Goal: Task Accomplishment & Management: Use online tool/utility

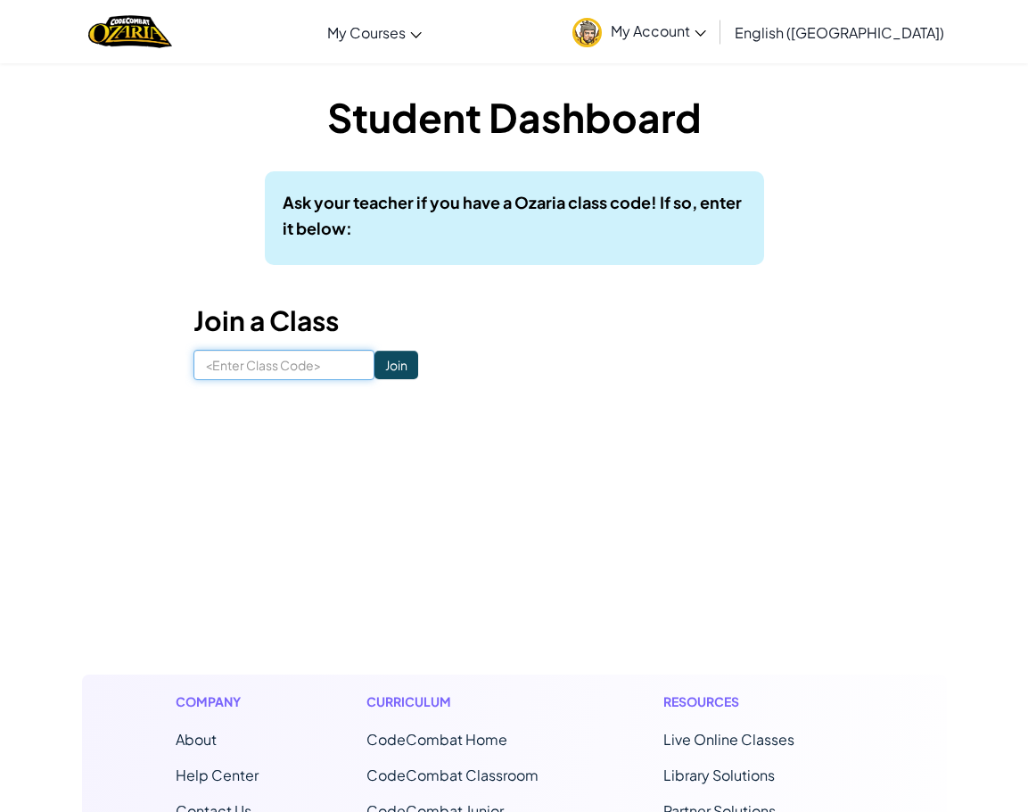
click at [277, 366] on input at bounding box center [284, 365] width 181 height 30
type input "FeeTrueSell"
click at [375, 358] on input "Join" at bounding box center [397, 365] width 44 height 29
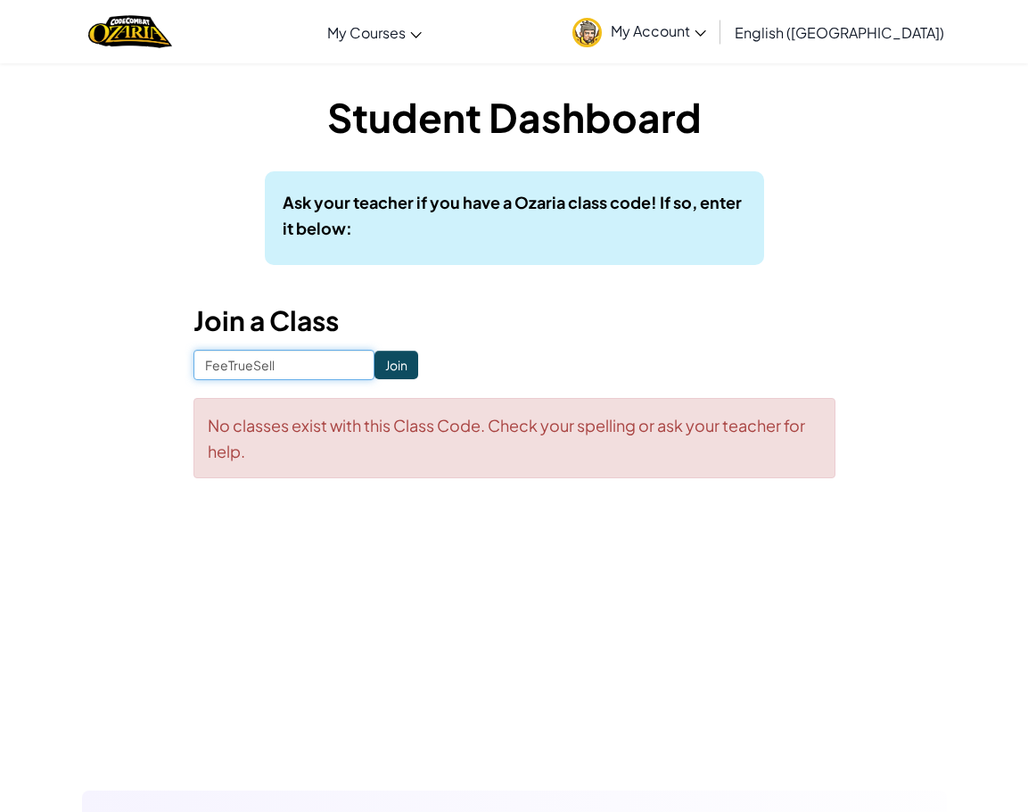
click at [313, 360] on input "FeeTrueSell" at bounding box center [284, 365] width 181 height 30
type input "F"
click at [308, 359] on input at bounding box center [284, 365] width 181 height 30
type input "FeeTrueSell"
click at [375, 355] on input "Join" at bounding box center [397, 365] width 44 height 29
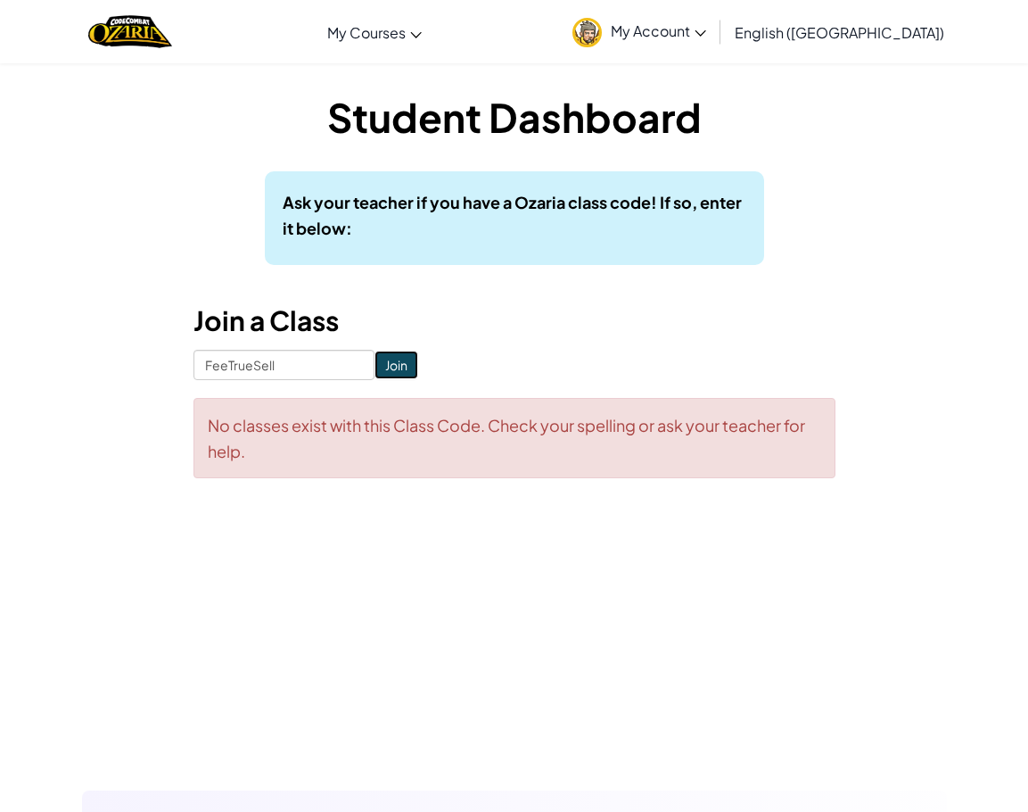
click at [375, 365] on input "Join" at bounding box center [397, 365] width 44 height 29
click at [316, 360] on input "FeeTrueSell" at bounding box center [284, 365] width 181 height 30
type input "F"
click at [293, 363] on input at bounding box center [284, 365] width 181 height 30
click at [208, 364] on input "FeeTrueSell" at bounding box center [284, 365] width 181 height 30
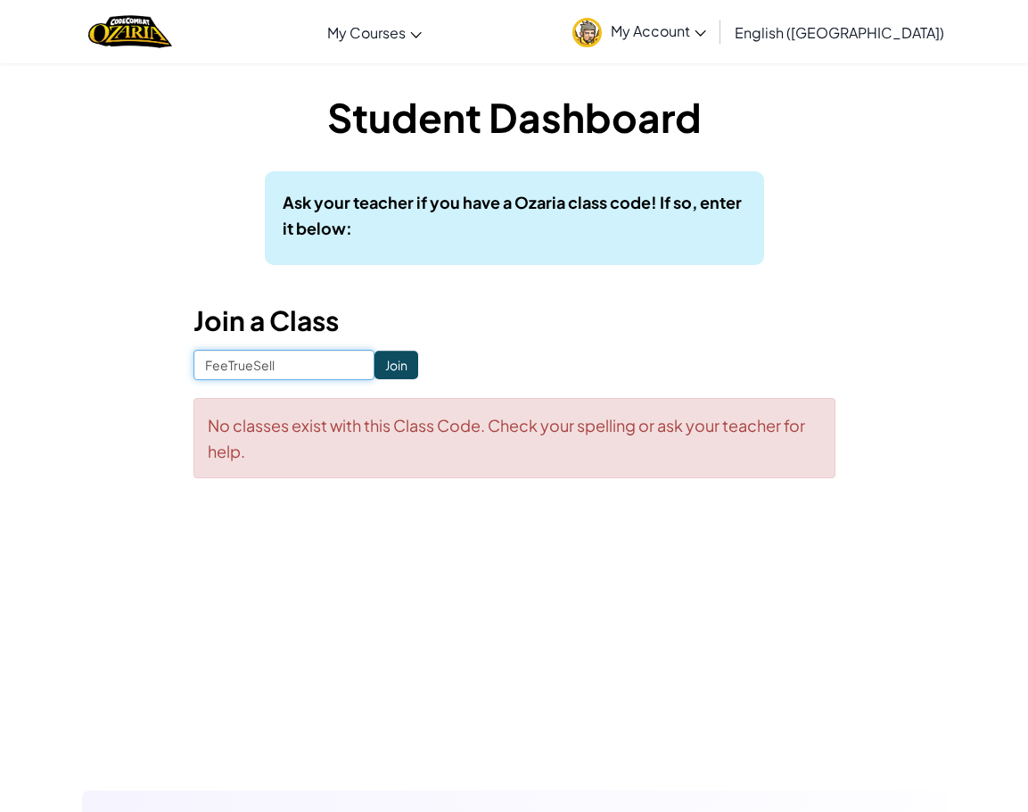
click at [205, 367] on input "FeeTrueSell" at bounding box center [284, 365] width 181 height 30
click at [208, 367] on input "FeeTrueSell" at bounding box center [284, 365] width 181 height 30
click at [212, 362] on input "FeeTrueSell" at bounding box center [284, 365] width 181 height 30
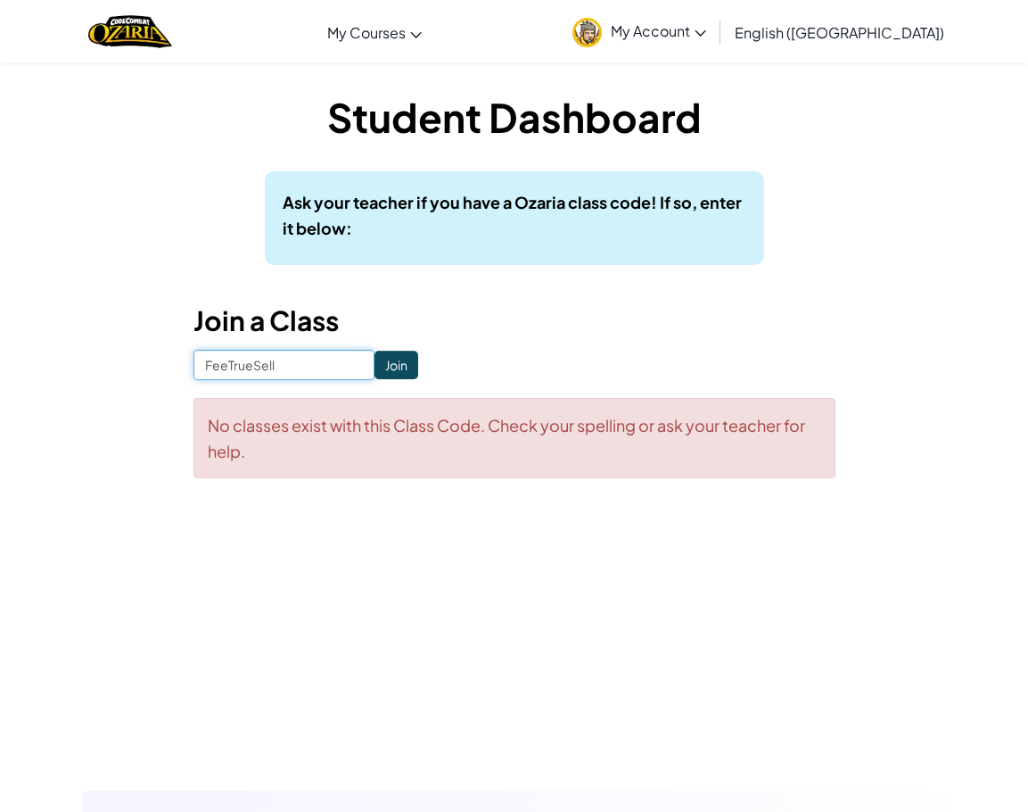
click at [212, 362] on input "FeeTrueSell" at bounding box center [284, 365] width 181 height 30
click at [213, 368] on input "FeeTrueSell" at bounding box center [284, 365] width 181 height 30
type input "FreeTrueSell"
click at [375, 366] on input "Join" at bounding box center [397, 365] width 44 height 29
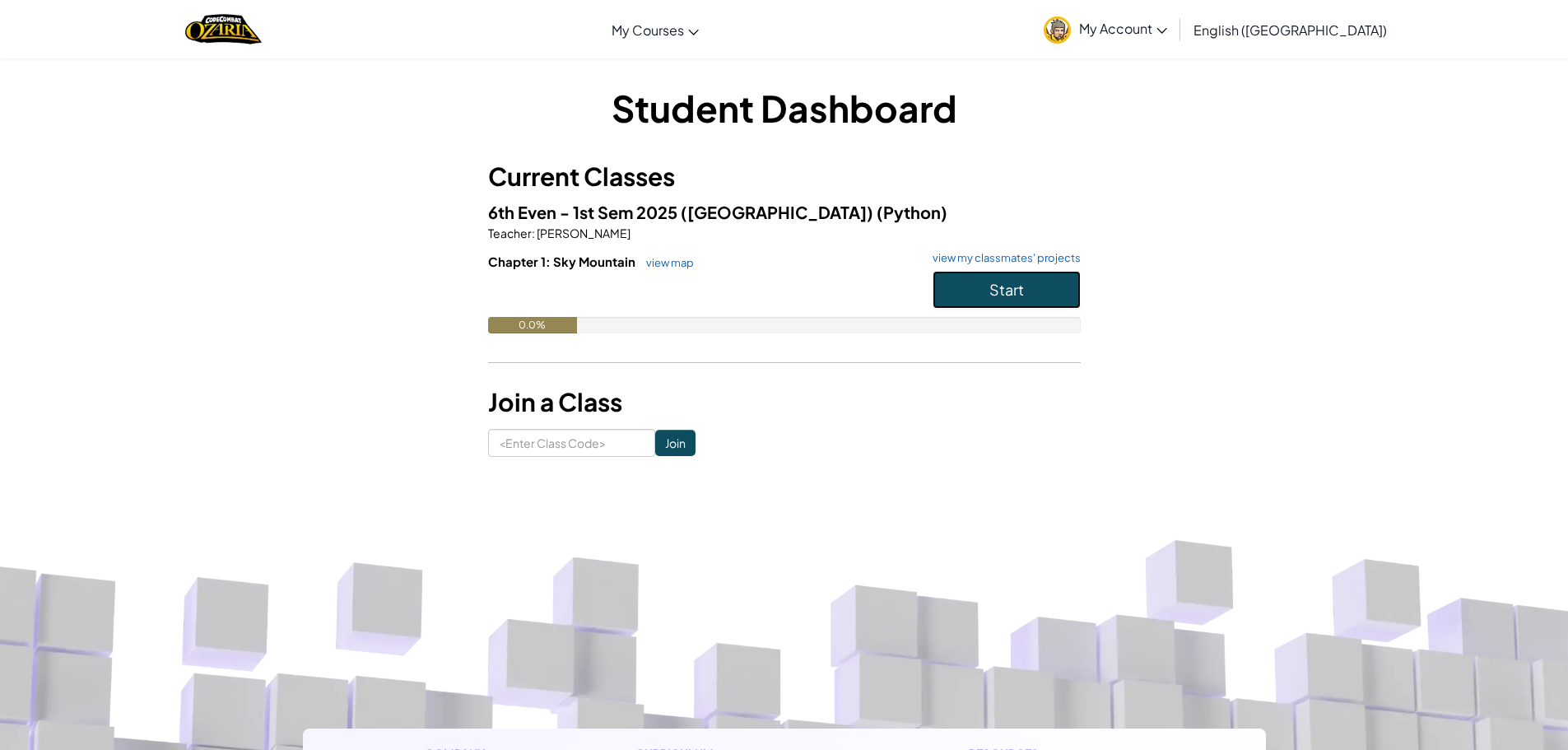
drag, startPoint x: 987, startPoint y: 280, endPoint x: 998, endPoint y: 288, distance: 13.6
click at [949, 286] on button "Start" at bounding box center [1007, 289] width 149 height 38
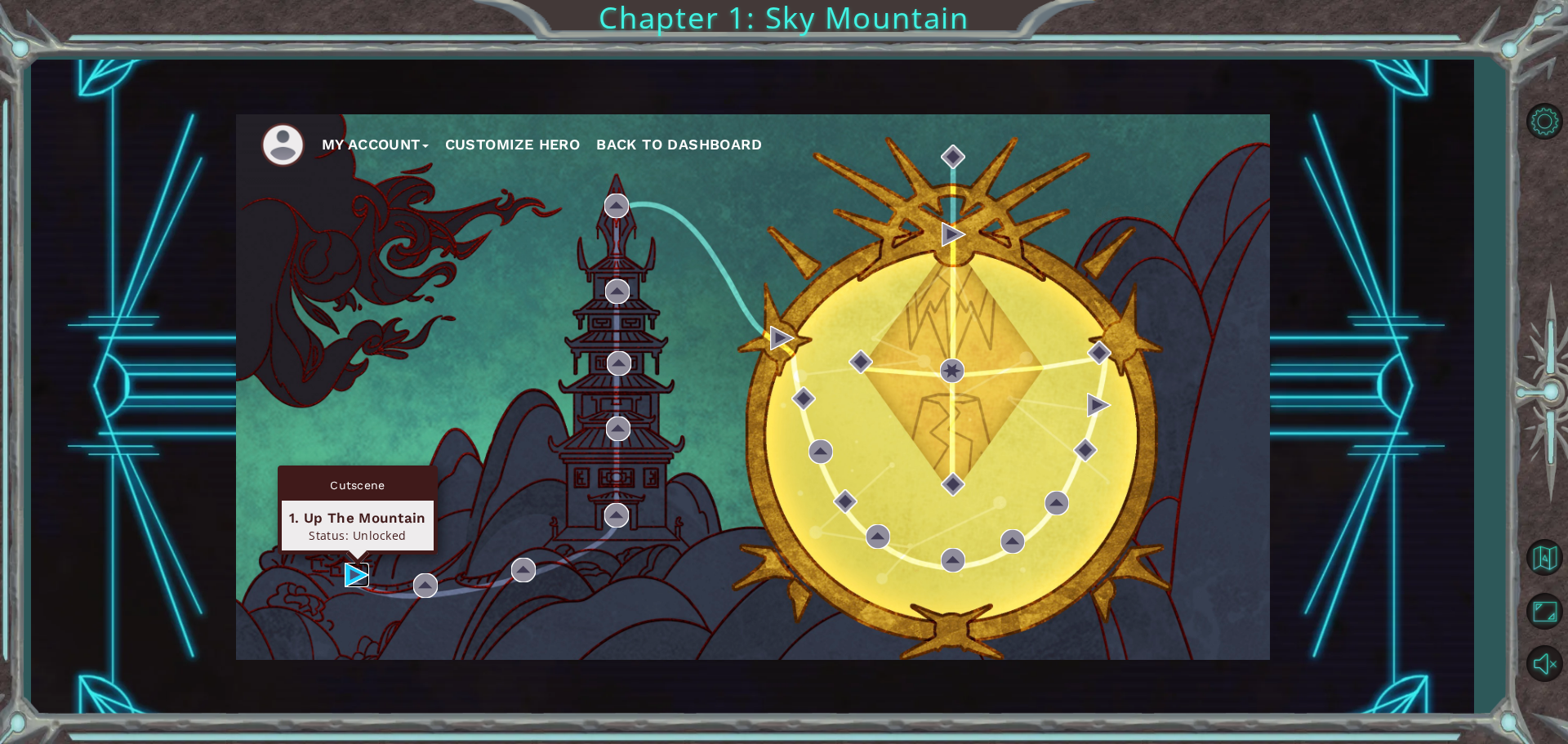
click at [357, 570] on img at bounding box center [356, 575] width 25 height 25
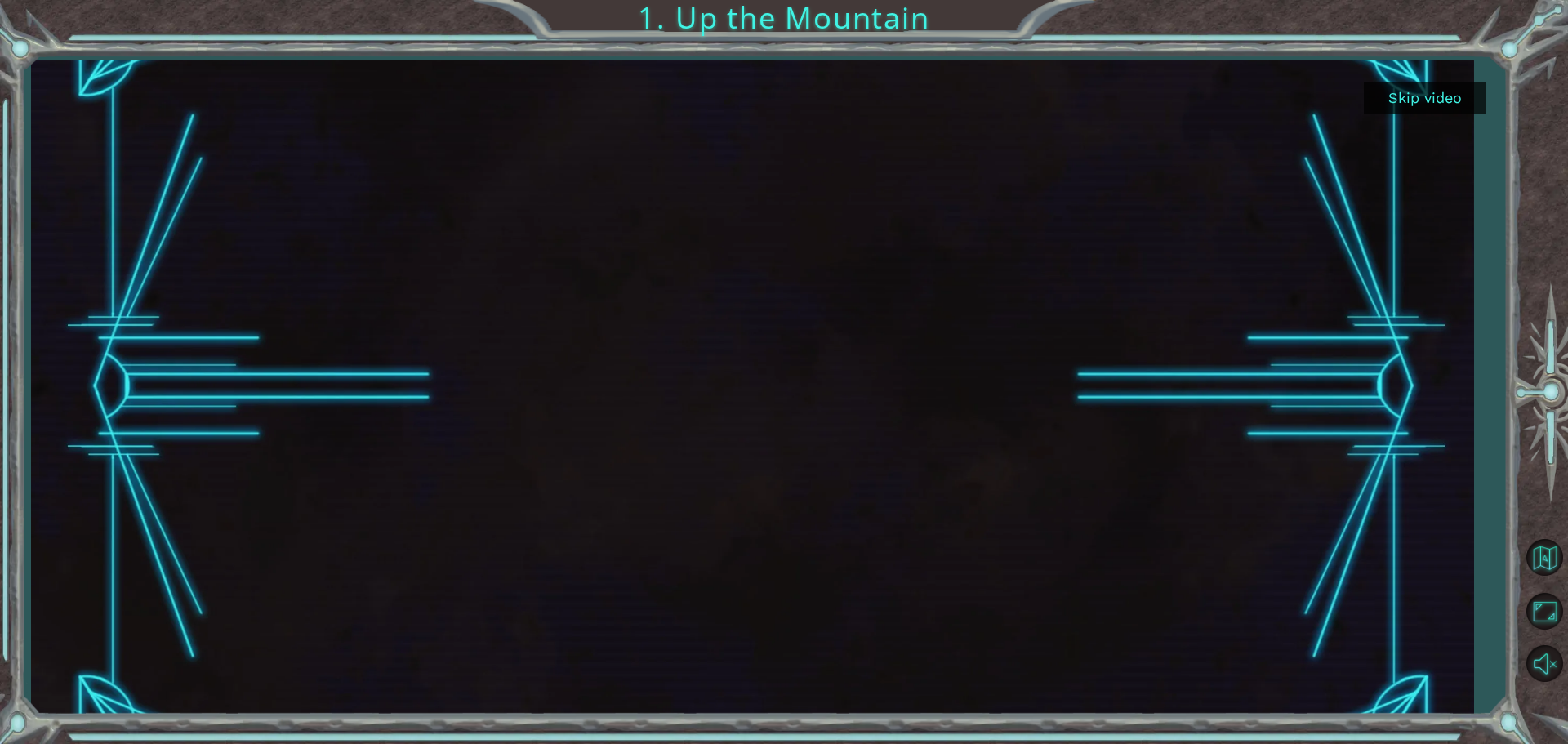
click at [941, 114] on div "Skip video" at bounding box center [752, 386] width 1442 height 654
drag, startPoint x: 1400, startPoint y: 110, endPoint x: 1398, endPoint y: 101, distance: 9.2
click at [941, 101] on button "Skip video" at bounding box center [1425, 97] width 123 height 32
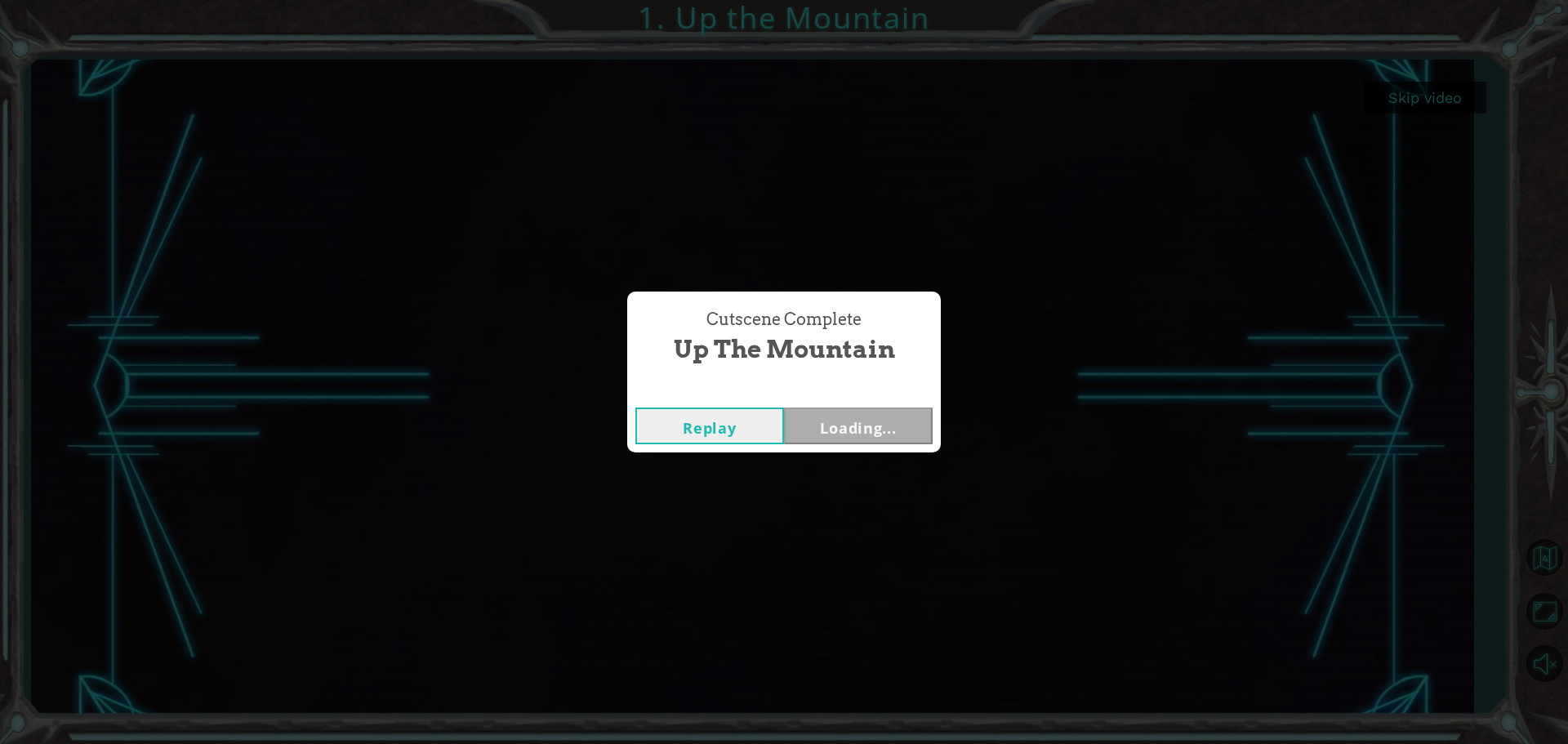
click at [941, 0] on div "Skip video 1. Up the Mountain Cutscene Complete Up the Mountain Replay Loading.…" at bounding box center [784, 0] width 1568 height 0
click at [837, 424] on button "Next" at bounding box center [858, 426] width 148 height 37
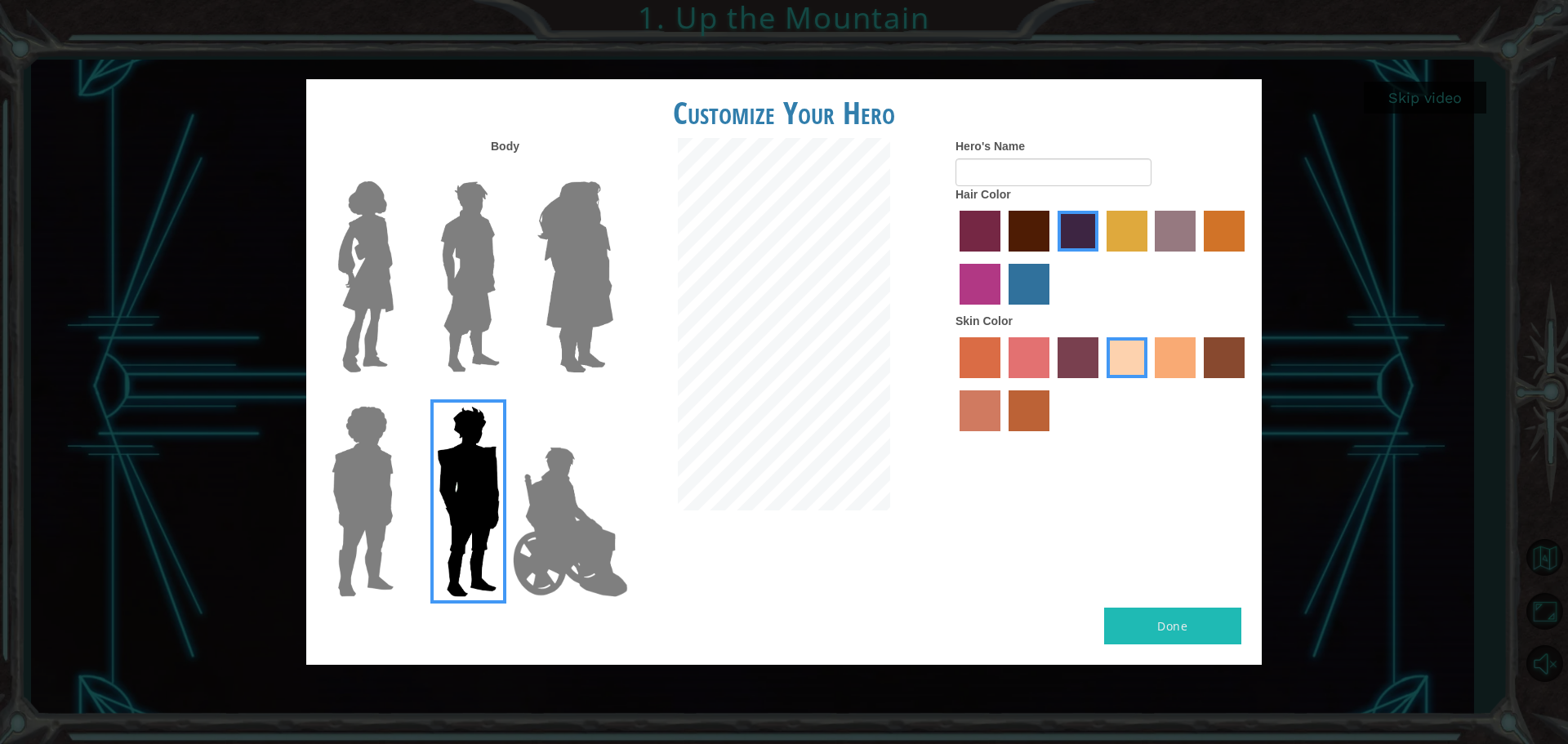
click at [941, 232] on label "paprika hair color" at bounding box center [979, 231] width 41 height 41
click at [941, 257] on input "paprika hair color" at bounding box center [954, 257] width 0 height 0
click at [941, 223] on label "maroon hair color" at bounding box center [1029, 231] width 41 height 41
click at [941, 257] on input "maroon hair color" at bounding box center [1002, 257] width 0 height 0
click at [941, 227] on label "hot purple hair color" at bounding box center [1077, 231] width 41 height 41
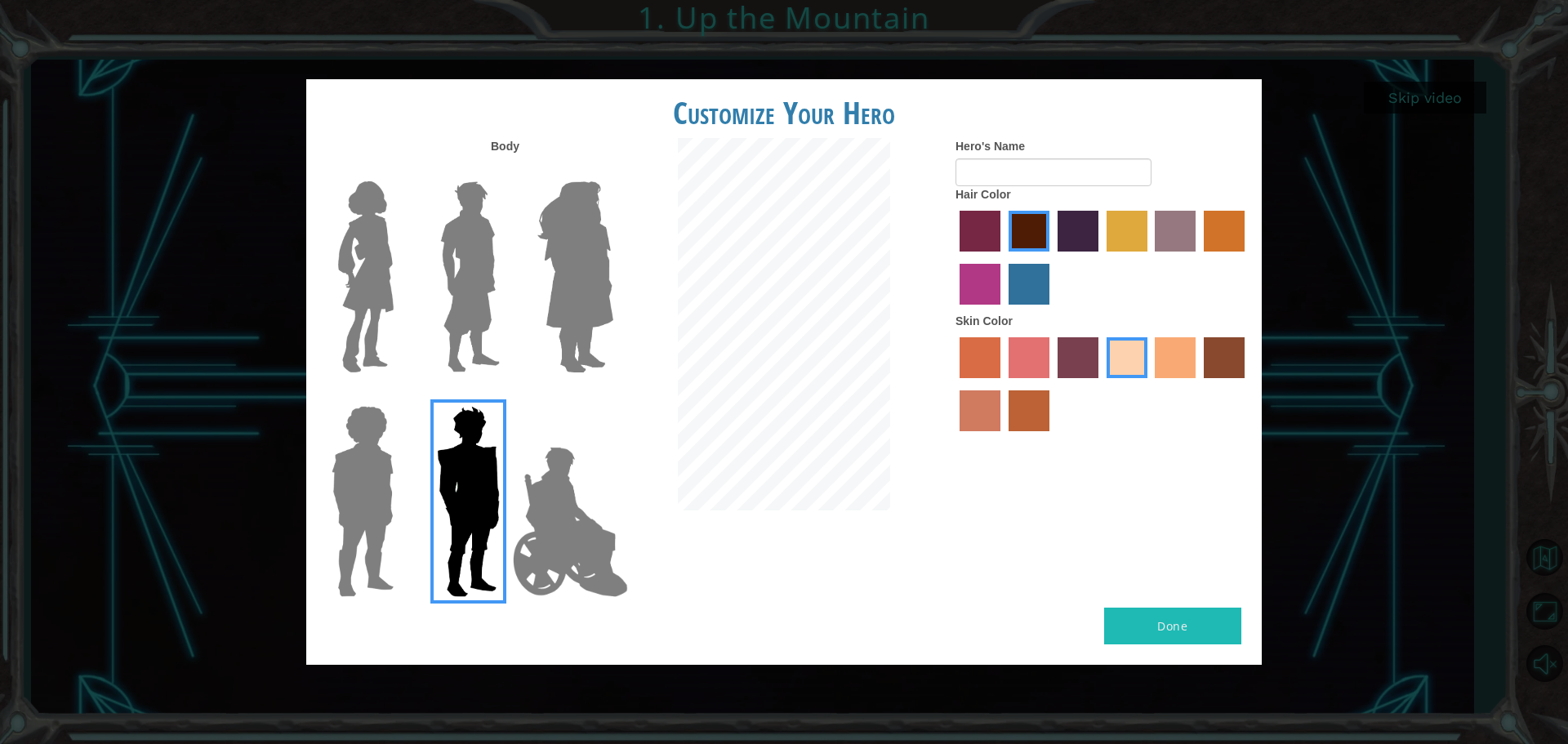
click at [941, 257] on input "hot purple hair color" at bounding box center [1052, 257] width 0 height 0
click at [941, 231] on label "tulip tree hair color" at bounding box center [1127, 231] width 41 height 41
click at [941, 257] on input "tulip tree hair color" at bounding box center [1100, 257] width 0 height 0
click at [941, 232] on label "gold drop hair color" at bounding box center [1224, 231] width 41 height 41
click at [941, 257] on input "gold drop hair color" at bounding box center [1198, 257] width 0 height 0
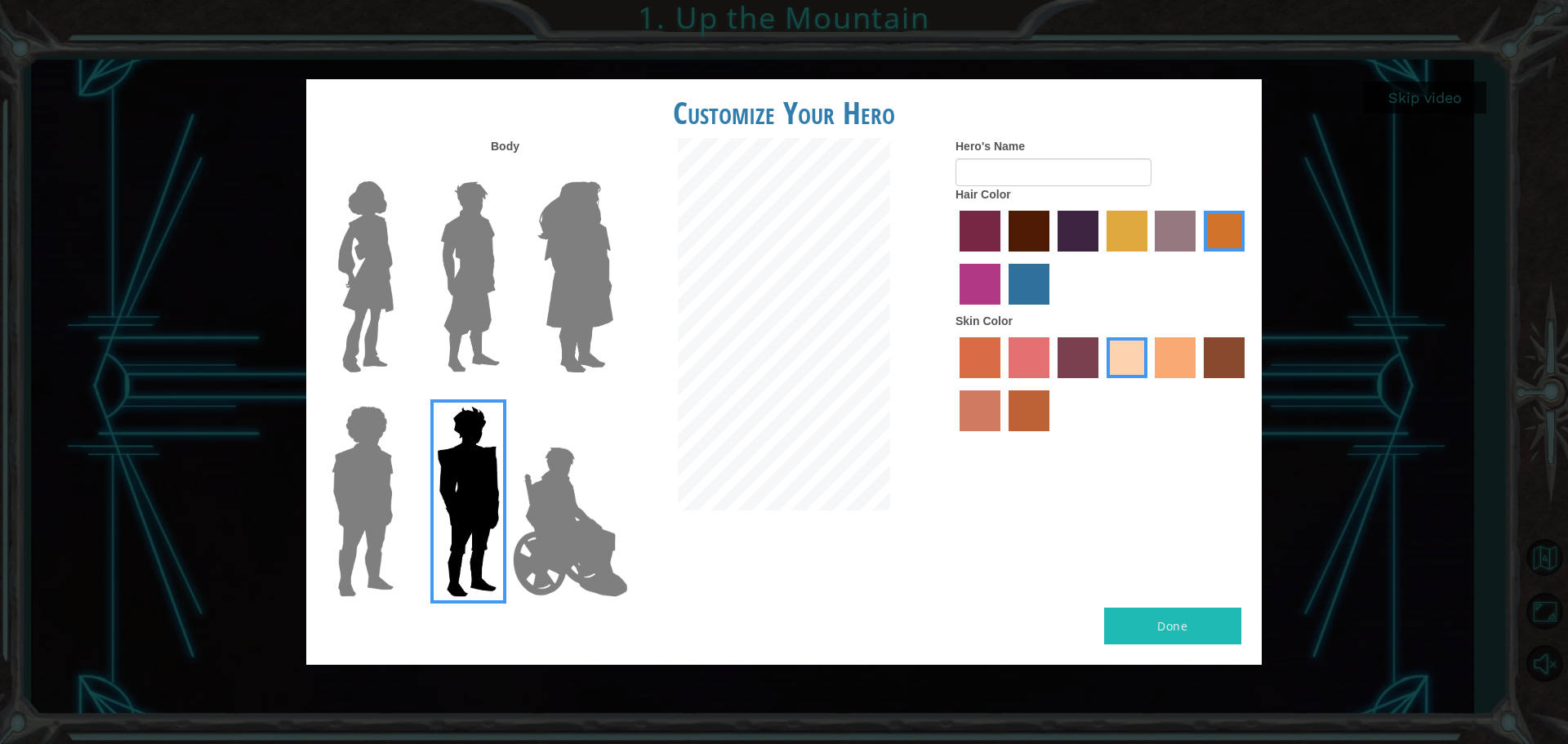
click at [941, 245] on label "maroon hair color" at bounding box center [1029, 231] width 41 height 41
click at [941, 257] on input "maroon hair color" at bounding box center [1002, 257] width 0 height 0
click at [941, 356] on label "sorbus skin color" at bounding box center [979, 357] width 41 height 41
click at [941, 383] on input "sorbus skin color" at bounding box center [954, 383] width 0 height 0
click at [941, 361] on label "sandy beach skin color" at bounding box center [1127, 357] width 41 height 41
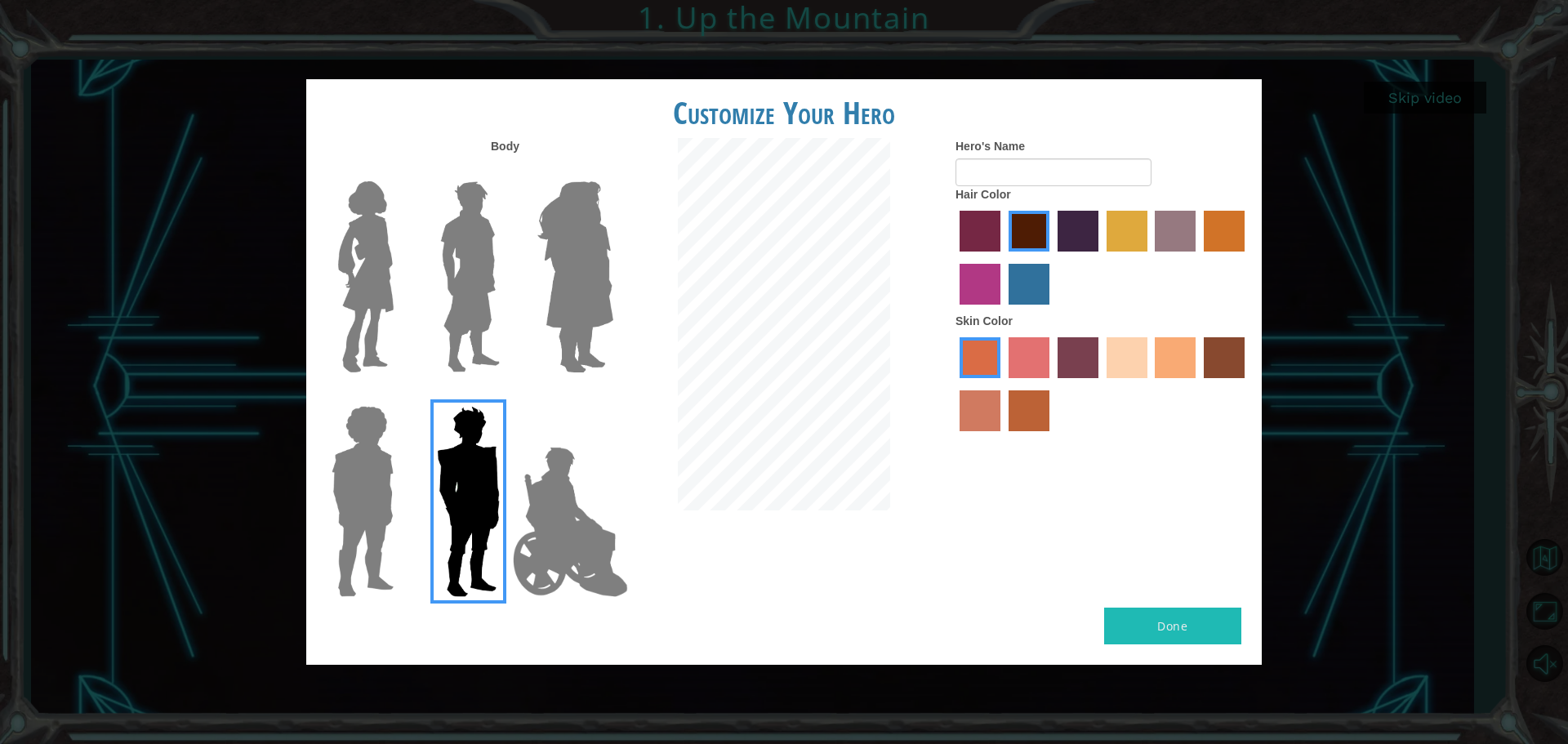
click at [941, 383] on input "sandy beach skin color" at bounding box center [1100, 383] width 0 height 0
click at [589, 314] on img at bounding box center [575, 276] width 89 height 204
click at [612, 170] on input "Hero Amethyst" at bounding box center [612, 170] width 0 height 0
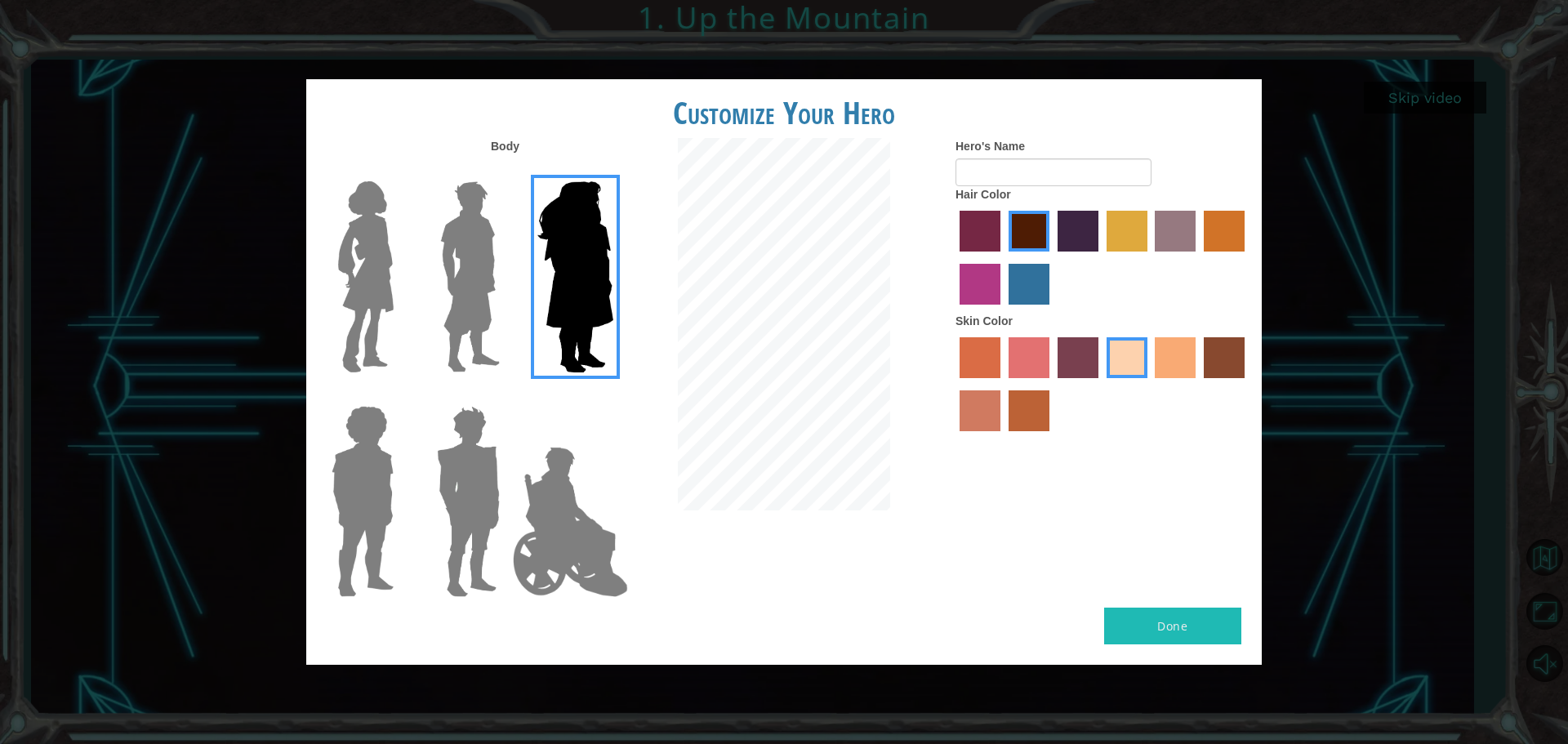
click at [472, 307] on img at bounding box center [470, 276] width 72 height 204
click at [506, 170] on input "Hero Lars" at bounding box center [506, 170] width 0 height 0
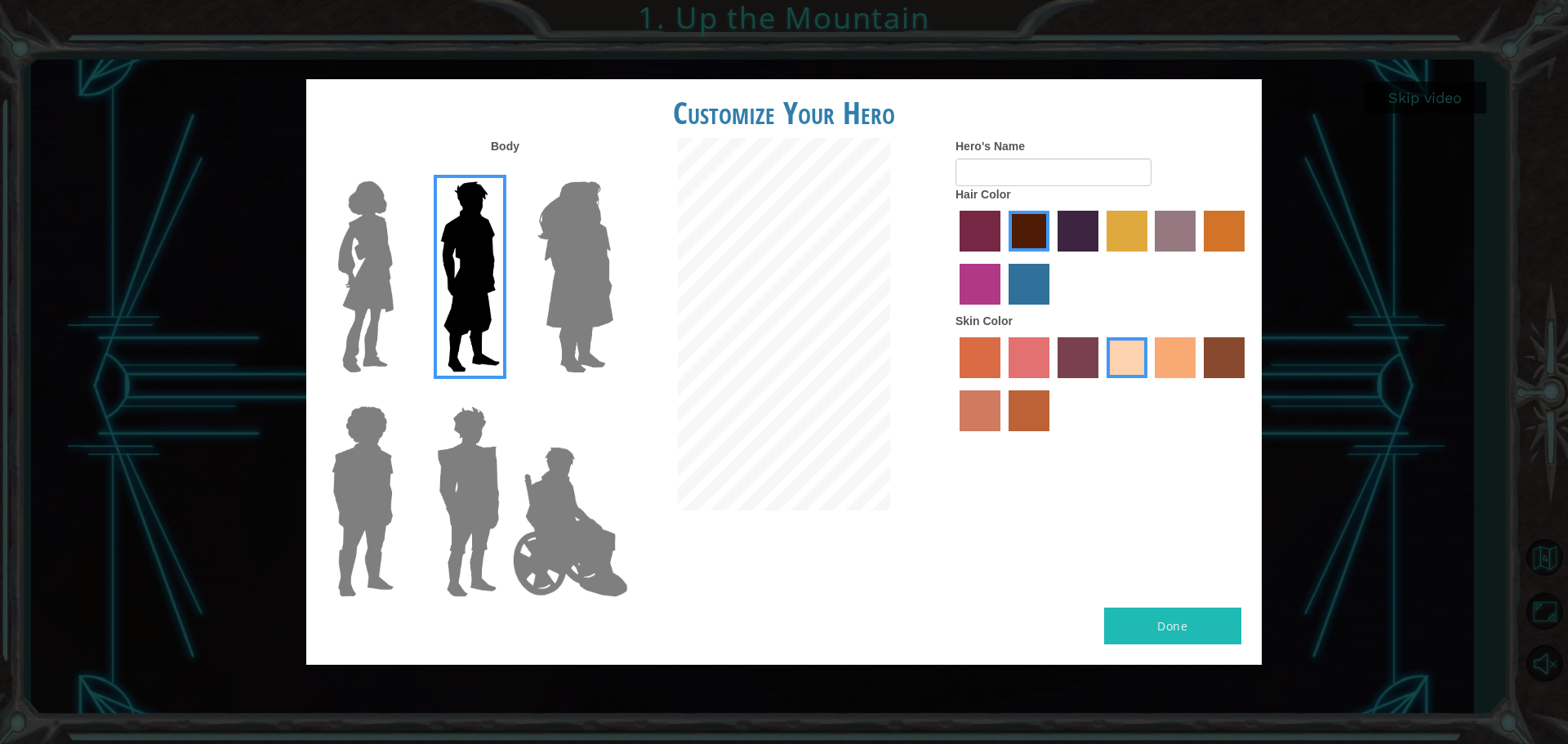
click at [413, 307] on div at bounding box center [465, 270] width 106 height 224
click at [941, 620] on button "Done" at bounding box center [1173, 626] width 137 height 37
click at [941, 169] on input "Hero's Name" at bounding box center [1054, 172] width 196 height 27
type input "matt"
click at [941, 608] on button "Done" at bounding box center [1173, 626] width 137 height 37
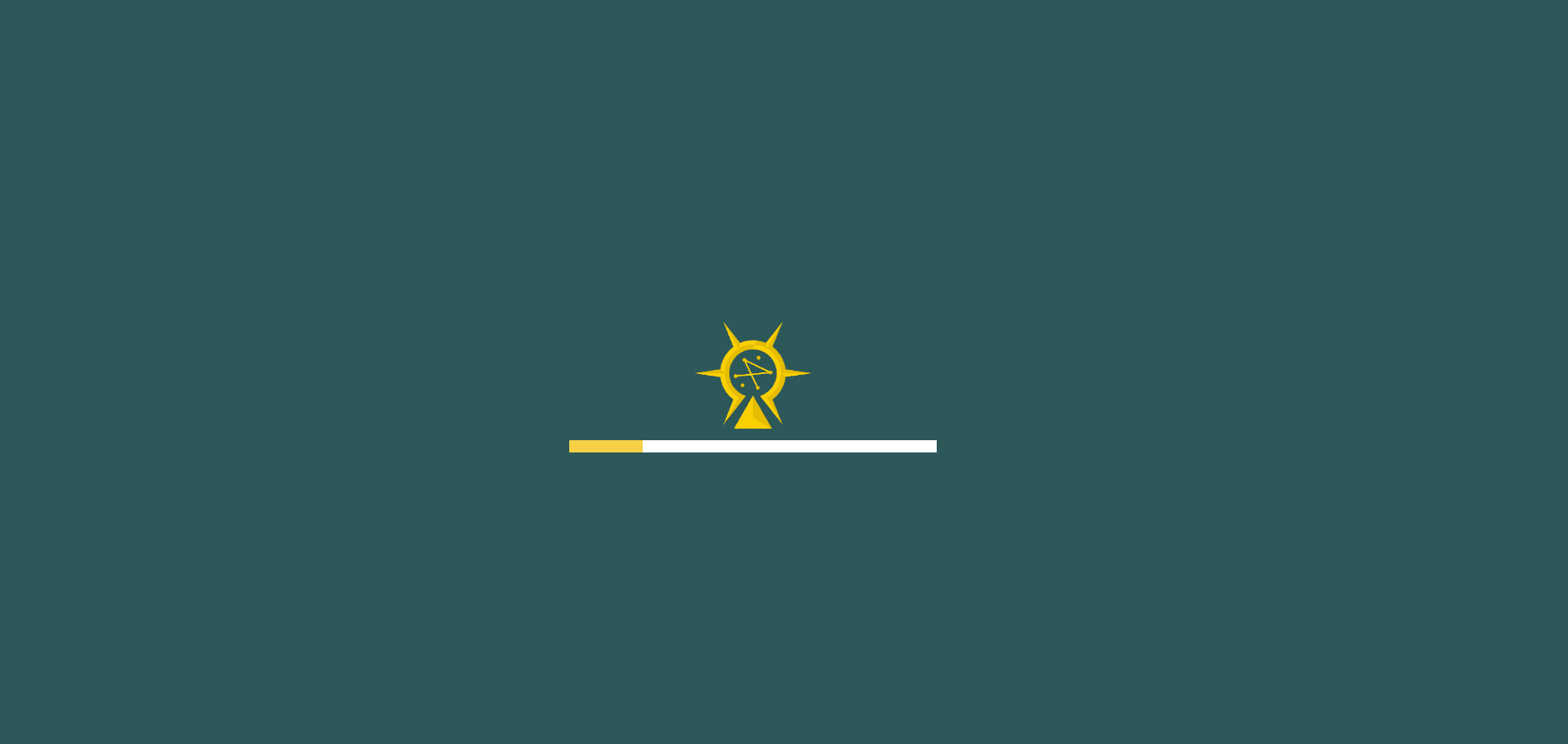
drag, startPoint x: 1173, startPoint y: 579, endPoint x: 1191, endPoint y: 501, distance: 80.0
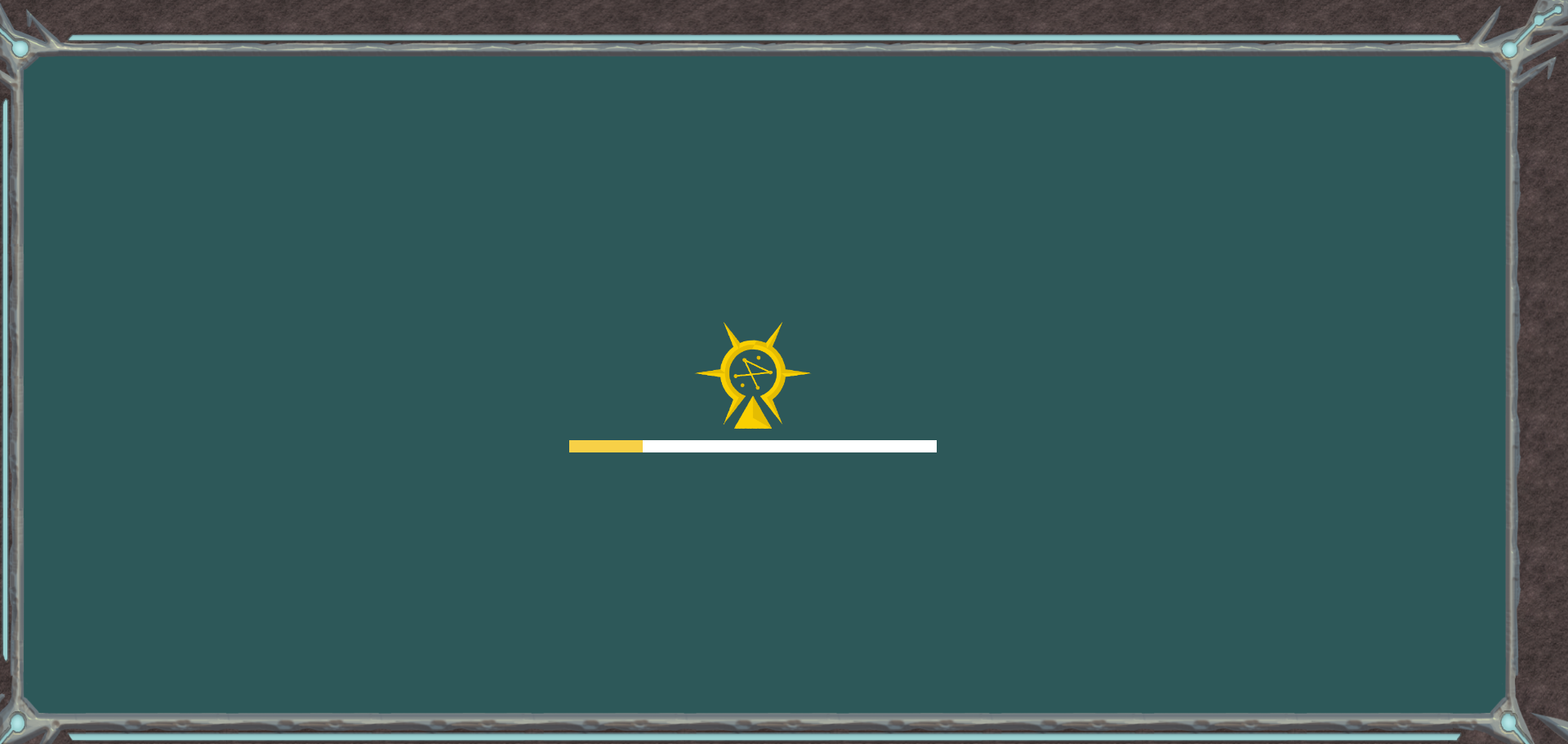
click at [941, 495] on div "Goals Error loading from server. Try refreshing the page. You'll need to join a…" at bounding box center [784, 372] width 1568 height 744
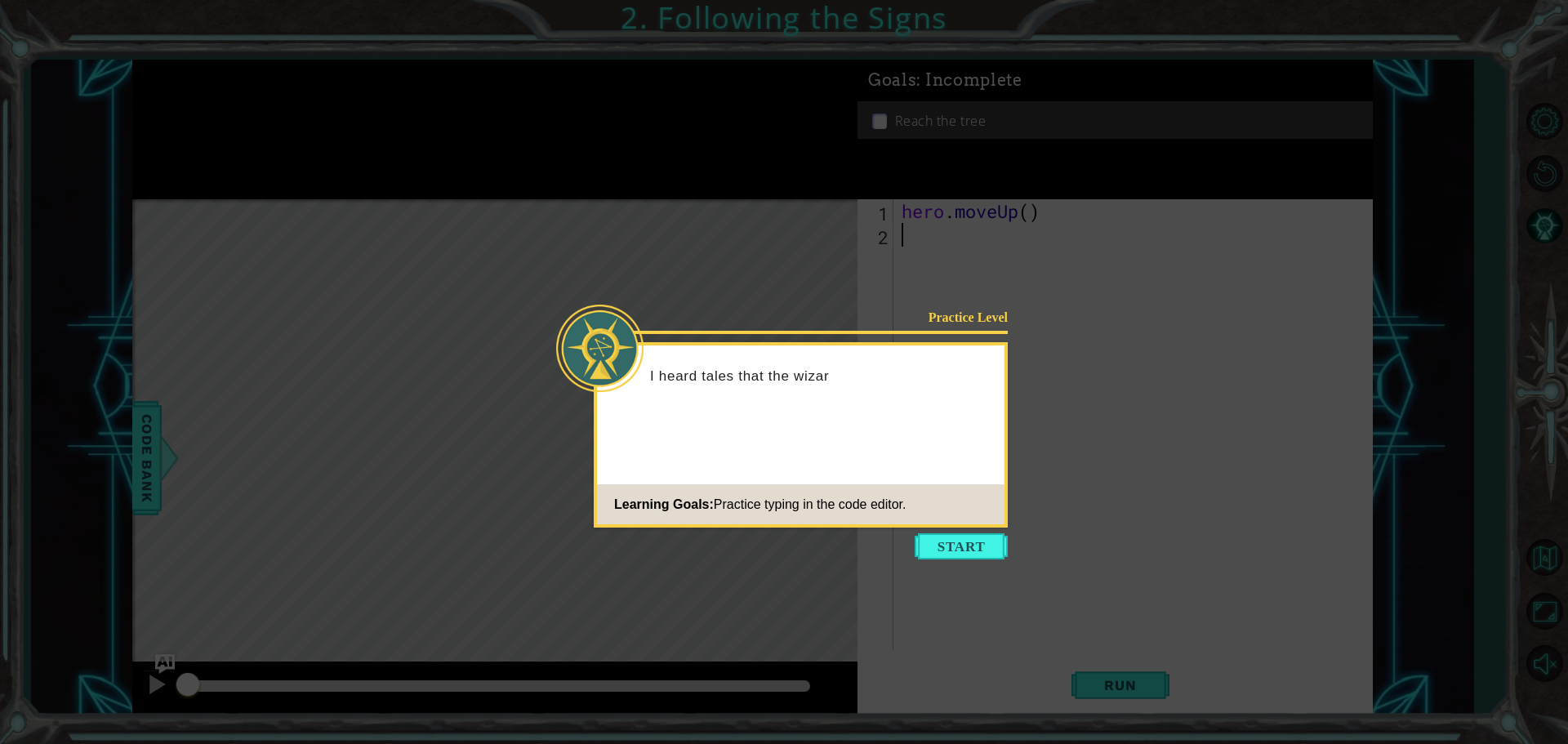
drag, startPoint x: 943, startPoint y: 545, endPoint x: 935, endPoint y: 523, distance: 23.4
click at [934, 525] on div "Practice Level I heard tales that the wizar Learning Goals: Practice typing in …" at bounding box center [800, 435] width 414 height 185
click at [934, 540] on button "Start" at bounding box center [961, 545] width 93 height 27
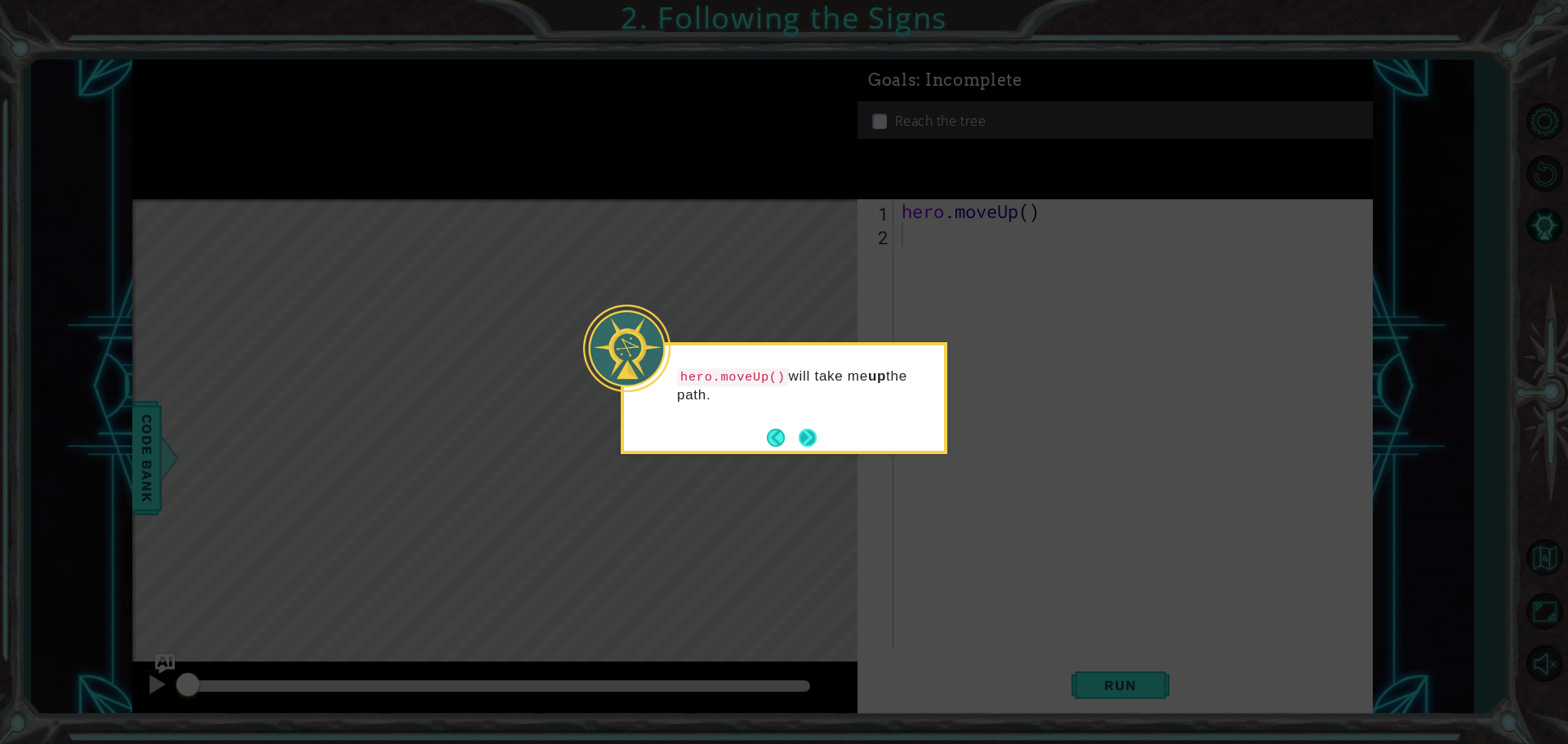
click at [816, 441] on button "Next" at bounding box center [807, 437] width 18 height 18
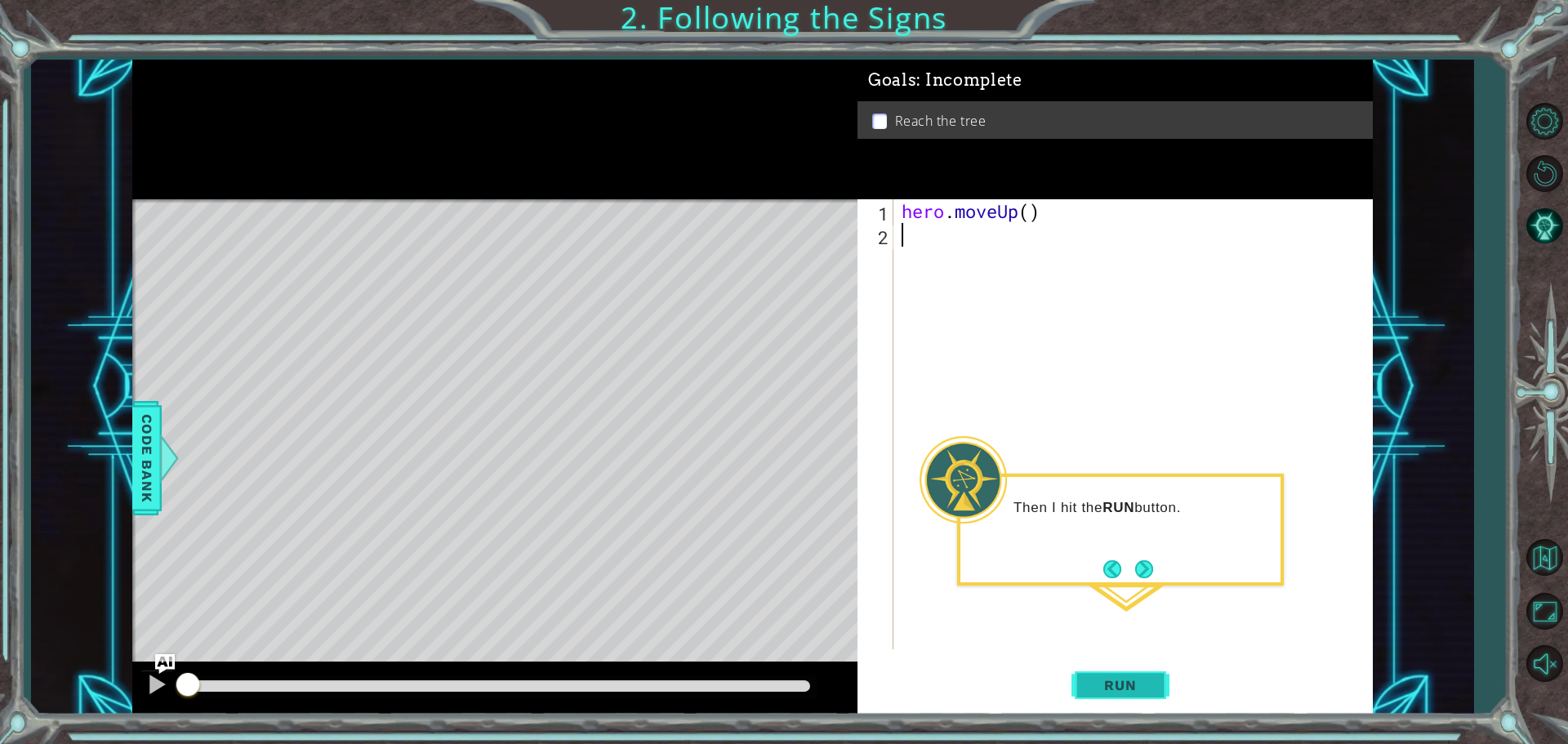
click at [941, 674] on button "Run" at bounding box center [1119, 685] width 98 height 51
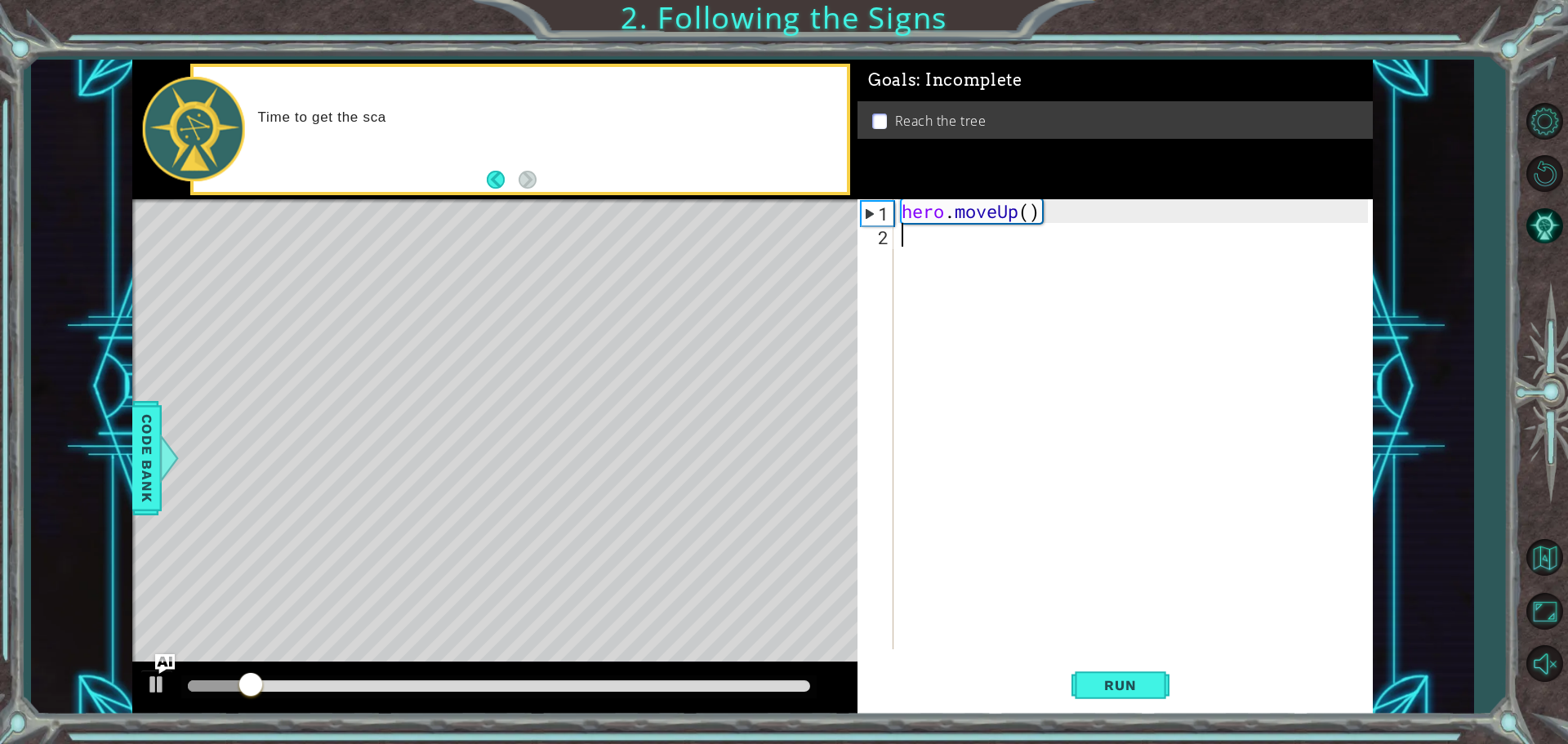
type textarea "hero.moveUp()"
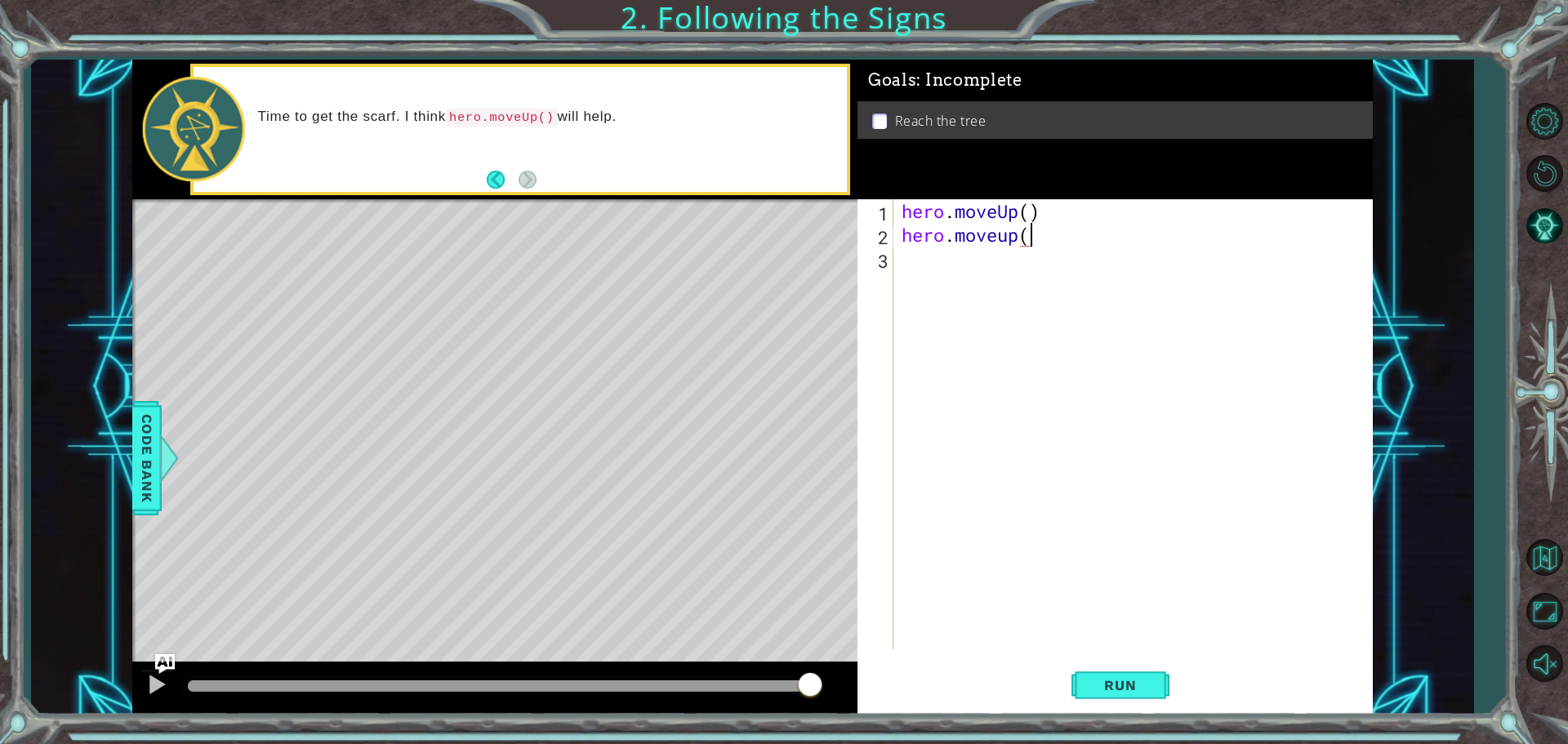
scroll to position [0, 5]
type textarea "hero.moveup()"
click at [941, 682] on span "Run" at bounding box center [1119, 685] width 64 height 16
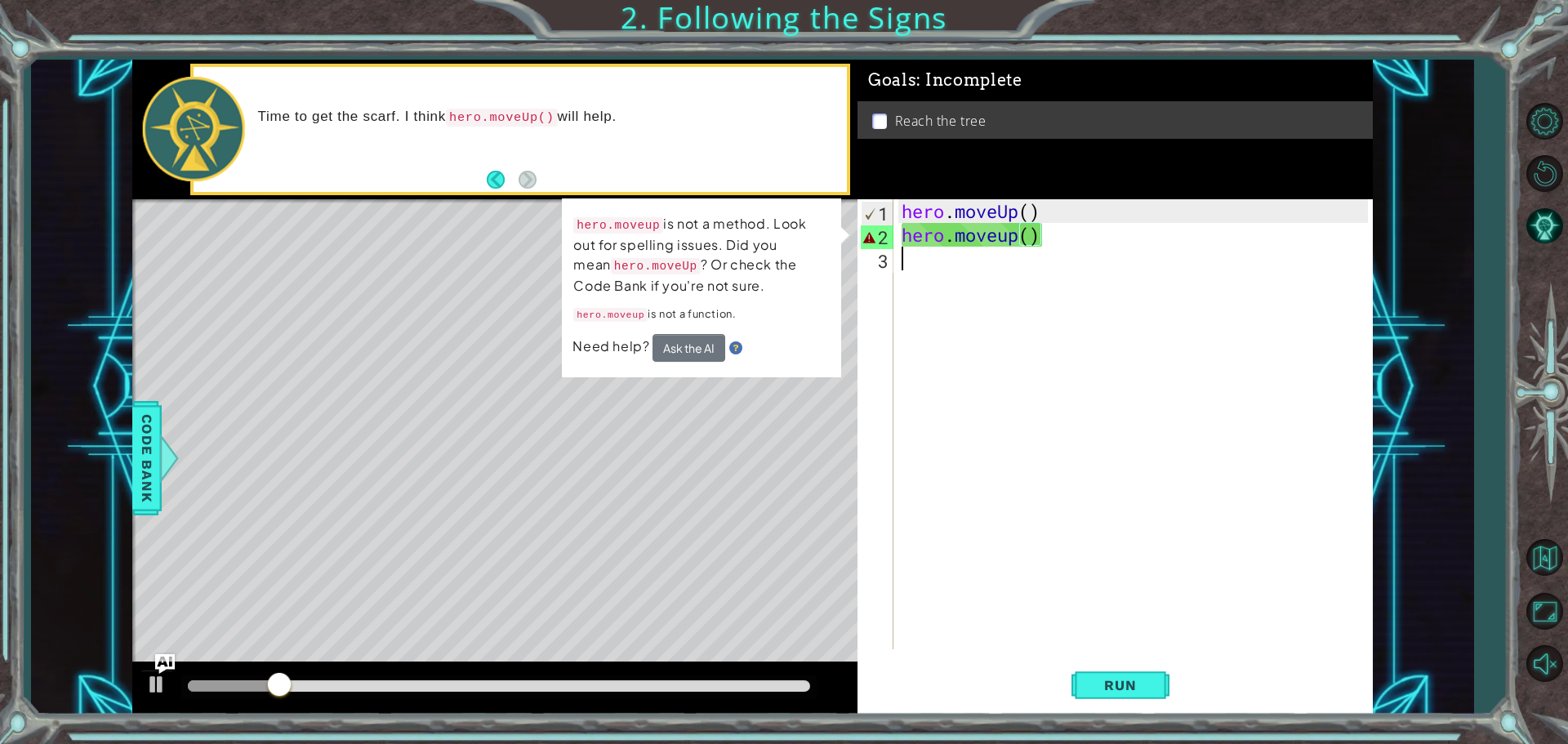
scroll to position [0, 0]
drag, startPoint x: 900, startPoint y: 517, endPoint x: 883, endPoint y: 466, distance: 53.8
drag, startPoint x: 883, startPoint y: 466, endPoint x: 873, endPoint y: 497, distance: 32.6
drag, startPoint x: 873, startPoint y: 497, endPoint x: 823, endPoint y: 470, distance: 56.8
click at [823, 469] on div "Level Map" at bounding box center [510, 439] width 754 height 480
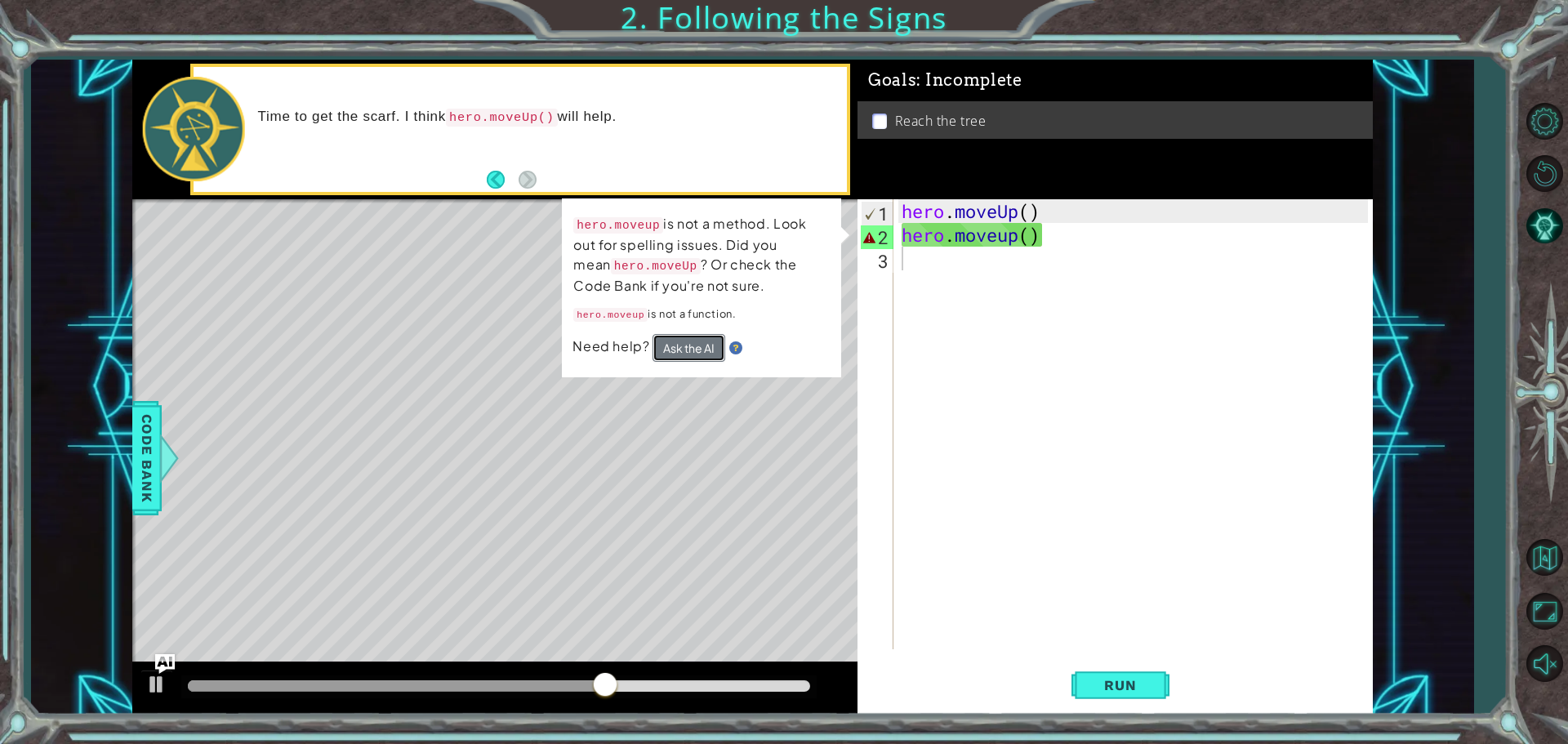
click at [676, 351] on button "Ask the AI" at bounding box center [688, 348] width 72 height 27
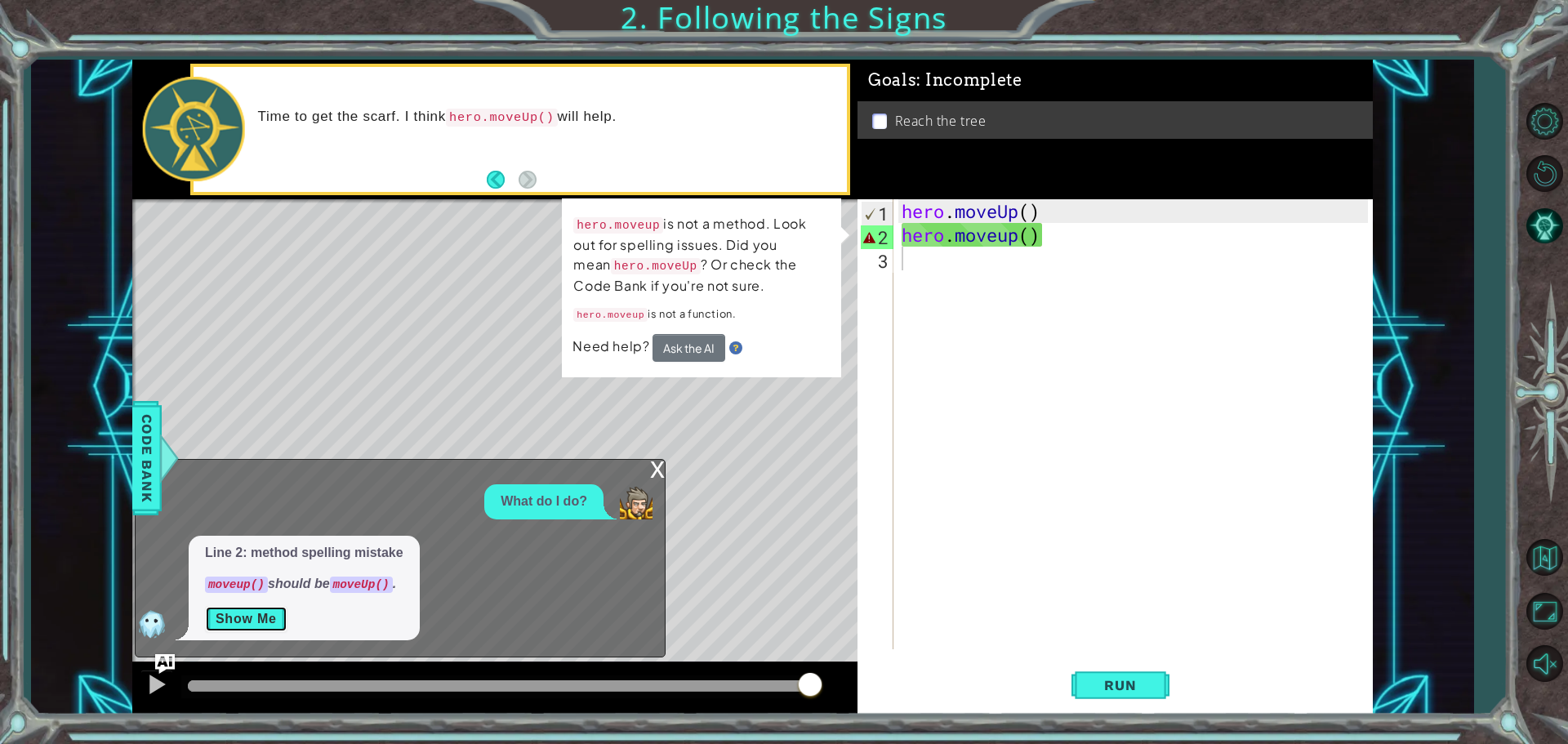
click at [263, 620] on button "Show Me" at bounding box center [246, 619] width 82 height 27
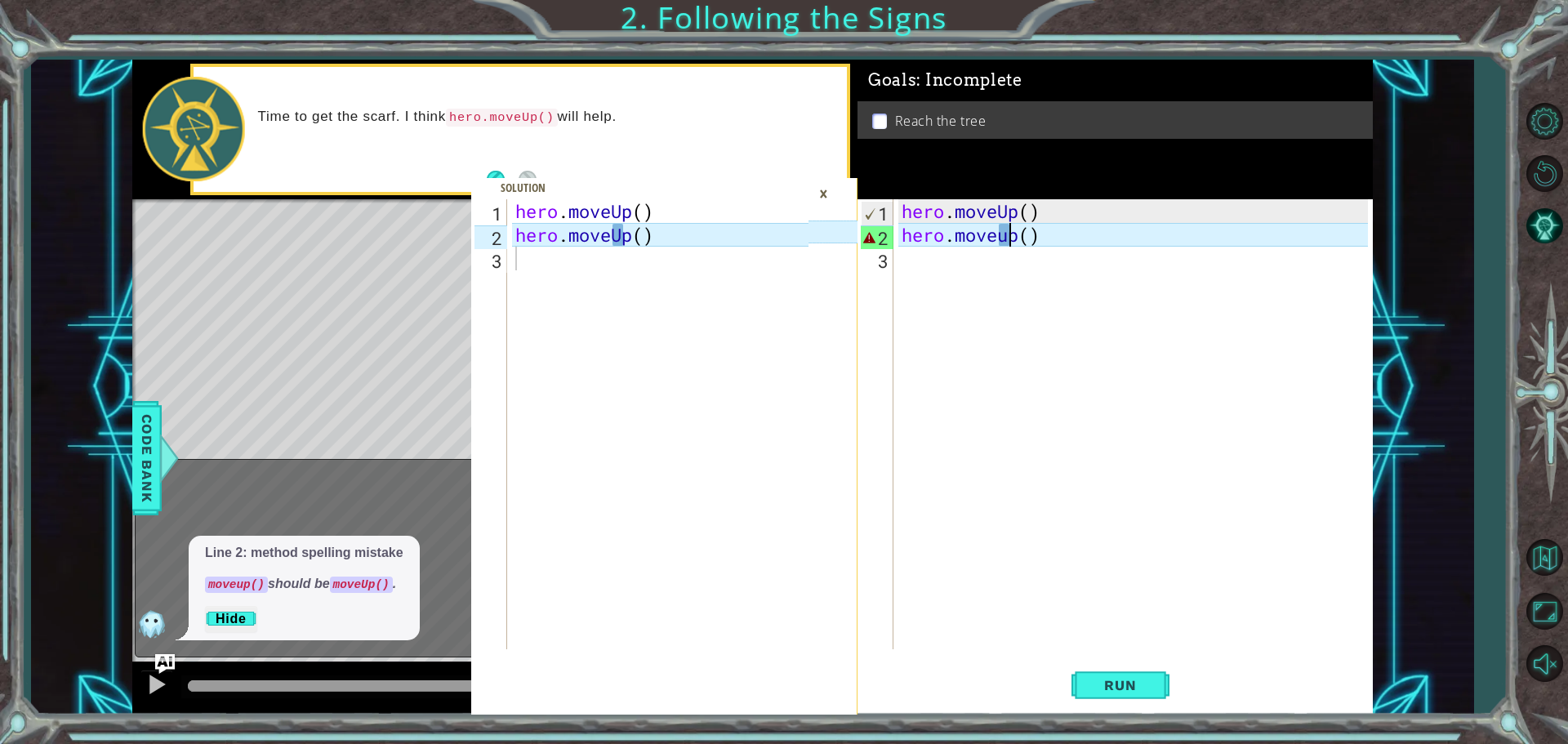
click at [941, 240] on div "hero . moveUp ( ) hero . moveup ( )" at bounding box center [1137, 447] width 478 height 497
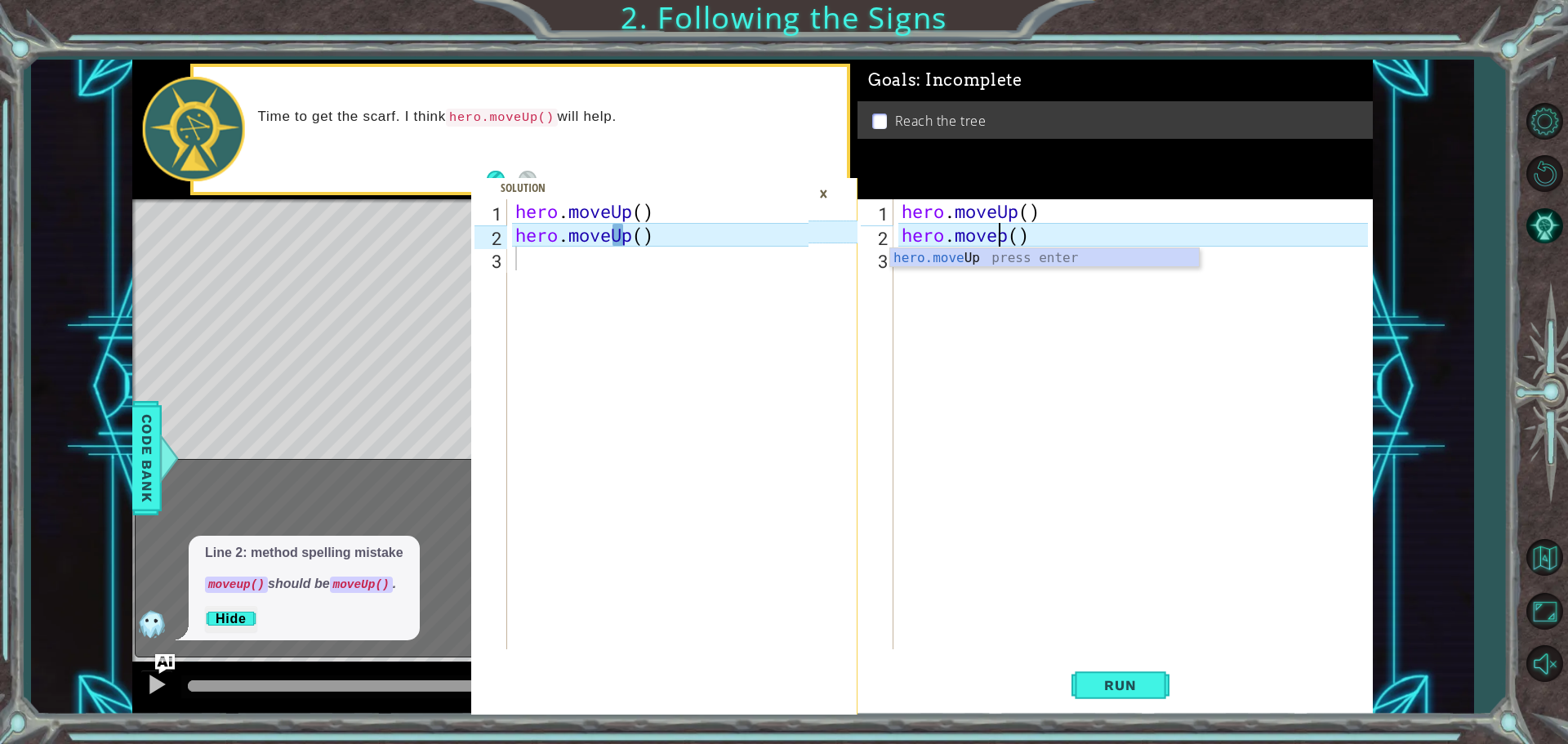
scroll to position [0, 5]
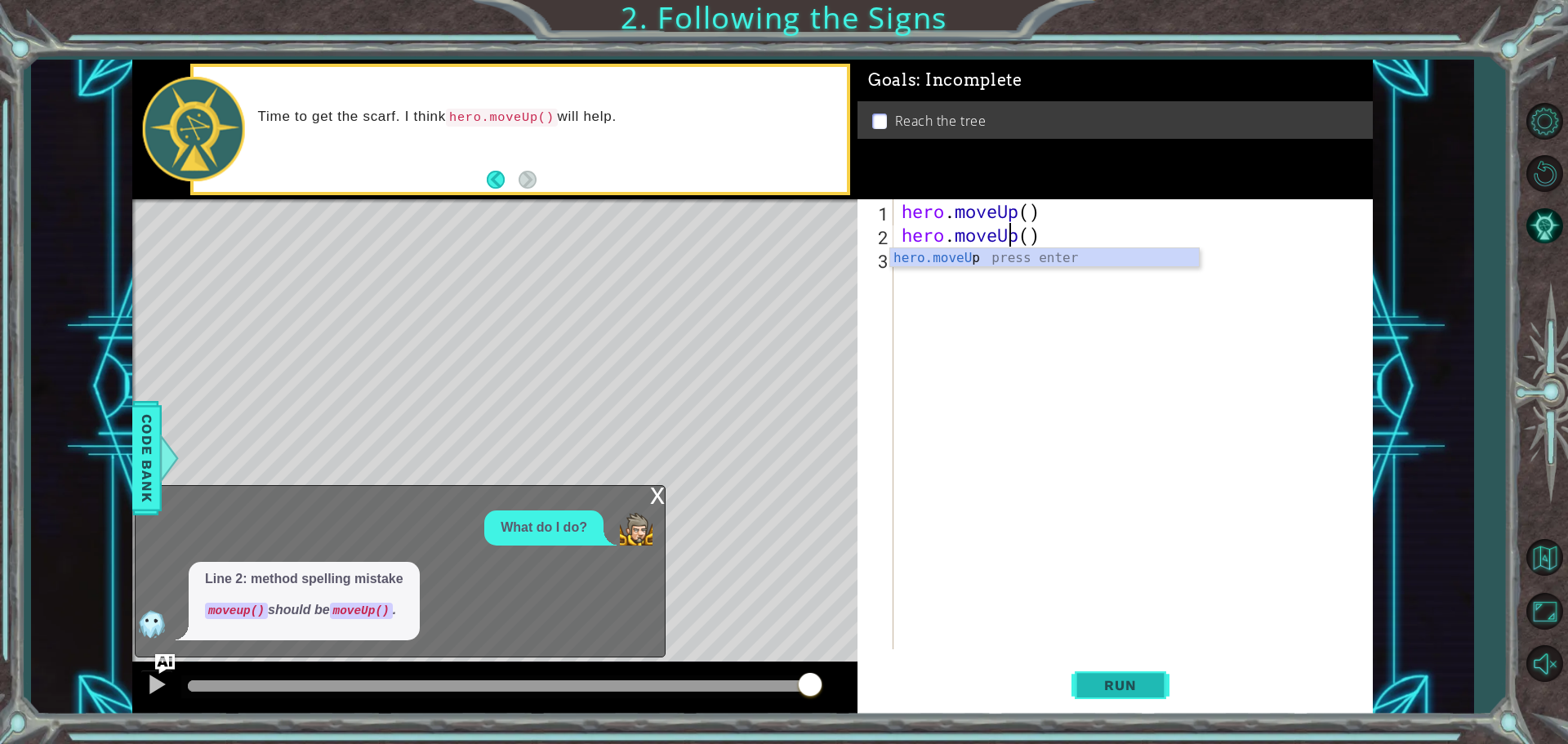
type textarea "hero.moveUp()"
drag, startPoint x: 1085, startPoint y: 671, endPoint x: 1093, endPoint y: 677, distance: 10.0
click at [941, 676] on button "Run" at bounding box center [1119, 685] width 98 height 51
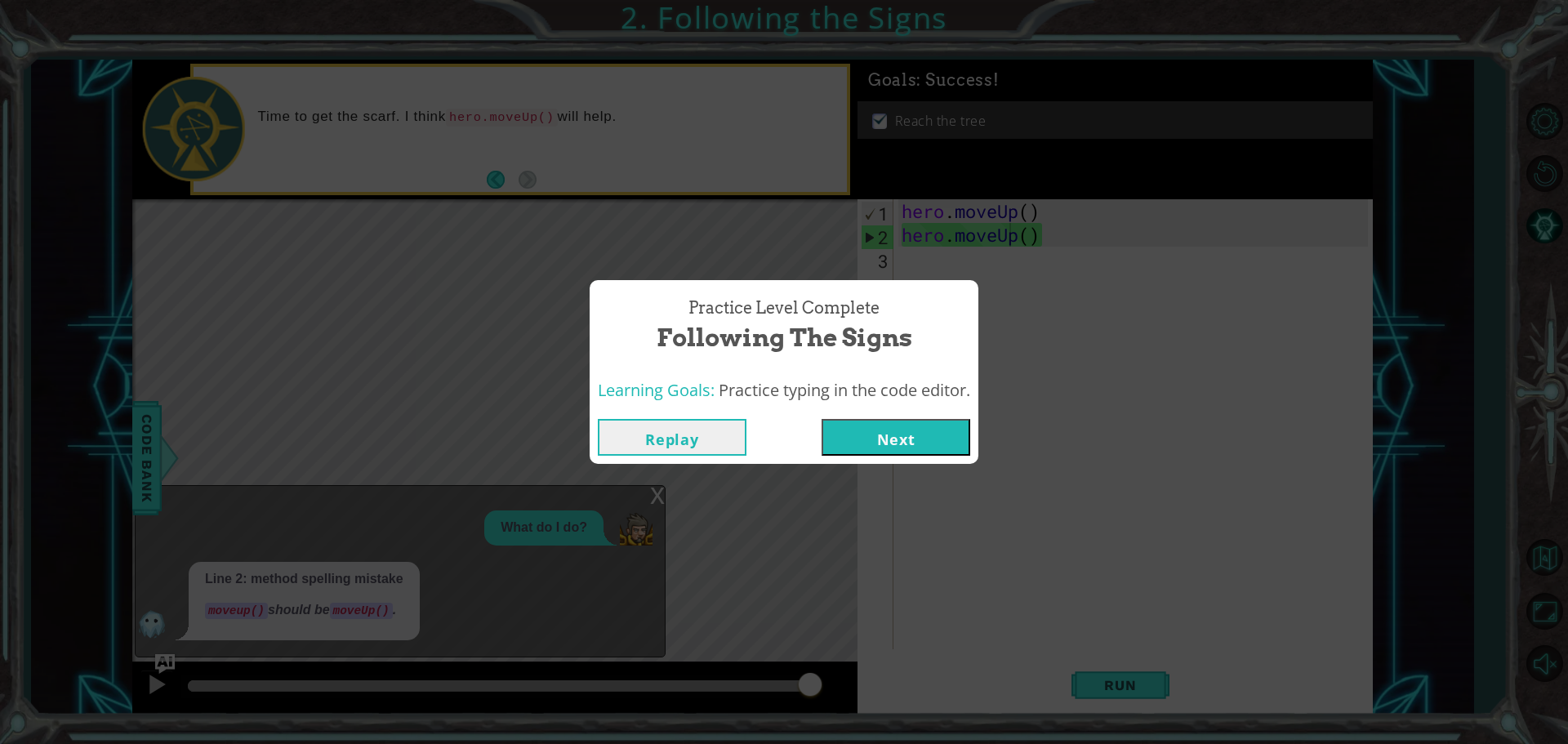
click at [934, 444] on button "Next" at bounding box center [895, 437] width 148 height 37
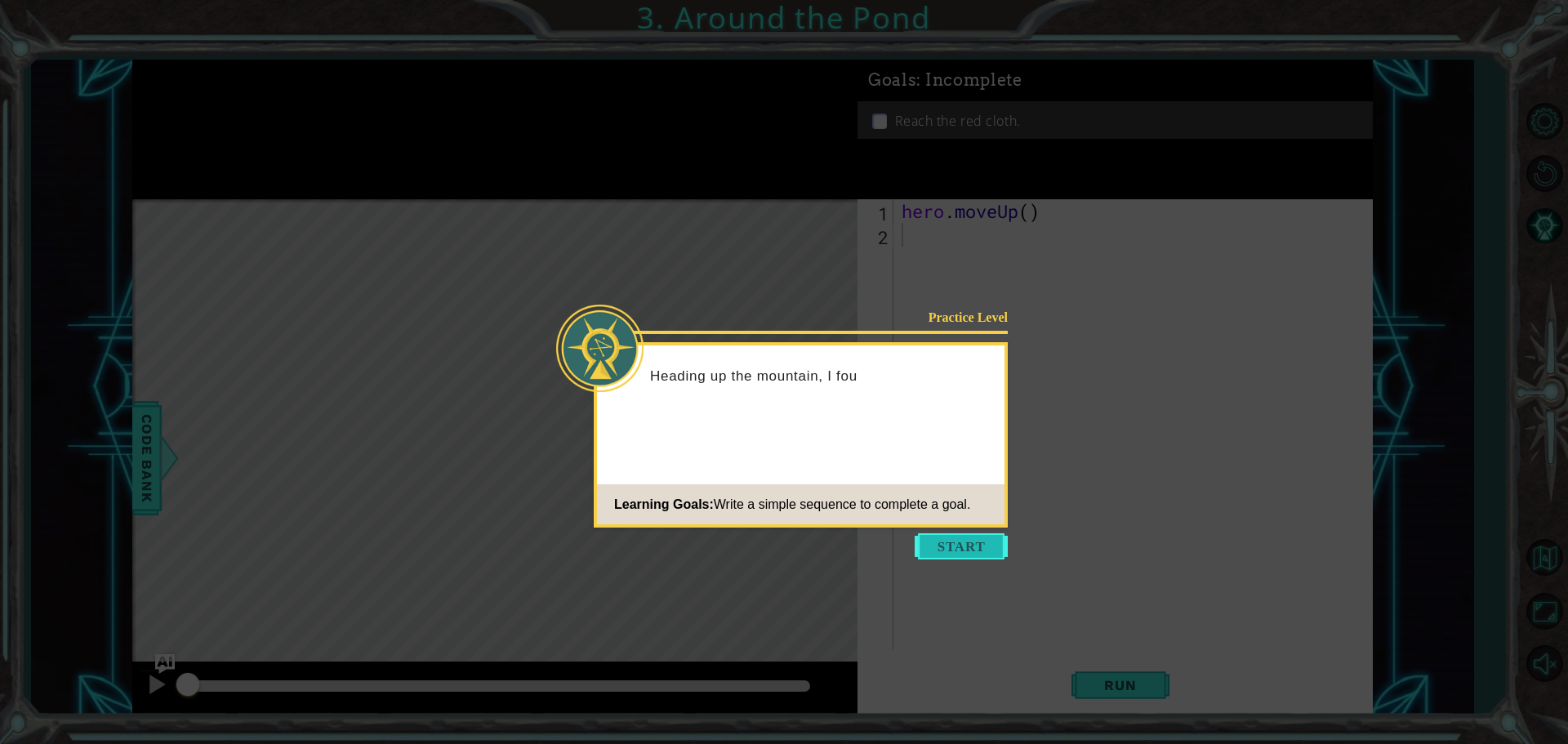
click at [941, 553] on button "Start" at bounding box center [961, 545] width 93 height 27
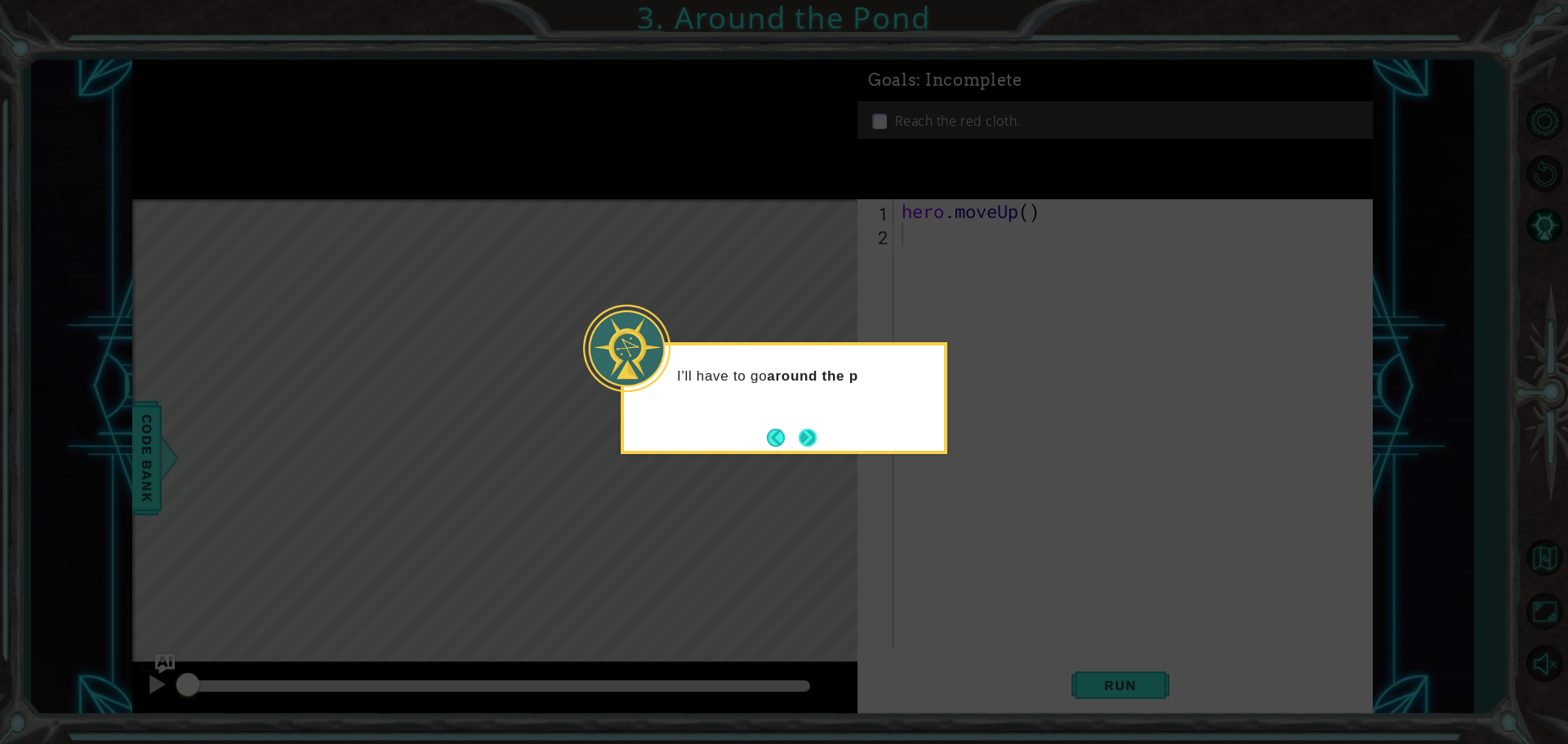
click at [816, 435] on button "Next" at bounding box center [807, 437] width 18 height 18
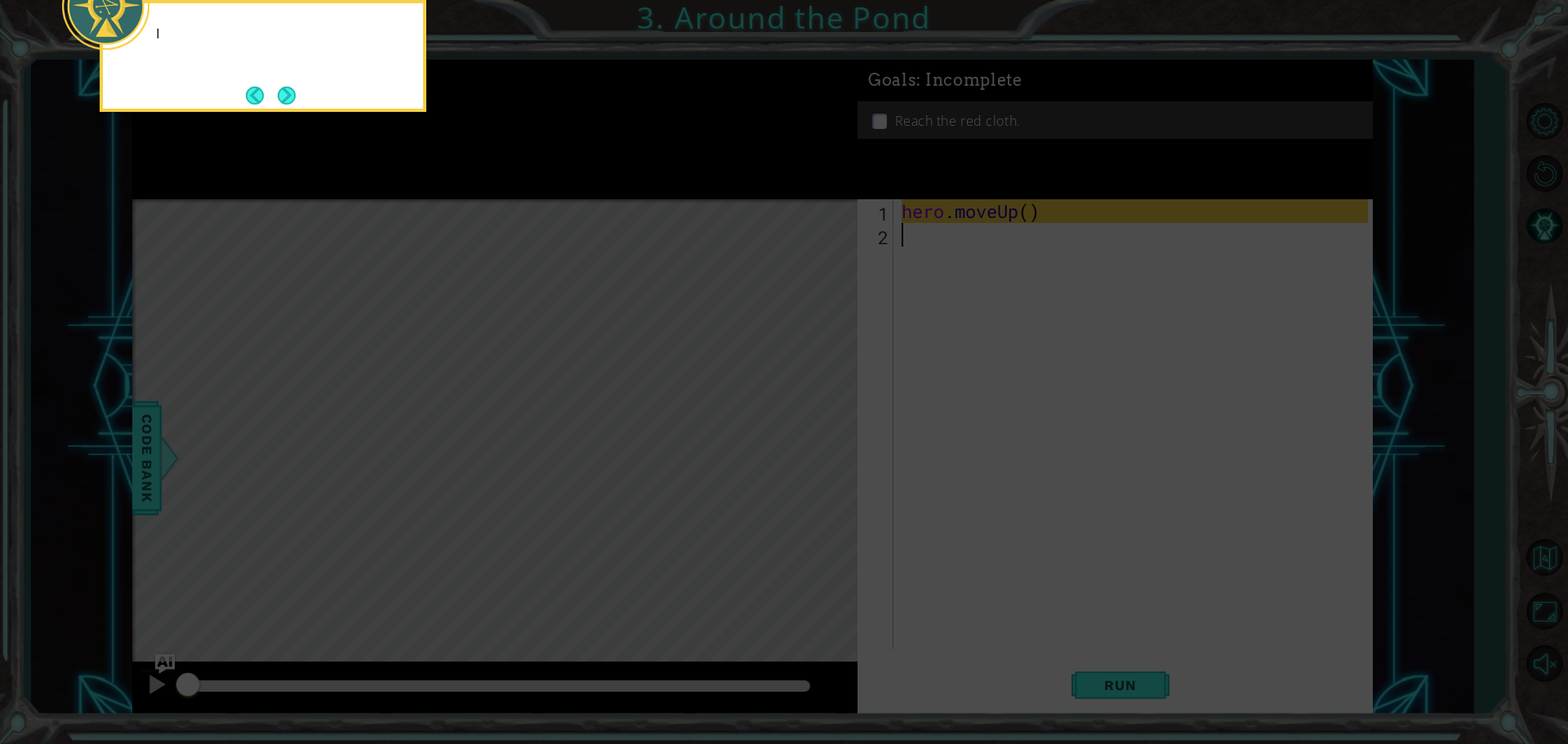
click at [818, 435] on icon at bounding box center [784, 112] width 1568 height 1265
click at [286, 100] on button "Next" at bounding box center [287, 95] width 19 height 19
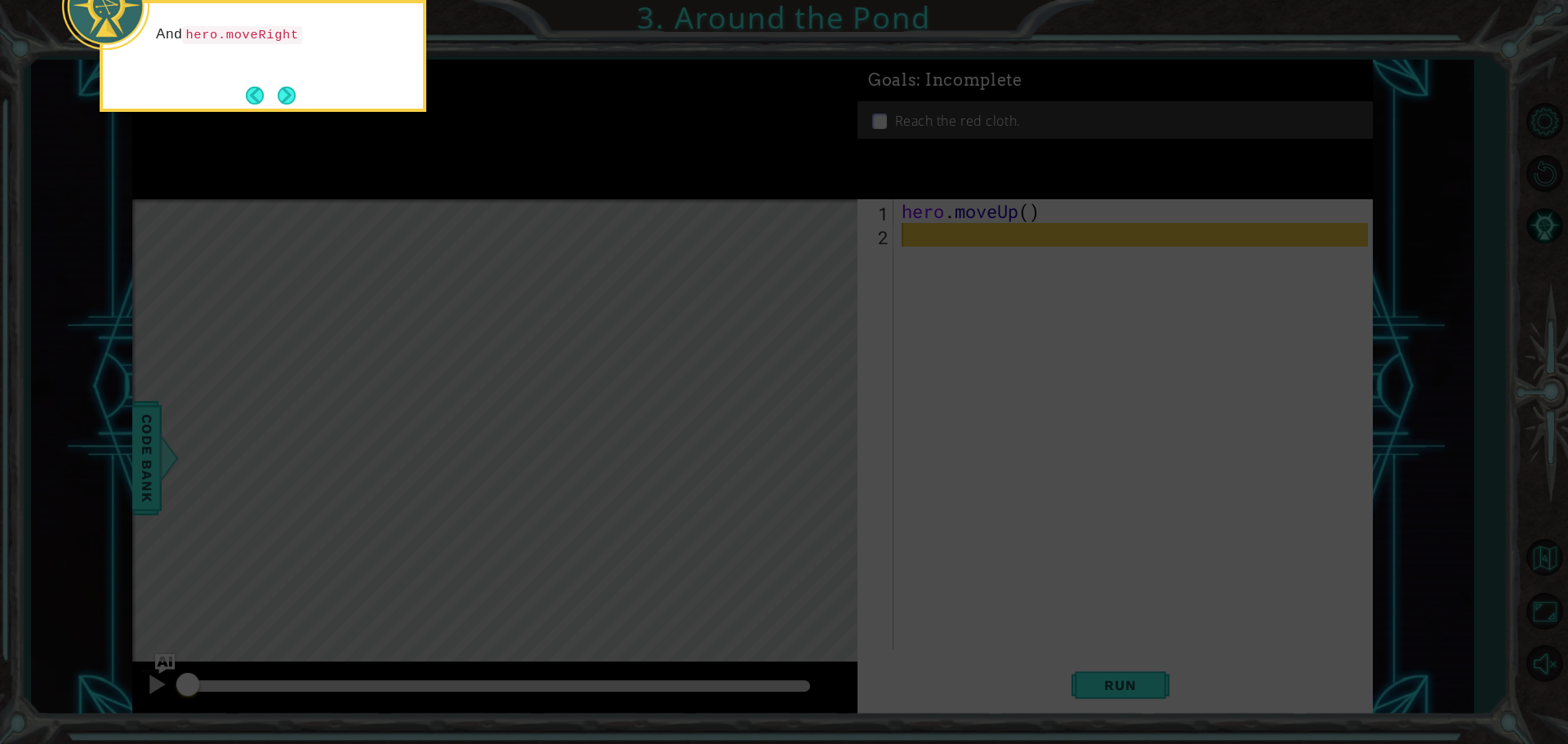
click at [287, 73] on div "And hero.moveRight" at bounding box center [263, 56] width 327 height 112
click at [291, 102] on button "Next" at bounding box center [287, 96] width 18 height 18
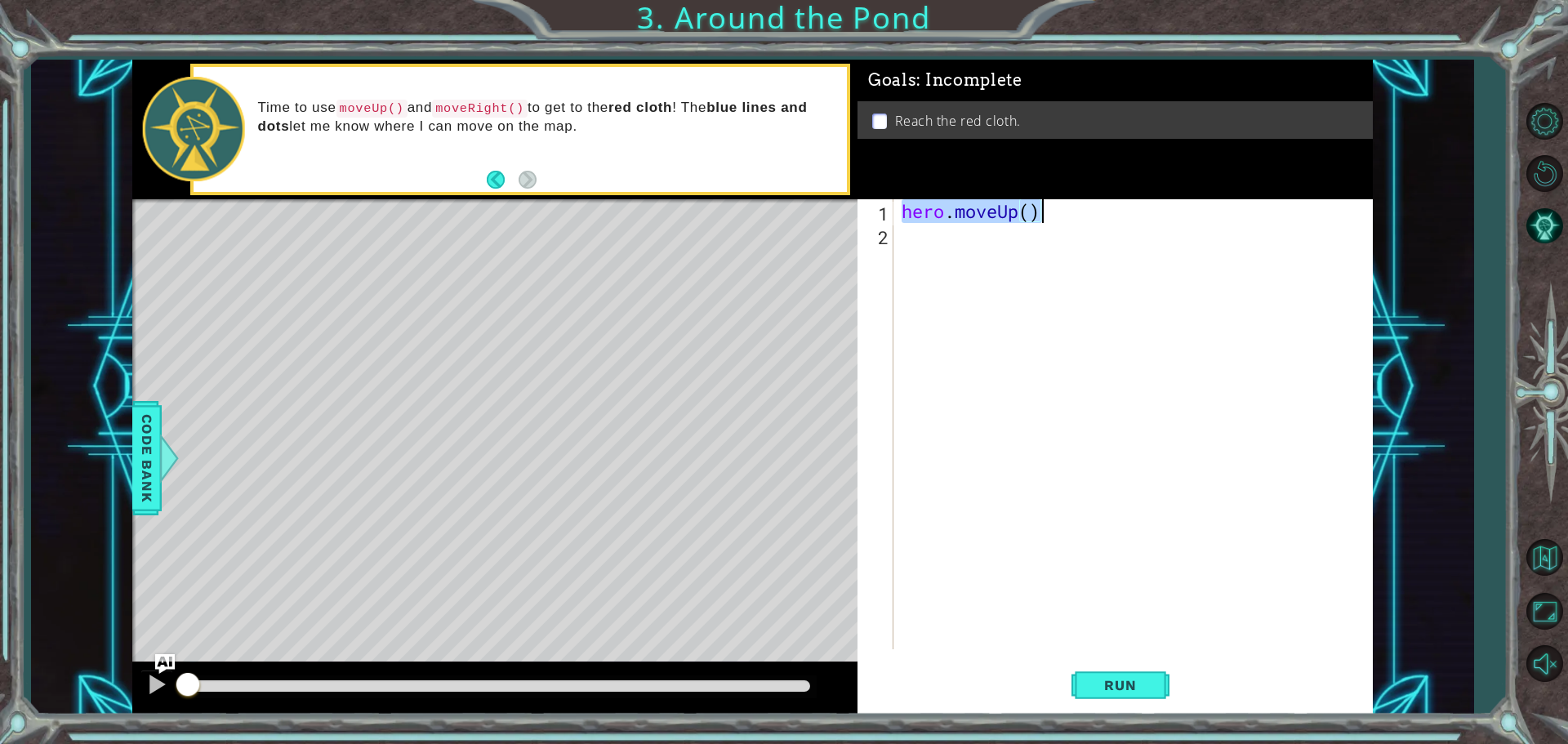
drag, startPoint x: 902, startPoint y: 213, endPoint x: 1040, endPoint y: 217, distance: 138.1
click at [941, 217] on div "hero . moveUp ( )" at bounding box center [1137, 447] width 478 height 497
type textarea "hero.moveUp()"
click at [941, 269] on div "hero . moveUp ( )" at bounding box center [1137, 447] width 478 height 497
paste textarea "hero.moveUp()"
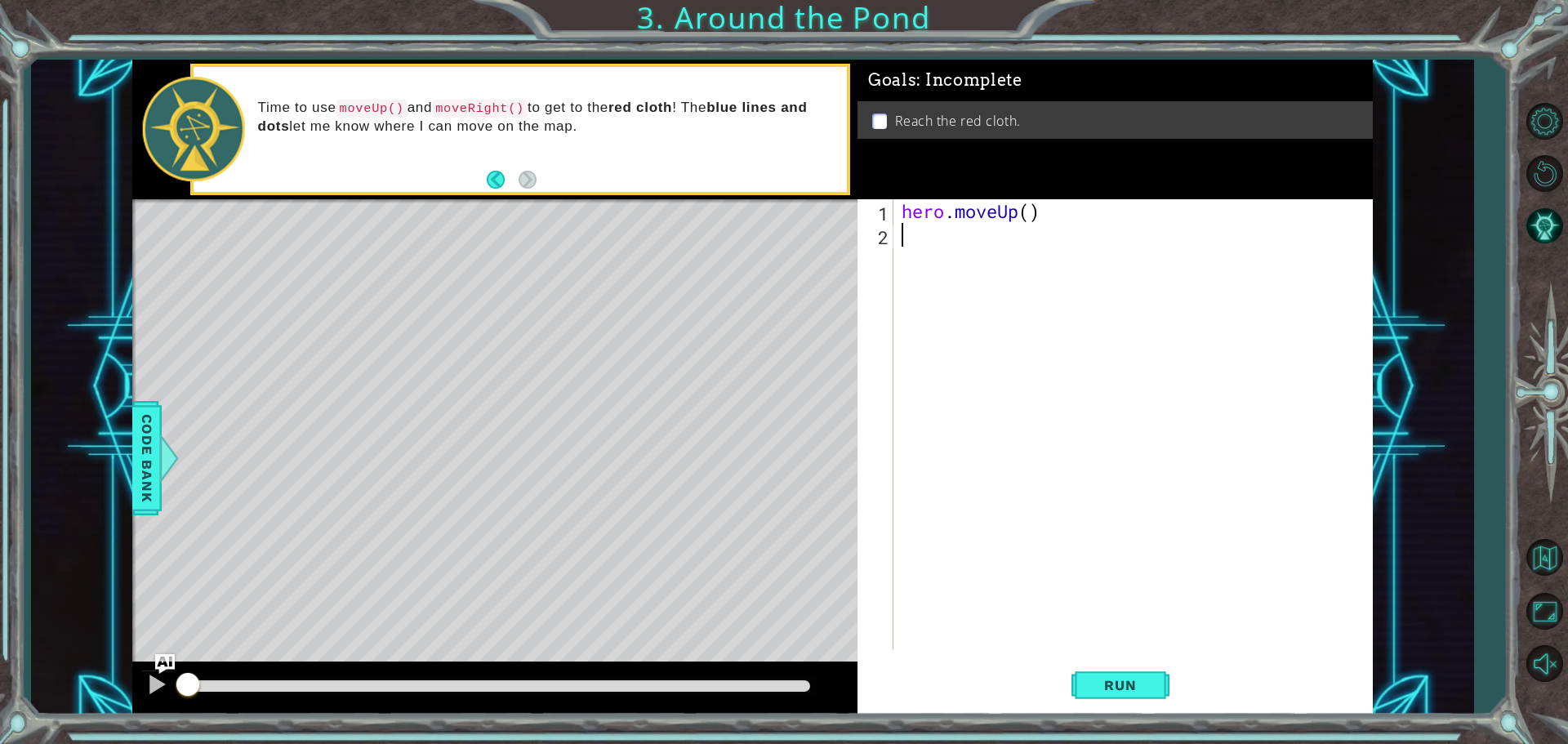
type textarea "hero.moveUp()"
drag, startPoint x: 986, startPoint y: 268, endPoint x: 989, endPoint y: 275, distance: 7.6
click at [941, 275] on div "hero . moveUp ( ) hero . moveUp ( )" at bounding box center [1137, 447] width 478 height 497
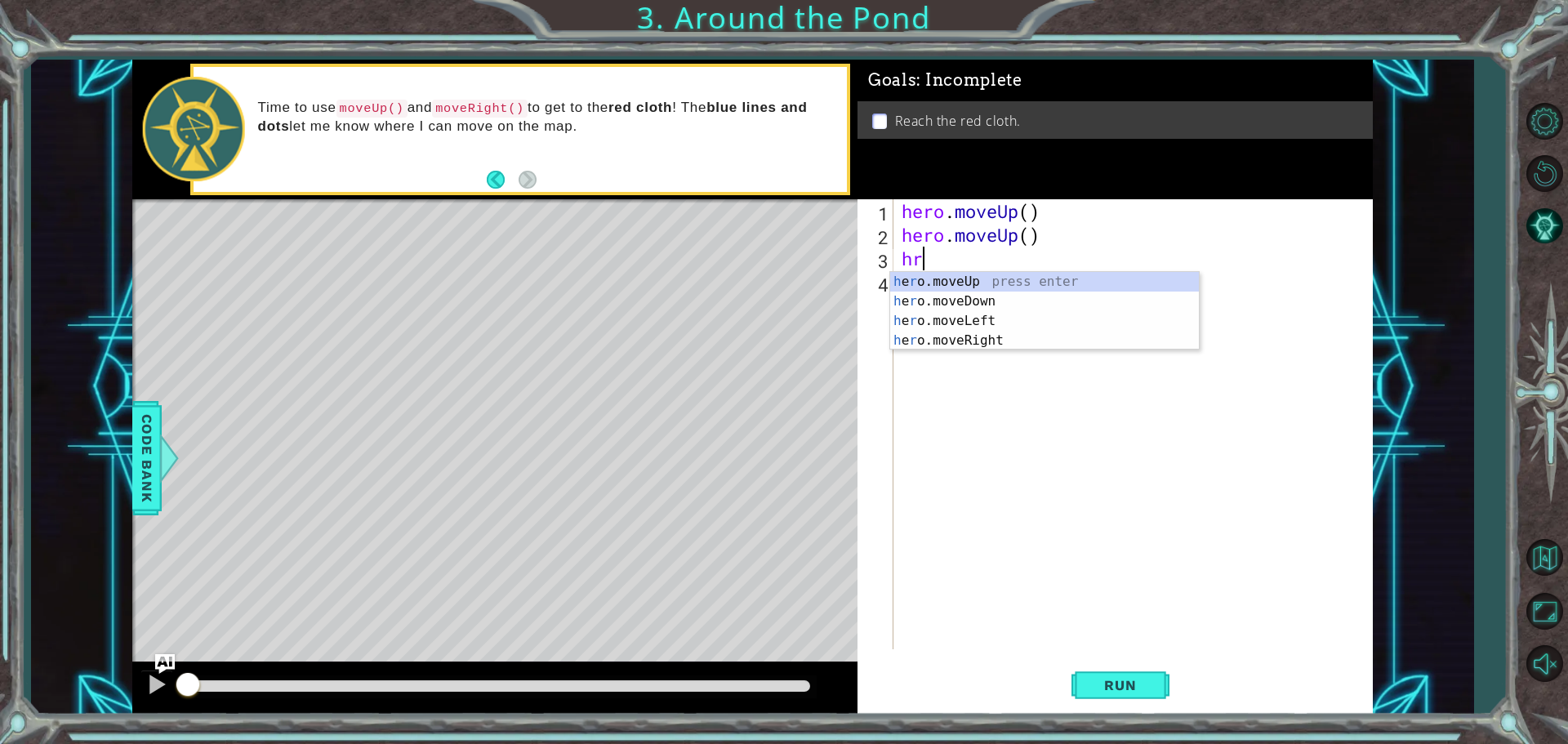
type textarea "h"
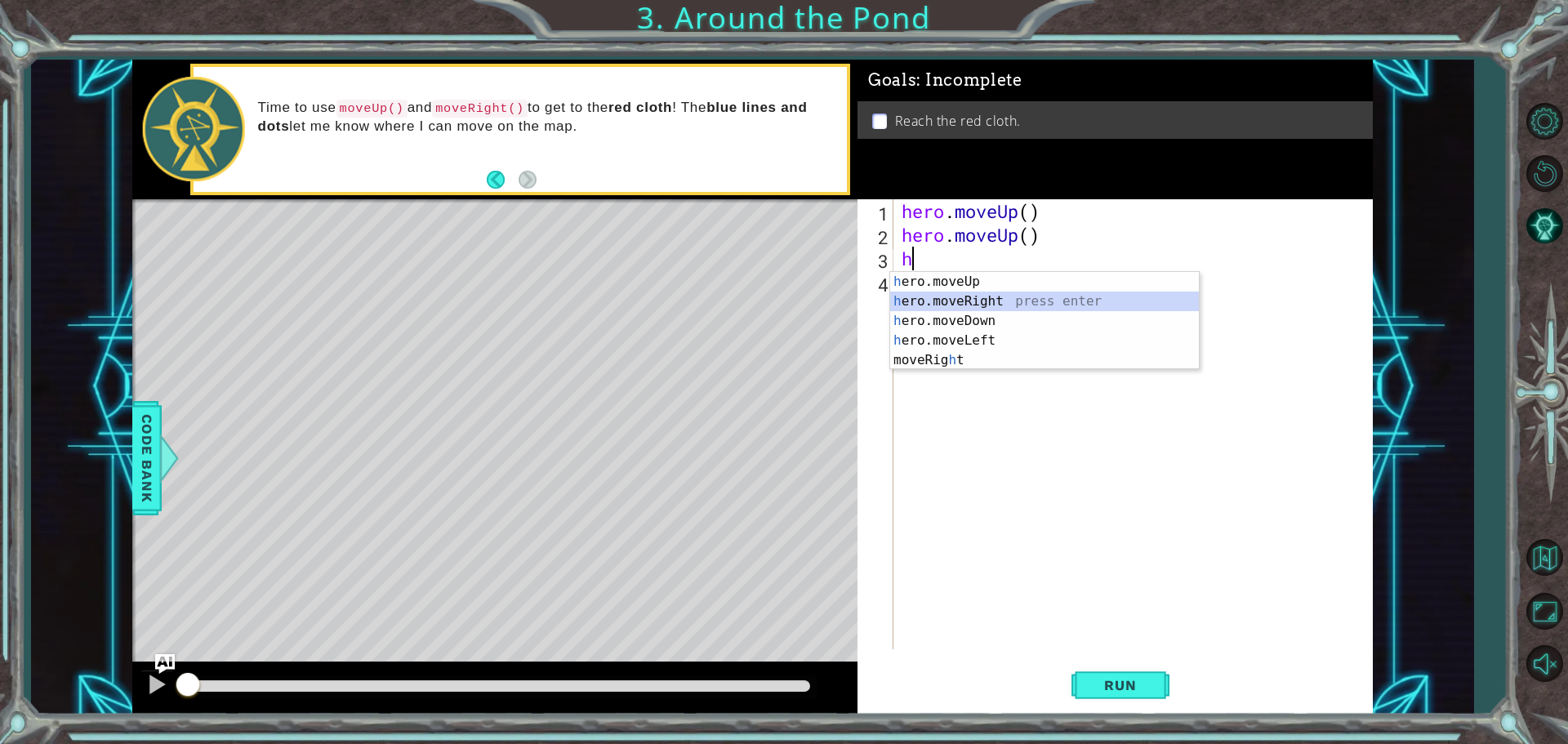
click at [941, 301] on div "h ero.moveUp press enter h ero.moveRight press enter h ero.moveDown press enter…" at bounding box center [1044, 340] width 308 height 137
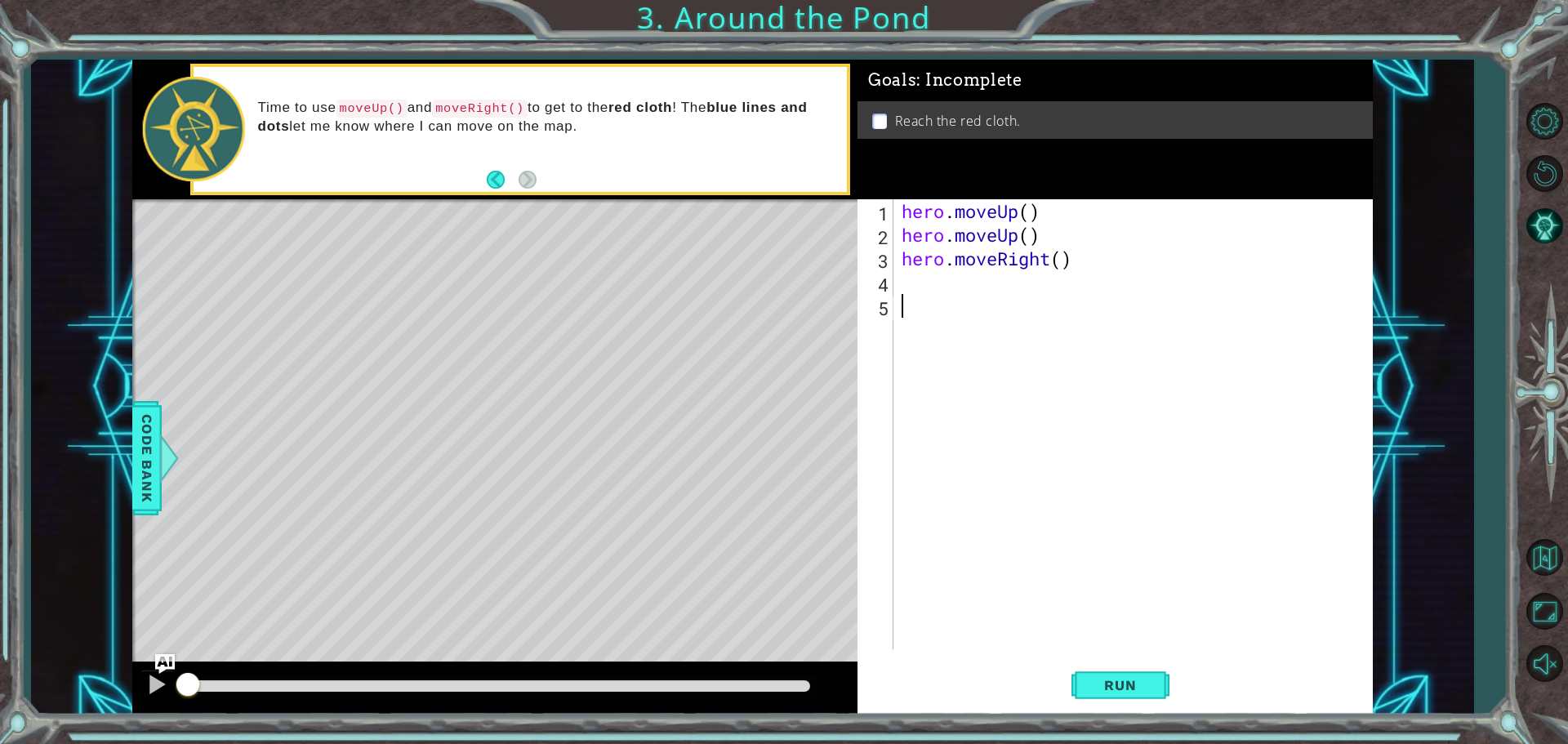
click at [941, 299] on div "hero . moveUp ( ) hero . moveUp ( ) hero . moveRight ( )" at bounding box center [1137, 447] width 478 height 497
click at [941, 286] on div "hero . moveUp ( ) hero . moveUp ( ) hero . moveRight ( )" at bounding box center [1137, 447] width 478 height 497
type textarea "h"
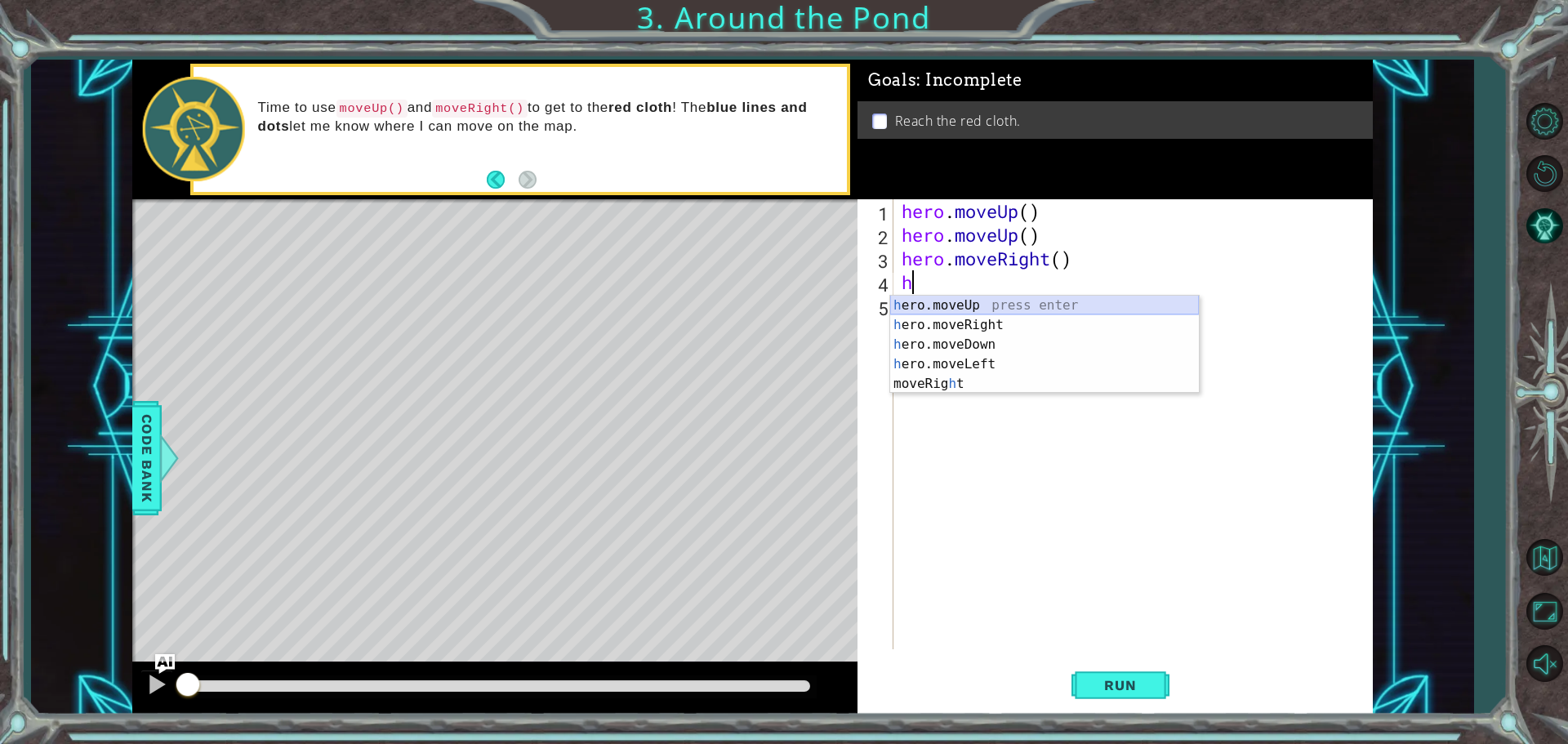
click at [941, 304] on div "h ero.moveUp press enter h ero.moveRight press enter h ero.moveDown press enter…" at bounding box center [1044, 364] width 308 height 137
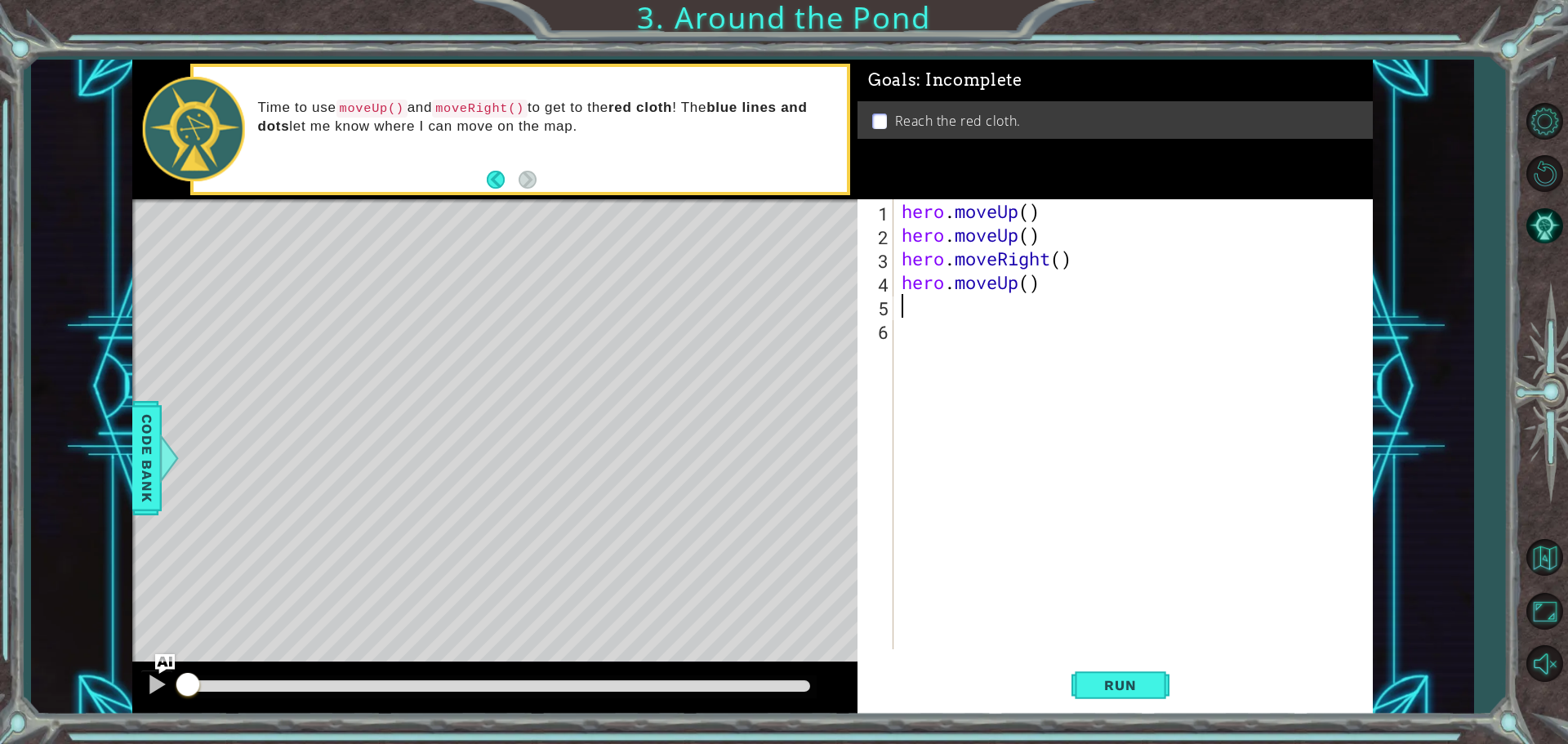
click at [941, 314] on div "hero . moveUp ( ) hero . moveUp ( ) hero . moveRight ( ) hero . moveUp ( )" at bounding box center [1137, 447] width 478 height 497
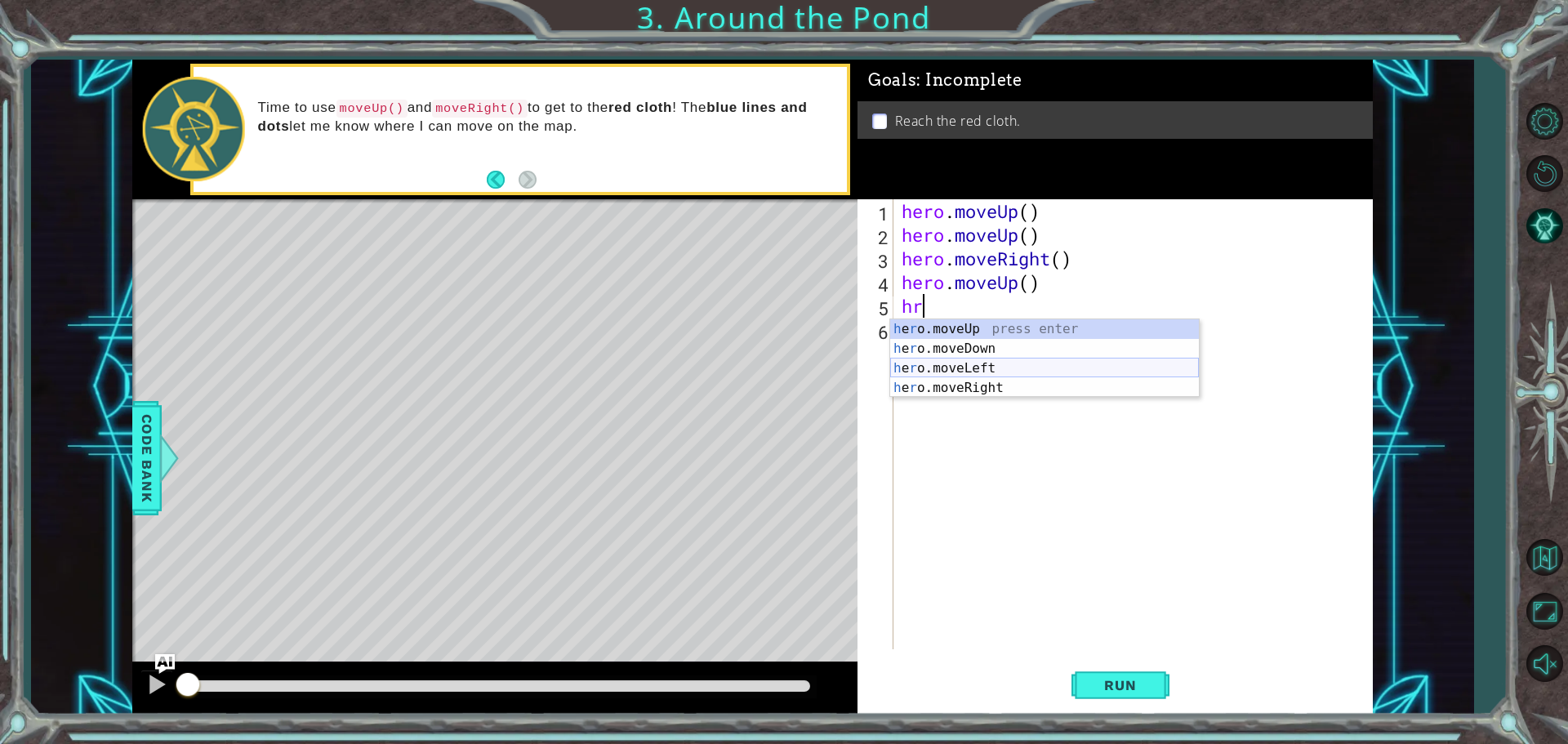
click at [901, 361] on div "h e r o.moveUp press enter h e r o.moveDown press enter h e r o.moveLeft press …" at bounding box center [1044, 378] width 308 height 117
type textarea "hero.moveLeft(1)"
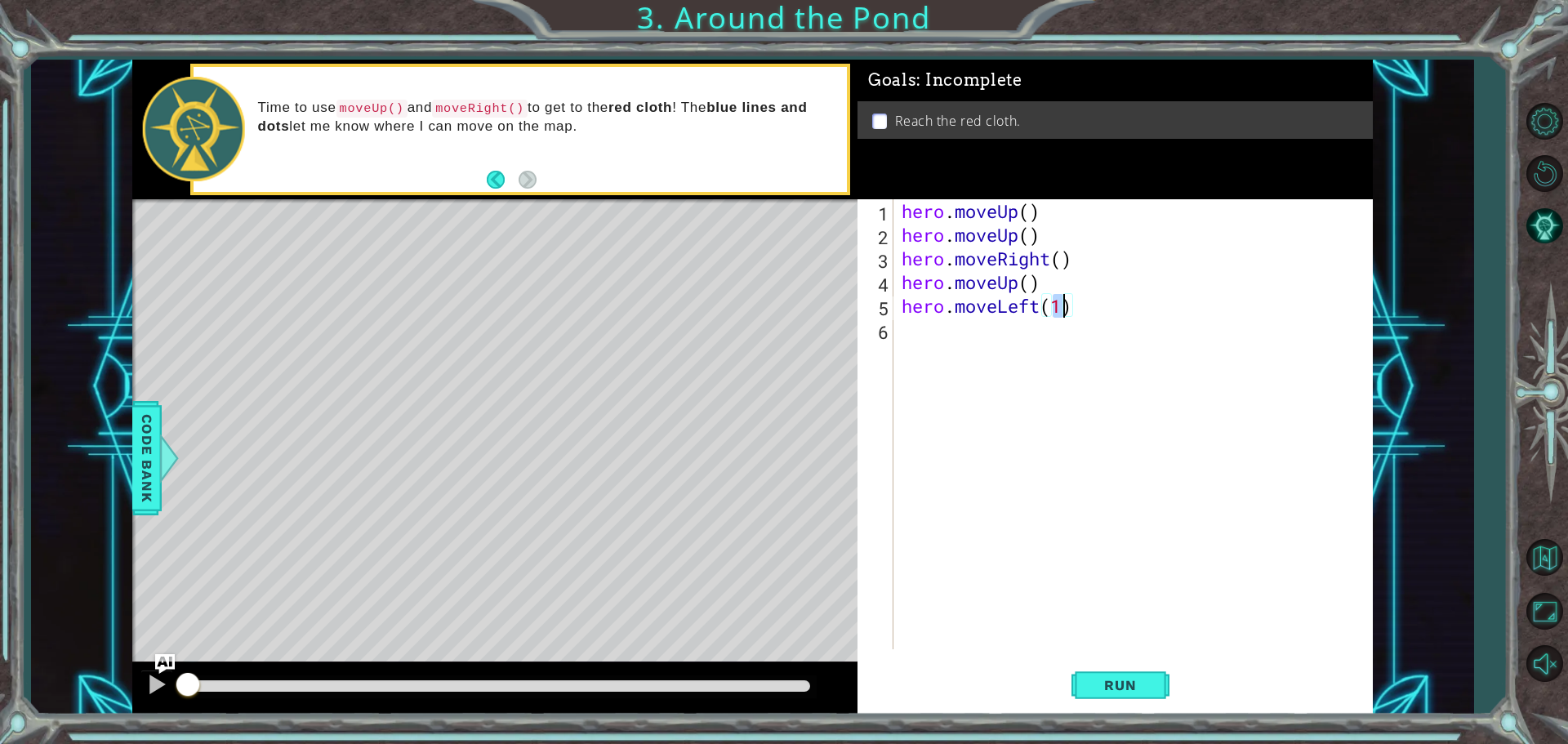
click at [941, 344] on div "hero . moveUp ( ) hero . moveUp ( ) hero . moveRight ( ) hero . moveUp ( ) hero…" at bounding box center [1137, 447] width 478 height 497
click at [941, 676] on button "Run" at bounding box center [1119, 685] width 98 height 51
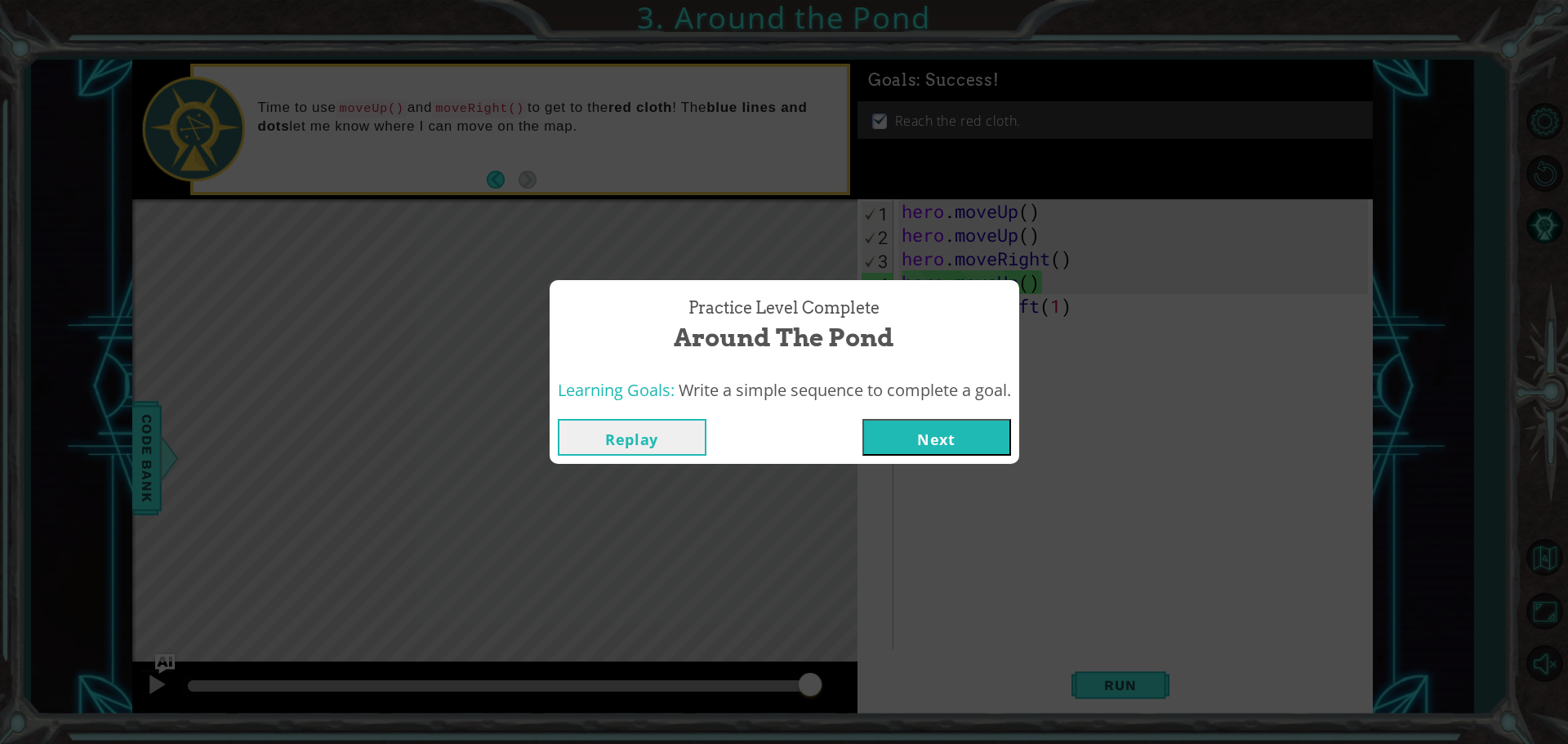
click at [928, 442] on button "Next" at bounding box center [936, 437] width 148 height 37
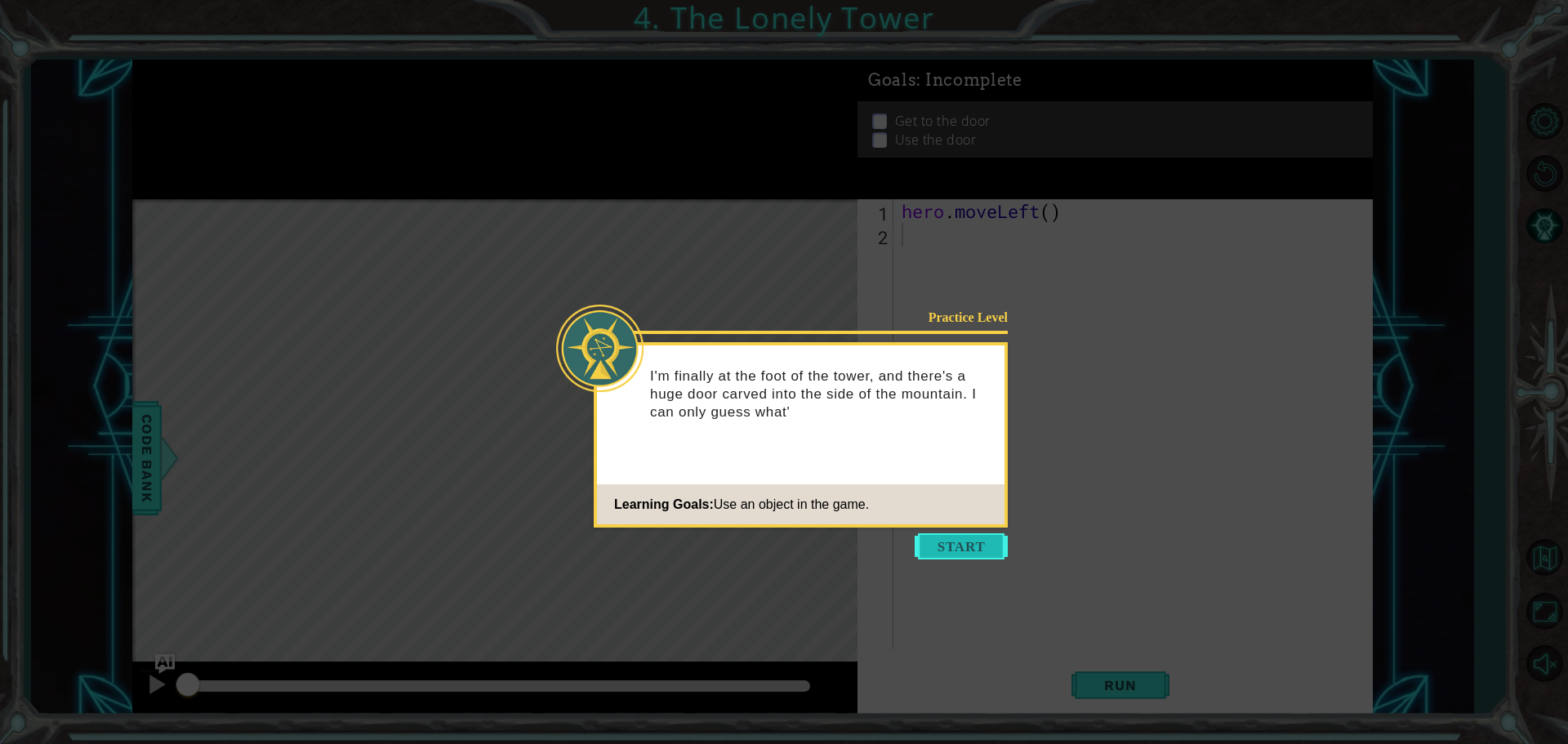
click at [941, 544] on button "Start" at bounding box center [961, 545] width 93 height 27
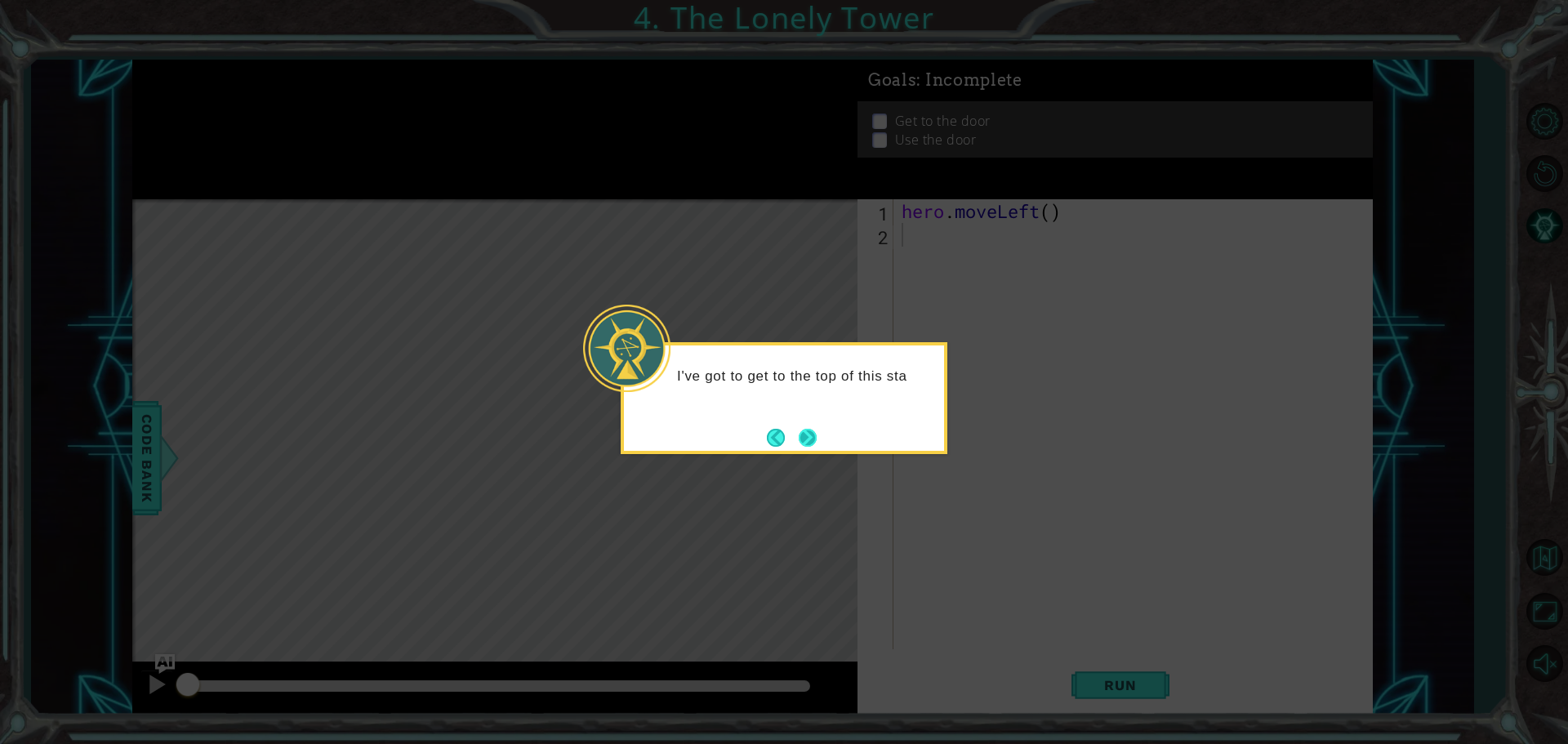
click at [816, 435] on button "Next" at bounding box center [807, 437] width 18 height 18
click at [820, 435] on div "The" at bounding box center [784, 398] width 327 height 112
drag, startPoint x: 808, startPoint y: 403, endPoint x: 817, endPoint y: 435, distance: 33.2
click at [810, 416] on div "Then how do I ge" at bounding box center [784, 381] width 320 height 71
click at [816, 432] on button "Next" at bounding box center [807, 437] width 18 height 18
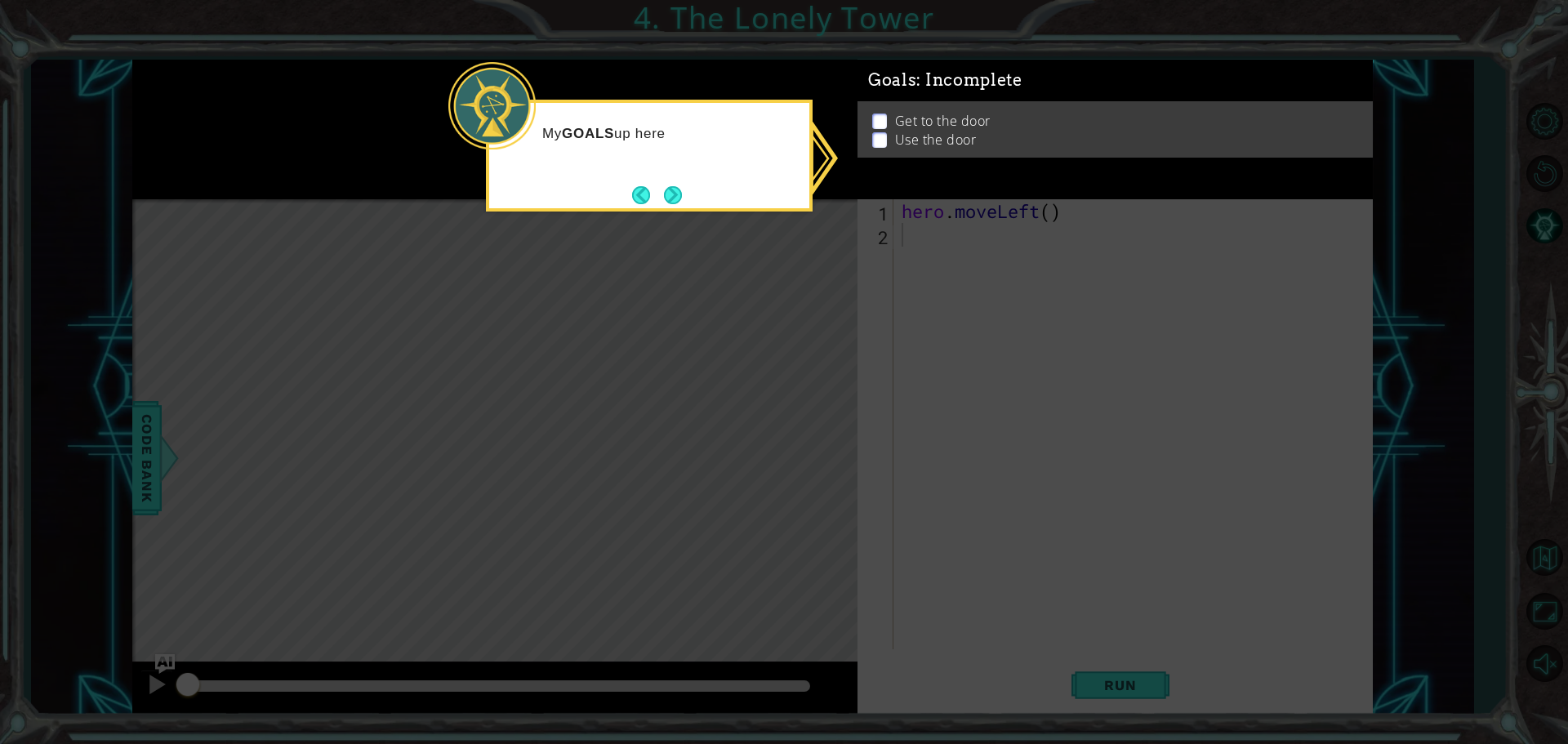
drag, startPoint x: 934, startPoint y: 372, endPoint x: 946, endPoint y: 352, distance: 23.3
click at [935, 372] on icon at bounding box center [784, 372] width 1568 height 744
click at [941, 123] on p "Get to the door" at bounding box center [943, 130] width 95 height 18
click at [674, 199] on button "Next" at bounding box center [673, 195] width 18 height 18
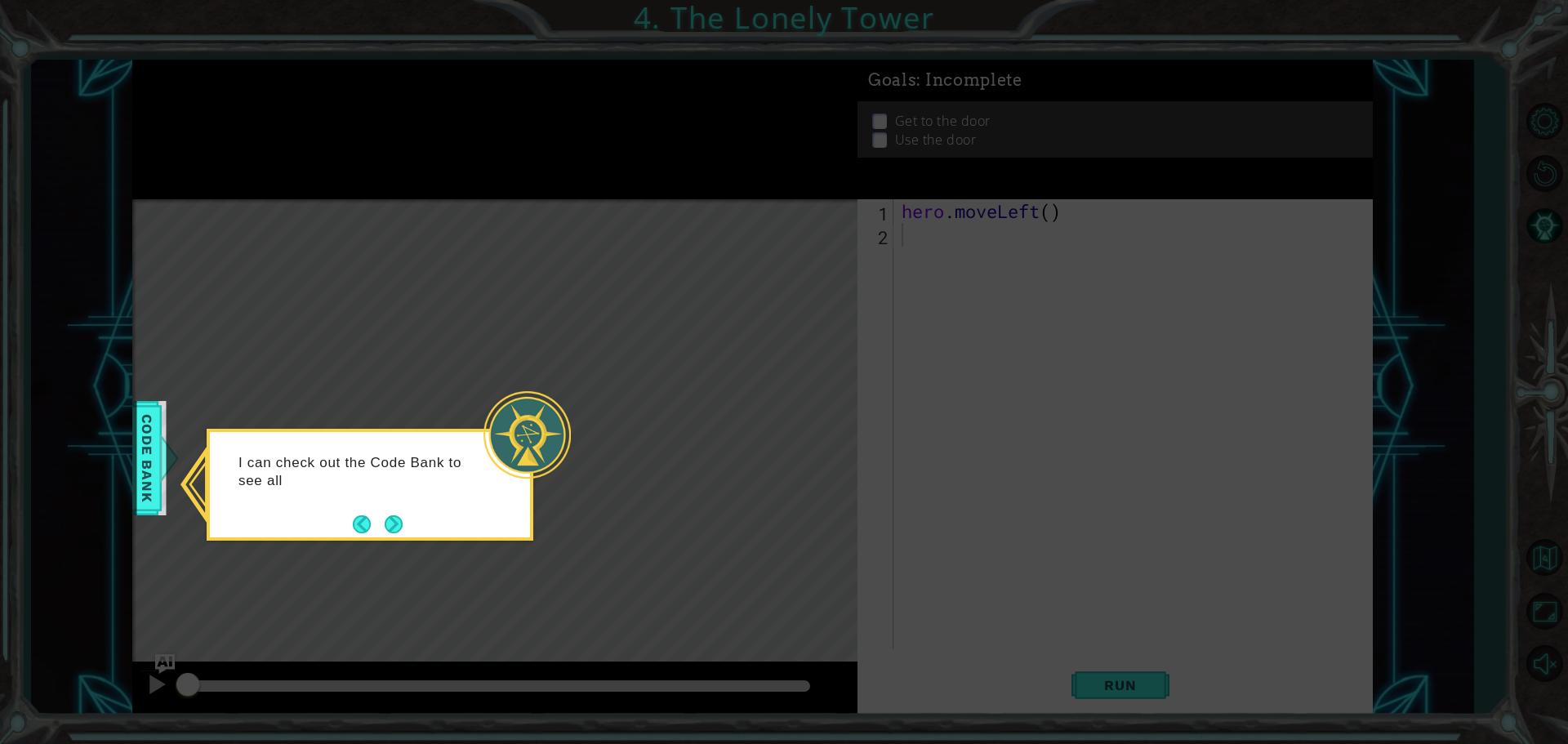
click at [396, 530] on button "Next" at bounding box center [394, 524] width 18 height 18
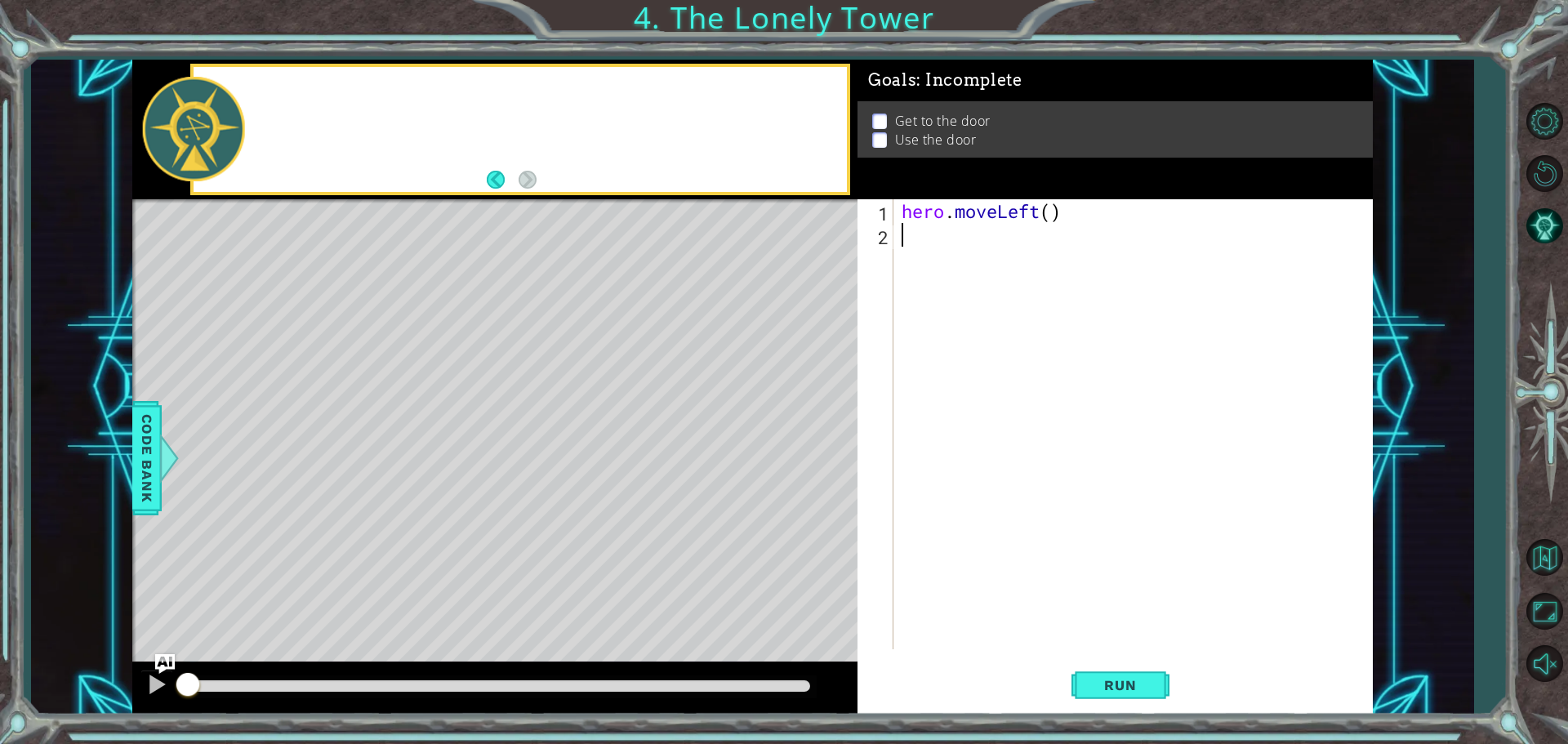
click at [396, 529] on div "Level Map" at bounding box center [510, 439] width 754 height 480
click at [941, 253] on div "hero . moveLeft ( )" at bounding box center [1137, 447] width 478 height 497
click at [941, 682] on button "Run" at bounding box center [1119, 685] width 98 height 51
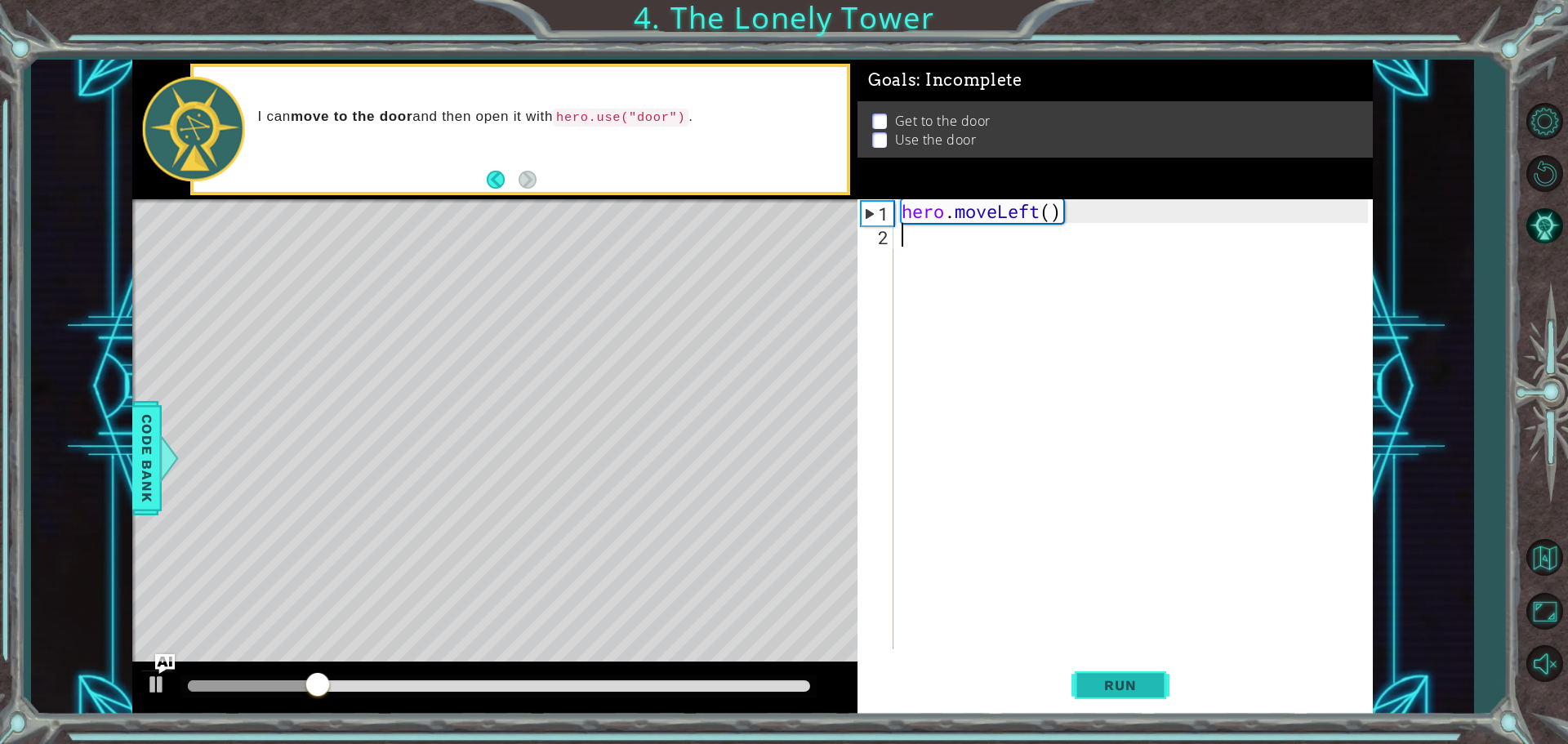
drag, startPoint x: 1092, startPoint y: 616, endPoint x: 1103, endPoint y: 682, distance: 66.9
click at [941, 682] on div "1 2 hero . moveLeft ( ) ההההההההההההההההההההההההההההההההההההההההההההההההההההההה…" at bounding box center [1115, 457] width 515 height 515
click at [941, 676] on span "Run" at bounding box center [1119, 685] width 64 height 16
drag, startPoint x: 162, startPoint y: 684, endPoint x: 212, endPoint y: 656, distance: 57.3
click at [163, 680] on div at bounding box center [157, 684] width 21 height 21
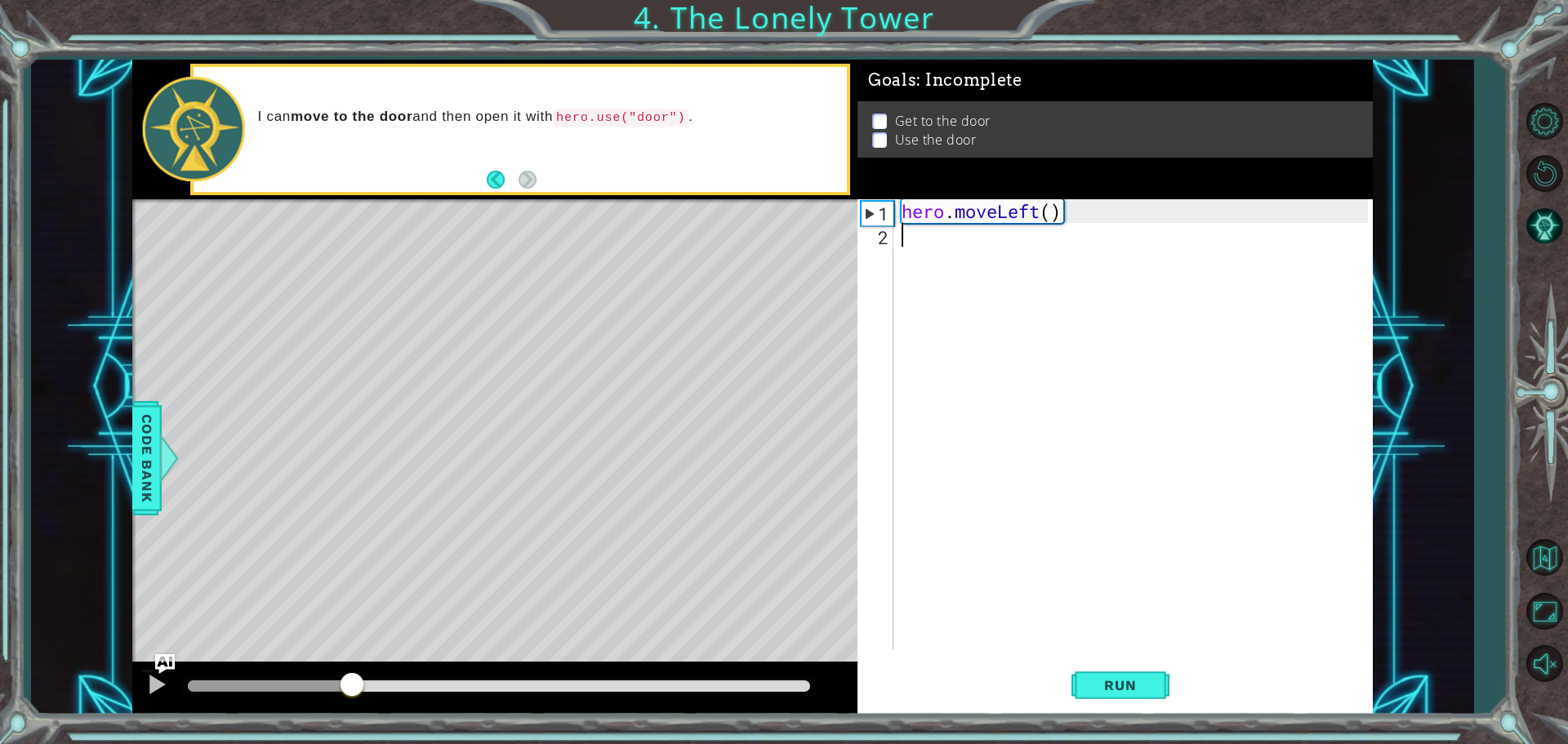
click at [910, 258] on div "hero . moveLeft ( )" at bounding box center [1137, 447] width 478 height 497
type textarea "h"
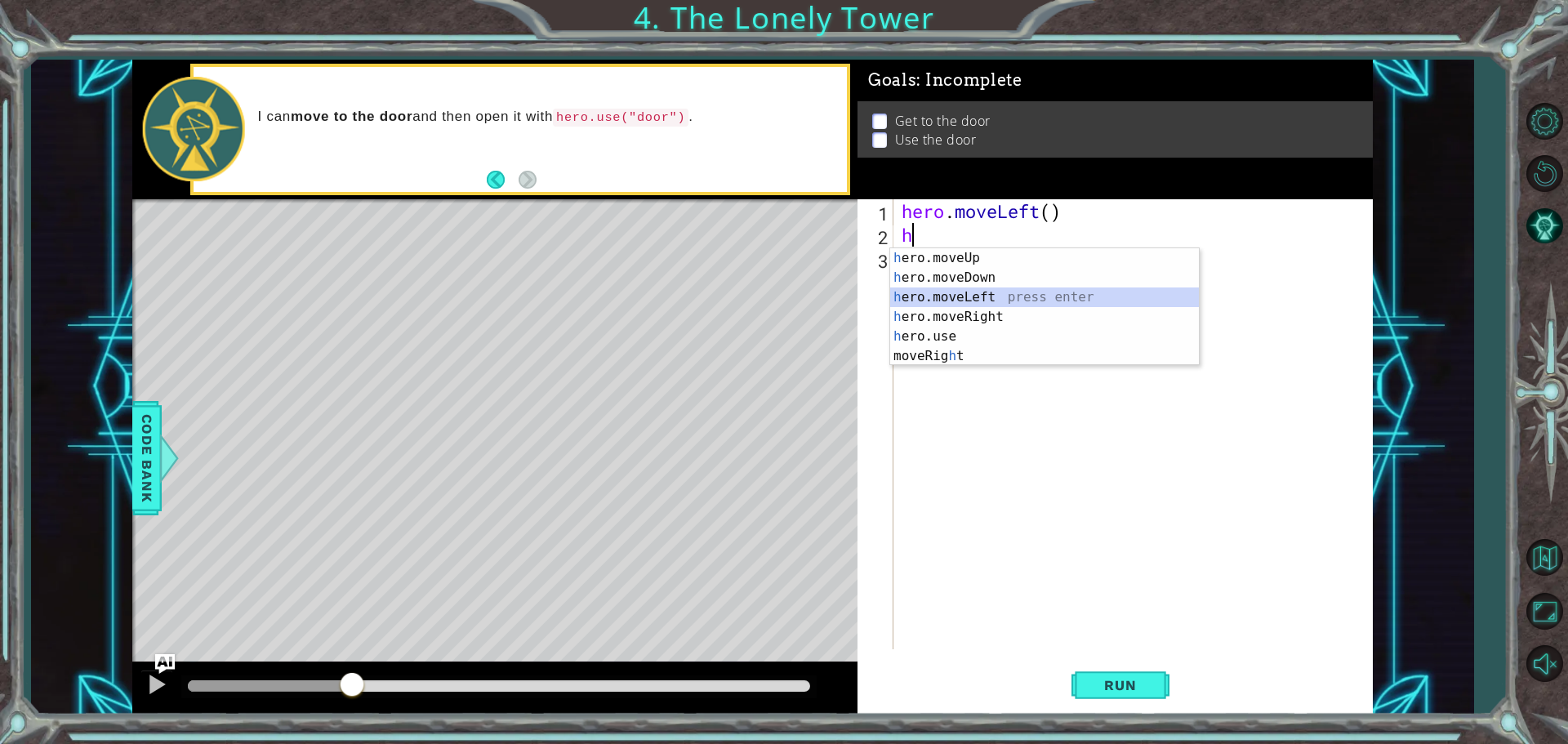
click at [941, 303] on div "h ero.moveUp press enter h ero.moveDown press enter h ero.moveLeft press enter …" at bounding box center [1044, 326] width 308 height 156
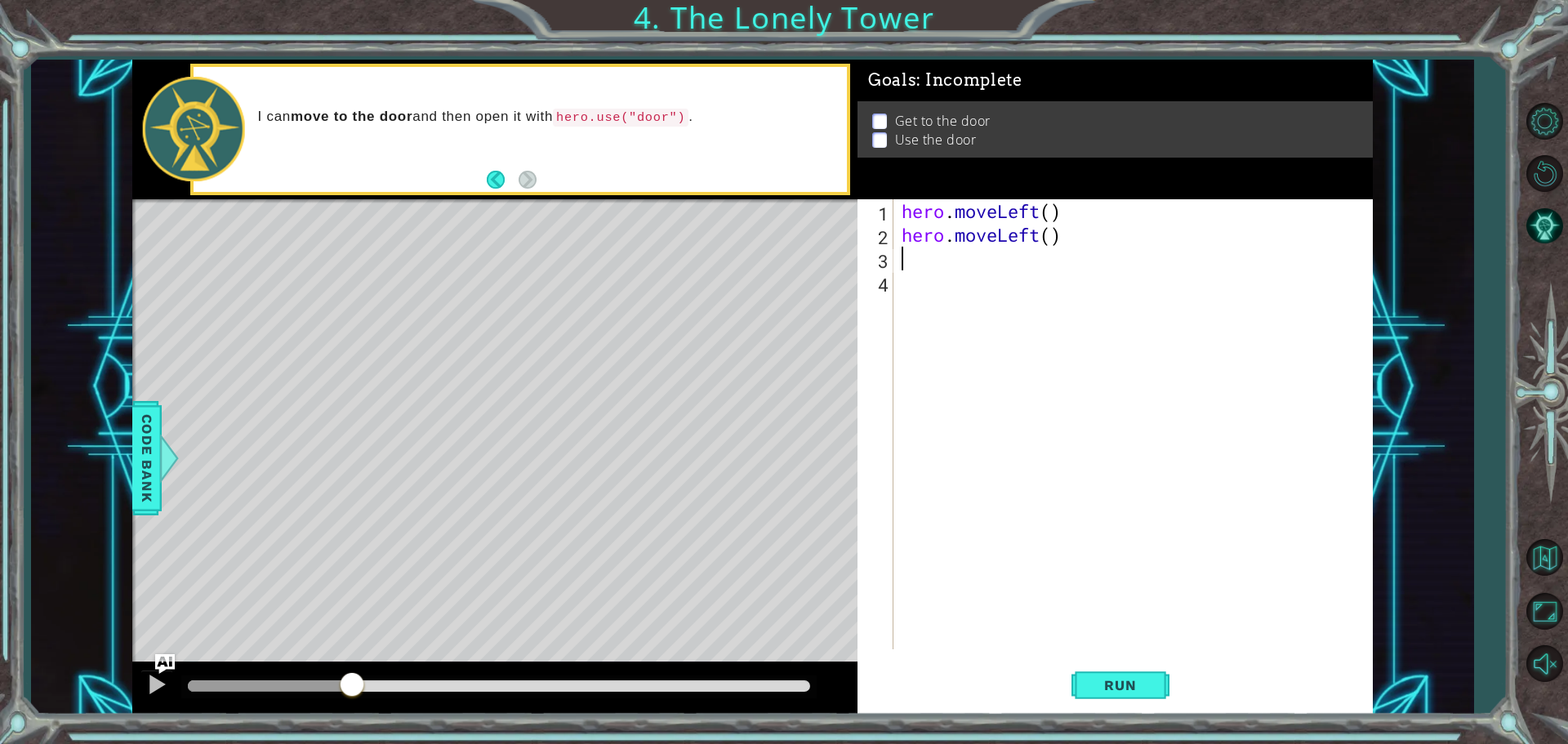
click at [941, 273] on div "hero . moveLeft ( ) hero . moveLeft ( )" at bounding box center [1137, 447] width 478 height 497
click at [941, 280] on div "hero . moveLeft ( ) hero . moveLeft ( )" at bounding box center [1132, 424] width 470 height 449
click at [941, 267] on div "hero . moveLeft ( ) hero . moveLeft ( )" at bounding box center [1137, 447] width 478 height 497
type textarea "h"
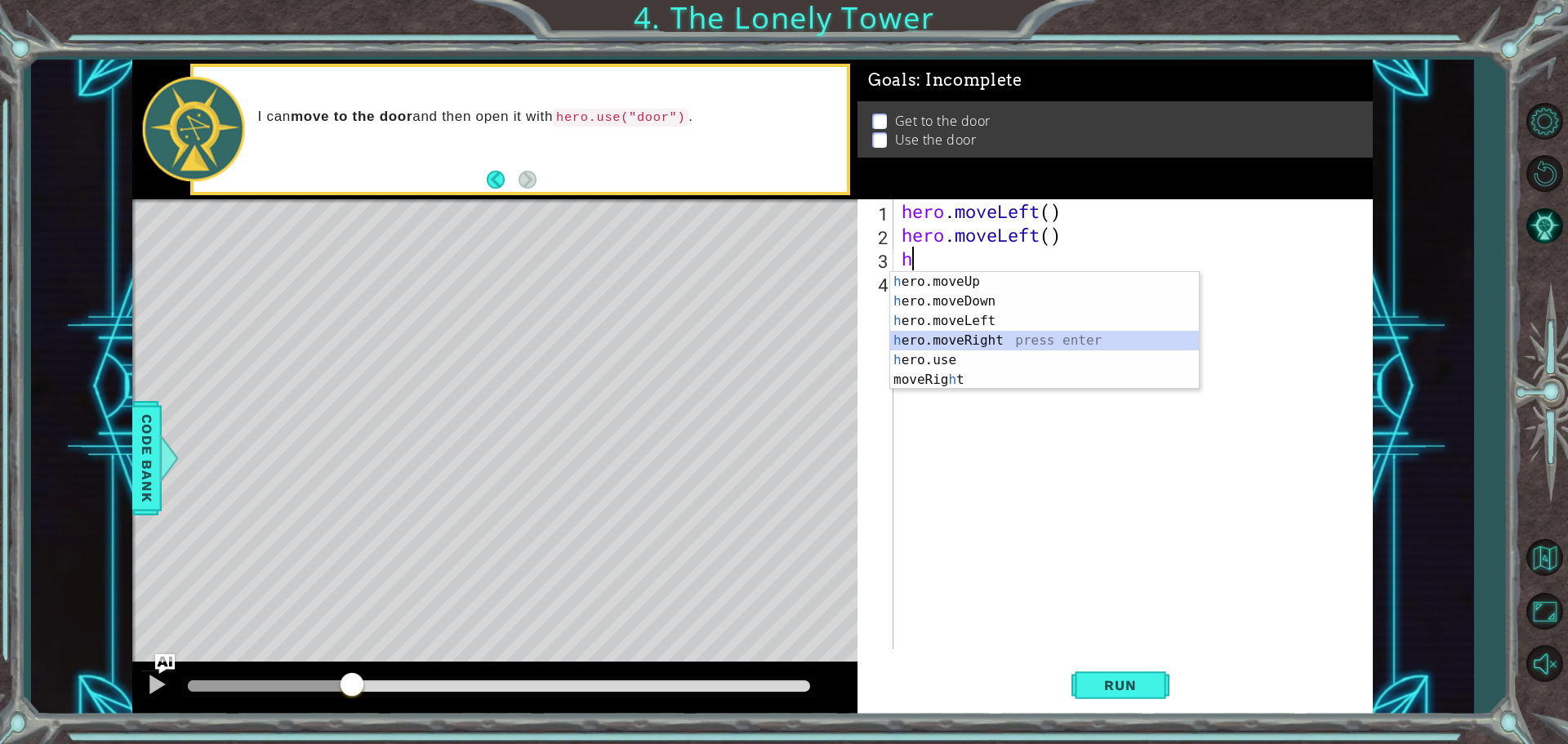
click at [941, 340] on div "h ero.moveUp press enter h ero.moveDown press enter h ero.moveLeft press enter …" at bounding box center [1044, 350] width 308 height 156
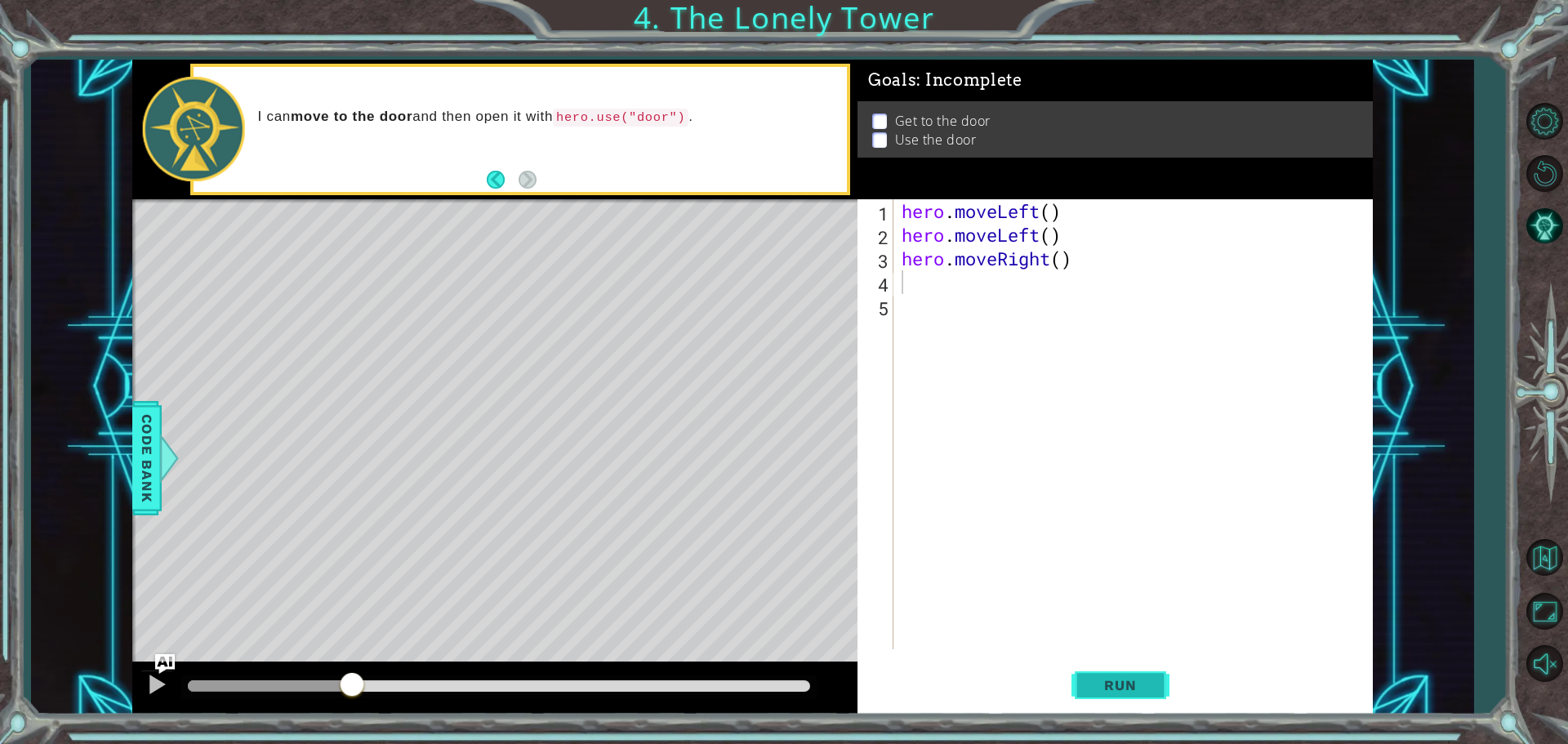
click at [941, 682] on span "Run" at bounding box center [1119, 685] width 64 height 16
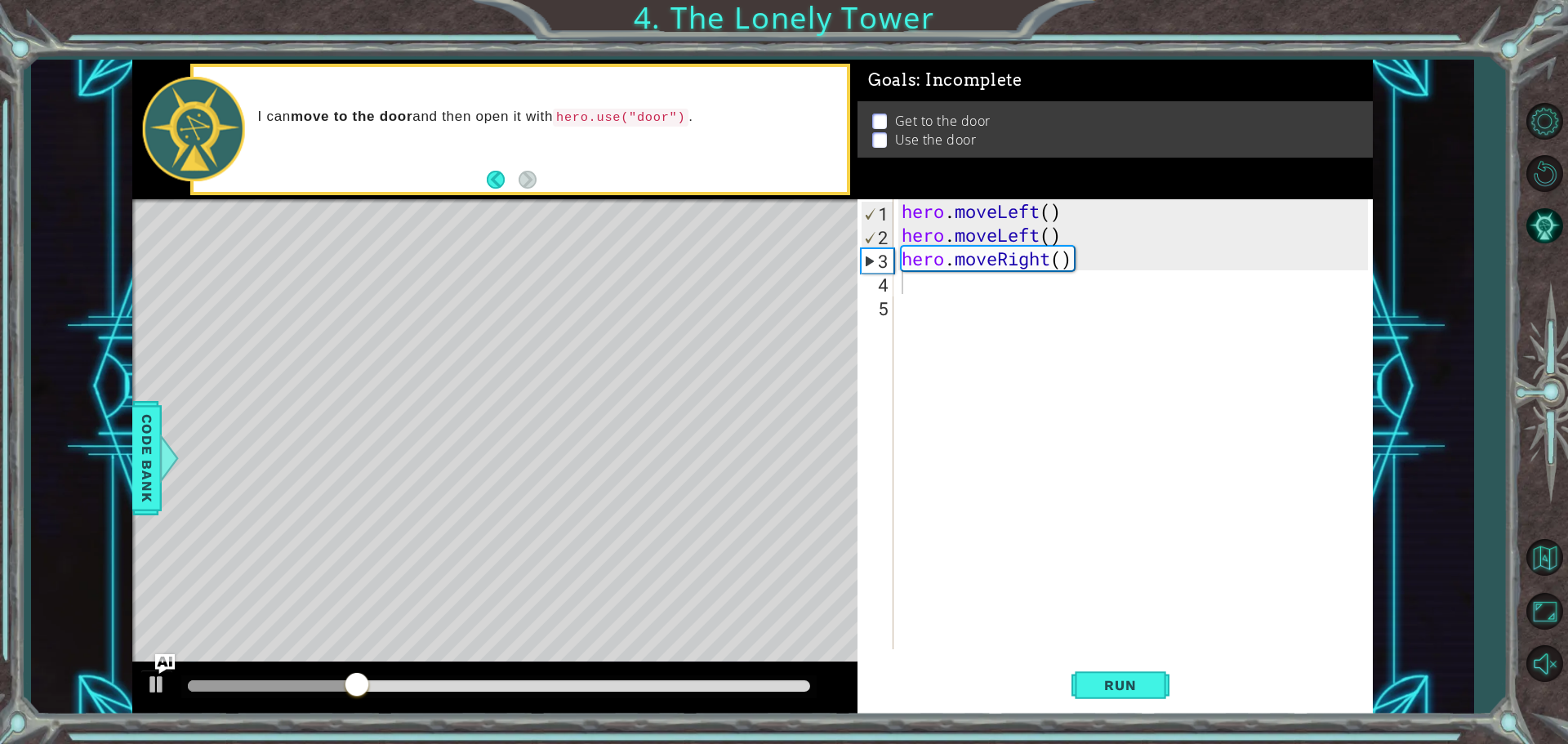
click at [189, 678] on div at bounding box center [499, 686] width 635 height 23
drag, startPoint x: 200, startPoint y: 677, endPoint x: 205, endPoint y: 686, distance: 10.3
click at [205, 679] on div at bounding box center [499, 686] width 635 height 23
click at [206, 689] on div at bounding box center [197, 685] width 19 height 11
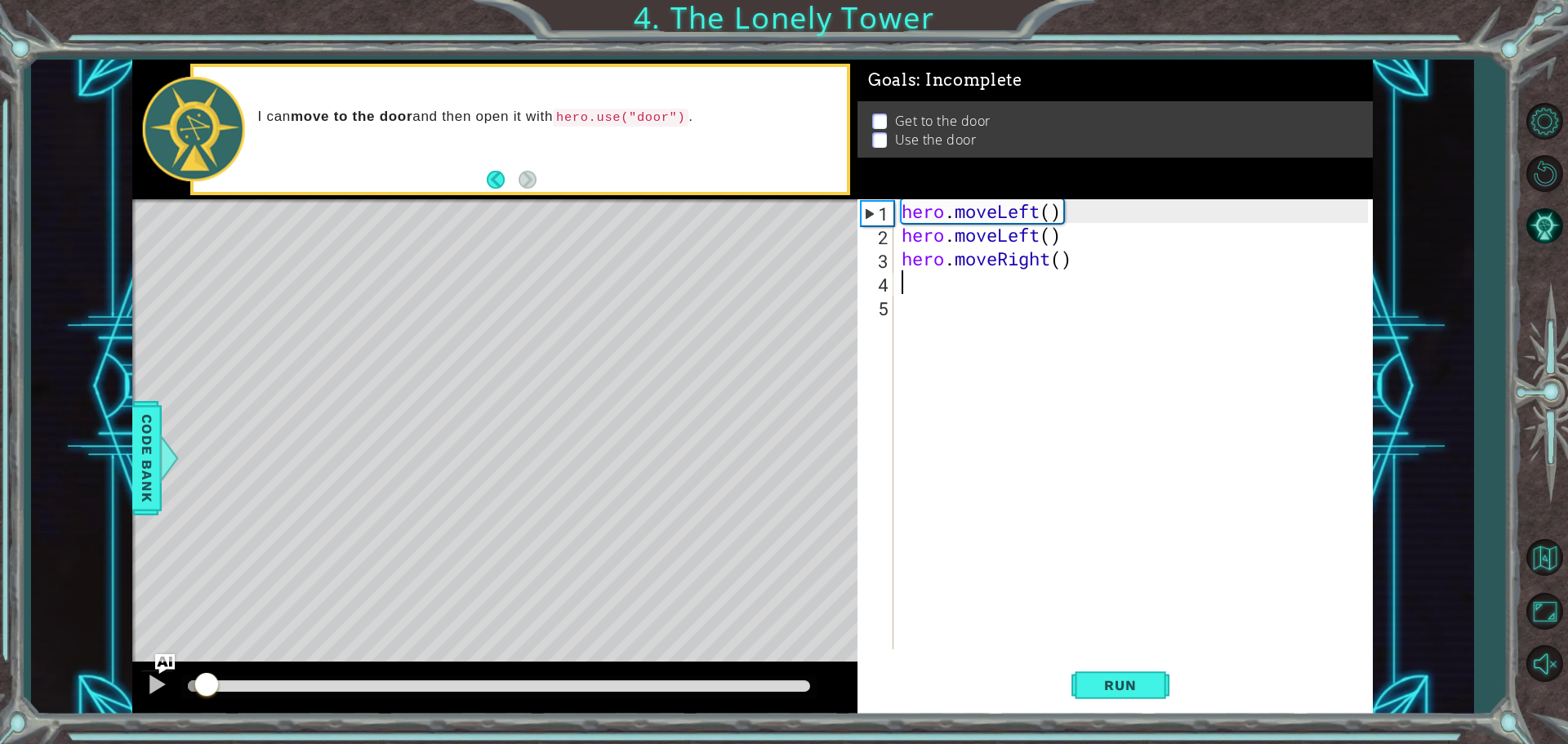
drag, startPoint x: 1108, startPoint y: 275, endPoint x: 1068, endPoint y: 268, distance: 40.6
click at [941, 268] on div "hero . moveLeft ( ) hero . moveLeft ( ) hero . moveRight ( )" at bounding box center [1137, 447] width 478 height 497
click at [941, 259] on div "hero . moveLeft ( ) hero . moveLeft ( ) hero . moveRight ( )" at bounding box center [1132, 424] width 470 height 449
click at [941, 261] on div "hero . moveLeft ( ) hero . moveLeft ( ) hero . moveRight ( )" at bounding box center [1137, 447] width 478 height 497
click at [941, 257] on div "hero . moveLeft ( ) hero . moveLeft ( ) hero . moveRight ( )" at bounding box center [1137, 447] width 478 height 497
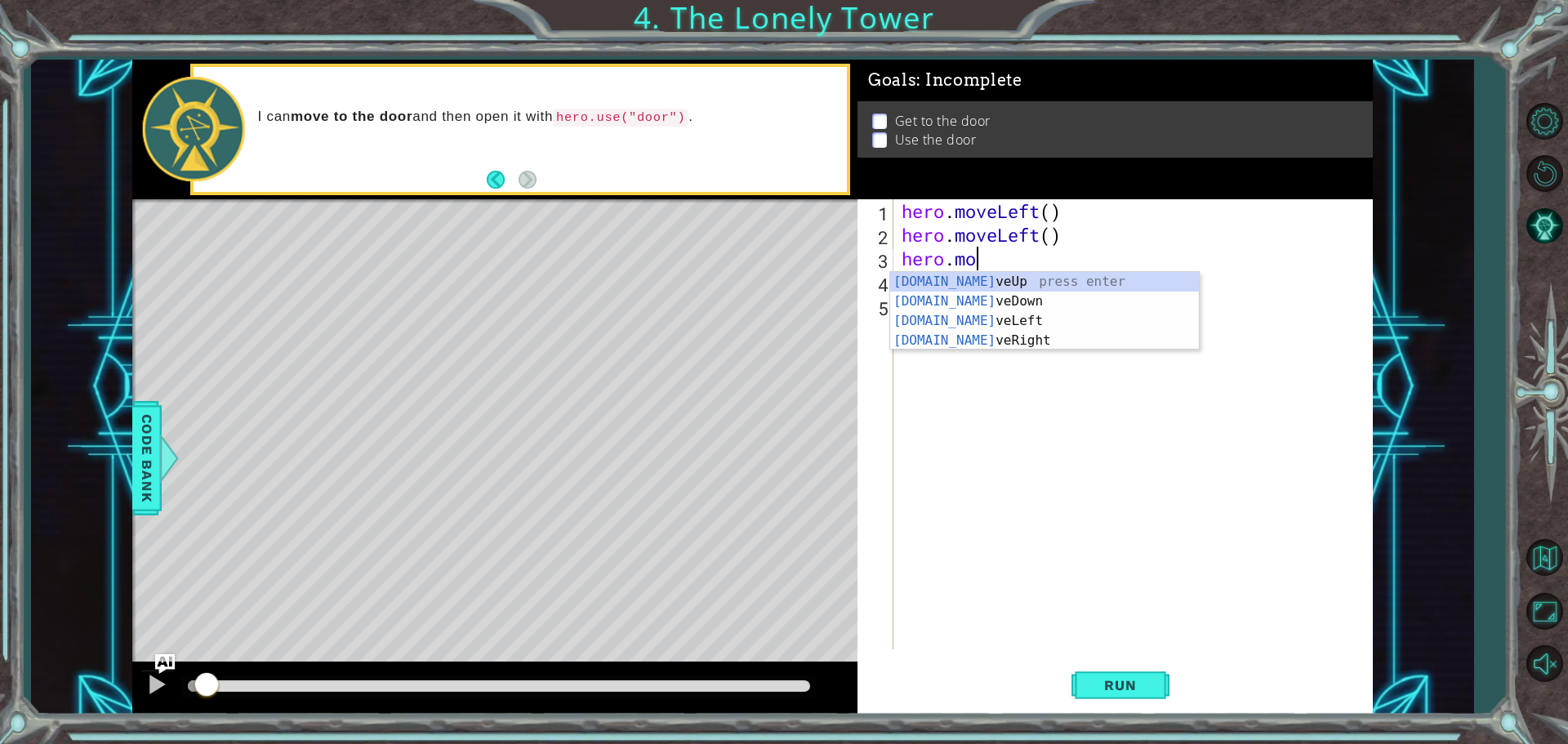
type textarea "h"
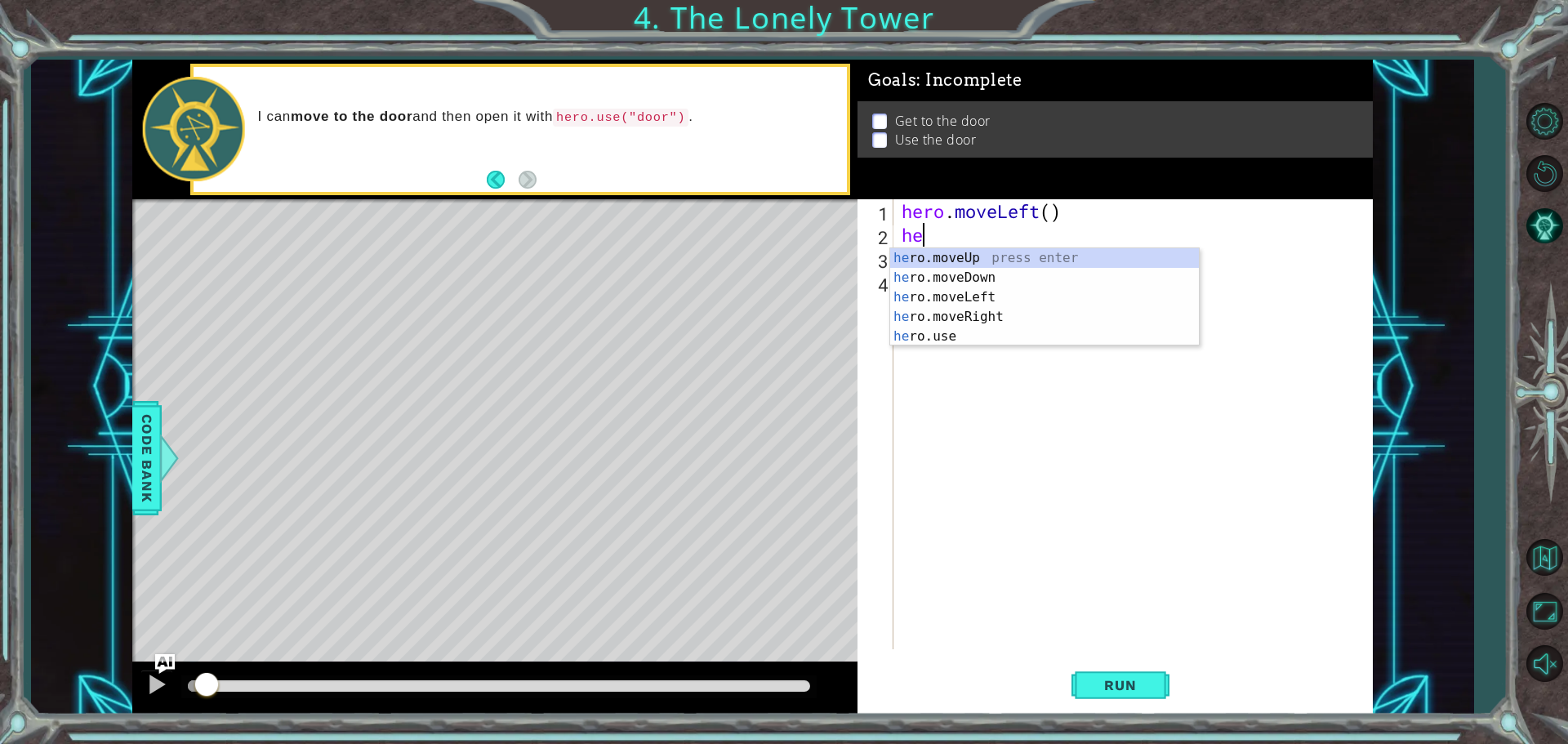
type textarea "h"
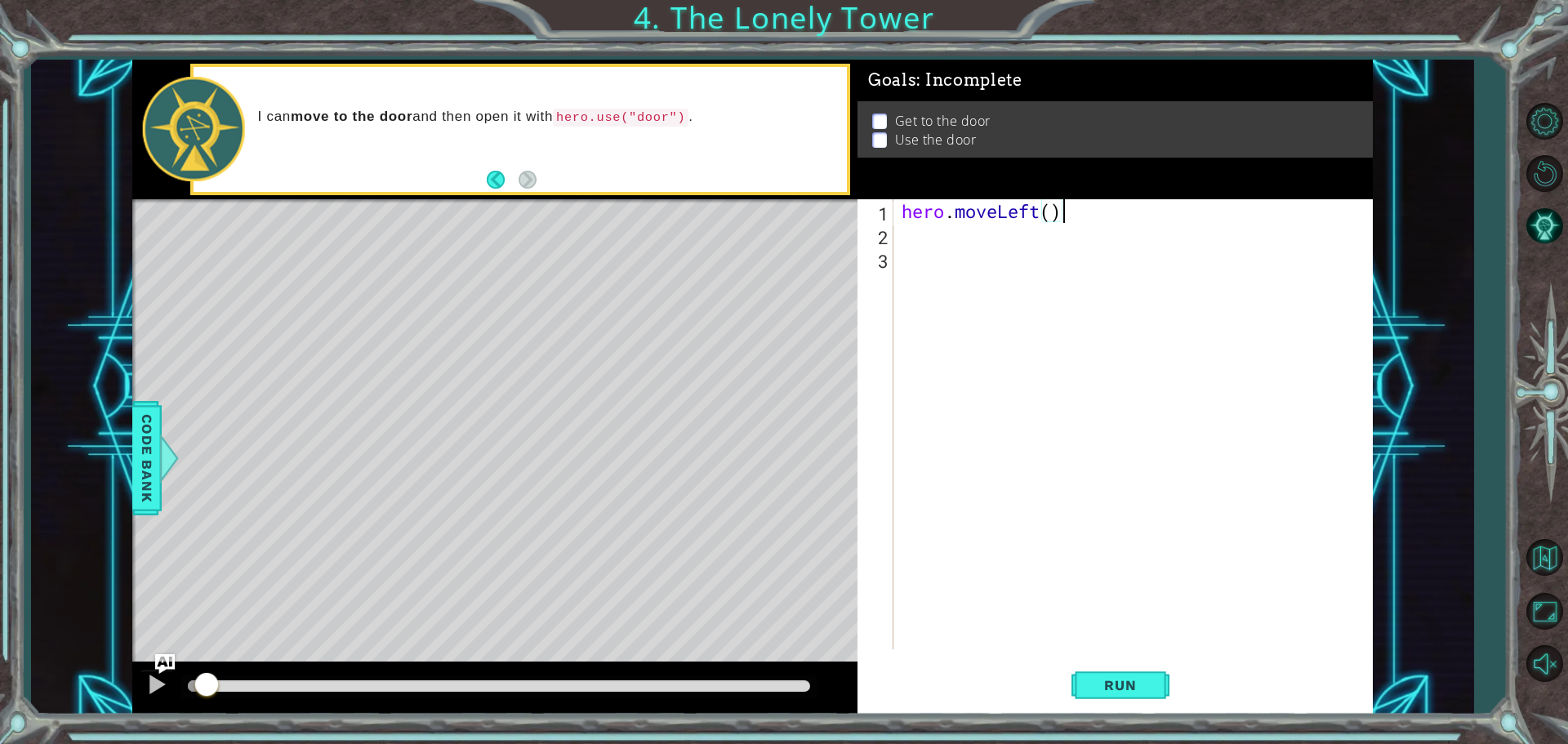
click at [941, 210] on div "hero . moveLeft ( )" at bounding box center [1137, 447] width 478 height 497
click at [941, 684] on span "Run" at bounding box center [1119, 685] width 64 height 16
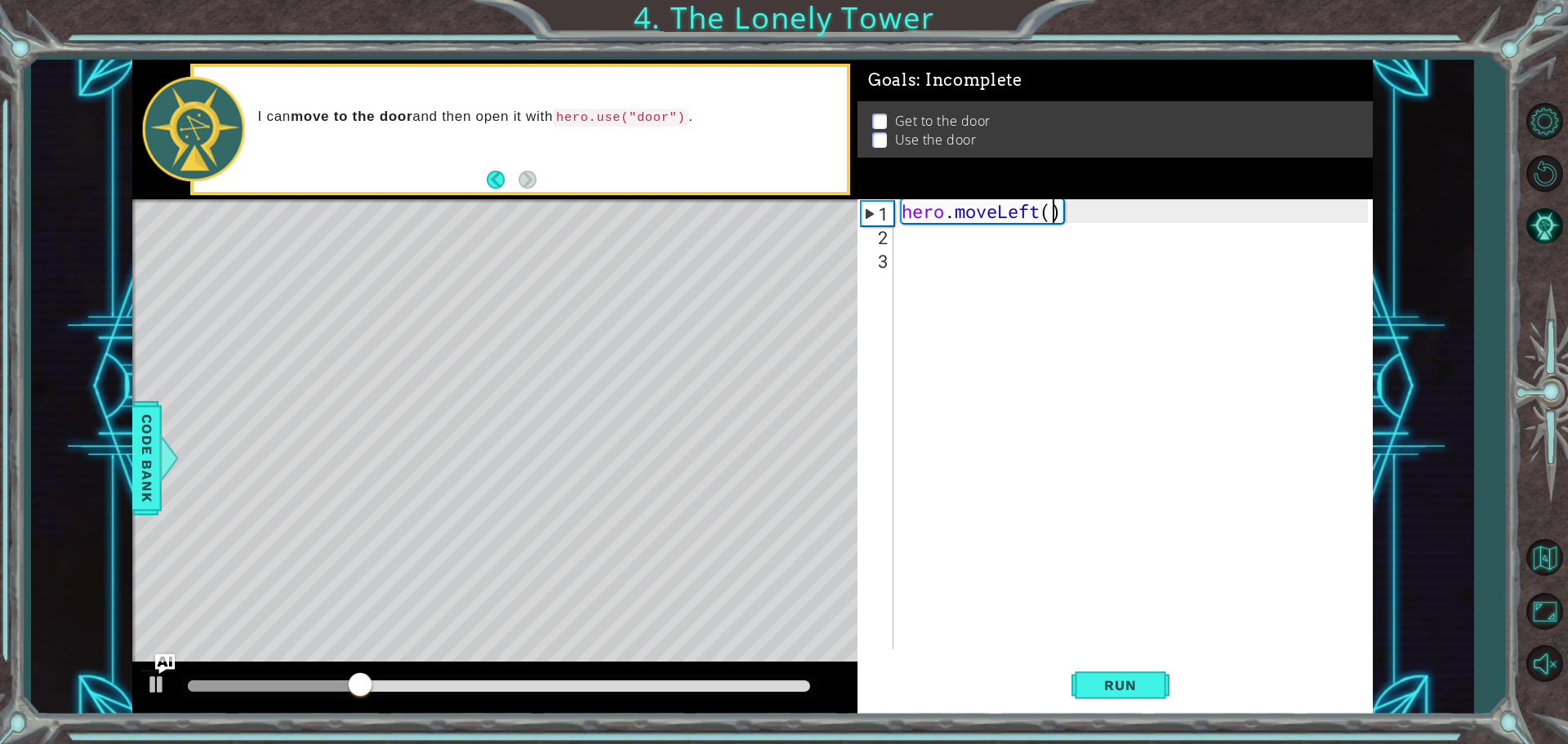
type textarea "hero.moveLeft(2)"
drag, startPoint x: 1045, startPoint y: 257, endPoint x: 1039, endPoint y: 266, distance: 10.8
click at [941, 266] on div "hero . moveLeft ( 2 )" at bounding box center [1137, 447] width 478 height 497
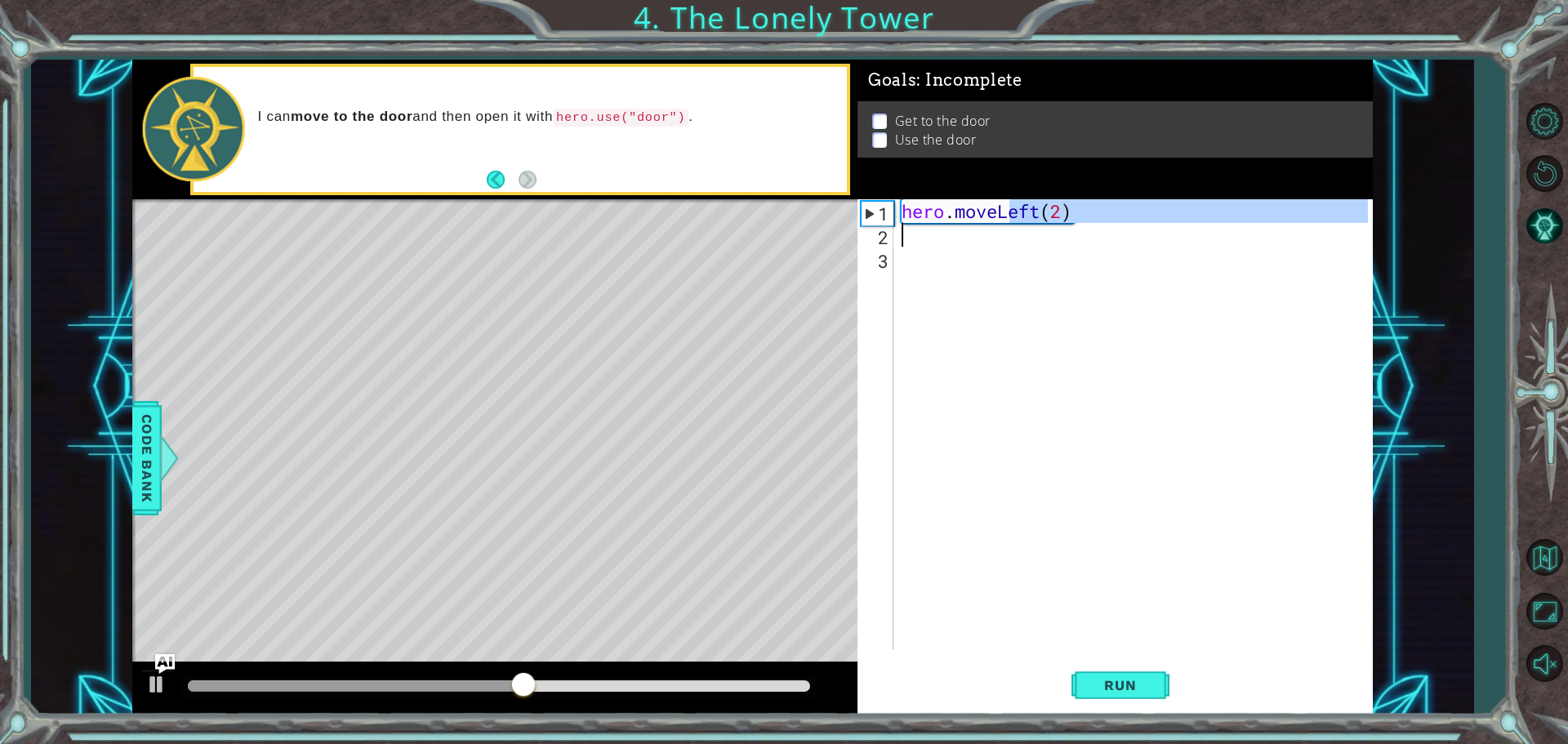
drag, startPoint x: 1002, startPoint y: 233, endPoint x: 998, endPoint y: 247, distance: 14.6
click at [941, 236] on div "hero . moveLeft ( 2 )" at bounding box center [1137, 447] width 478 height 497
type textarea "hero.moveLeft(2)"
click at [941, 242] on div "hero . moveLeft ( 2 )" at bounding box center [1132, 424] width 470 height 449
type textarea "h"
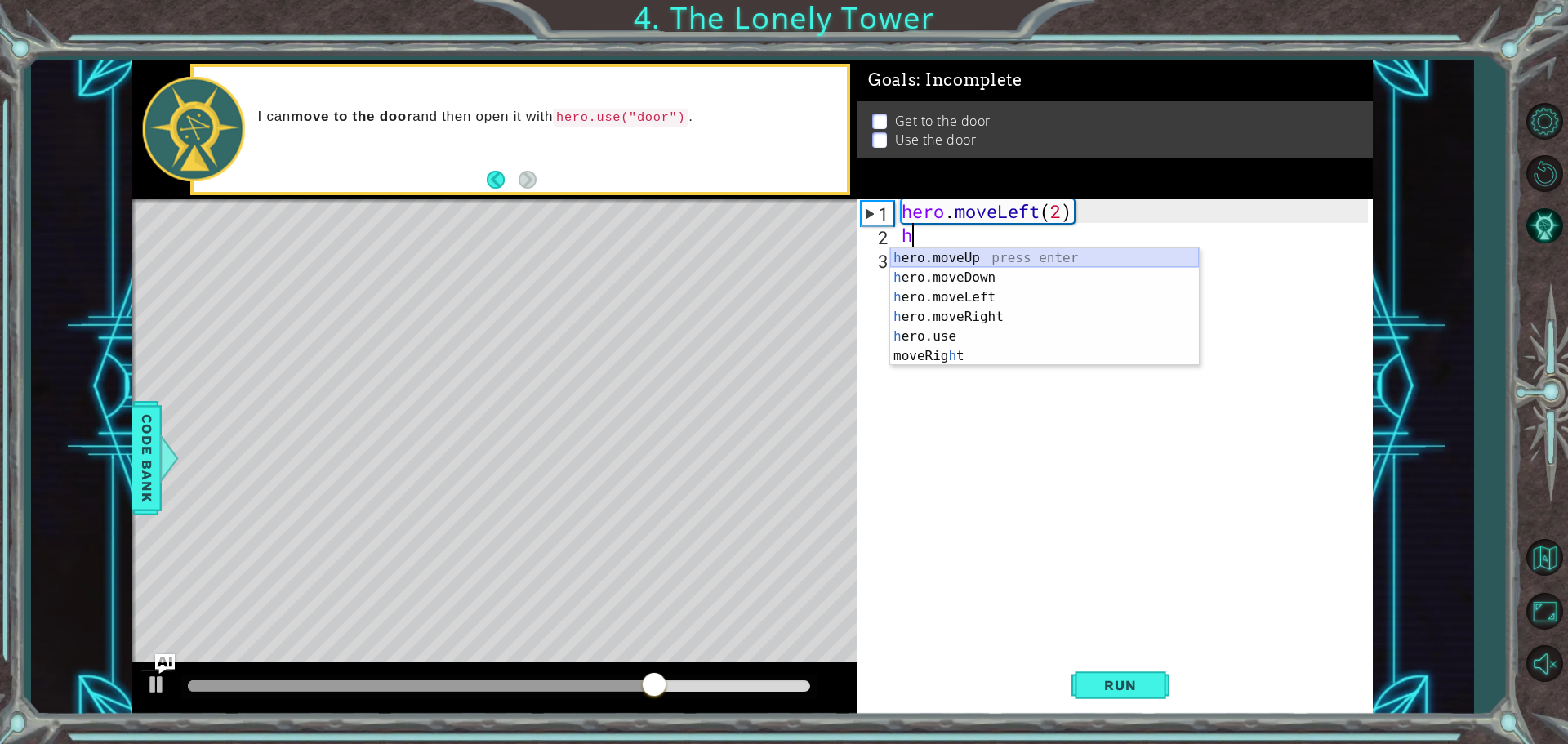
click at [941, 252] on div "h ero.moveUp press enter h ero.moveDown press enter h ero.moveLeft press enter …" at bounding box center [1044, 326] width 308 height 156
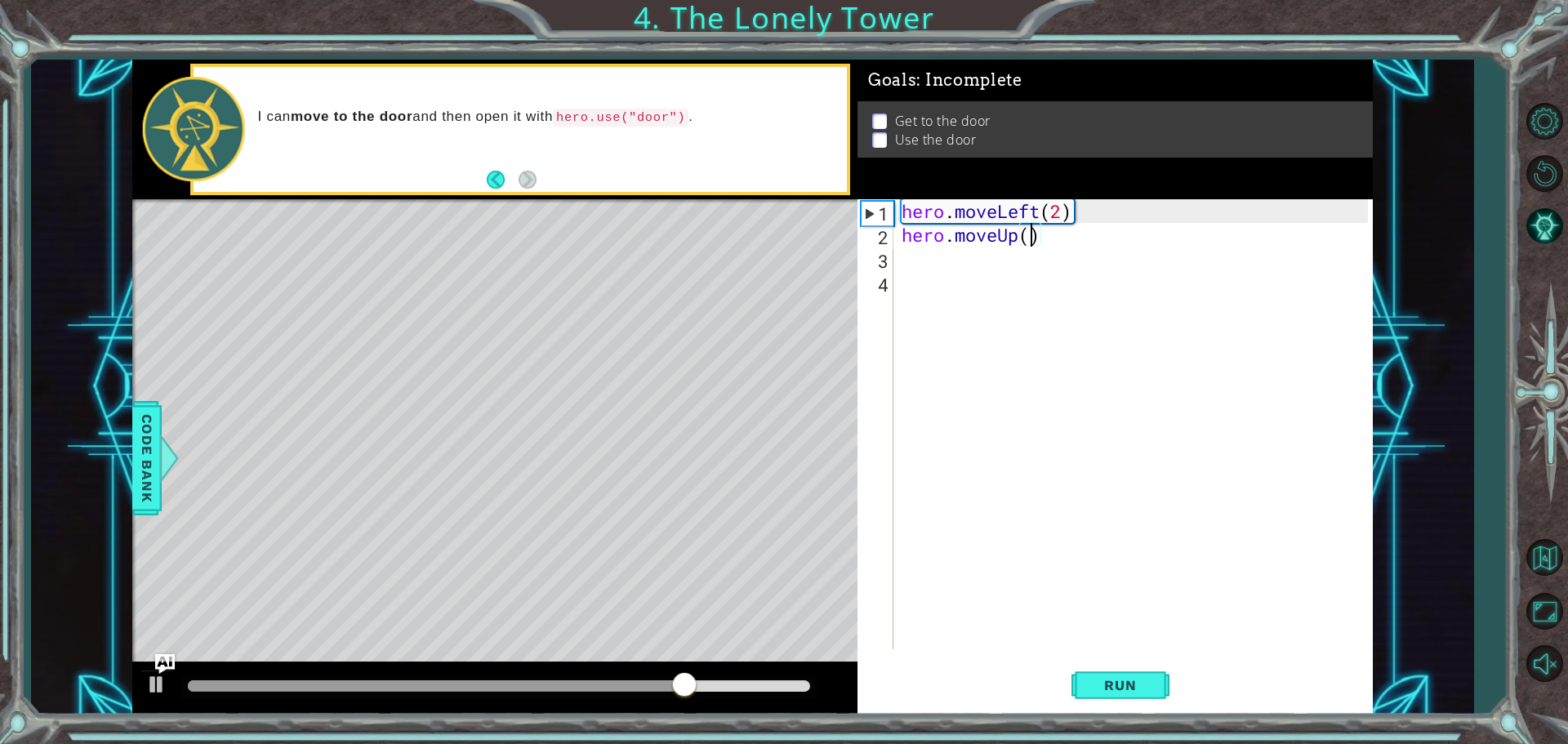
click at [941, 241] on div "hero . moveLeft ( 2 ) hero . moveUp ( )" at bounding box center [1137, 447] width 478 height 497
type textarea "hero.moveUp(2)"
click at [940, 268] on div "hero . moveLeft ( 2 ) hero . moveUp ( 2 )" at bounding box center [1137, 447] width 478 height 497
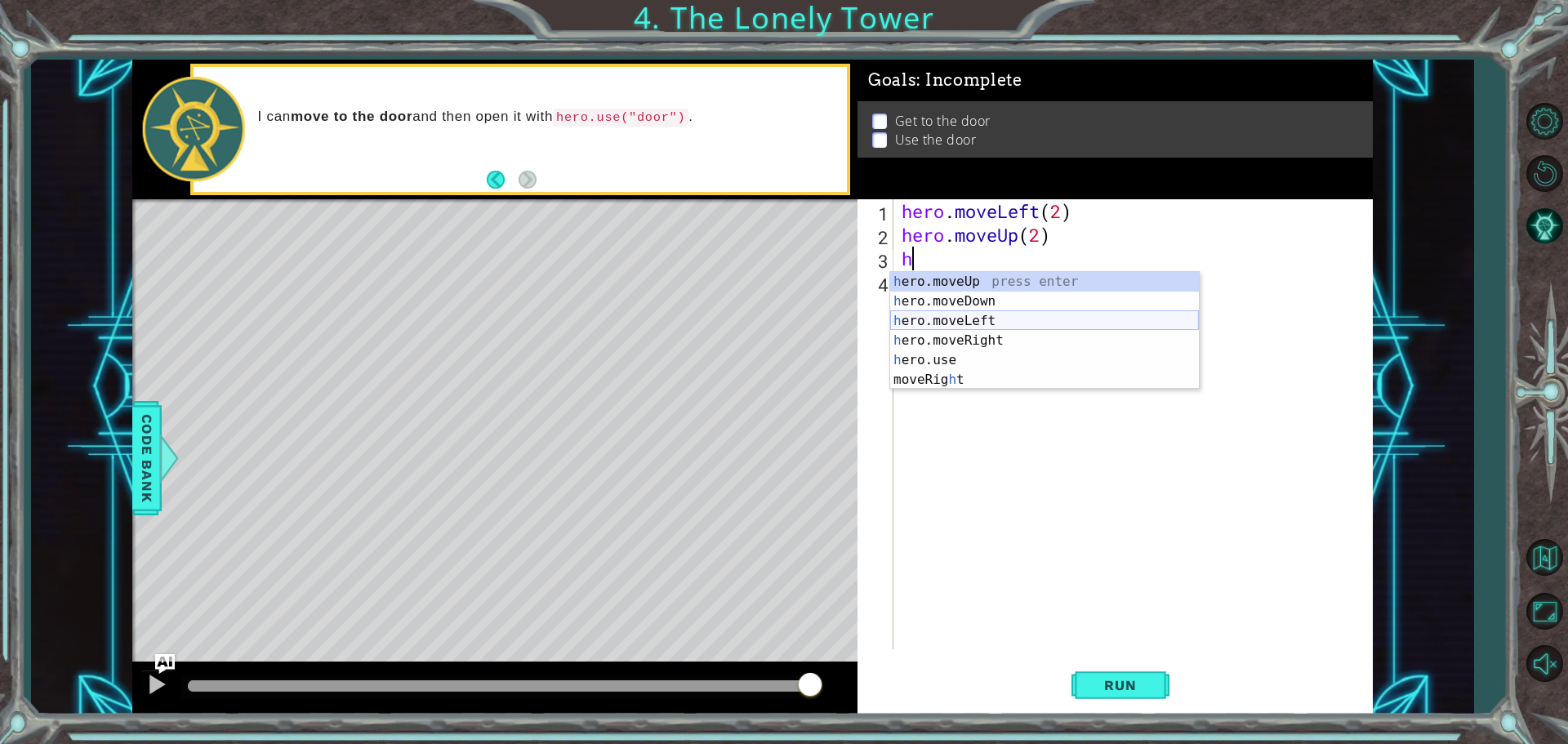
type textarea "he"
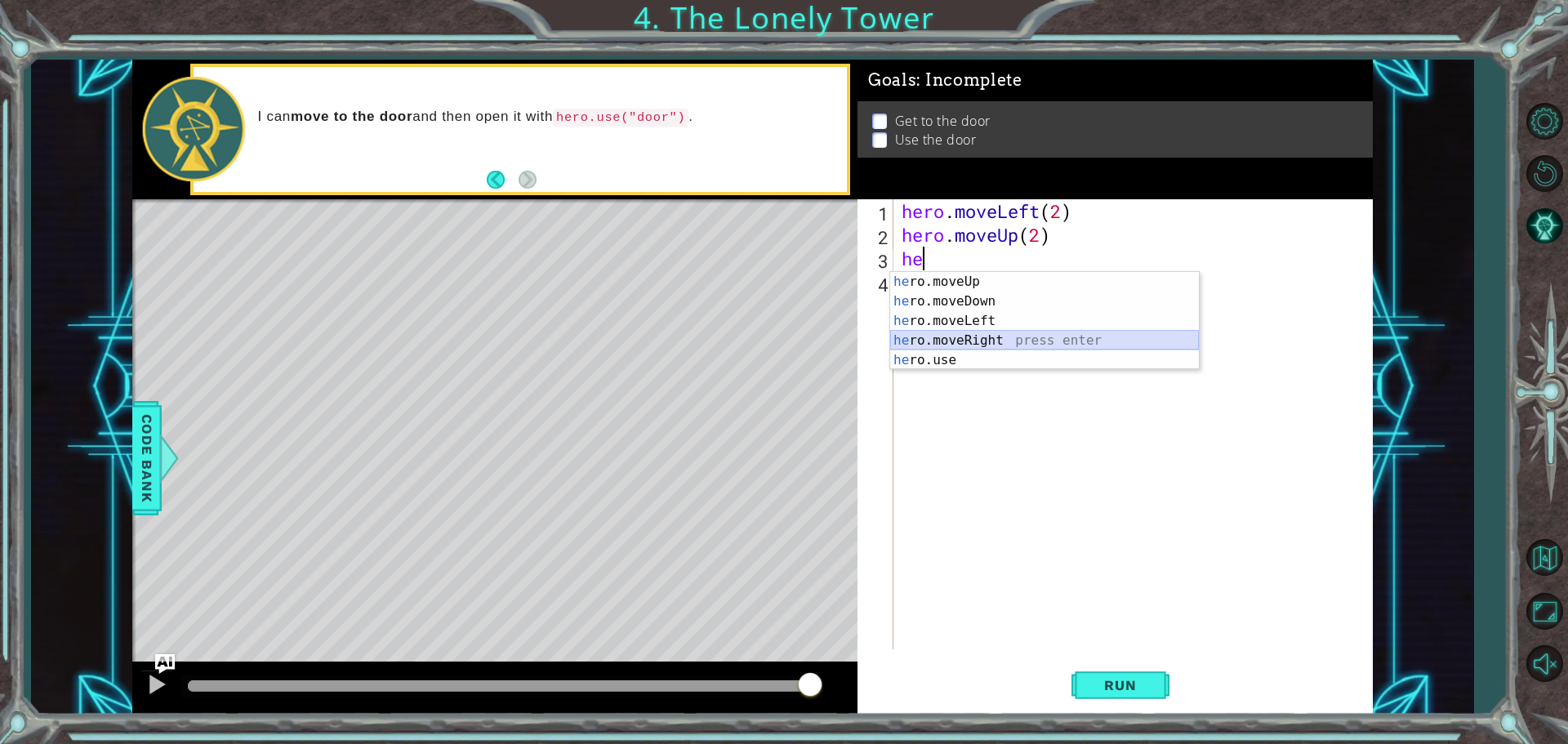
click at [941, 338] on div "he ro.moveUp press enter he ro.moveDown press enter he ro.moveLeft press enter …" at bounding box center [1044, 340] width 308 height 137
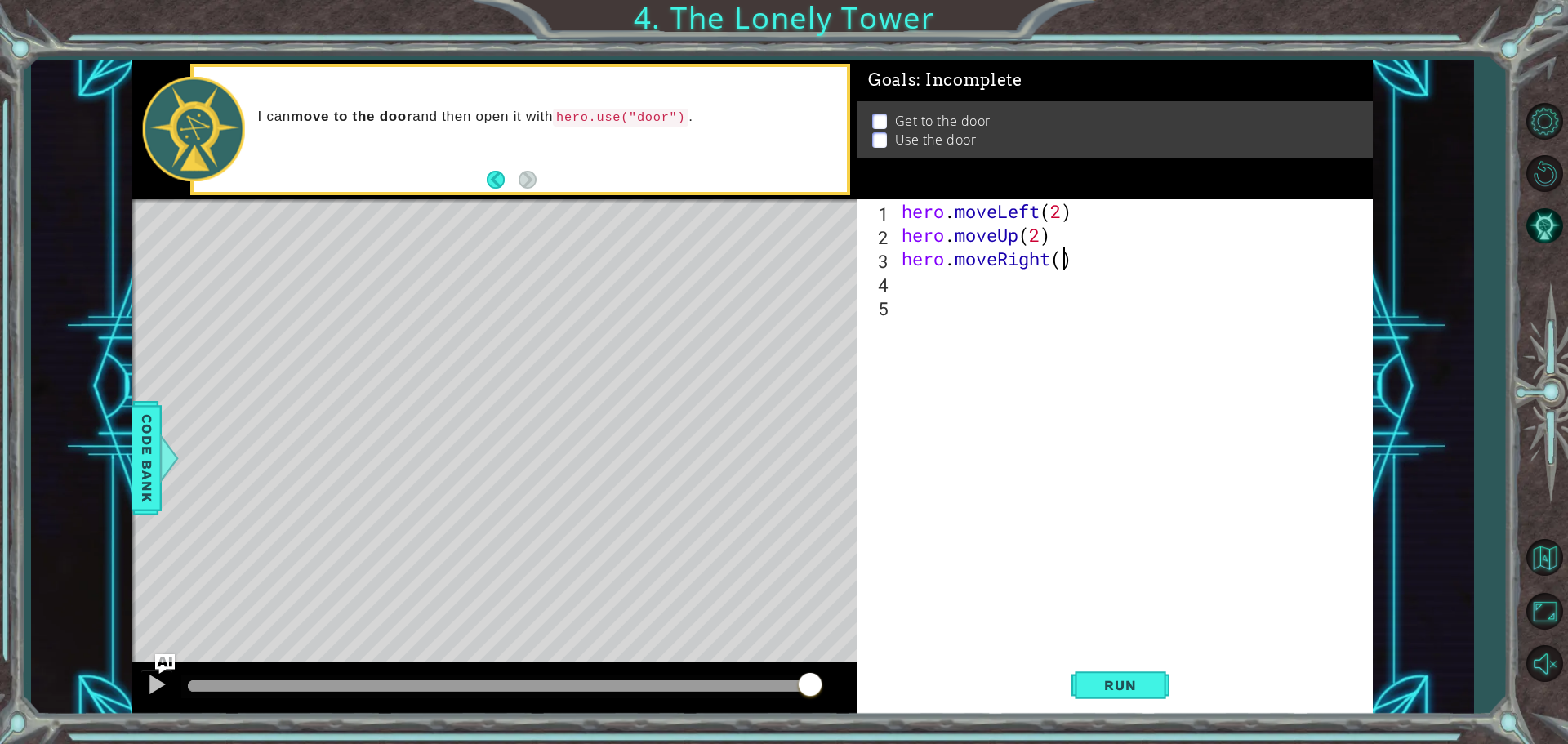
click at [941, 268] on div "hero . moveLeft ( 2 ) hero . moveUp ( 2 ) hero . moveRight ( )" at bounding box center [1137, 447] width 478 height 497
type textarea "hero.moveRight(2)"
drag, startPoint x: 931, startPoint y: 291, endPoint x: 926, endPoint y: 300, distance: 10.3
click at [927, 299] on div "hero . moveLeft ( 2 ) hero . moveUp ( 2 ) hero . moveRight ( 2 )" at bounding box center [1137, 447] width 478 height 497
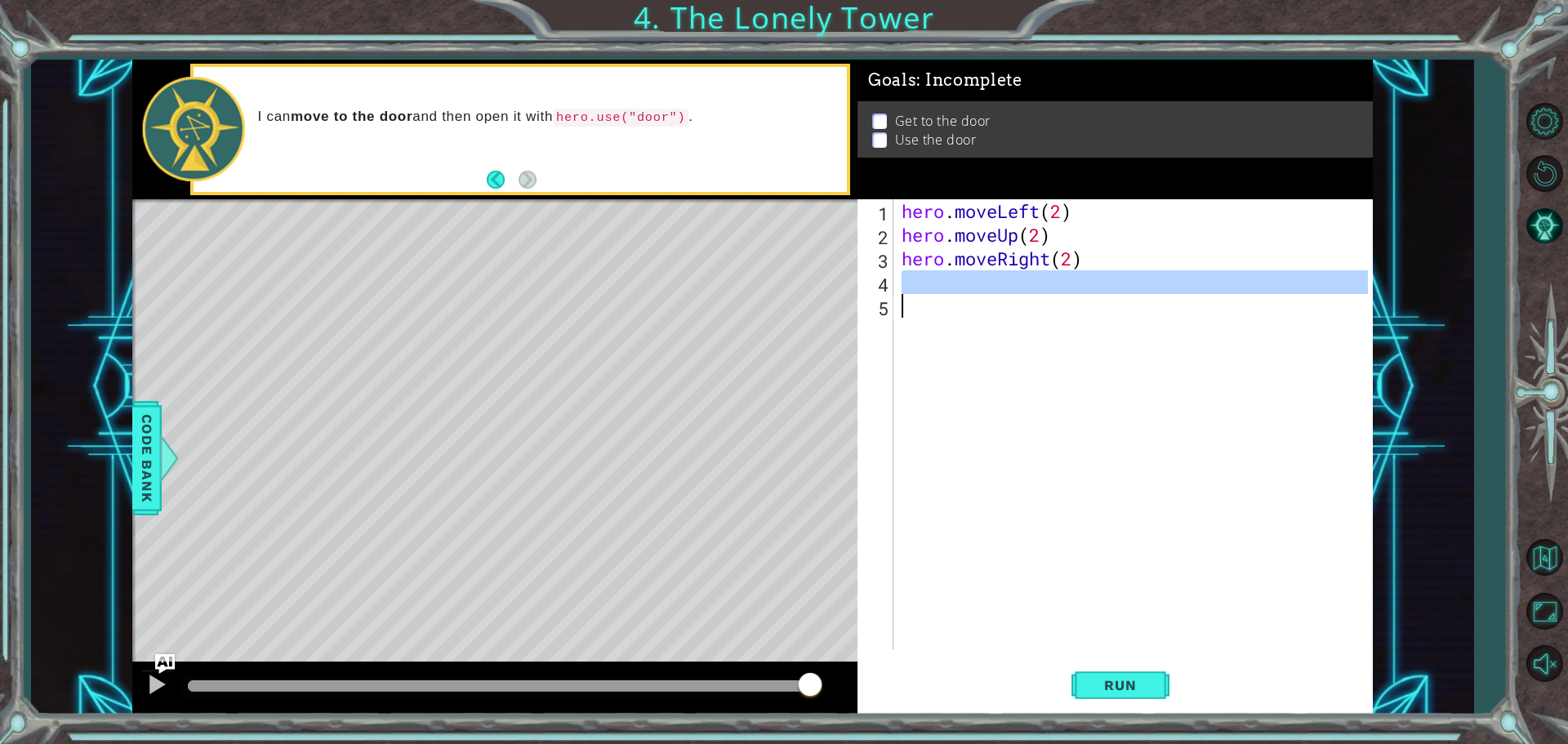
scroll to position [0, 0]
click at [925, 285] on div "hero . moveLeft ( 2 ) hero . moveUp ( 2 ) hero . moveRight ( 2 )" at bounding box center [1132, 424] width 470 height 449
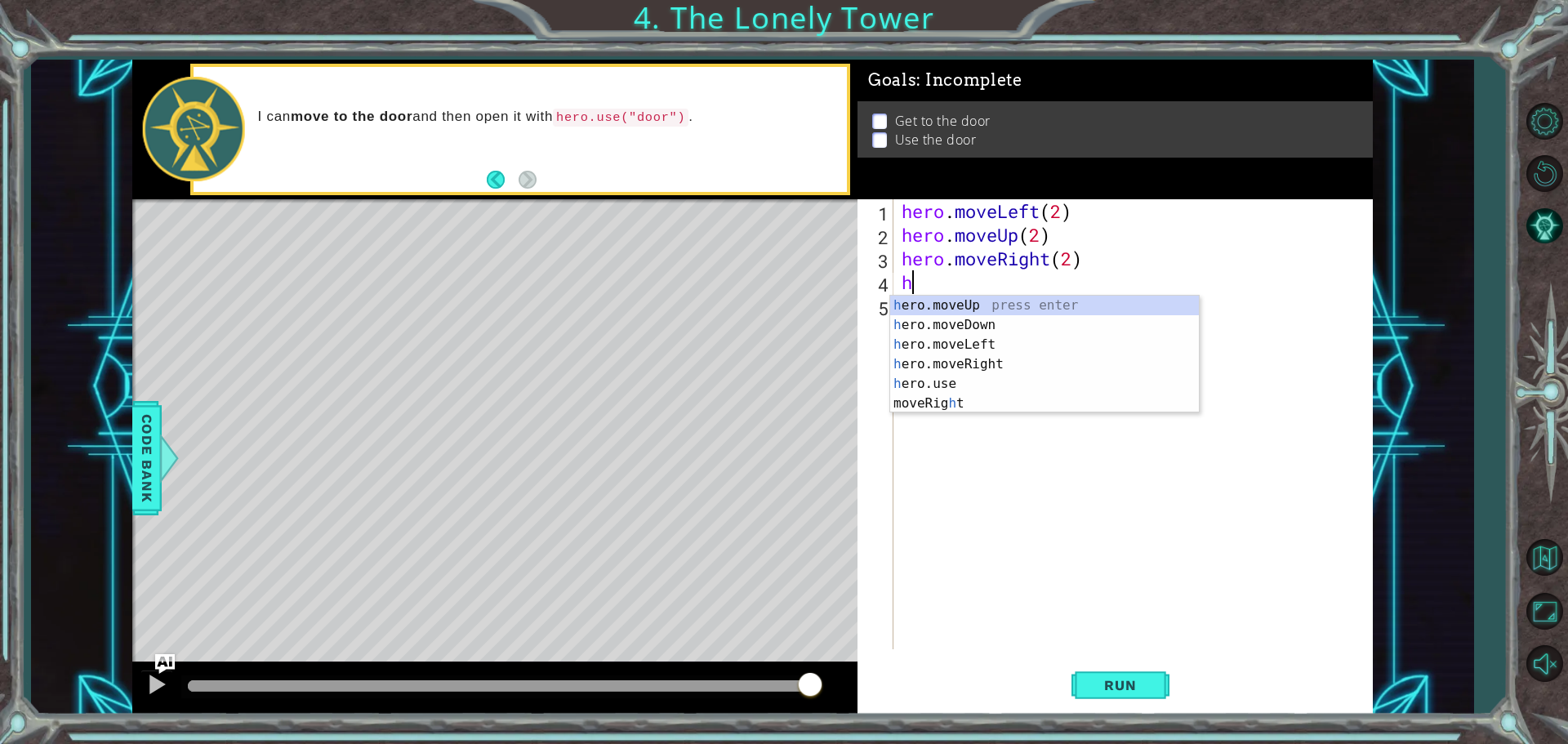
type textarea "h"
click at [881, 133] on p at bounding box center [880, 140] width 15 height 16
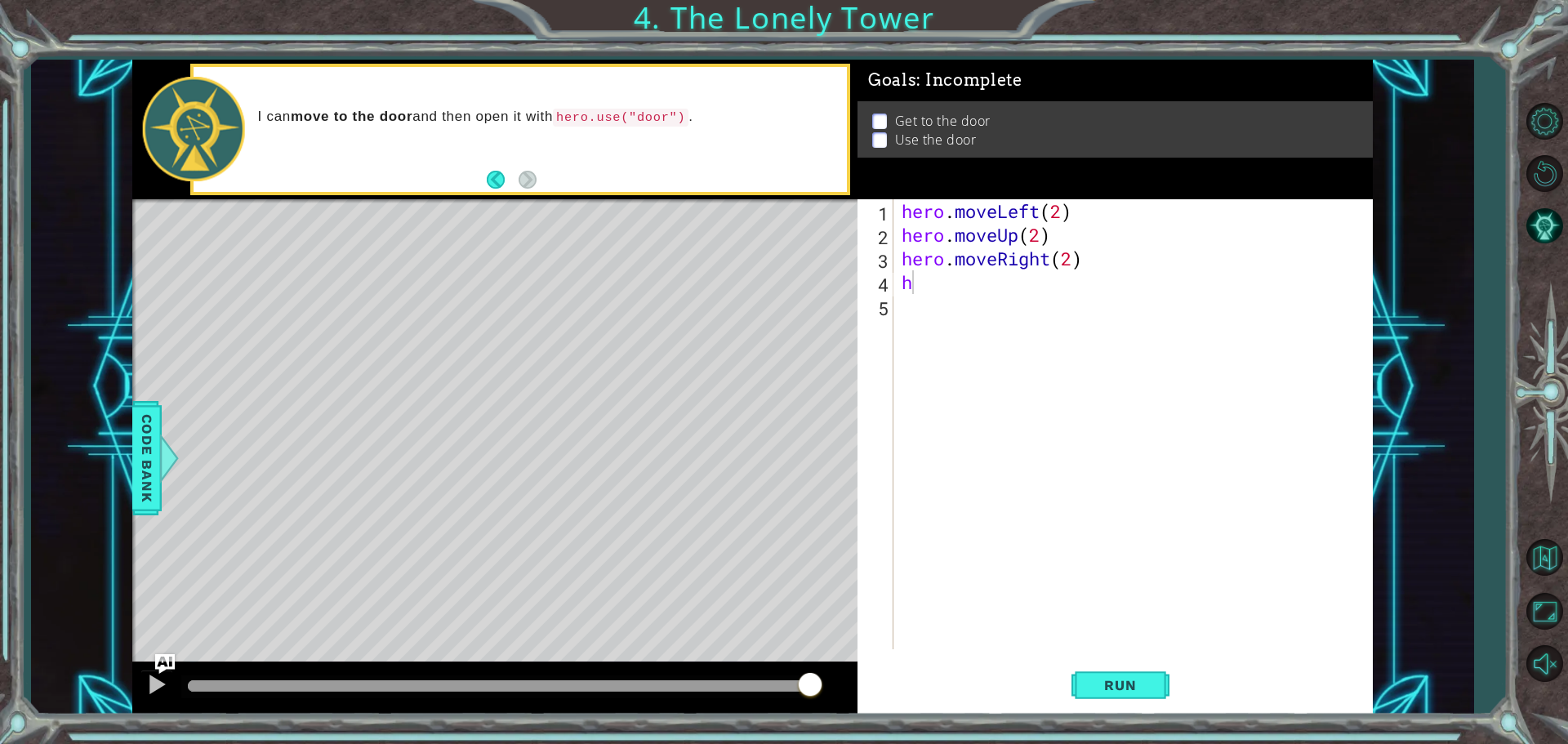
click at [879, 138] on p at bounding box center [880, 140] width 15 height 16
click at [941, 300] on div "hero . moveLeft ( 2 ) hero . moveUp ( 2 ) hero . moveRight ( 2 ) h" at bounding box center [1137, 447] width 478 height 497
click at [941, 282] on div "hero . moveLeft ( 2 ) hero . moveUp ( 2 ) hero . moveRight ( 2 ) h" at bounding box center [1137, 447] width 478 height 497
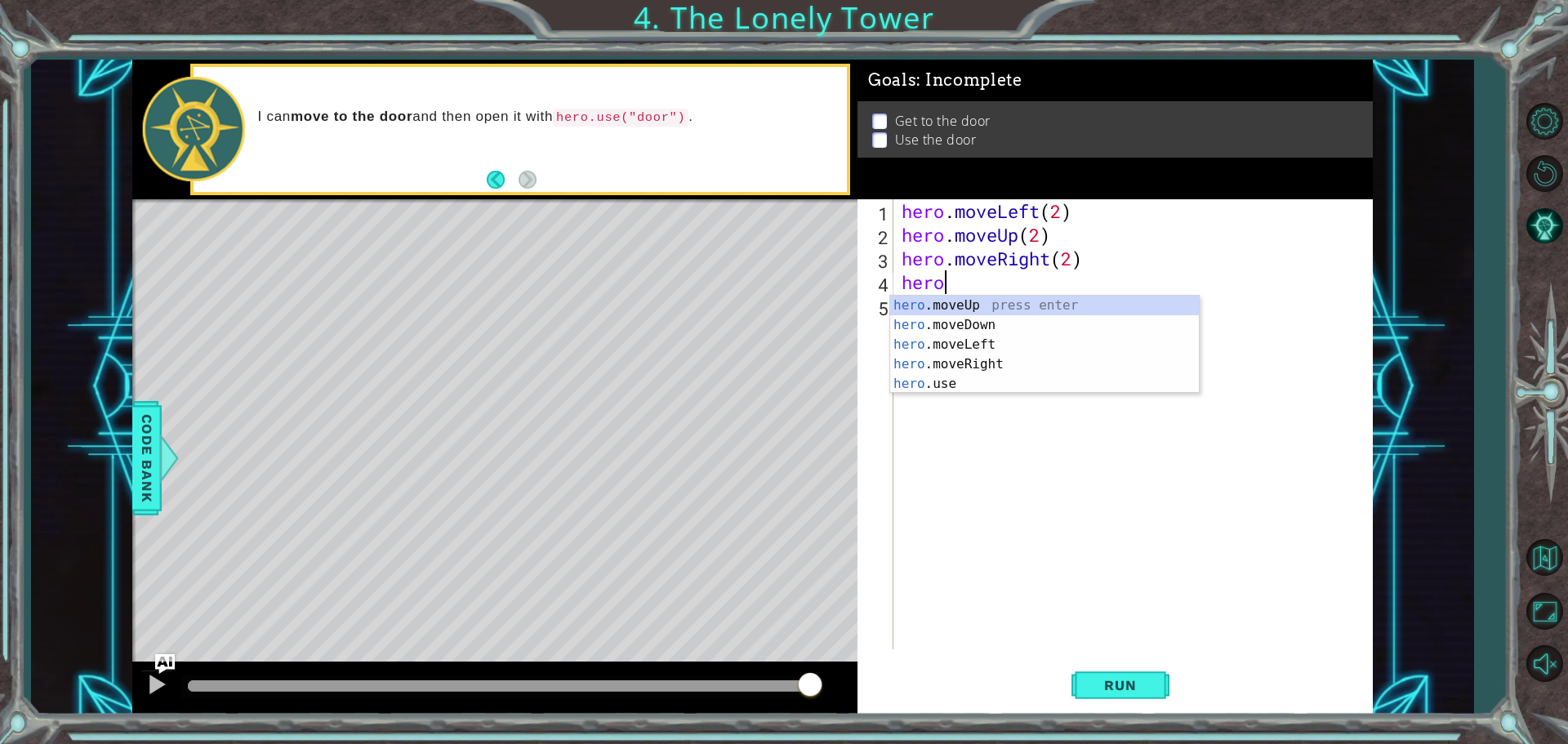
scroll to position [0, 2]
click at [941, 376] on div "hero. moveUp press enter hero. moveDown press enter hero. moveLeft press enter …" at bounding box center [1044, 364] width 308 height 137
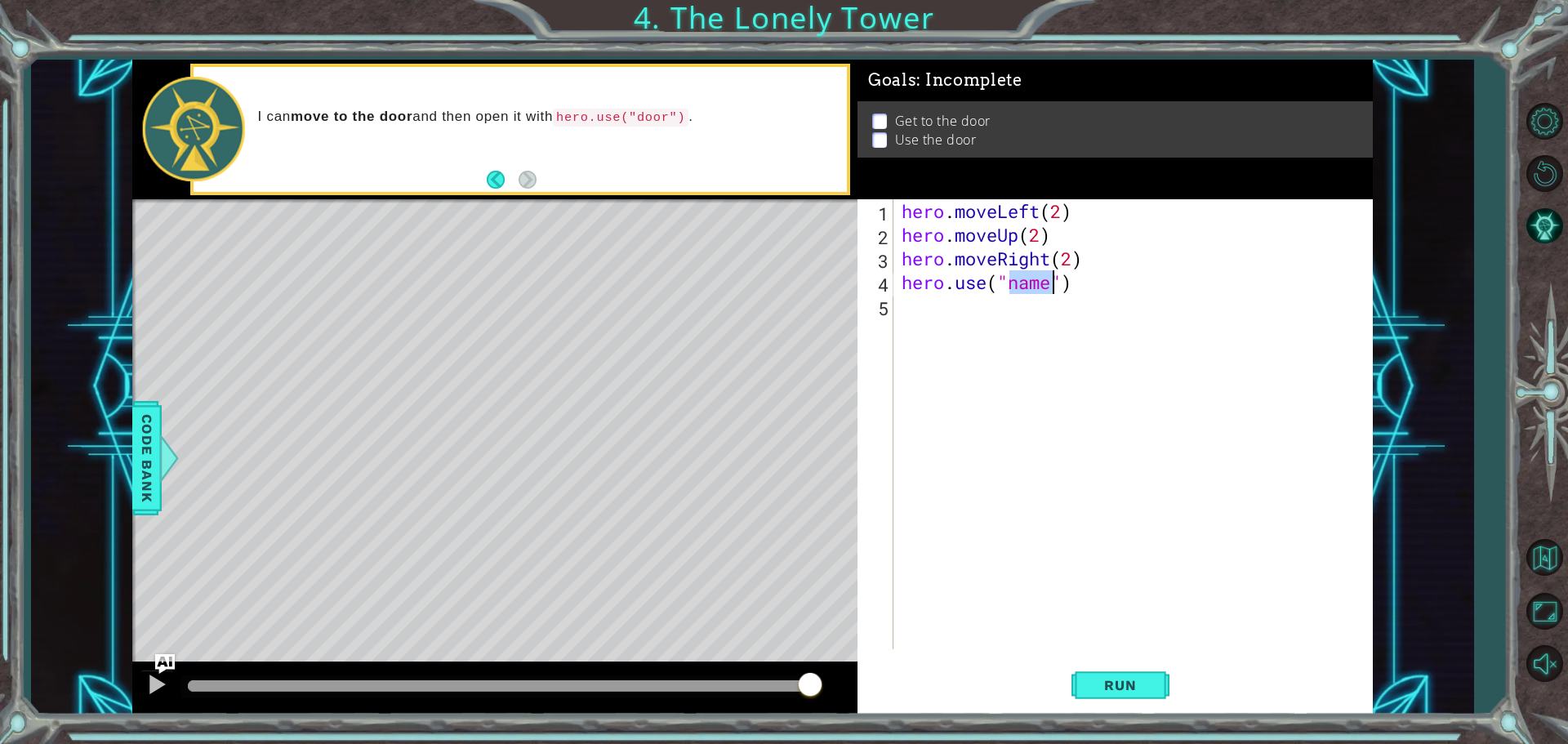
click at [941, 281] on div "hero . moveLeft ( 2 ) hero . moveUp ( 2 ) hero . moveRight ( 2 ) hero . use ( "…" at bounding box center [1132, 424] width 470 height 449
drag, startPoint x: 1054, startPoint y: 283, endPoint x: 1009, endPoint y: 290, distance: 45.5
click at [941, 286] on div "hero . moveLeft ( 2 ) hero . moveUp ( 2 ) hero . moveRight ( 2 ) hero . use ( "…" at bounding box center [1137, 447] width 478 height 497
type textarea "hero.use("door")"
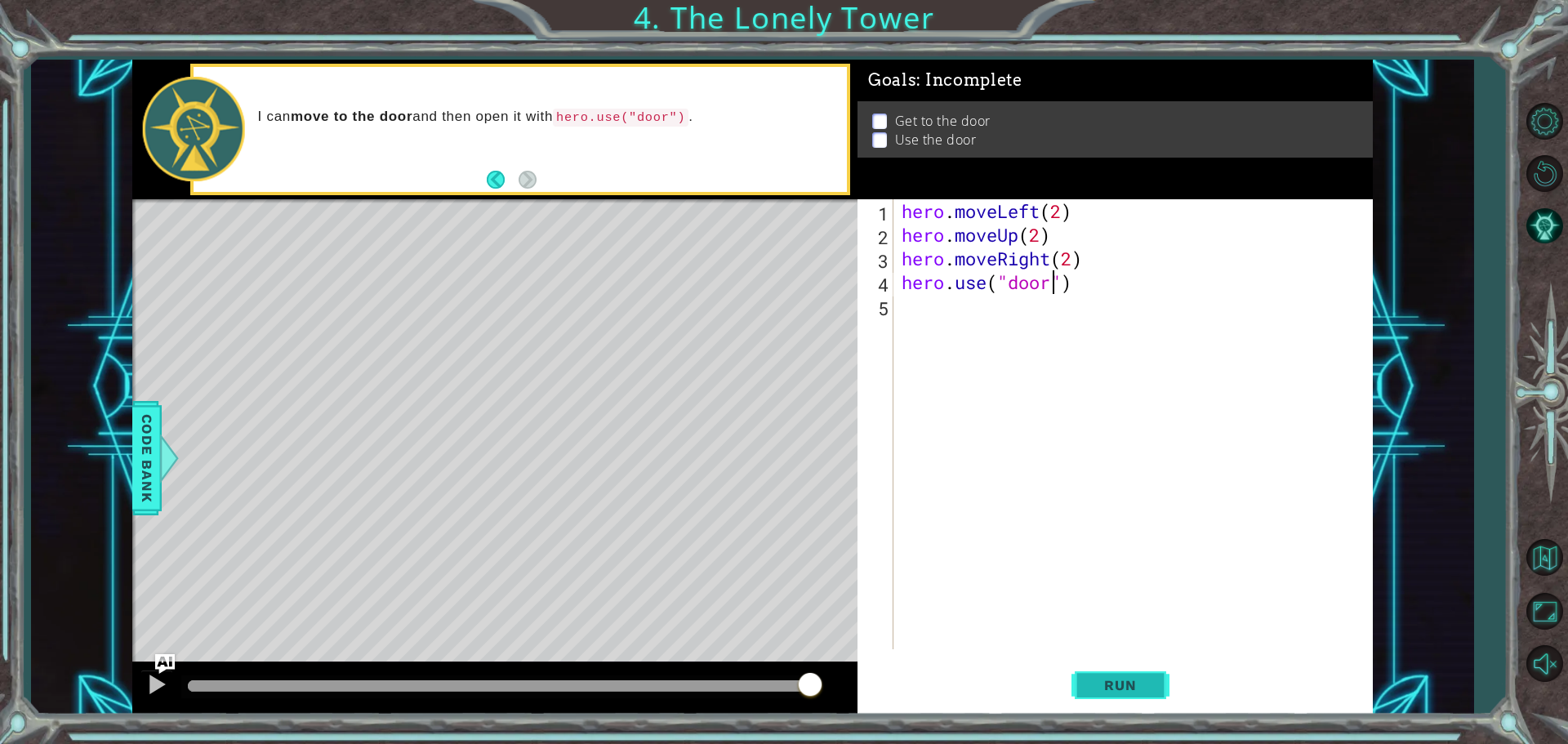
click at [941, 682] on span "Run" at bounding box center [1119, 685] width 64 height 16
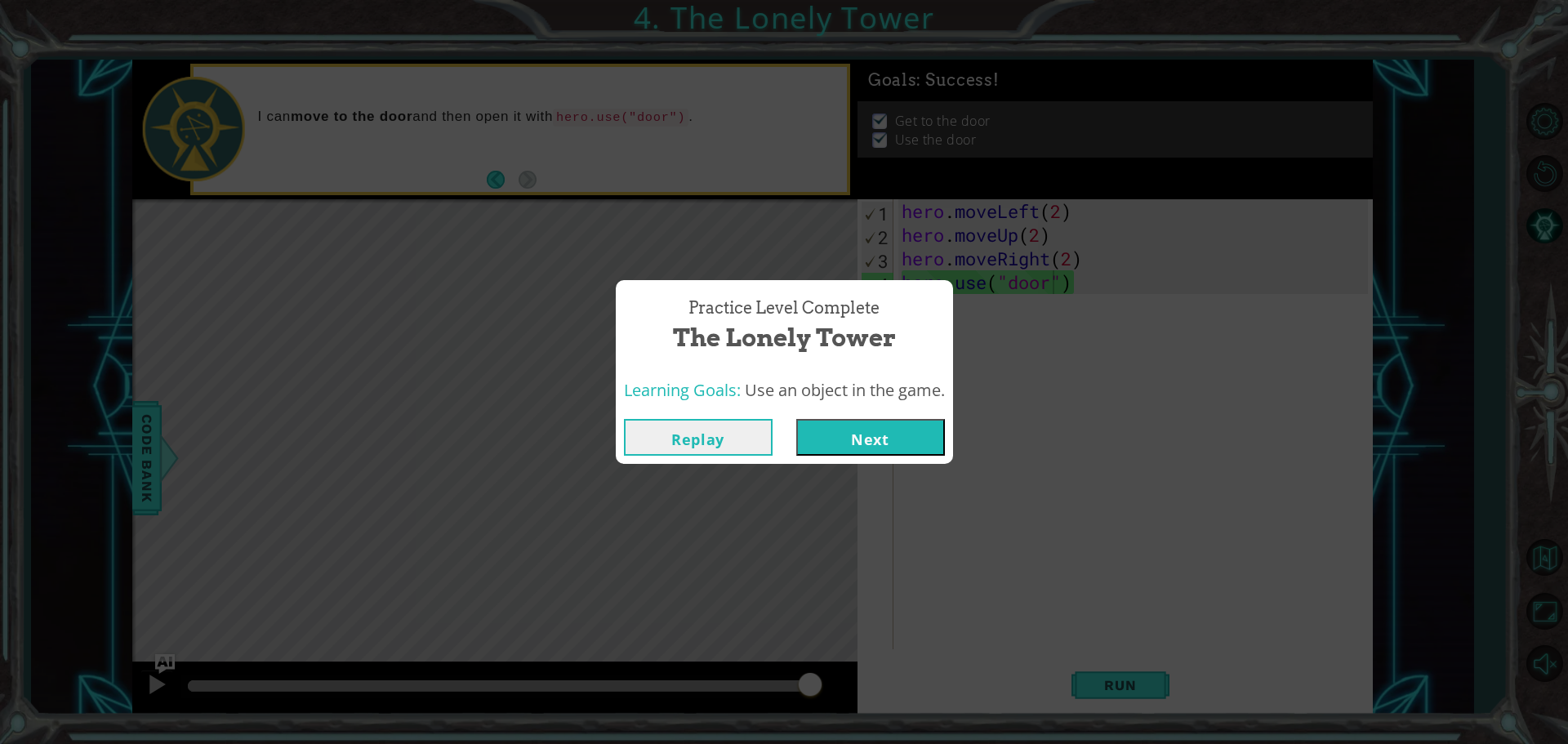
click at [888, 424] on button "Next" at bounding box center [871, 437] width 148 height 37
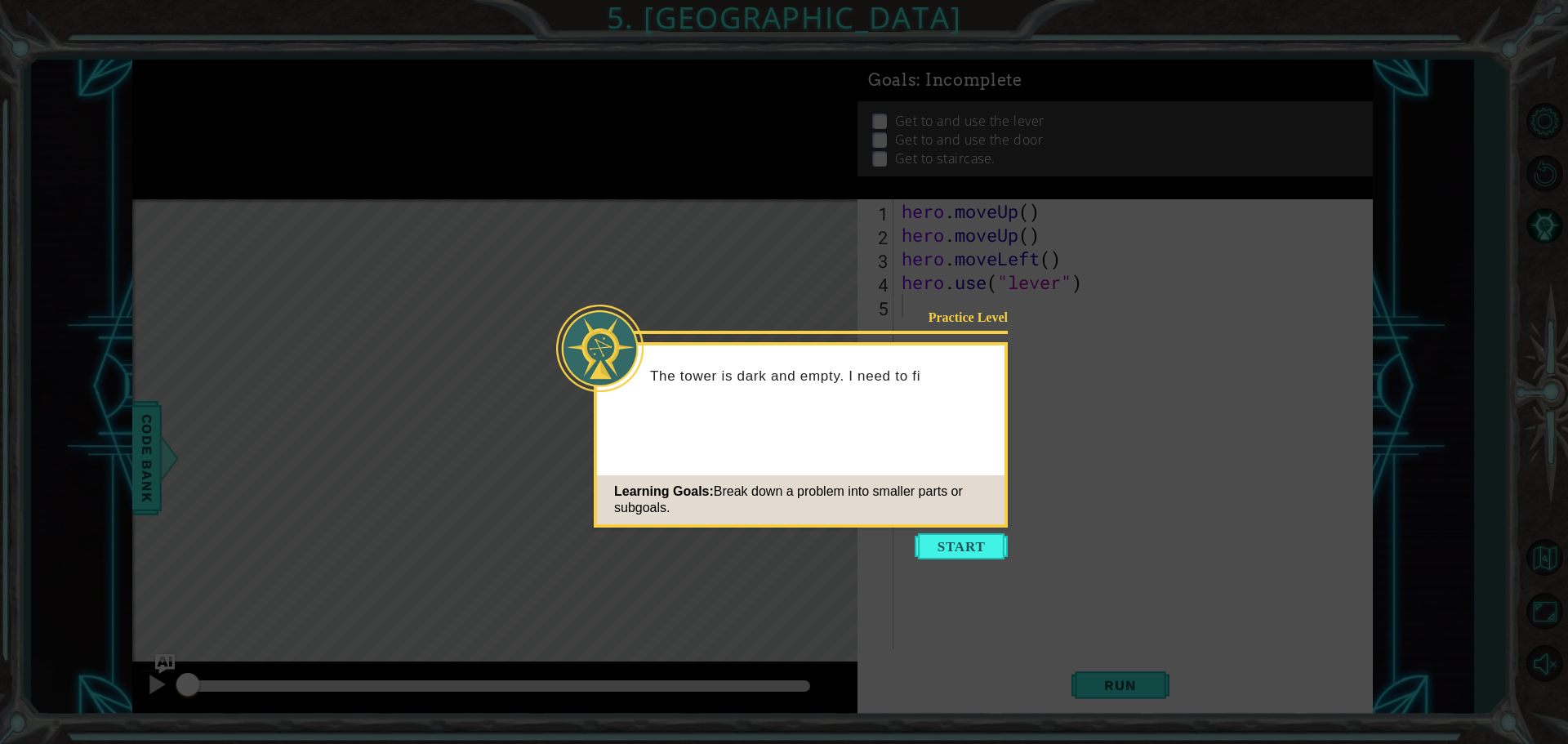
click at [941, 545] on button "Start" at bounding box center [961, 545] width 93 height 27
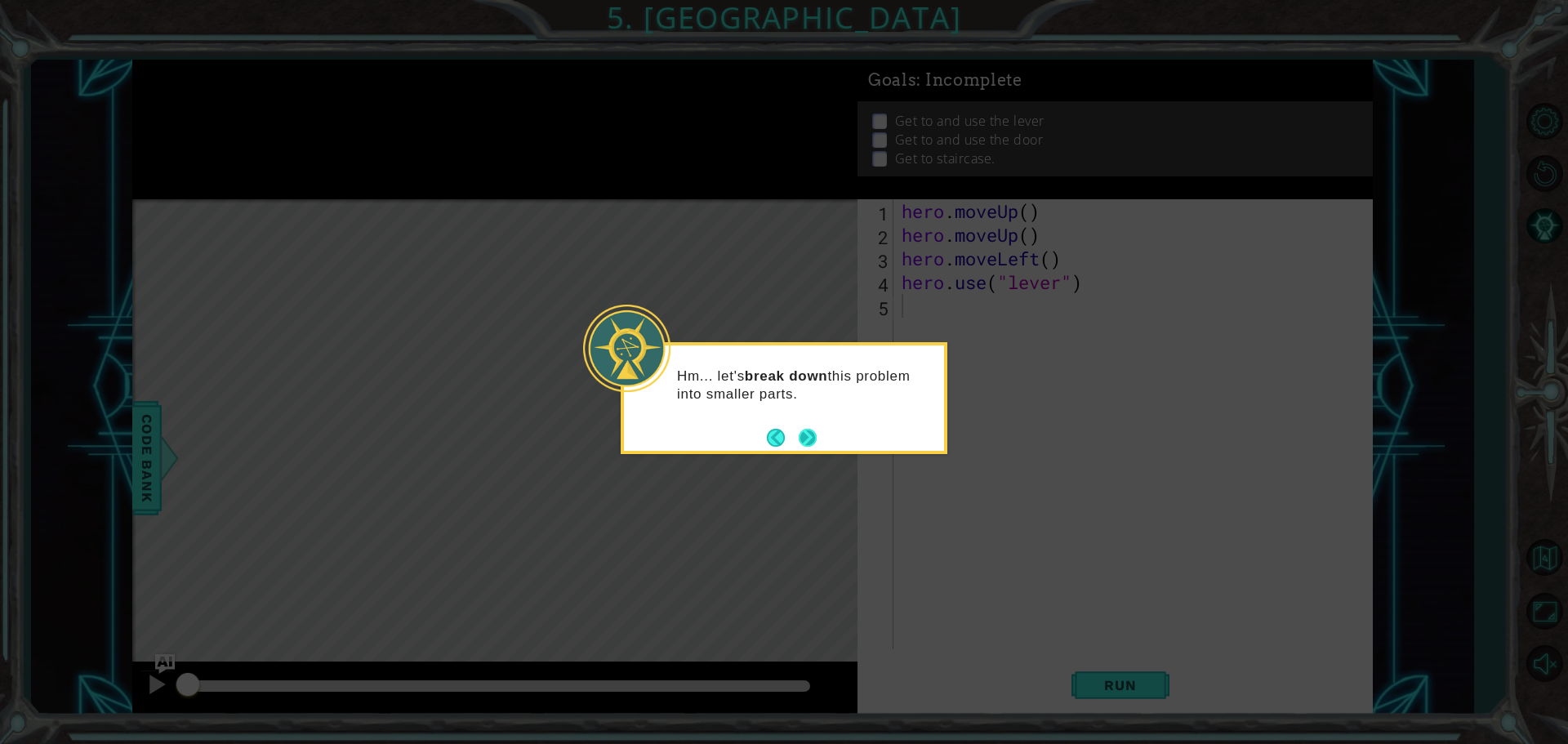
click at [802, 445] on button "Next" at bounding box center [807, 437] width 19 height 19
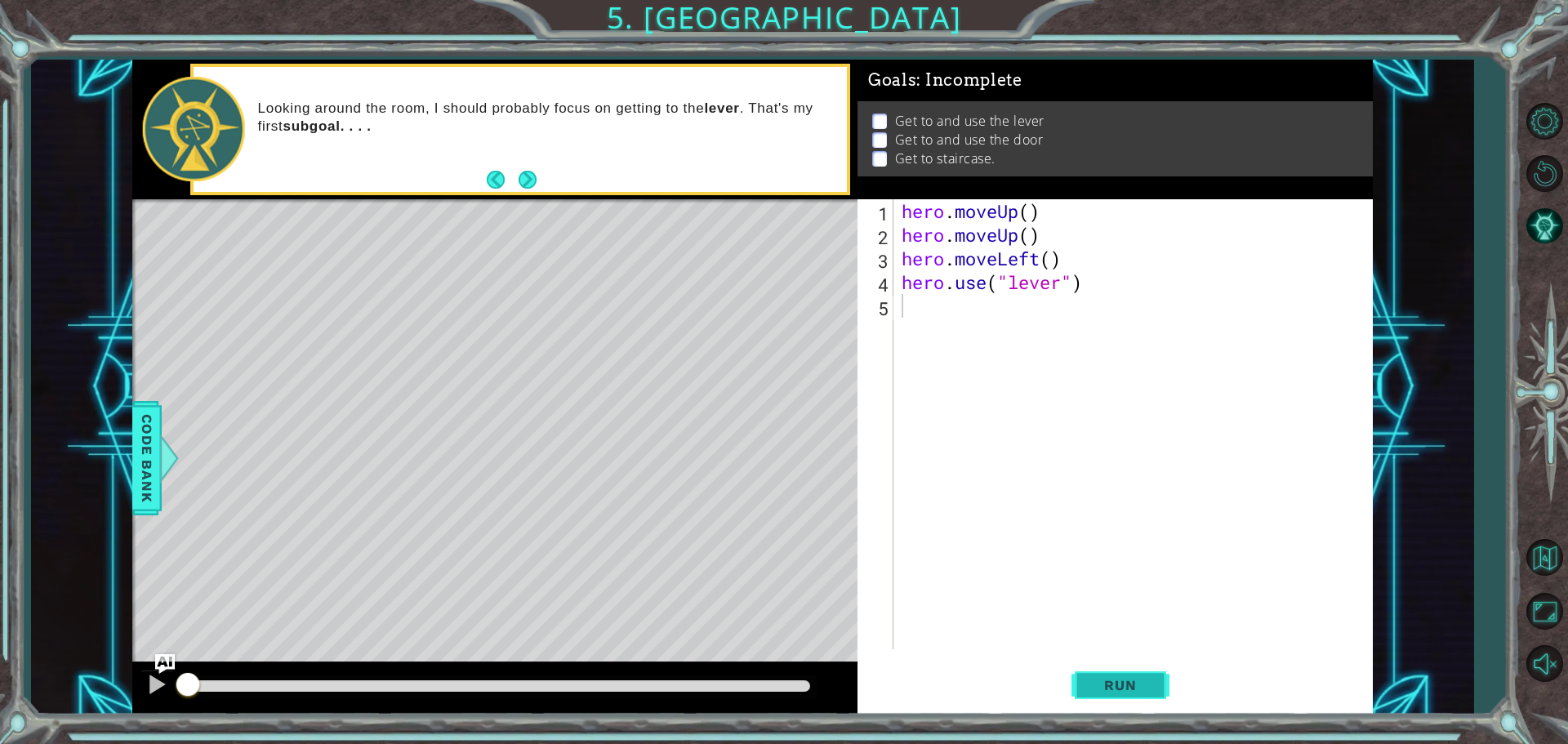
click at [941, 699] on button "Run" at bounding box center [1119, 685] width 98 height 51
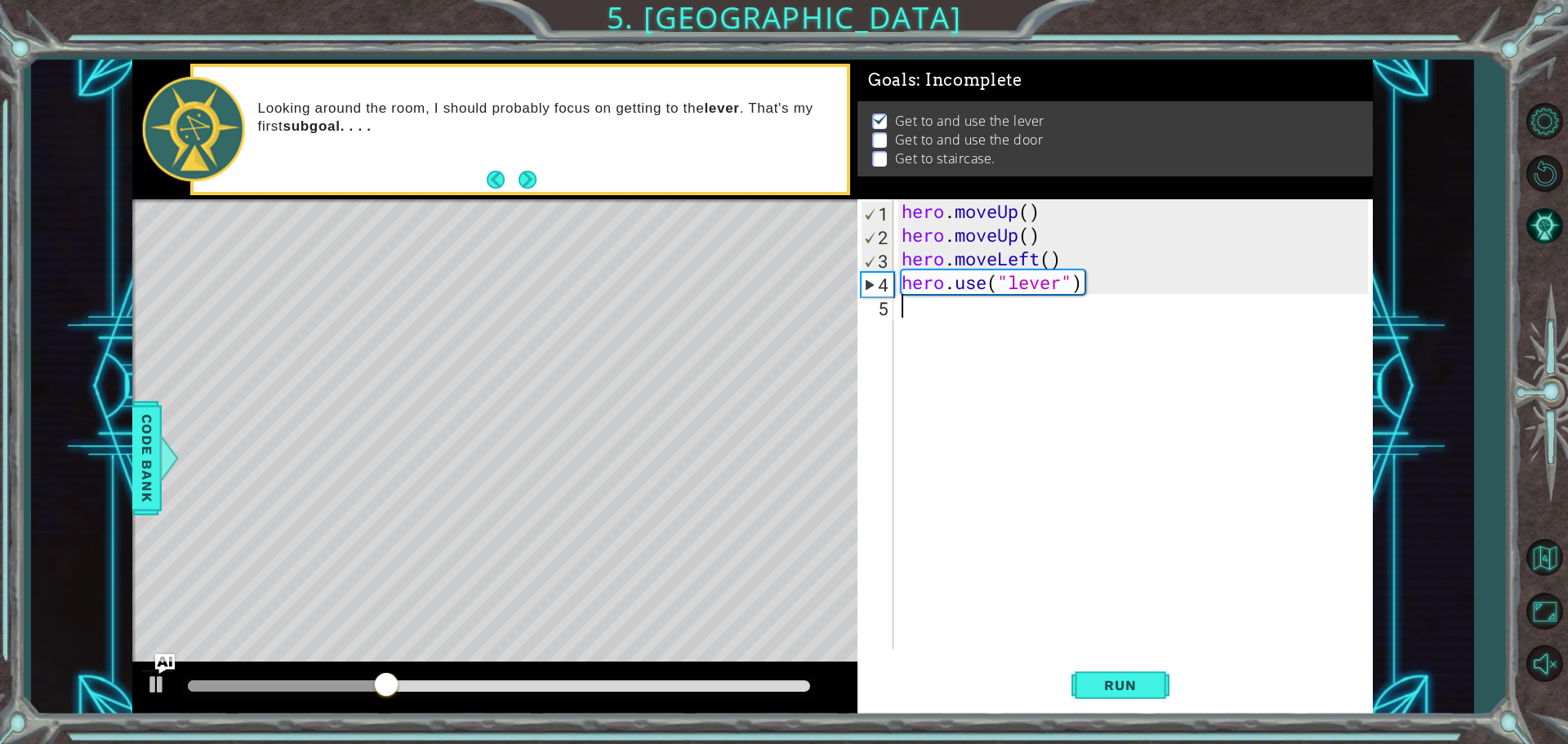
drag, startPoint x: 926, startPoint y: 306, endPoint x: 926, endPoint y: 318, distance: 12.0
click at [925, 307] on div "hero . moveUp ( ) hero . moveUp ( ) hero . moveLeft ( ) hero . use ( "lever" )" at bounding box center [1137, 447] width 478 height 497
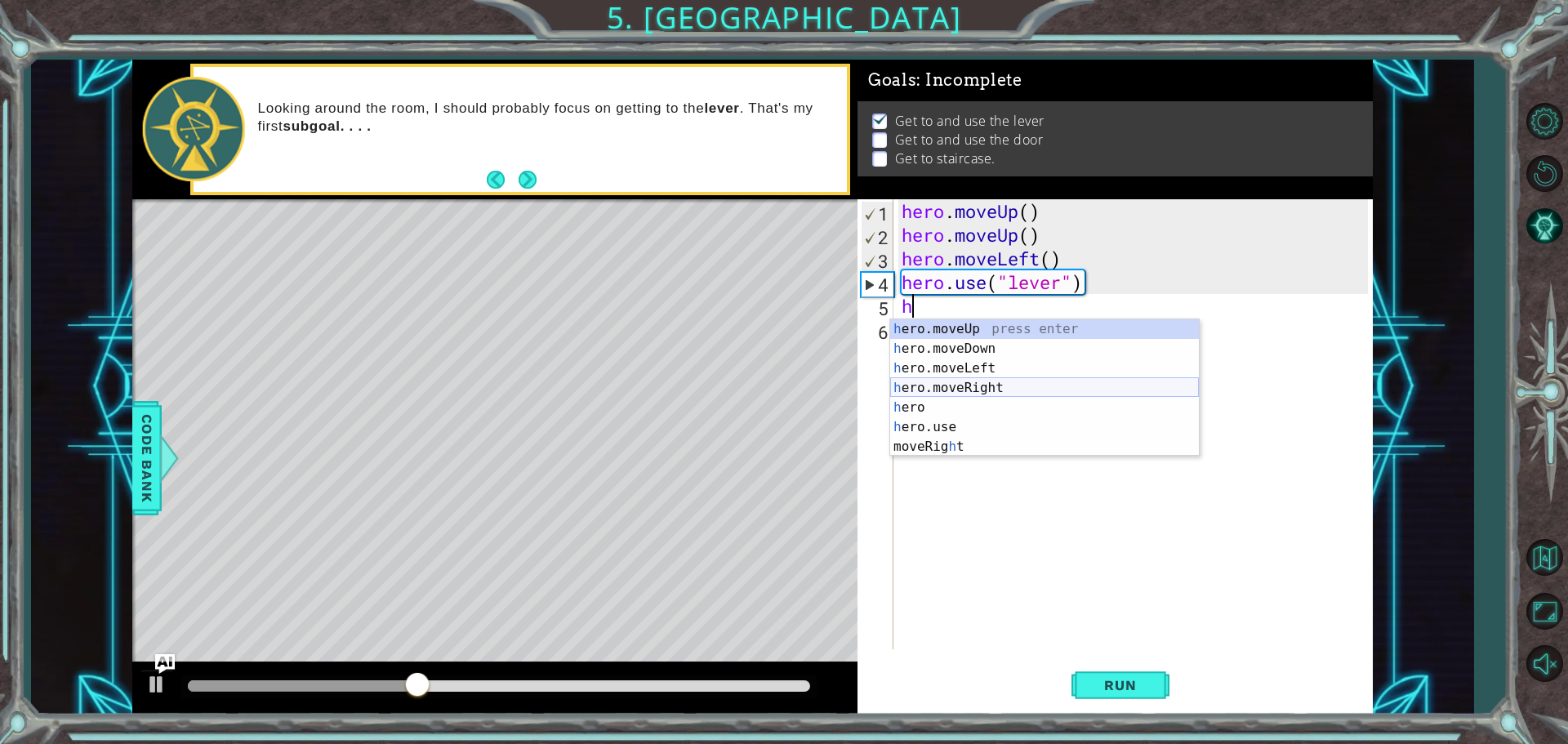
type textarea "he"
click at [941, 383] on div "he ro.moveUp press enter he ro.moveDown press enter he ro.moveLeft press enter …" at bounding box center [1044, 397] width 308 height 156
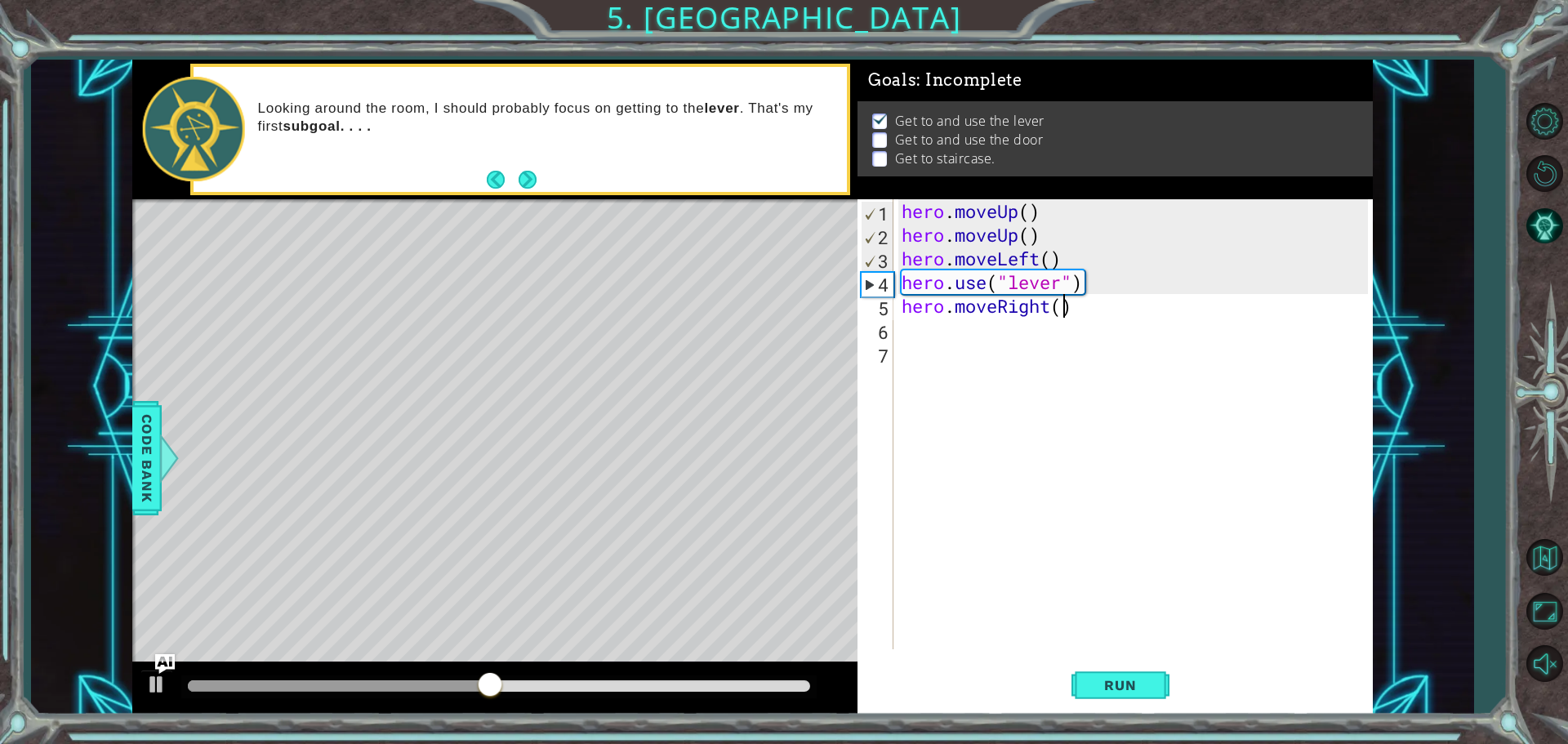
click at [941, 313] on div "hero . moveUp ( ) hero . moveUp ( ) hero . moveLeft ( ) hero . use ( "lever" ) …" at bounding box center [1137, 447] width 478 height 497
type textarea "hero.moveRight()"
click at [941, 324] on div "hero . moveUp ( ) hero . moveUp ( ) hero . moveLeft ( ) hero . use ( "lever" ) …" at bounding box center [1137, 447] width 478 height 497
click at [941, 314] on div "hero . moveUp ( ) hero . moveUp ( ) hero . moveLeft ( ) hero . use ( "lever" ) …" at bounding box center [1137, 447] width 478 height 497
click at [941, 312] on div "hero . moveUp ( ) hero . moveUp ( ) hero . moveLeft ( ) hero . use ( "lever" ) …" at bounding box center [1137, 447] width 478 height 497
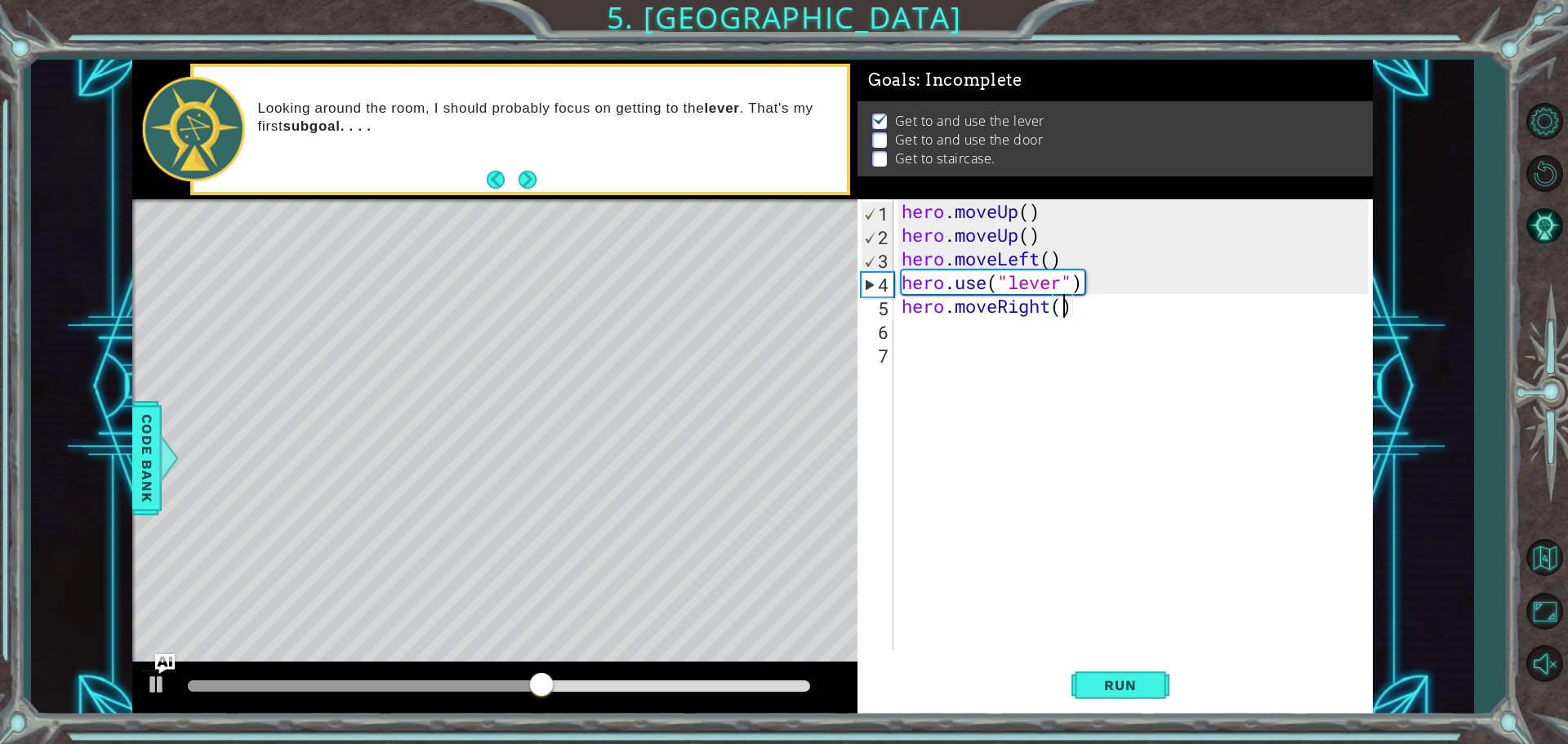
type textarea "hero.moveRight(3)"
click at [941, 330] on div "hero . moveUp ( ) hero . moveUp ( ) hero . moveLeft ( ) hero . use ( "lever" ) …" at bounding box center [1137, 447] width 478 height 497
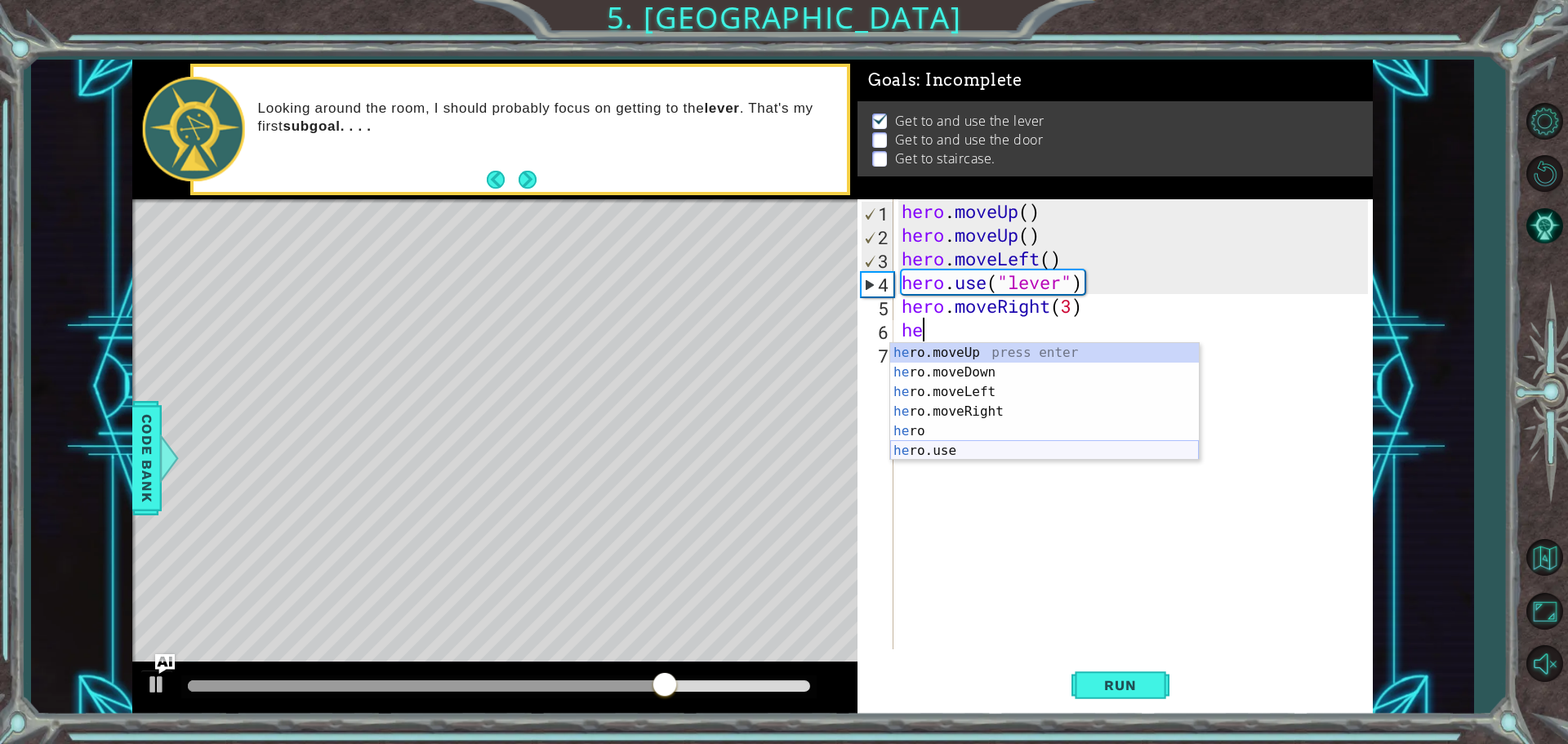
click at [941, 454] on div "he ro.moveUp press enter he ro.moveDown press enter he ro.moveLeft press enter …" at bounding box center [1044, 421] width 308 height 156
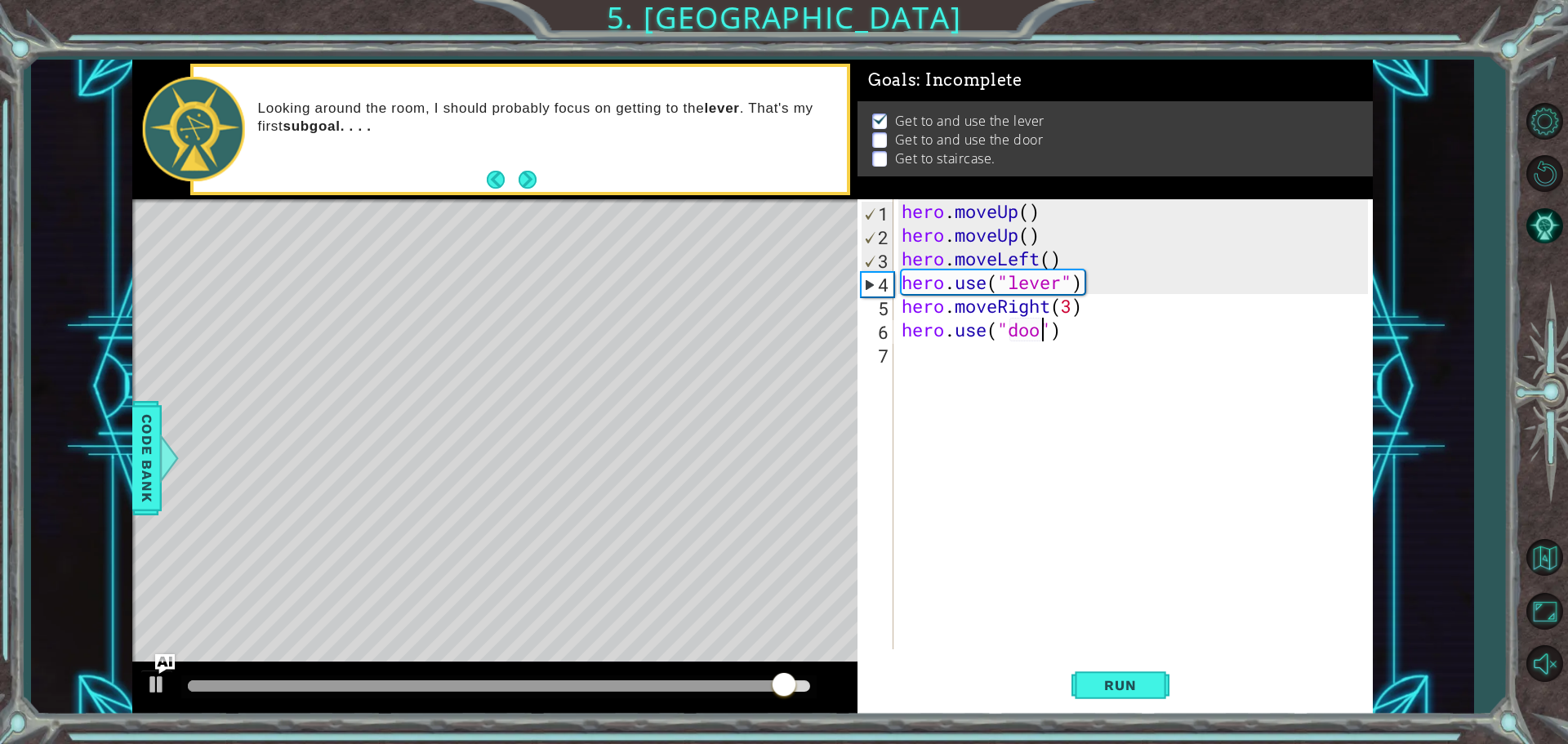
scroll to position [0, 6]
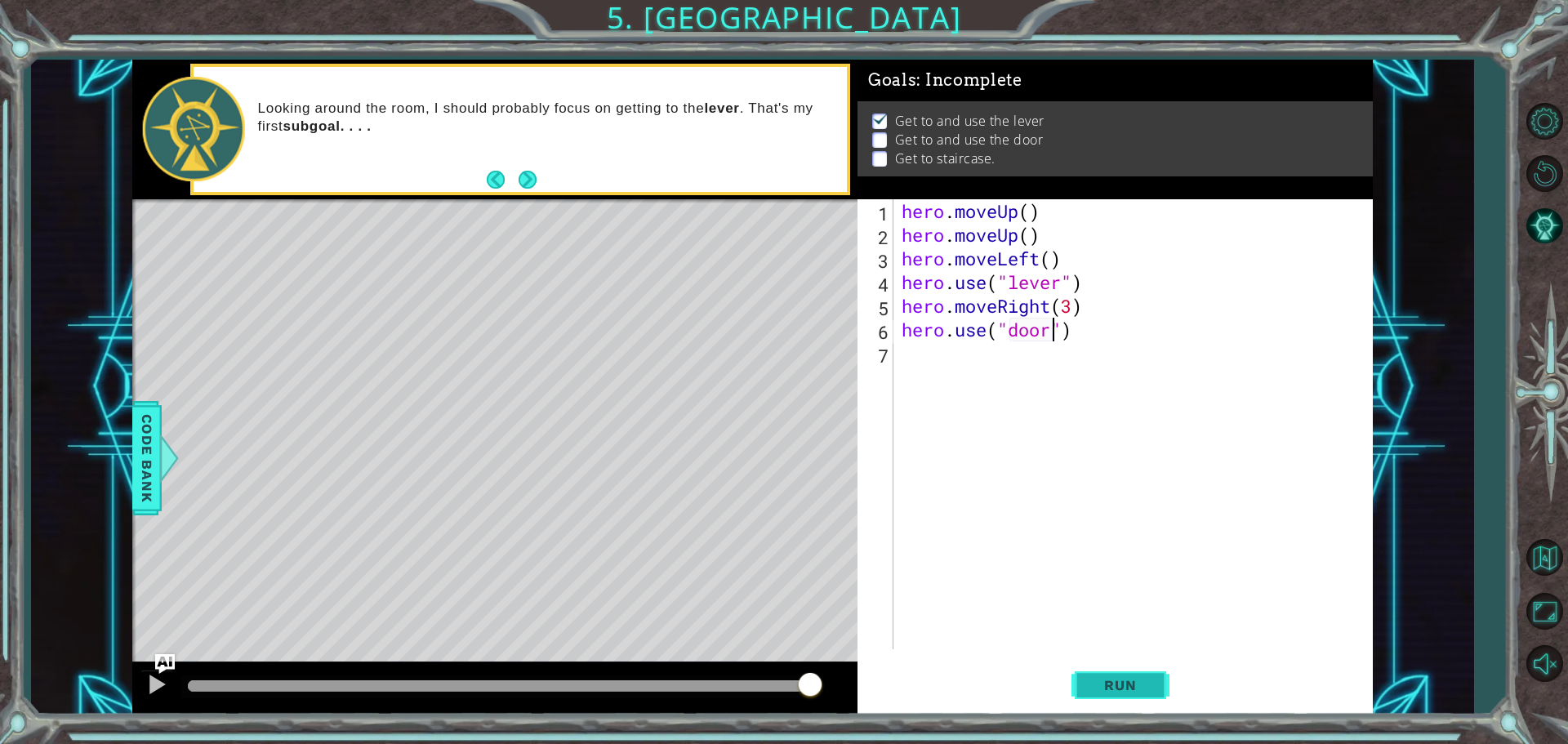
type textarea "hero.use("door")"
click at [941, 684] on span "Run" at bounding box center [1119, 685] width 64 height 16
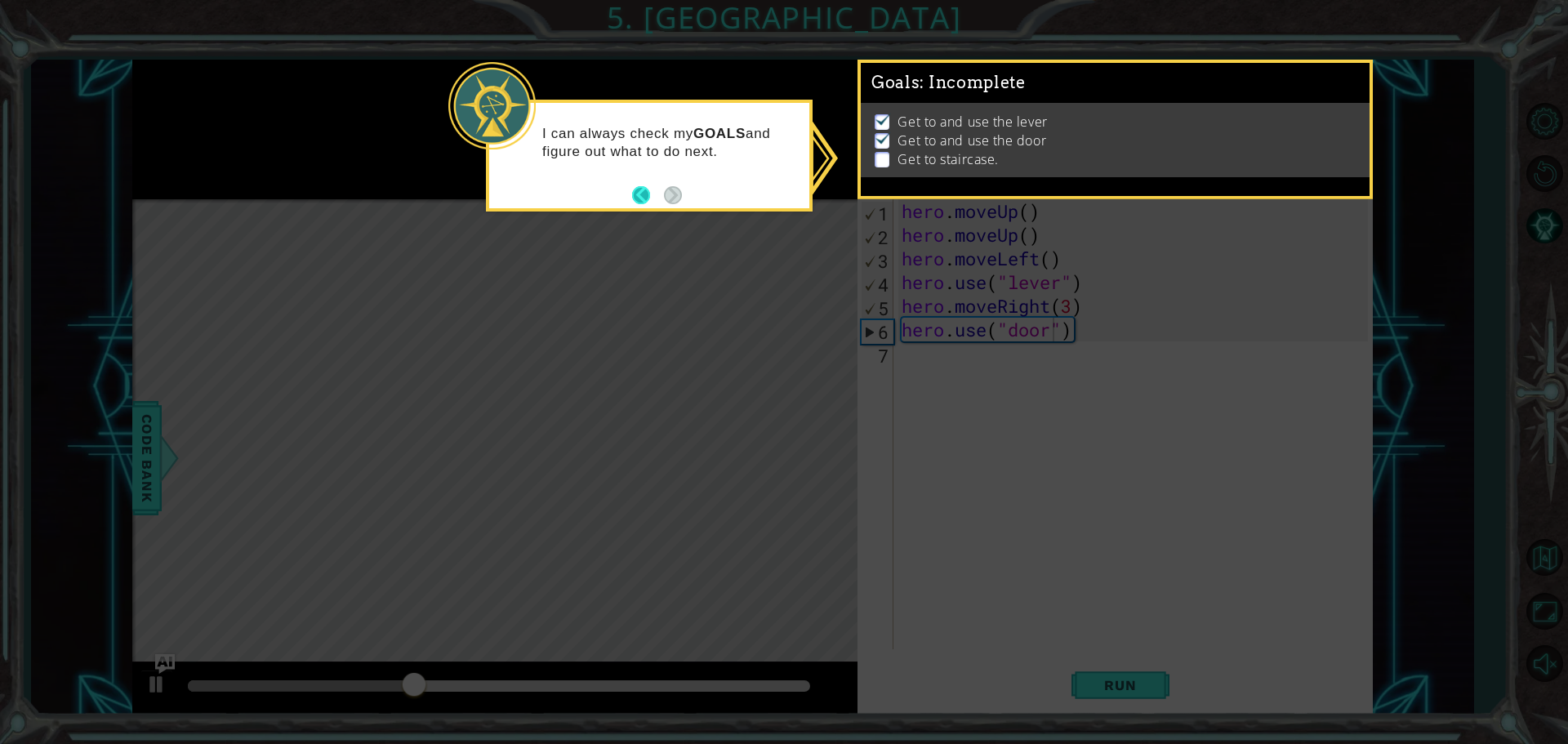
click at [646, 199] on button "Back" at bounding box center [647, 195] width 32 height 18
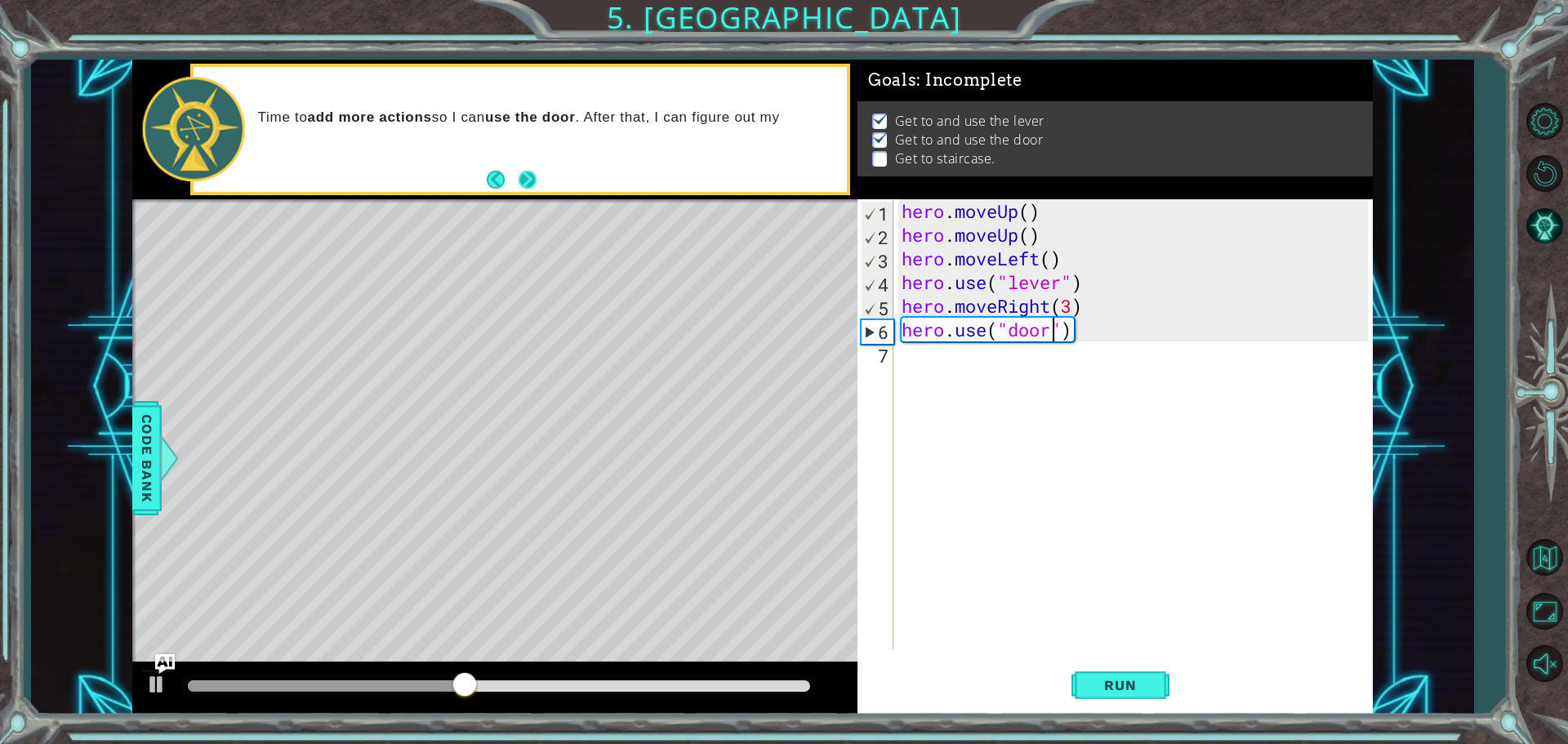
click at [527, 179] on button "Next" at bounding box center [527, 179] width 18 height 18
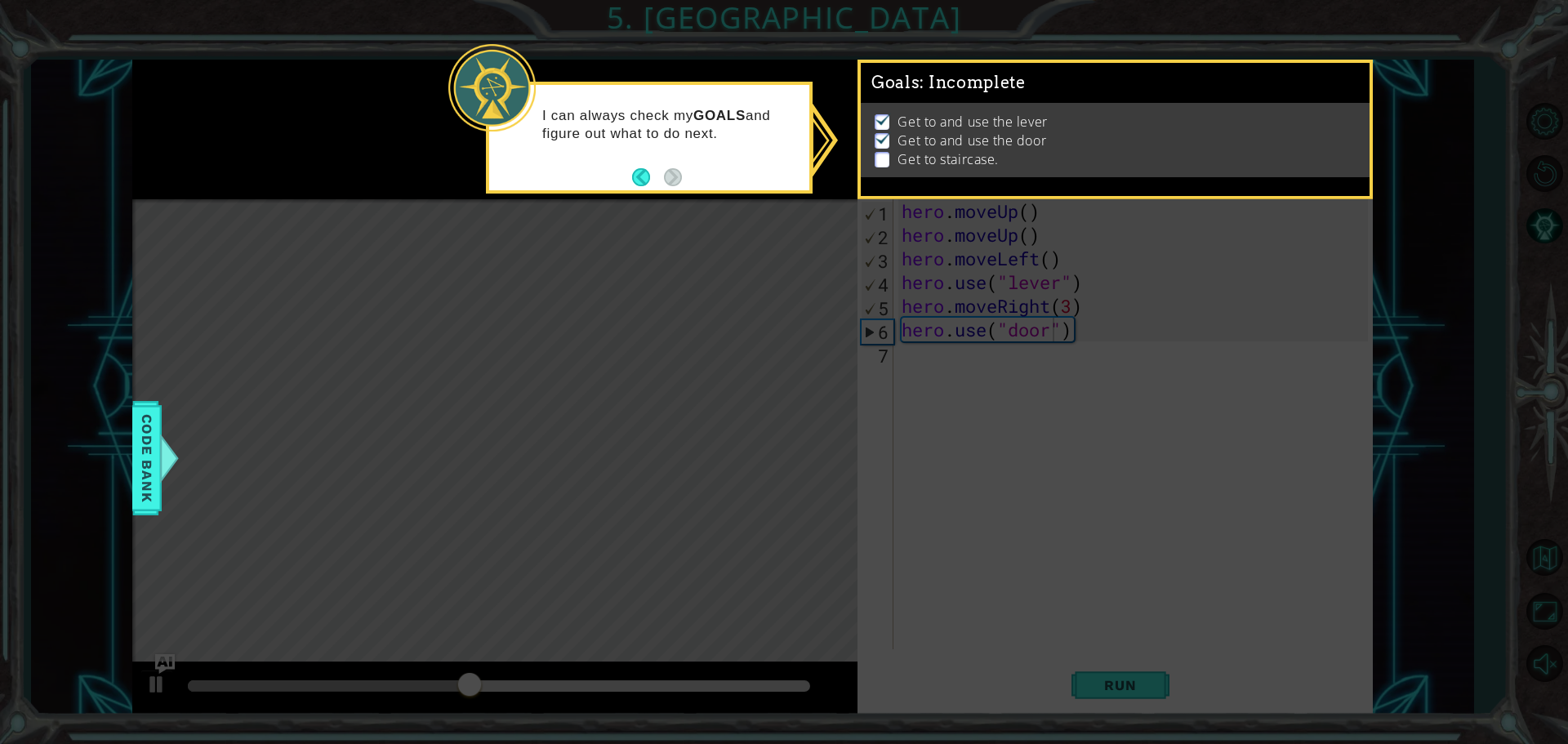
click at [527, 181] on div "I can always check my GOALS and figure out what to do next." at bounding box center [649, 137] width 327 height 112
click at [941, 178] on div "Get to and use the lever Get to and use the door Get to staircase." at bounding box center [1115, 139] width 509 height 74
drag, startPoint x: 855, startPoint y: 178, endPoint x: 881, endPoint y: 155, distance: 34.7
click at [881, 155] on div "1 ההההההההההההההההההההההההההההההההההההההההההההההההההההההההההההההההההההההההההההה…" at bounding box center [784, 372] width 1568 height 744
click at [892, 144] on li "Get to and use the door" at bounding box center [1116, 141] width 484 height 19
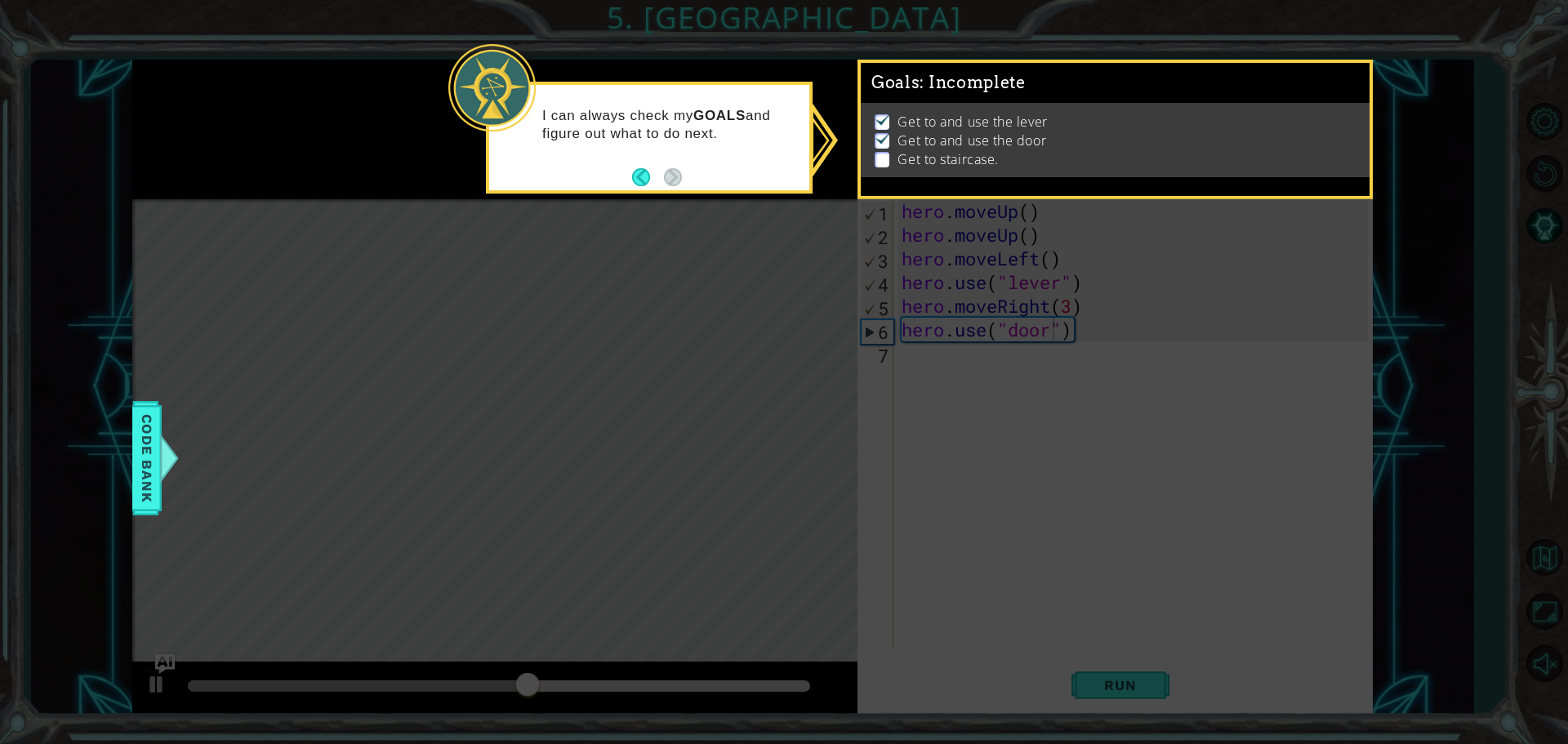
drag, startPoint x: 896, startPoint y: 119, endPoint x: 893, endPoint y: 141, distance: 22.2
click at [895, 140] on ul "Get to and use the lever Get to and use the door Get to staircase." at bounding box center [1114, 141] width 488 height 57
drag, startPoint x: 877, startPoint y: 160, endPoint x: 805, endPoint y: 149, distance: 72.8
click at [869, 154] on div "Get to and use the lever Get to and use the door Get to staircase." at bounding box center [1115, 139] width 509 height 74
click at [673, 174] on div "I can always check my GOALS and figure out what to do next." at bounding box center [649, 129] width 320 height 89
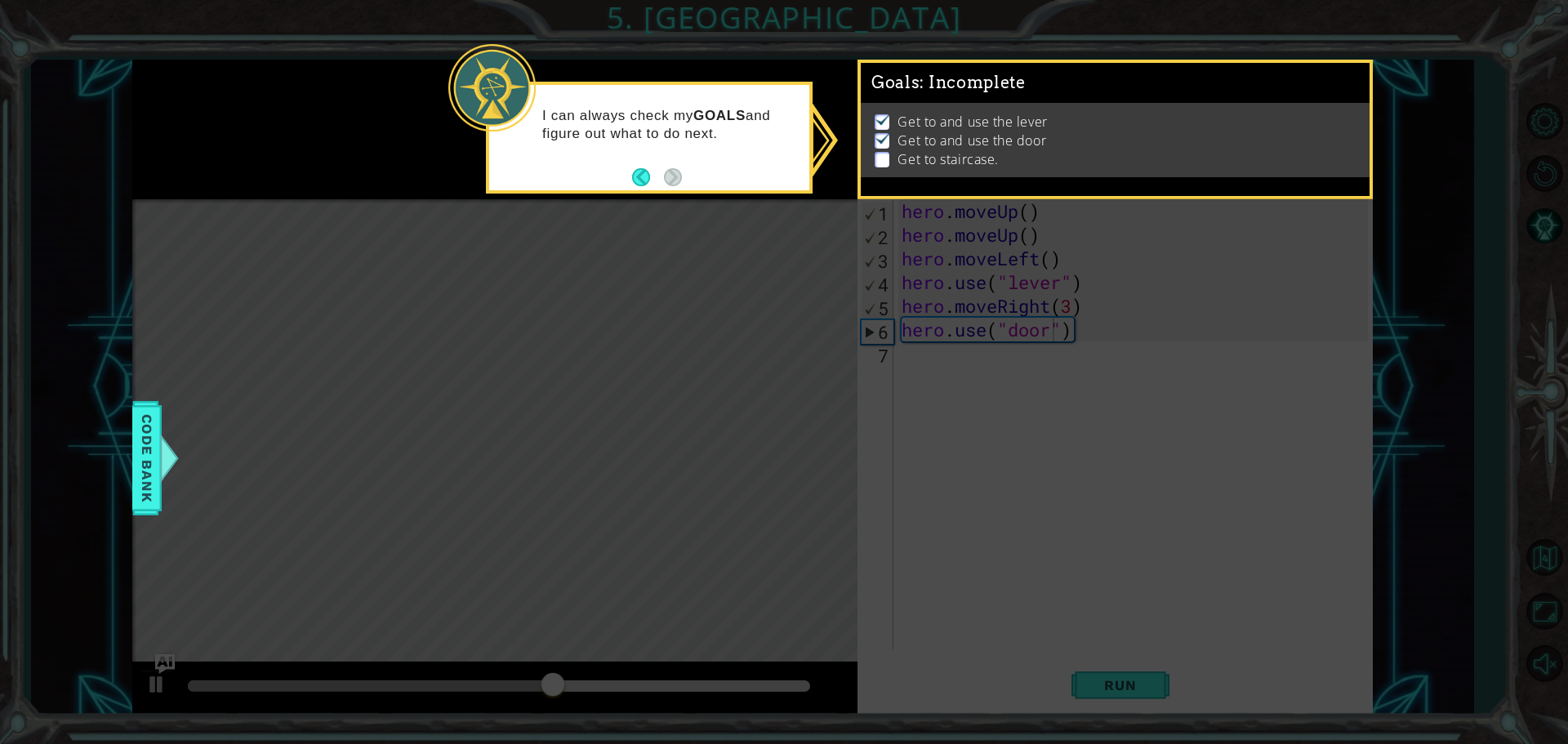
click at [695, 183] on div "I can always check my GOALS and figure out what to do next." at bounding box center [649, 137] width 327 height 112
click at [687, 179] on div "I can always check my GOALS and figure out what to do next." at bounding box center [649, 137] width 327 height 112
click at [941, 442] on icon at bounding box center [784, 372] width 1568 height 744
drag, startPoint x: 1228, startPoint y: 318, endPoint x: 1253, endPoint y: 283, distance: 43.0
click at [941, 298] on icon at bounding box center [784, 372] width 1568 height 744
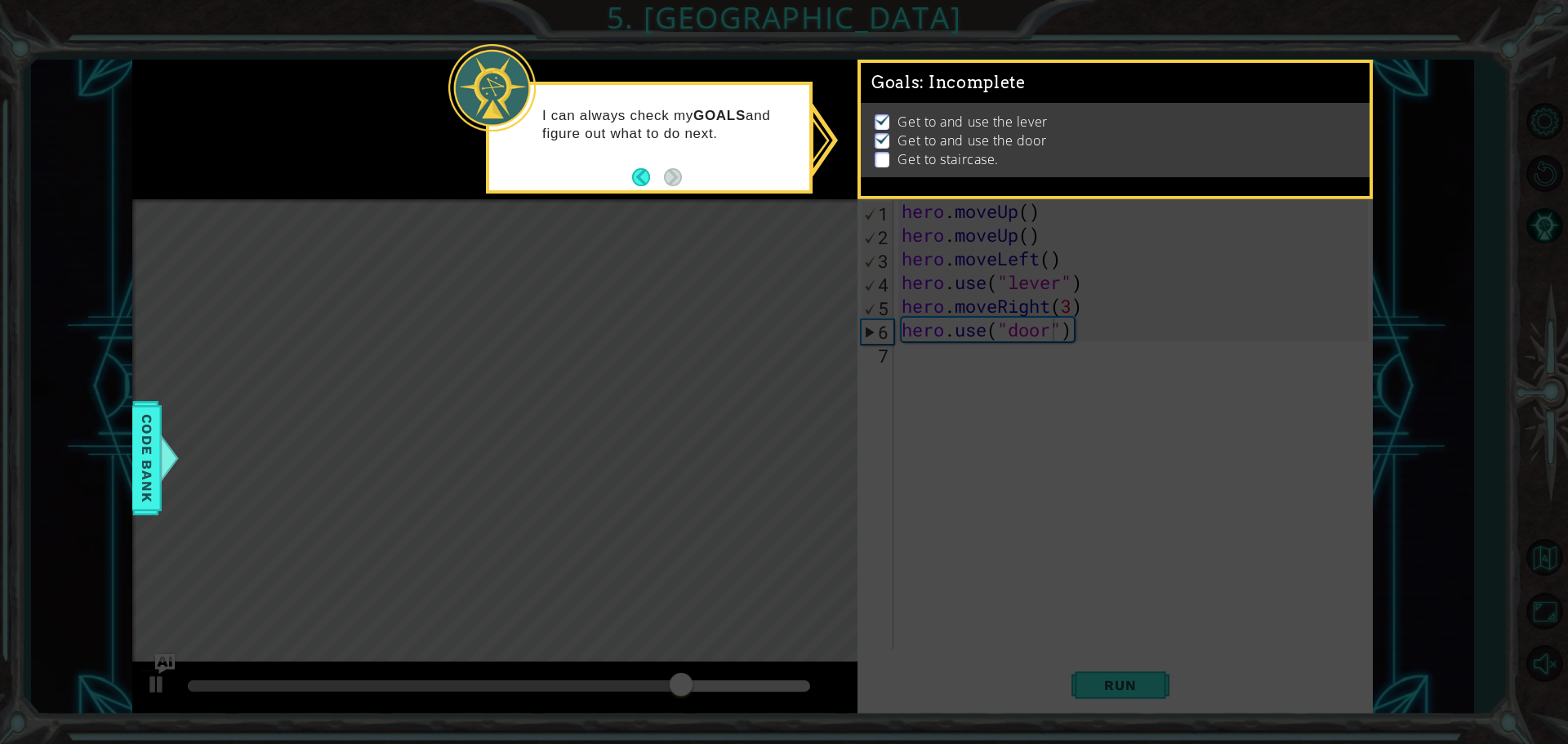
drag, startPoint x: 1311, startPoint y: 147, endPoint x: 1316, endPoint y: 140, distance: 8.6
click at [941, 150] on li "Get to staircase." at bounding box center [1116, 159] width 484 height 19
click at [941, 140] on li "Get to and use the door" at bounding box center [1116, 141] width 484 height 19
click at [941, 154] on li "Get to staircase." at bounding box center [1116, 159] width 484 height 19
drag, startPoint x: 1363, startPoint y: 185, endPoint x: 1384, endPoint y: 140, distance: 49.7
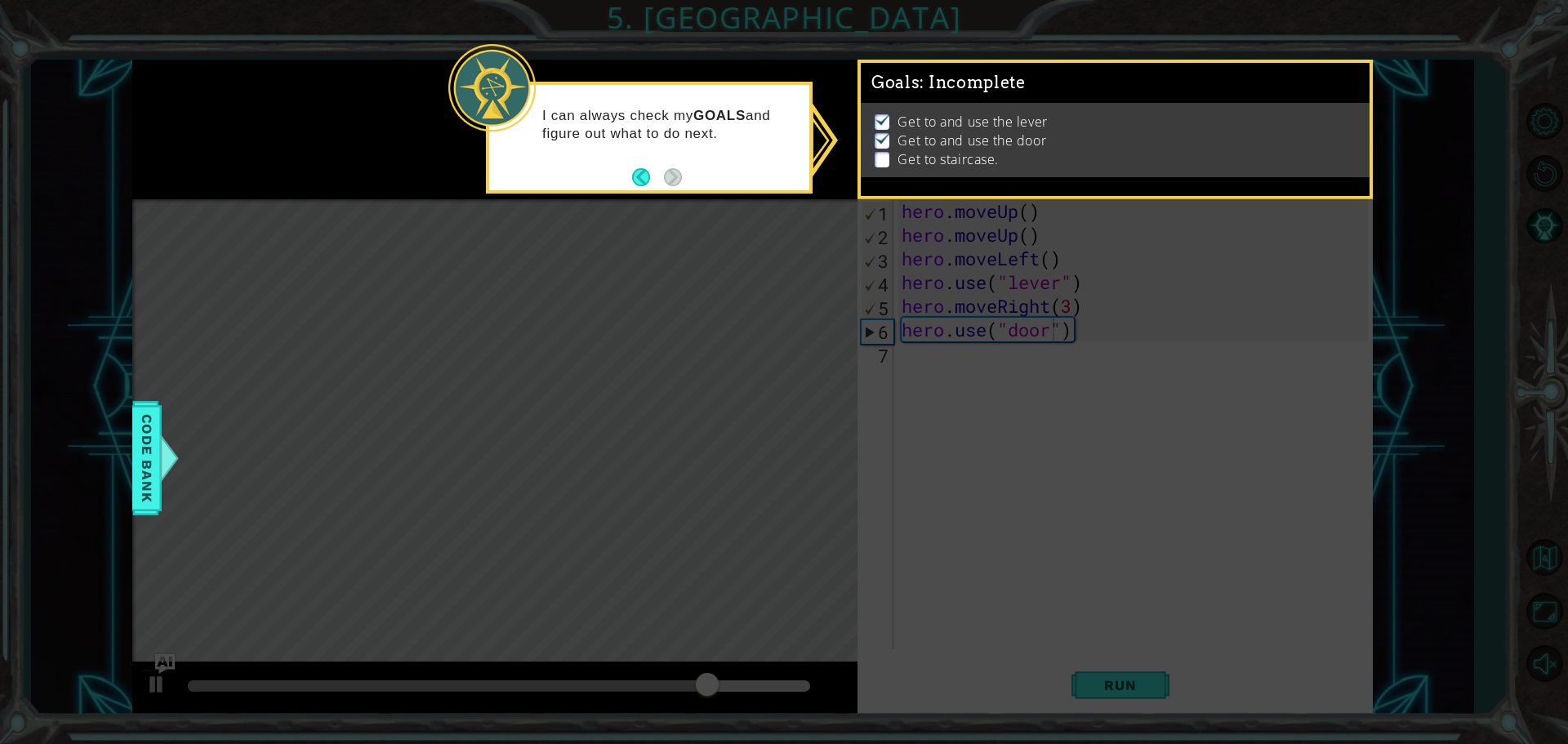
click at [941, 142] on div "1 ההההההההההההההההההההההההההההההההההההההההההההההההההההההההההההההההההההההההההההה…" at bounding box center [784, 372] width 1568 height 744
click at [941, 140] on icon at bounding box center [784, 372] width 1568 height 744
drag, startPoint x: 1384, startPoint y: 146, endPoint x: 1362, endPoint y: 149, distance: 22.2
click at [941, 147] on div "1 ההההההההההההההההההההההההההההההההההההההההההההההההההההההההההההההההההההההההההההה…" at bounding box center [784, 372] width 1568 height 744
drag, startPoint x: 1328, startPoint y: 146, endPoint x: 1312, endPoint y: 132, distance: 21.3
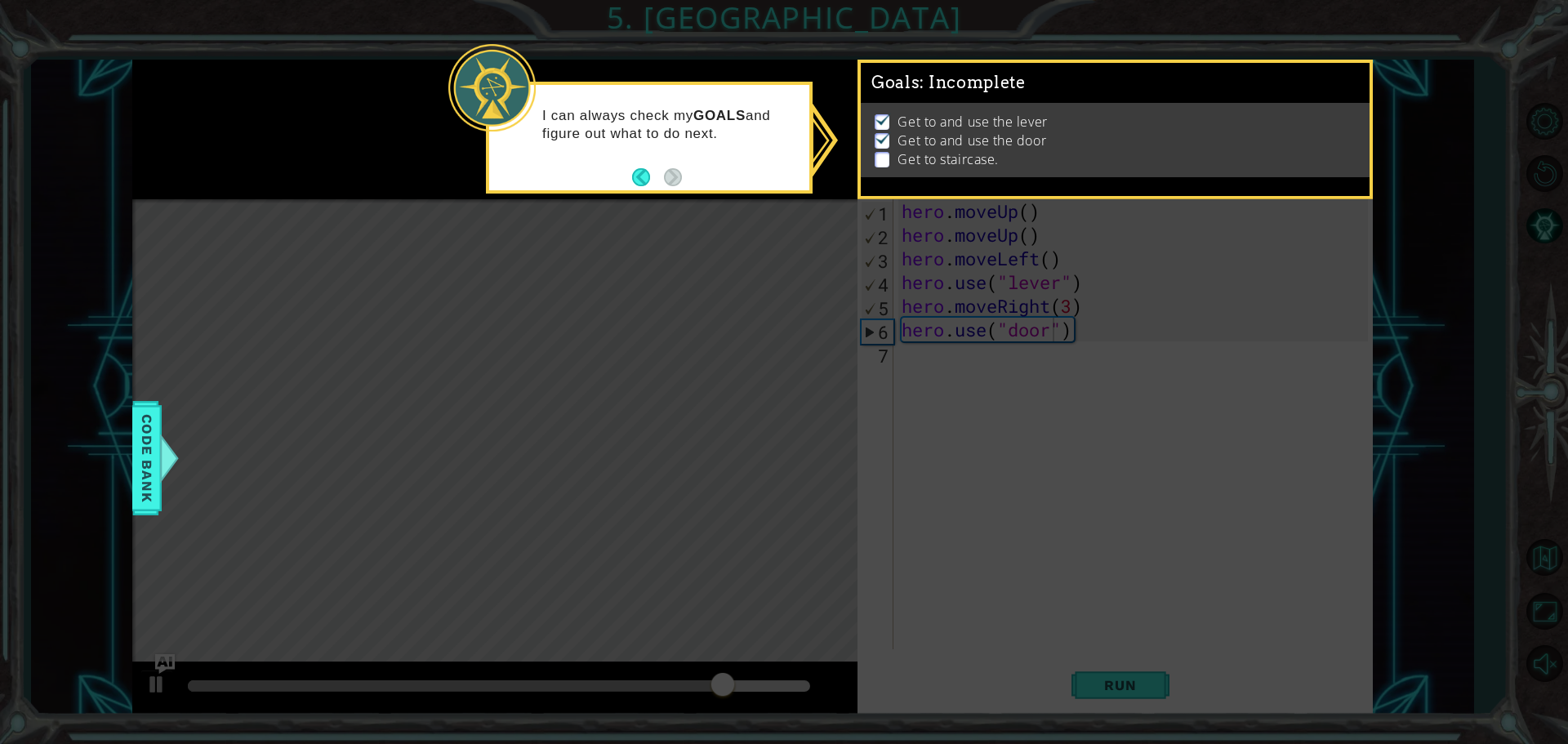
click at [941, 132] on li "Get to and use the door" at bounding box center [1116, 141] width 484 height 19
drag, startPoint x: 1312, startPoint y: 132, endPoint x: 1308, endPoint y: 143, distance: 11.7
click at [941, 143] on li "Get to and use the door" at bounding box center [1116, 141] width 484 height 19
click at [941, 142] on li "Get to and use the door" at bounding box center [1116, 141] width 484 height 19
drag, startPoint x: 1307, startPoint y: 196, endPoint x: 1293, endPoint y: 121, distance: 76.3
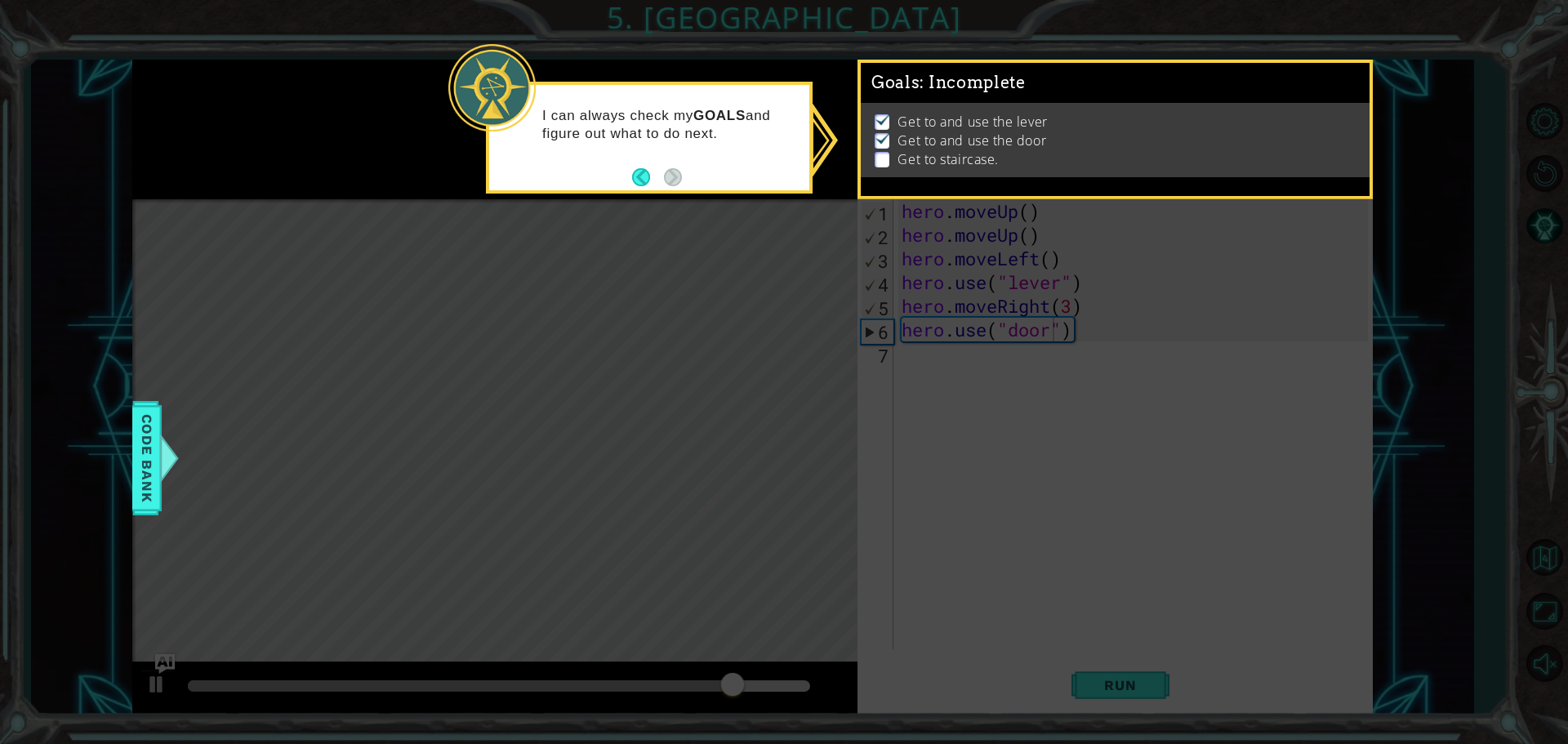
click at [941, 124] on ul "Get to and use the lever Get to and use the door Get to staircase." at bounding box center [1114, 141] width 488 height 57
click at [941, 131] on ul "Get to and use the lever Get to and use the door Get to staircase." at bounding box center [1114, 141] width 488 height 57
drag, startPoint x: 1295, startPoint y: 131, endPoint x: 1292, endPoint y: 116, distance: 15.3
click at [941, 132] on li "Get to and use the door" at bounding box center [1116, 141] width 484 height 19
drag, startPoint x: 1291, startPoint y: 115, endPoint x: 1221, endPoint y: 56, distance: 91.5
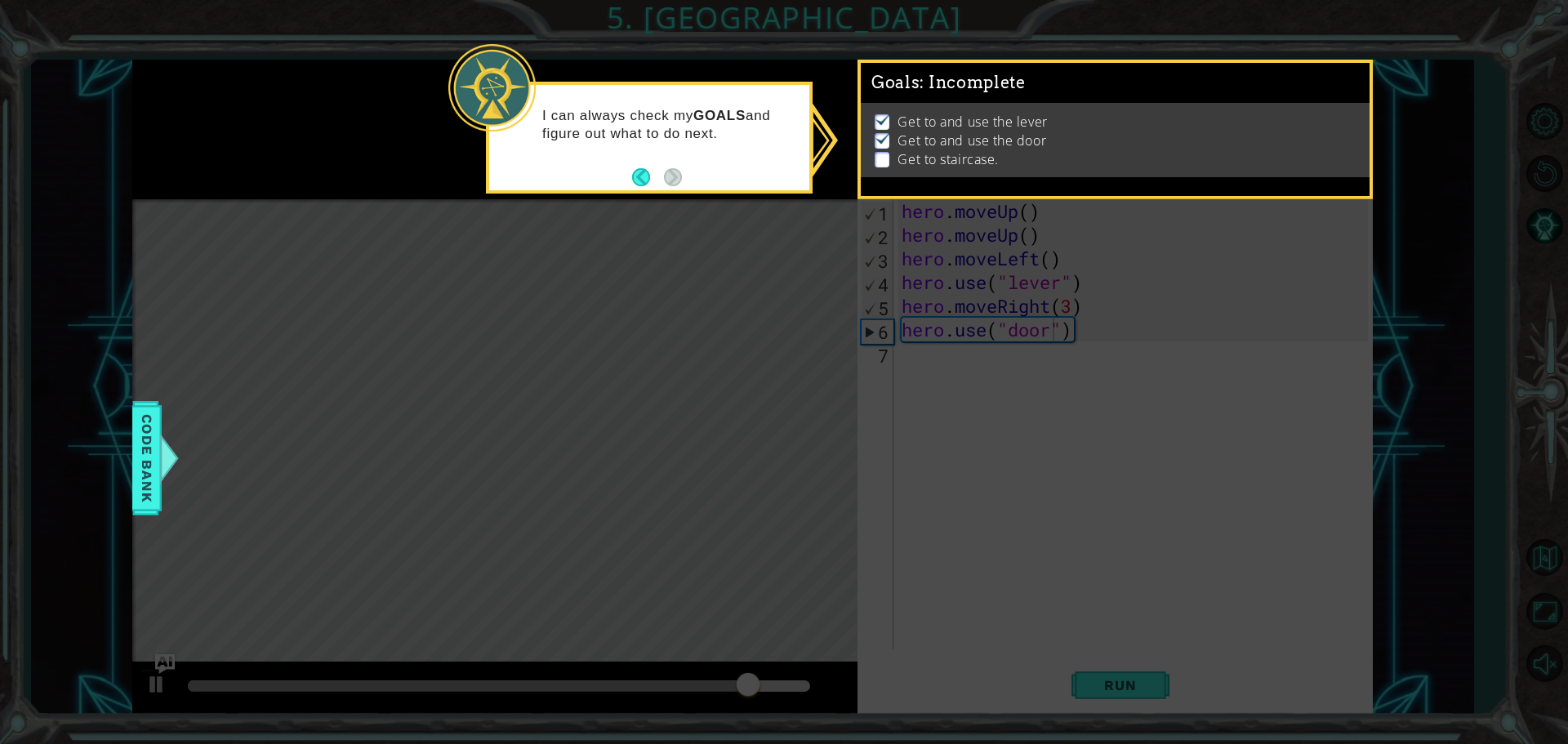
click at [941, 63] on div "Goals : Incomplete Get to and use the lever Get to and use the door Get to stai…" at bounding box center [1115, 63] width 509 height 0
click at [941, 60] on div "1 ההההההההההההההההההההההההההההההההההההההההההההההההההההההההההההההההההההההההההההה…" at bounding box center [784, 372] width 1568 height 744
click at [941, 59] on icon at bounding box center [784, 372] width 1568 height 744
click at [941, 81] on div "Goals : Incomplete" at bounding box center [1115, 83] width 509 height 40
click at [941, 63] on div "Goals : Incomplete Get to and use the lever Get to and use the door Get to stai…" at bounding box center [1115, 63] width 509 height 0
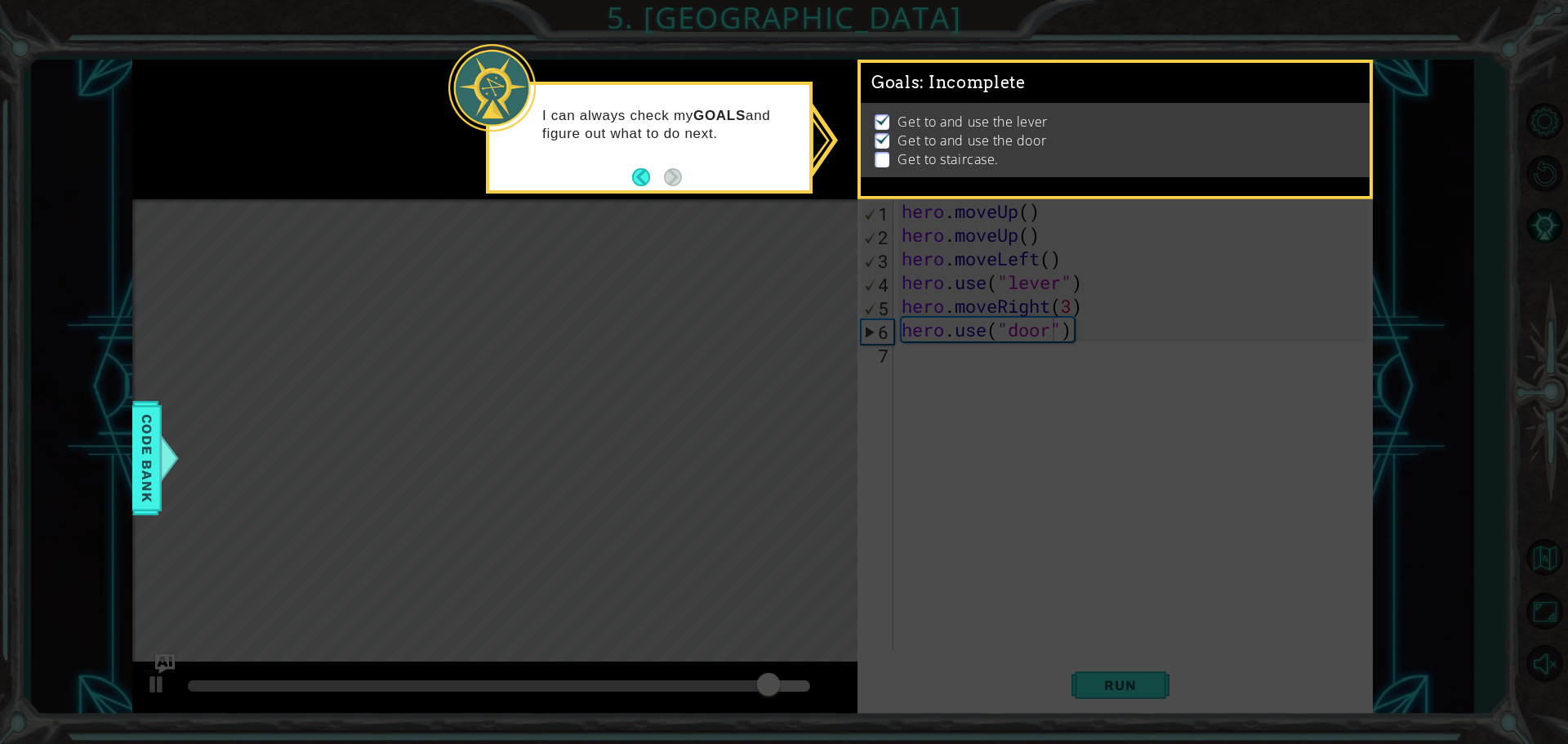
click at [941, 98] on div "Goals : Incomplete" at bounding box center [1115, 83] width 509 height 40
click at [941, 102] on div "Get to and use the lever Get to and use the door Get to staircase." at bounding box center [1115, 139] width 509 height 74
click at [941, 115] on li "Get to and use the lever" at bounding box center [1116, 122] width 484 height 19
click at [941, 114] on li "Get to and use the lever" at bounding box center [1116, 122] width 484 height 19
click at [941, 113] on li "Get to and use the lever" at bounding box center [1116, 122] width 484 height 19
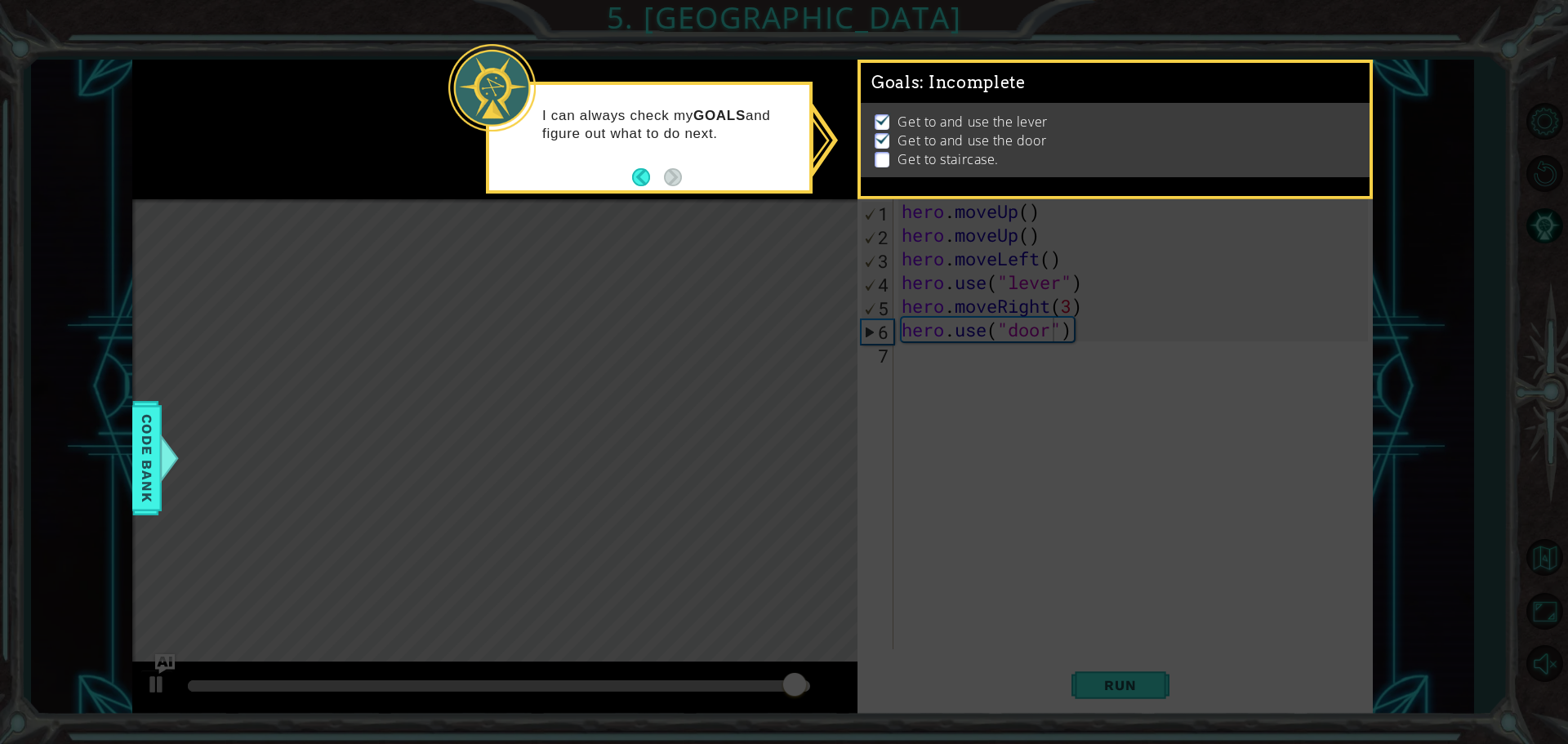
click at [941, 113] on li "Get to and use the lever" at bounding box center [1116, 122] width 484 height 19
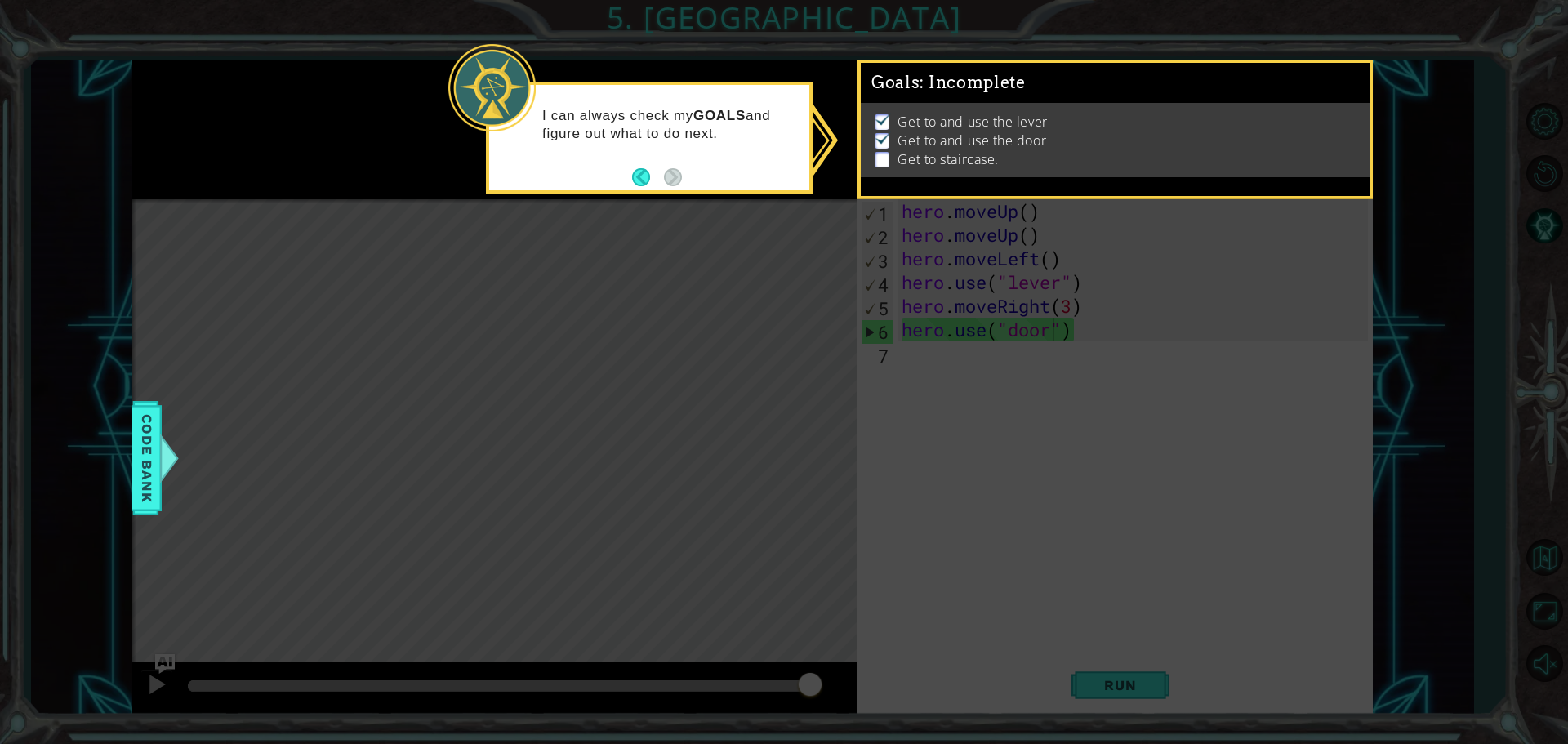
drag, startPoint x: 1368, startPoint y: 179, endPoint x: 1342, endPoint y: 154, distance: 36.1
click at [941, 161] on div "Goals : Incomplete Get to and use the lever Get to and use the door Get to stai…" at bounding box center [1115, 129] width 515 height 140
drag, startPoint x: 1342, startPoint y: 153, endPoint x: 1327, endPoint y: 109, distance: 46.5
click at [941, 113] on ul "Get to and use the lever Get to and use the door Get to staircase." at bounding box center [1114, 141] width 488 height 57
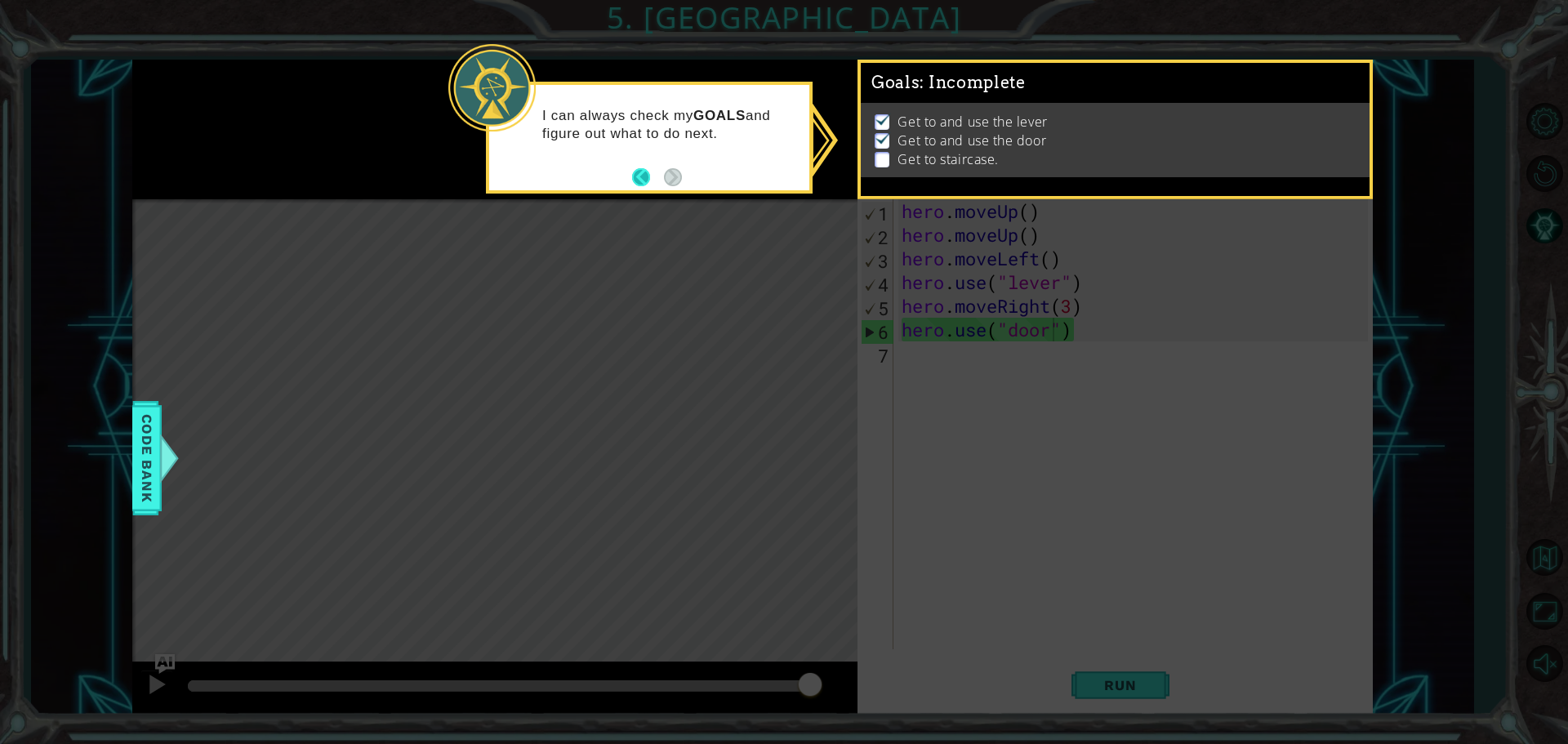
click at [654, 175] on button "Back" at bounding box center [647, 178] width 32 height 18
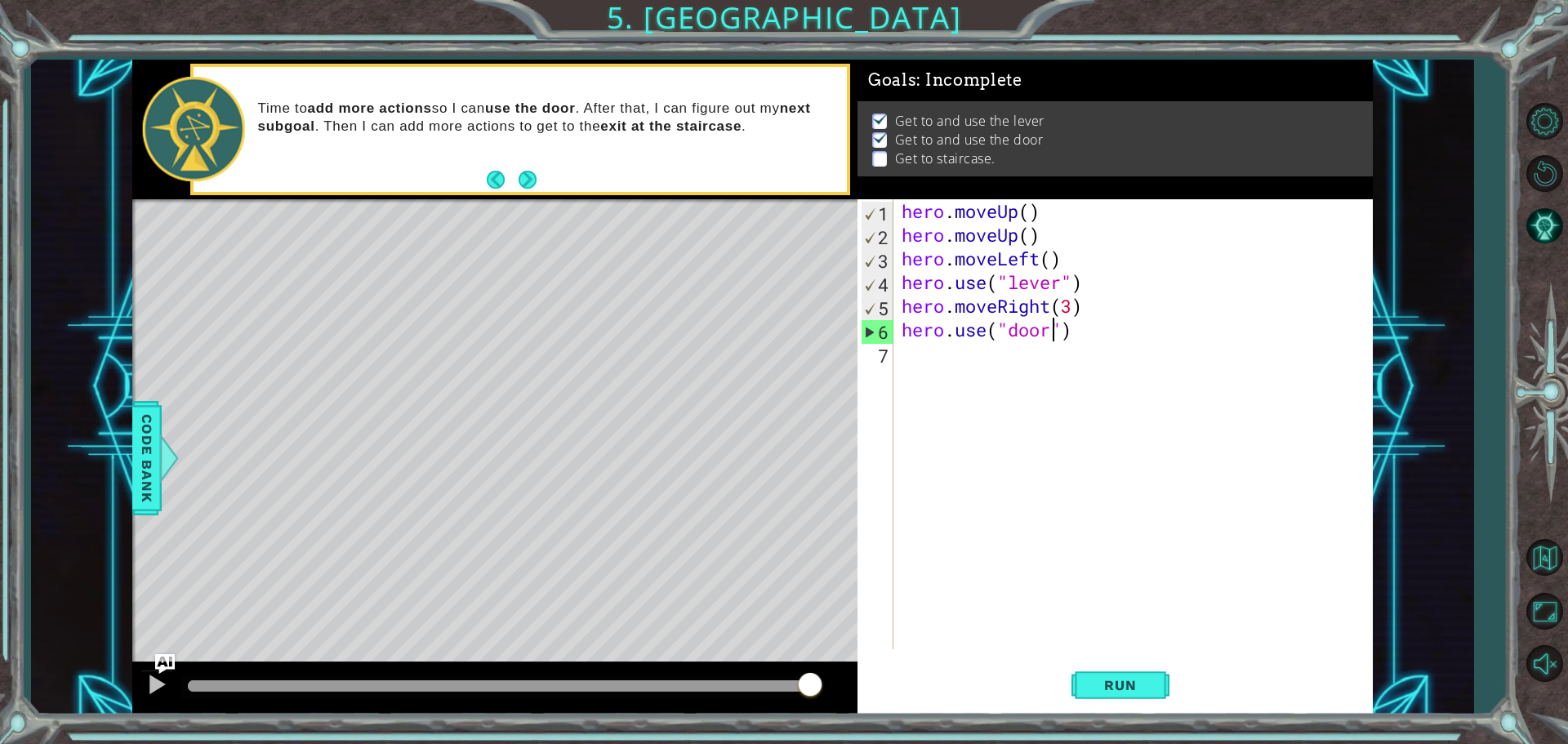
click at [926, 359] on div "hero . moveUp ( ) hero . moveUp ( ) hero . moveLeft ( ) hero . use ( "lever" ) …" at bounding box center [1137, 447] width 478 height 497
type textarea "h"
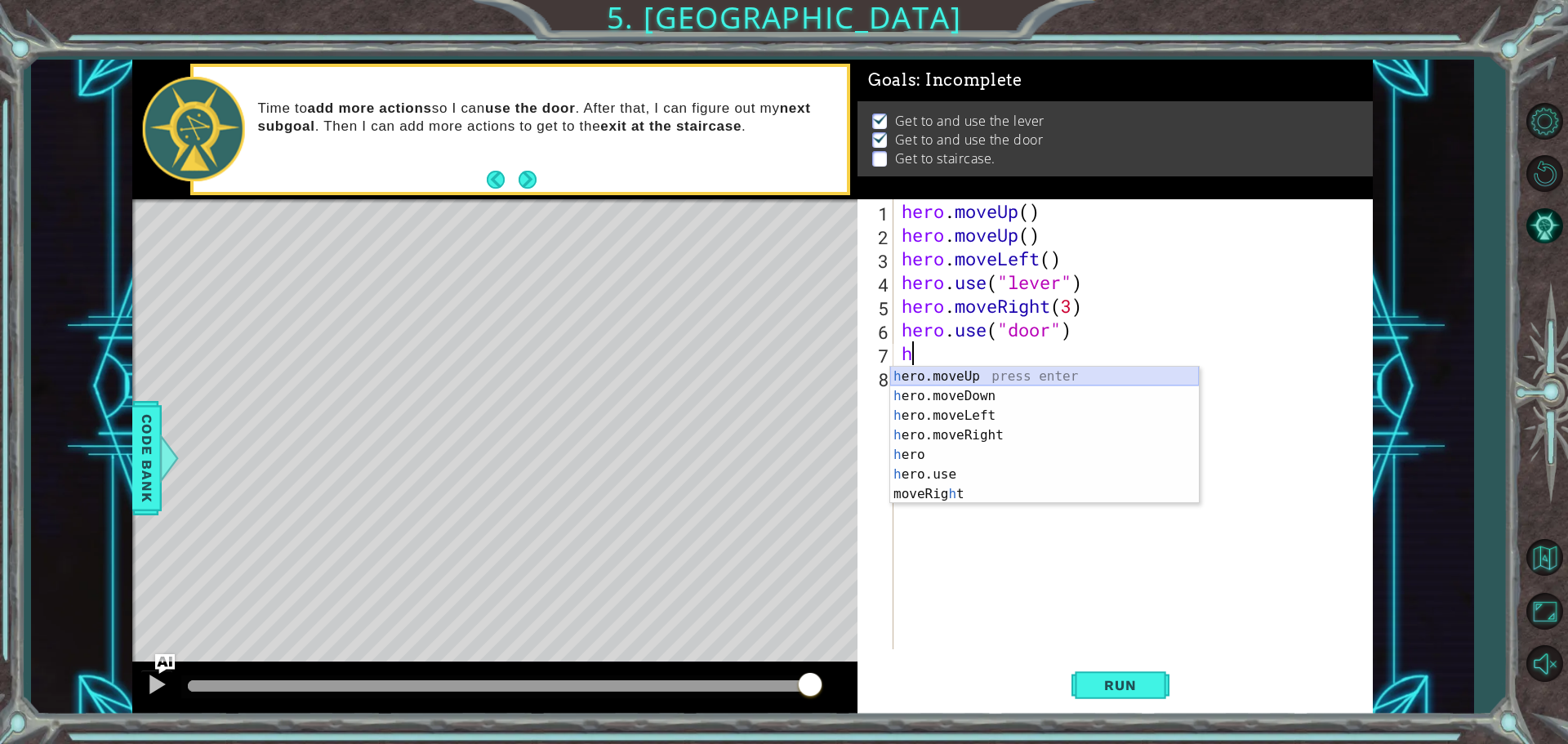
click at [941, 368] on div "h ero.moveUp press enter h ero.moveDown press enter h ero.moveLeft press enter …" at bounding box center [1044, 455] width 308 height 177
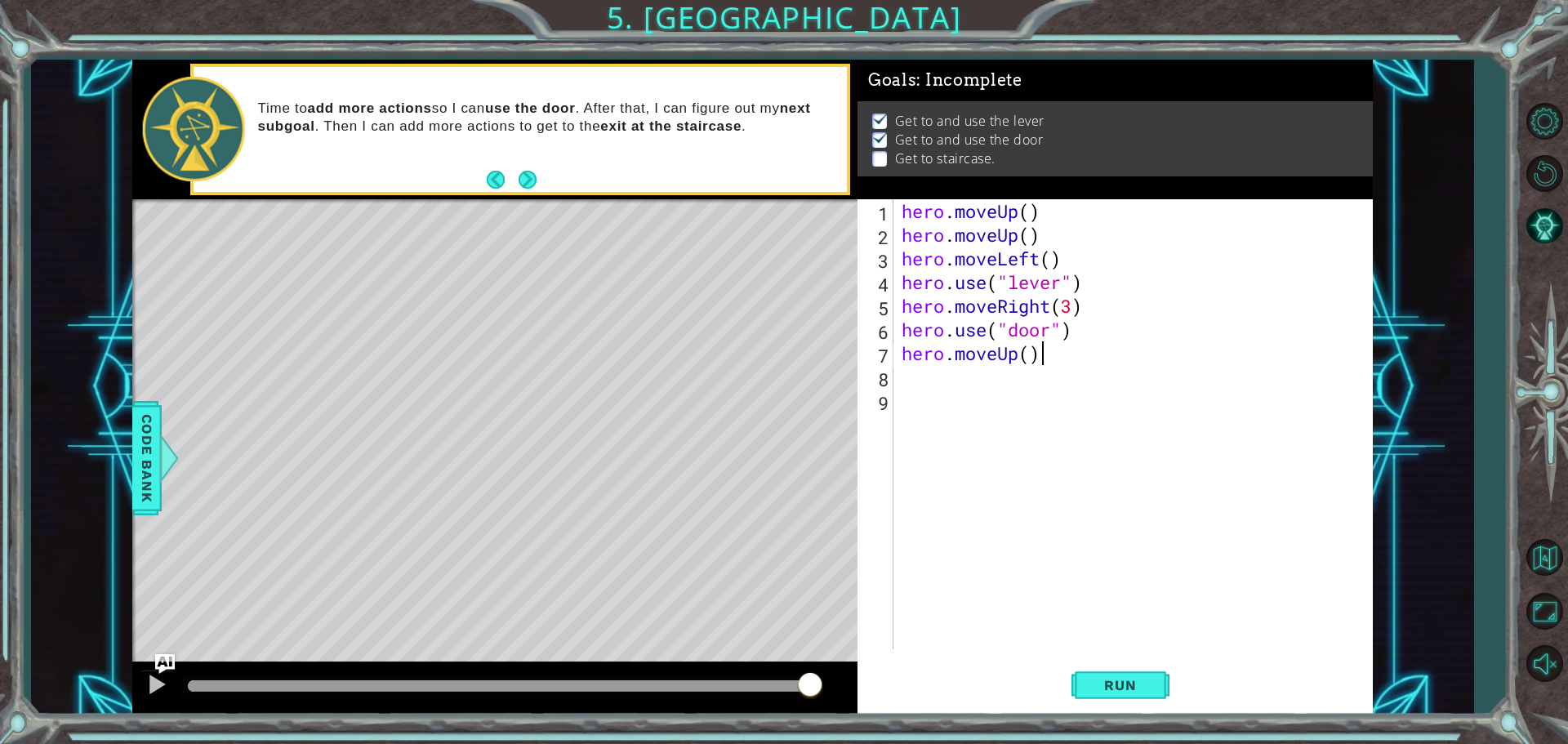
click at [941, 354] on div "hero . moveUp ( ) hero . moveUp ( ) hero . moveLeft ( ) hero . use ( "lever" ) …" at bounding box center [1137, 447] width 478 height 497
click at [941, 362] on div "hero . moveUp ( ) hero . moveUp ( ) hero . moveLeft ( ) hero . use ( "lever" ) …" at bounding box center [1132, 424] width 470 height 449
type textarea "hero.moveUp(2)"
click at [941, 394] on div "hero . moveUp ( ) hero . moveUp ( ) hero . moveLeft ( ) hero . use ( "lever" ) …" at bounding box center [1137, 447] width 478 height 497
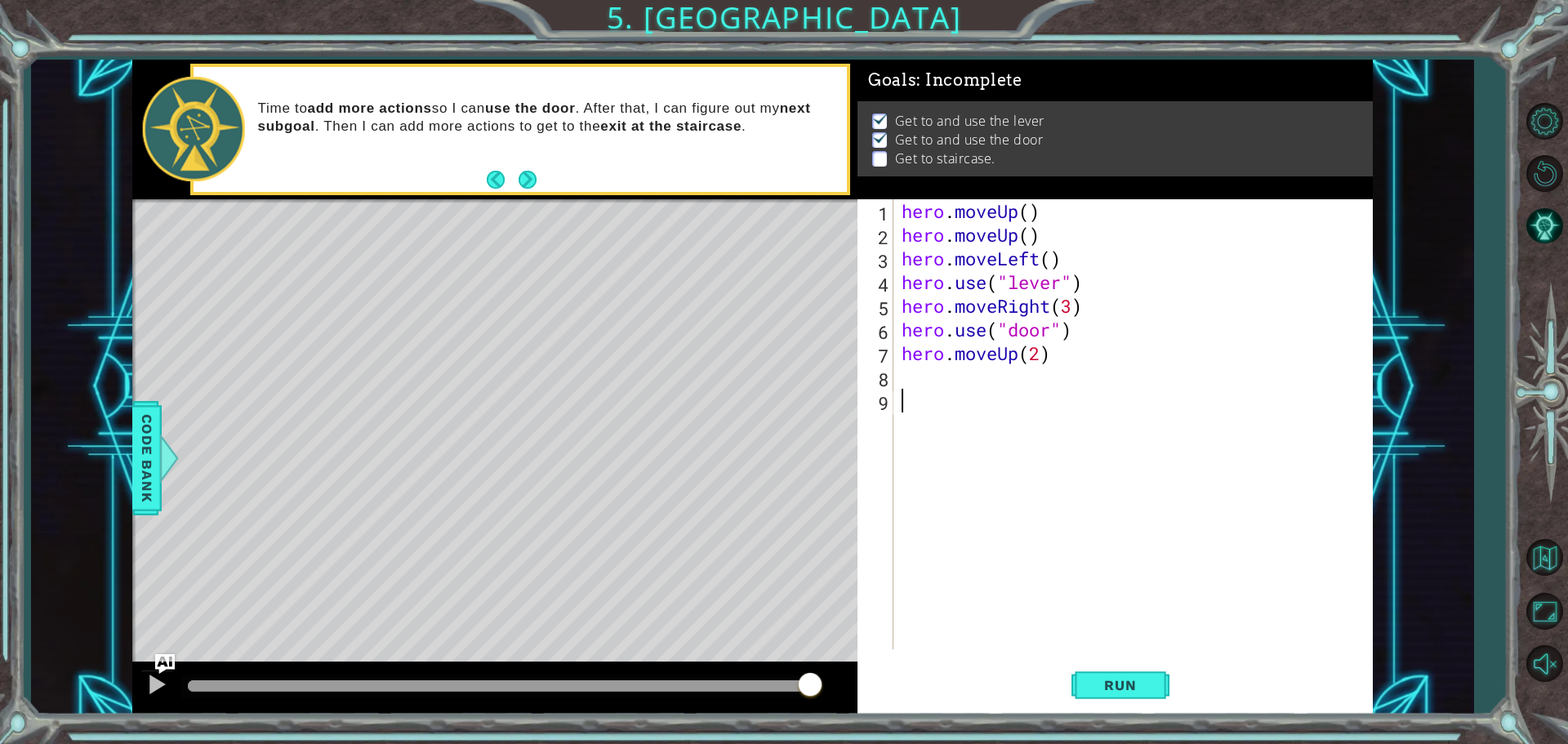
scroll to position [0, 0]
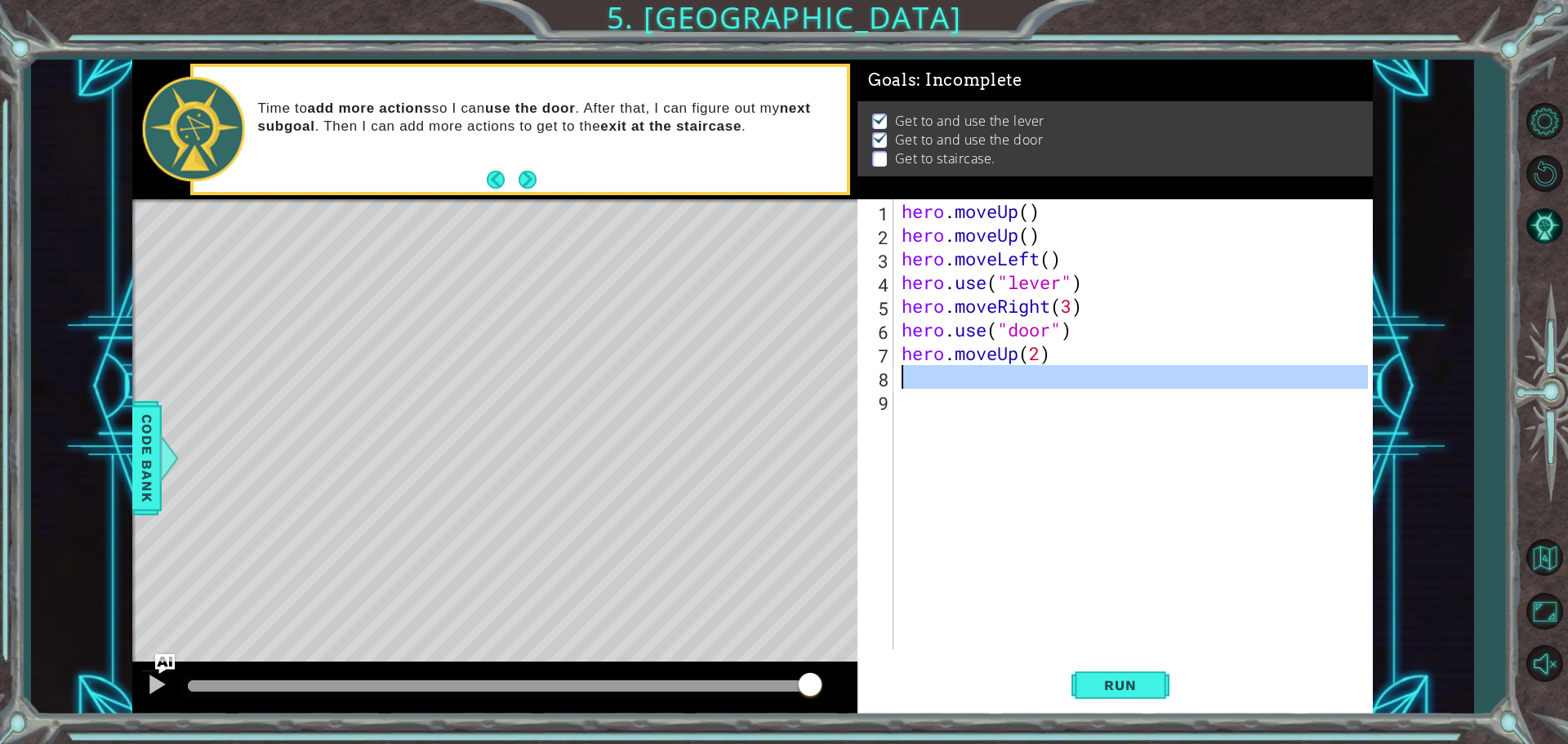
click at [941, 382] on div "hero . moveUp ( ) hero . moveUp ( ) hero . moveLeft ( ) hero . use ( "lever" ) …" at bounding box center [1137, 447] width 478 height 497
type textarea "h"
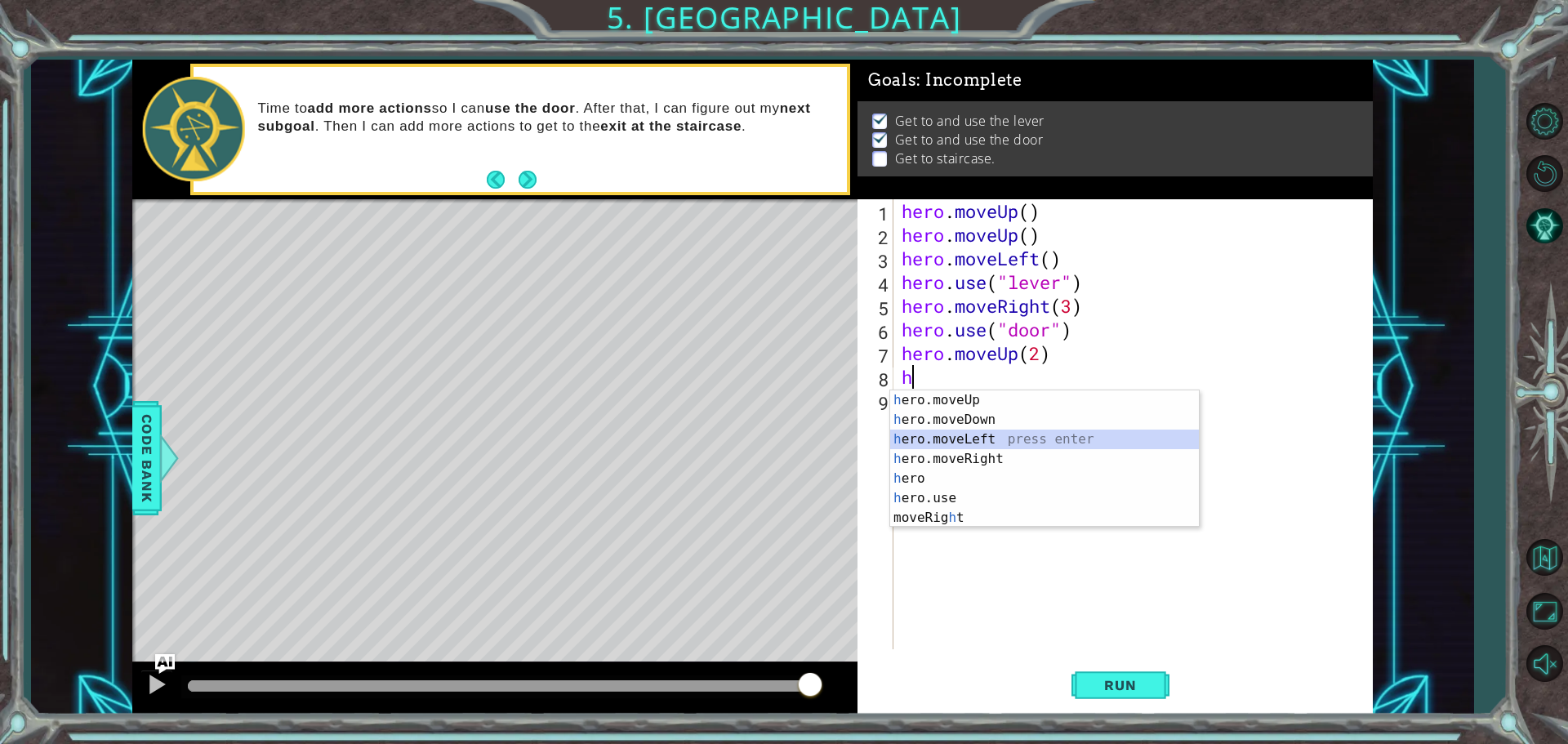
click at [941, 435] on div "h ero.moveUp press enter h ero.moveDown press enter h ero.moveLeft press enter …" at bounding box center [1044, 478] width 308 height 177
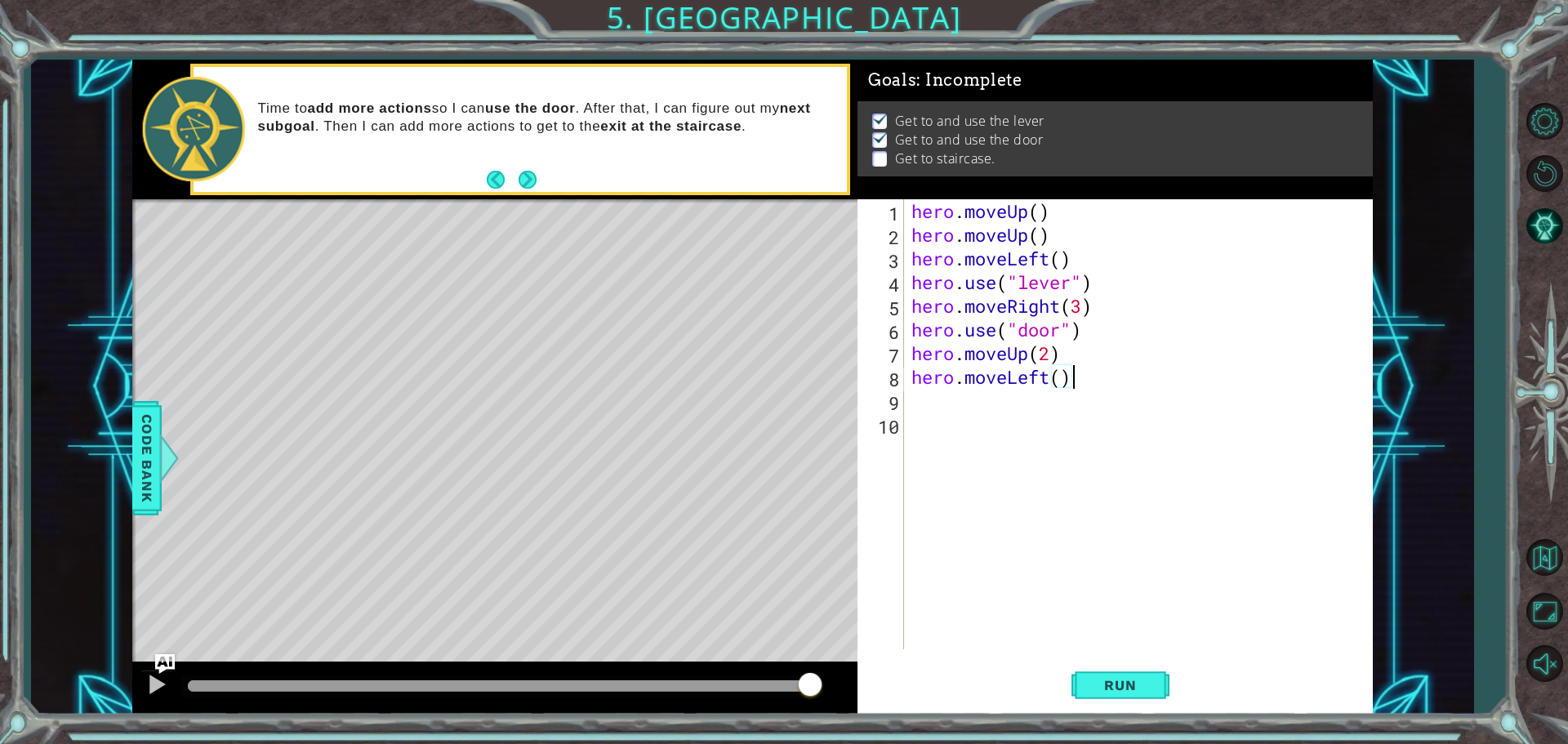
click at [941, 377] on div "hero . moveUp ( ) hero . moveUp ( ) hero . moveLeft ( ) hero . use ( "lever" ) …" at bounding box center [1141, 447] width 468 height 497
click at [941, 380] on div "hero . moveUp ( ) hero . moveUp ( ) hero . moveLeft ( ) hero . use ( "lever" ) …" at bounding box center [1141, 447] width 468 height 497
type textarea "hero.moveLeft(3)"
drag, startPoint x: 1141, startPoint y: 637, endPoint x: 1136, endPoint y: 668, distance: 31.4
drag, startPoint x: 1136, startPoint y: 668, endPoint x: 1124, endPoint y: 676, distance: 14.4
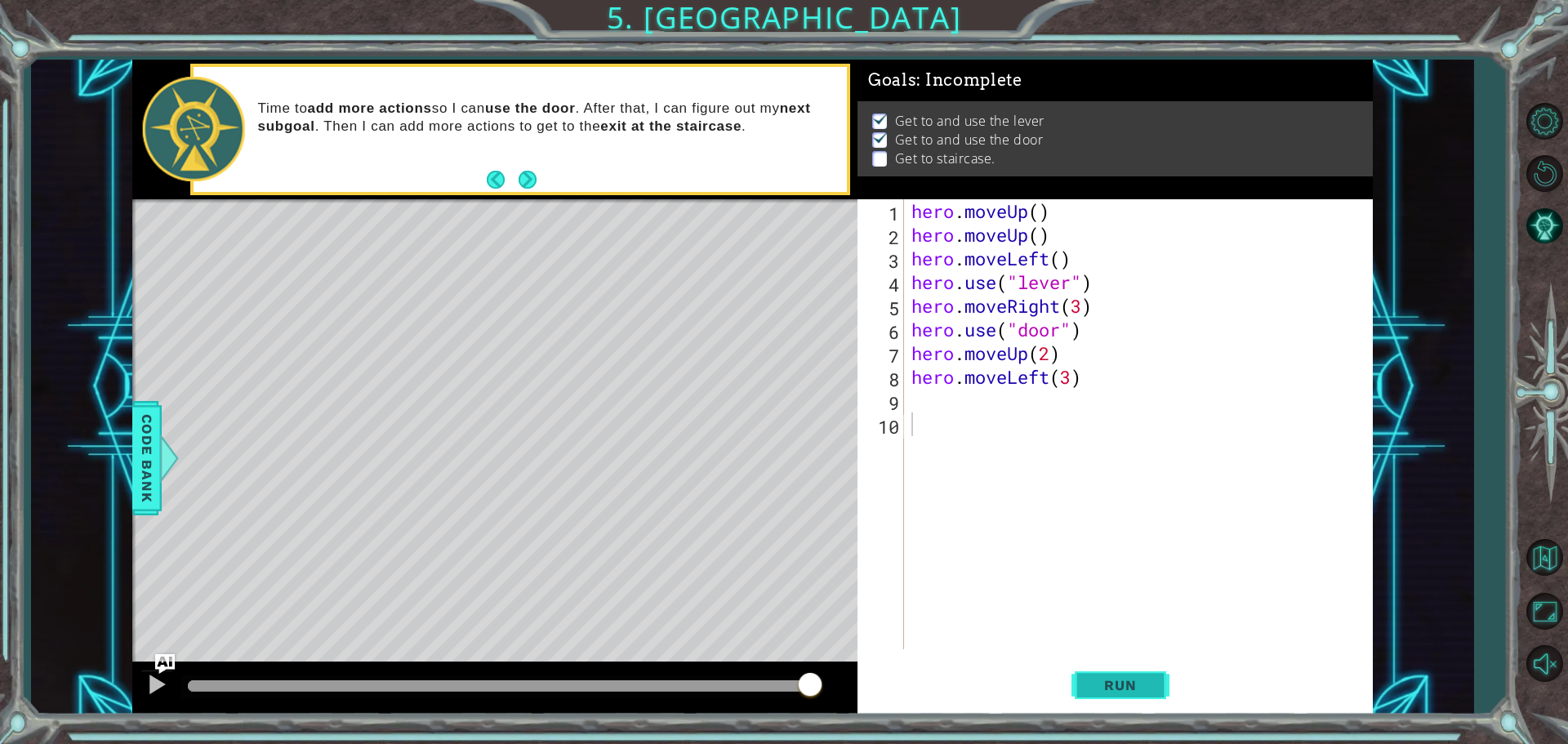
click at [941, 676] on button "Run" at bounding box center [1119, 685] width 98 height 51
click at [941, 677] on span "Run" at bounding box center [1119, 685] width 64 height 16
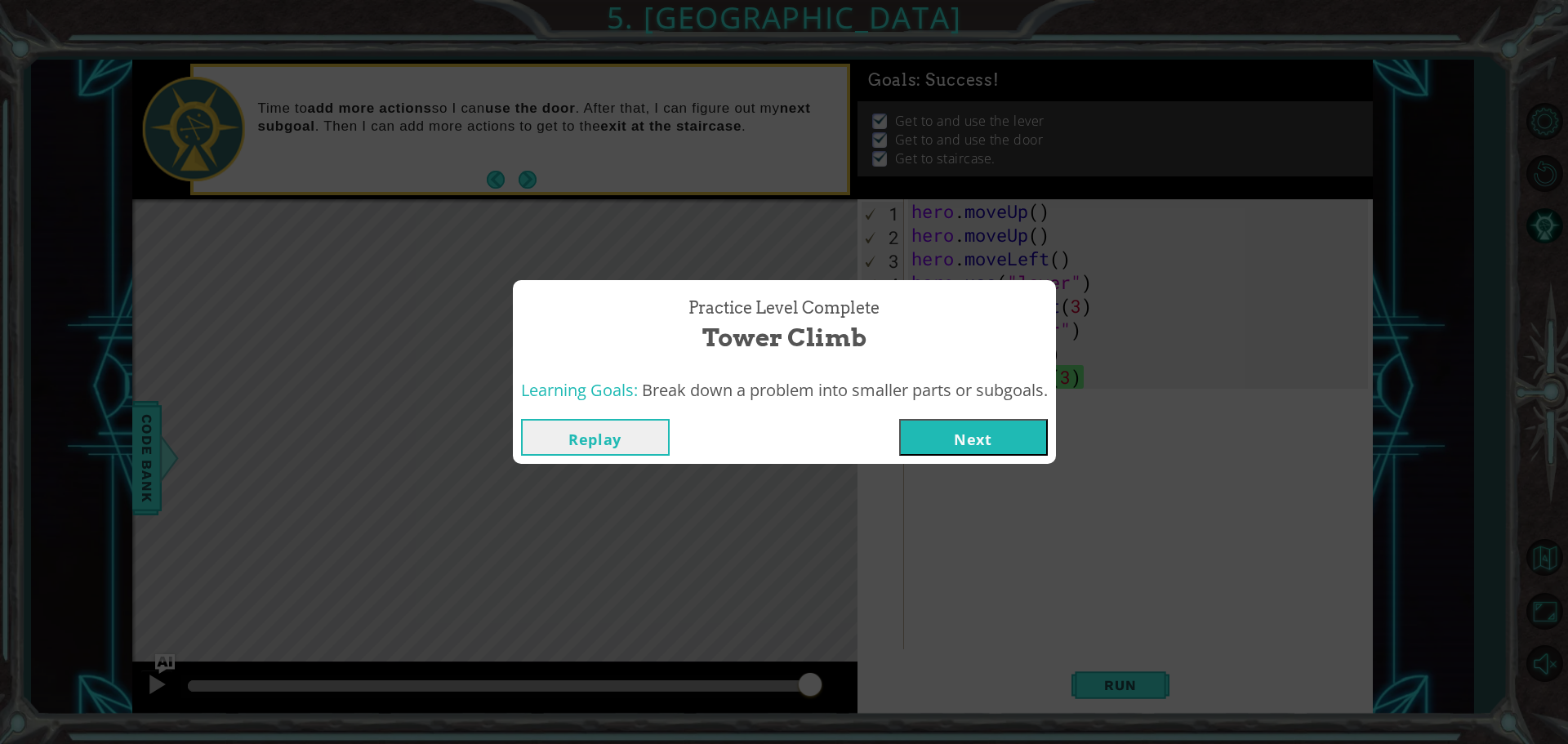
click at [941, 439] on button "Next" at bounding box center [973, 437] width 148 height 37
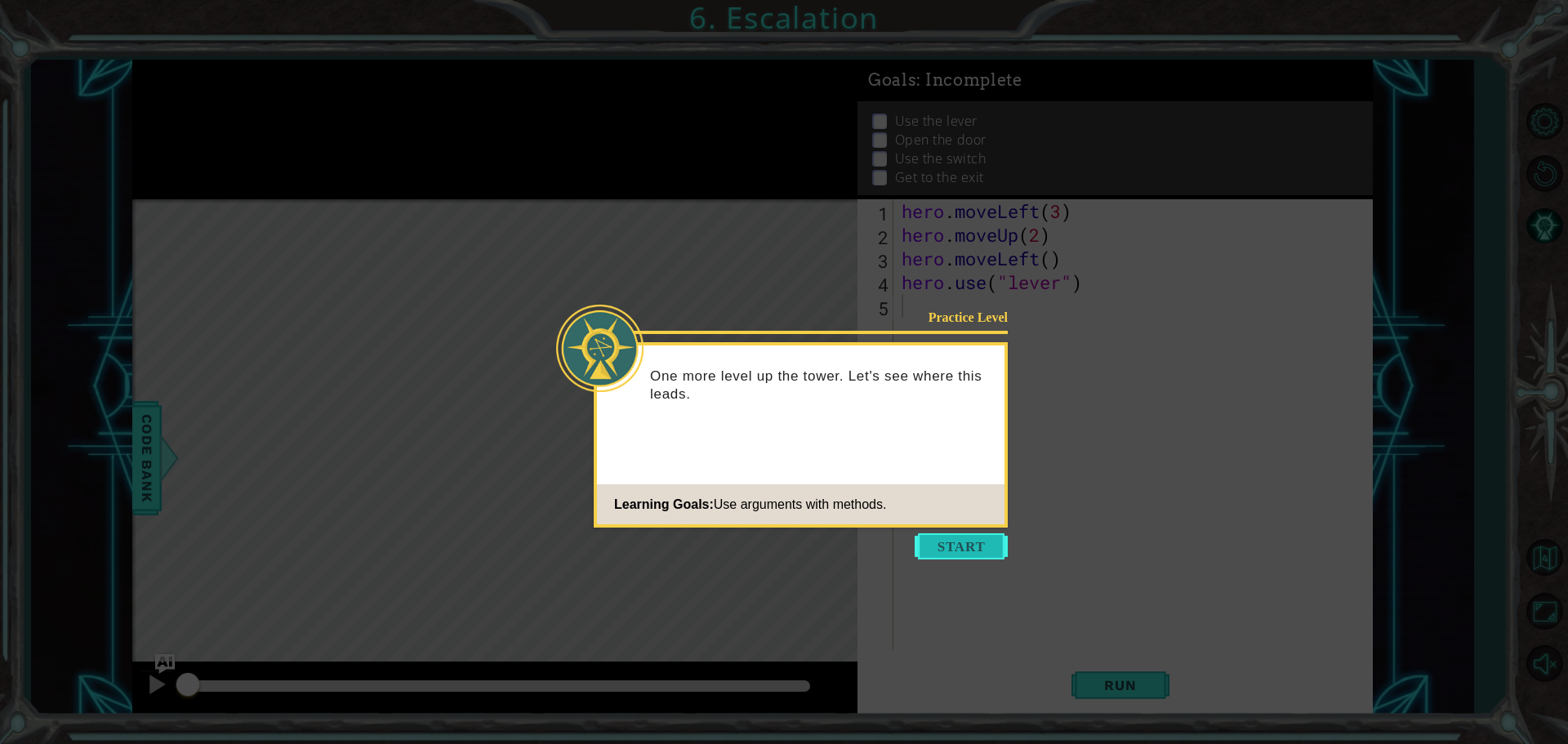
click at [941, 553] on button "Start" at bounding box center [961, 545] width 93 height 27
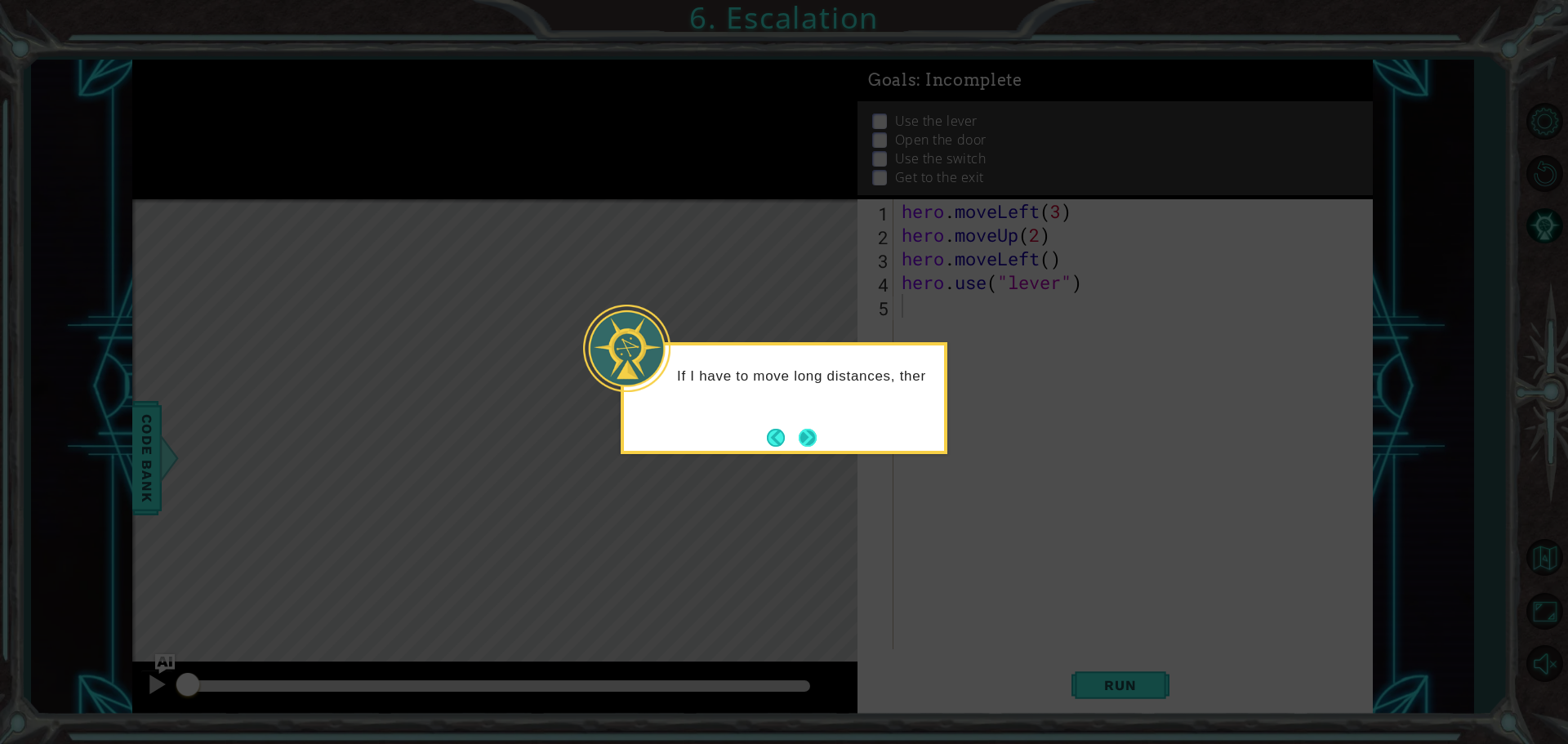
click at [795, 442] on footer at bounding box center [792, 437] width 49 height 25
click at [796, 444] on button "Back" at bounding box center [783, 437] width 32 height 18
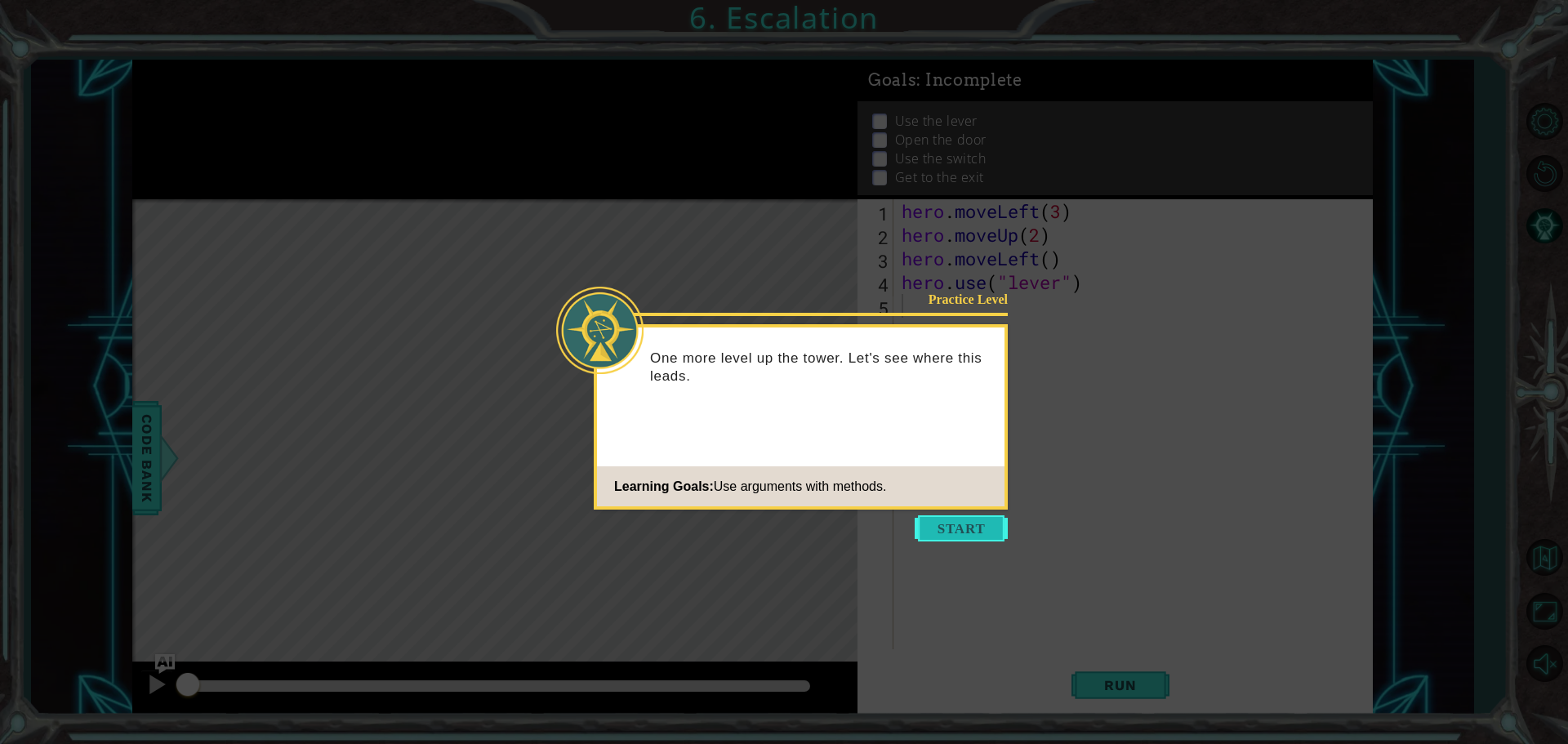
click at [941, 535] on button "Start" at bounding box center [961, 528] width 93 height 27
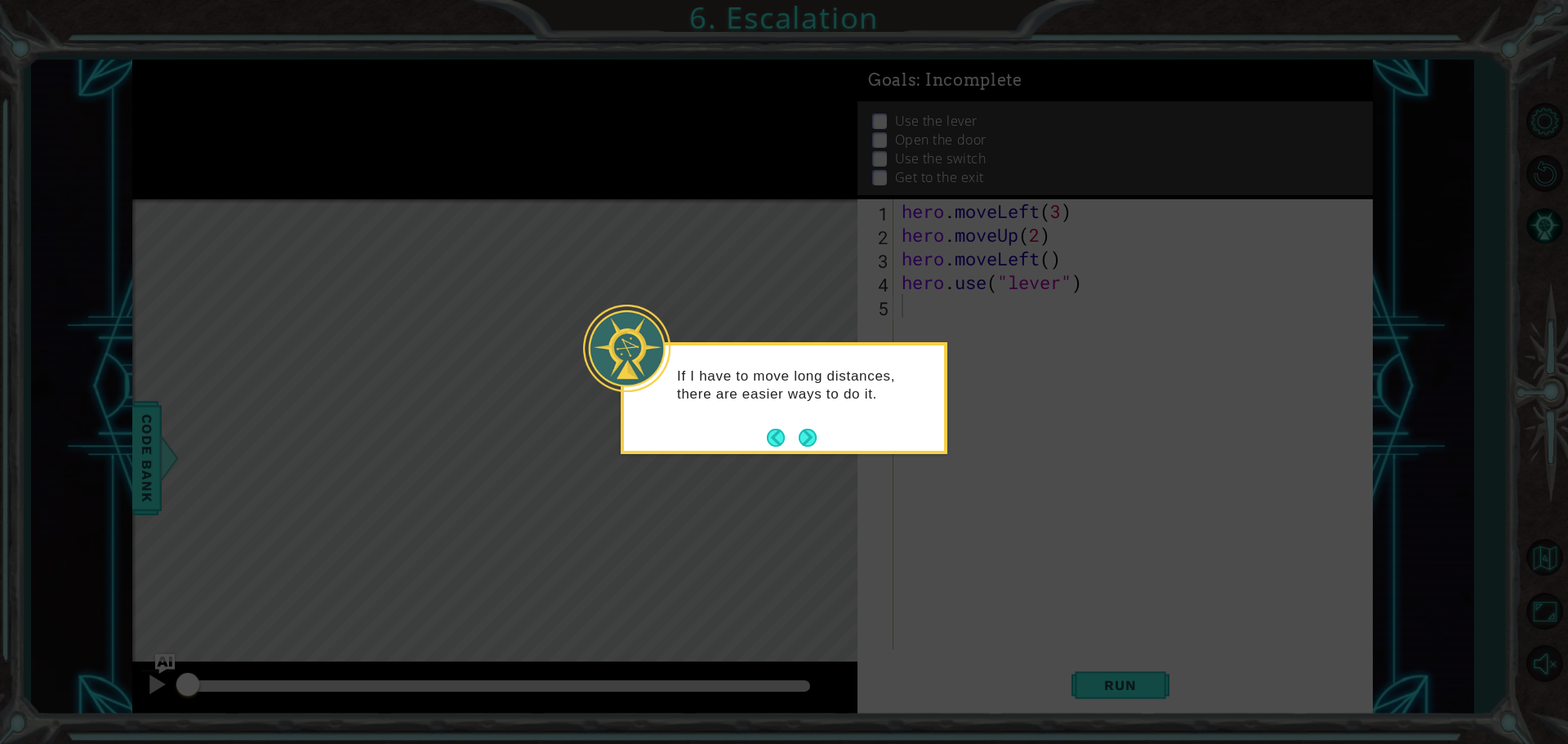
click at [784, 420] on div "If I have to move long distances, there are easier ways to do it." at bounding box center [784, 393] width 320 height 82
click at [805, 431] on button "Next" at bounding box center [807, 437] width 21 height 21
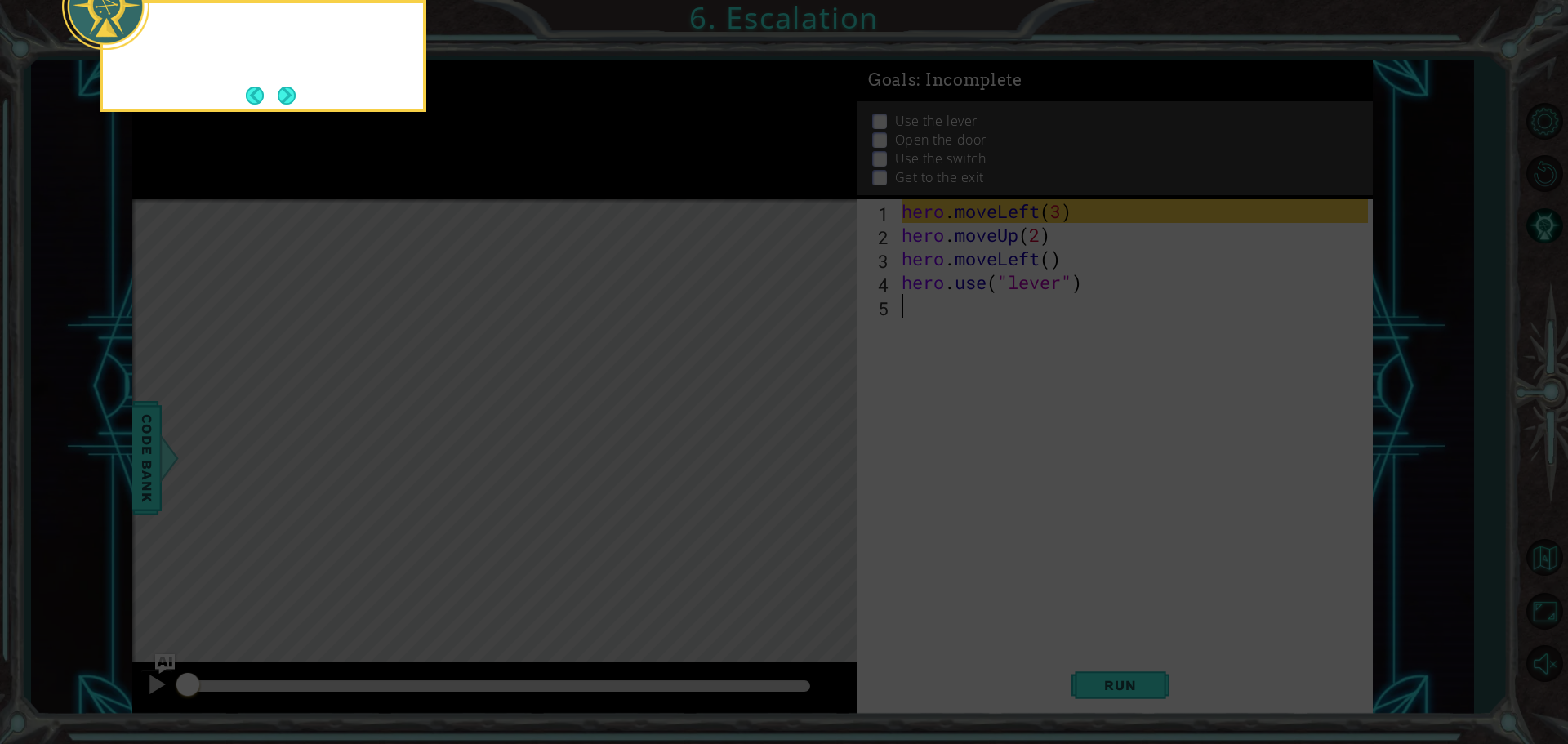
click at [805, 431] on icon at bounding box center [784, 112] width 1568 height 1265
drag, startPoint x: 906, startPoint y: 393, endPoint x: 808, endPoint y: 333, distance: 114.9
click at [901, 384] on icon at bounding box center [784, 112] width 1568 height 1265
drag, startPoint x: 560, startPoint y: 117, endPoint x: 124, endPoint y: 173, distance: 439.6
click at [87, 172] on icon at bounding box center [784, 112] width 1568 height 1265
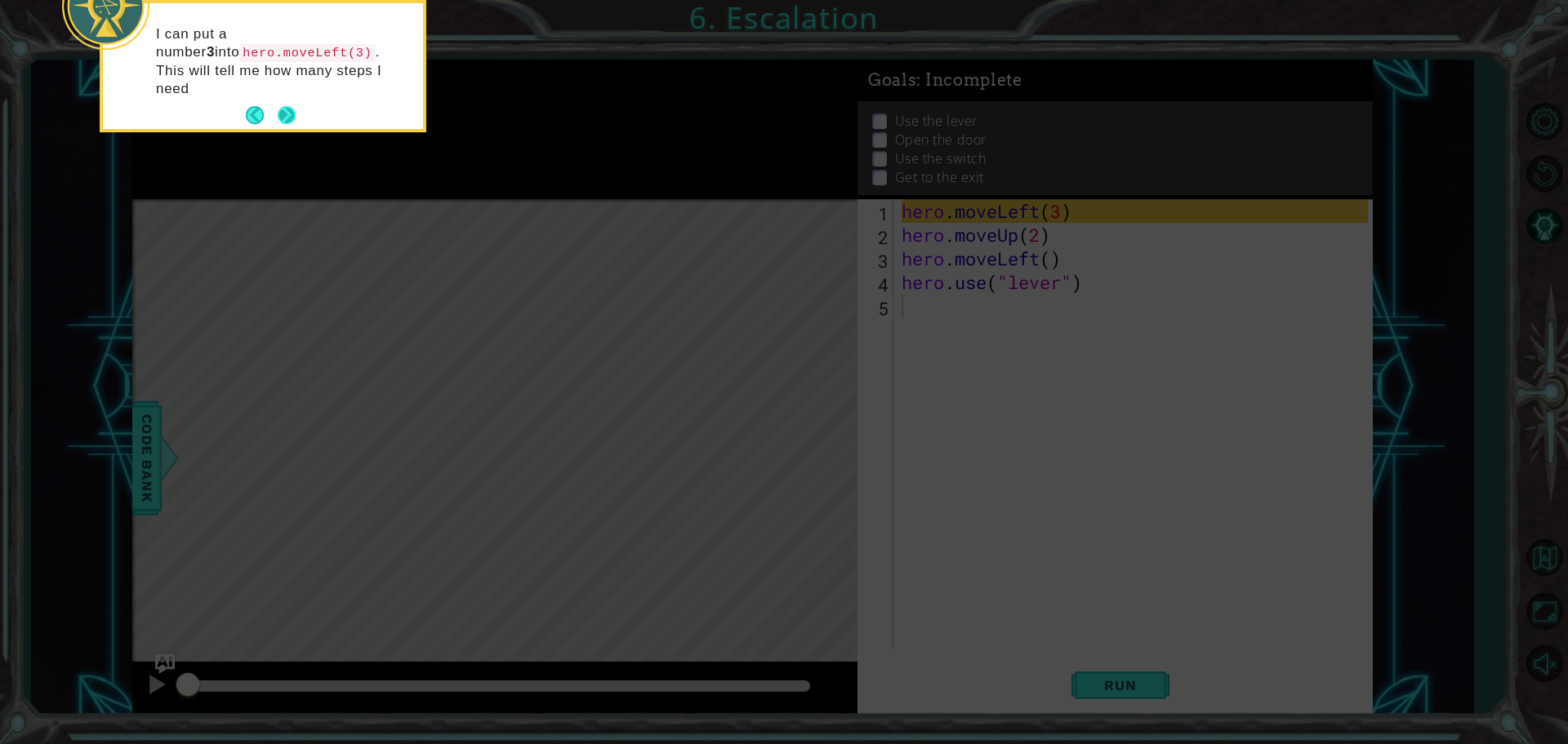
click at [284, 106] on button "Next" at bounding box center [287, 115] width 18 height 18
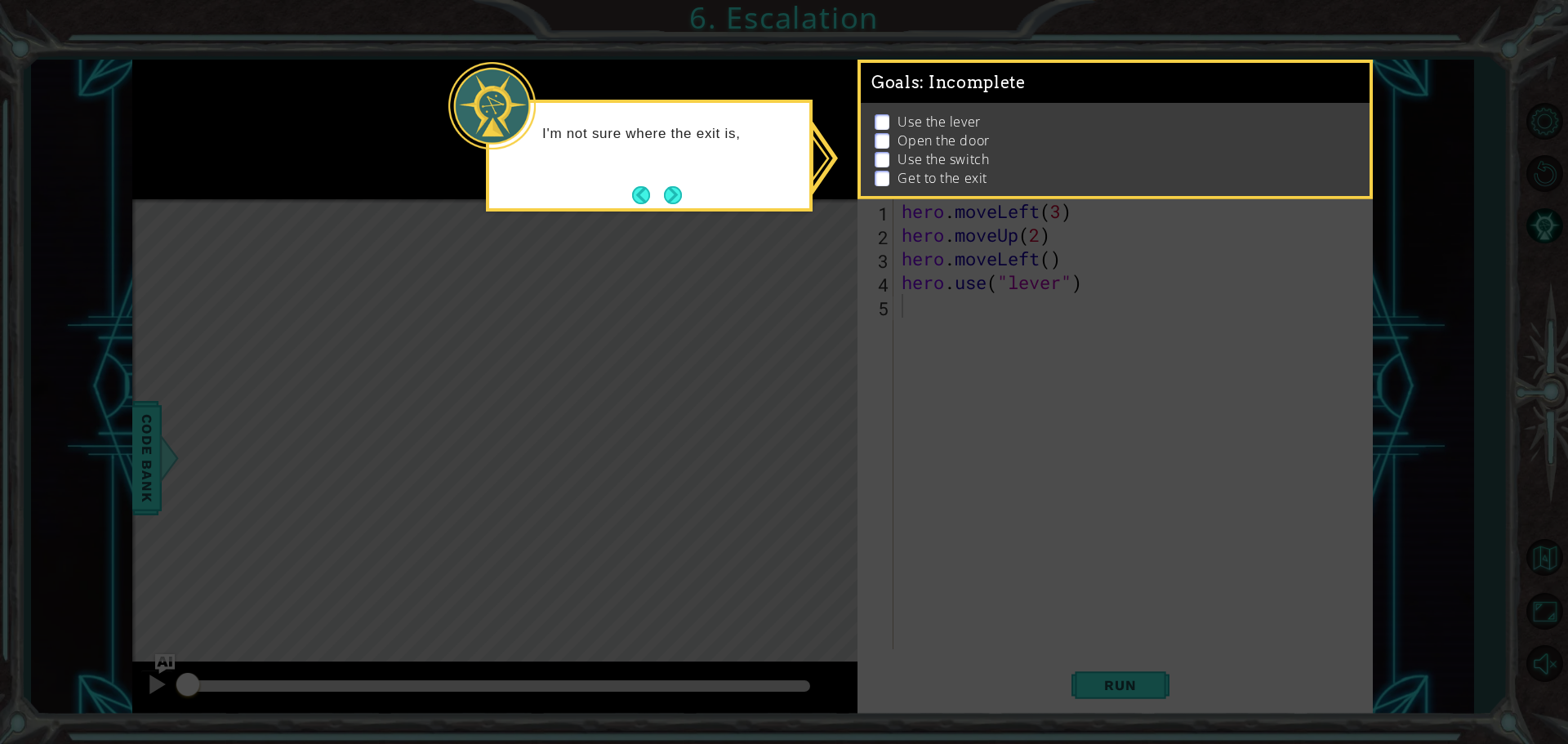
click at [688, 200] on div "I'm not sure where the exit is," at bounding box center [649, 156] width 327 height 112
click at [675, 196] on button "Next" at bounding box center [673, 195] width 18 height 18
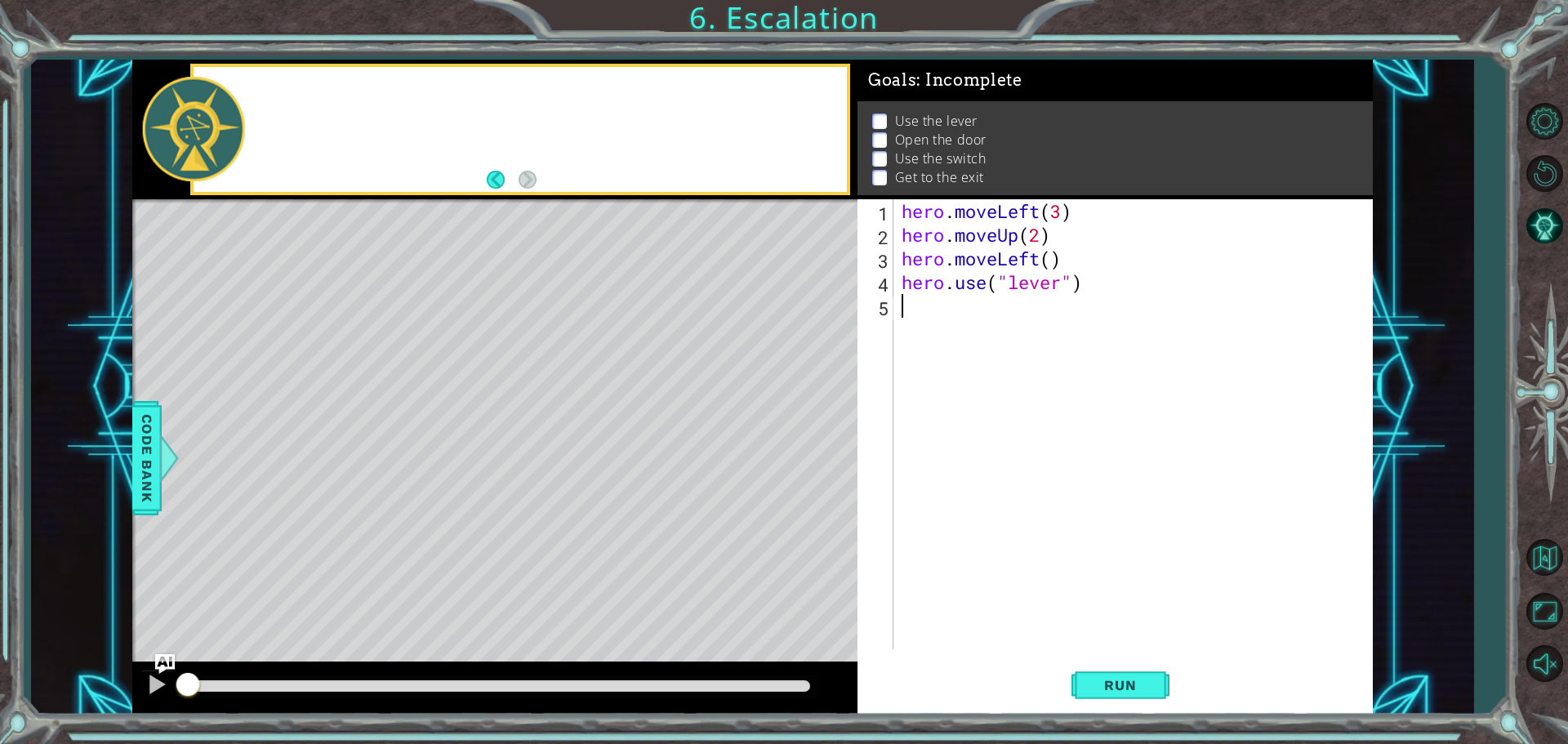
click at [674, 195] on div at bounding box center [495, 129] width 725 height 140
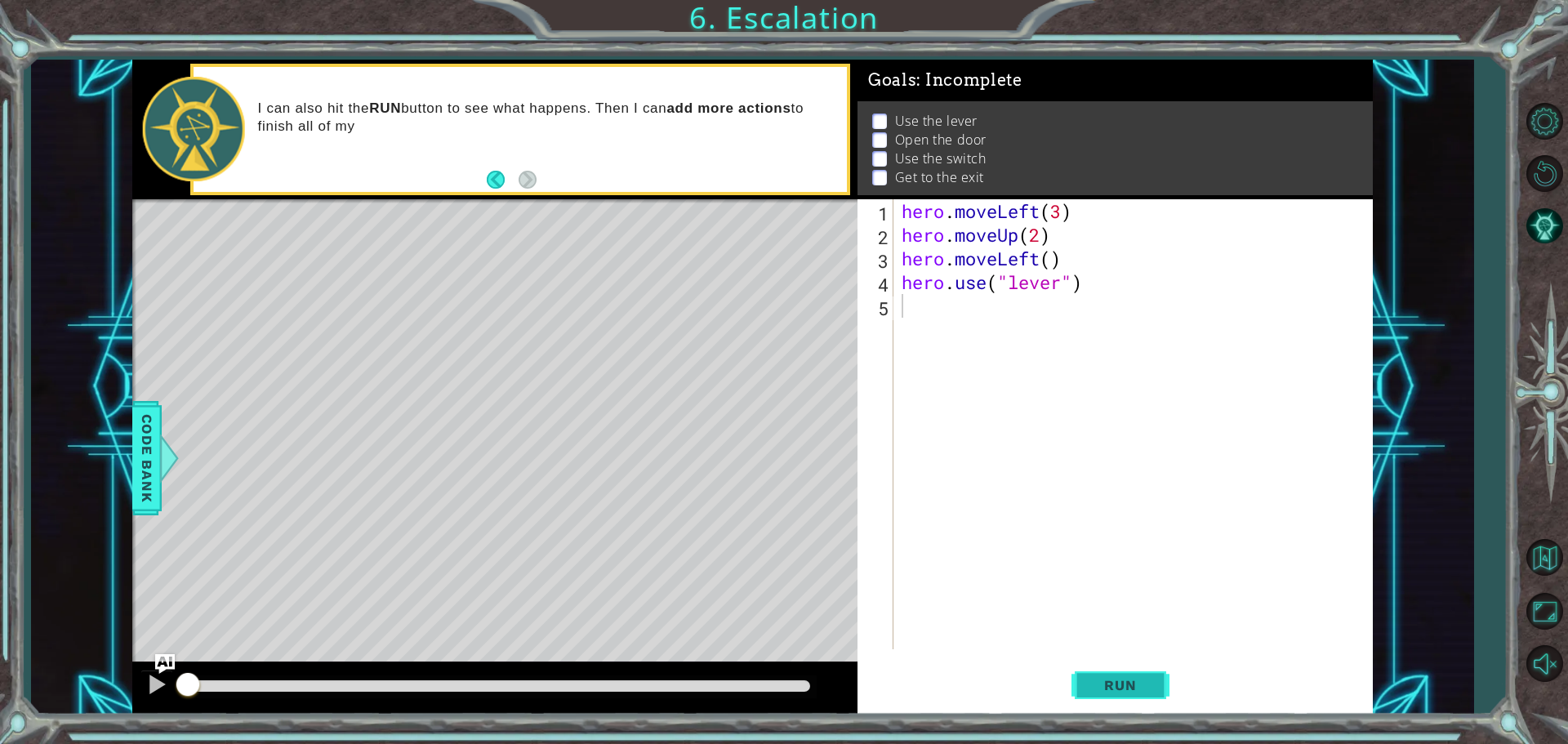
click at [941, 677] on span "Run" at bounding box center [1119, 685] width 64 height 16
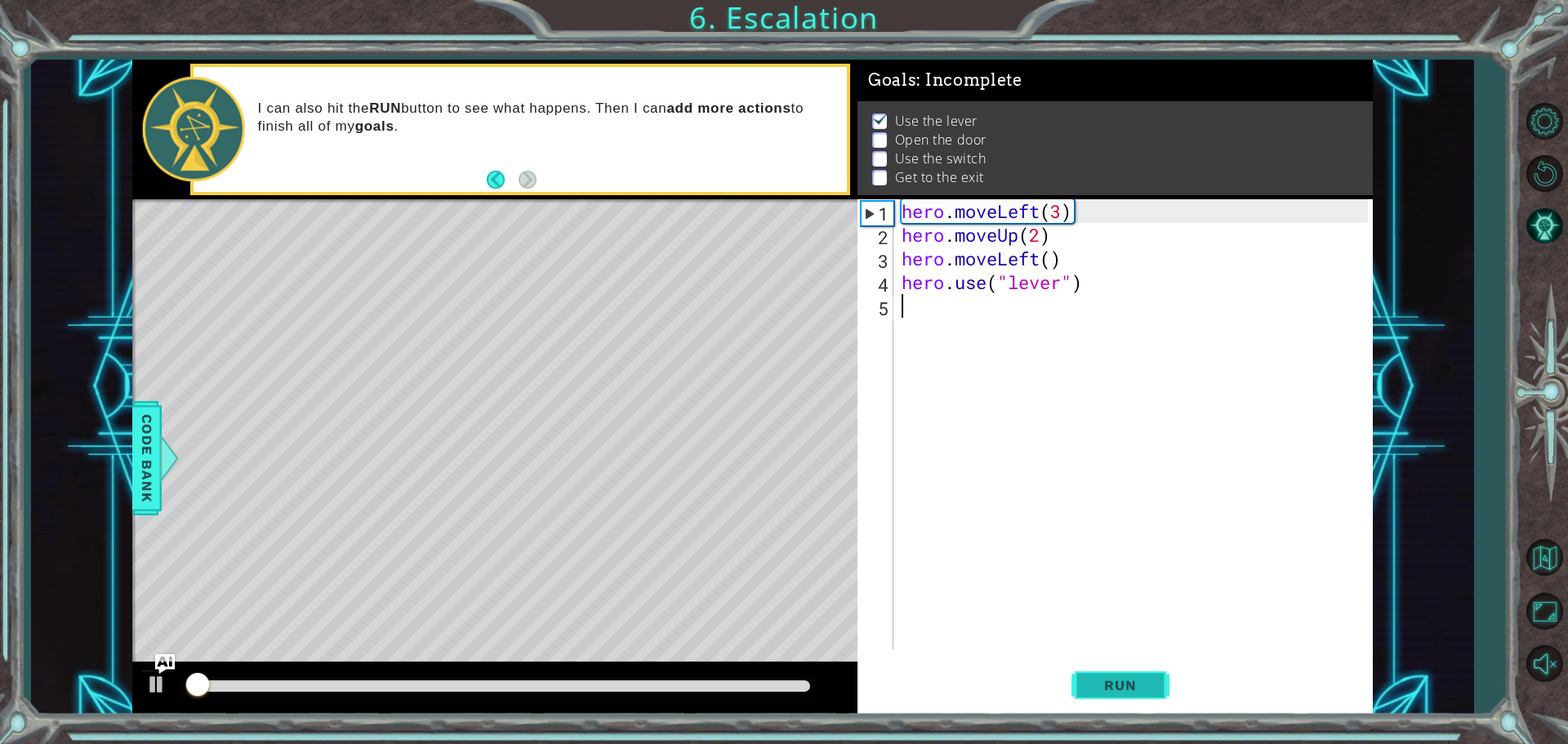
scroll to position [8, 0]
click at [941, 678] on span "Run" at bounding box center [1119, 685] width 64 height 16
click at [941, 676] on button "Run" at bounding box center [1119, 685] width 98 height 51
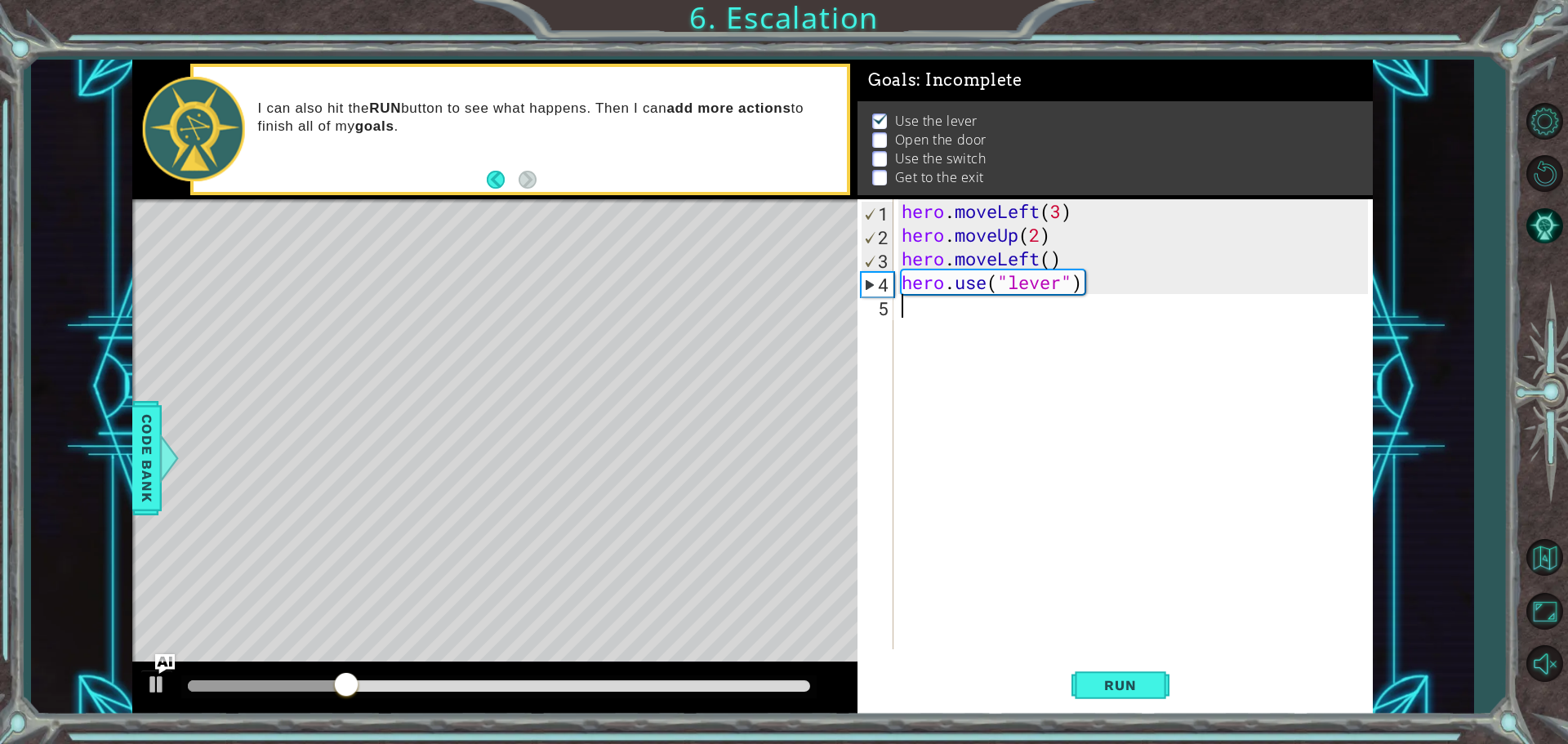
click at [941, 330] on div "hero . moveLeft ( 3 ) hero . moveUp ( 2 ) hero . moveLeft ( ) hero . use ( "lev…" at bounding box center [1137, 447] width 478 height 497
click at [941, 314] on div "hero . moveLeft ( 3 ) hero . moveUp ( 2 ) hero . moveLeft ( ) hero . use ( "lev…" at bounding box center [1137, 447] width 478 height 497
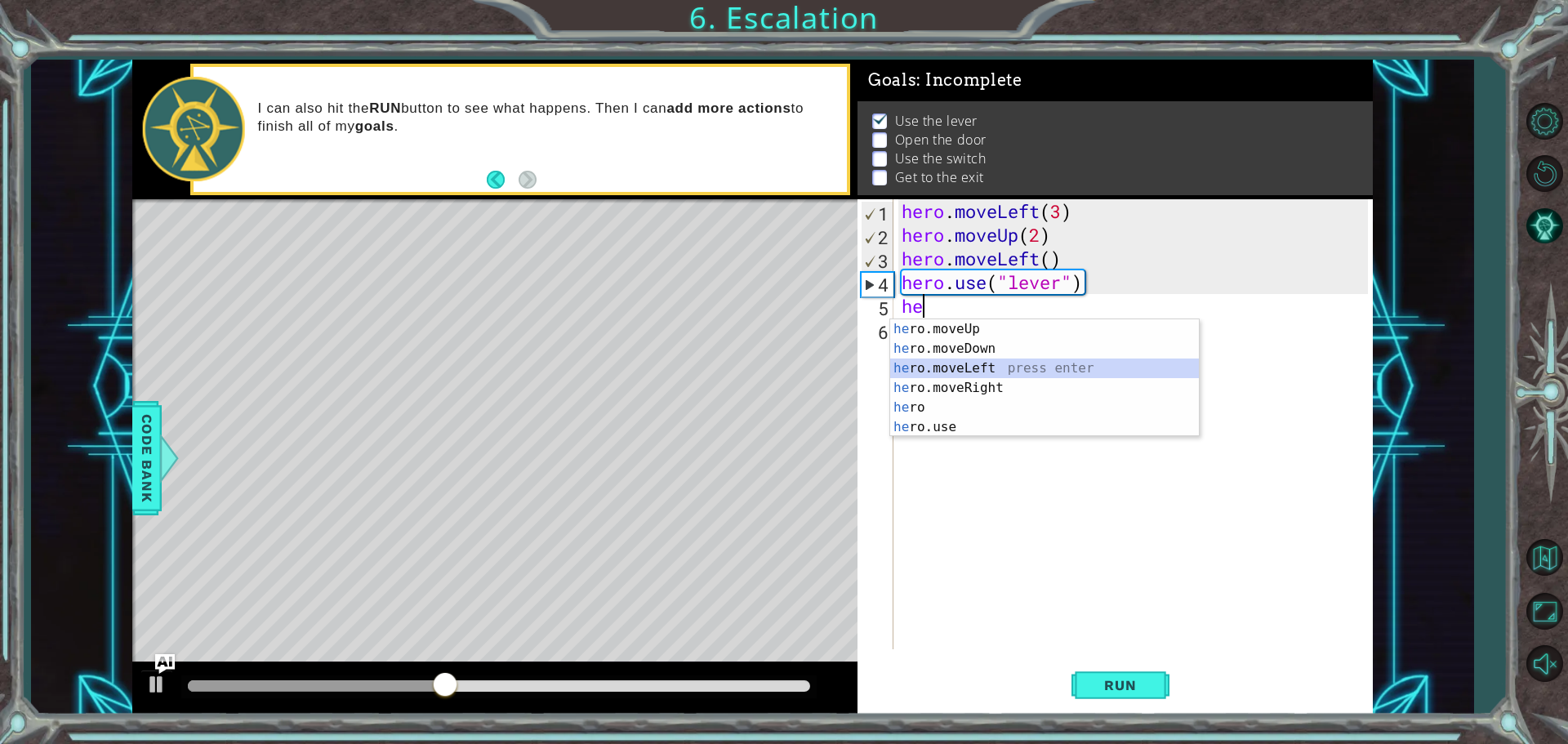
click at [941, 360] on div "he ro.moveUp press enter he ro.moveDown press enter he ro.moveLeft press enter …" at bounding box center [1044, 397] width 308 height 156
type textarea "hero.moveLeft(1)"
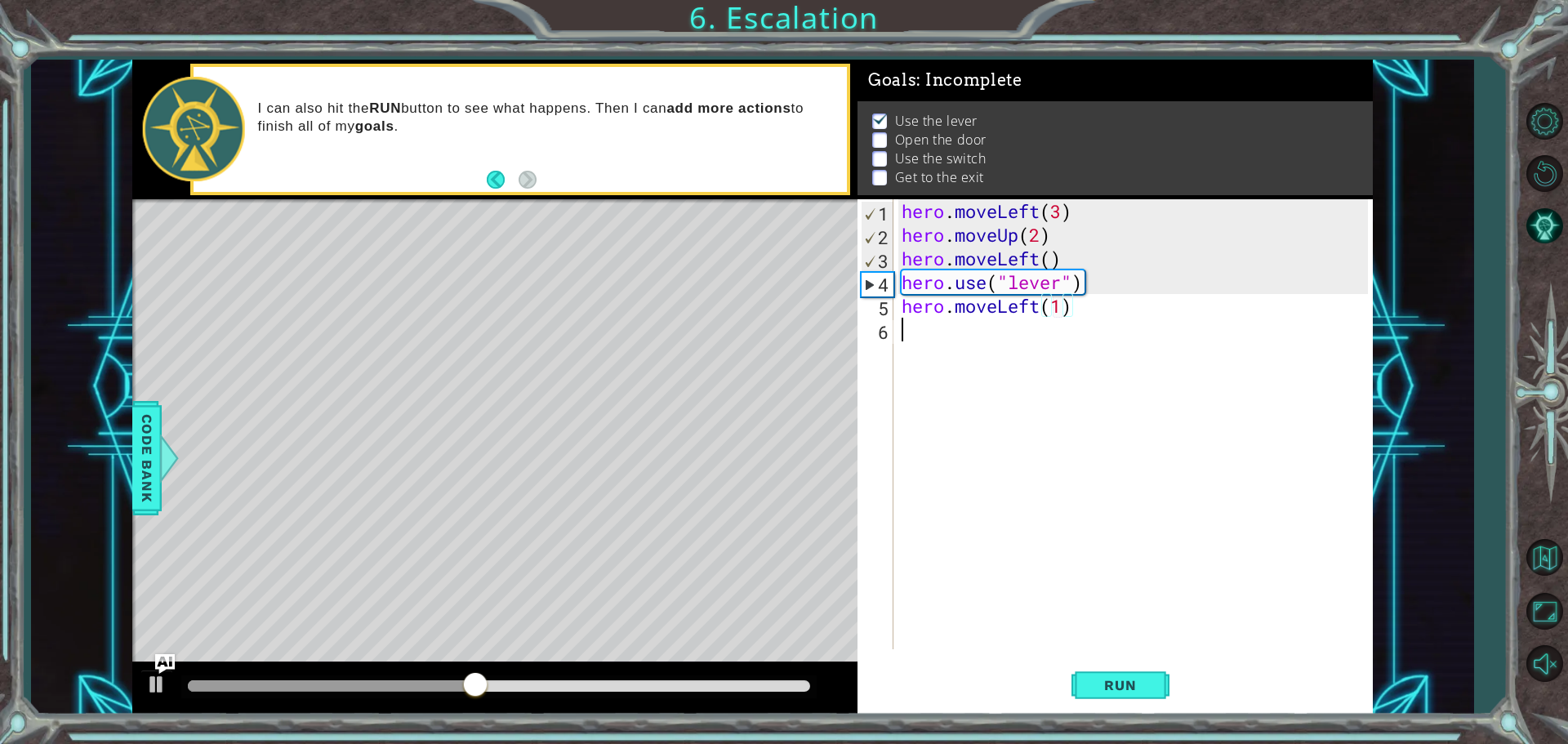
click at [941, 345] on div "hero . moveLeft ( 3 ) hero . moveUp ( 2 ) hero . moveLeft ( ) hero . use ( "lev…" at bounding box center [1137, 447] width 478 height 497
click at [941, 303] on div "hero . moveLeft ( 3 ) hero . moveUp ( 2 ) hero . moveLeft ( ) hero . use ( "lev…" at bounding box center [1137, 447] width 478 height 497
click at [941, 307] on div "hero . moveLeft ( 3 ) hero . moveUp ( 2 ) hero . moveLeft ( ) hero . use ( "lev…" at bounding box center [1137, 447] width 478 height 497
drag, startPoint x: 1052, startPoint y: 308, endPoint x: 1062, endPoint y: 308, distance: 10.0
click at [941, 308] on div "hero . moveLeft ( 3 ) hero . moveUp ( 2 ) hero . moveLeft ( ) hero . use ( "lev…" at bounding box center [1137, 447] width 478 height 497
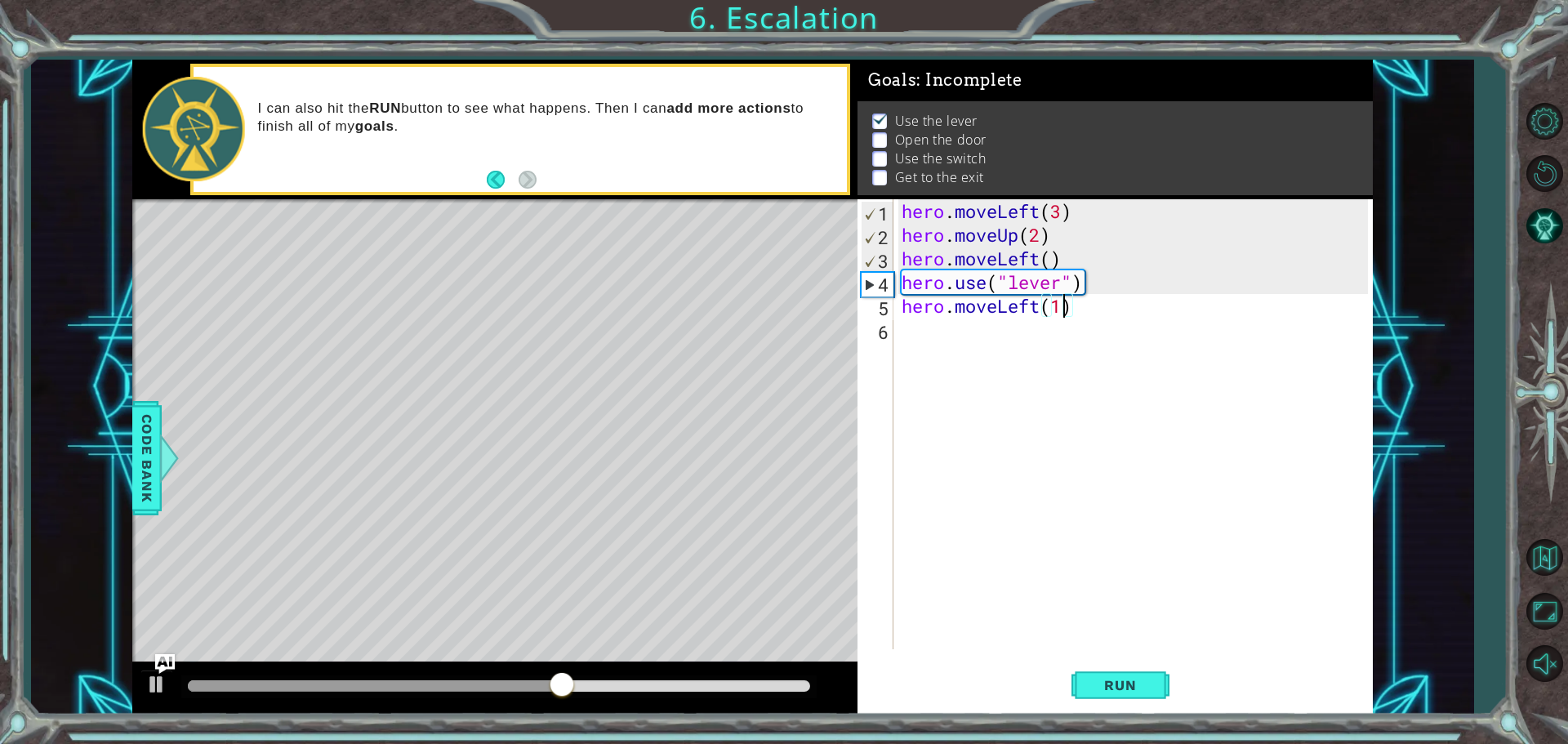
click at [941, 308] on div "hero . moveLeft ( 3 ) hero . moveUp ( 2 ) hero . moveLeft ( ) hero . use ( "lev…" at bounding box center [1137, 447] width 478 height 497
type textarea "hero.moveLeft(1)"
click at [941, 684] on span "Run" at bounding box center [1119, 685] width 64 height 16
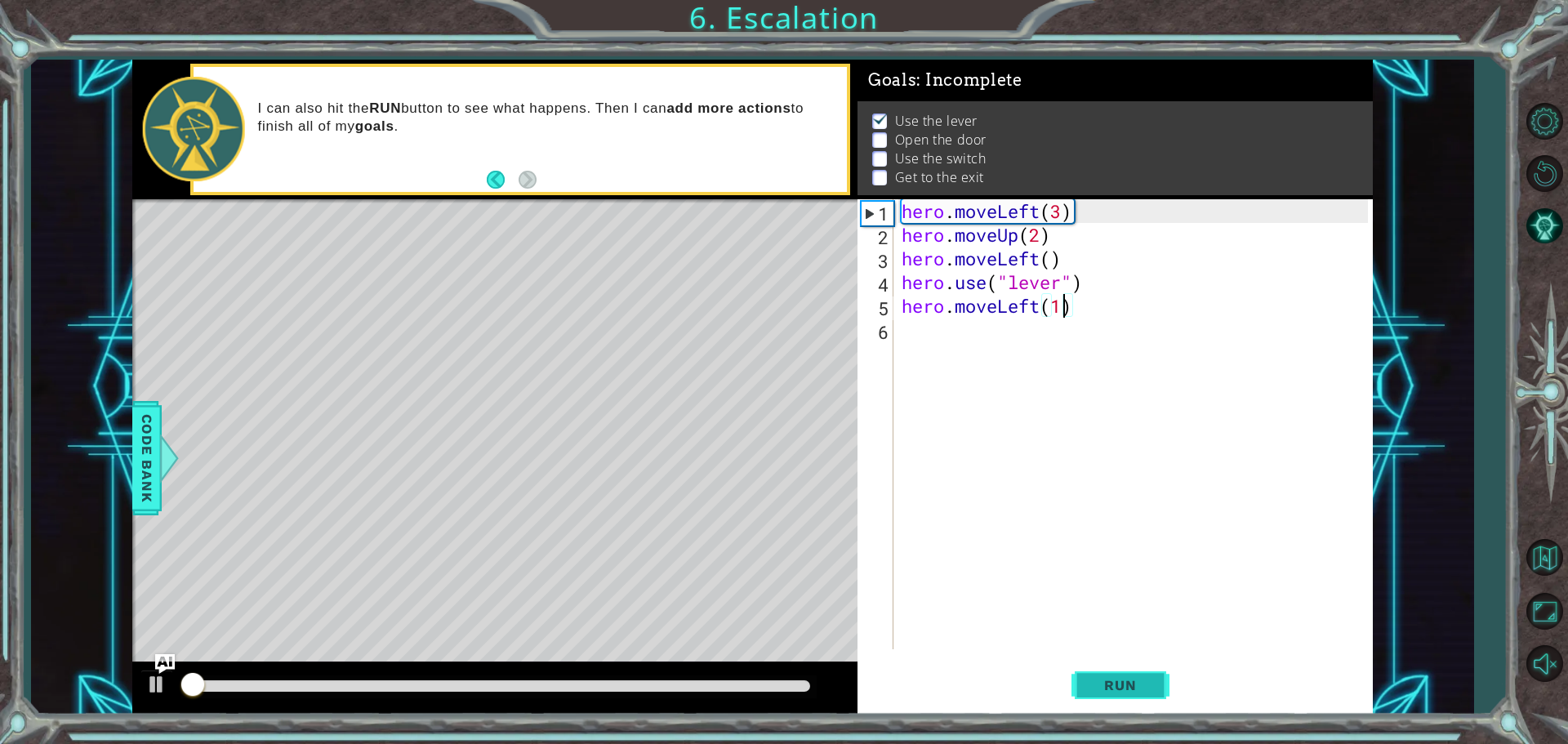
click at [941, 684] on span "Run" at bounding box center [1119, 685] width 64 height 16
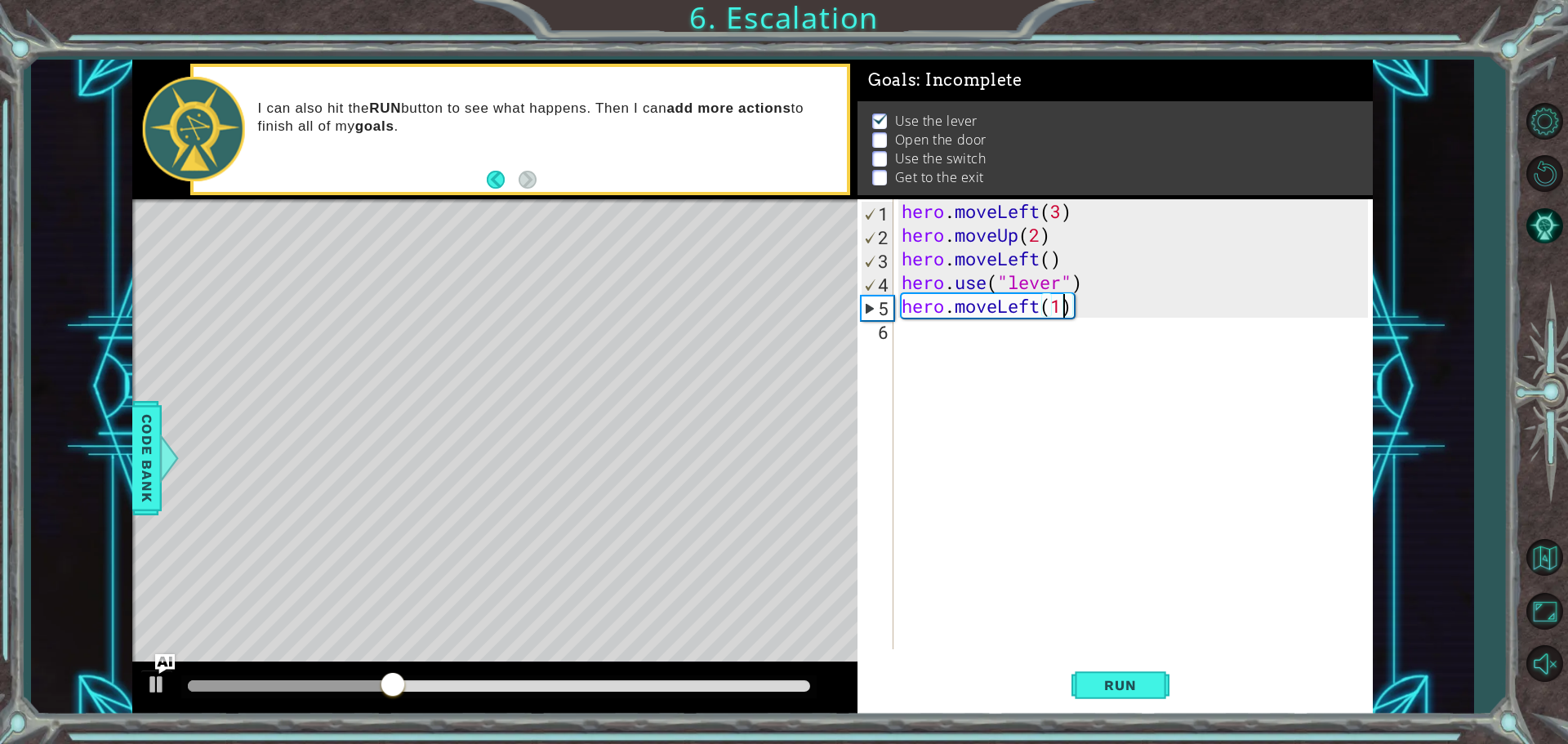
click at [941, 332] on div "hero . moveLeft ( 3 ) hero . moveUp ( 2 ) hero . moveLeft ( ) hero . use ( "lev…" at bounding box center [1137, 447] width 478 height 497
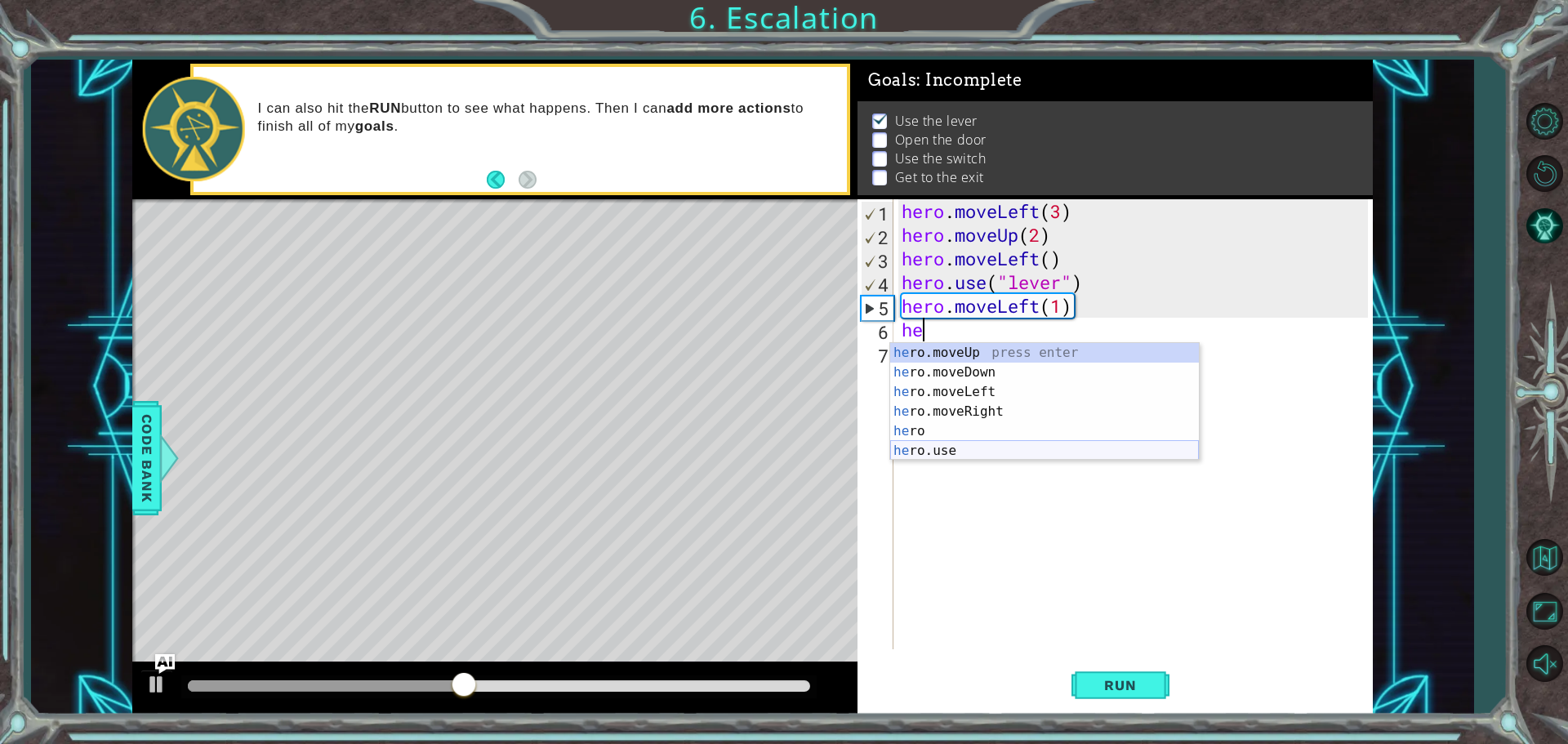
click at [941, 443] on div "he ro.moveUp press enter he ro.moveDown press enter he ro.moveLeft press enter …" at bounding box center [1044, 421] width 308 height 156
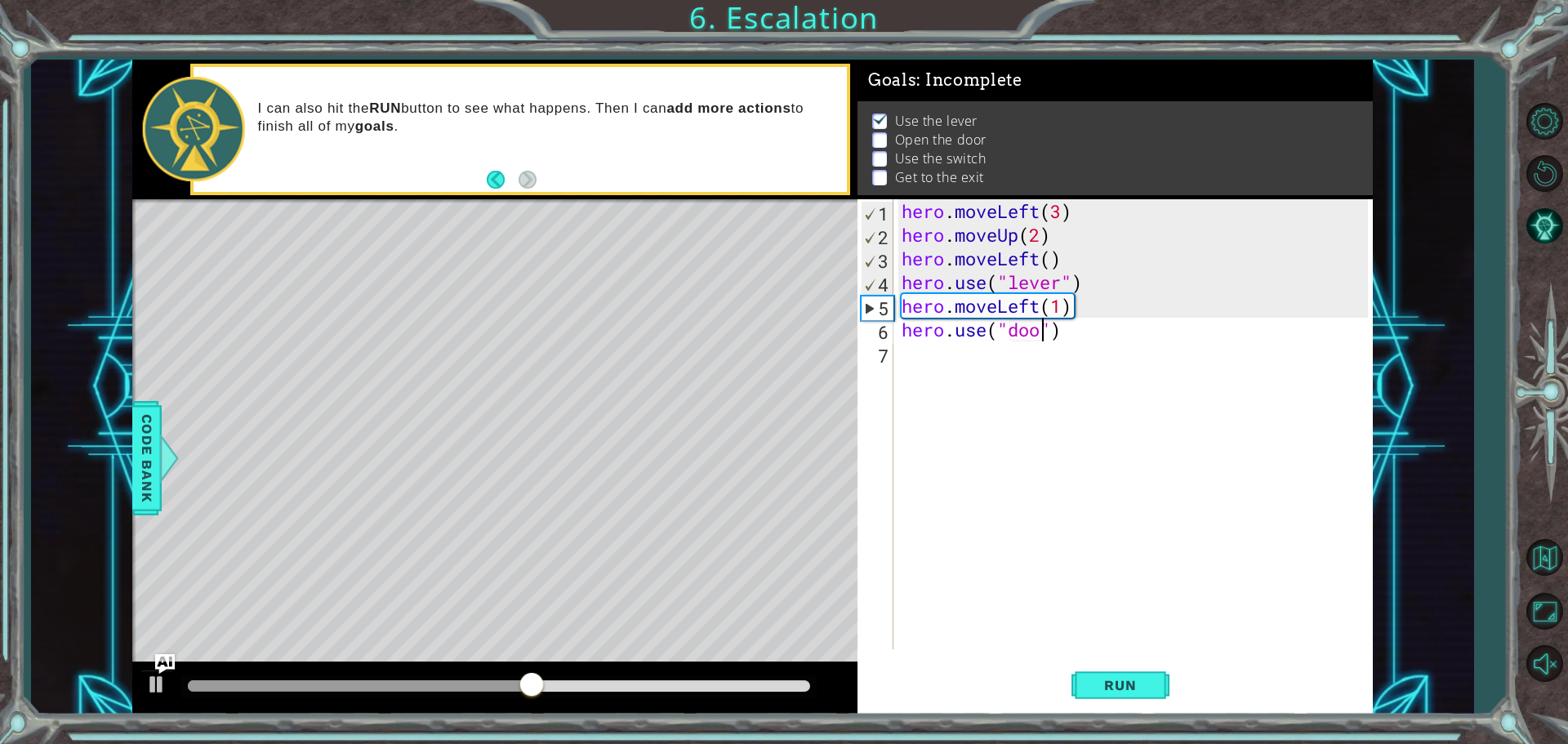
type textarea "hero.use("door")"
click at [941, 372] on div "hero . moveLeft ( 3 ) hero . moveUp ( 2 ) hero . moveLeft ( ) hero . use ( "lev…" at bounding box center [1137, 447] width 478 height 497
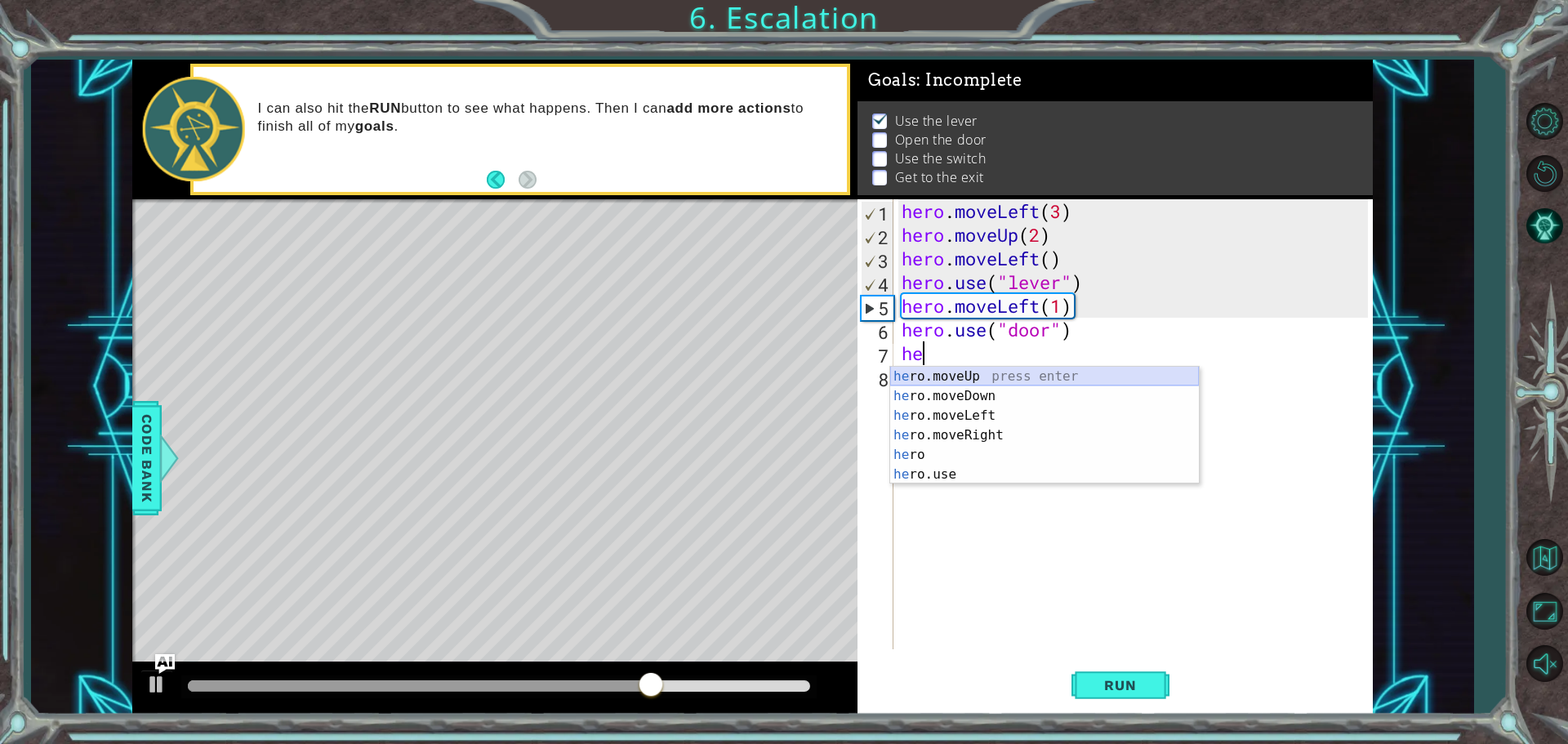
click at [941, 383] on div "he ro.moveUp press enter he ro.moveDown press enter he ro.moveLeft press enter …" at bounding box center [1044, 445] width 308 height 156
type textarea "hero.moveUp(1)"
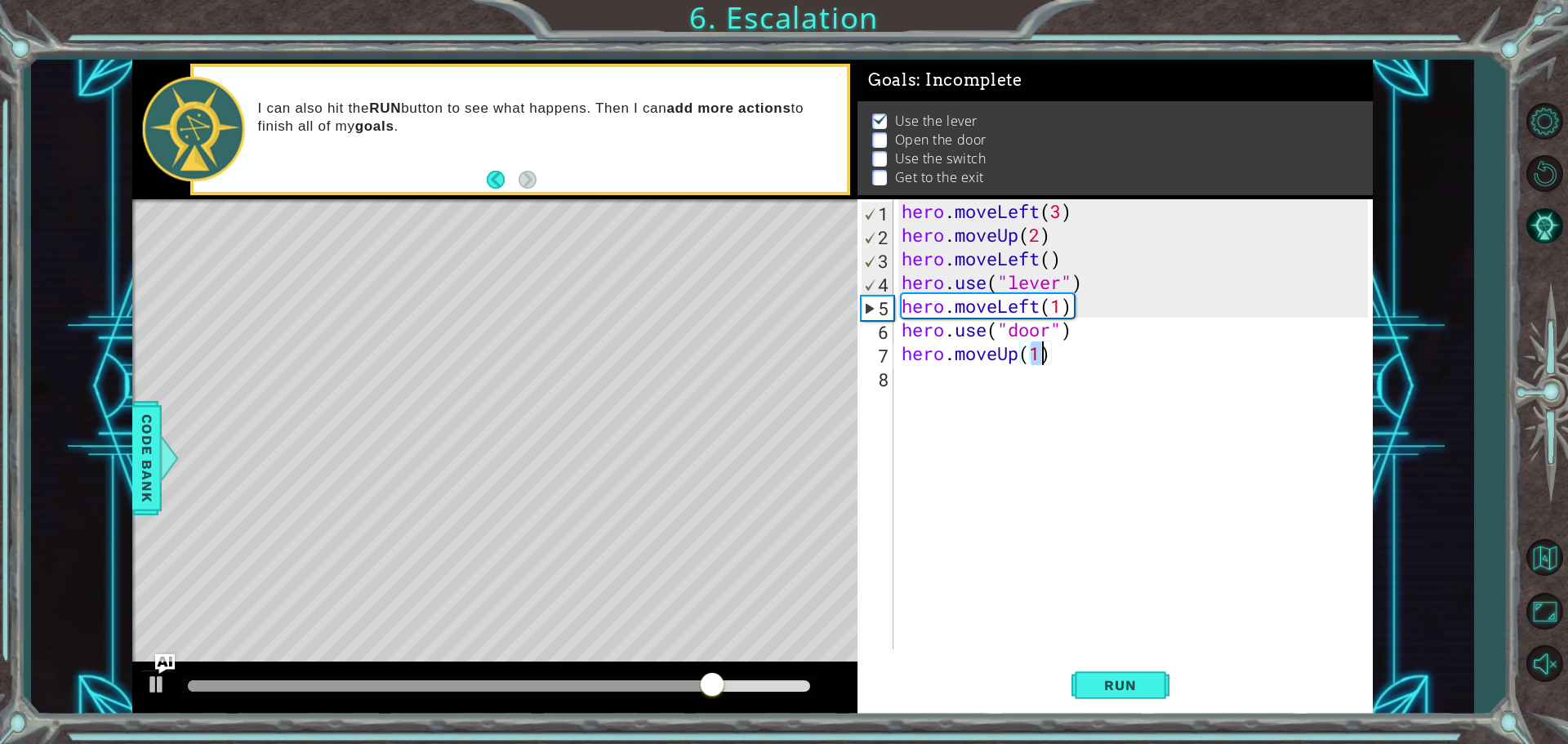
click at [941, 412] on div "hero . moveLeft ( 3 ) hero . moveUp ( 2 ) hero . moveLeft ( ) hero . use ( "lev…" at bounding box center [1137, 447] width 478 height 497
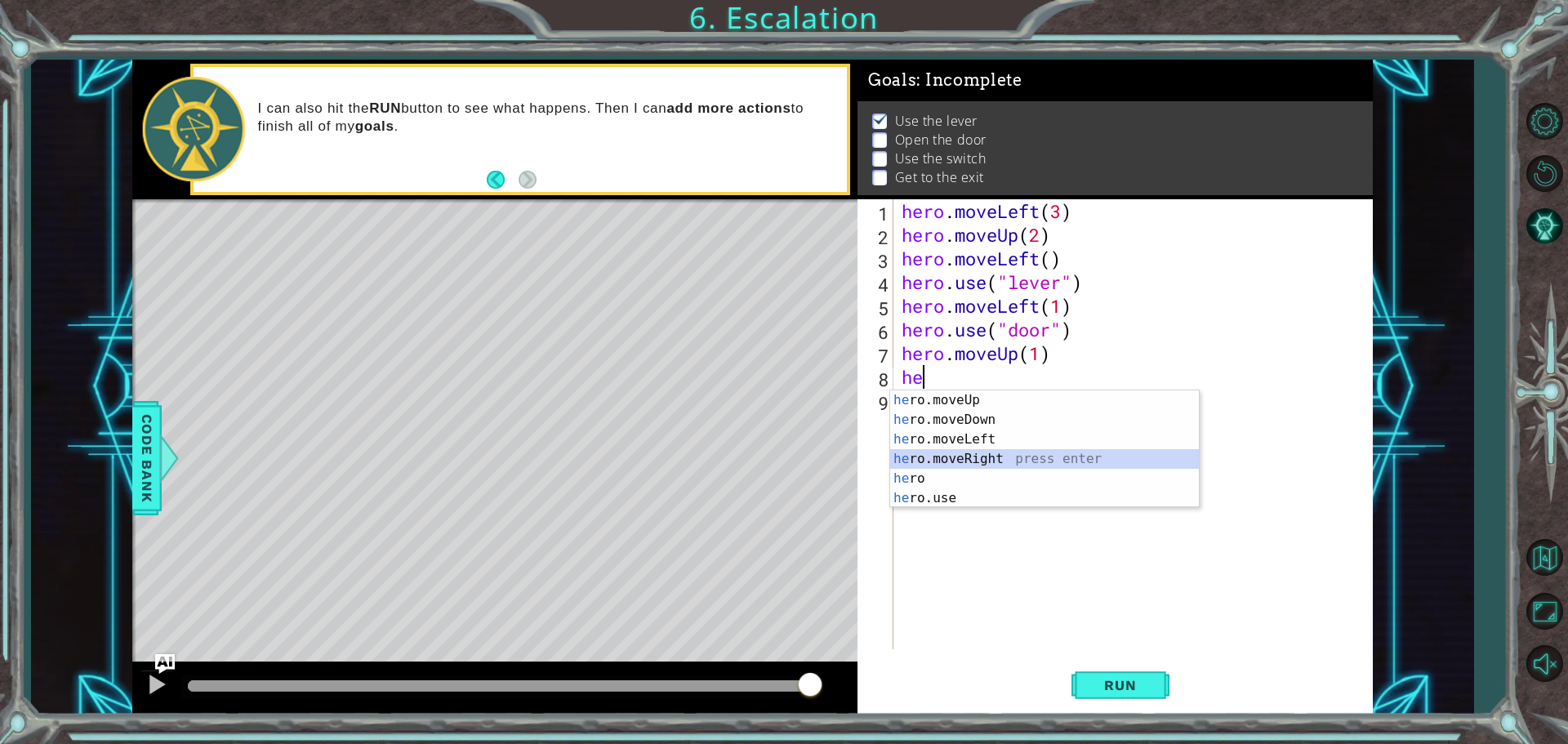
click at [941, 452] on div "he ro.moveUp press enter he ro.moveDown press enter he ro.moveLeft press enter …" at bounding box center [1044, 468] width 308 height 156
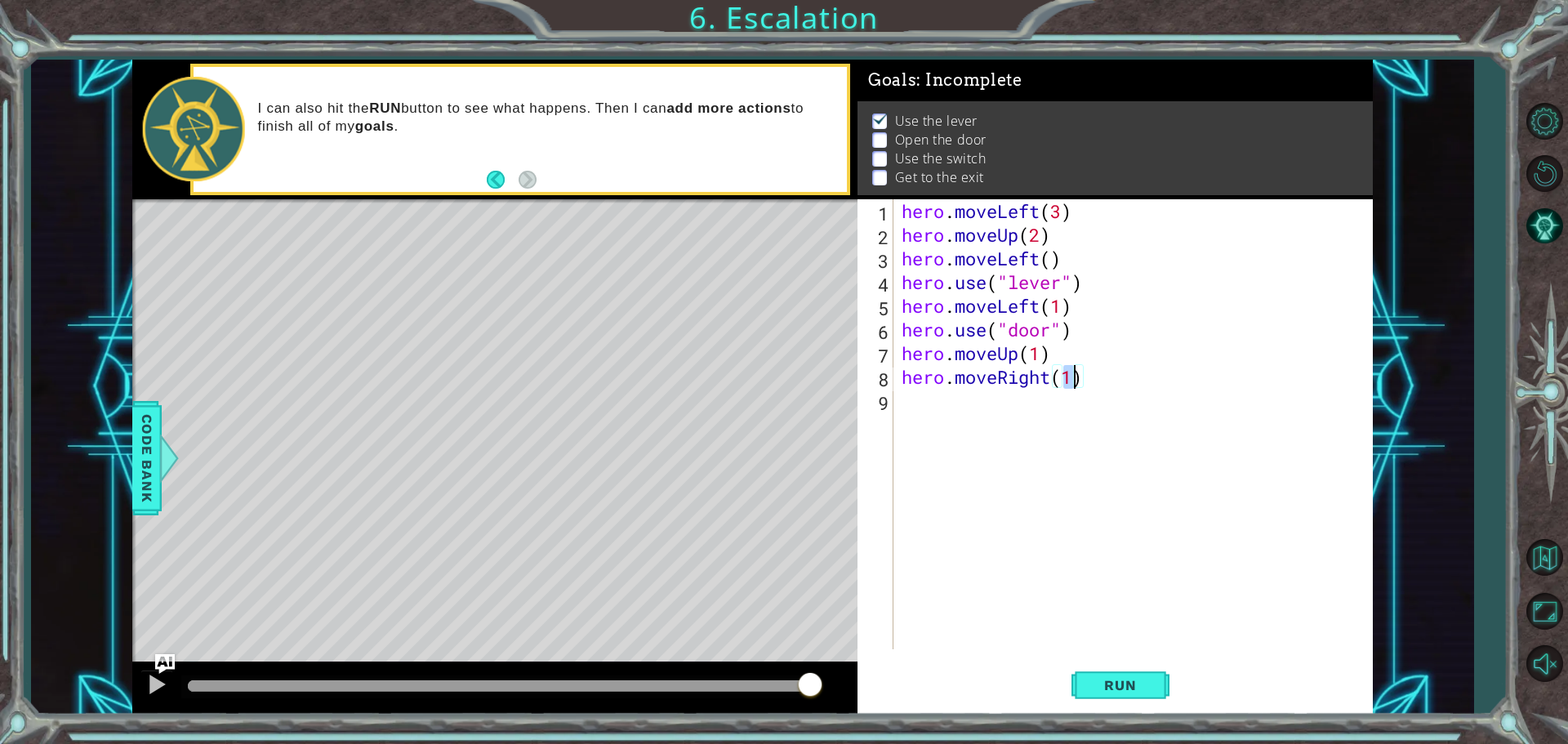
scroll to position [0, 7]
click at [941, 694] on button "Run" at bounding box center [1119, 685] width 98 height 51
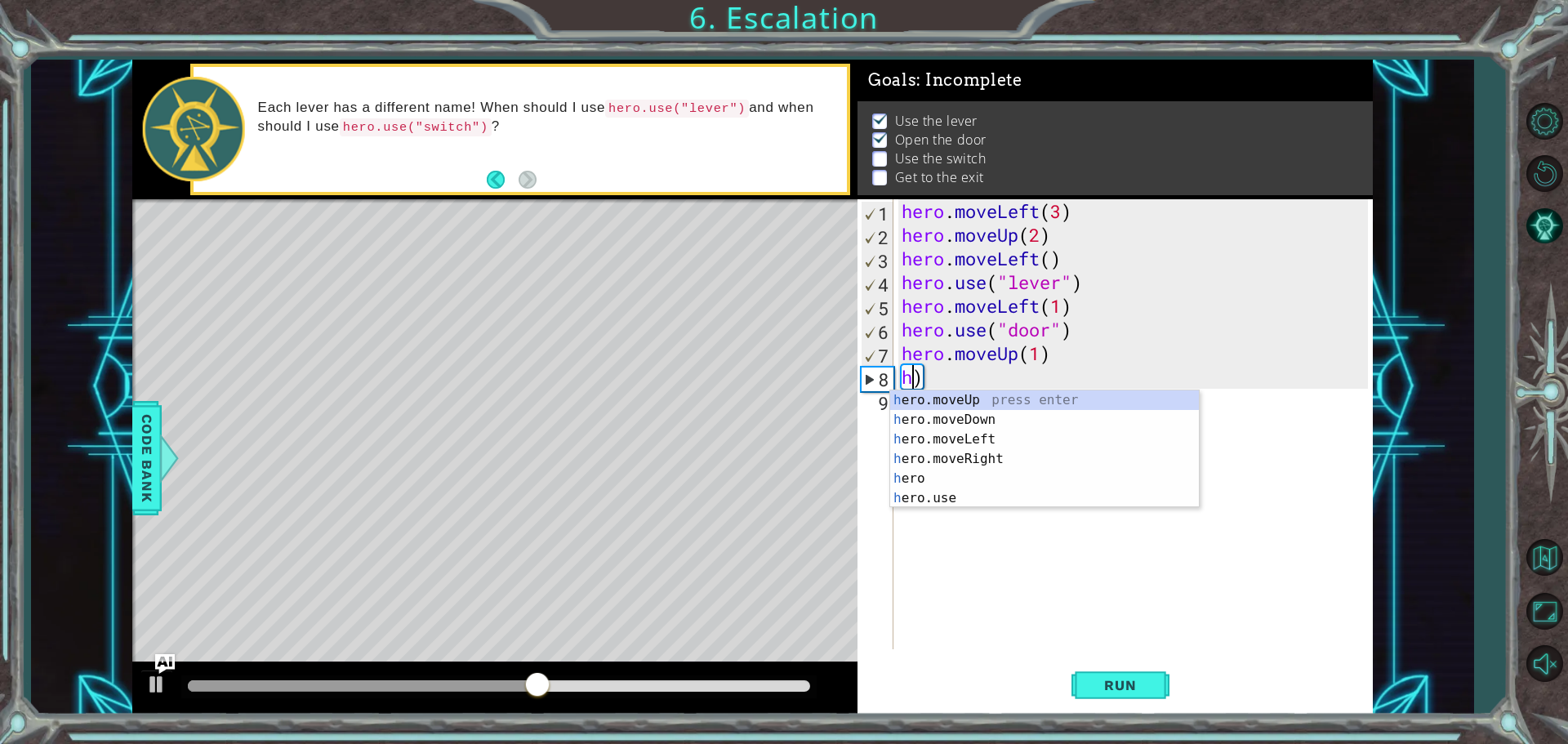
scroll to position [0, 0]
click at [941, 400] on div "h ero.moveUp press enter h ero.moveDown press enter h ero.moveLeft press enter …" at bounding box center [1044, 468] width 308 height 156
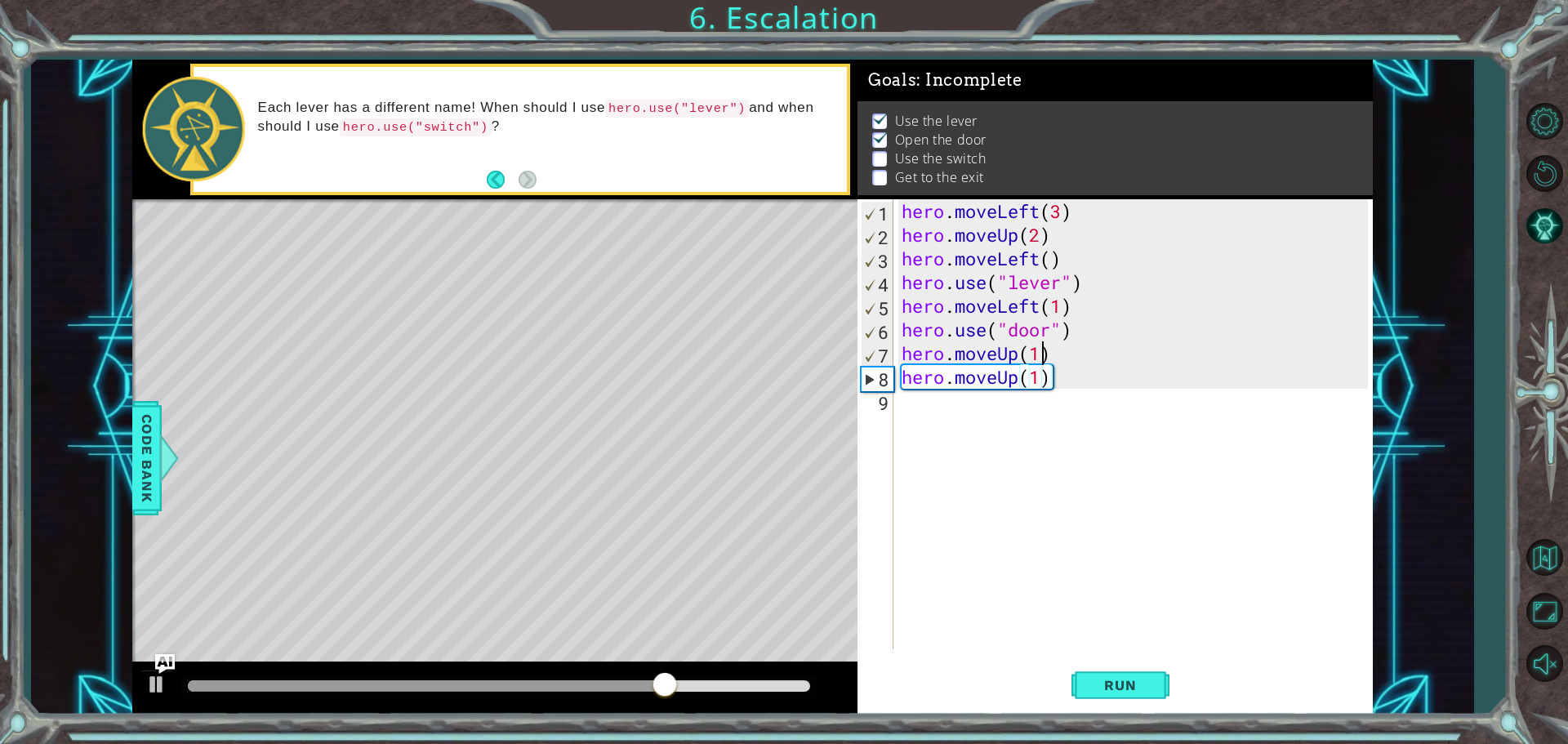
click at [941, 348] on div "hero . moveLeft ( 3 ) hero . moveUp ( 2 ) hero . moveLeft ( ) hero . use ( "lev…" at bounding box center [1137, 447] width 478 height 497
click at [941, 397] on div "hero . moveLeft ( 3 ) hero . moveUp ( 2 ) hero . moveLeft ( ) hero . use ( "lev…" at bounding box center [1137, 447] width 478 height 497
click at [941, 380] on div "hero . moveLeft ( 3 ) hero . moveUp ( 2 ) hero . moveLeft ( ) hero . use ( "lev…" at bounding box center [1137, 447] width 478 height 497
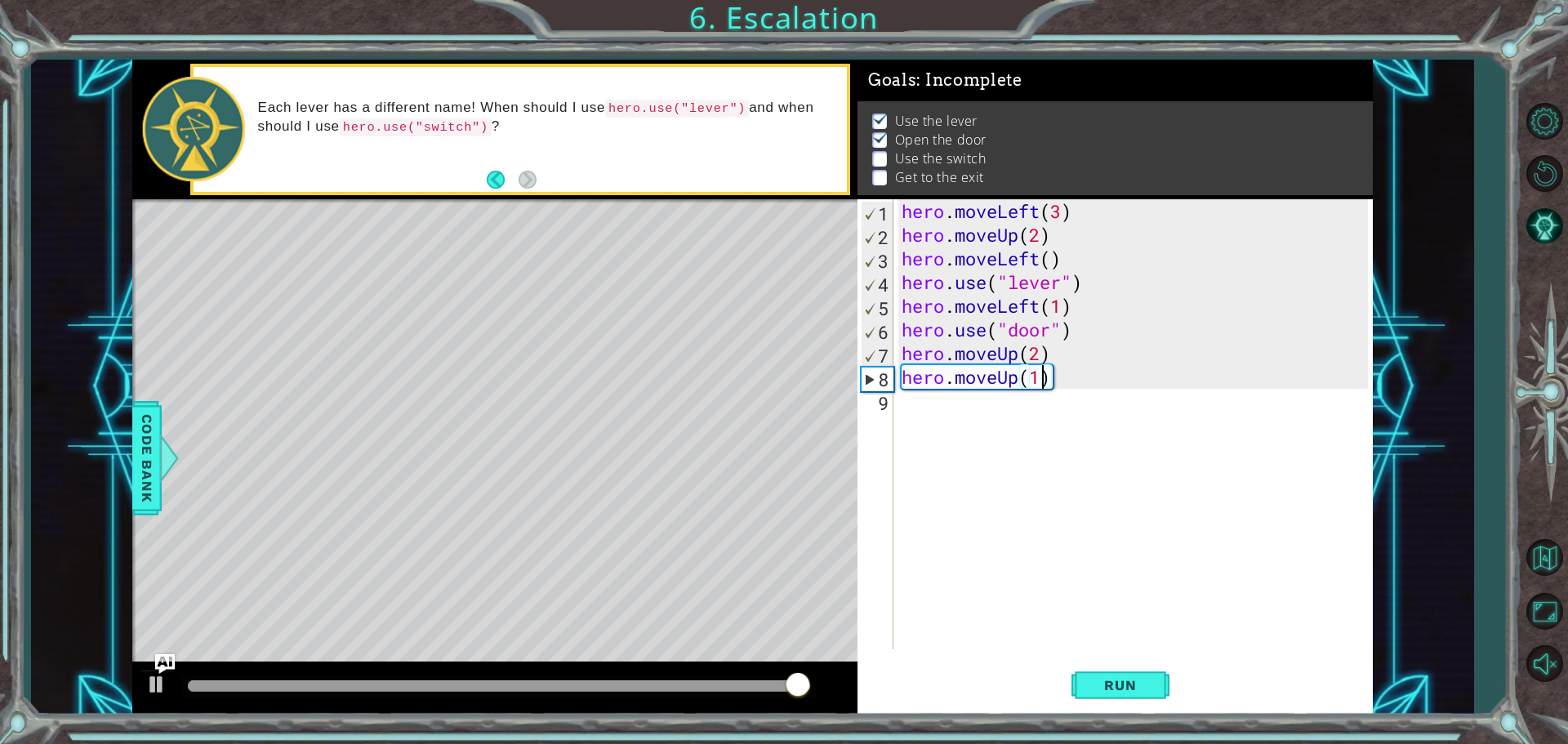
click at [941, 383] on div "hero . moveLeft ( 3 ) hero . moveUp ( 2 ) hero . moveLeft ( ) hero . use ( "lev…" at bounding box center [1137, 447] width 478 height 497
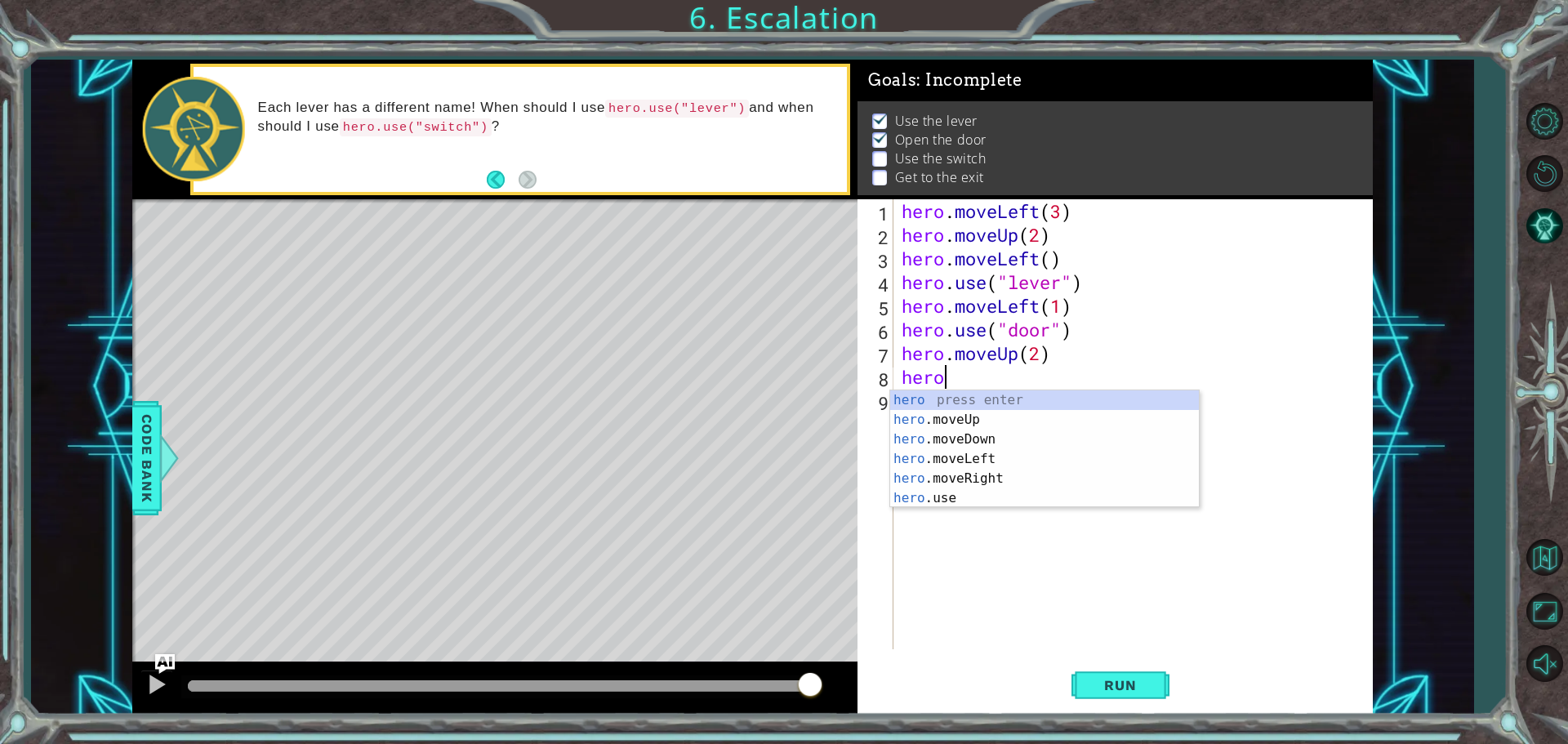
scroll to position [0, 1]
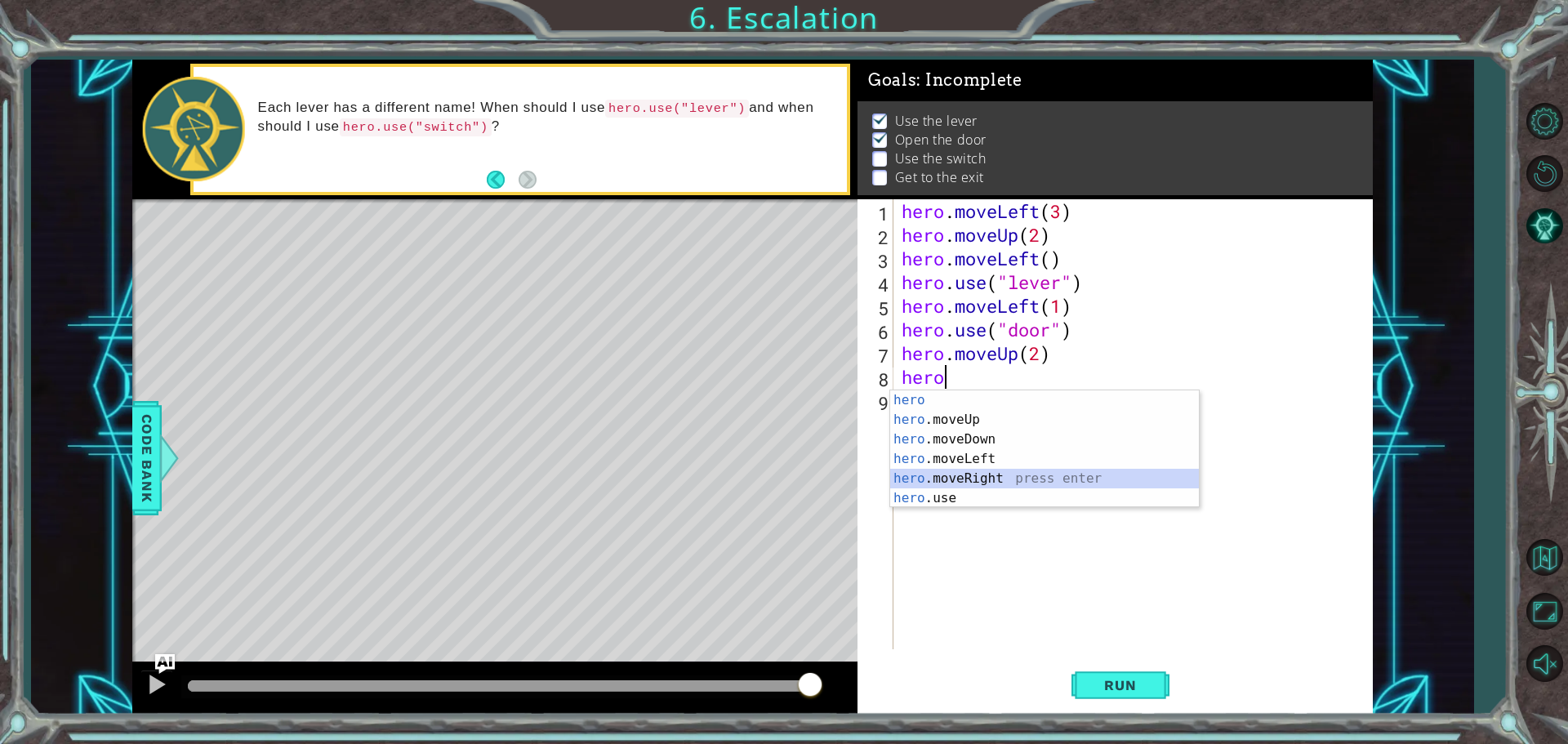
click at [941, 475] on div "hero press enter hero .moveUp press enter hero .moveDown press enter hero .move…" at bounding box center [1044, 468] width 308 height 156
type textarea "hero.moveRight(1)"
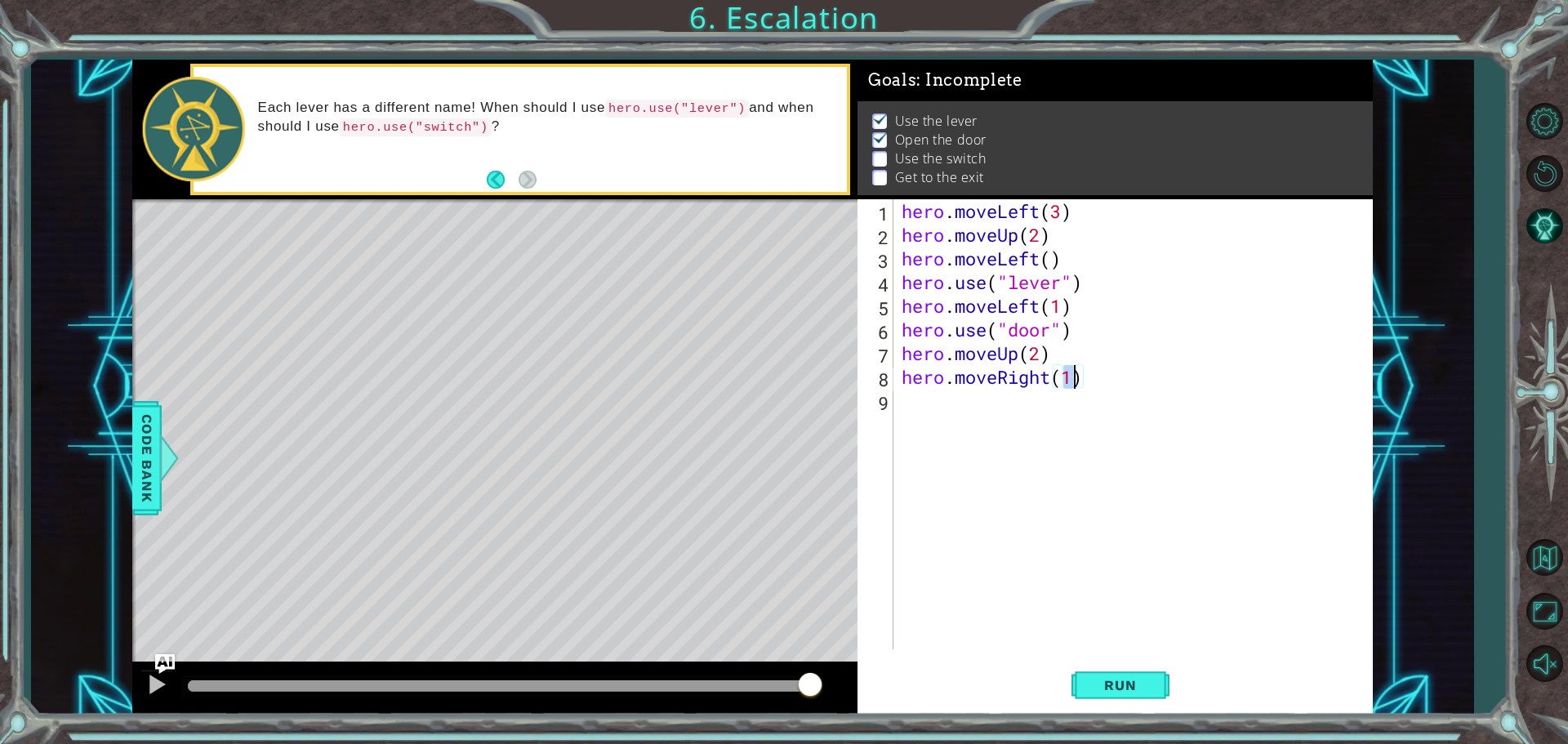
click at [941, 417] on div "hero . moveLeft ( 3 ) hero . moveUp ( 2 ) hero . moveLeft ( ) hero . use ( "lev…" at bounding box center [1137, 447] width 478 height 497
click at [941, 378] on div "hero . moveLeft ( 3 ) hero . moveUp ( 2 ) hero . moveLeft ( ) hero . use ( "lev…" at bounding box center [1137, 447] width 478 height 497
type textarea "hero.moveRight(2)"
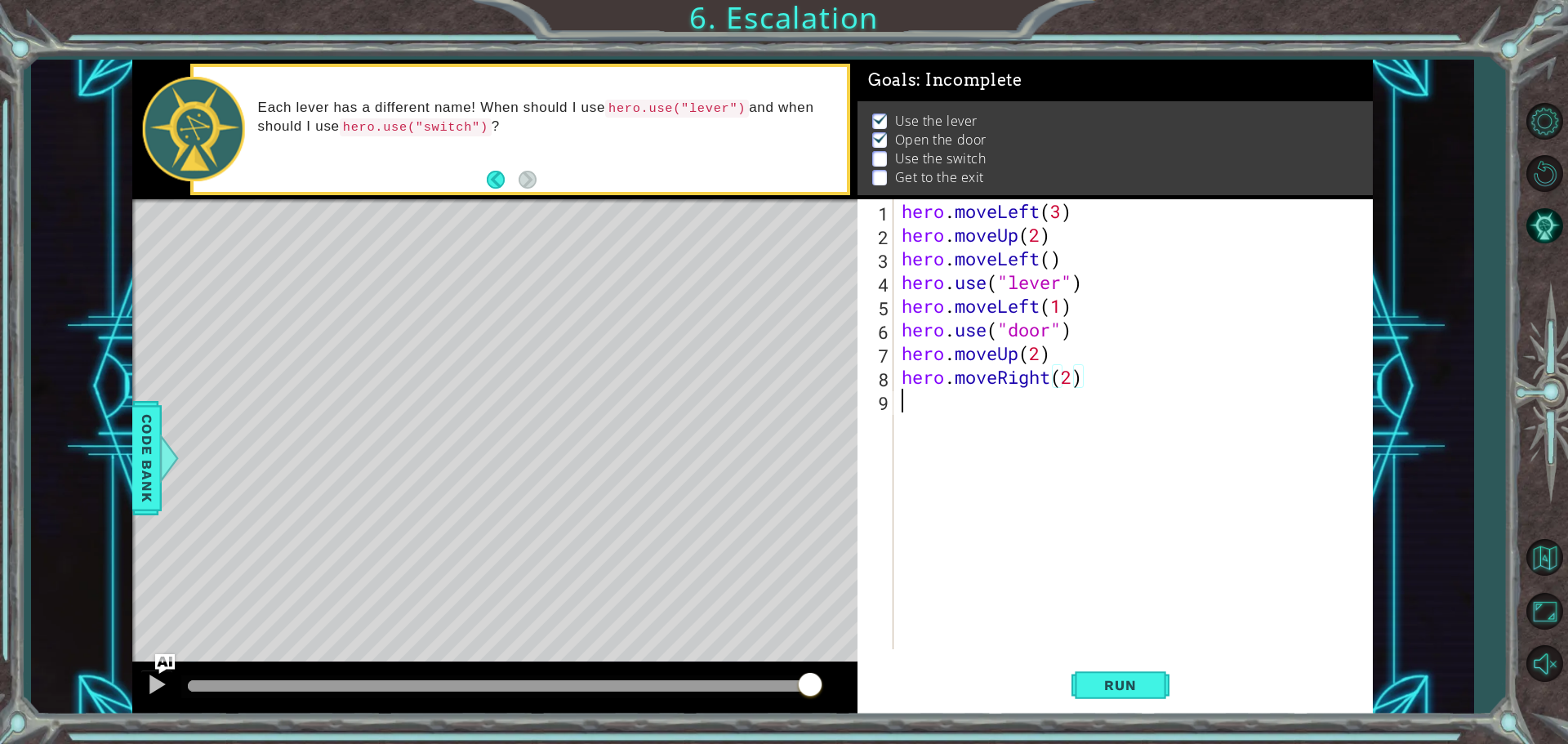
click at [941, 402] on div "hero . moveLeft ( 3 ) hero . moveUp ( 2 ) hero . moveLeft ( ) hero . use ( "lev…" at bounding box center [1137, 447] width 478 height 497
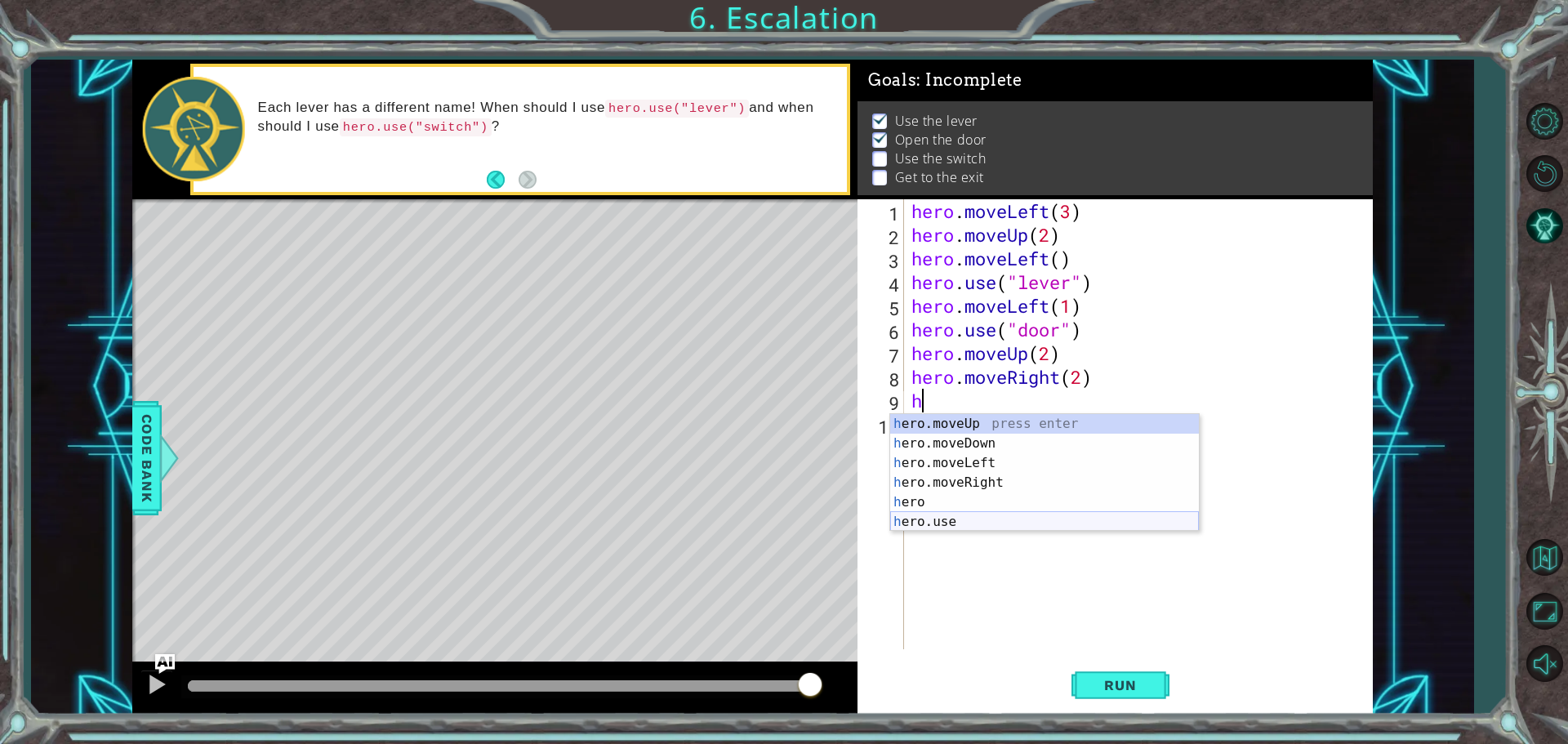
click at [941, 517] on div "h ero.moveUp press enter h ero.moveDown press enter h ero.moveLeft press enter …" at bounding box center [1044, 491] width 308 height 156
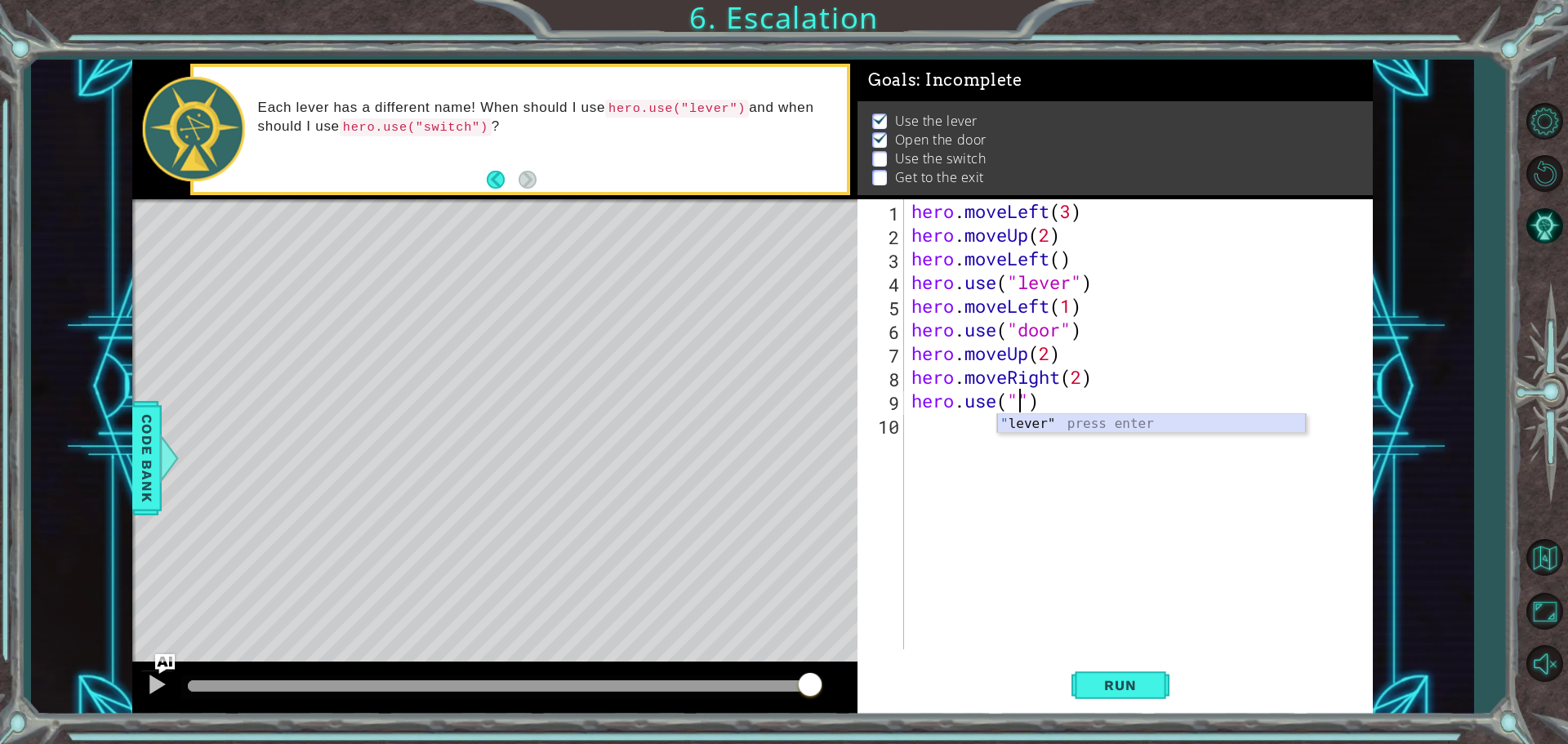
click at [941, 424] on div "" lever" press enter" at bounding box center [1151, 443] width 308 height 59
type textarea "hero.use("lever")"
click at [941, 419] on div "hero . moveLeft ( 3 ) hero . moveUp ( 2 ) hero . moveLeft ( ) hero . use ( "lev…" at bounding box center [1141, 447] width 468 height 497
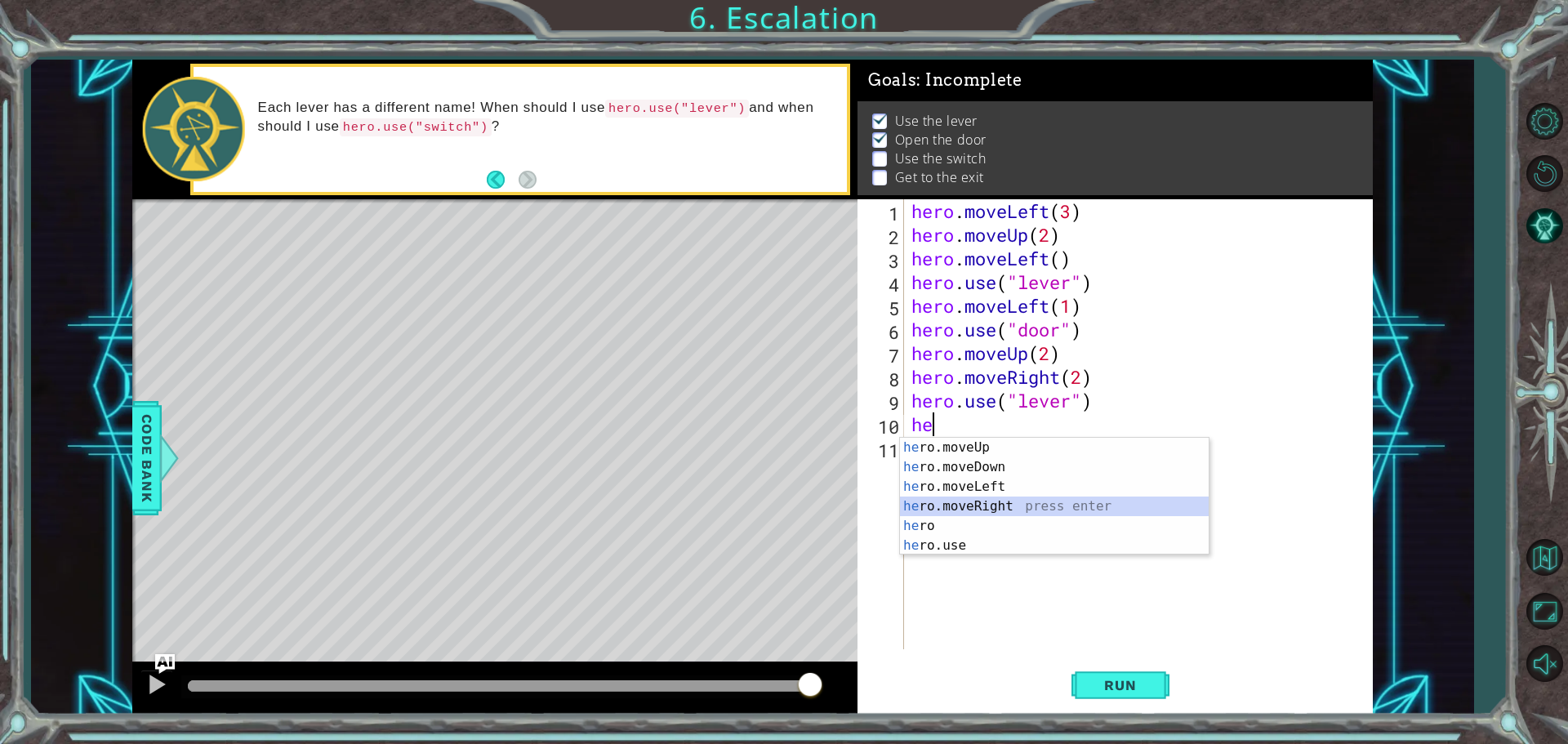
drag, startPoint x: 1077, startPoint y: 502, endPoint x: 1094, endPoint y: 505, distance: 17.3
click at [941, 501] on div "he ro.moveUp press enter he ro.moveDown press enter he ro.moveLeft press enter …" at bounding box center [1054, 515] width 308 height 156
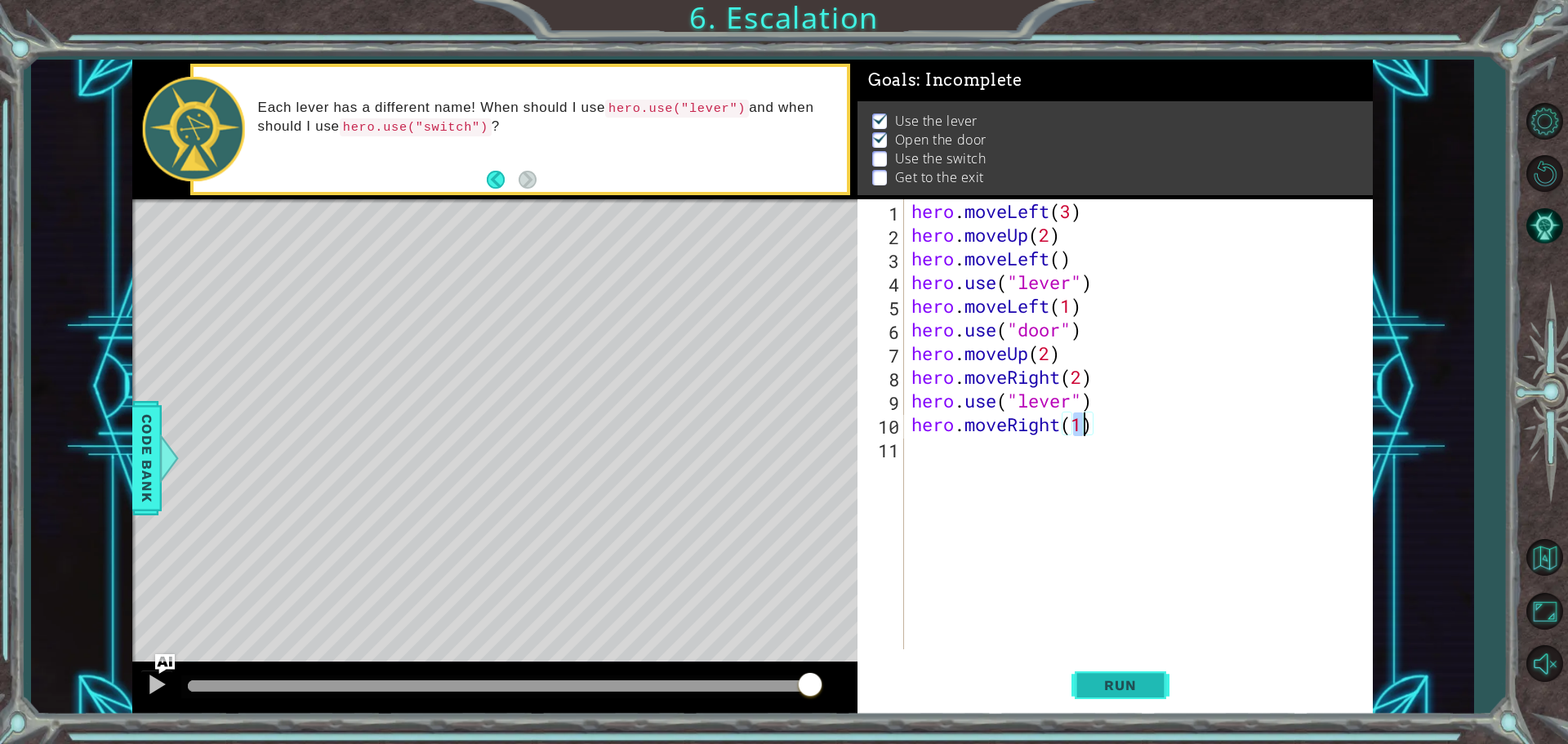
click at [941, 678] on span "Run" at bounding box center [1119, 685] width 64 height 16
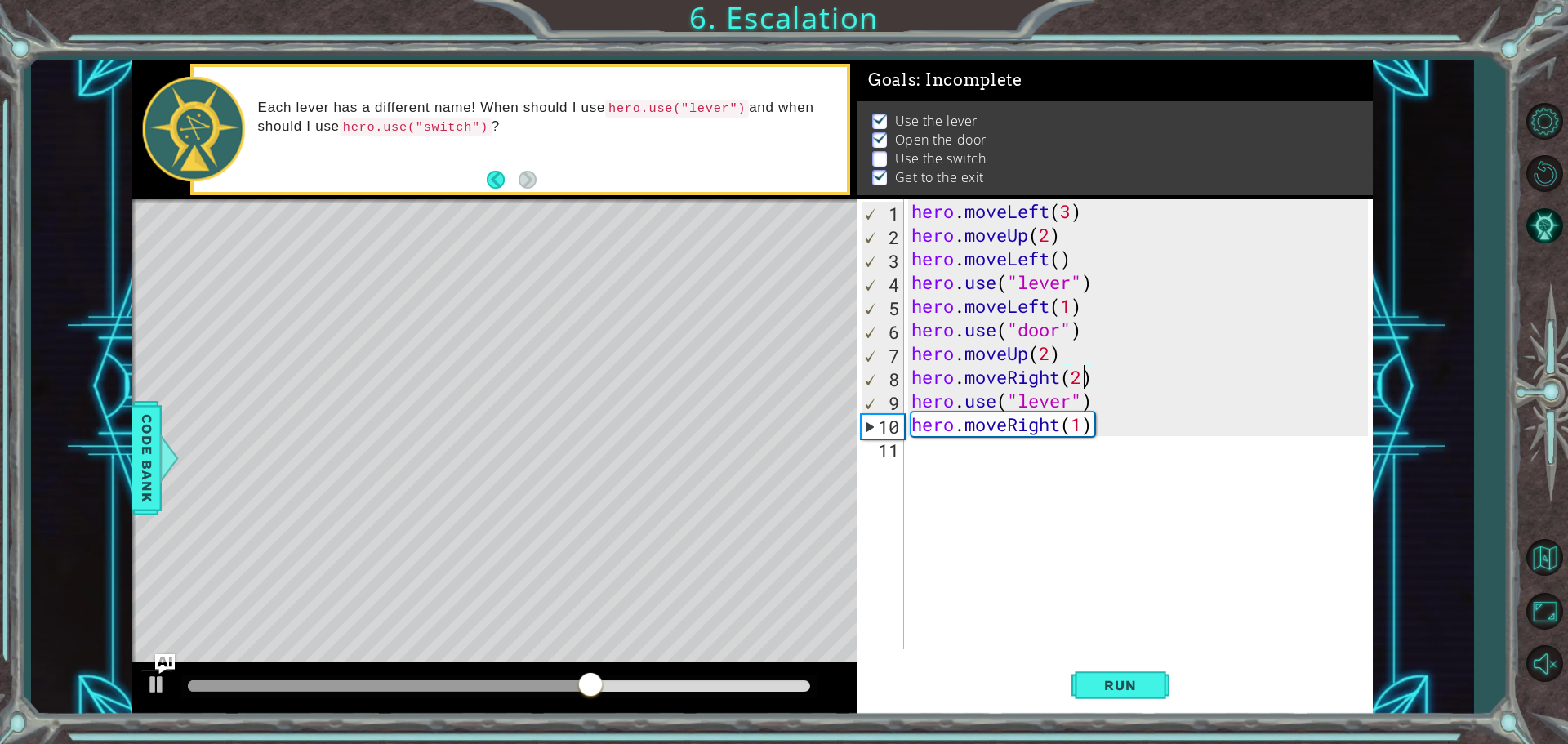
click at [941, 376] on div "hero . moveLeft ( 3 ) hero . moveUp ( 2 ) hero . moveLeft ( ) hero . use ( "lev…" at bounding box center [1141, 447] width 468 height 497
type textarea "hero.moveRight(1)"
click at [941, 685] on button "Run" at bounding box center [1119, 685] width 98 height 51
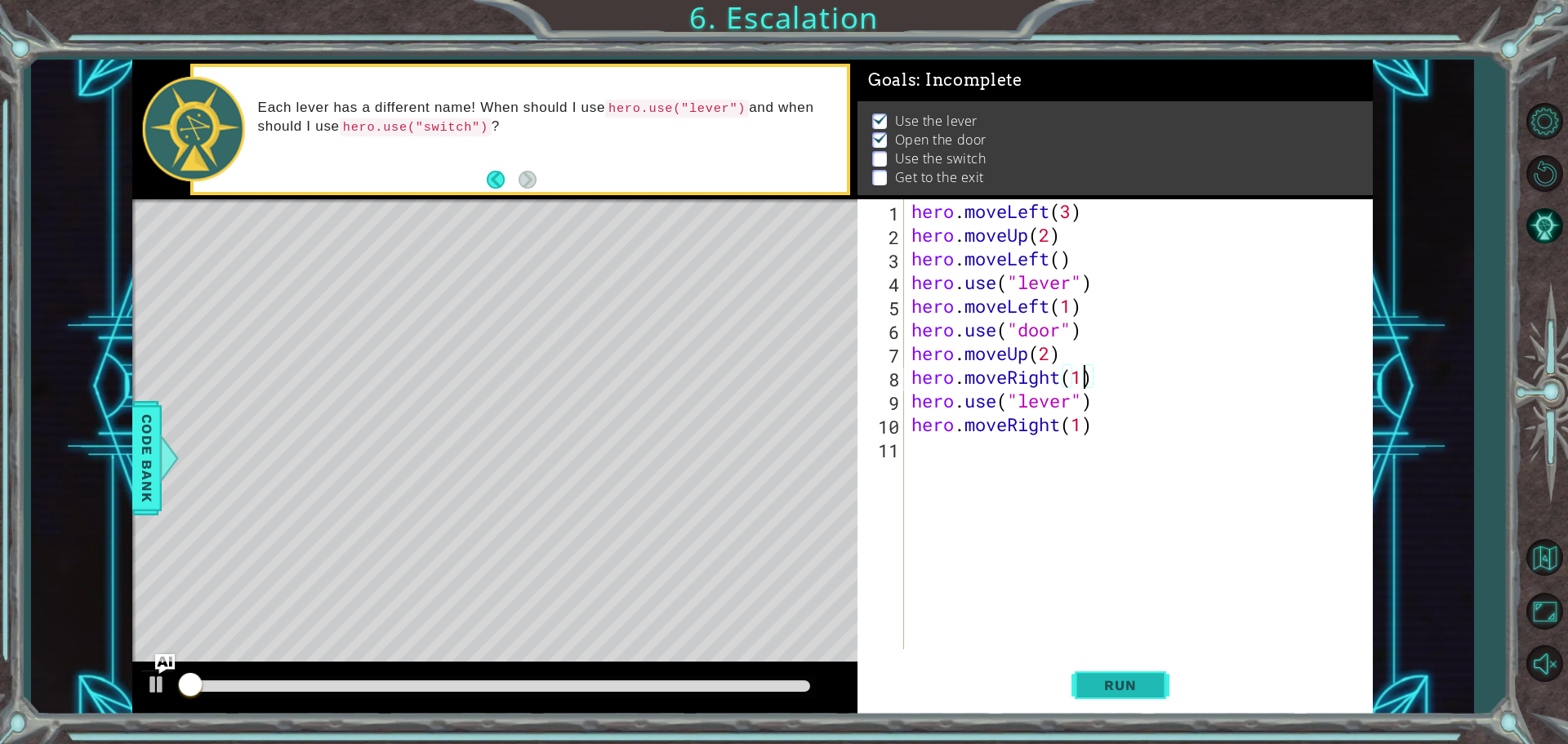
click at [941, 685] on button "Run" at bounding box center [1119, 685] width 98 height 51
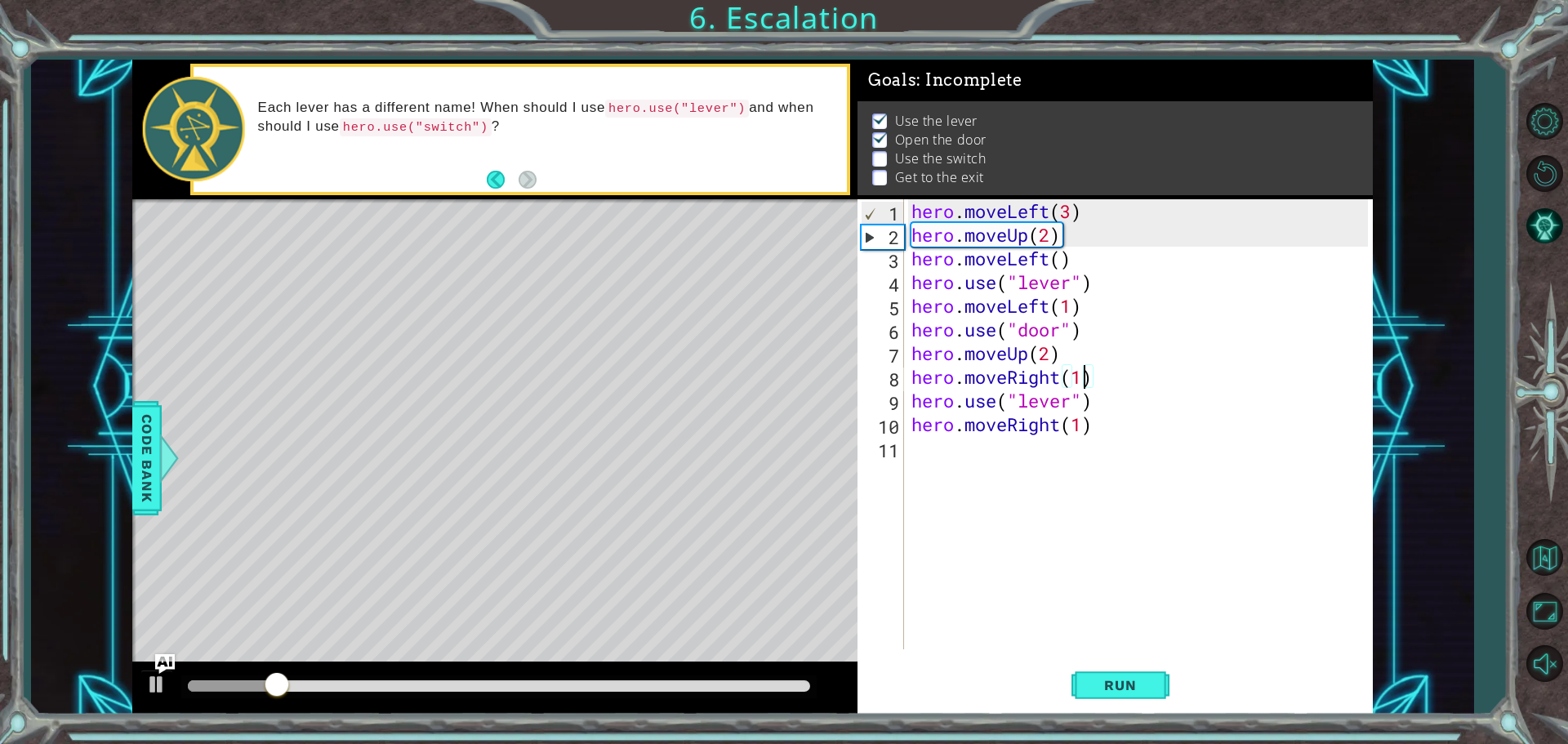
click at [941, 534] on div "hero . moveLeft ( 3 ) hero . moveUp ( 2 ) hero . moveLeft ( ) hero . use ( "lev…" at bounding box center [1141, 447] width 468 height 497
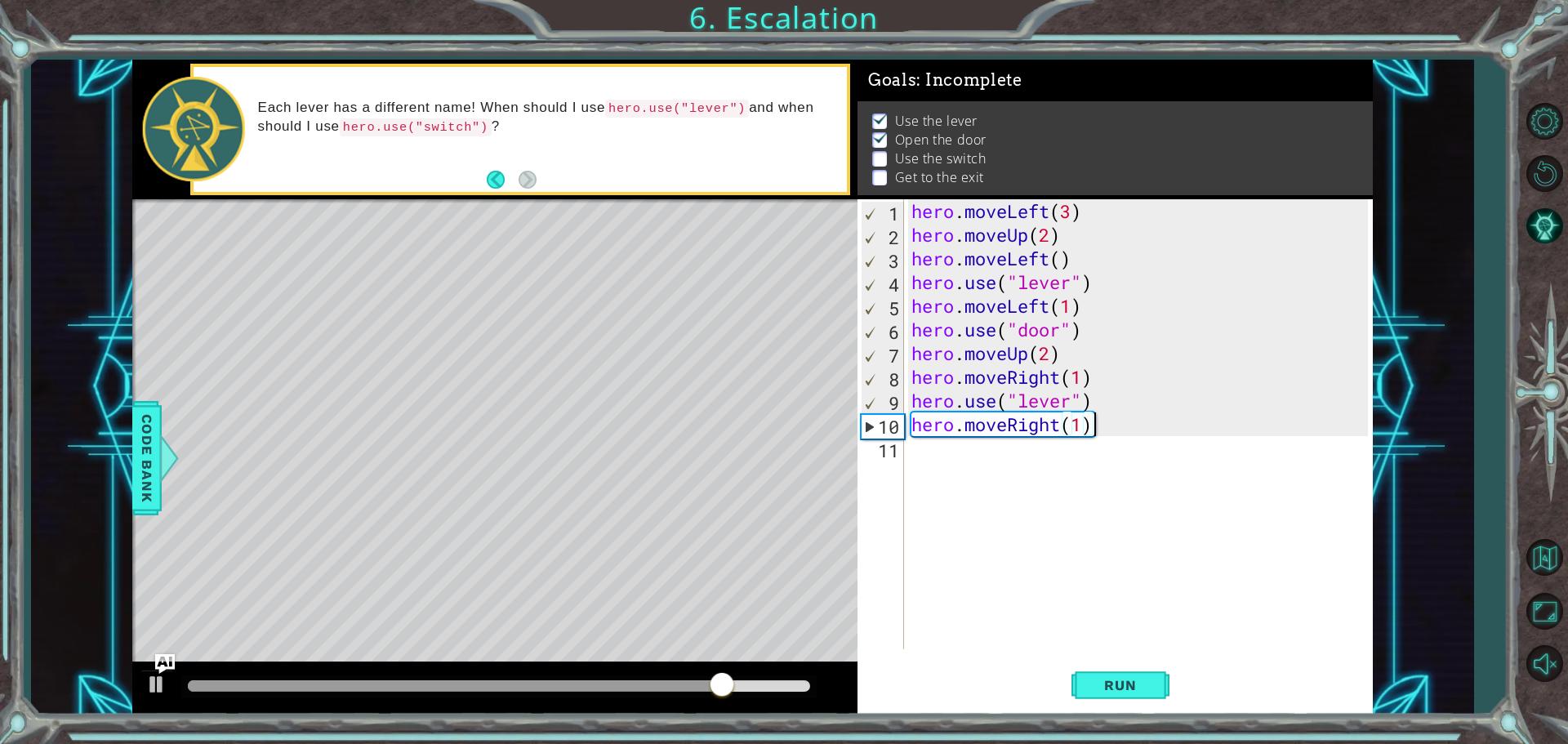
click at [941, 429] on div "hero . moveLeft ( 3 ) hero . moveUp ( 2 ) hero . moveLeft ( ) hero . use ( "lev…" at bounding box center [1141, 447] width 468 height 497
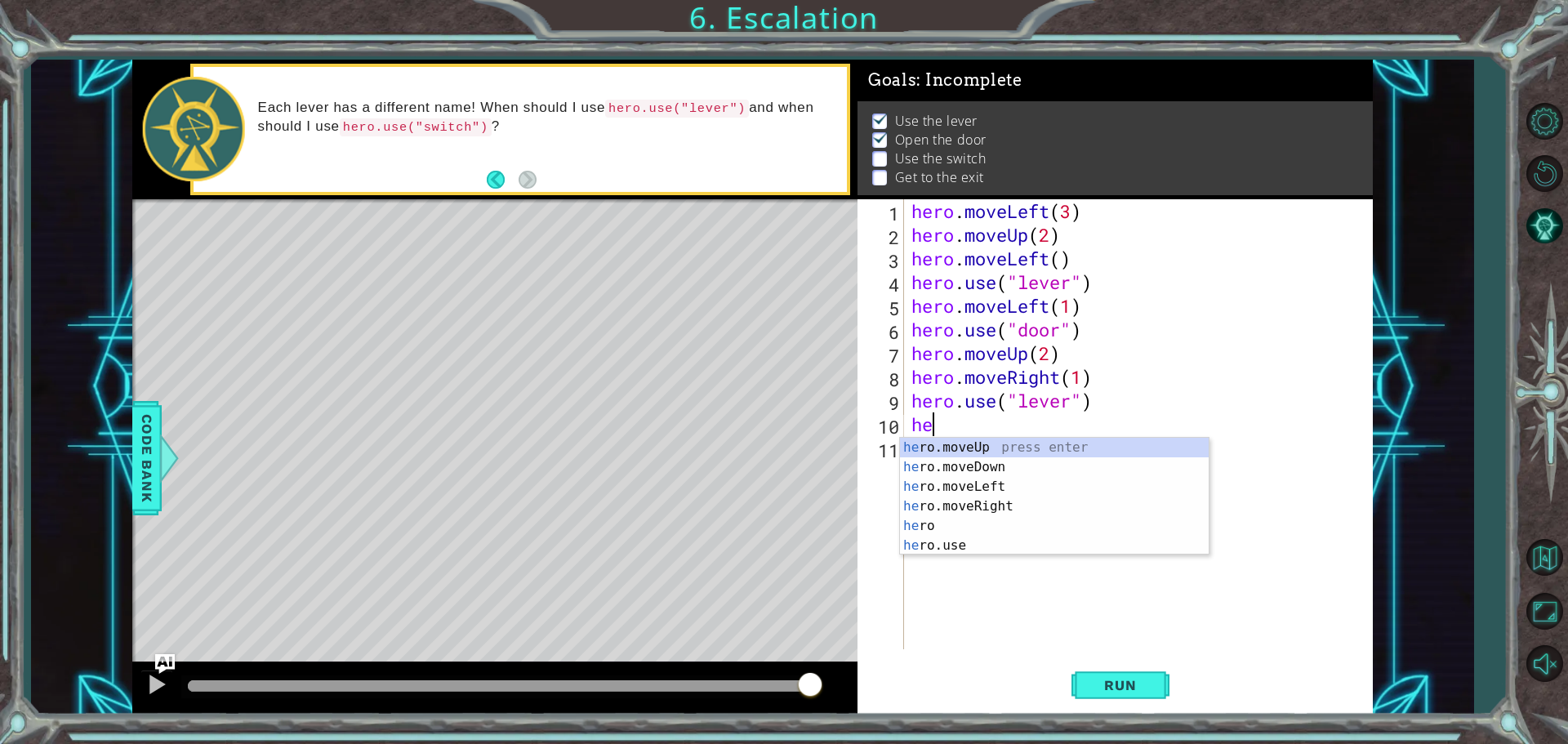
type textarea "h"
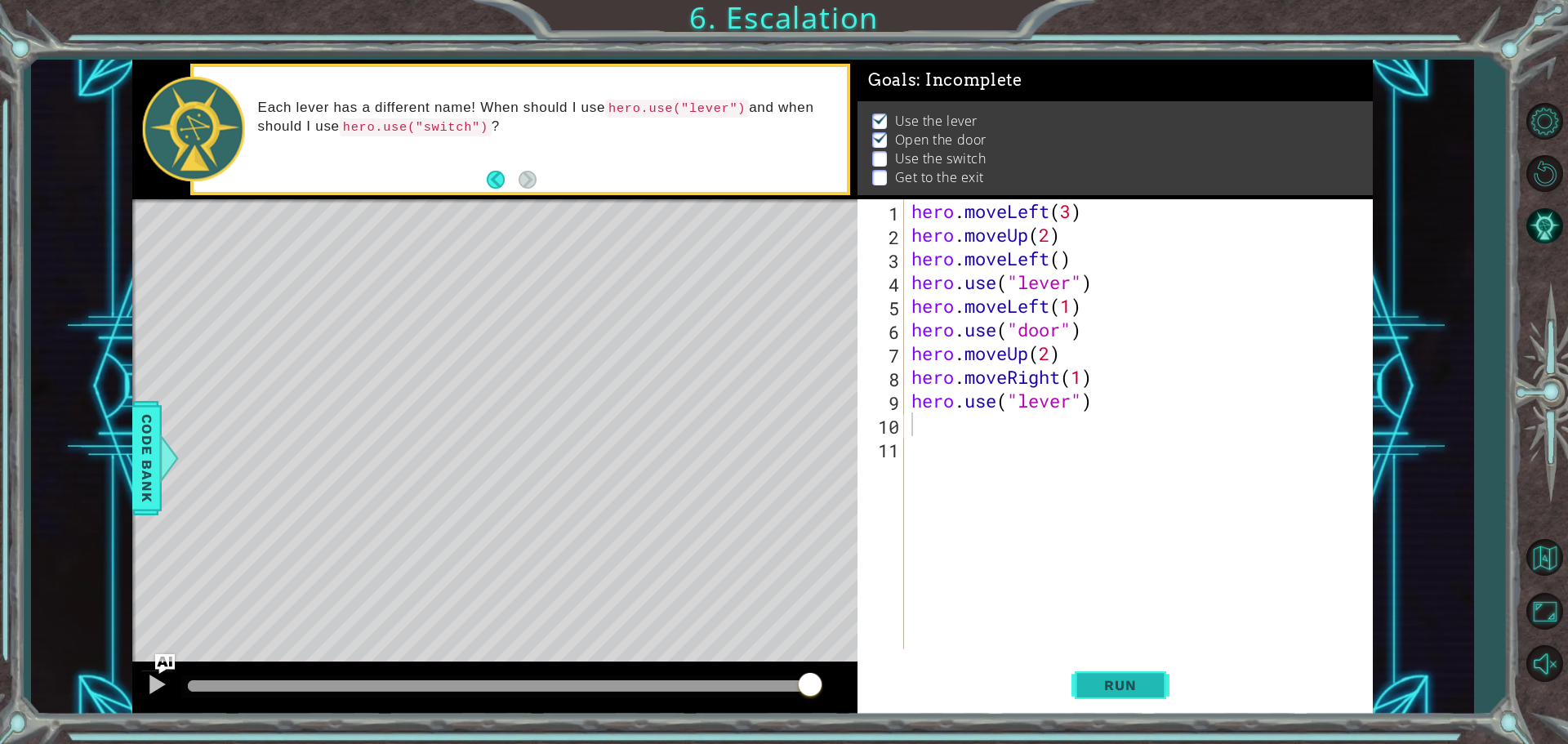
click at [941, 678] on span "Run" at bounding box center [1119, 685] width 64 height 16
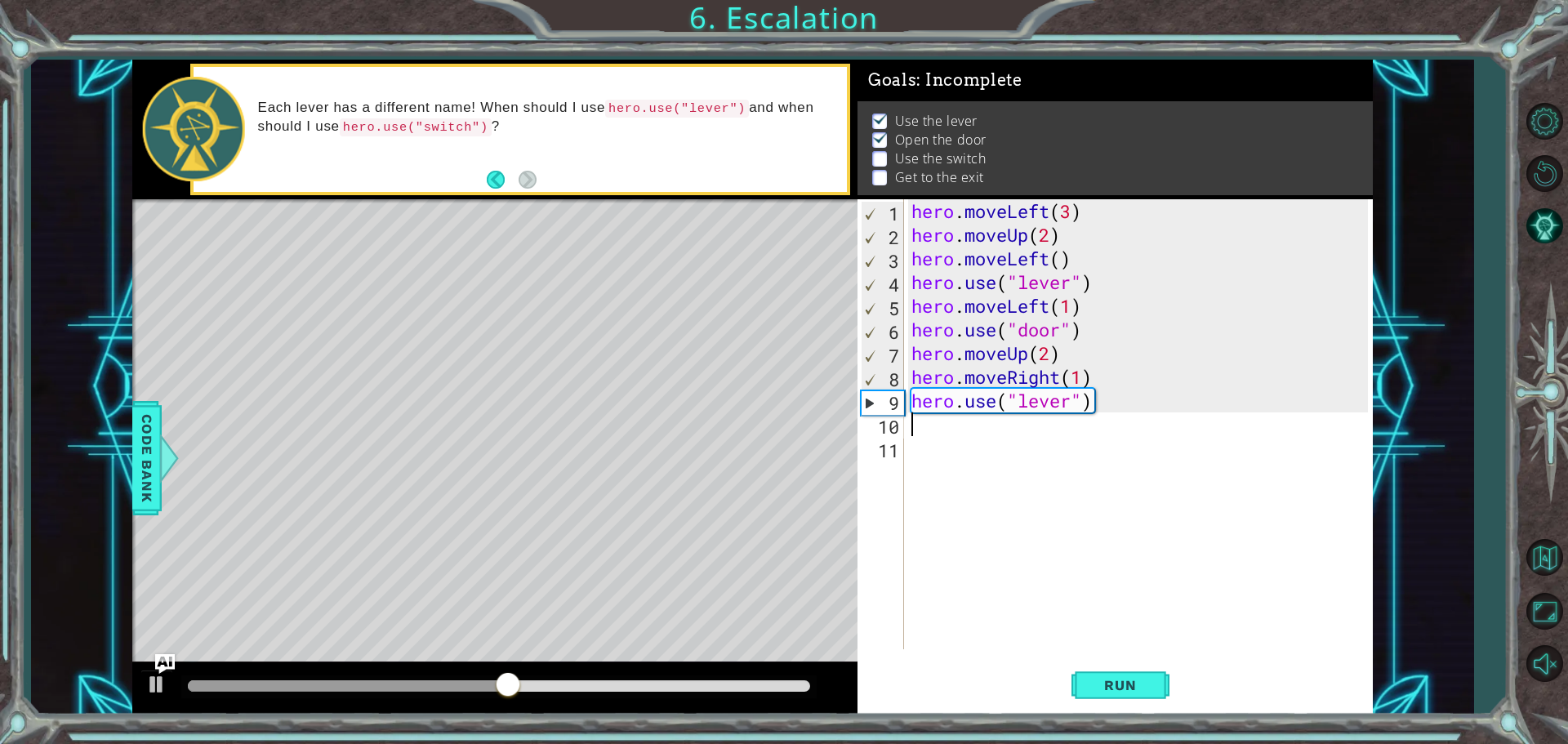
click at [941, 441] on div "hero . moveLeft ( 3 ) hero . moveUp ( 2 ) hero . moveLeft ( ) hero . use ( "lev…" at bounding box center [1141, 447] width 468 height 497
click at [941, 383] on div "hero . moveLeft ( 3 ) hero . moveUp ( 2 ) hero . moveLeft ( ) hero . use ( "lev…" at bounding box center [1141, 447] width 468 height 497
click at [941, 382] on div "hero . moveLeft ( 3 ) hero . moveUp ( 2 ) hero . moveLeft ( ) hero . use ( "lev…" at bounding box center [1138, 424] width 460 height 449
click at [941, 377] on div "hero . moveLeft ( 3 ) hero . moveUp ( 2 ) hero . moveLeft ( ) hero . use ( "lev…" at bounding box center [1141, 447] width 468 height 497
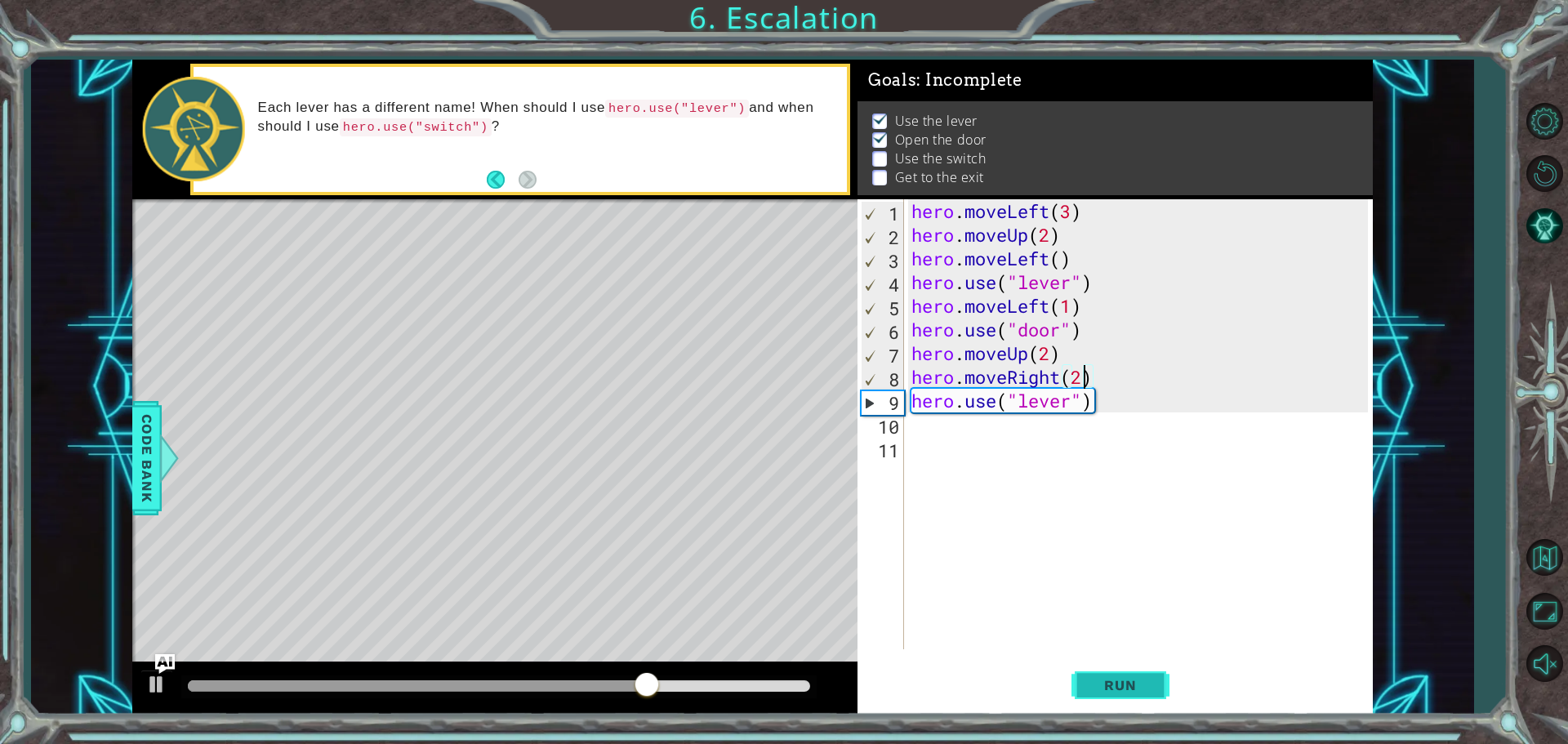
type textarea "hero.moveRight(2)"
click at [941, 704] on button "Run" at bounding box center [1119, 685] width 98 height 51
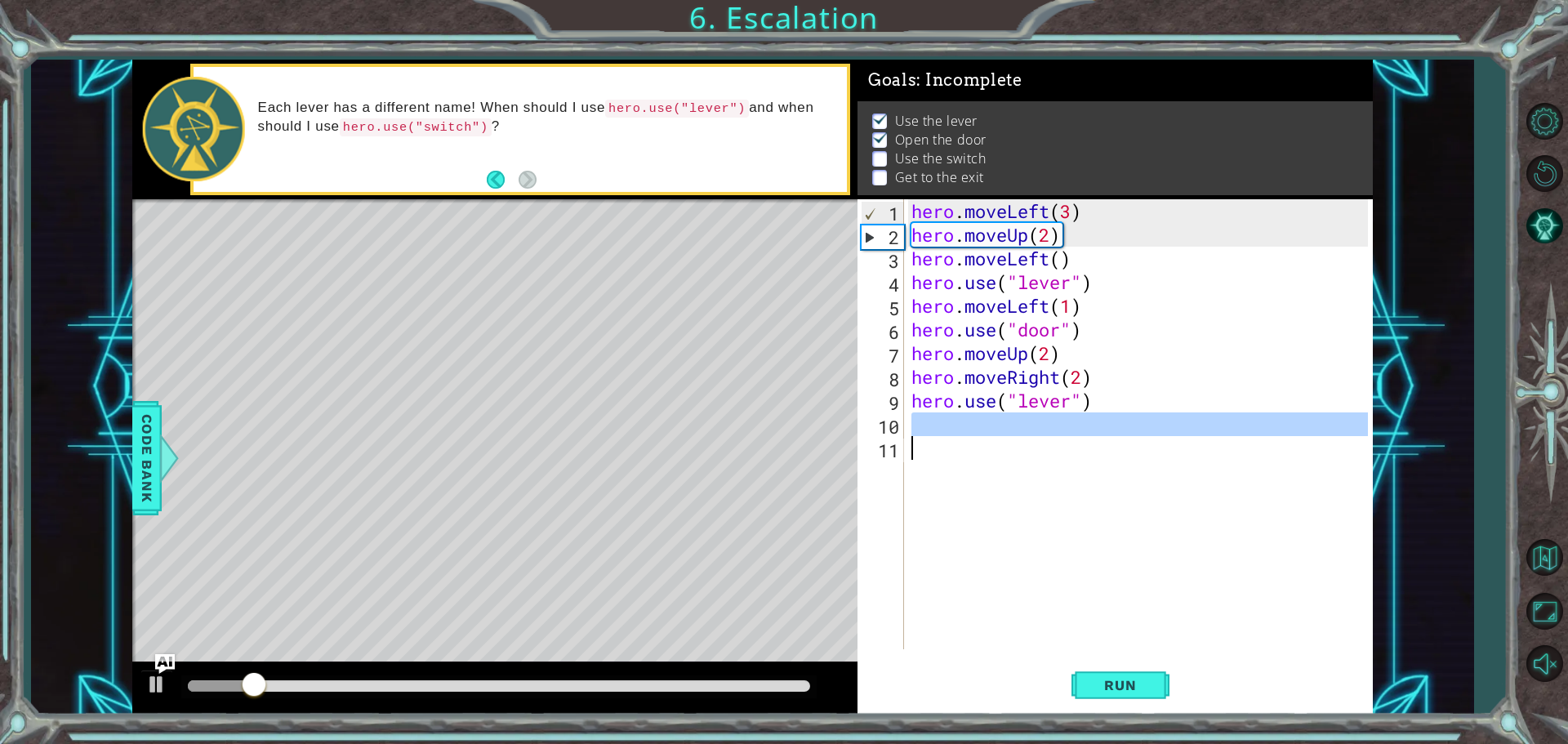
drag, startPoint x: 961, startPoint y: 419, endPoint x: 971, endPoint y: 438, distance: 21.5
click at [941, 438] on div "hero . moveLeft ( 3 ) hero . moveUp ( 2 ) hero . moveLeft ( ) hero . use ( "lev…" at bounding box center [1141, 447] width 468 height 497
click at [941, 421] on div "hero . moveLeft ( 3 ) hero . moveUp ( 2 ) hero . moveLeft ( ) hero . use ( "lev…" at bounding box center [1138, 424] width 460 height 449
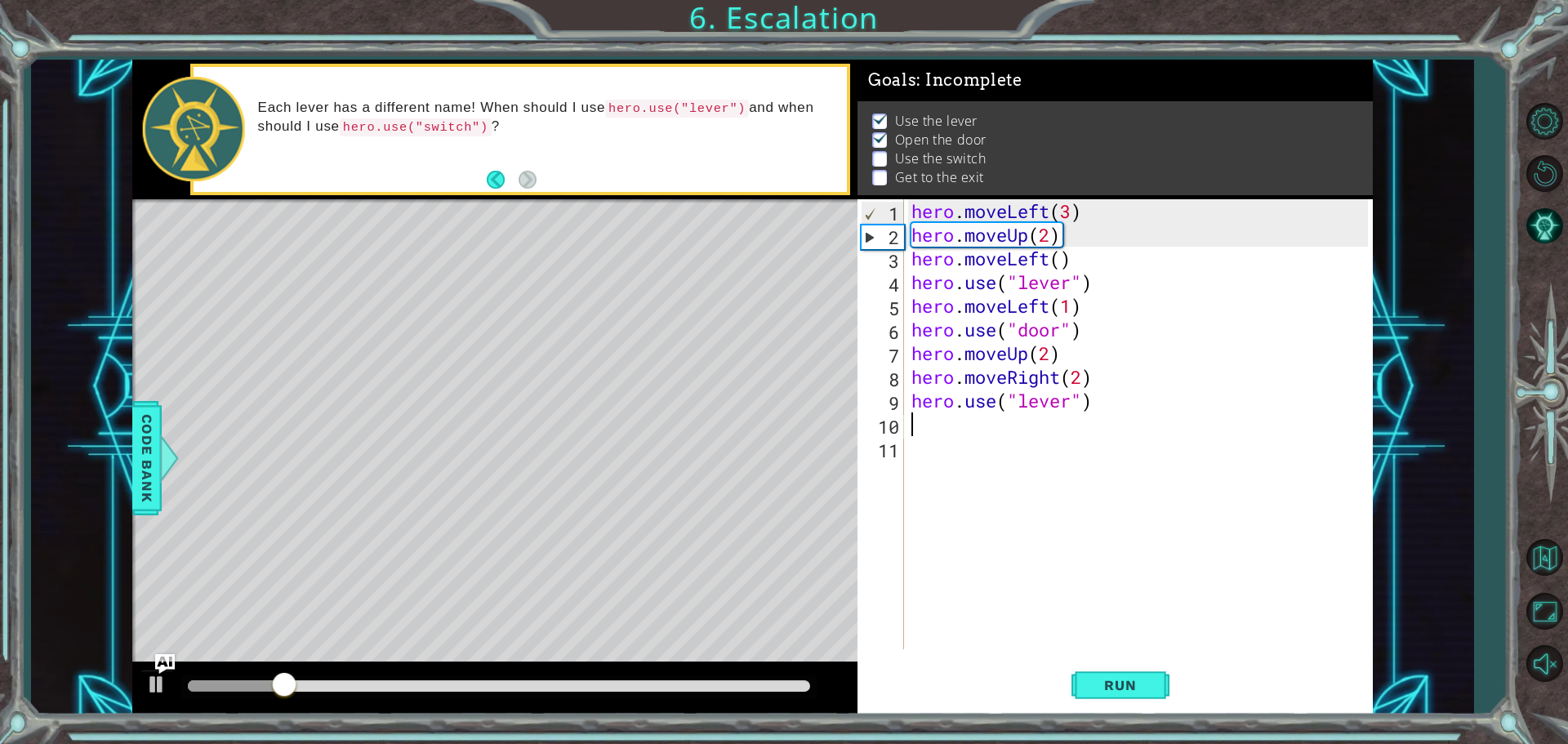
click at [941, 423] on div "hero . moveLeft ( 3 ) hero . moveUp ( 2 ) hero . moveLeft ( ) hero . use ( "lev…" at bounding box center [1141, 447] width 468 height 497
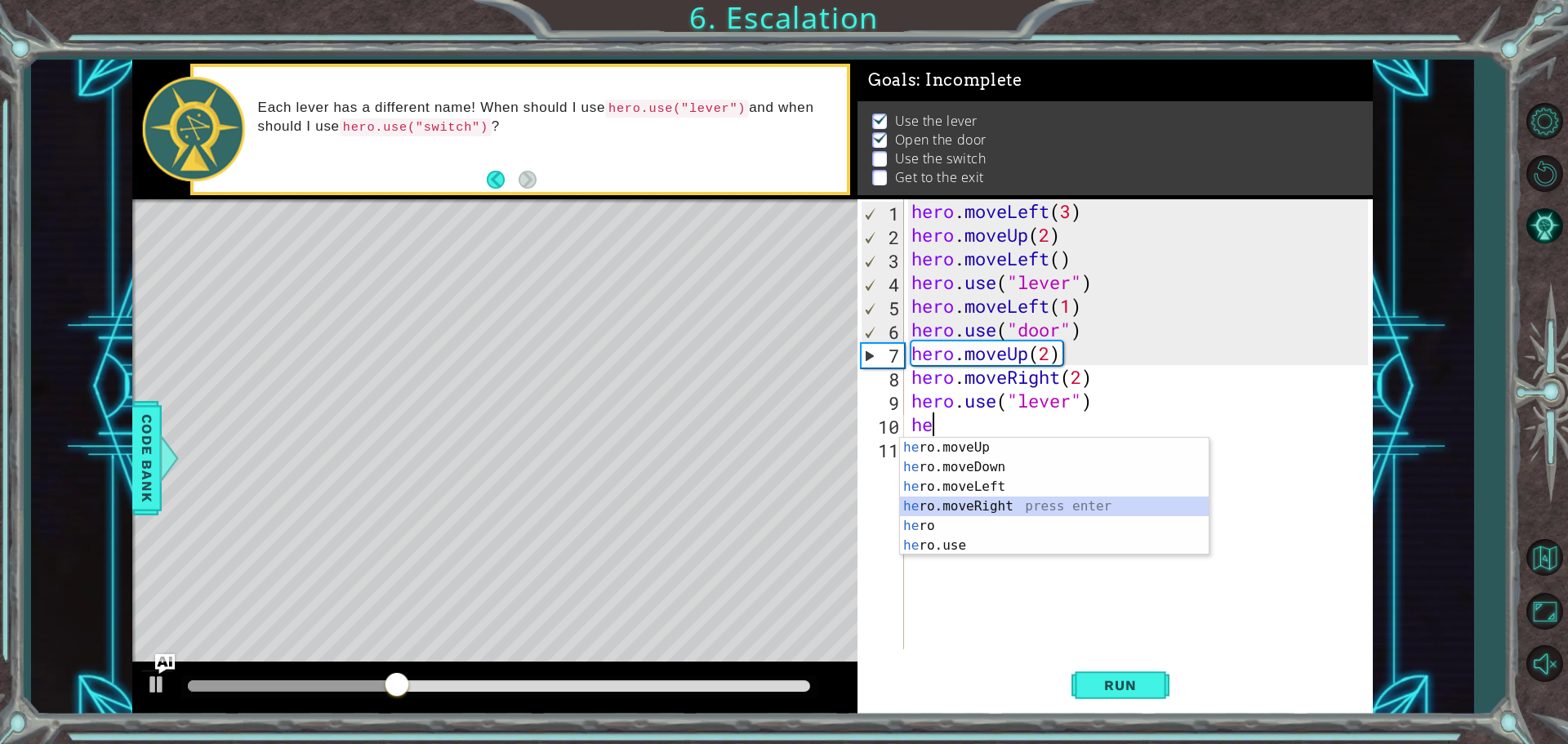
click at [941, 501] on div "he ro.moveUp press enter he ro.moveDown press enter he ro.moveLeft press enter …" at bounding box center [1054, 515] width 308 height 156
type textarea "hero.moveRight(1)"
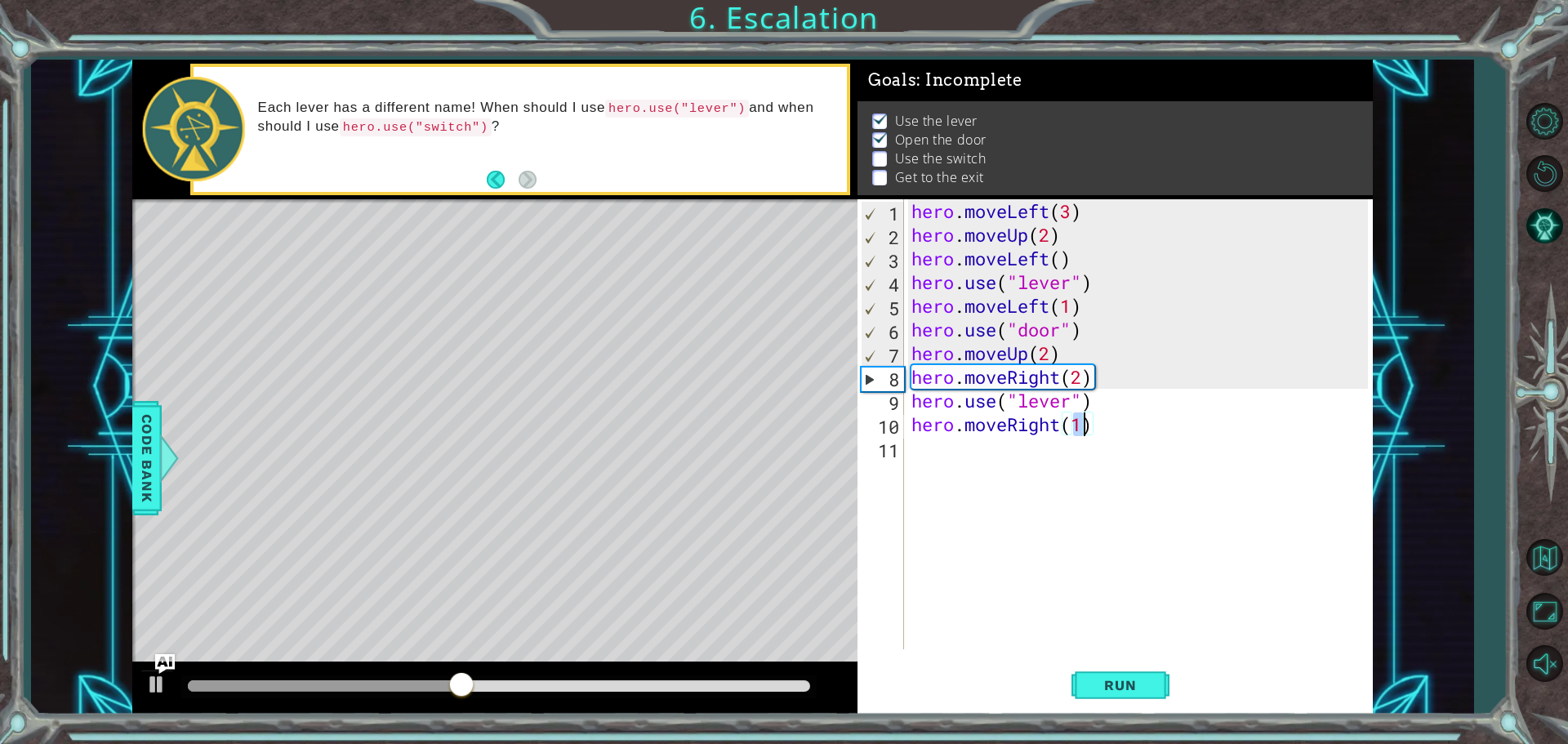
click at [941, 449] on div "hero . moveLeft ( 3 ) hero . moveUp ( 2 ) hero . moveLeft ( ) hero . use ( "lev…" at bounding box center [1141, 447] width 468 height 497
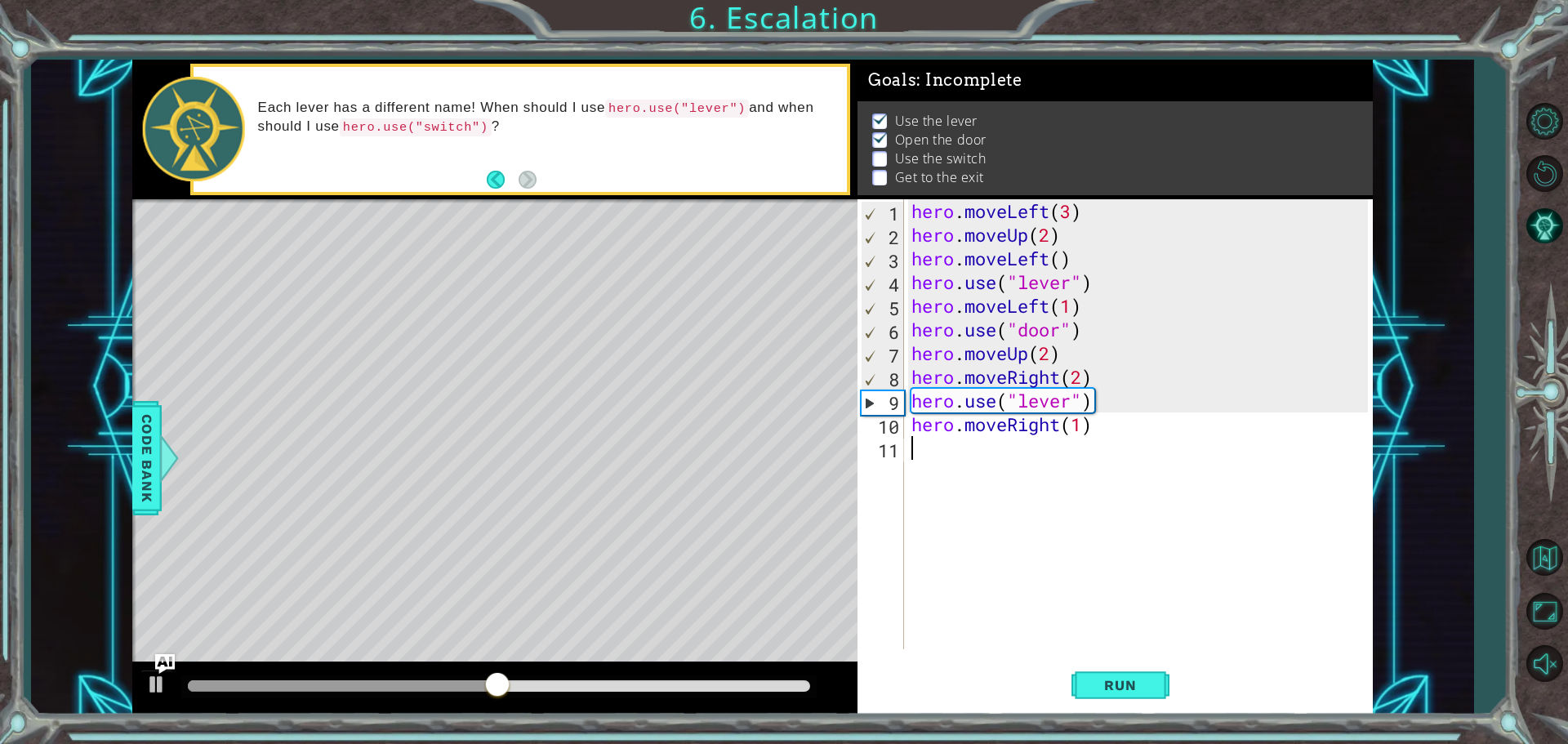
click at [937, 453] on div "hero . moveLeft ( 3 ) hero . moveUp ( 2 ) hero . moveLeft ( ) hero . use ( "lev…" at bounding box center [1141, 447] width 468 height 497
drag, startPoint x: 659, startPoint y: 436, endPoint x: 838, endPoint y: 432, distance: 179.0
drag, startPoint x: 838, startPoint y: 432, endPoint x: 899, endPoint y: 529, distance: 114.6
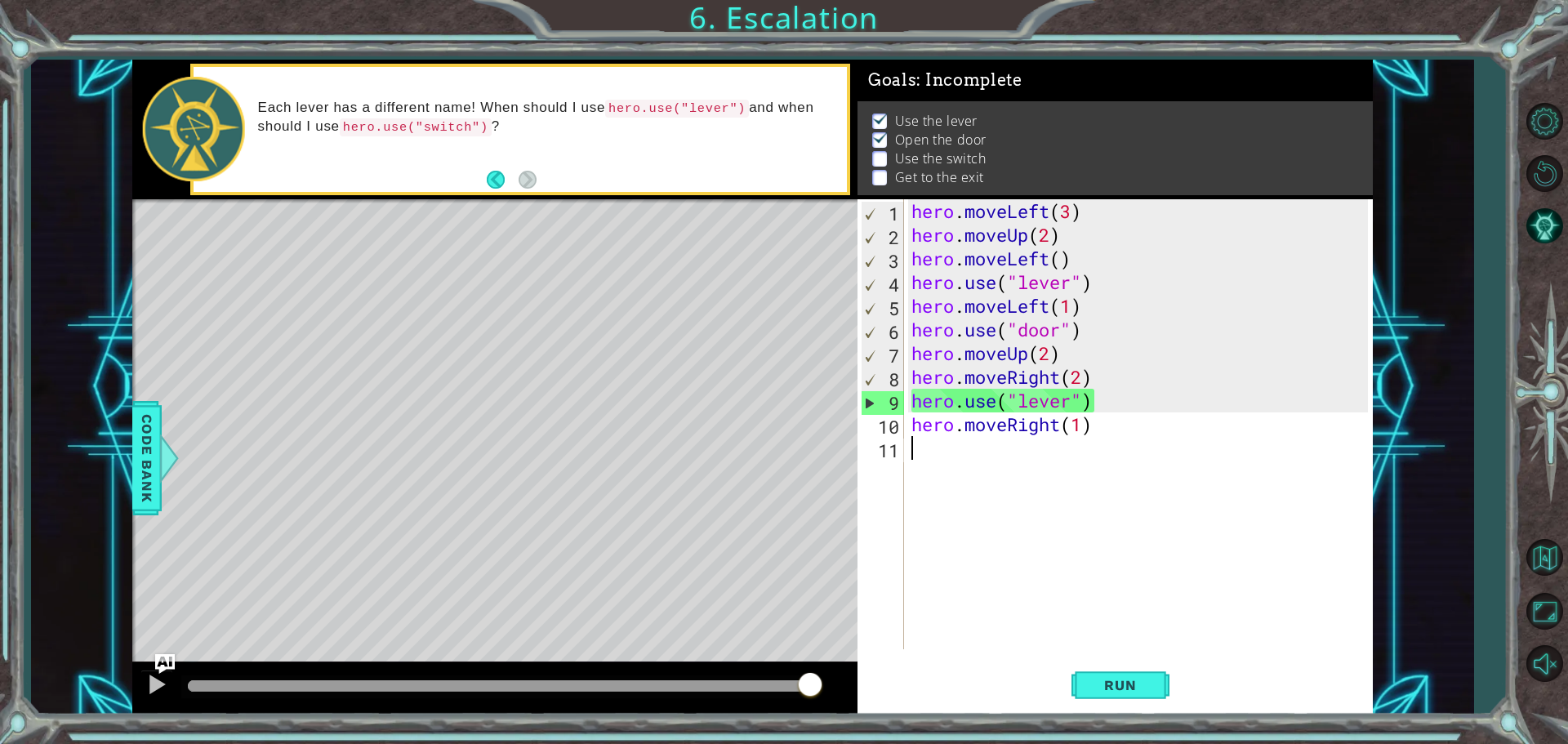
drag, startPoint x: 899, startPoint y: 529, endPoint x: 823, endPoint y: 534, distance: 76.2
click at [823, 534] on div "Level Map" at bounding box center [510, 439] width 754 height 480
click at [941, 397] on div "hero . moveLeft ( 3 ) hero . moveUp ( 2 ) hero . moveLeft ( ) hero . use ( "lev…" at bounding box center [1141, 447] width 468 height 497
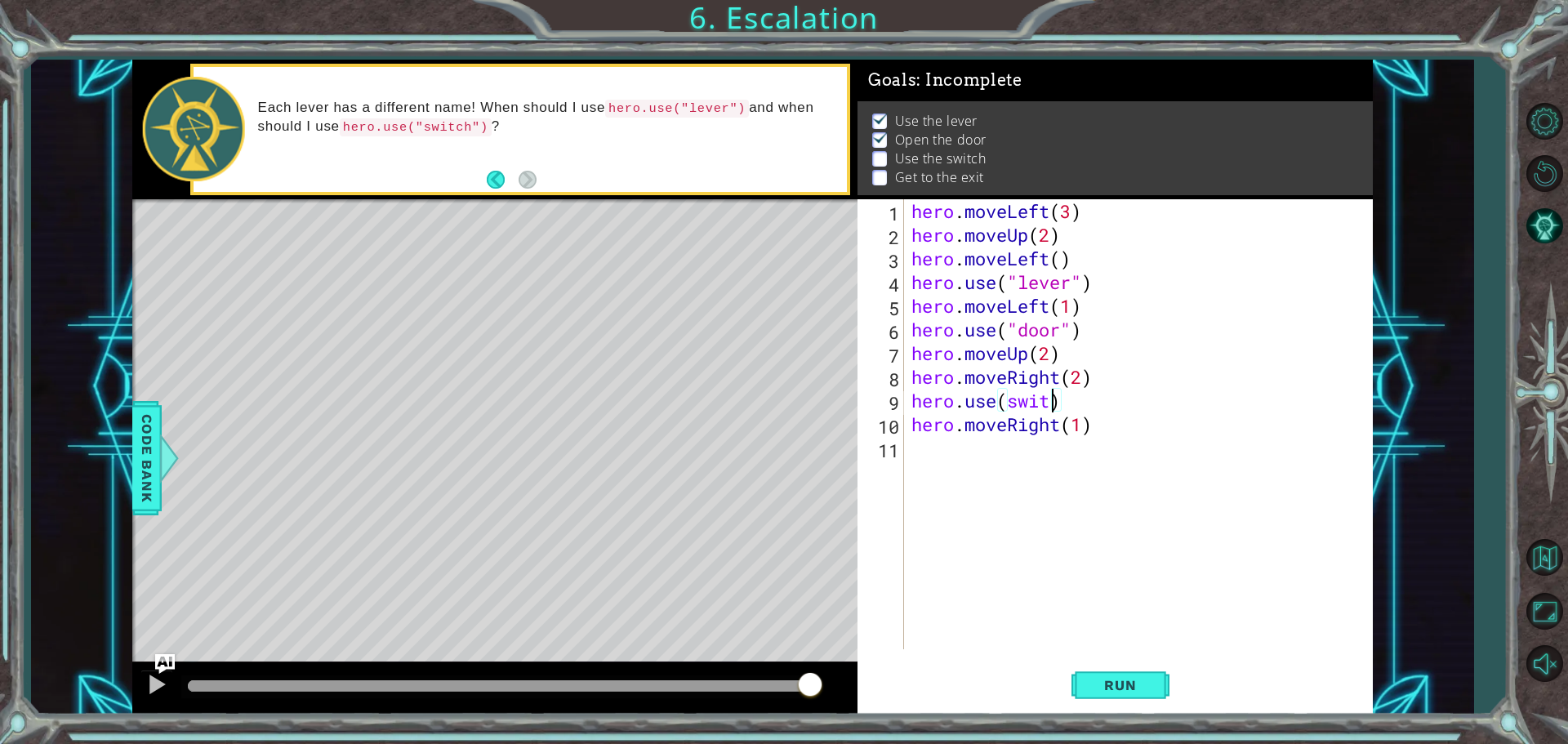
scroll to position [0, 6]
type textarea "hero.use(switch)"
click at [941, 680] on span "Run" at bounding box center [1119, 685] width 64 height 16
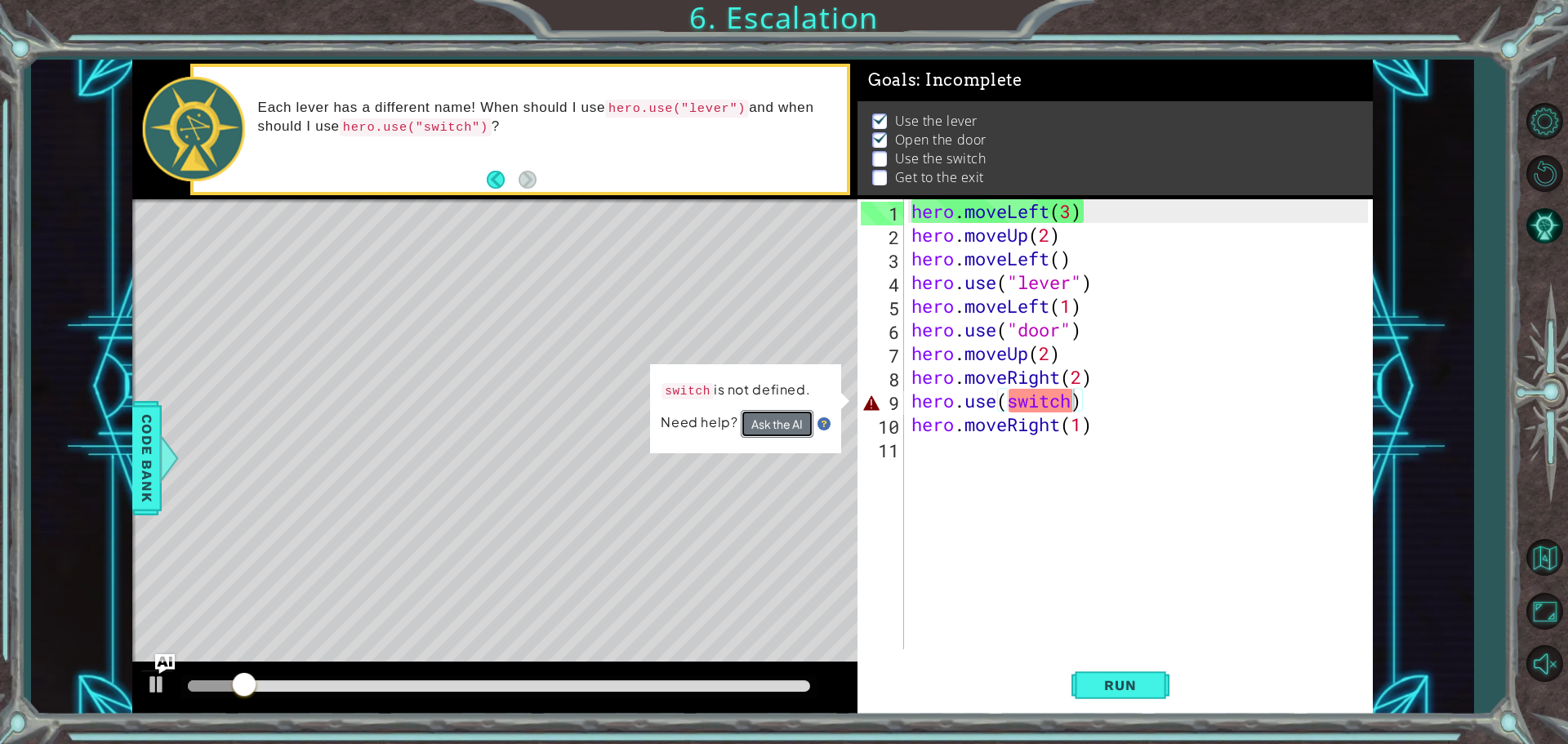
click at [797, 426] on button "Ask the AI" at bounding box center [777, 424] width 73 height 28
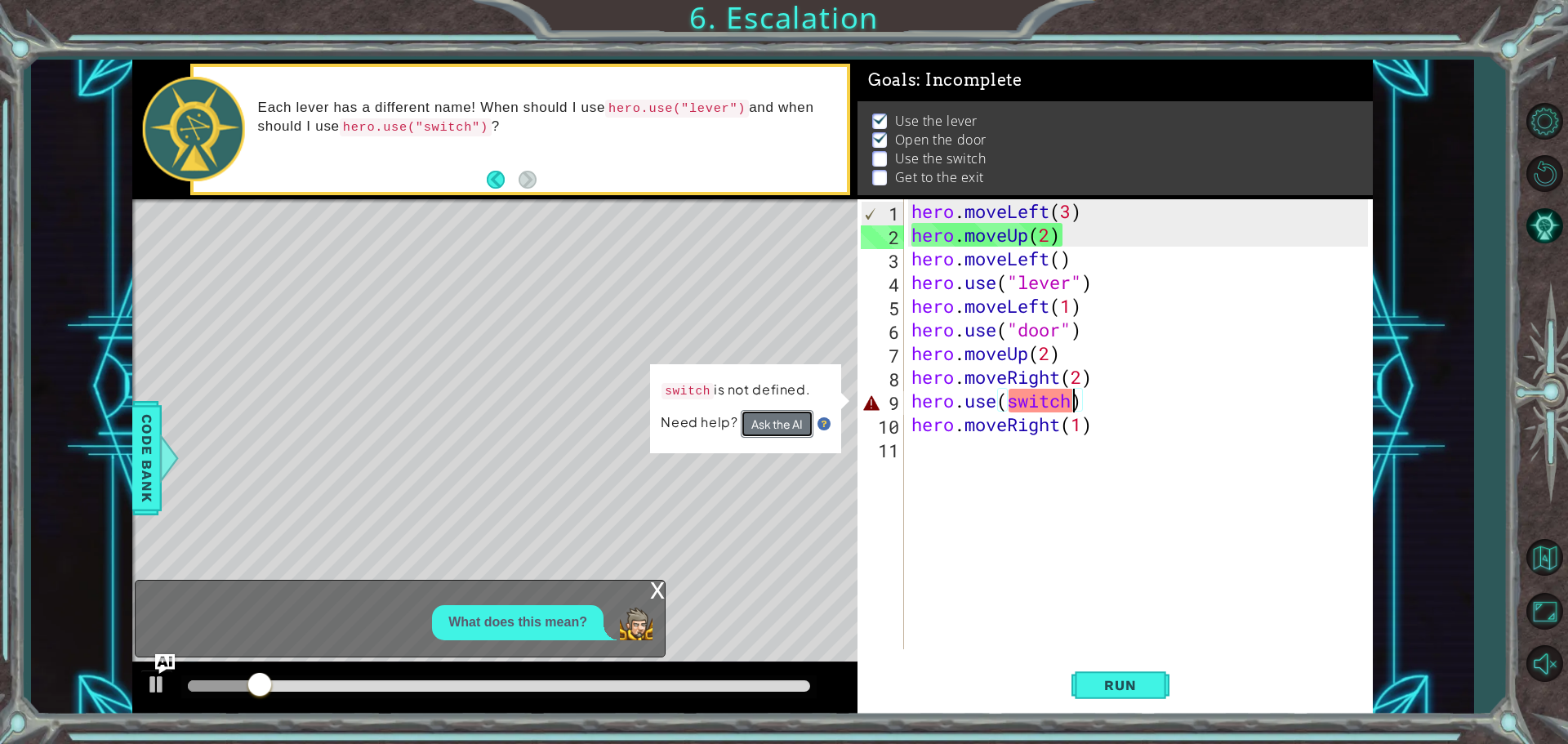
click at [792, 425] on button "Ask the AI" at bounding box center [776, 424] width 72 height 28
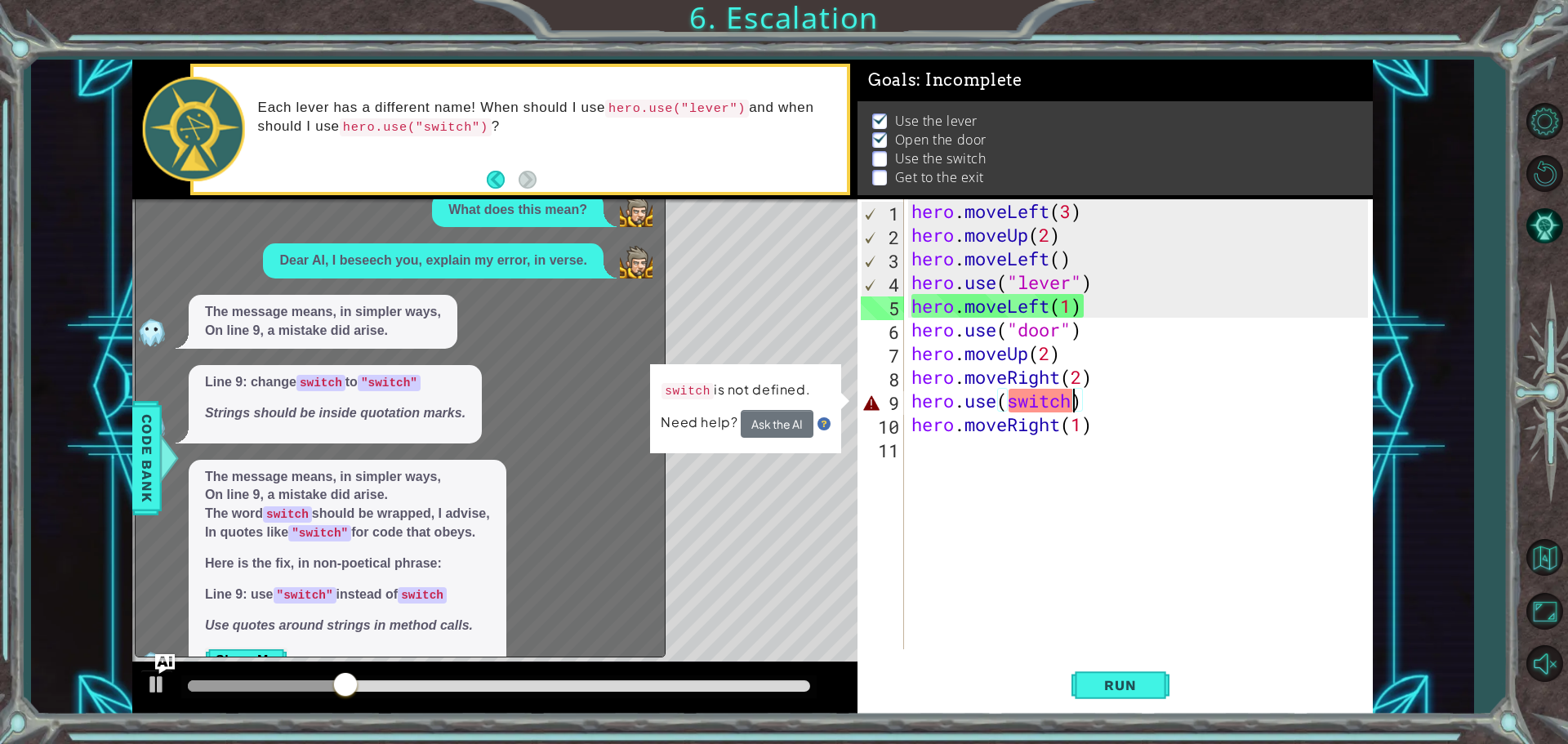
scroll to position [41, 0]
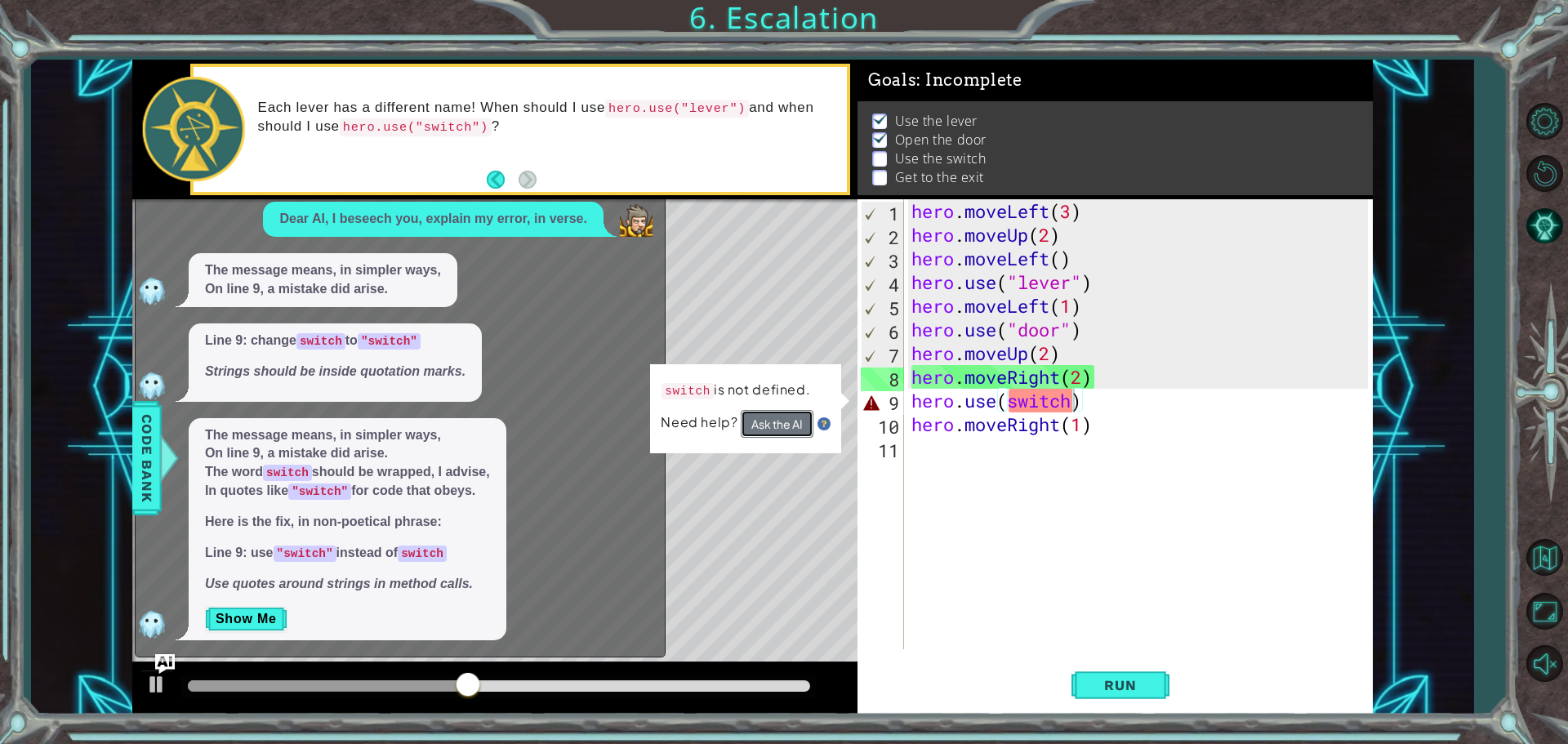
click at [803, 421] on button "Ask the AI" at bounding box center [776, 424] width 72 height 28
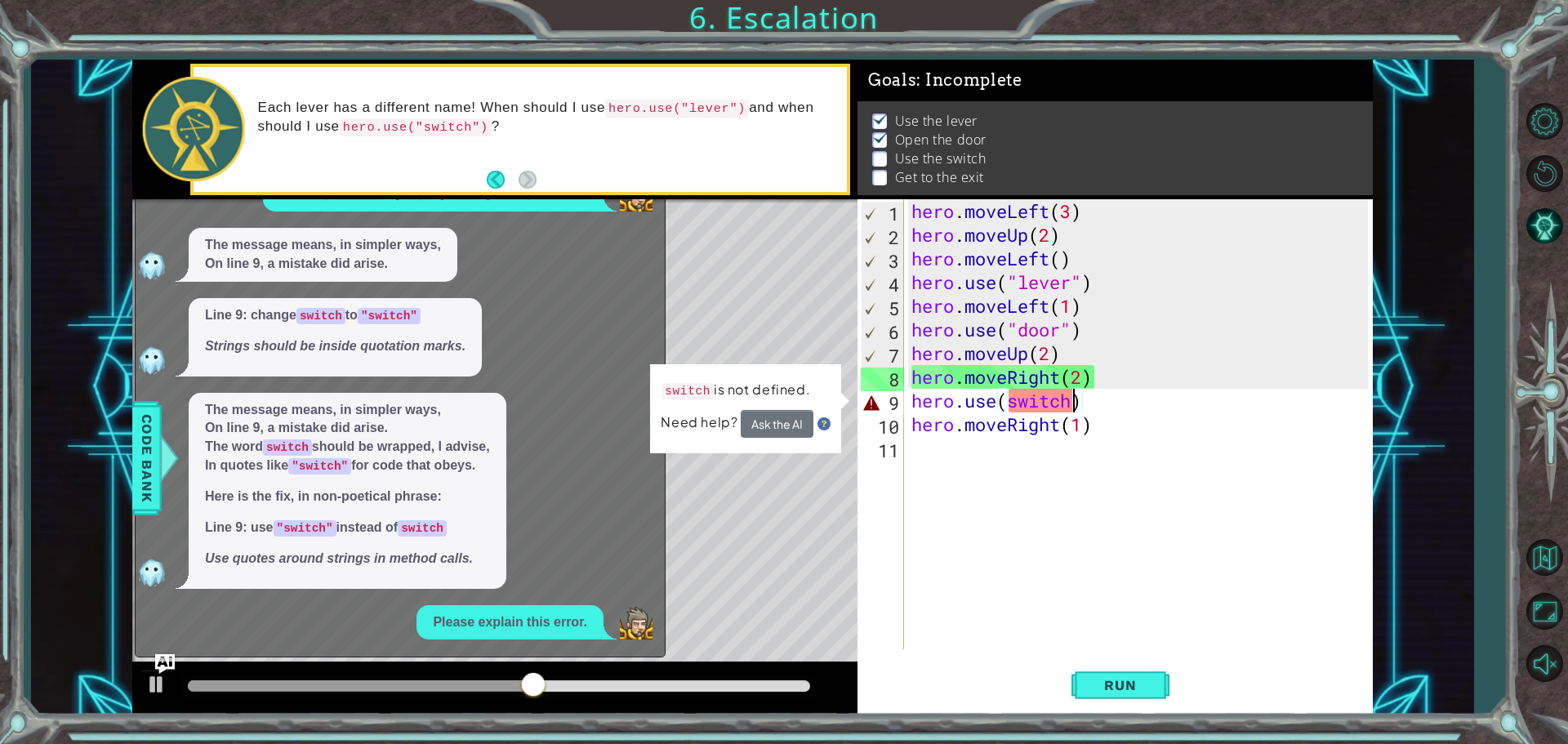
scroll to position [206, 0]
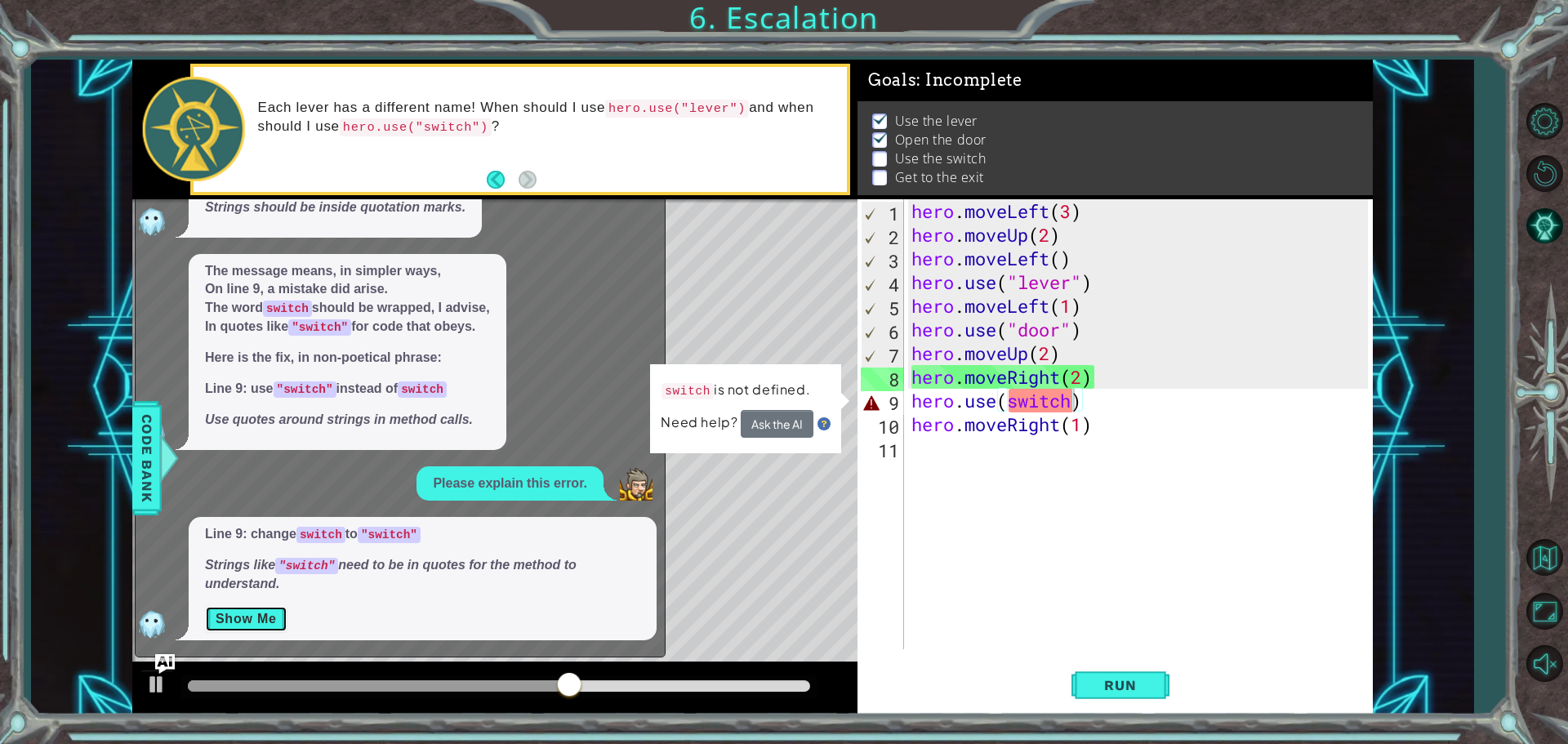
click at [276, 616] on button "Show Me" at bounding box center [246, 619] width 82 height 27
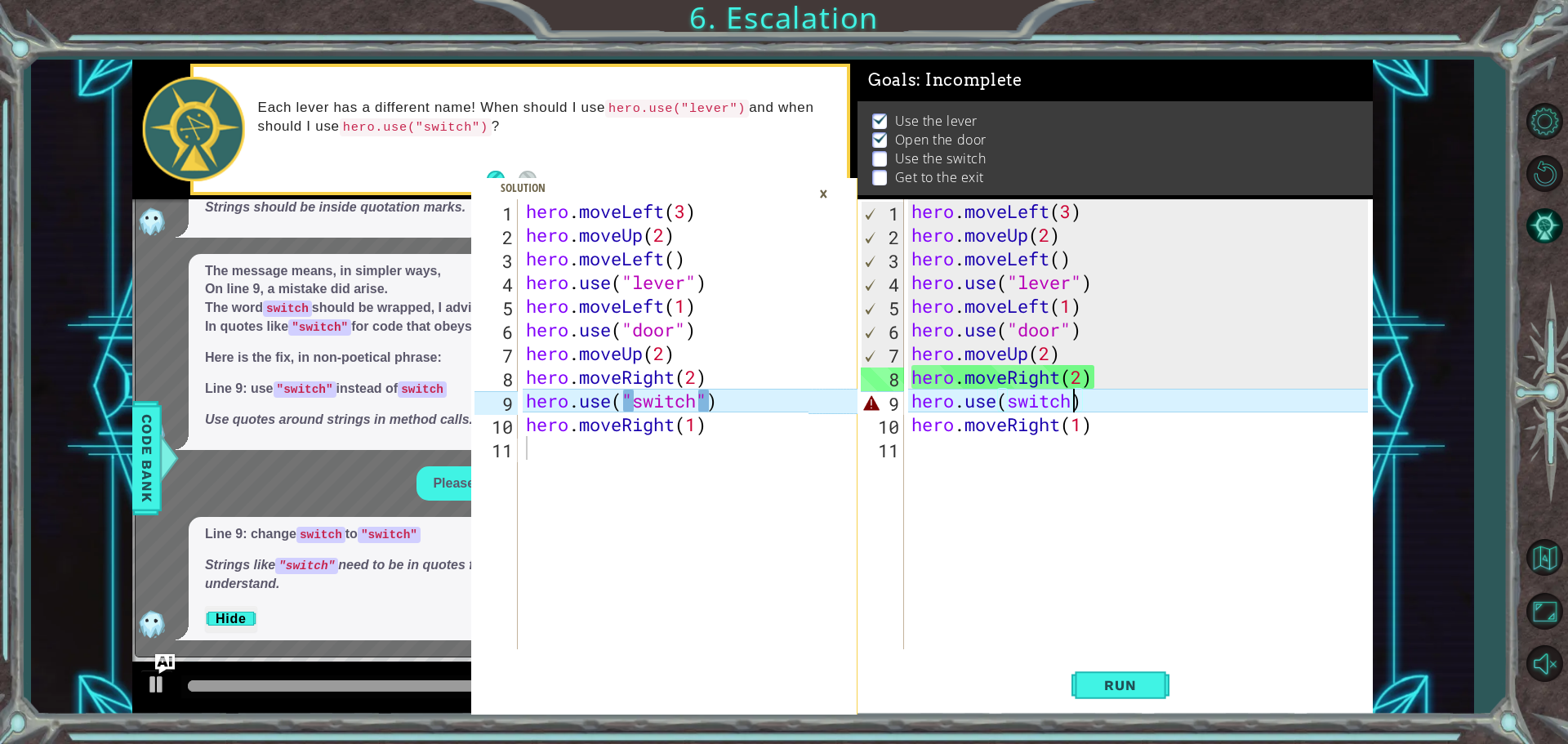
type textarea "hero.use("switch")"
click at [762, 396] on div "hero . moveLeft ( 3 ) hero . moveUp ( 2 ) hero . moveLeft ( ) hero . use ( "lev…" at bounding box center [669, 447] width 294 height 497
click at [941, 401] on div "hero . moveLeft ( 3 ) hero . moveUp ( 2 ) hero . moveLeft ( ) hero . use ( "lev…" at bounding box center [1141, 447] width 468 height 497
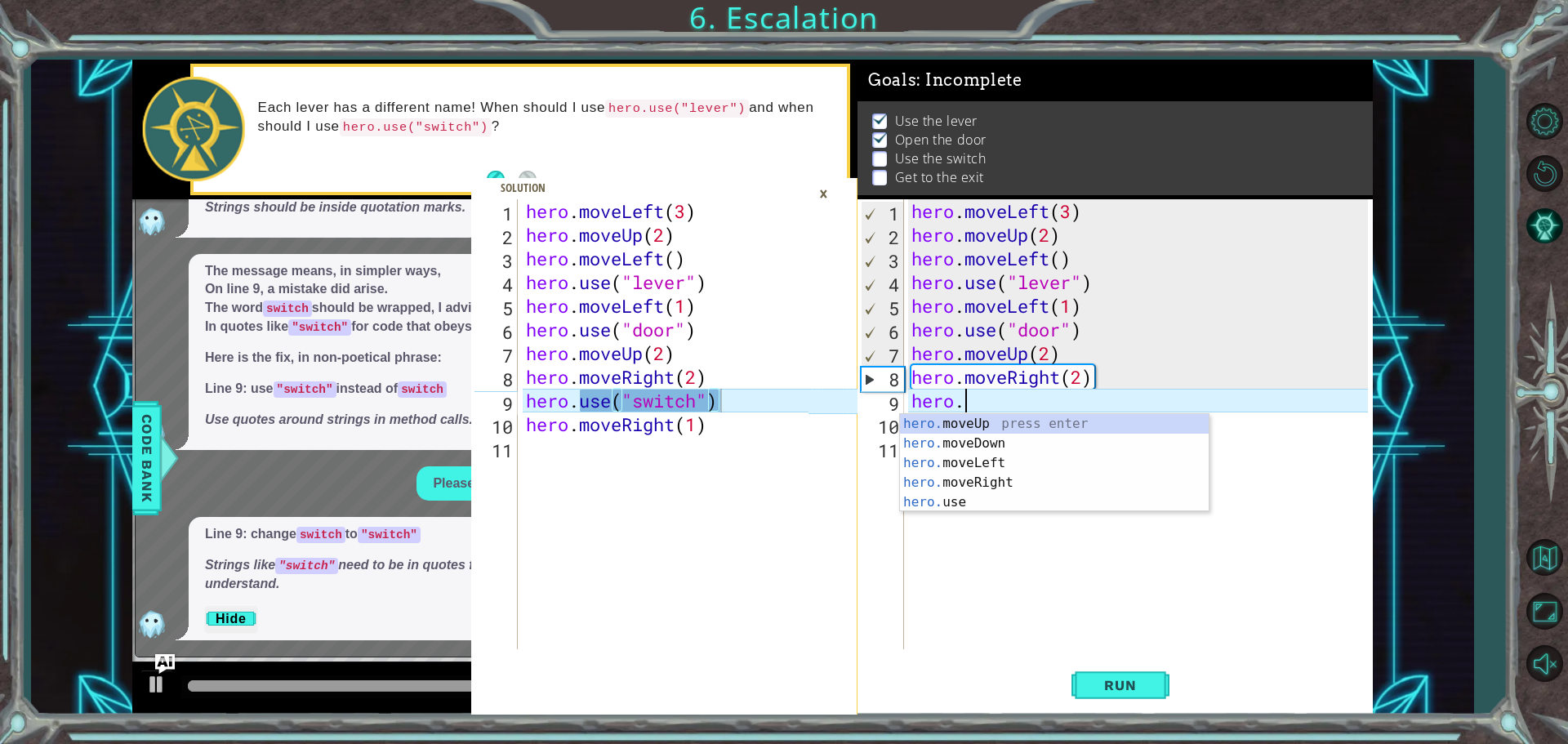
scroll to position [0, 0]
type textarea "h"
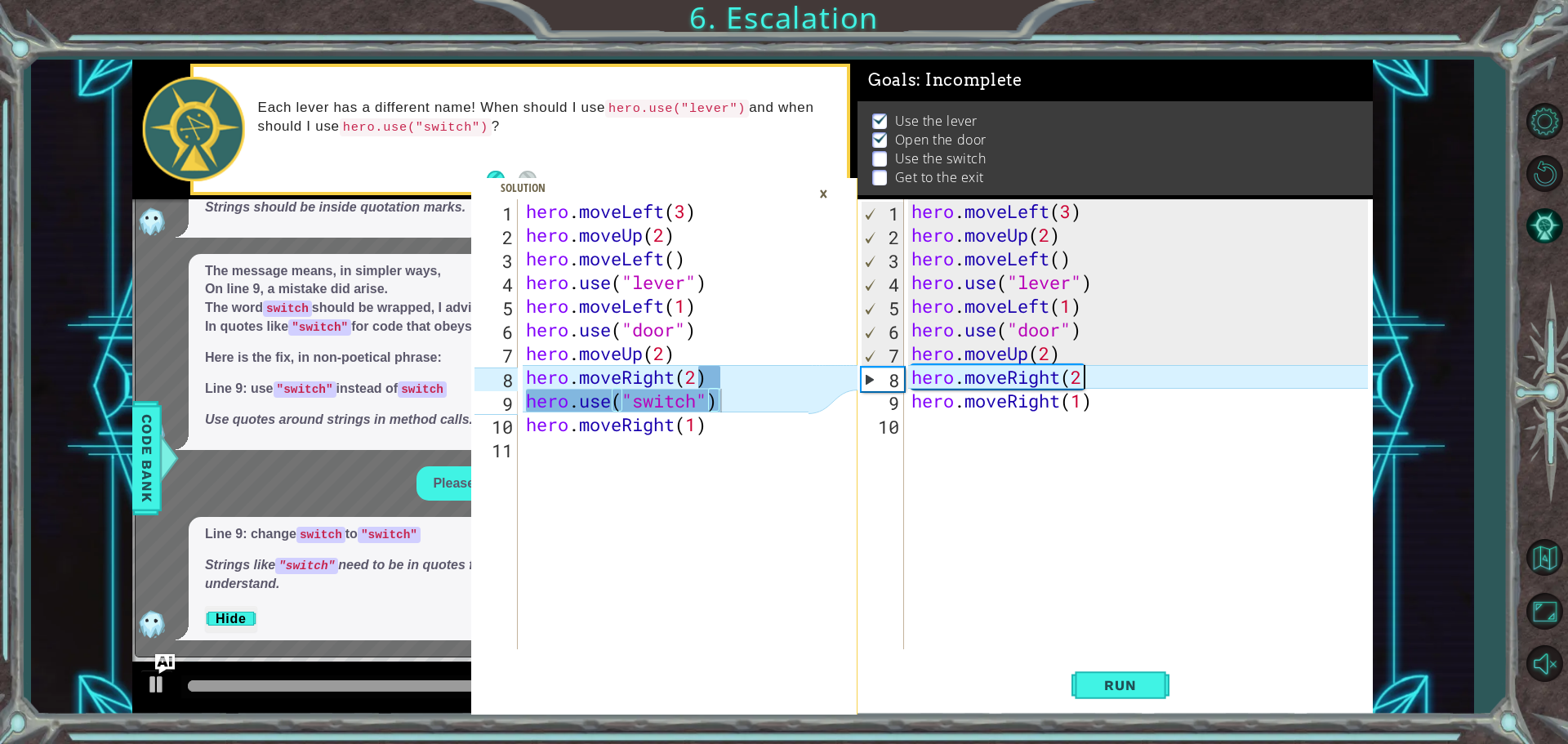
type textarea "hero.moveRight(2)"
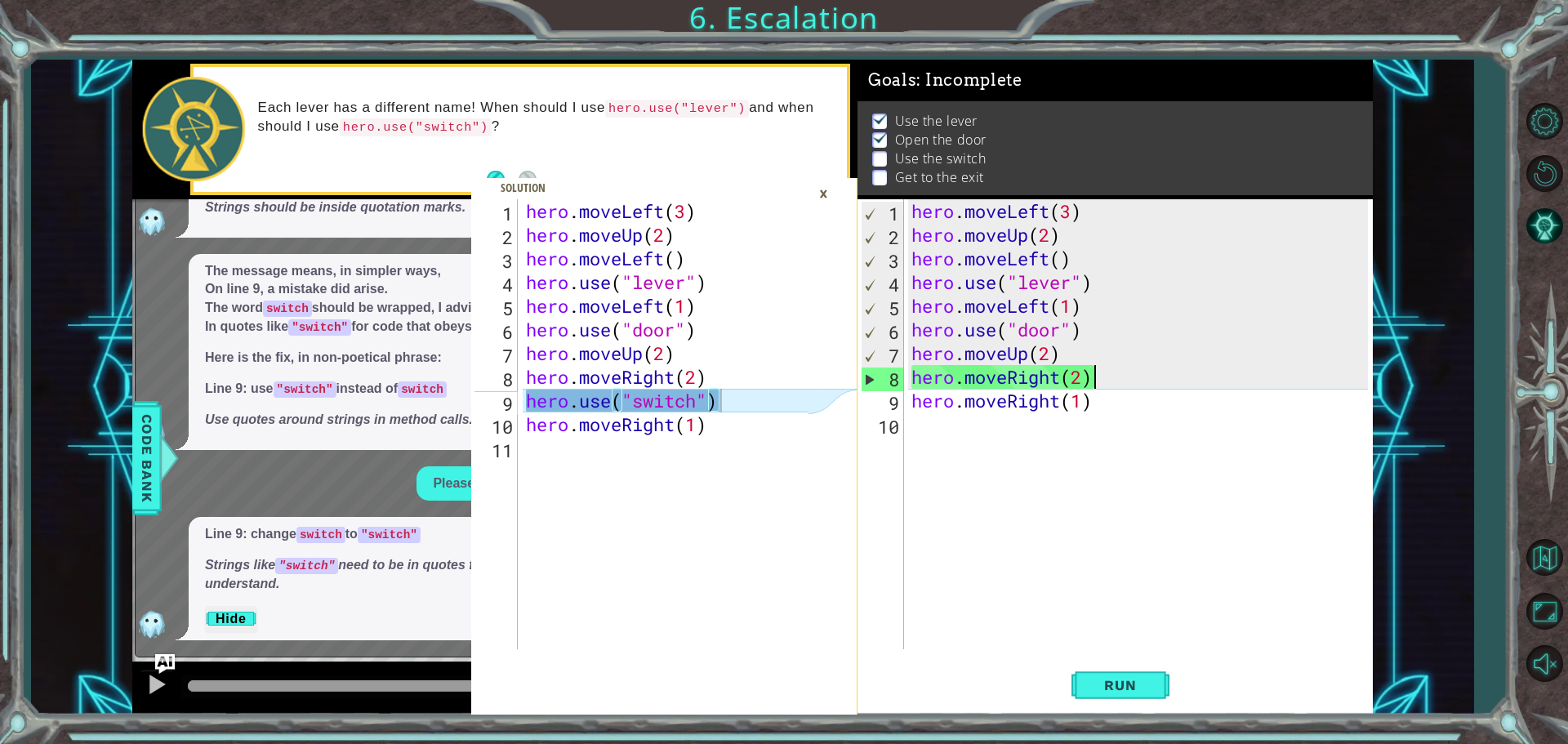
scroll to position [0, 7]
click at [941, 413] on div "hero . moveLeft ( 3 ) hero . moveUp ( 2 ) hero . moveLeft ( ) hero . use ( "lev…" at bounding box center [1141, 447] width 468 height 497
click at [941, 410] on div "hero . moveLeft ( 3 ) hero . moveUp ( 2 ) hero . moveLeft ( ) hero . use ( "lev…" at bounding box center [1141, 447] width 468 height 497
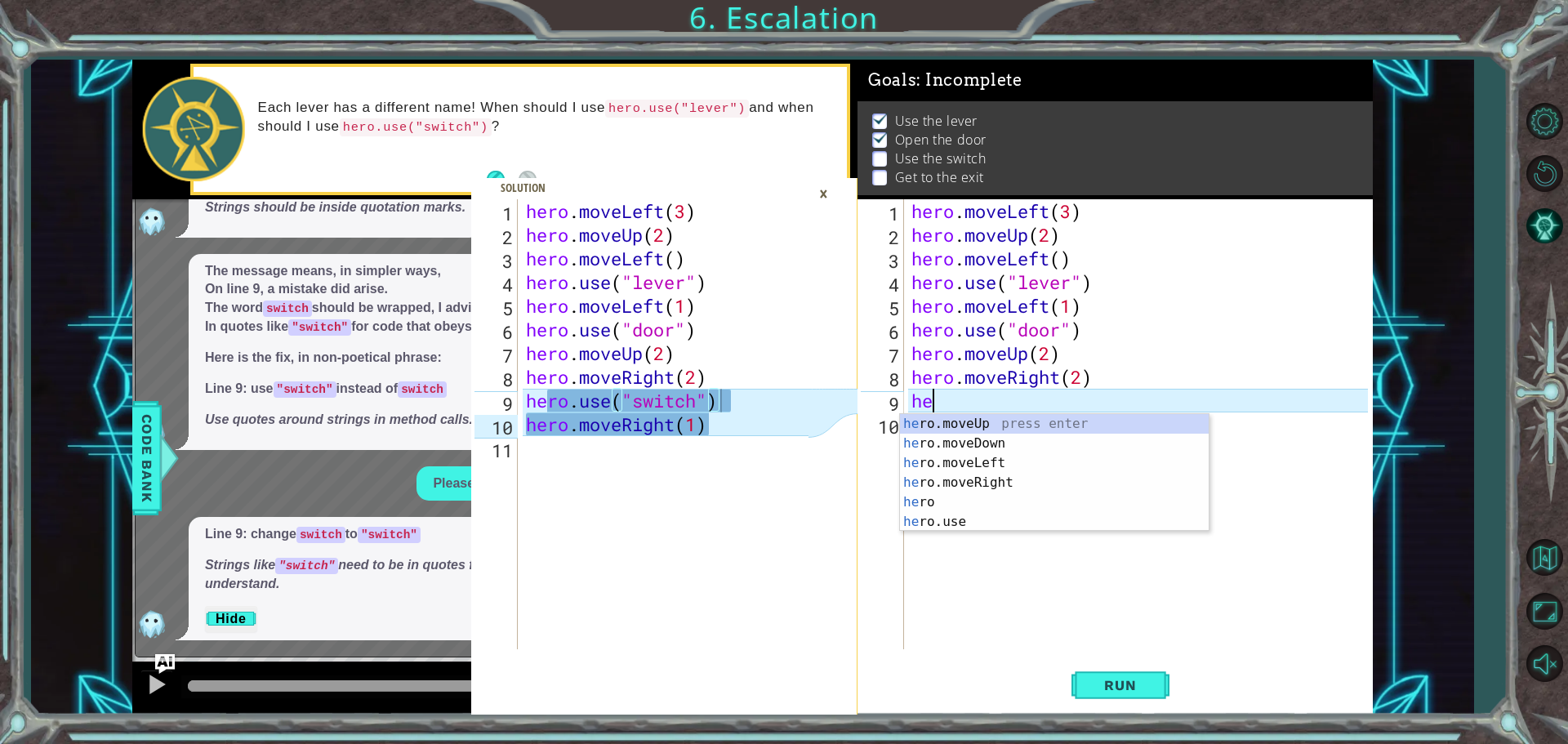
type textarea "h"
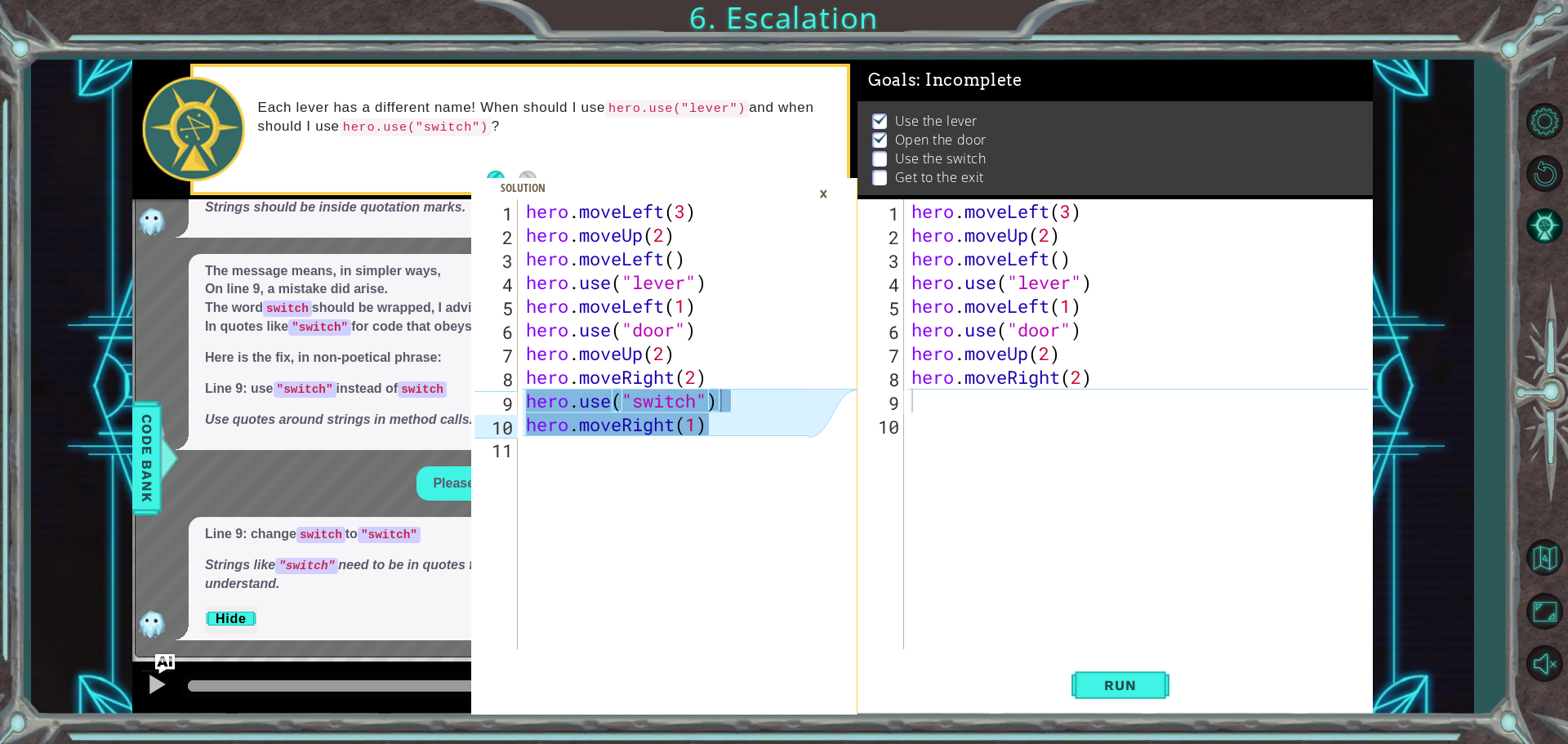
drag, startPoint x: 375, startPoint y: 112, endPoint x: 375, endPoint y: 124, distance: 12.0
click at [375, 114] on p "Each lever has a different name! When should I use hero.use("lever") and when s…" at bounding box center [547, 117] width 579 height 38
drag, startPoint x: 335, startPoint y: 232, endPoint x: 321, endPoint y: 245, distance: 19.1
click at [334, 234] on div "Line 9: change switch to "switch" Strings should be inside quotation marks." at bounding box center [335, 199] width 293 height 79
click at [317, 352] on span "The message means, in simpler ways, On line 9, a mistake did arise. The word sw…" at bounding box center [347, 345] width 285 height 167
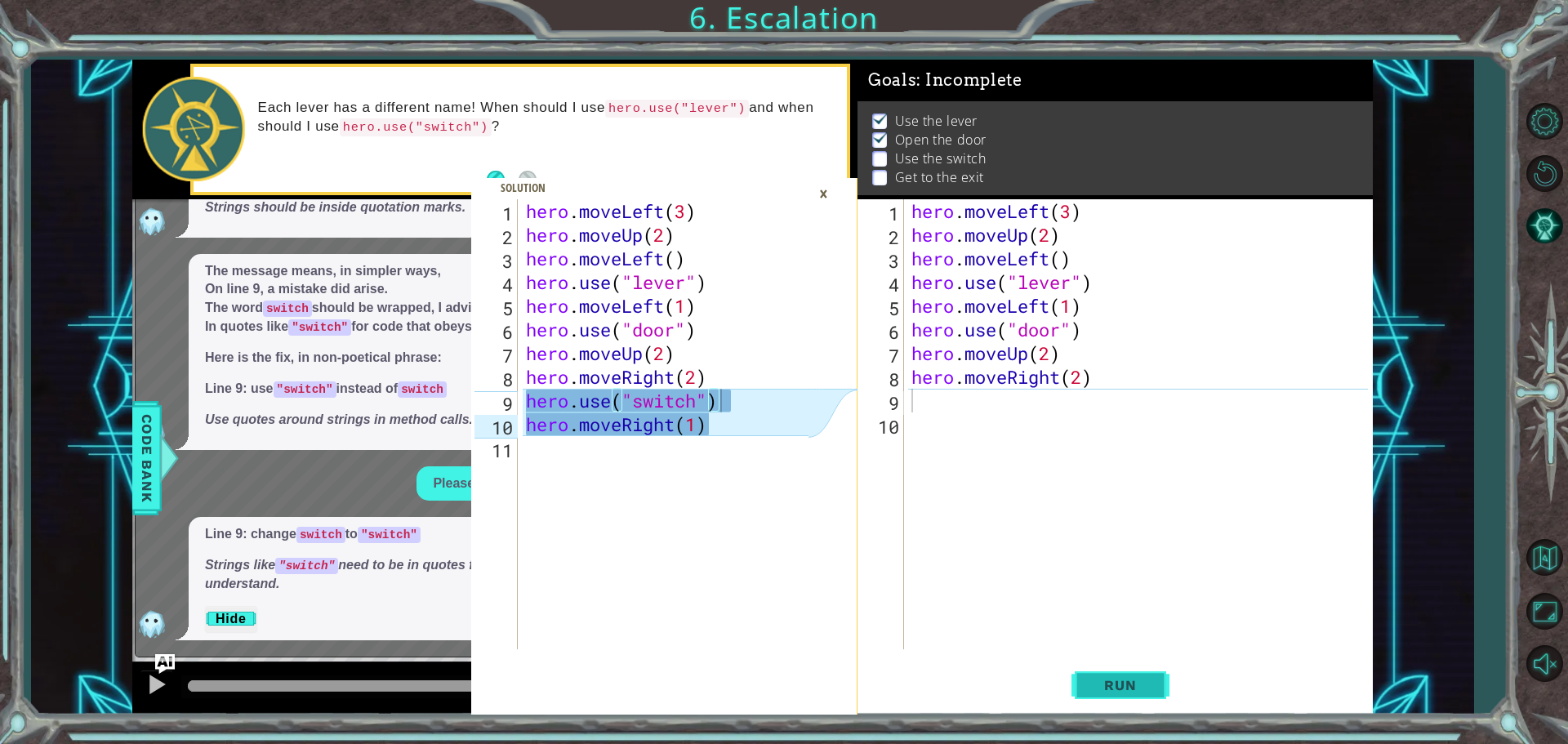
click at [941, 681] on span "Run" at bounding box center [1119, 685] width 64 height 16
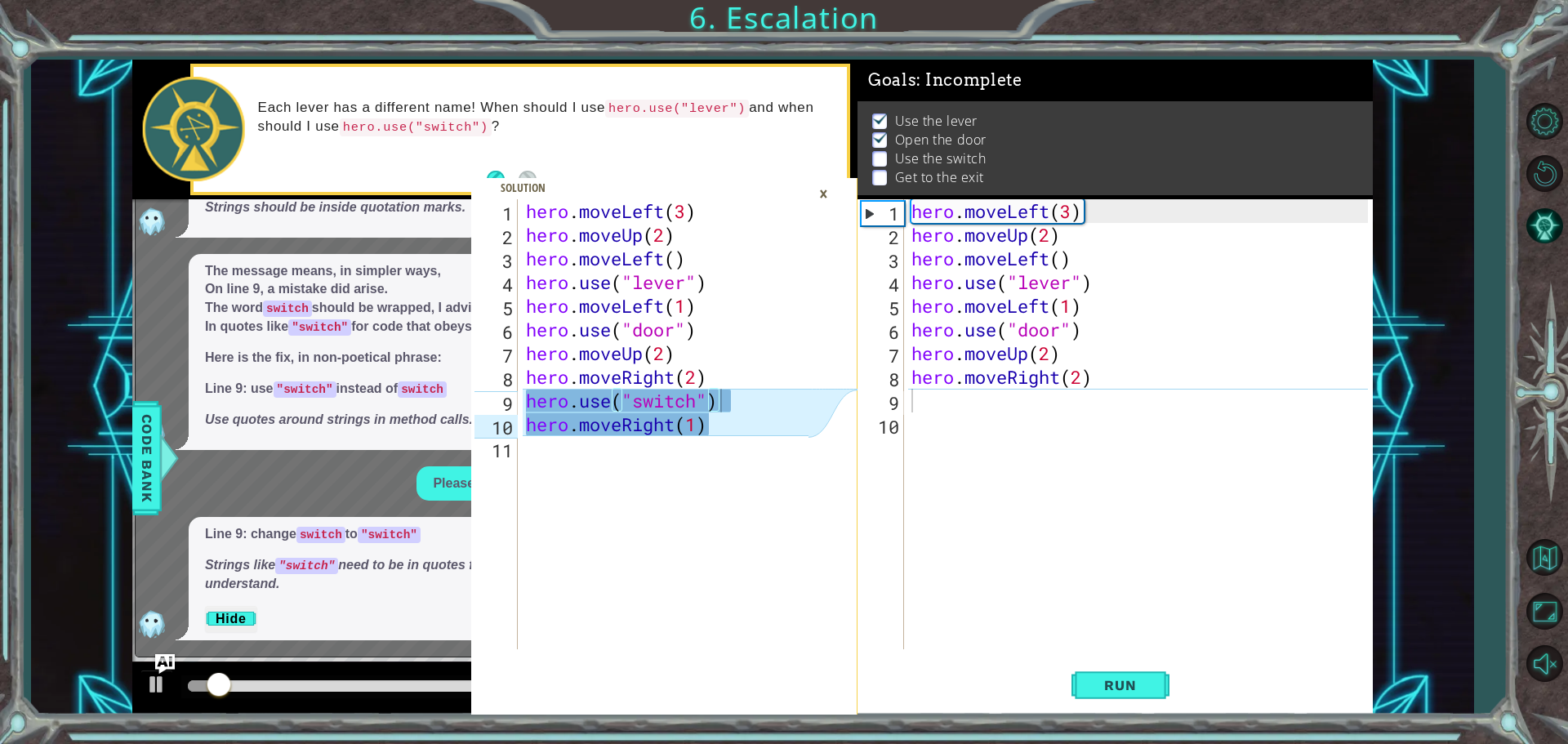
drag, startPoint x: 1401, startPoint y: 183, endPoint x: 1410, endPoint y: 153, distance: 31.3
click at [941, 153] on div "hero.use("switch") 1 2 3 4 5 6 7 8 9 10 11 hero . moveLeft ( 3 ) hero . moveUp …" at bounding box center [752, 386] width 1442 height 654
drag, startPoint x: 692, startPoint y: 183, endPoint x: 757, endPoint y: 192, distance: 65.6
click at [757, 192] on div "hero.use("switch") 1 2 3 4 5 6 7 8 9 10 11 hero . moveLeft ( 3 ) hero . moveUp …" at bounding box center [665, 386] width 386 height 654
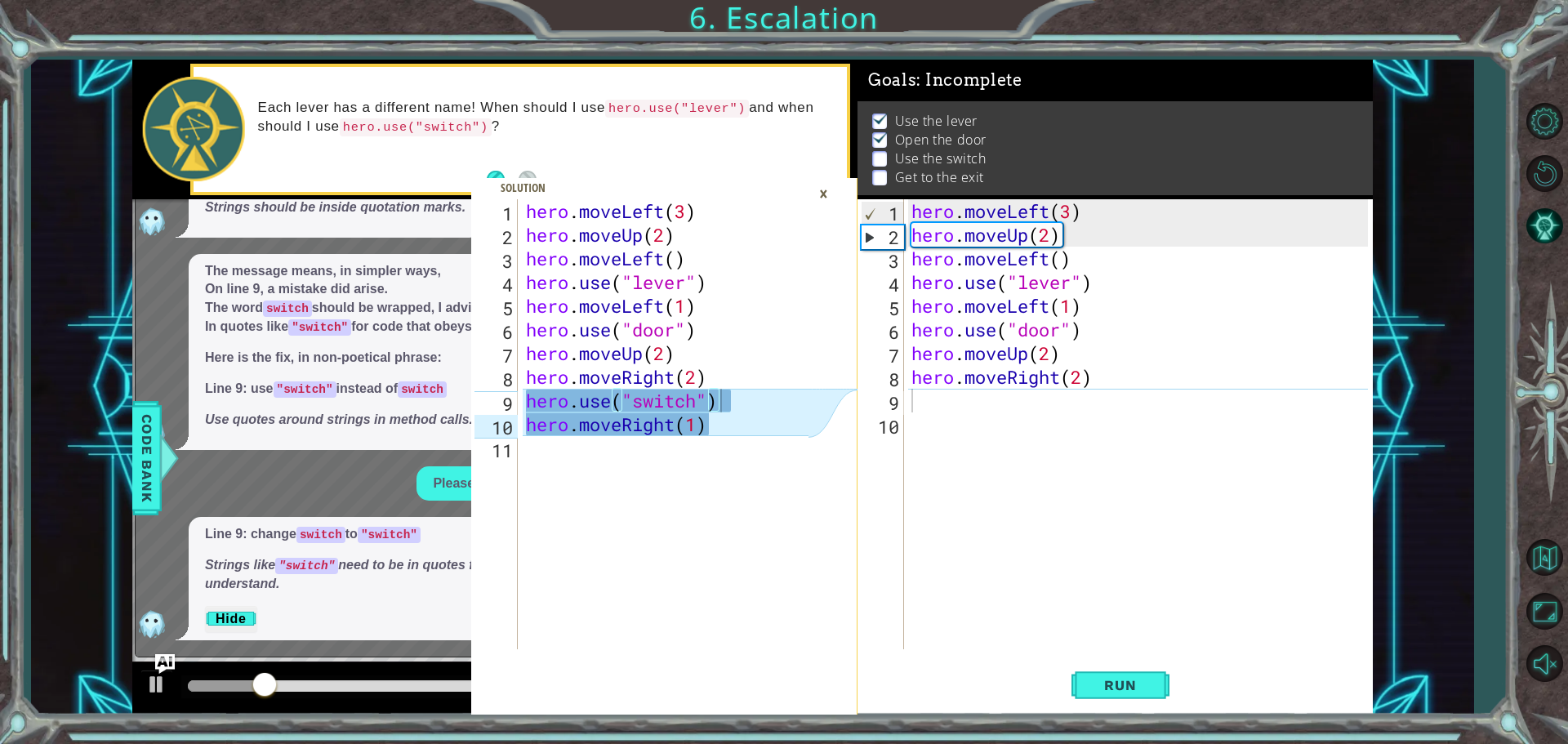
click at [827, 186] on div "×" at bounding box center [824, 193] width 26 height 27
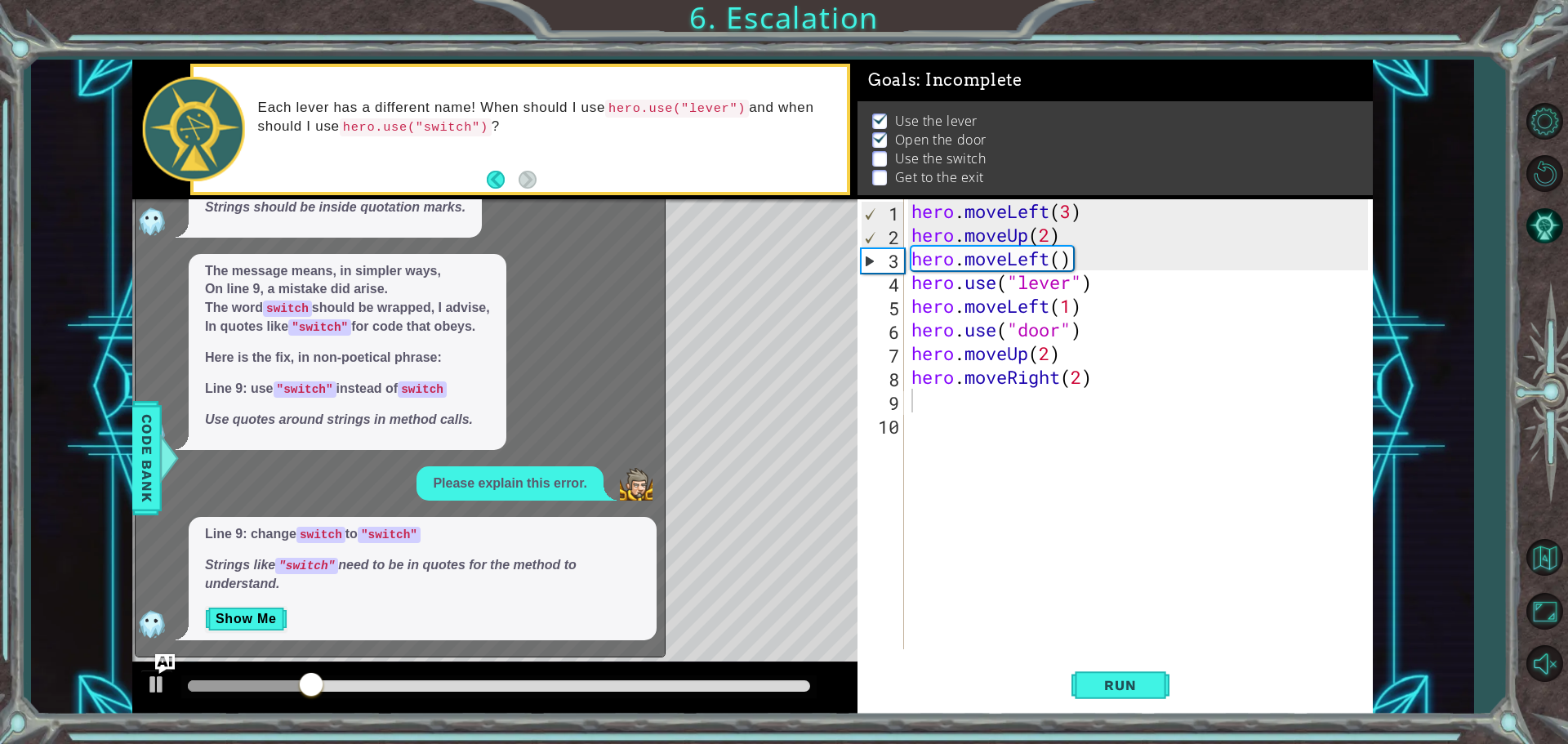
click at [189, 637] on div "Line 9: change switch to "switch" Strings like "switch" need to be in quotes fo…" at bounding box center [422, 578] width 468 height 124
click at [171, 643] on div "x What does this mean? Dear AI, I beseech you, explain my error, in verse. The …" at bounding box center [400, 412] width 531 height 490
click at [170, 648] on div "x What does this mean? Dear AI, I beseech you, explain my error, in verse. The …" at bounding box center [400, 412] width 531 height 490
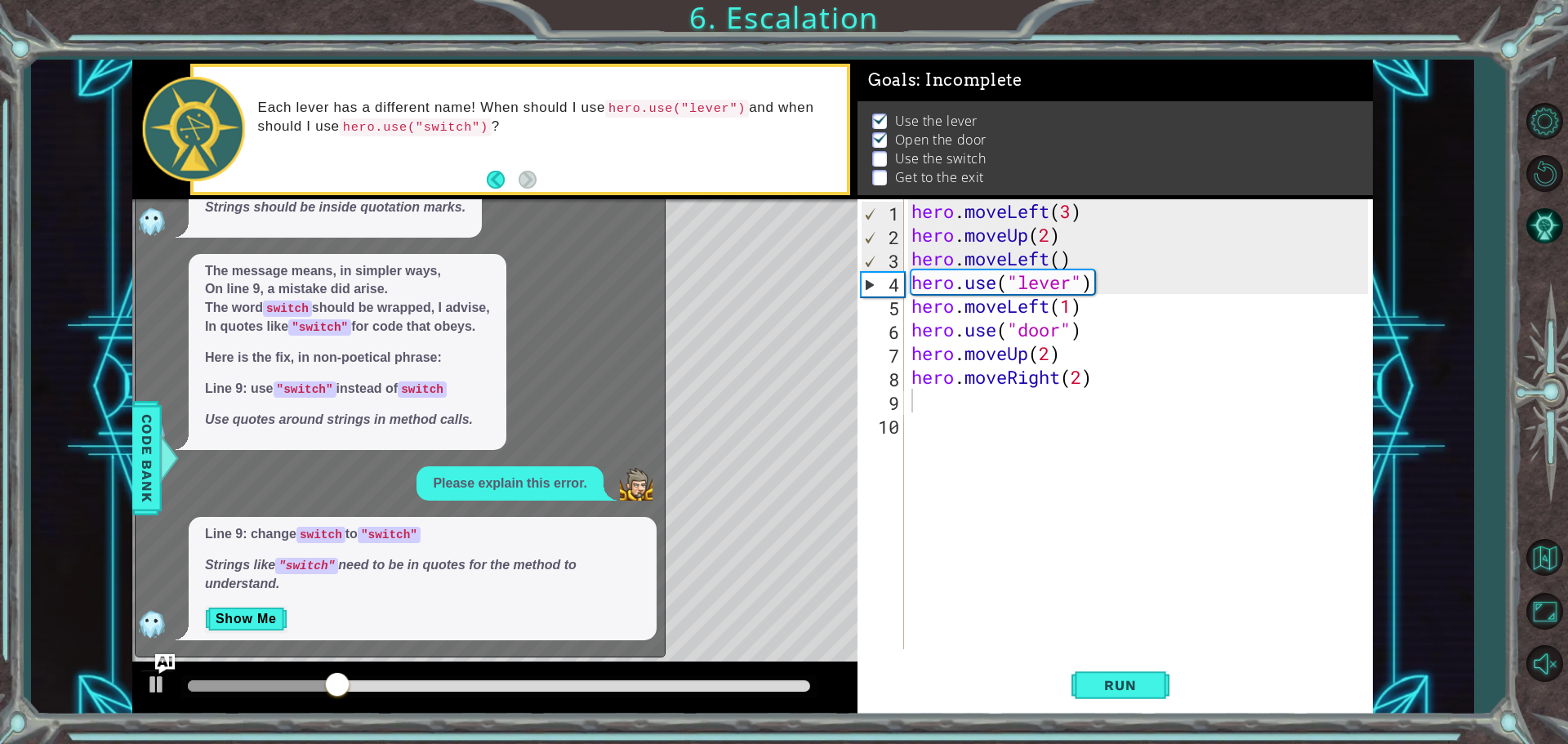
drag, startPoint x: 238, startPoint y: 593, endPoint x: 291, endPoint y: 596, distance: 53.1
click at [245, 593] on div "Line 9: change switch to "switch" Strings like "switch" need to be in quotes fo…" at bounding box center [422, 578] width 468 height 124
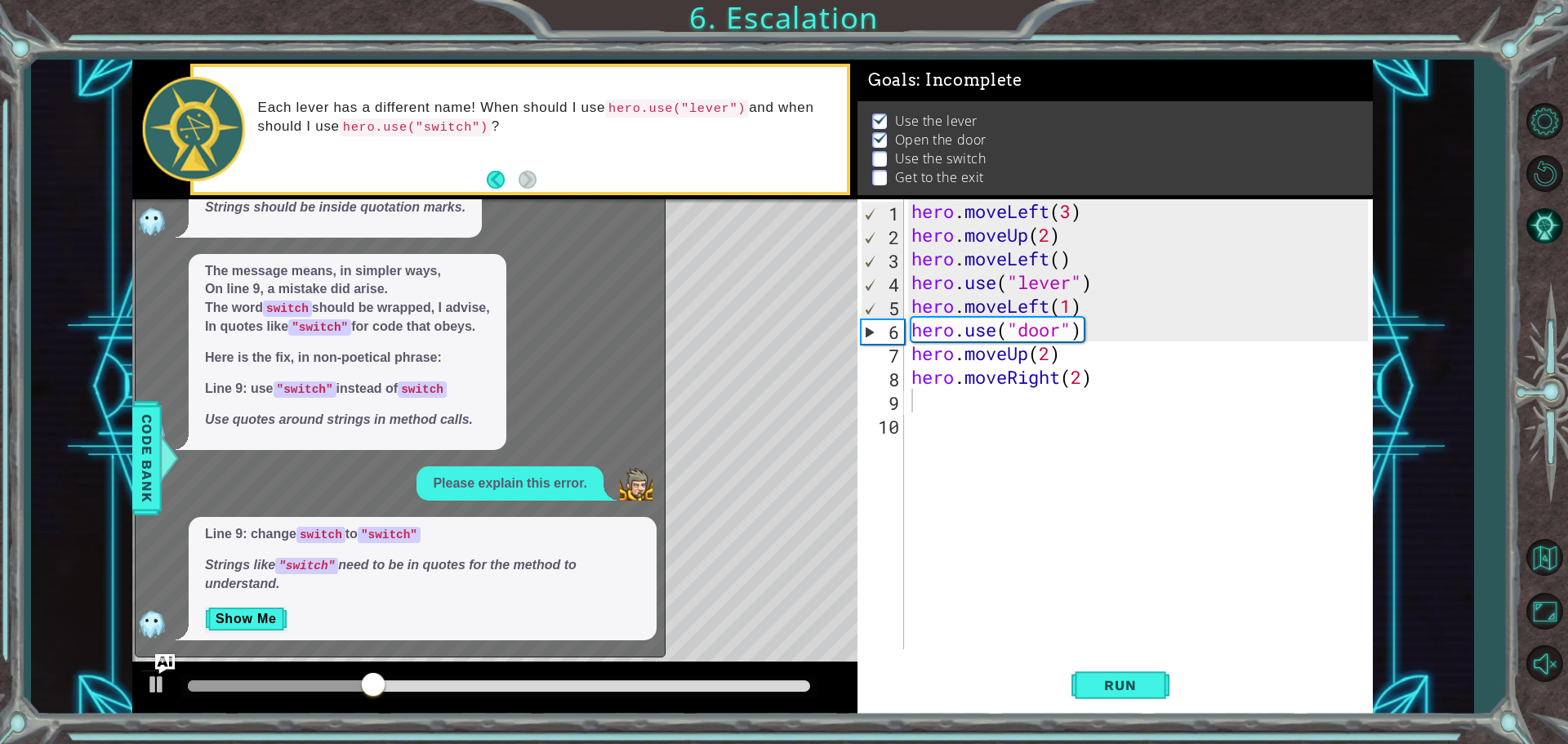
click at [827, 575] on div "Level Map" at bounding box center [510, 439] width 754 height 480
click at [681, 555] on div "Level Map" at bounding box center [510, 439] width 754 height 480
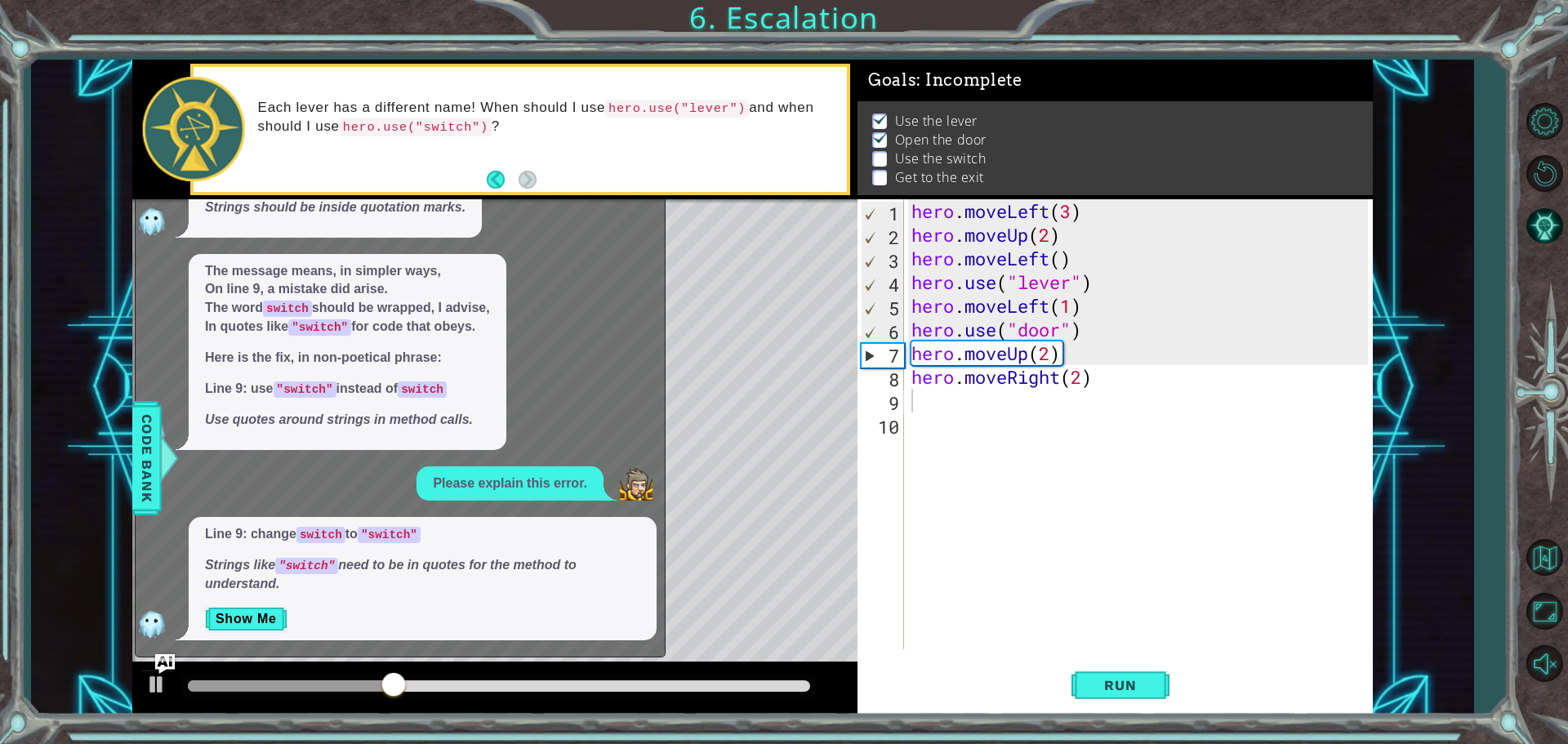
drag, startPoint x: 646, startPoint y: 566, endPoint x: 640, endPoint y: 576, distance: 11.7
click at [645, 569] on div "Line 9: change switch to "switch" Strings like "switch" need to be in quotes fo…" at bounding box center [422, 578] width 468 height 124
click at [621, 576] on p "Strings like "switch" need to be in quotes for the method to understand." at bounding box center [422, 574] width 435 height 38
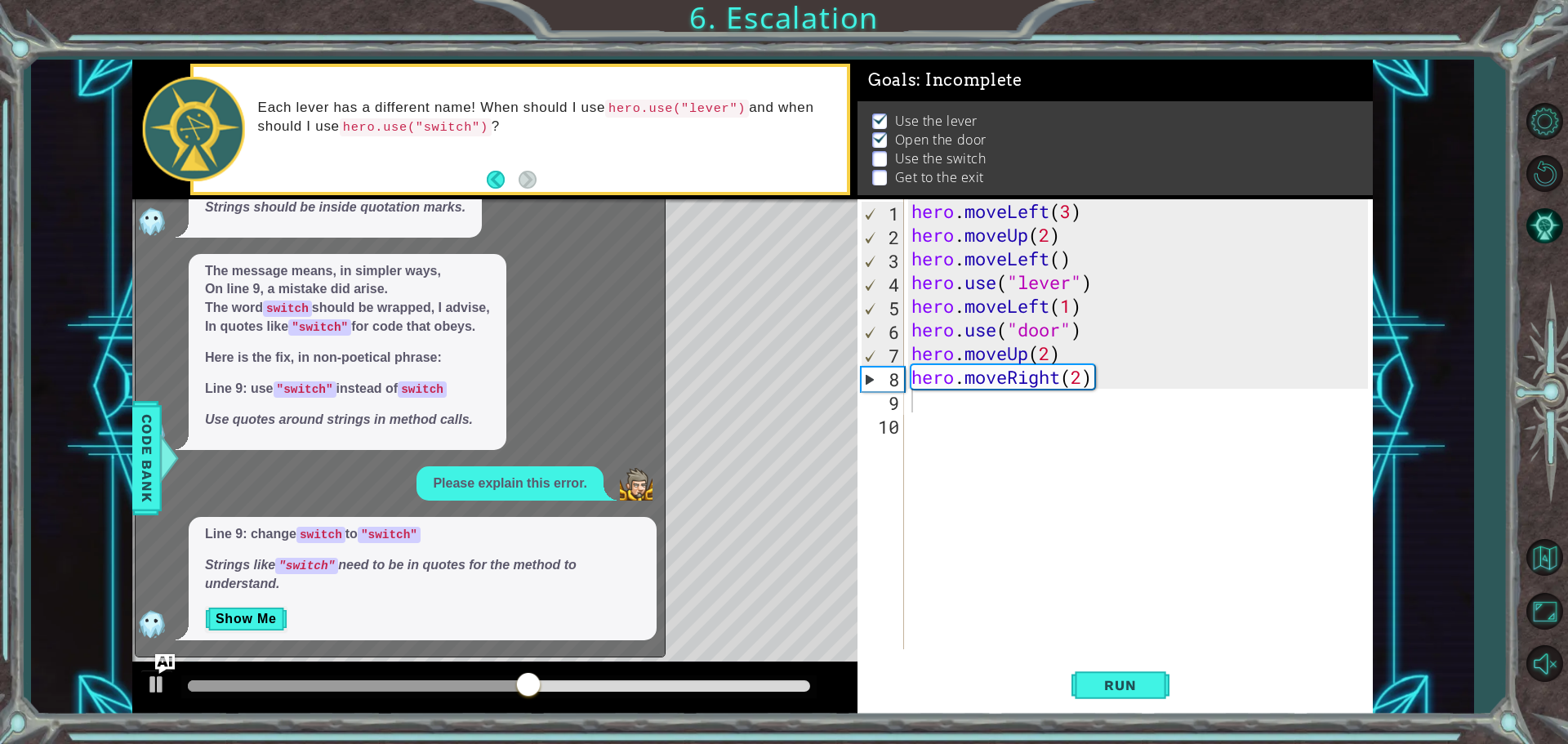
type textarea "hero.moveRight(2)"
drag, startPoint x: 956, startPoint y: 379, endPoint x: 961, endPoint y: 389, distance: 11.2
click at [941, 387] on div "hero . moveLeft ( 3 ) hero . moveUp ( 2 ) hero . moveLeft ( ) hero . use ( "lev…" at bounding box center [1141, 447] width 468 height 497
click at [941, 398] on div "hero . moveLeft ( 3 ) hero . moveUp ( 2 ) hero . moveLeft ( ) hero . use ( "lev…" at bounding box center [1141, 447] width 468 height 497
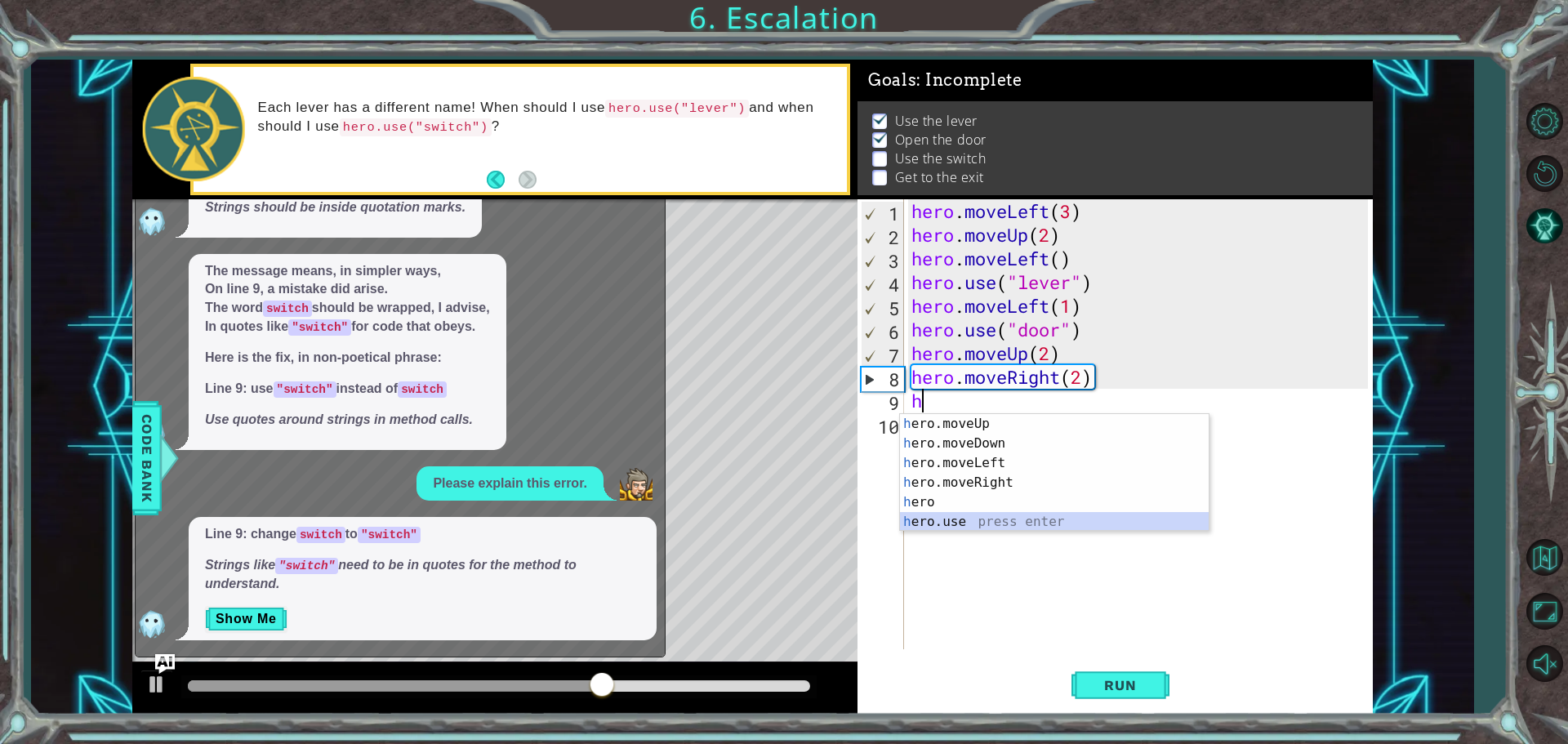
click at [941, 513] on div "h ero.moveUp press enter h ero.moveDown press enter h ero.moveLeft press enter …" at bounding box center [1054, 491] width 308 height 156
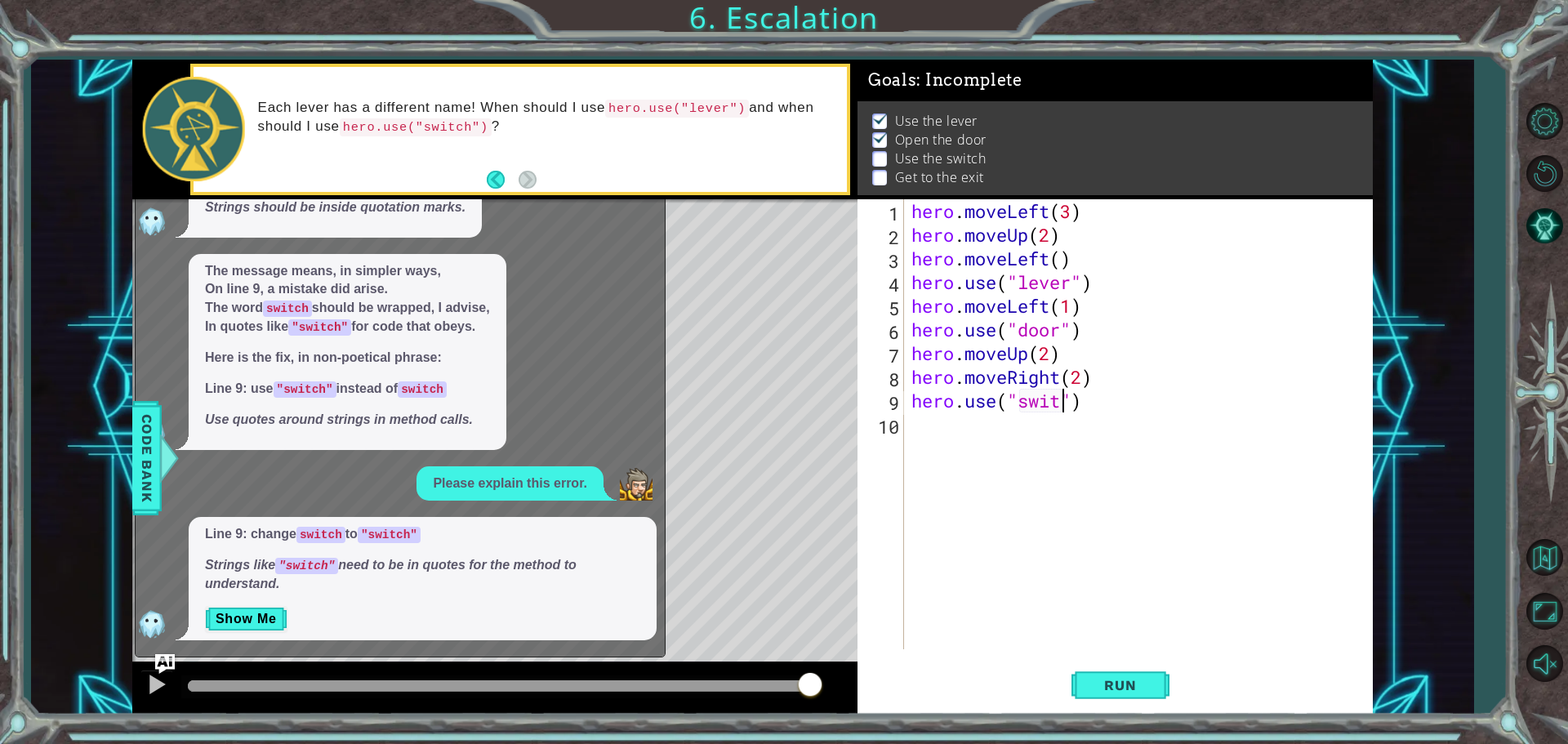
scroll to position [0, 7]
type textarea "hero.use("switch")"
click at [941, 694] on button "Run" at bounding box center [1119, 685] width 98 height 51
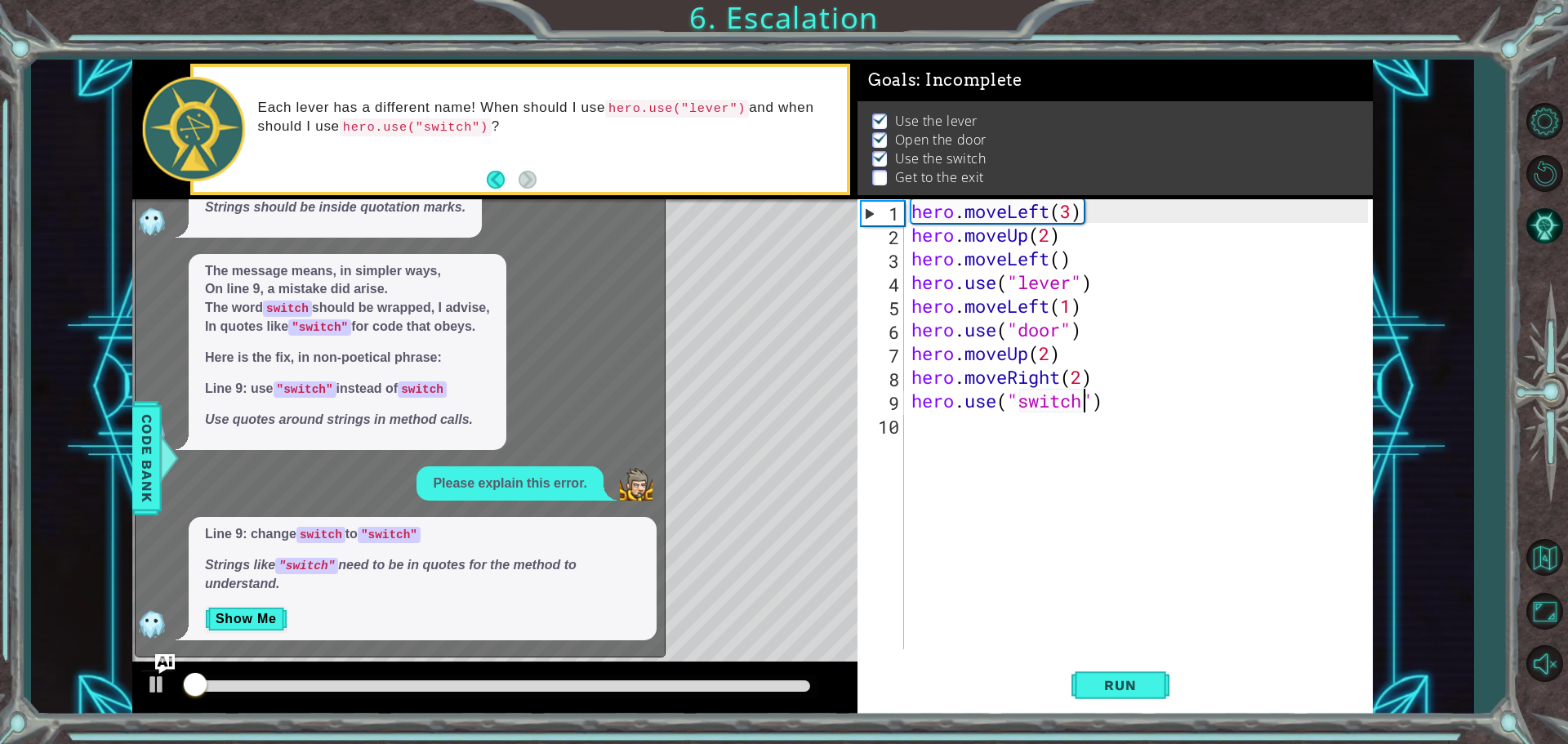
scroll to position [8, 0]
click at [661, 421] on div "x What does this mean? Dear AI, I beseech you, explain my error, in verse. The …" at bounding box center [400, 412] width 531 height 490
click at [489, 178] on button "Back" at bounding box center [503, 179] width 32 height 18
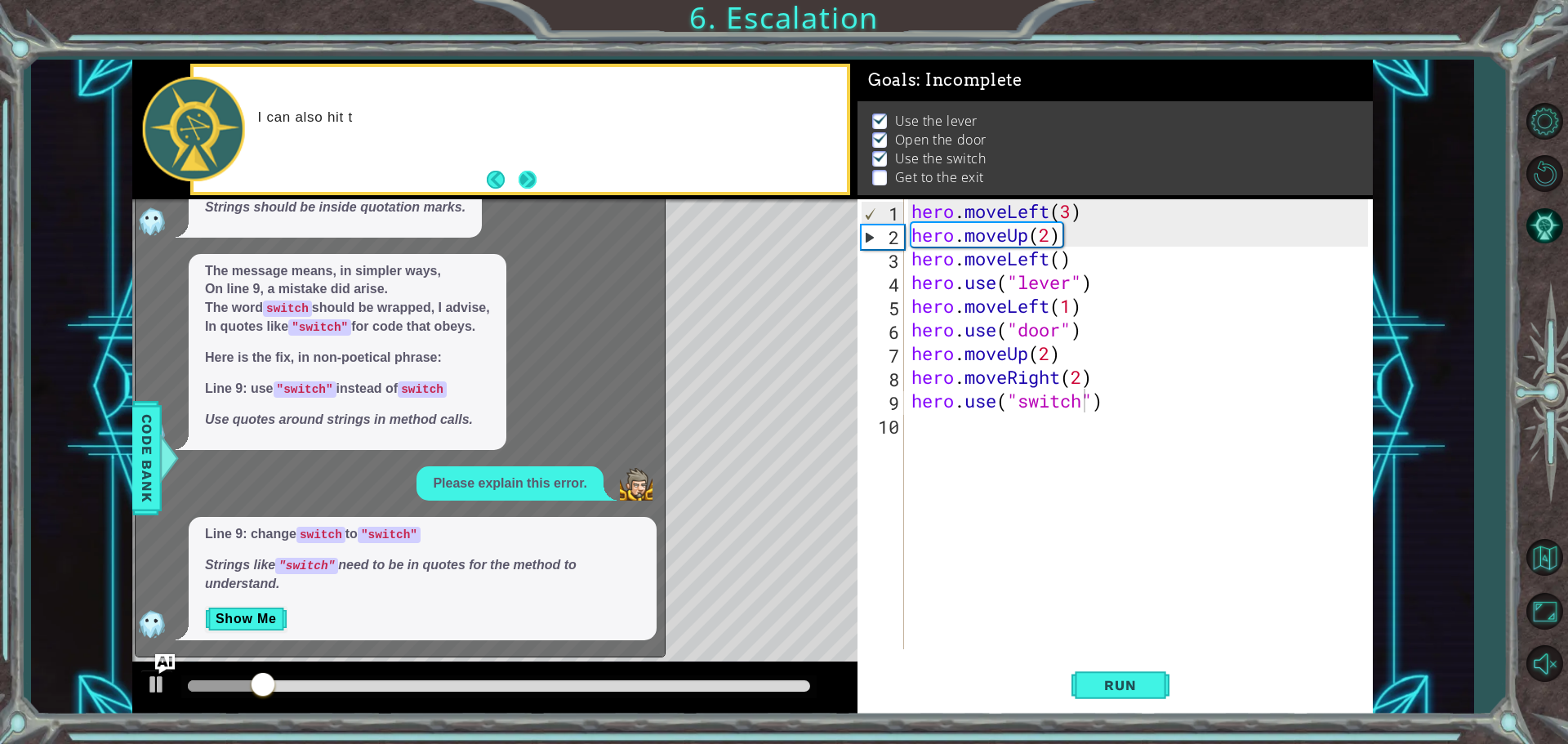
click at [531, 178] on button "Next" at bounding box center [527, 179] width 18 height 18
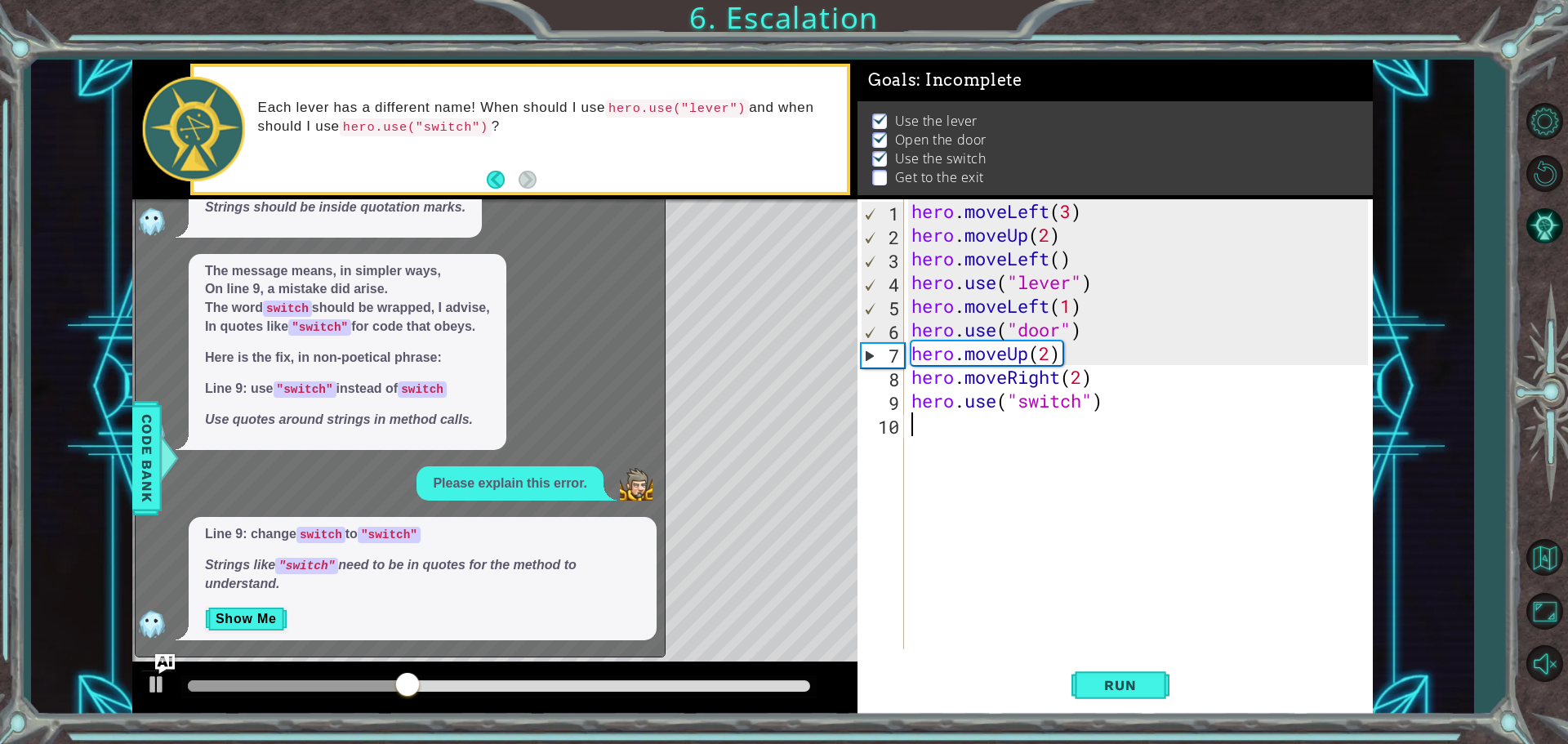
scroll to position [0, 0]
click at [941, 438] on div "hero . moveLeft ( 3 ) hero . moveUp ( 2 ) hero . moveLeft ( ) hero . use ( "lev…" at bounding box center [1141, 447] width 468 height 497
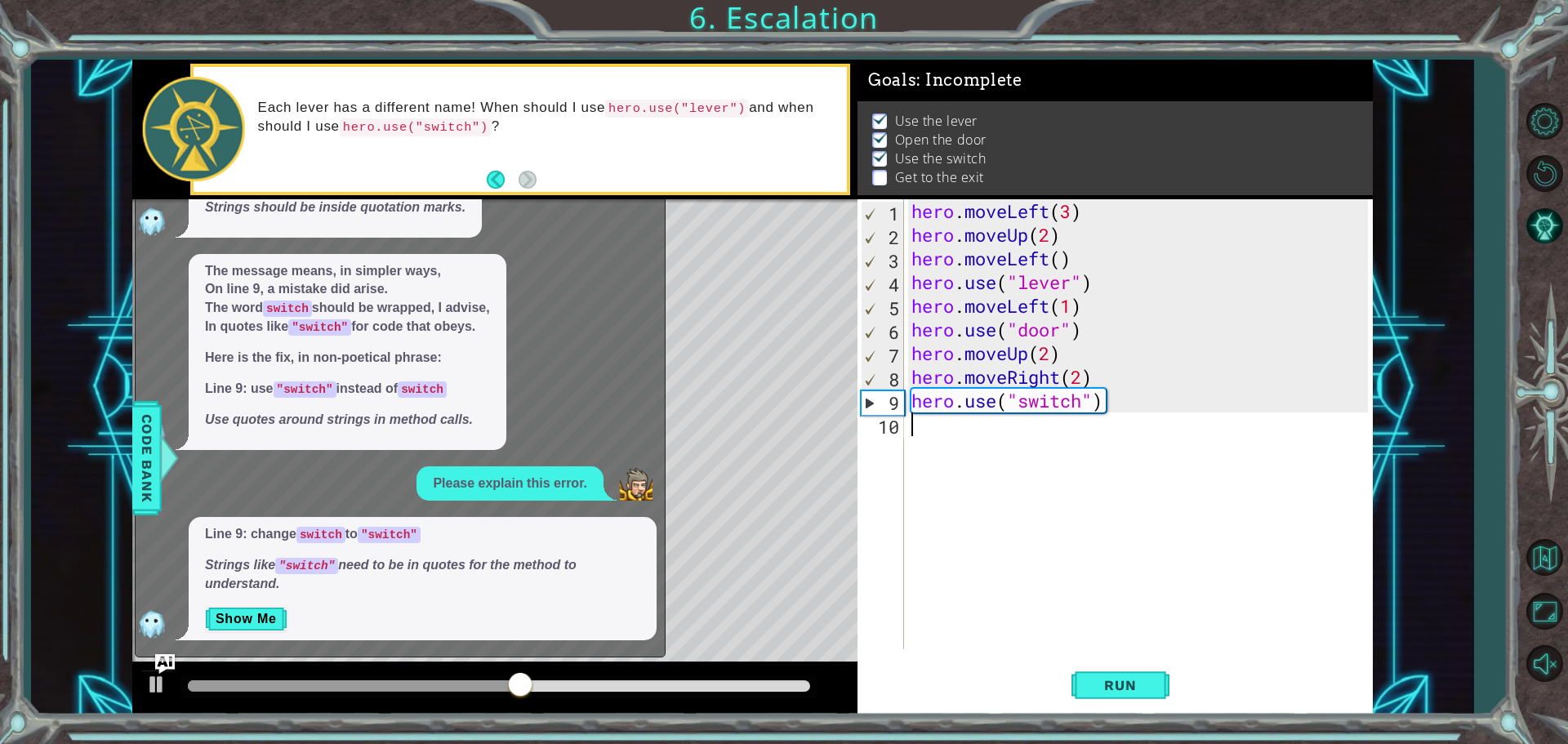
click at [938, 436] on div "hero . moveLeft ( 3 ) hero . moveUp ( 2 ) hero . moveLeft ( ) hero . use ( "lev…" at bounding box center [1141, 447] width 468 height 497
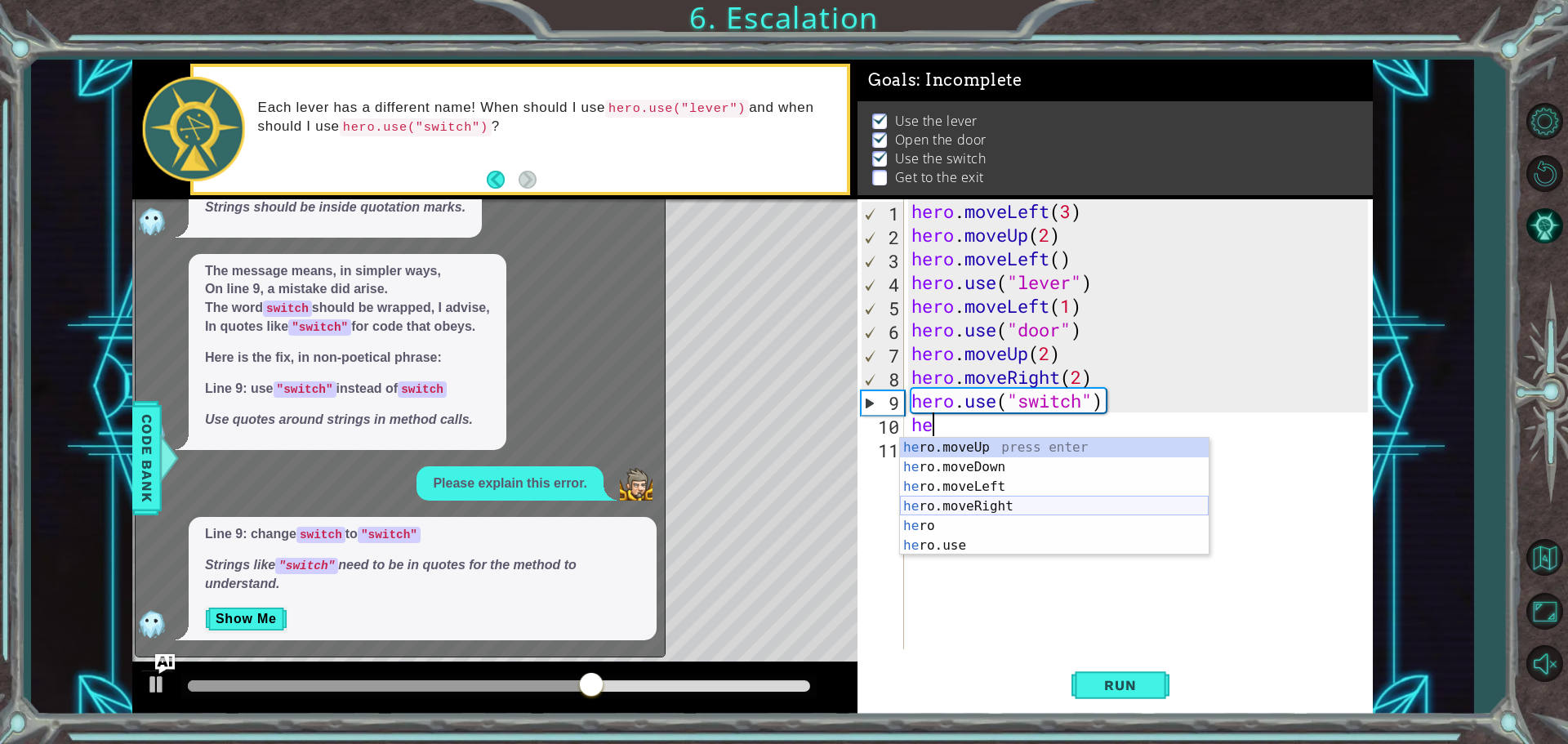
click at [941, 501] on div "he ro.moveUp press enter he ro.moveDown press enter he ro.moveLeft press enter …" at bounding box center [1054, 515] width 308 height 156
type textarea "hero.moveRight(1)"
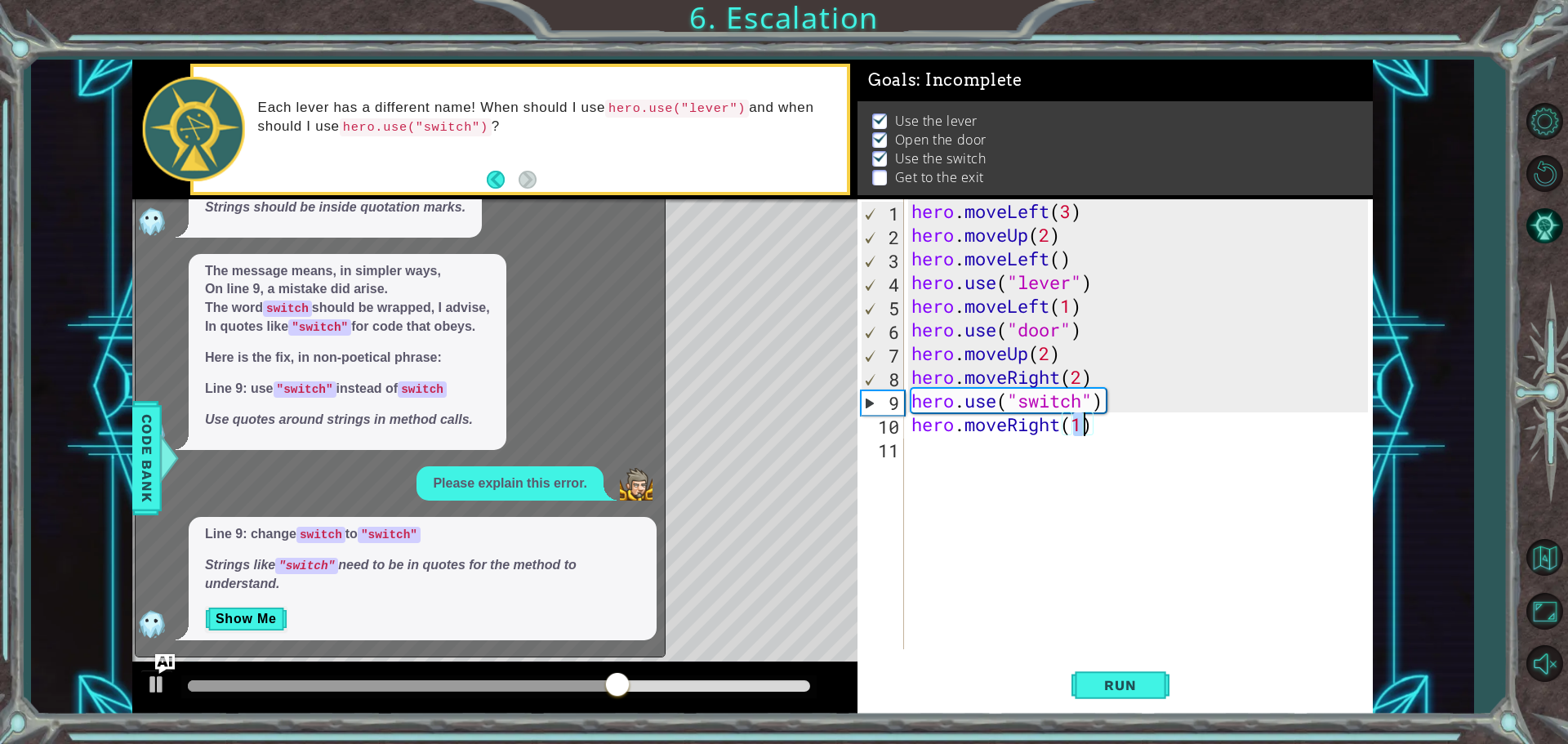
click at [941, 452] on div "hero . moveLeft ( 3 ) hero . moveUp ( 2 ) hero . moveLeft ( ) hero . use ( "lev…" at bounding box center [1141, 447] width 468 height 497
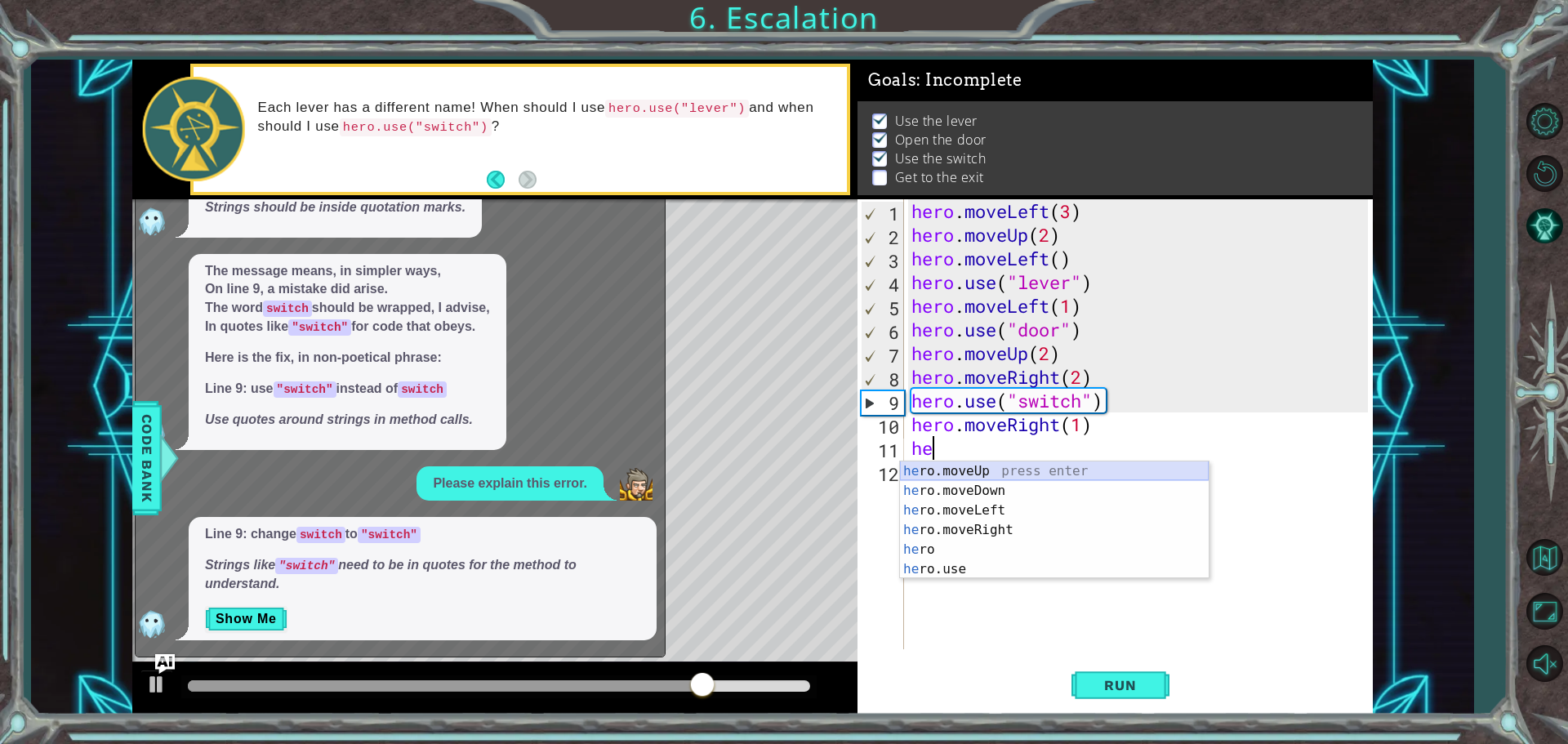
click at [941, 468] on div "he ro.moveUp press enter he ro.moveDown press enter he ro.moveLeft press enter …" at bounding box center [1054, 539] width 308 height 156
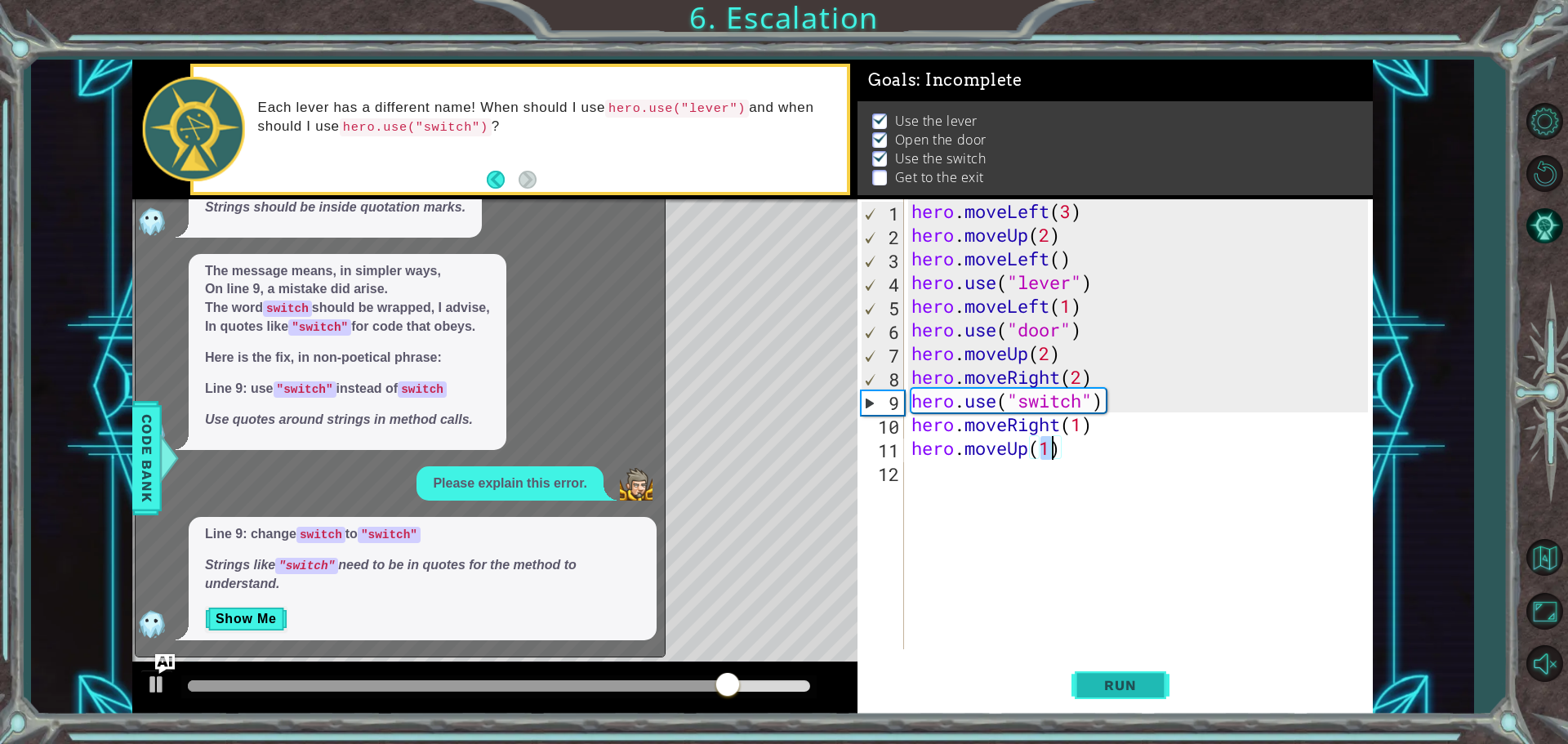
type textarea "hero.moveUp(1)"
click at [941, 686] on span "Run" at bounding box center [1119, 685] width 64 height 16
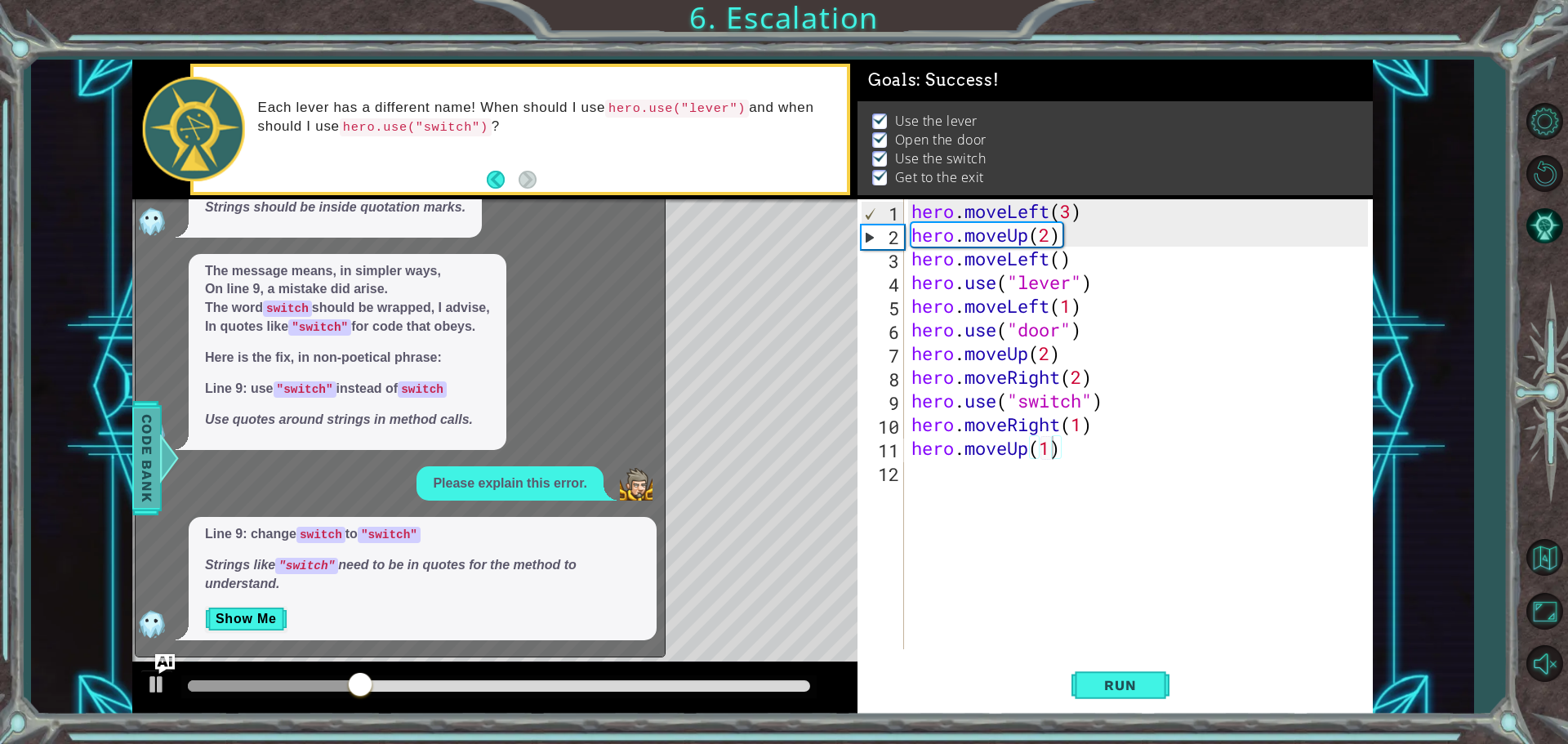
click at [142, 433] on span "Code Bank" at bounding box center [146, 458] width 27 height 100
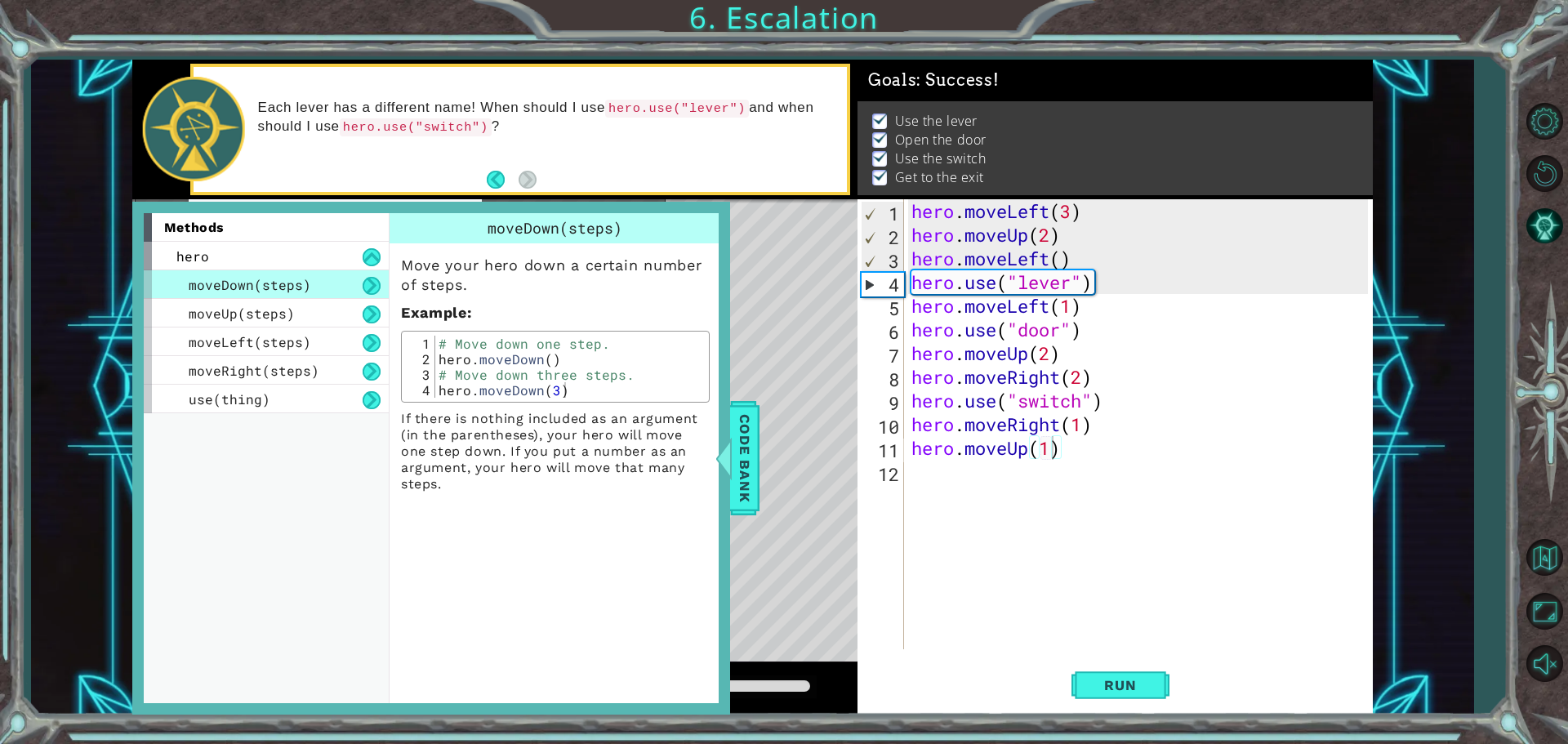
click at [762, 282] on div "Level Map" at bounding box center [510, 439] width 754 height 480
click at [755, 275] on div "Level Map" at bounding box center [510, 439] width 754 height 480
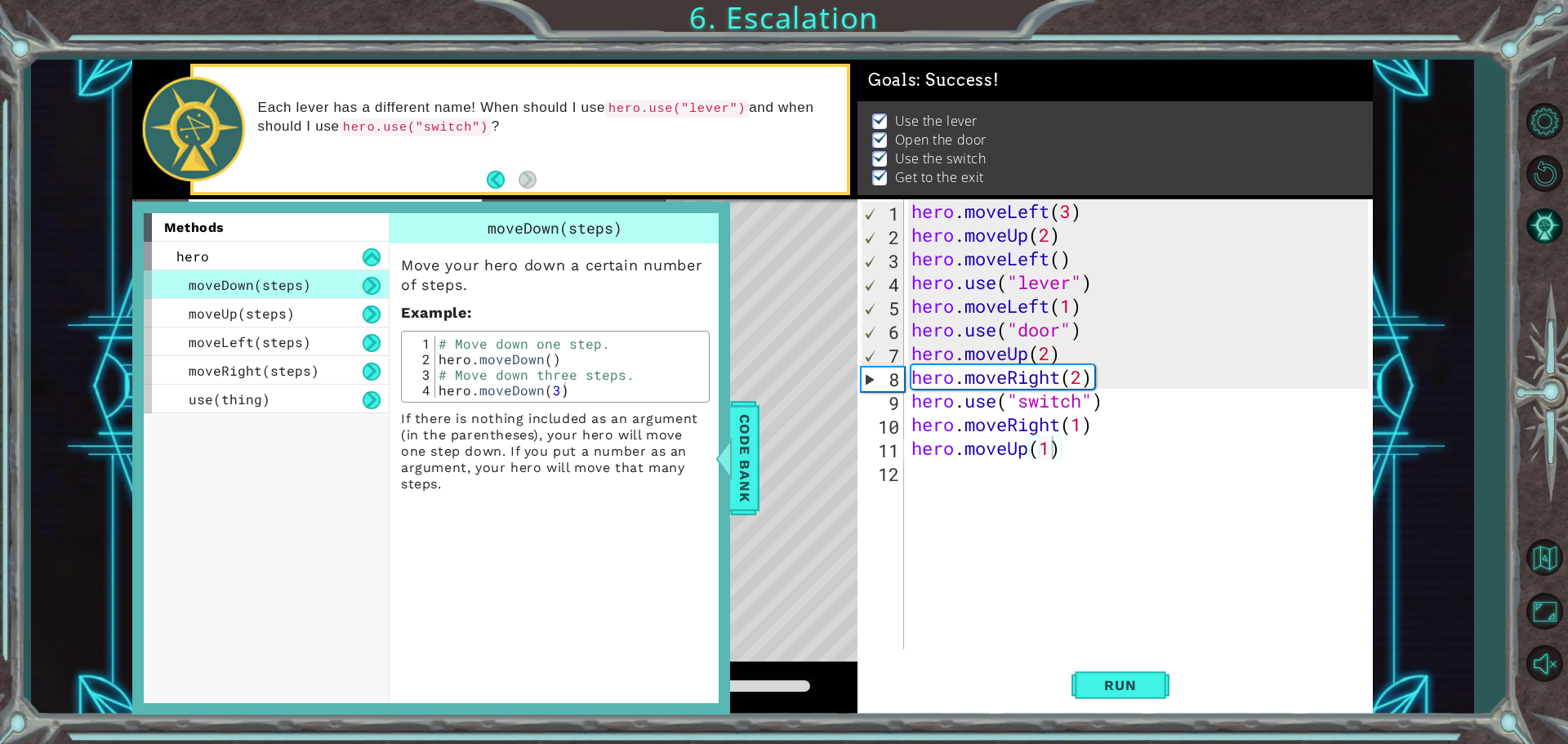
click at [719, 300] on div "methods hero moveDown(steps) moveUp(steps) moveLeft(steps) moveRight(steps) use…" at bounding box center [431, 457] width 598 height 512
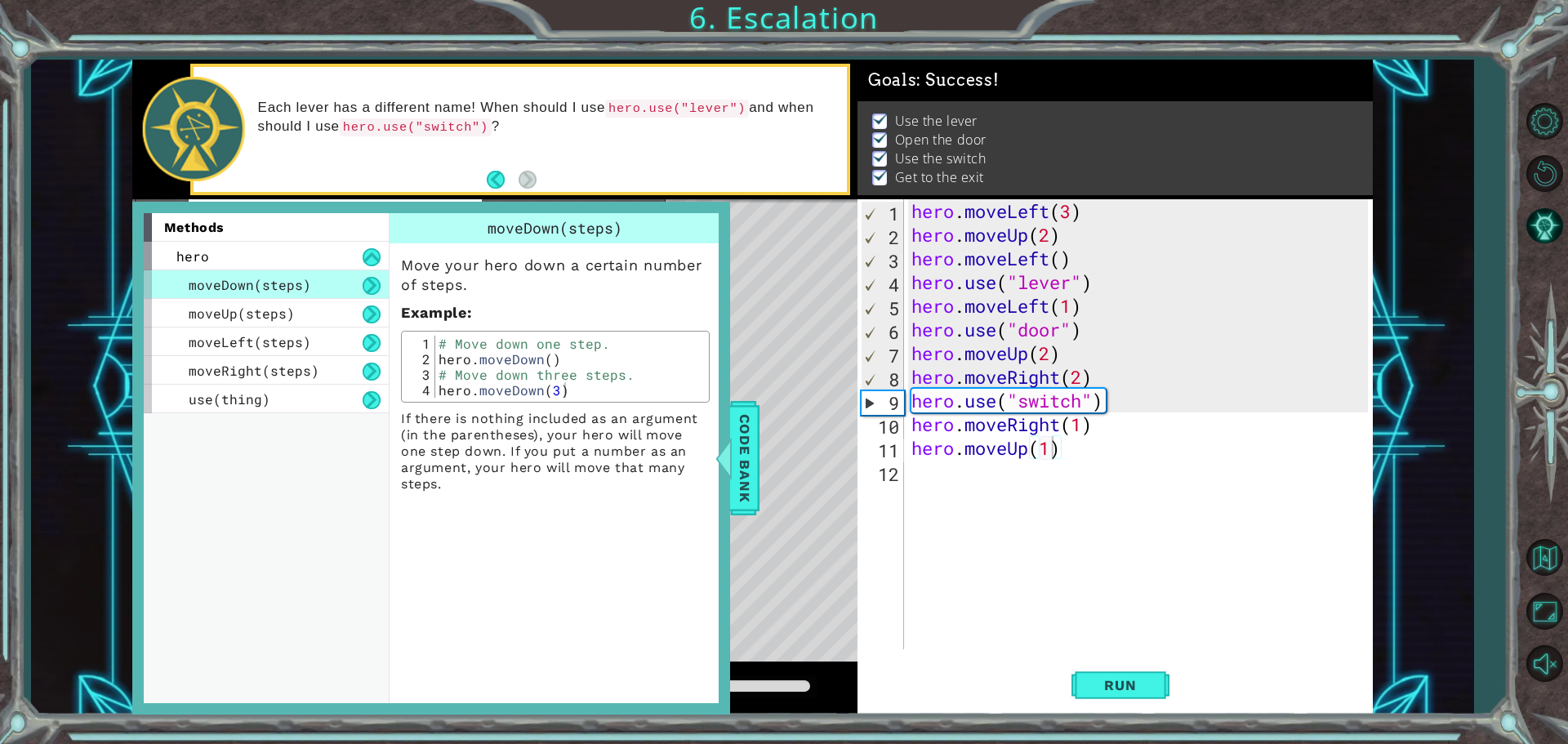
drag, startPoint x: 654, startPoint y: 241, endPoint x: 597, endPoint y: 221, distance: 60.4
click at [647, 238] on div "moveDown(steps)" at bounding box center [555, 228] width 331 height 30
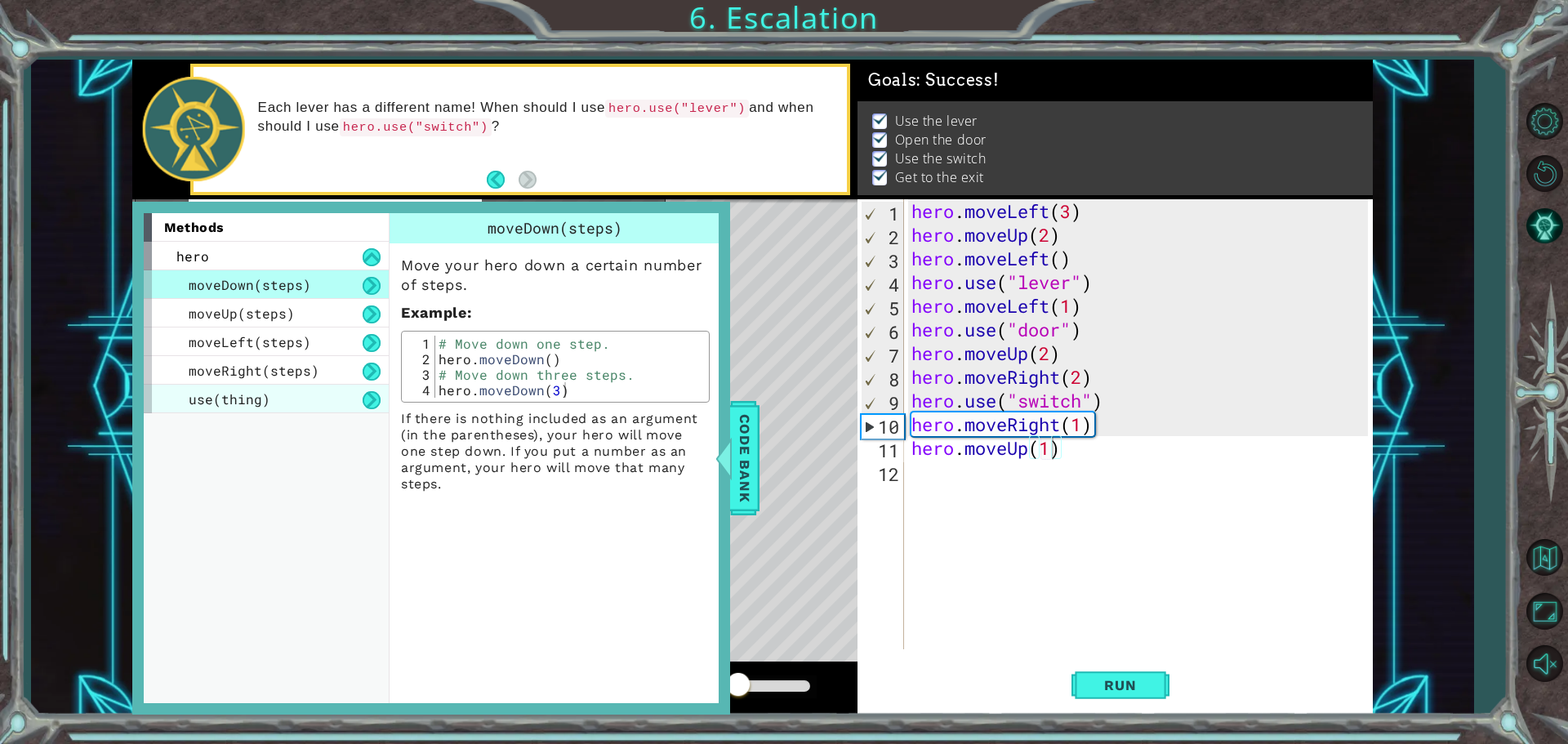
click at [341, 388] on div "use(thing)" at bounding box center [266, 398] width 245 height 28
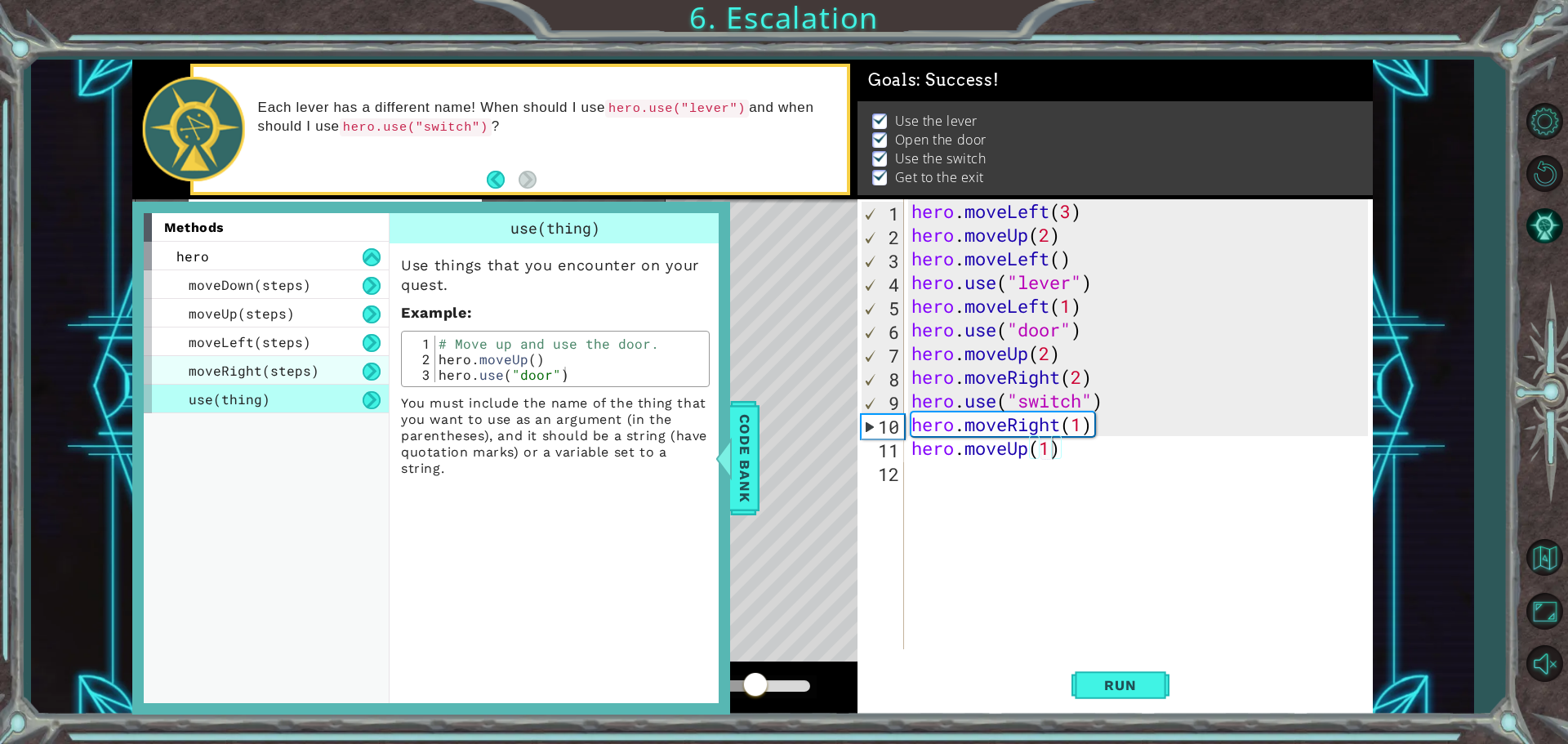
drag, startPoint x: 344, startPoint y: 373, endPoint x: 351, endPoint y: 364, distance: 11.4
click at [344, 372] on div "moveRight(steps)" at bounding box center [266, 370] width 245 height 28
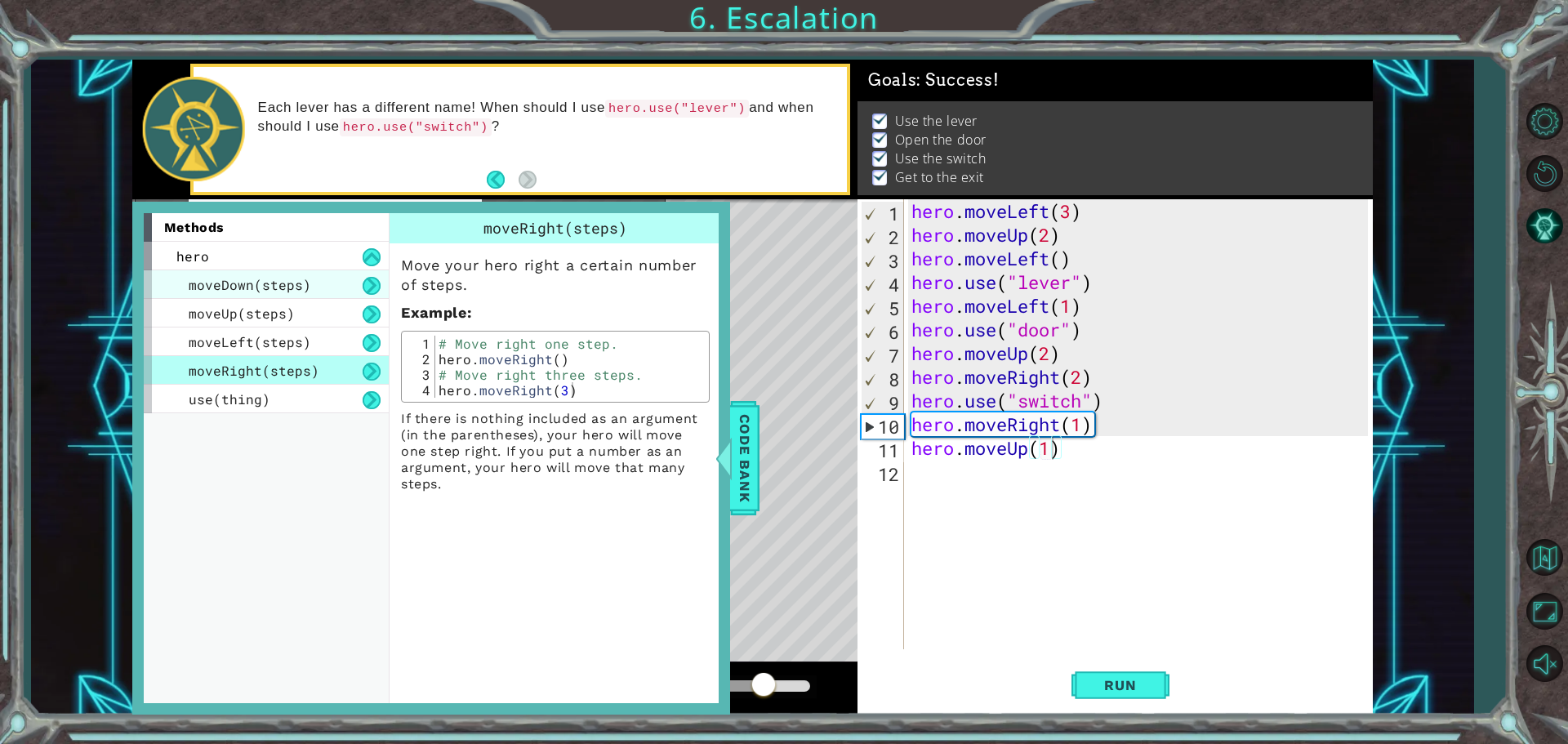
drag, startPoint x: 351, startPoint y: 362, endPoint x: 367, endPoint y: 270, distance: 93.4
click at [361, 339] on div "moveDown(steps) moveUp(steps) moveLeft(steps) moveRight(steps) use(thing)" at bounding box center [266, 341] width 245 height 143
click at [360, 223] on div "methods" at bounding box center [266, 227] width 245 height 28
click at [397, 223] on div "moveRight(steps)" at bounding box center [555, 228] width 331 height 30
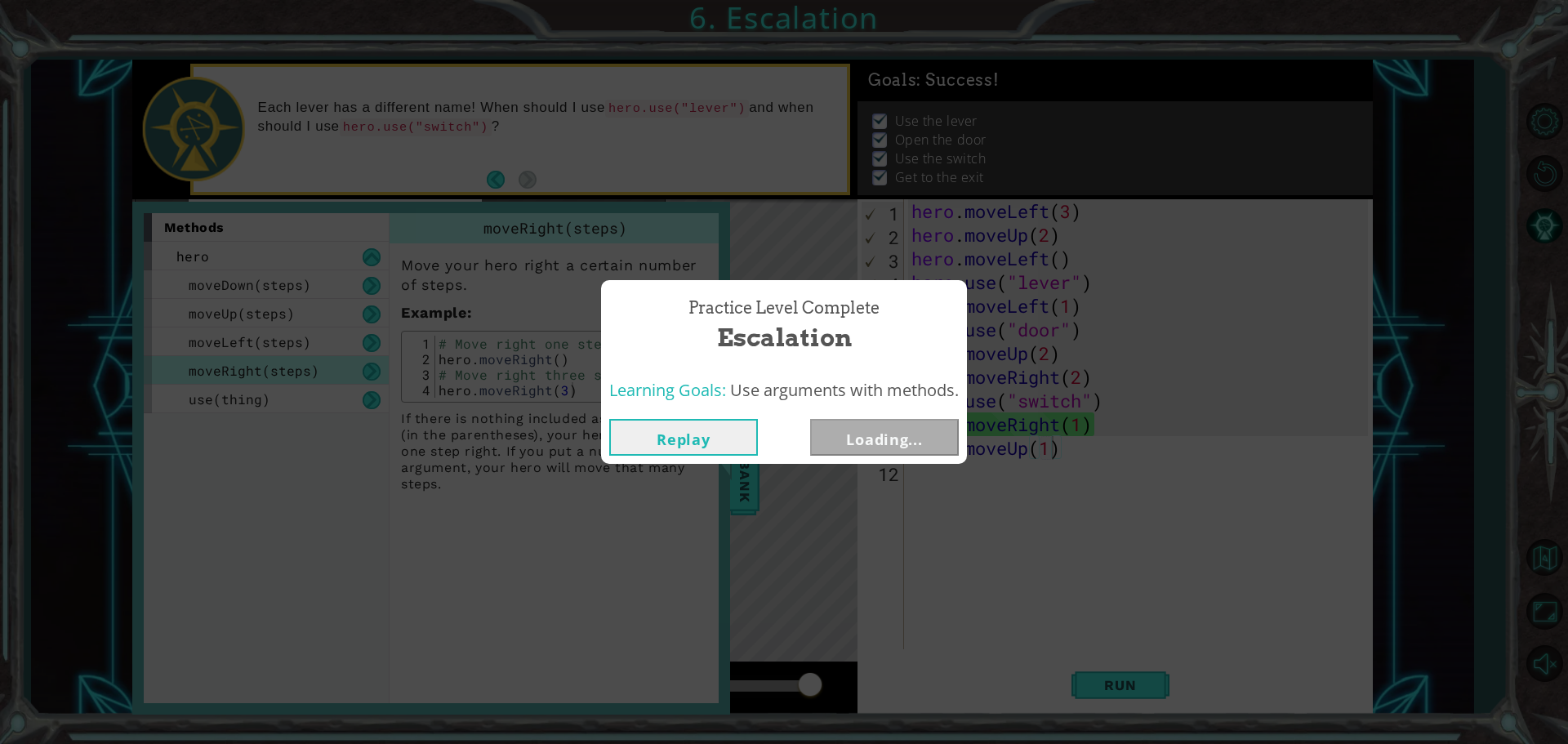
drag, startPoint x: 375, startPoint y: 229, endPoint x: 374, endPoint y: 248, distance: 19.0
click at [374, 245] on div "Practice Level Complete Escalation Learning Goals: Use arguments with methods. …" at bounding box center [784, 372] width 1568 height 744
click at [889, 434] on button "Next" at bounding box center [884, 437] width 148 height 37
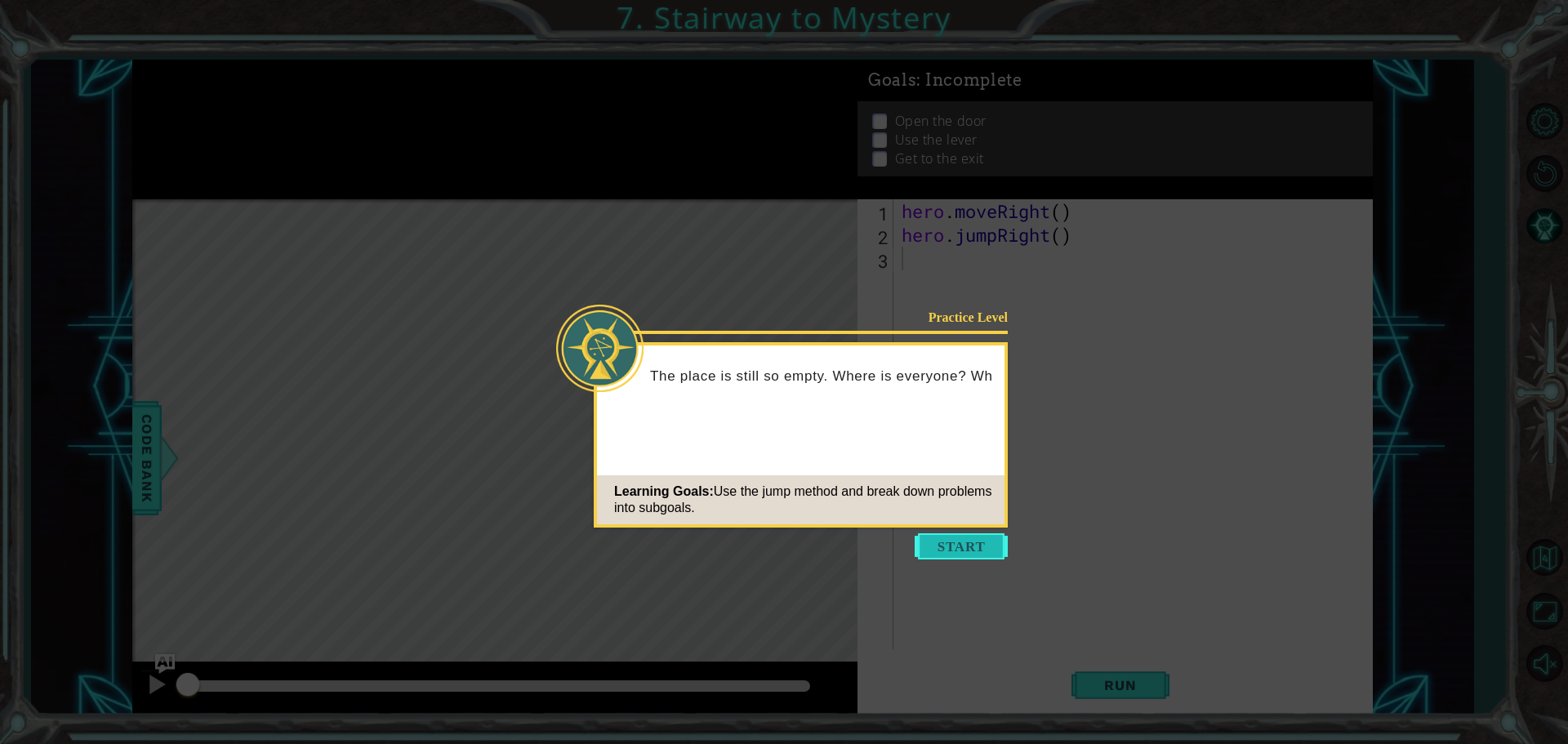
click at [941, 535] on button "Start" at bounding box center [961, 545] width 93 height 27
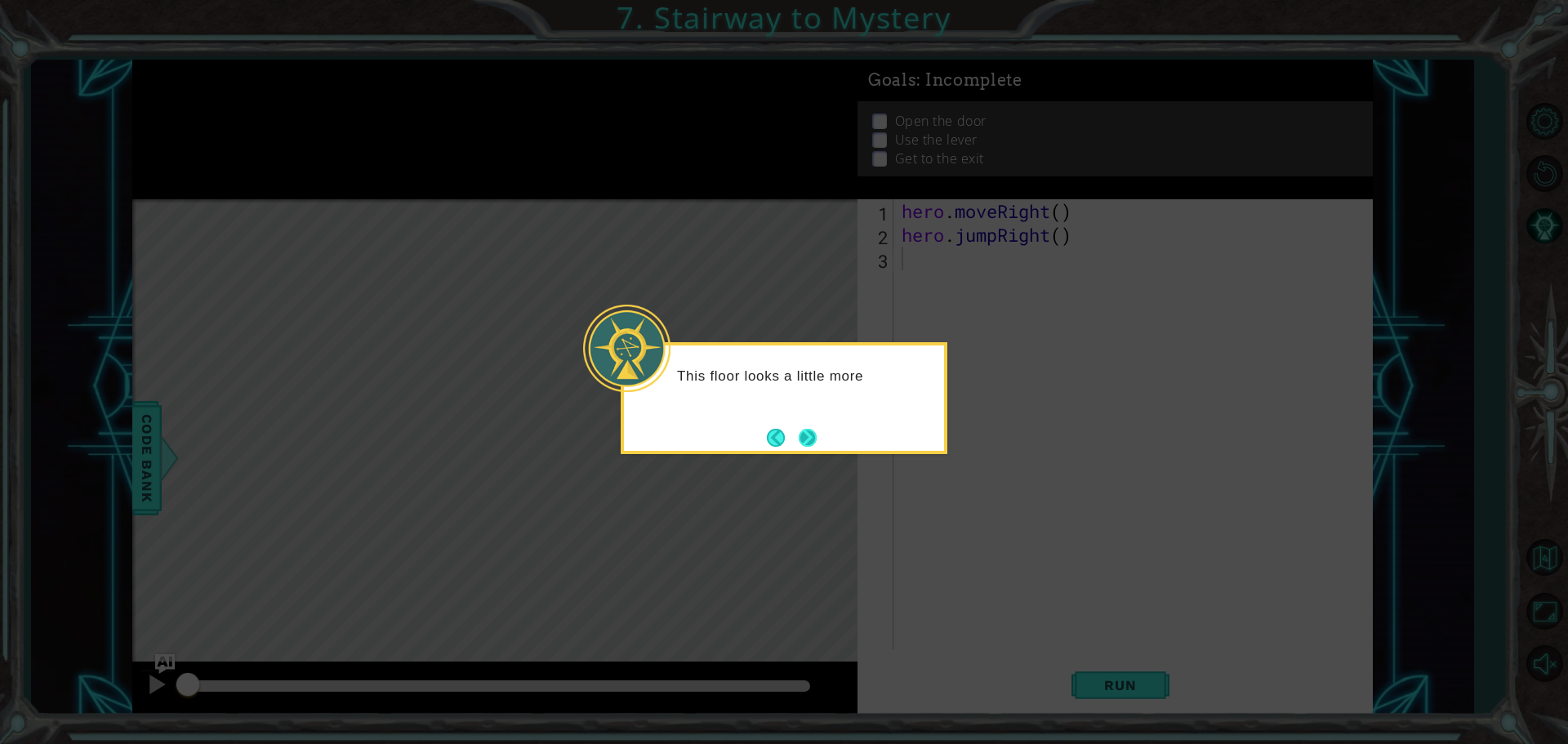
click at [799, 428] on button "Next" at bounding box center [807, 437] width 18 height 18
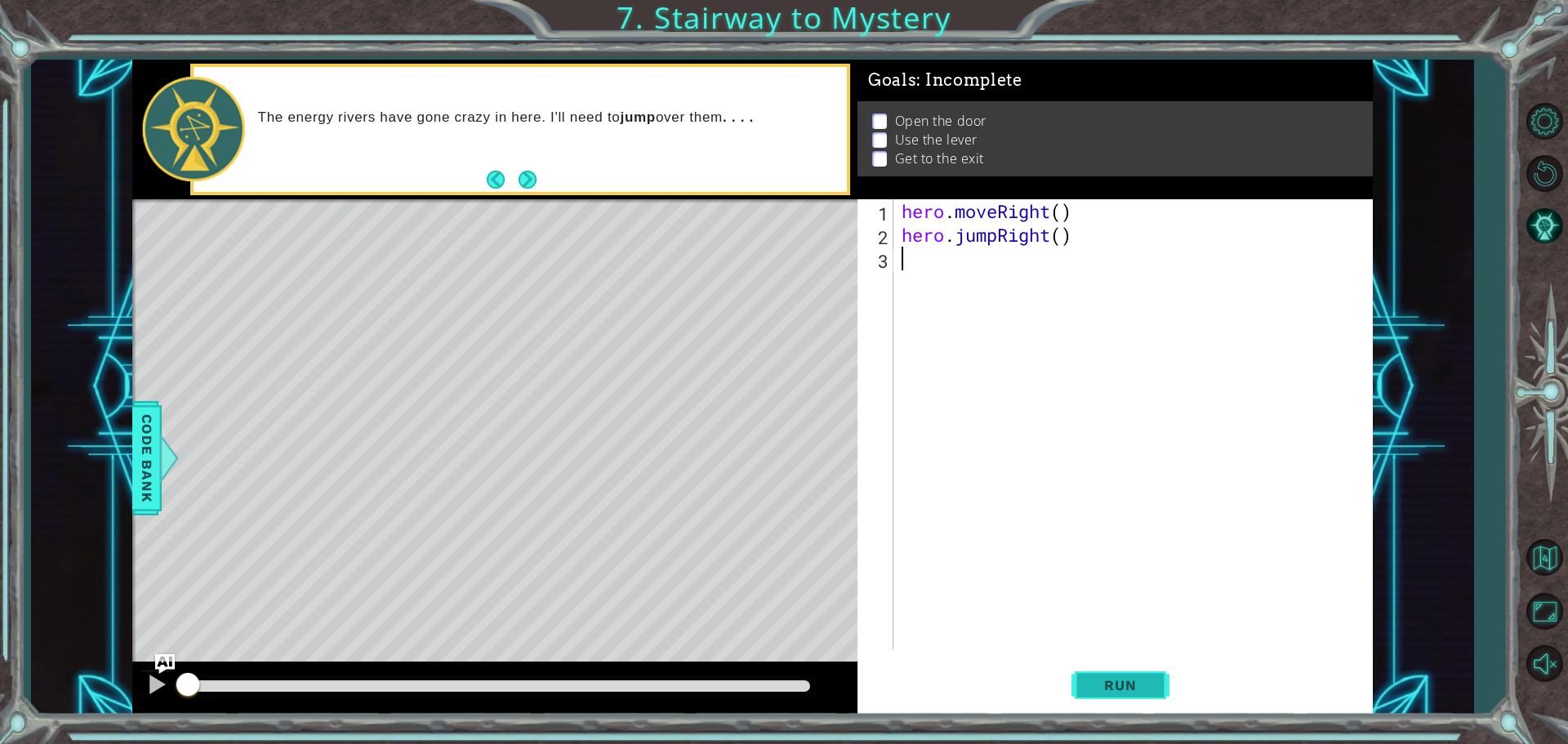
click at [941, 679] on span "Run" at bounding box center [1119, 685] width 64 height 16
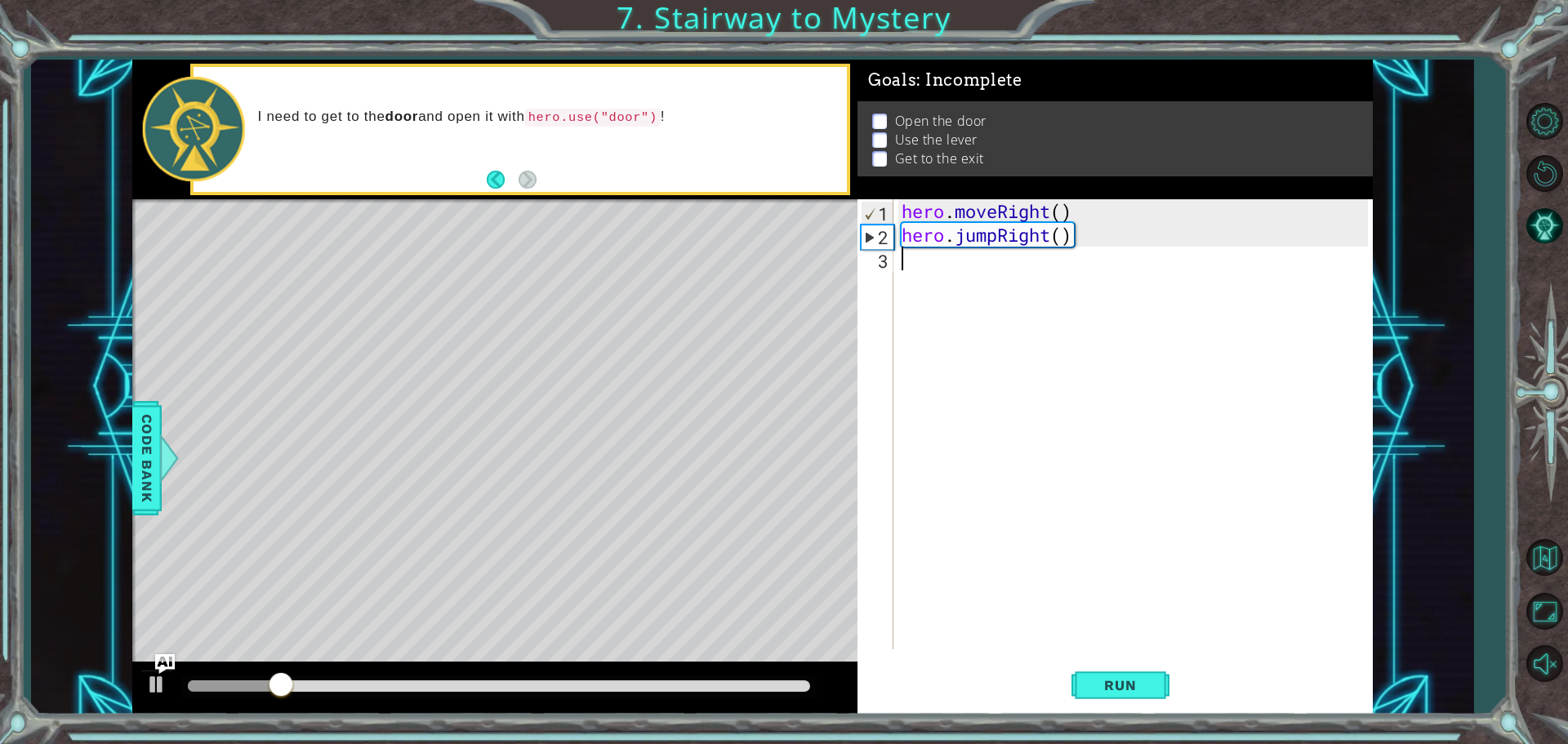
click at [938, 294] on div "hero . moveRight ( ) hero . jumpRight ( )" at bounding box center [1137, 447] width 478 height 497
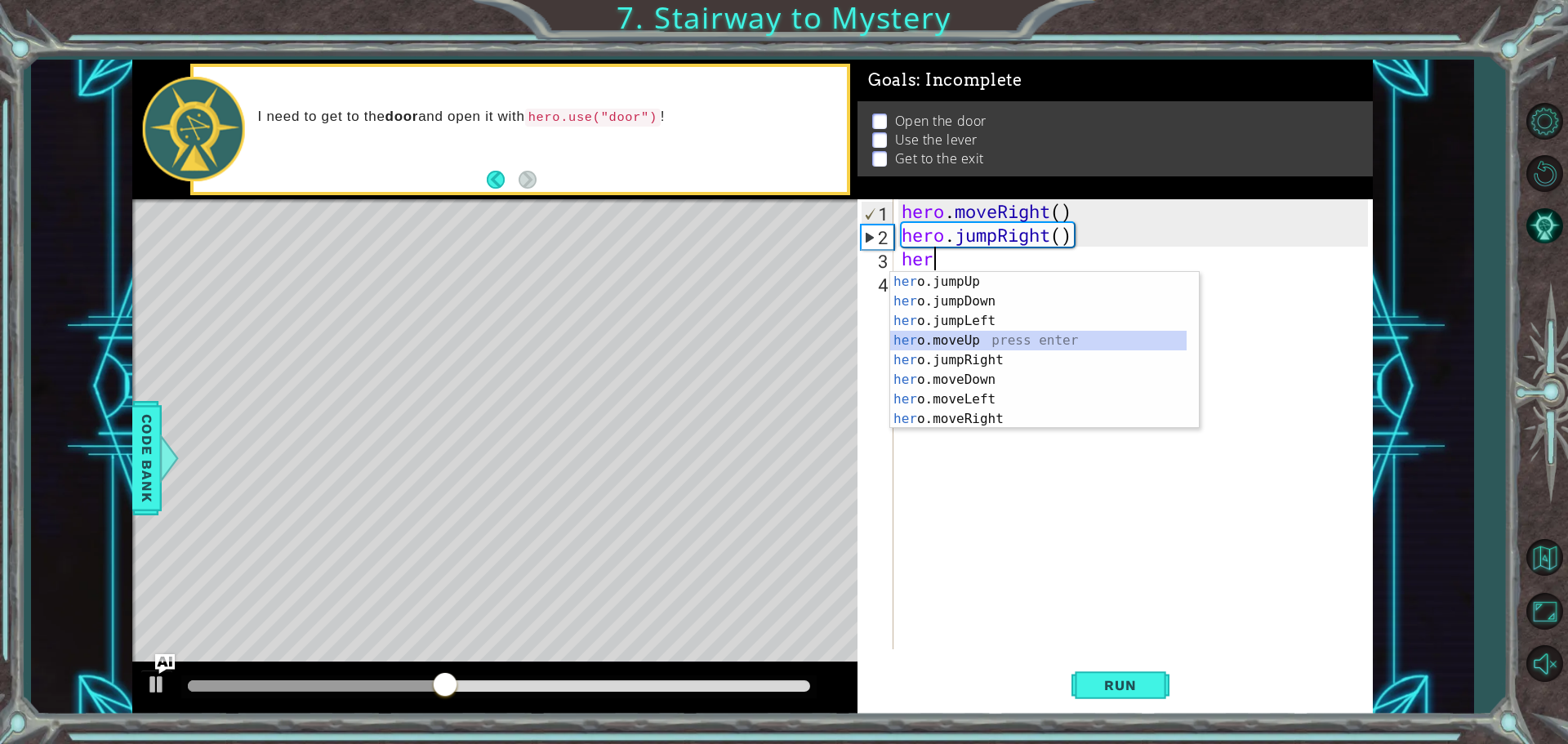
click at [941, 338] on div "her o.jumpUp press enter her o.jumpDown press enter her o.jumpLeft press enter …" at bounding box center [1038, 370] width 297 height 196
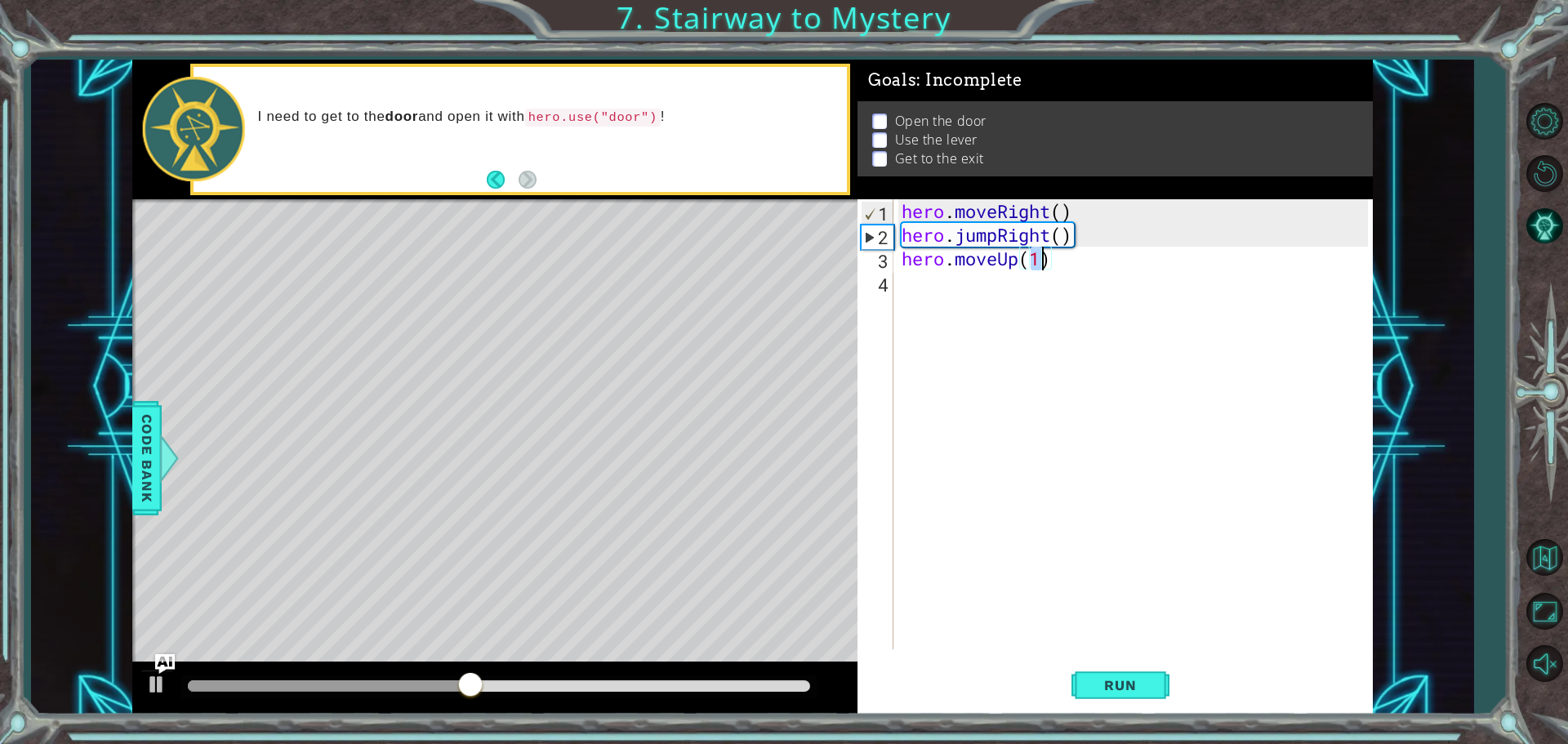
type textarea "hero.moveUp(1)"
click at [941, 262] on div "hero . moveRight ( ) hero . jumpRight ( ) hero . moveUp ( 1 )" at bounding box center [1132, 424] width 470 height 449
click at [941, 261] on div "hero . moveRight ( ) hero . jumpRight ( ) hero . moveUp ( 1 )" at bounding box center [1137, 447] width 478 height 497
drag, startPoint x: 1052, startPoint y: 263, endPoint x: 899, endPoint y: 261, distance: 153.0
click at [899, 261] on div "hero . moveRight ( ) hero . jumpRight ( ) hero . moveUp ( 1 )" at bounding box center [1137, 447] width 478 height 497
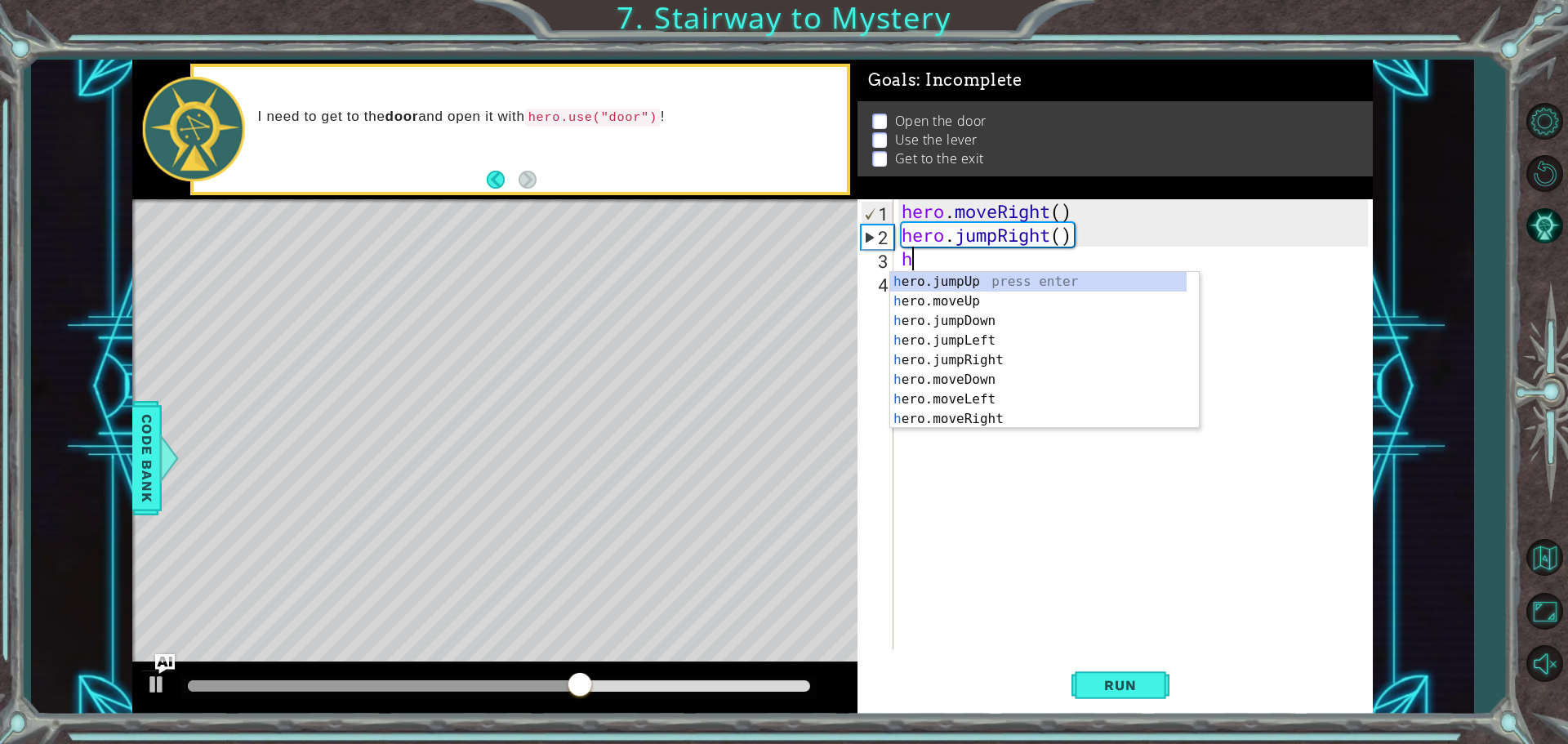
type textarea "he"
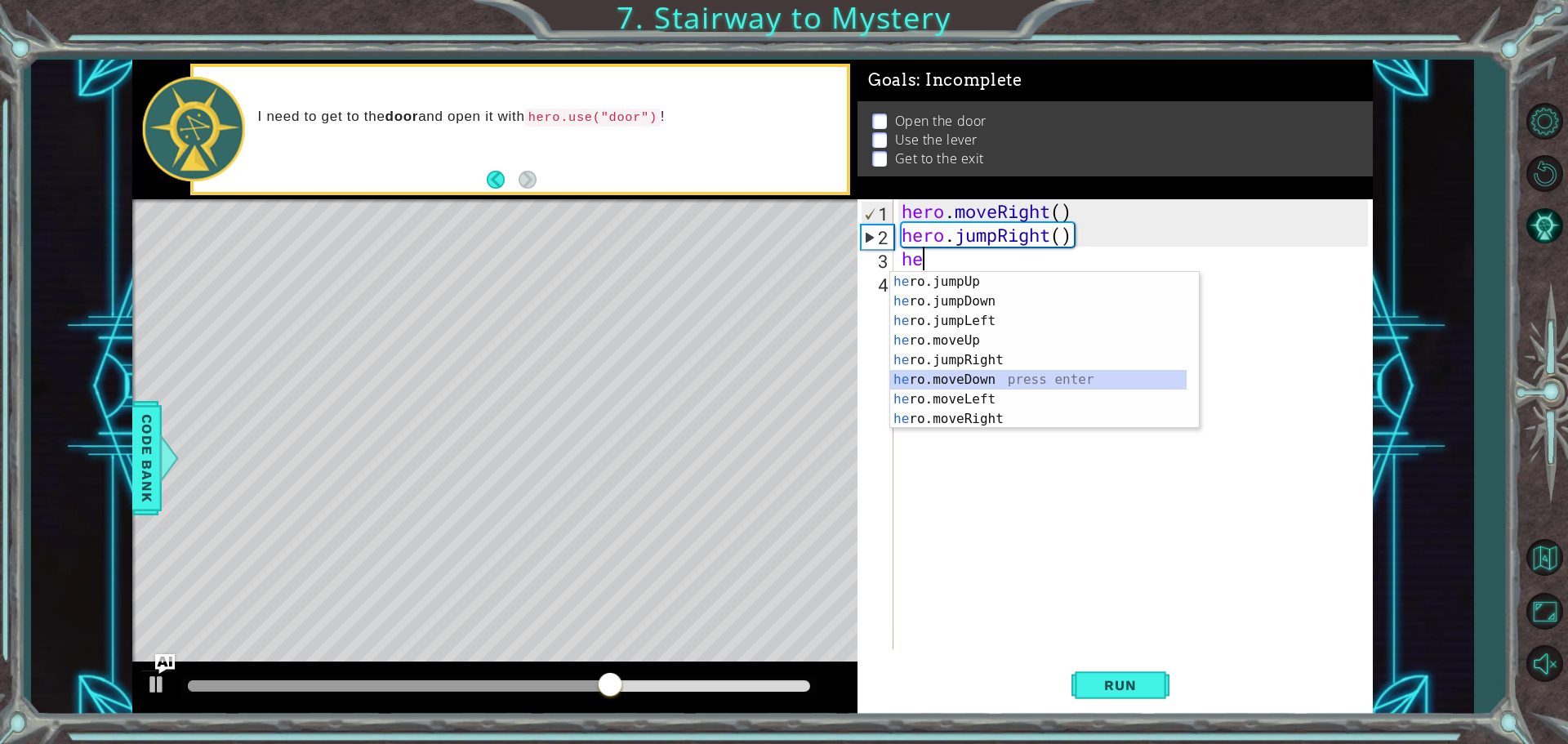
drag, startPoint x: 984, startPoint y: 392, endPoint x: 968, endPoint y: 452, distance: 62.1
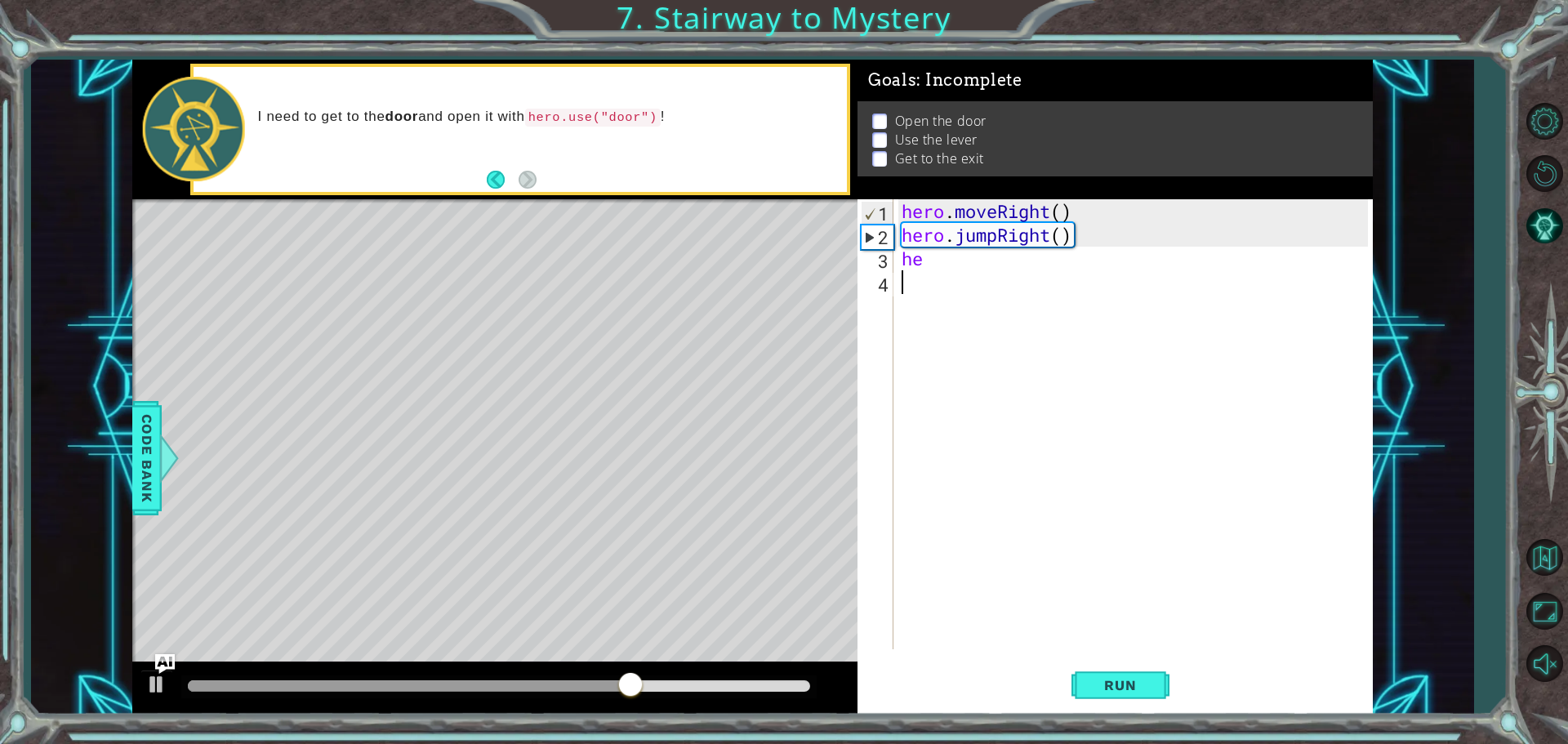
drag, startPoint x: 968, startPoint y: 452, endPoint x: 963, endPoint y: 465, distance: 13.9
drag, startPoint x: 963, startPoint y: 465, endPoint x: 931, endPoint y: 256, distance: 211.4
click at [931, 256] on div "hero . moveRight ( ) hero . jumpRight ( ) he" at bounding box center [1137, 447] width 478 height 497
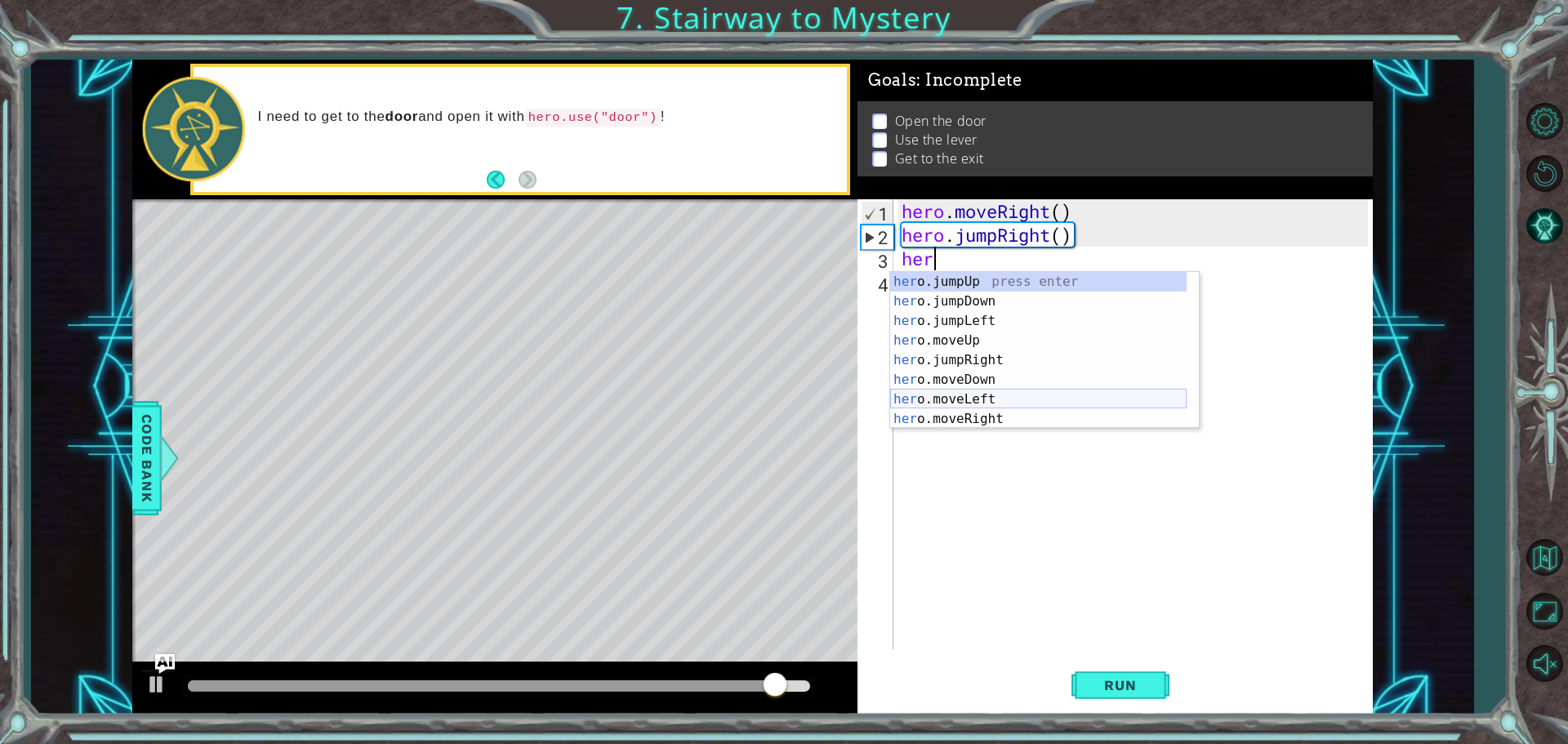
click at [941, 410] on div "her o.jumpUp press enter her o.jumpDown press enter her o.jumpLeft press enter …" at bounding box center [1038, 370] width 297 height 196
type textarea "hero.moveRight(1)"
click at [941, 410] on div "hero . moveRight ( ) hero . jumpRight ( ) her" at bounding box center [1137, 447] width 478 height 497
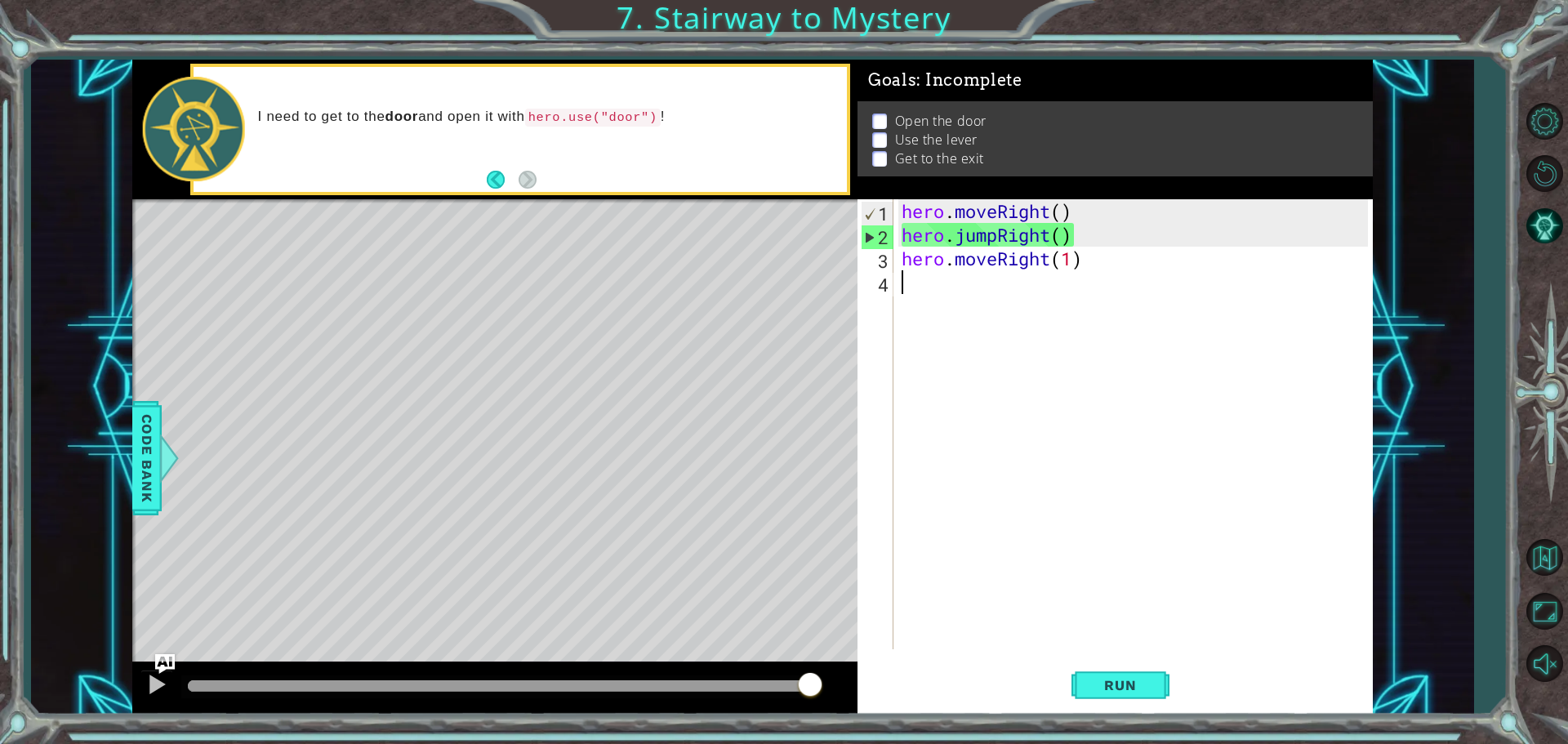
drag, startPoint x: 969, startPoint y: 302, endPoint x: 948, endPoint y: 275, distance: 34.2
click at [941, 302] on div "hero . moveRight ( ) hero . jumpRight ( ) hero . moveRight ( 1 )" at bounding box center [1137, 447] width 478 height 497
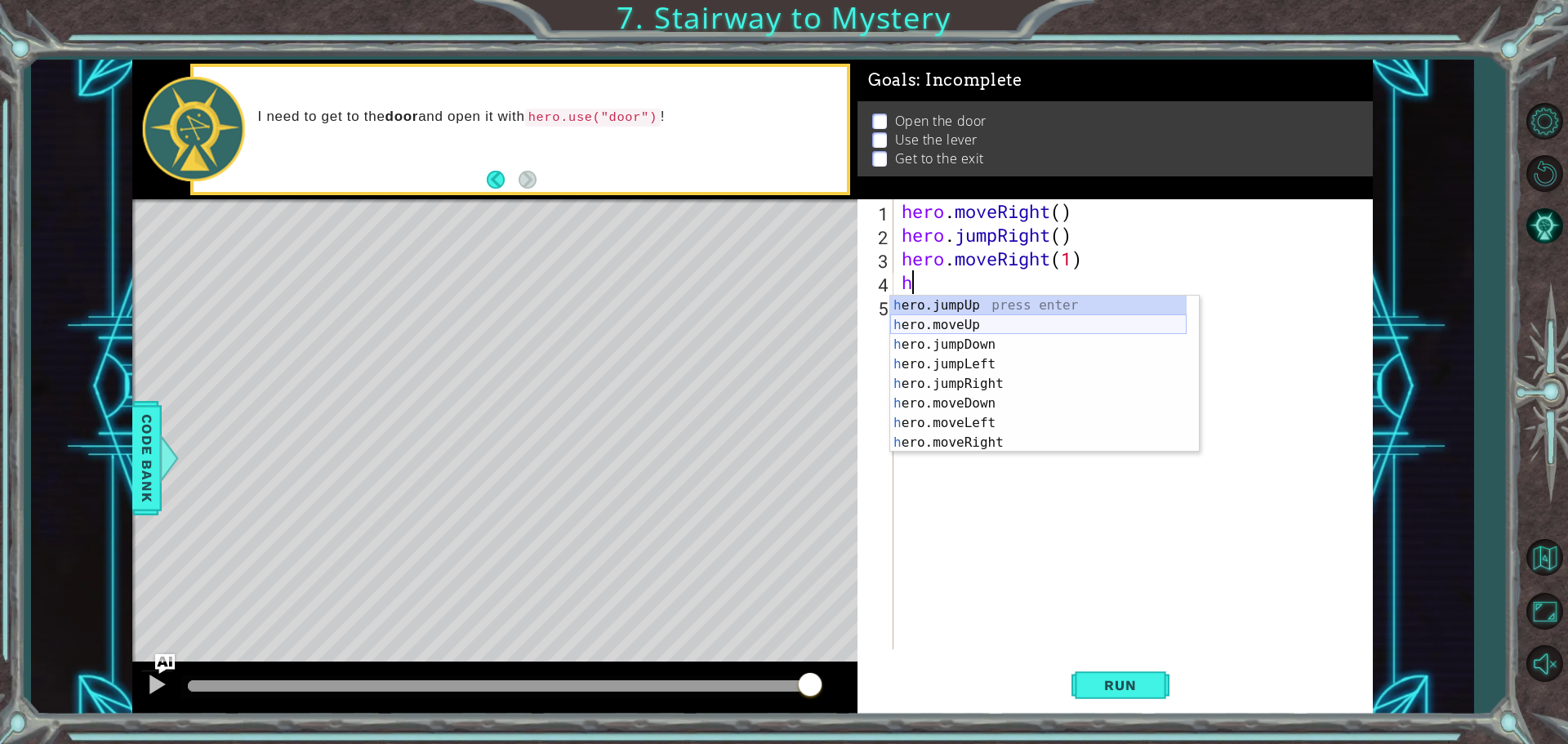
click at [941, 323] on div "h ero.jumpUp press enter h ero.moveUp press enter h ero.jumpDown press enter h …" at bounding box center [1038, 394] width 297 height 196
type textarea "hero.moveUp(1)"
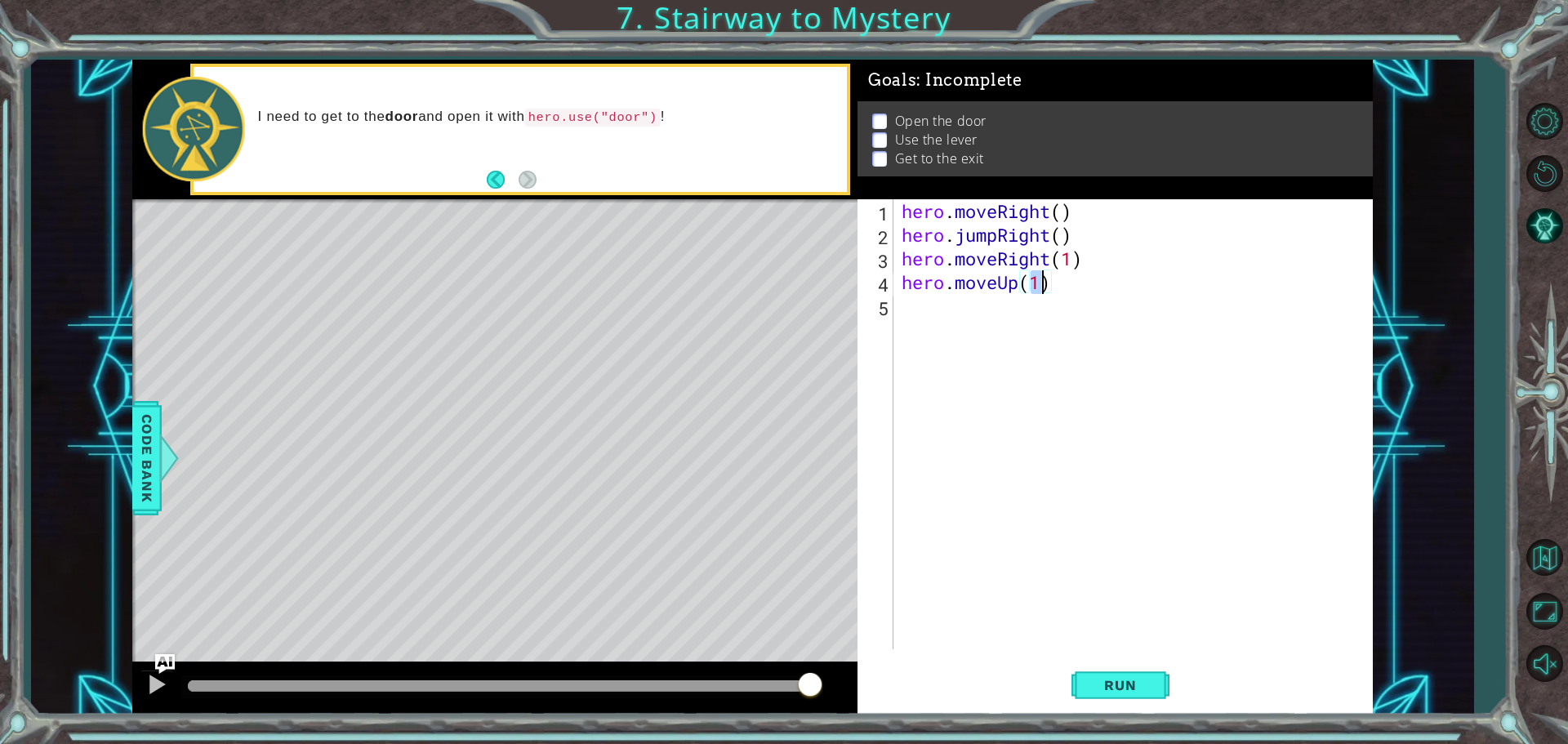
click at [941, 304] on div "hero . moveRight ( ) hero . jumpRight ( ) hero . moveRight ( 1 ) hero . moveUp …" at bounding box center [1137, 447] width 478 height 497
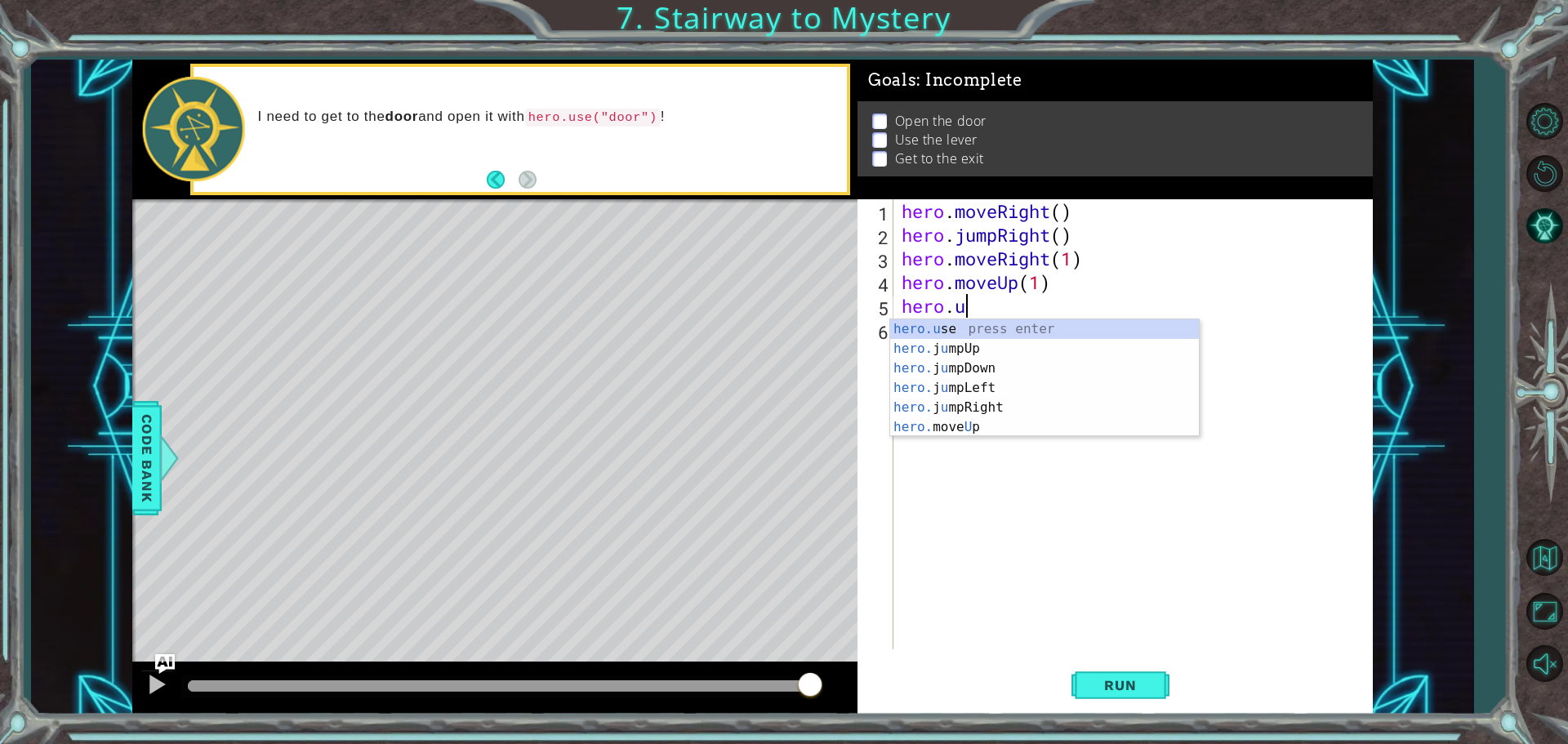
scroll to position [0, 2]
type textarea "hero."
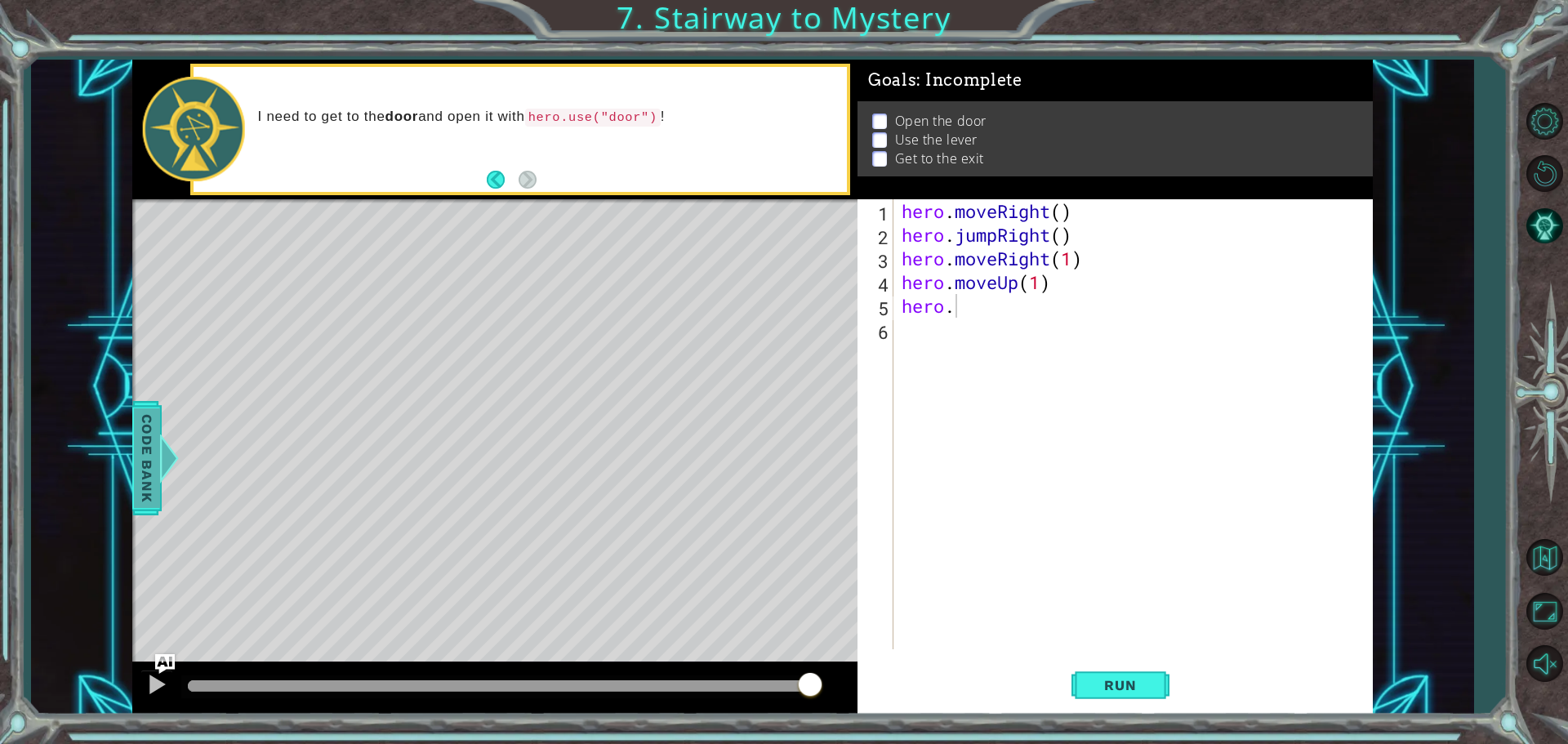
click at [148, 476] on span "Code Bank" at bounding box center [146, 458] width 27 height 100
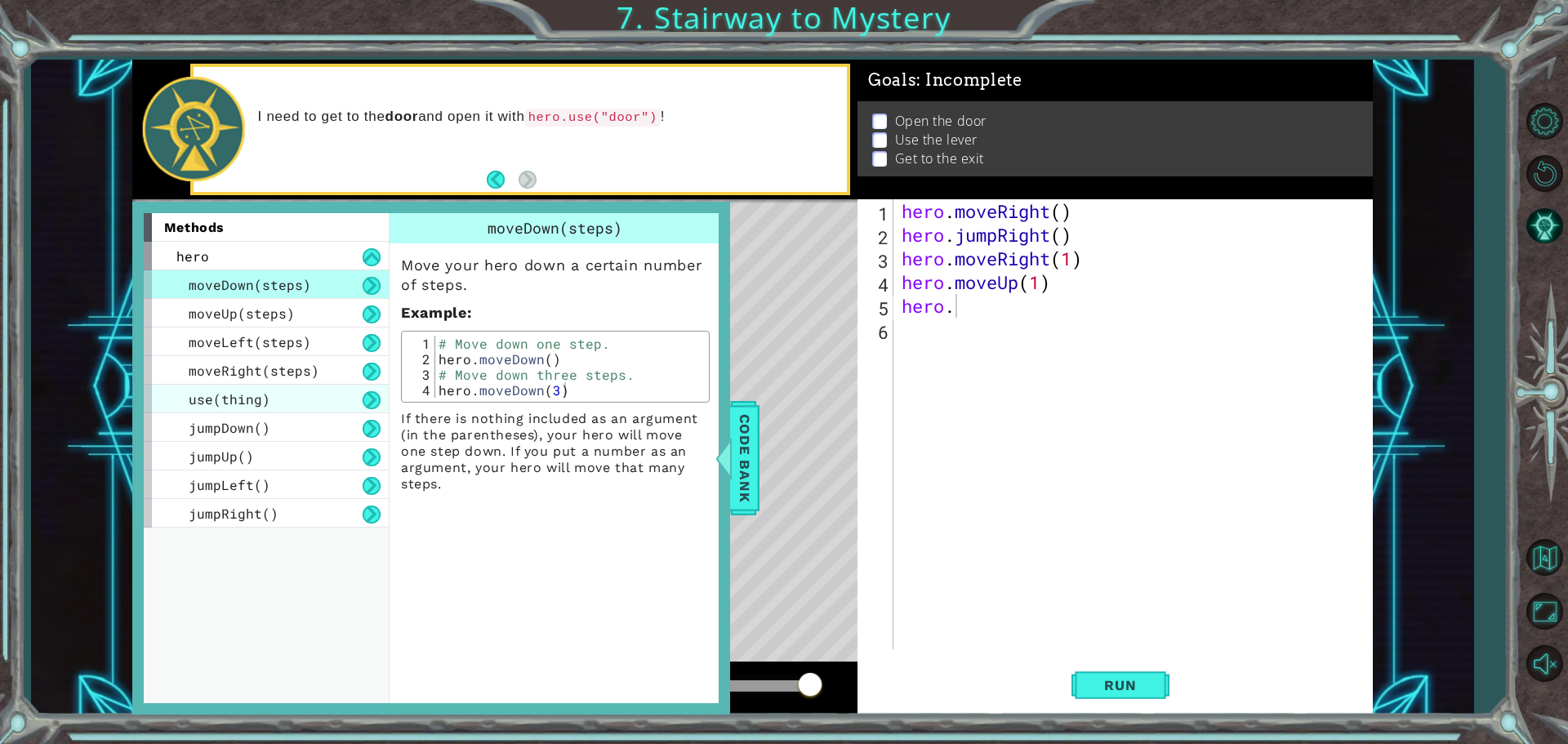
click at [284, 391] on div "use(thing)" at bounding box center [266, 398] width 245 height 28
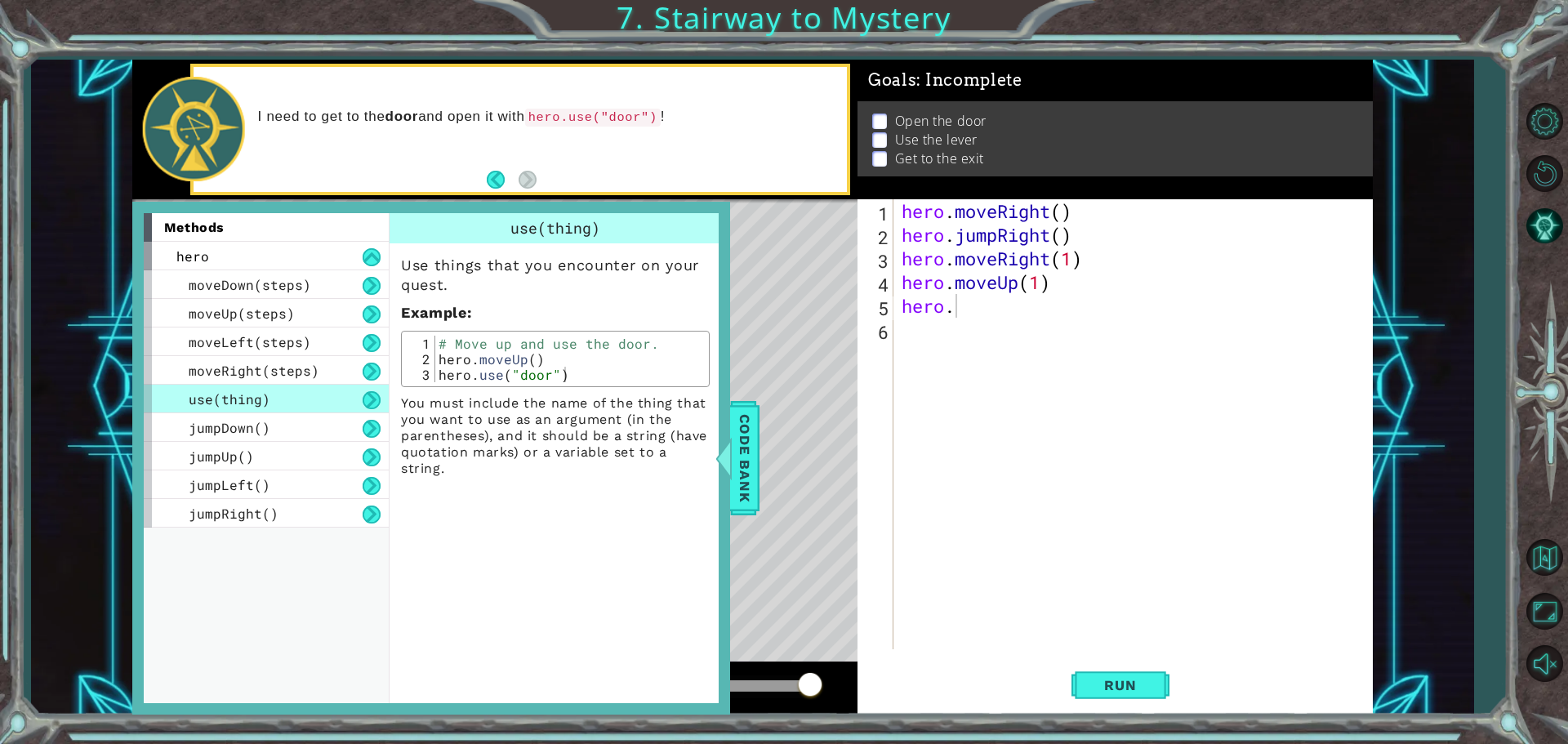
scroll to position [0, 0]
click at [941, 321] on div "hero . moveRight ( ) hero . jumpRight ( ) hero . moveRight ( 1 ) hero . moveUp …" at bounding box center [1137, 447] width 478 height 497
click at [941, 311] on div "hero . moveRight ( ) hero . jumpRight ( ) hero . moveRight ( 1 ) hero . moveUp …" at bounding box center [1137, 447] width 478 height 497
type textarea "hero.use(door)"
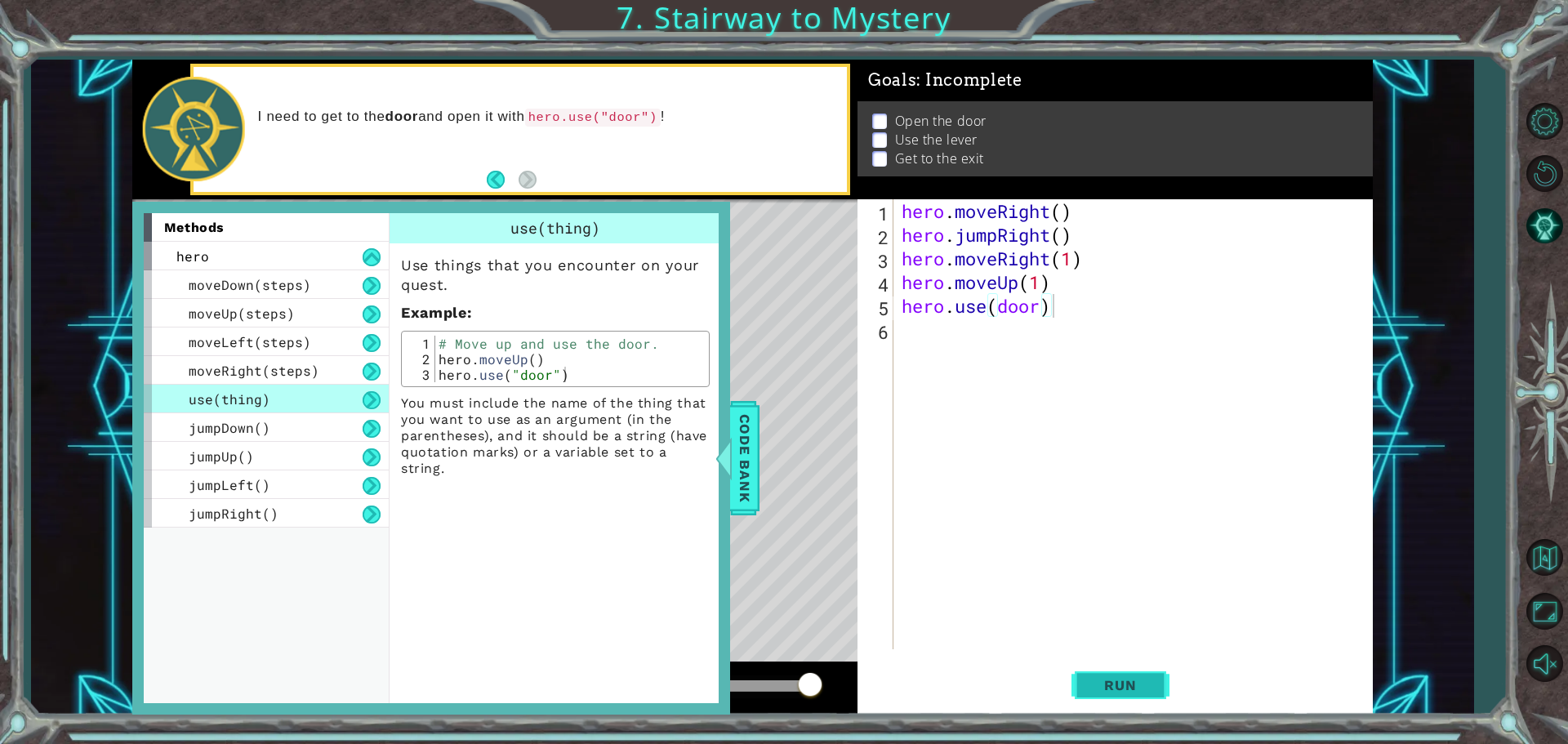
click at [941, 690] on span "Run" at bounding box center [1119, 685] width 64 height 16
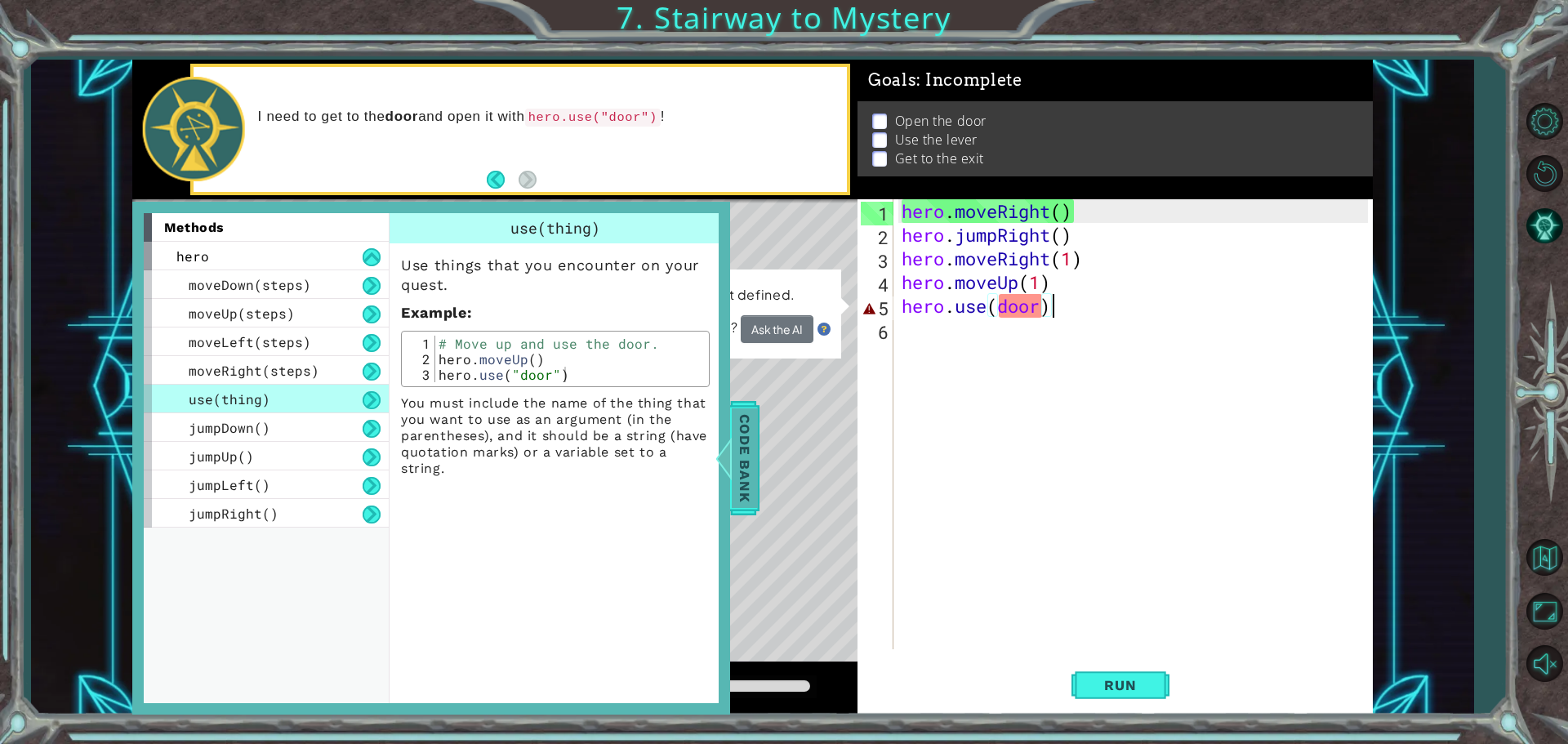
click at [730, 476] on div at bounding box center [723, 458] width 20 height 49
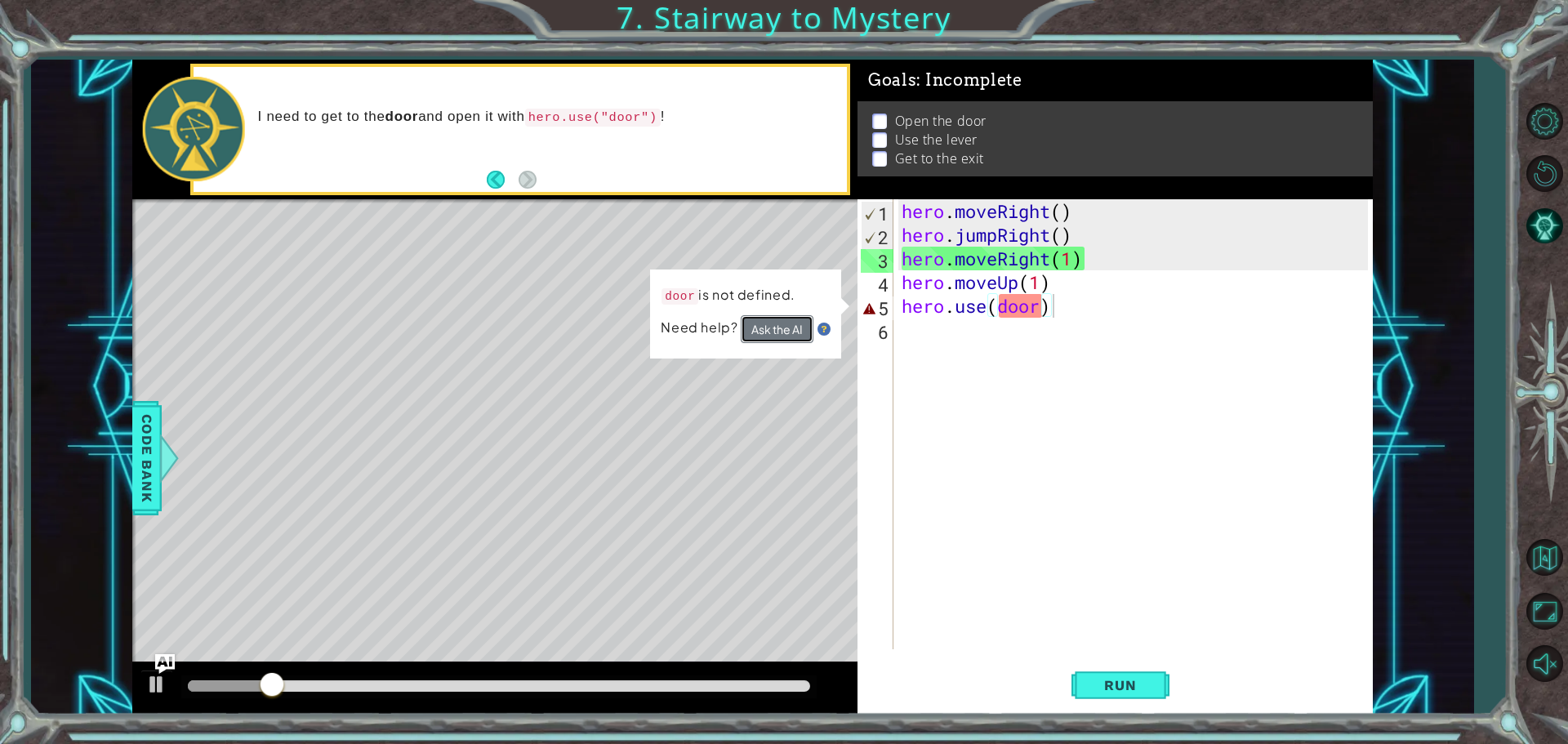
click at [790, 319] on button "Ask the AI" at bounding box center [776, 329] width 72 height 27
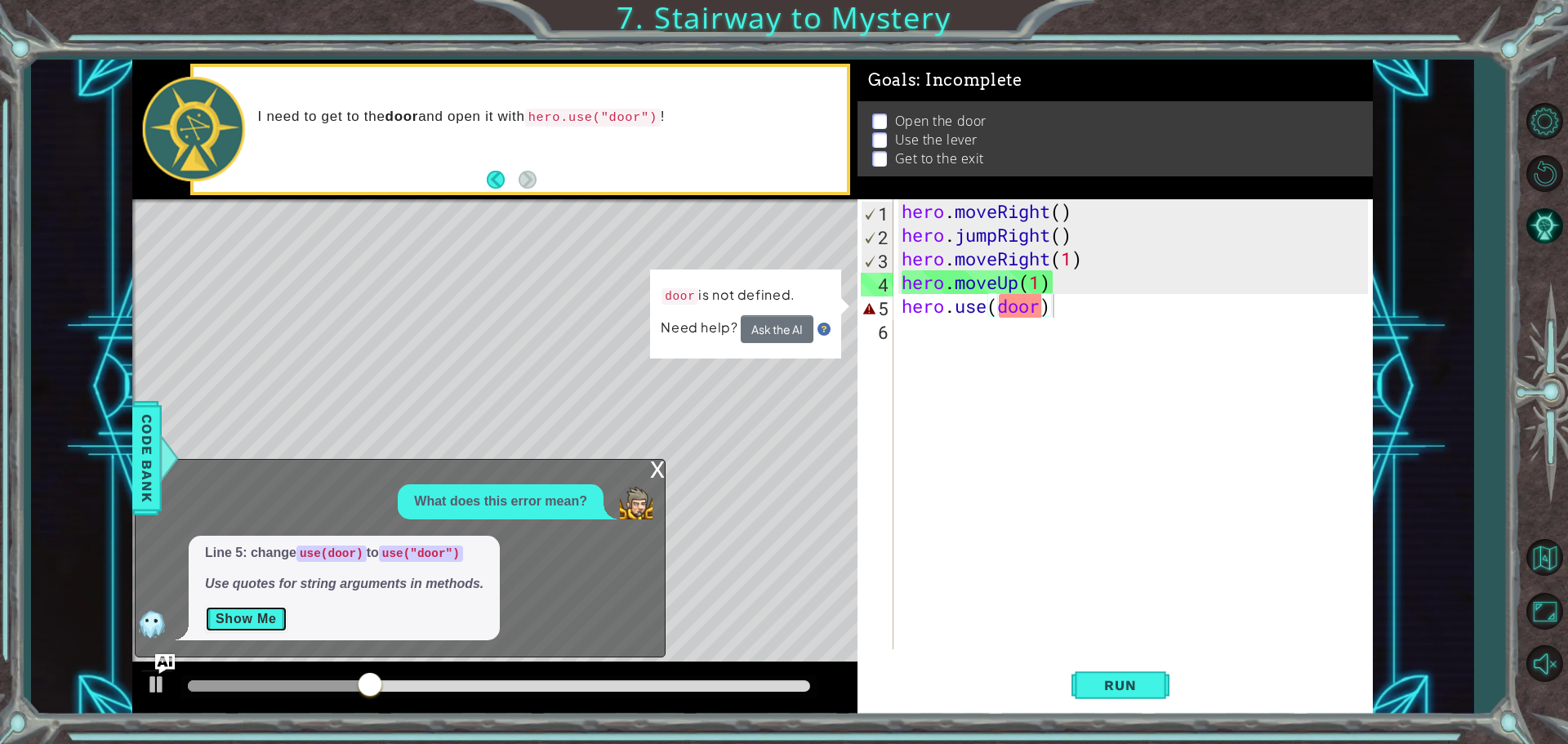
click at [267, 617] on button "Show Me" at bounding box center [246, 619] width 82 height 27
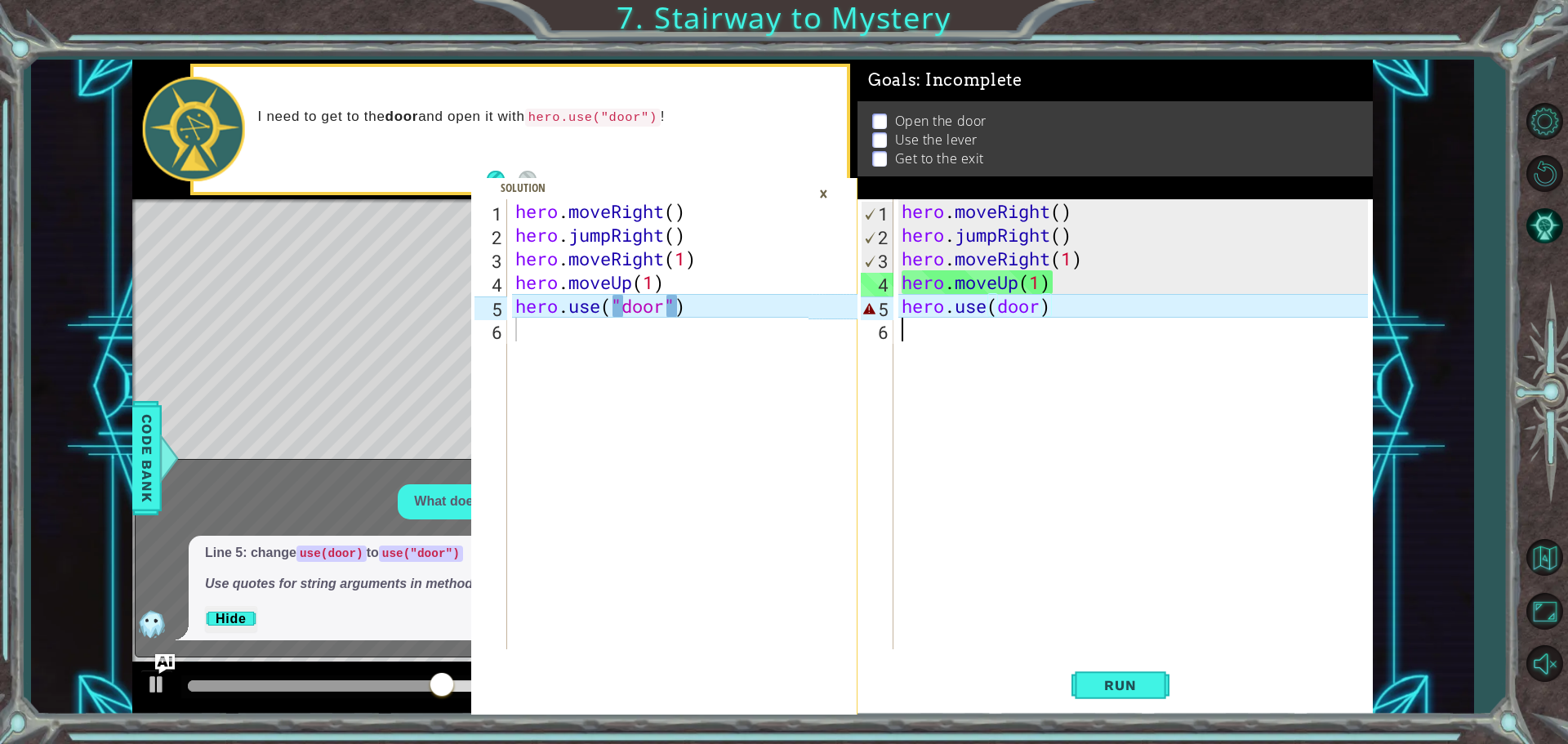
click at [941, 318] on div "hero . moveRight ( ) hero . jumpRight ( ) hero . moveRight ( 1 ) hero . moveUp …" at bounding box center [1137, 447] width 478 height 497
click at [941, 317] on div "hero . moveRight ( ) hero . jumpRight ( ) hero . moveRight ( 1 ) hero . moveUp …" at bounding box center [1137, 447] width 478 height 497
click at [941, 308] on div "hero . moveRight ( ) hero . jumpRight ( ) hero . moveRight ( 1 ) hero . moveUp …" at bounding box center [1137, 447] width 478 height 497
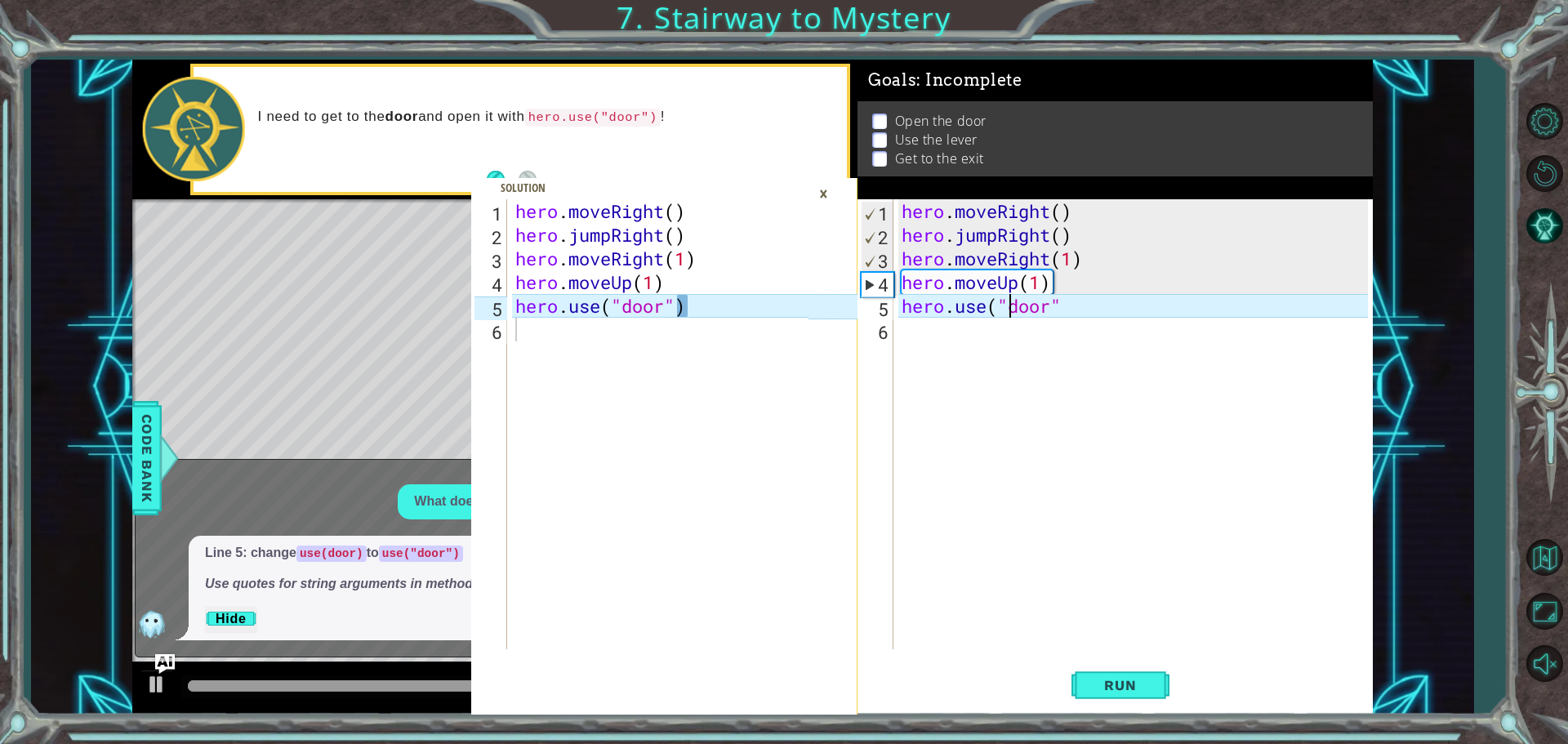
click at [941, 313] on div "hero . moveRight ( ) hero . jumpRight ( ) hero . moveRight ( 1 ) hero . moveUp …" at bounding box center [1137, 447] width 478 height 497
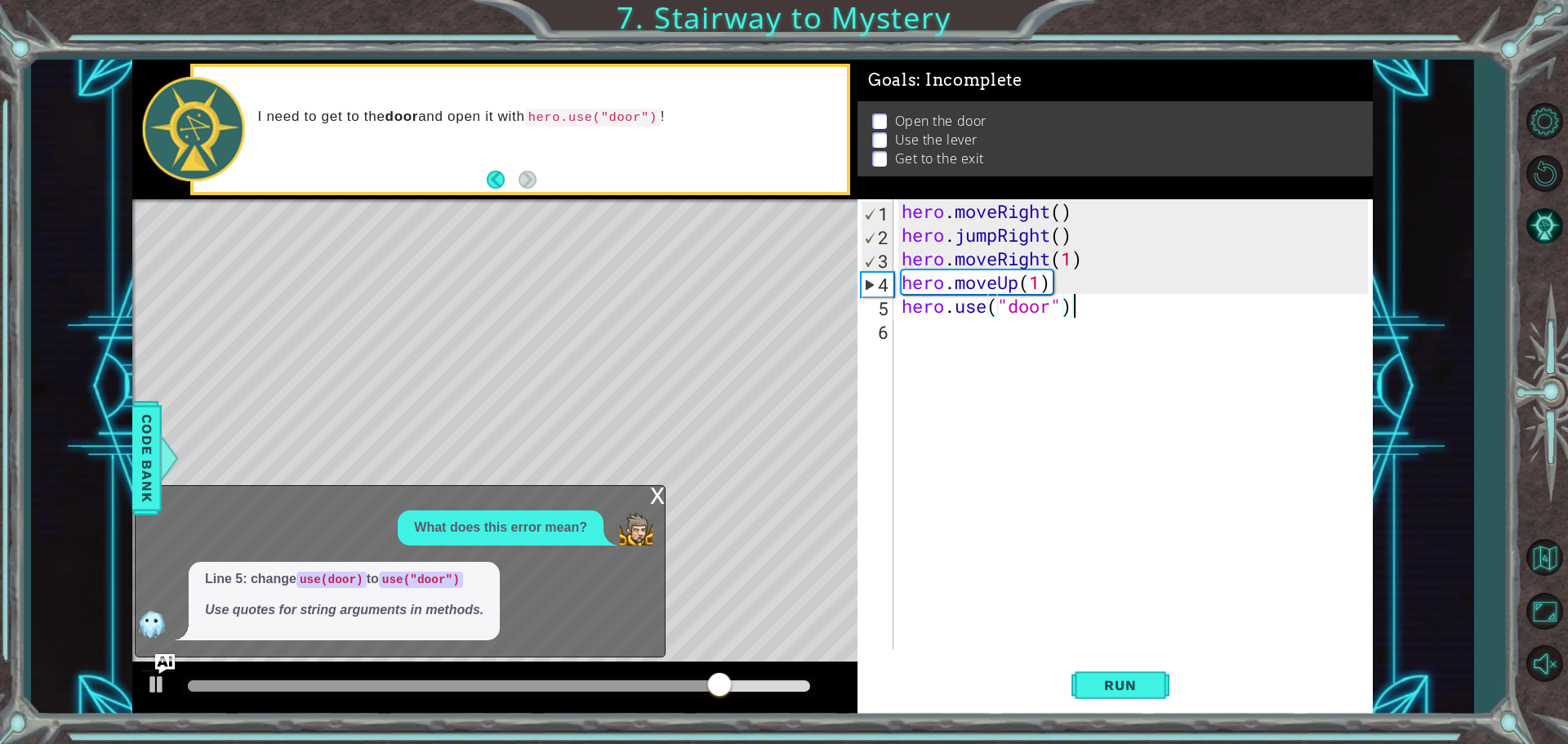
type textarea "hero.use("door")"
click at [648, 496] on div "x What does this error mean? Line 5: change use(door) to use("door") Use quotes…" at bounding box center [400, 571] width 531 height 172
click at [654, 495] on div "x" at bounding box center [657, 494] width 15 height 16
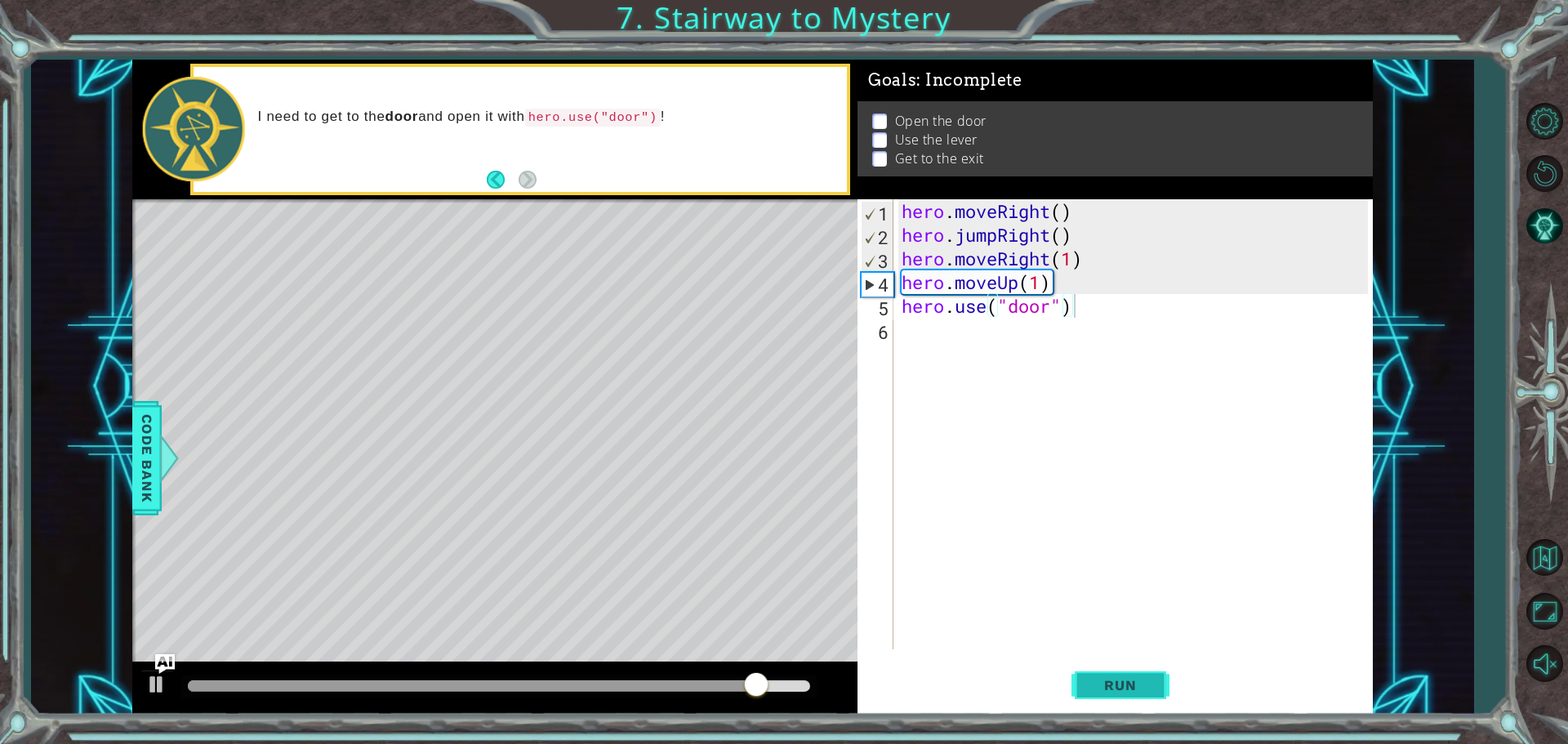
click at [941, 669] on button "Run" at bounding box center [1119, 685] width 98 height 51
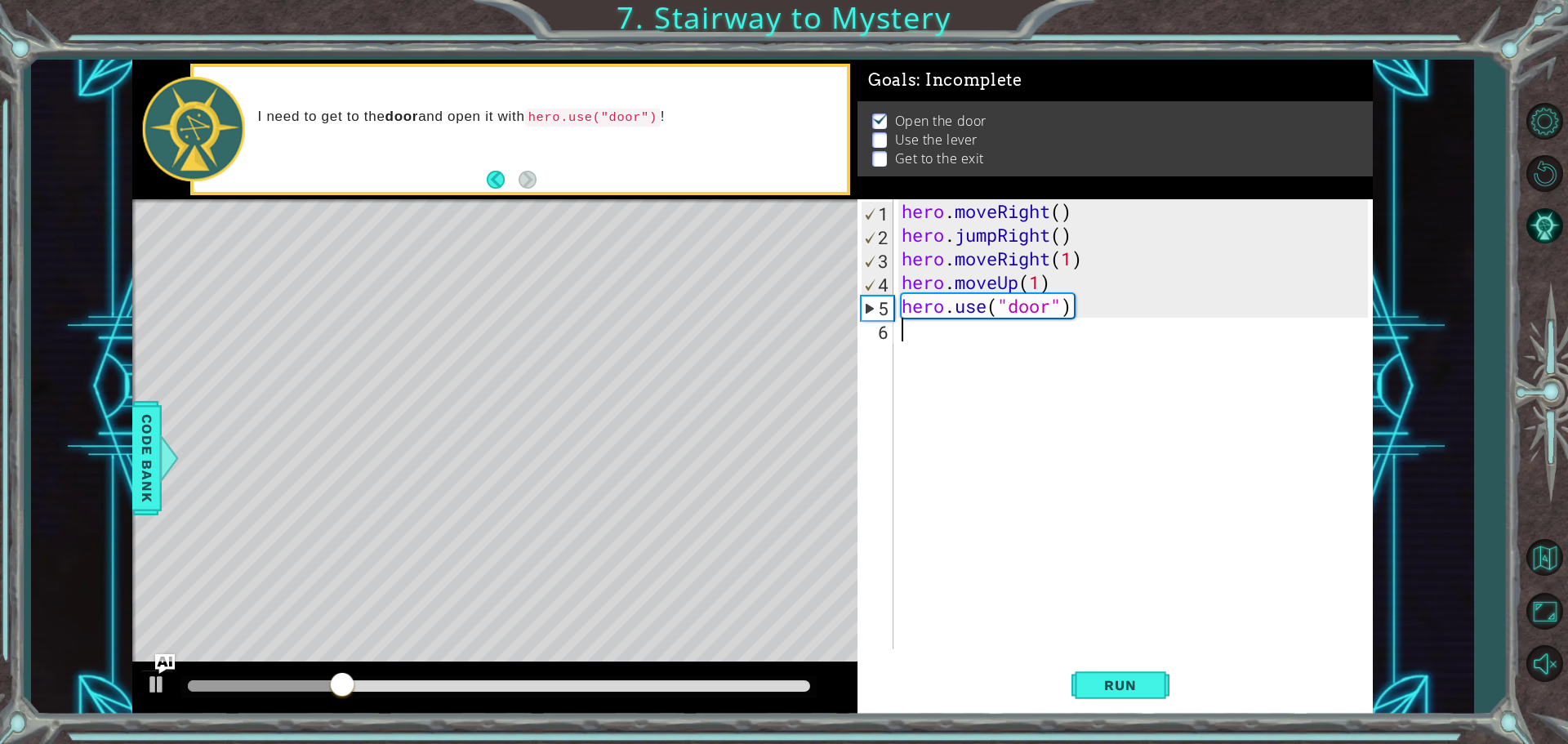
drag, startPoint x: 915, startPoint y: 341, endPoint x: 918, endPoint y: 350, distance: 9.5
click at [916, 341] on div "hero . moveRight ( ) hero . jumpRight ( ) hero . moveRight ( 1 ) hero . moveUp …" at bounding box center [1137, 447] width 478 height 497
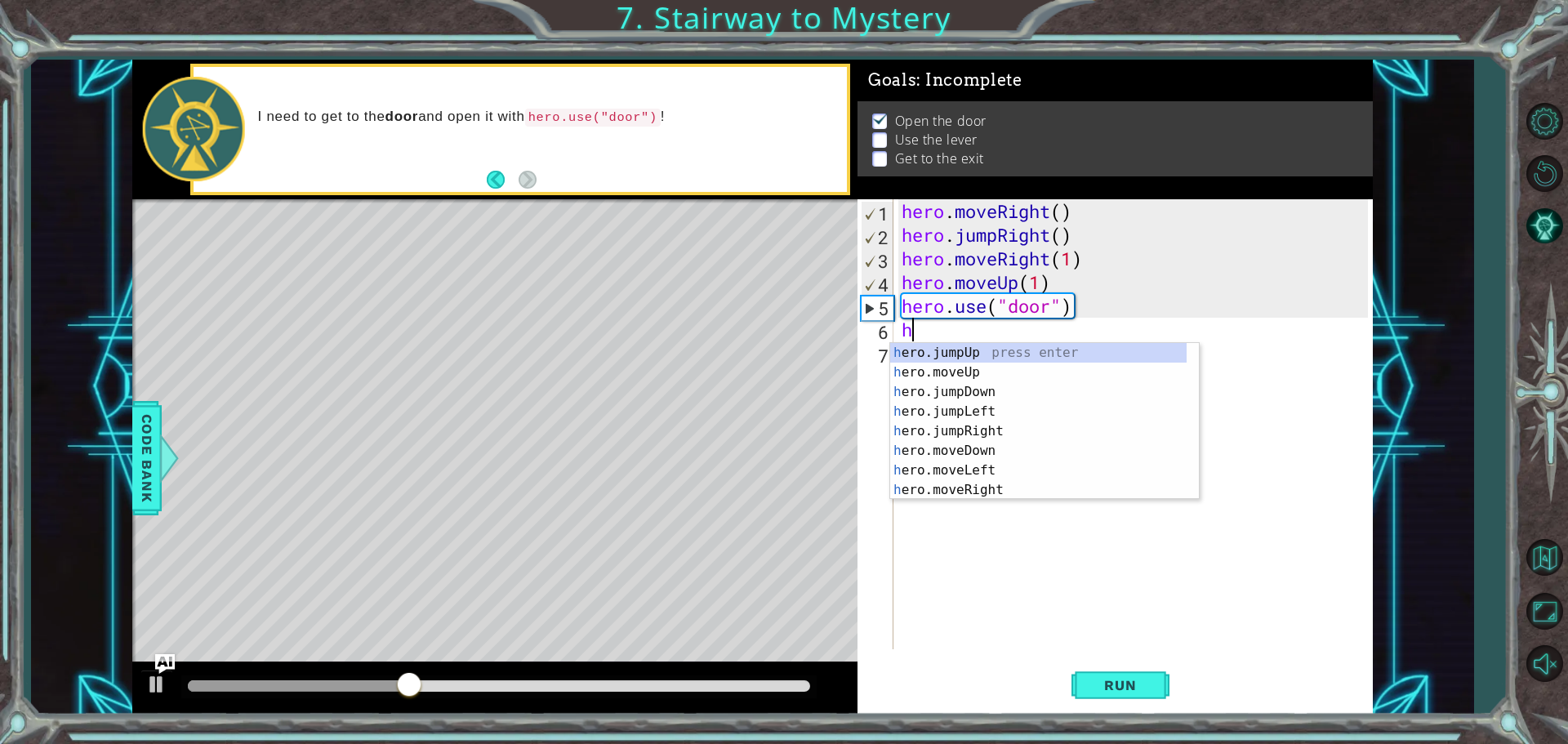
type textarea "her"
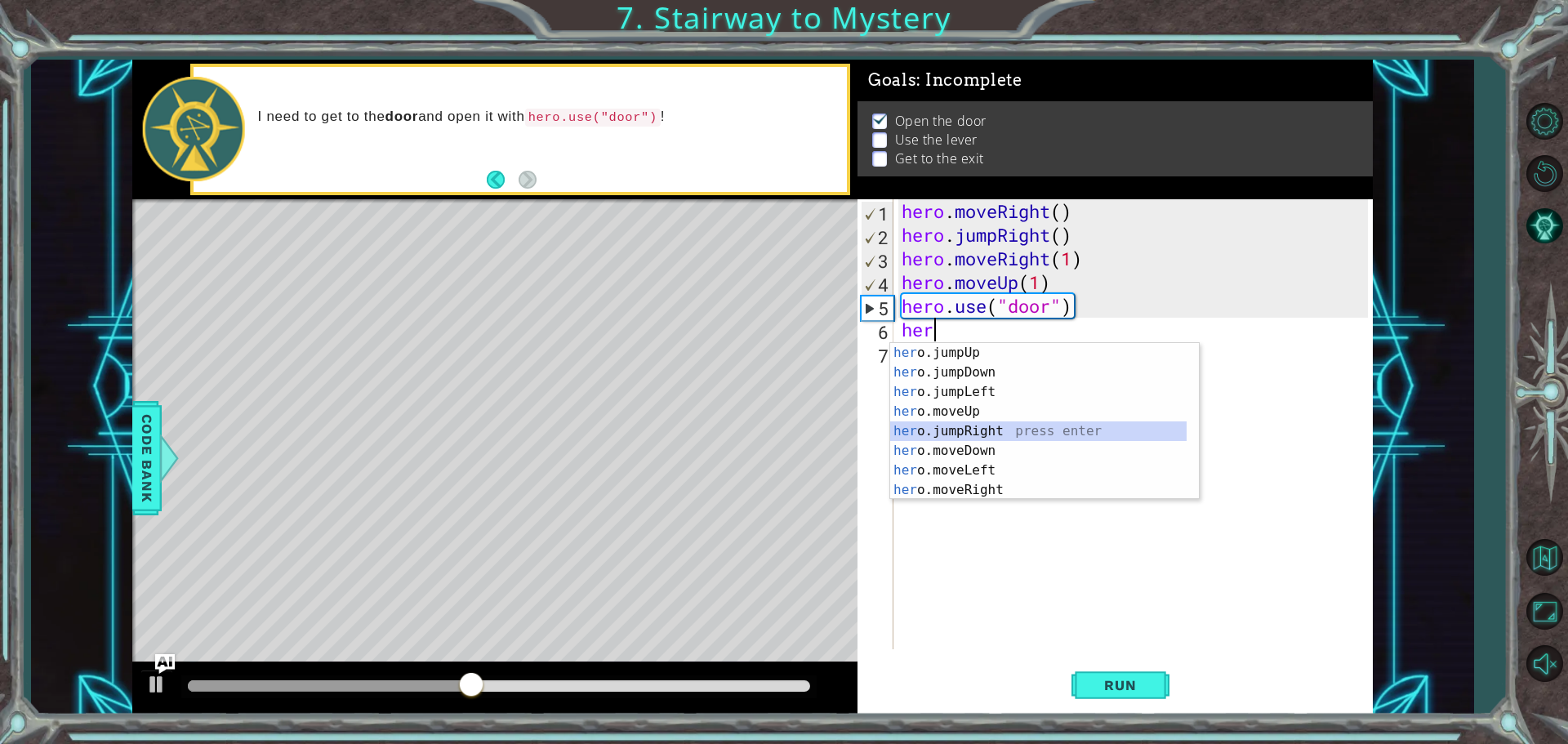
drag, startPoint x: 1121, startPoint y: 457, endPoint x: 1203, endPoint y: 522, distance: 104.6
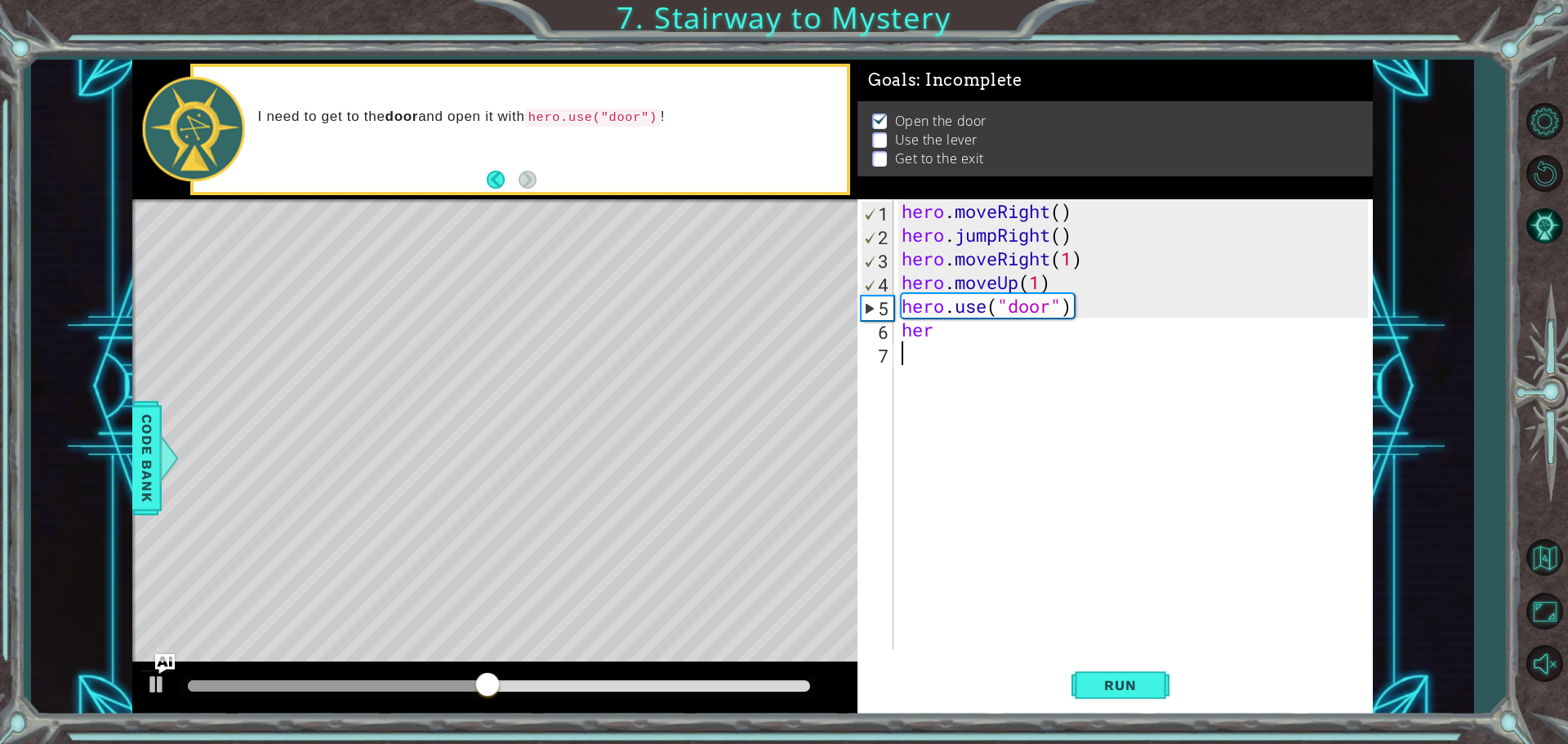
drag, startPoint x: 1203, startPoint y: 522, endPoint x: 984, endPoint y: 308, distance: 306.2
click at [941, 298] on div "hero . moveRight ( ) hero . jumpRight ( ) hero . moveRight ( 1 ) hero . moveUp …" at bounding box center [1137, 447] width 478 height 497
click at [941, 306] on div "hero . moveRight ( ) hero . jumpRight ( ) hero . moveRight ( 1 ) hero . moveUp …" at bounding box center [1137, 447] width 478 height 497
click at [941, 338] on div "hero . moveRight ( ) hero . jumpRight ( ) hero . moveRight ( 1 ) hero . moveUp …" at bounding box center [1137, 447] width 478 height 497
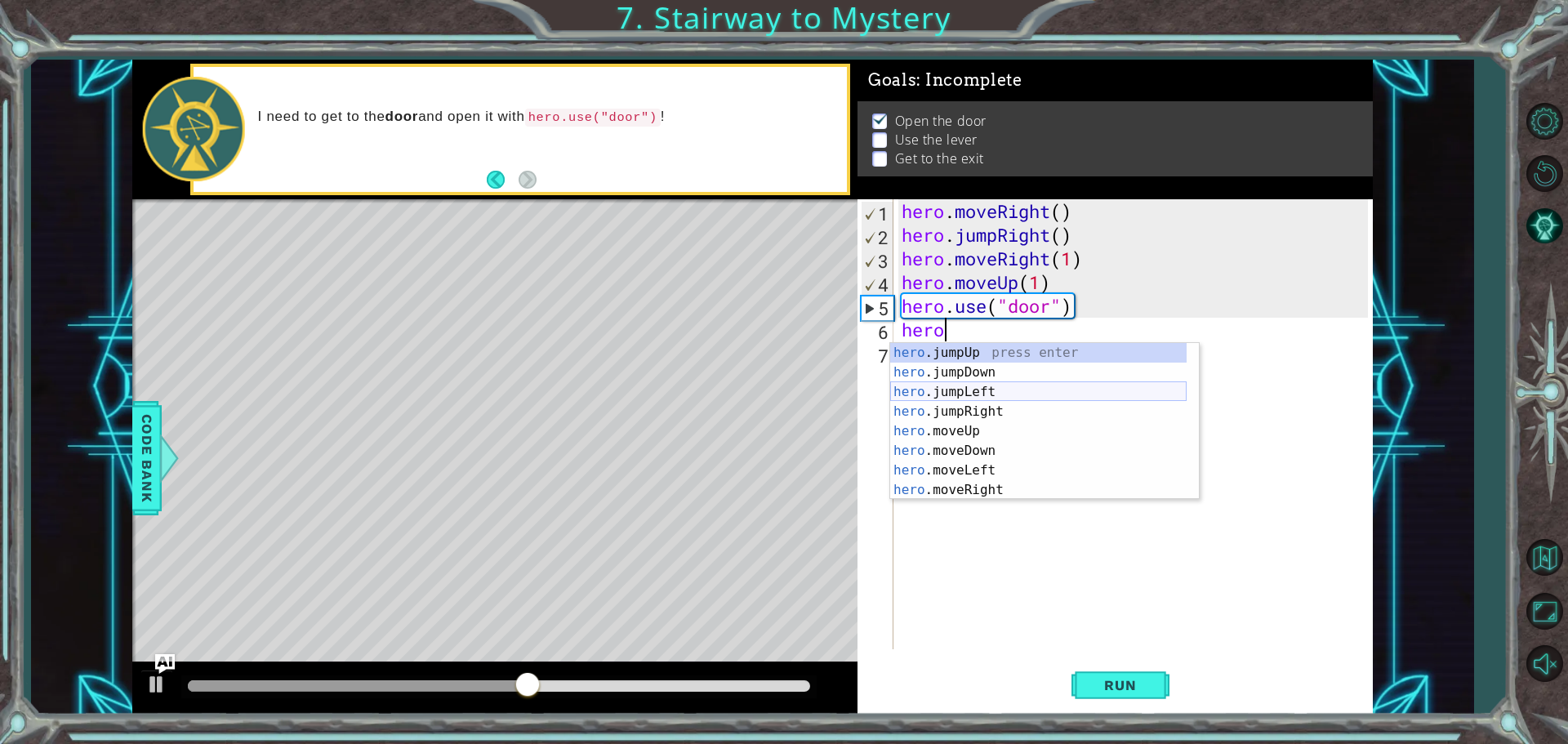
scroll to position [0, 2]
click at [941, 353] on div "hero.m oveUp press enter hero.m oveDown press enter hero.m oveLeft press enter …" at bounding box center [1044, 441] width 308 height 196
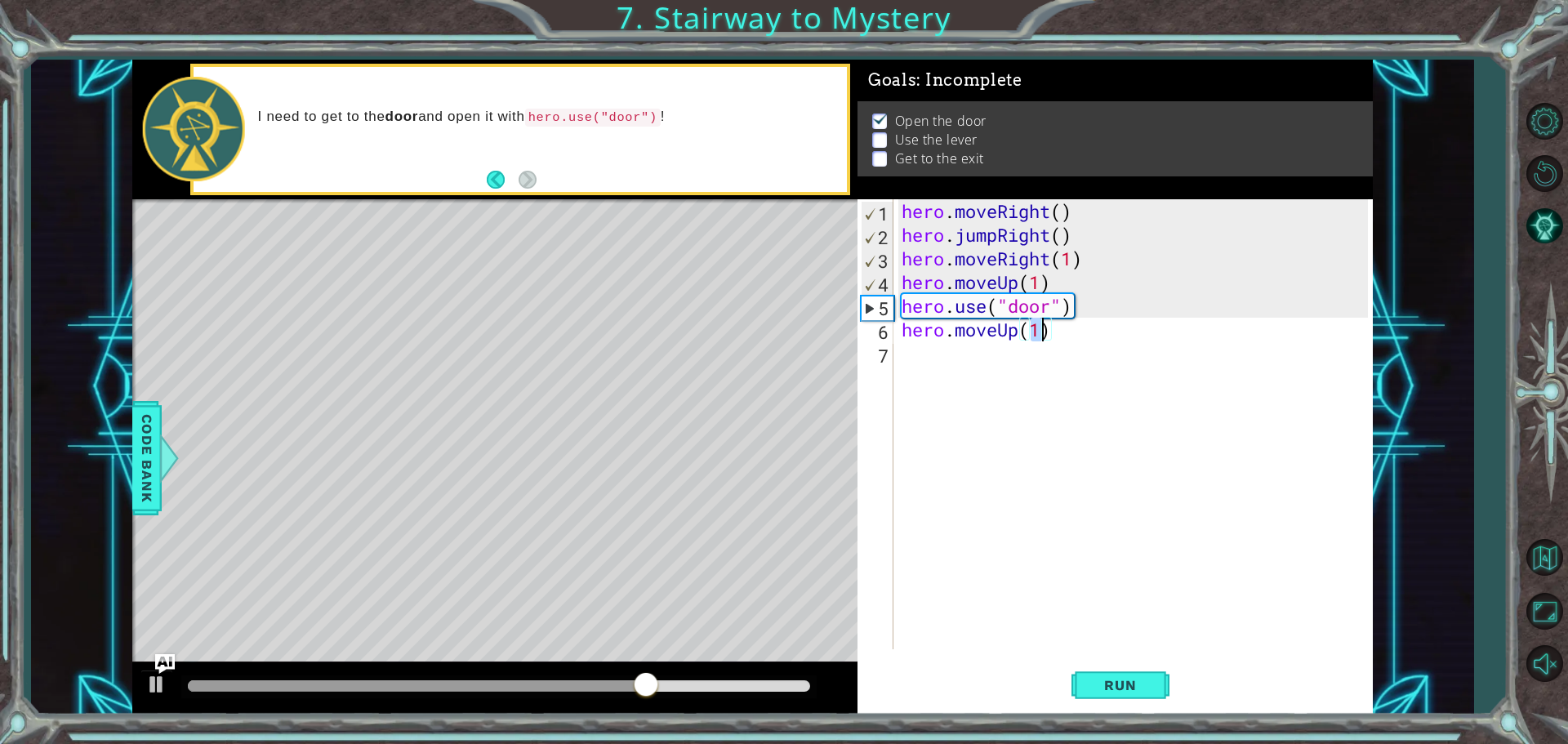
click at [941, 333] on div "hero . moveRight ( ) hero . jumpRight ( ) hero . moveRight ( 1 ) hero . moveUp …" at bounding box center [1132, 424] width 470 height 449
type textarea "hero.moveUp(2)"
click at [941, 374] on div "hero . moveRight ( ) hero . jumpRight ( ) hero . moveRight ( 1 ) hero . moveUp …" at bounding box center [1137, 447] width 478 height 497
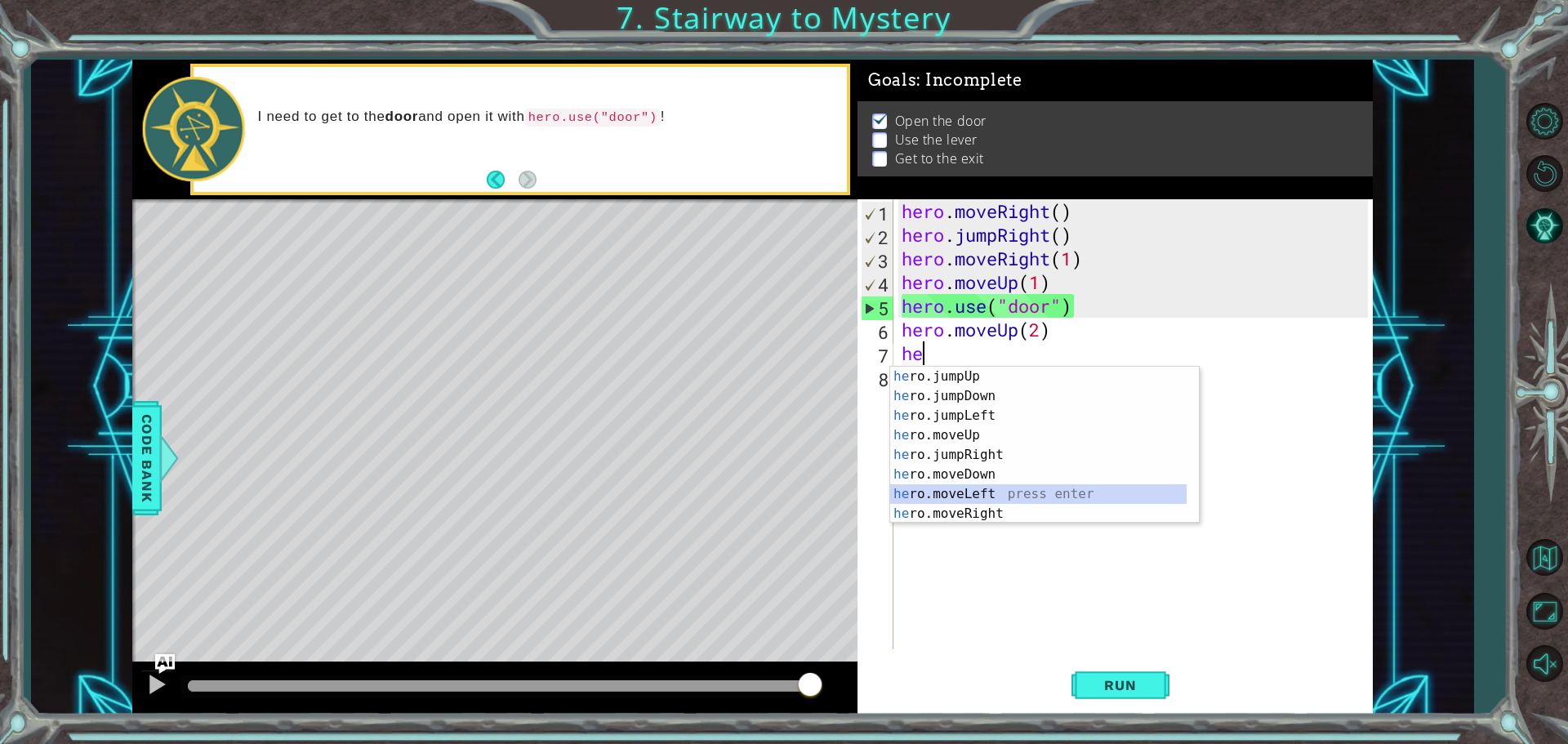
click at [941, 494] on div "he ro.jumpUp press enter he ro.jumpDown press enter he ro.jumpLeft press enter …" at bounding box center [1038, 465] width 297 height 196
type textarea "hero.moveLeft(1)"
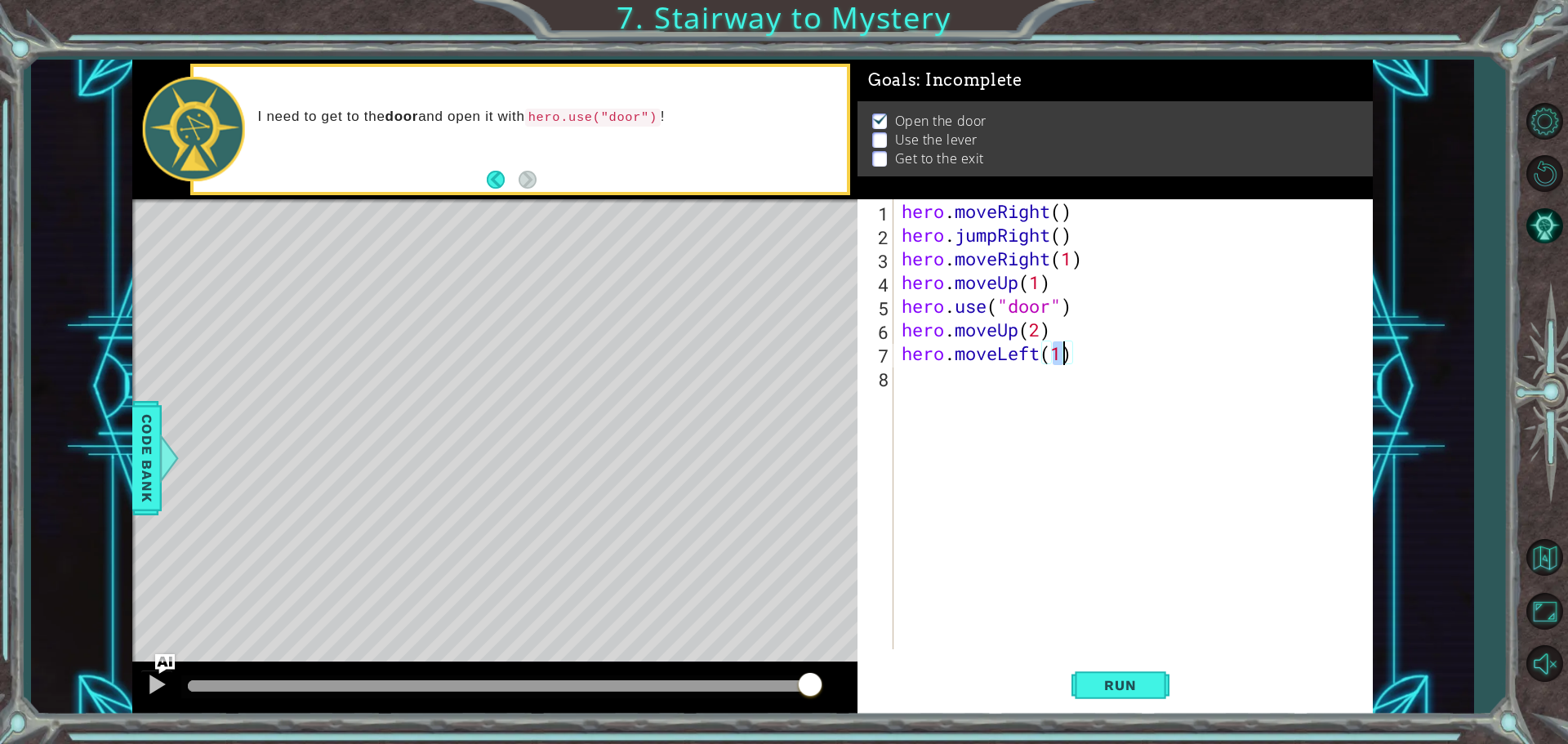
click at [941, 404] on div "hero . moveRight ( ) hero . jumpRight ( ) hero . moveRight ( 1 ) hero . moveUp …" at bounding box center [1137, 447] width 478 height 497
click at [941, 385] on div "hero . moveRight ( ) hero . jumpRight ( ) hero . moveRight ( 1 ) hero . moveUp …" at bounding box center [1137, 447] width 478 height 497
type textarea "hero.use("lever")"
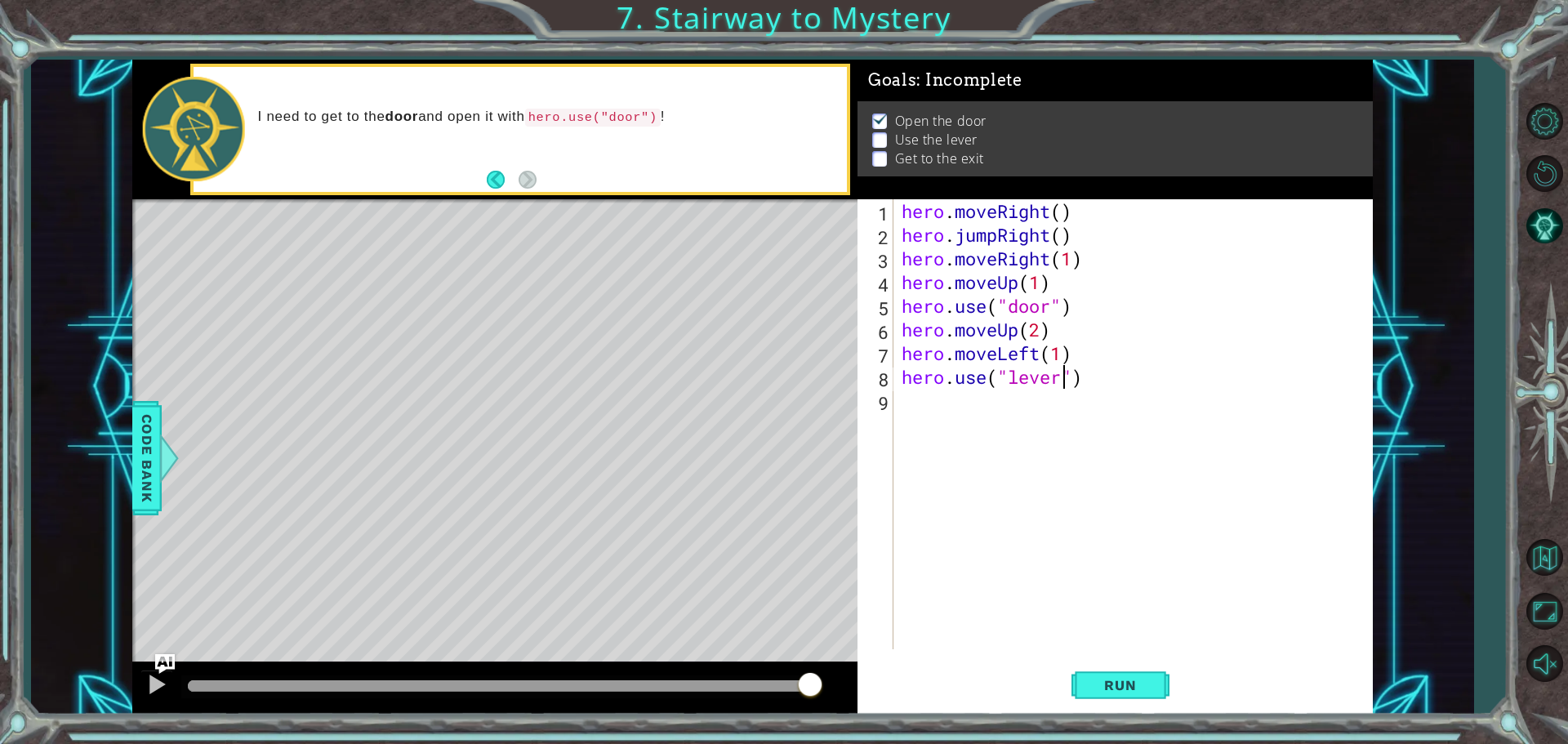
scroll to position [0, 7]
click at [924, 419] on div "hero . moveRight ( ) hero . jumpRight ( ) hero . moveRight ( 1 ) hero . moveUp …" at bounding box center [1137, 447] width 478 height 497
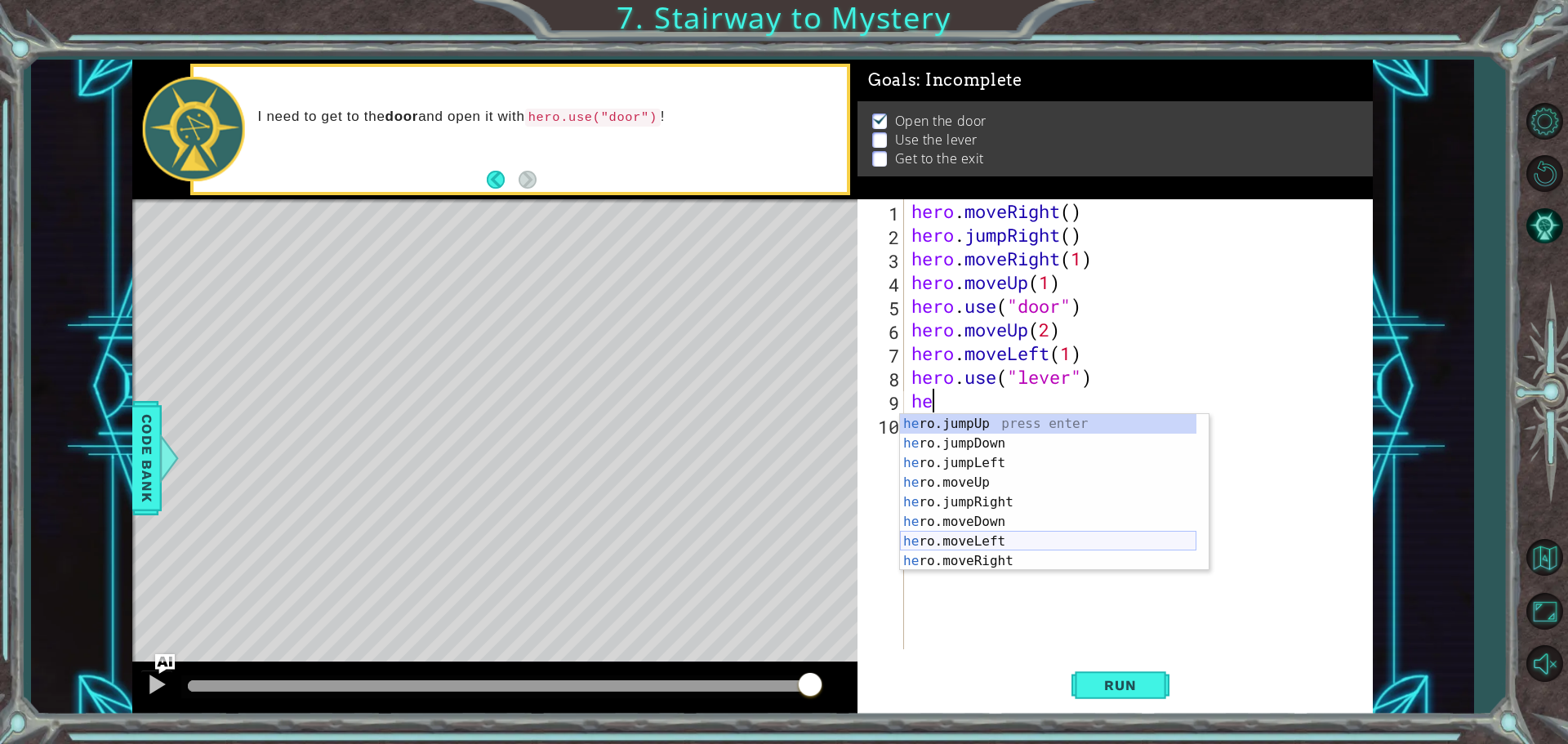
click at [941, 544] on div "he ro.jumpUp press enter he ro.jumpDown press enter he ro.jumpLeft press enter …" at bounding box center [1048, 512] width 297 height 196
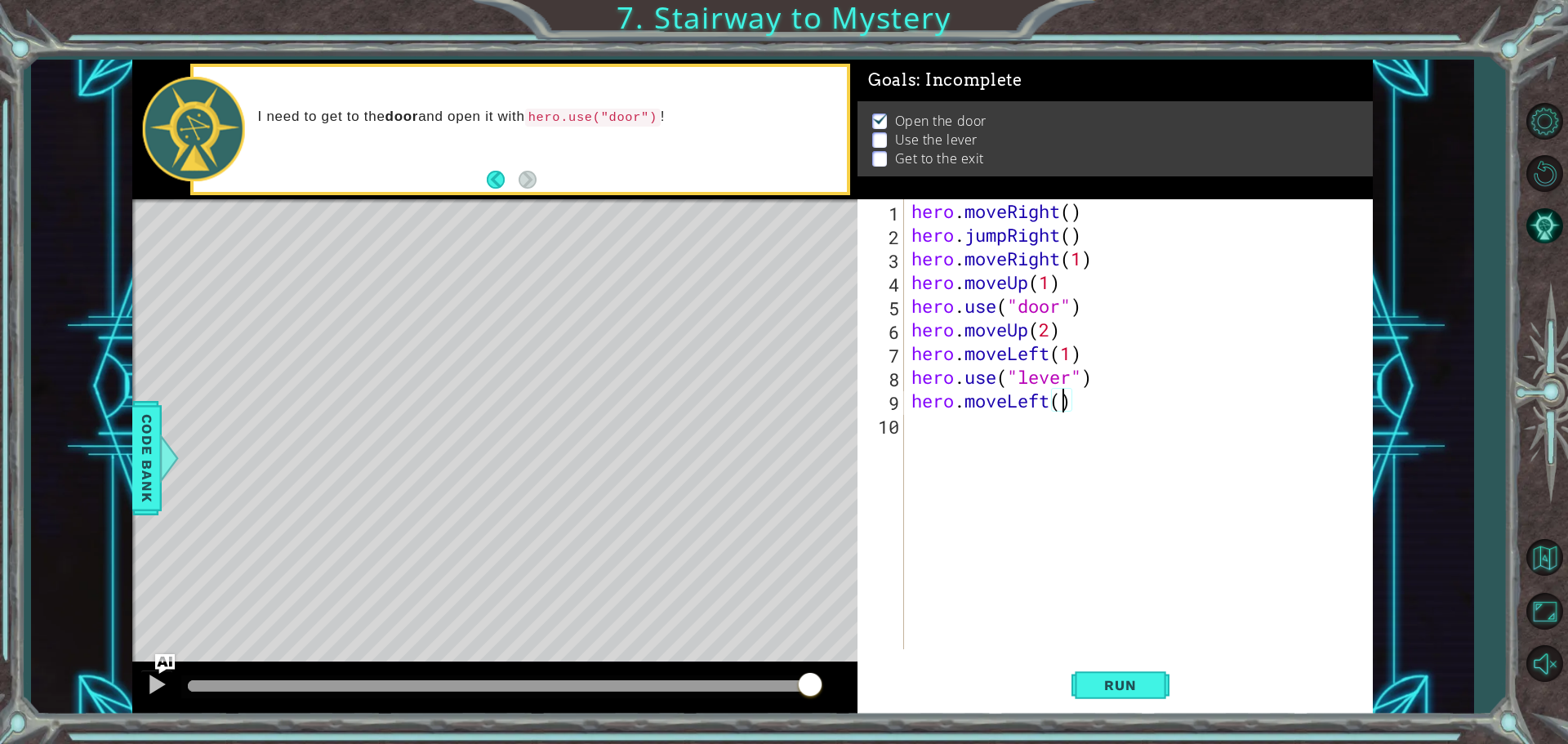
type textarea "hero.moveLeft(2)"
click at [941, 474] on div "hero . moveRight ( ) hero . jumpRight ( ) hero . moveRight ( 1 ) hero . moveUp …" at bounding box center [1141, 447] width 468 height 497
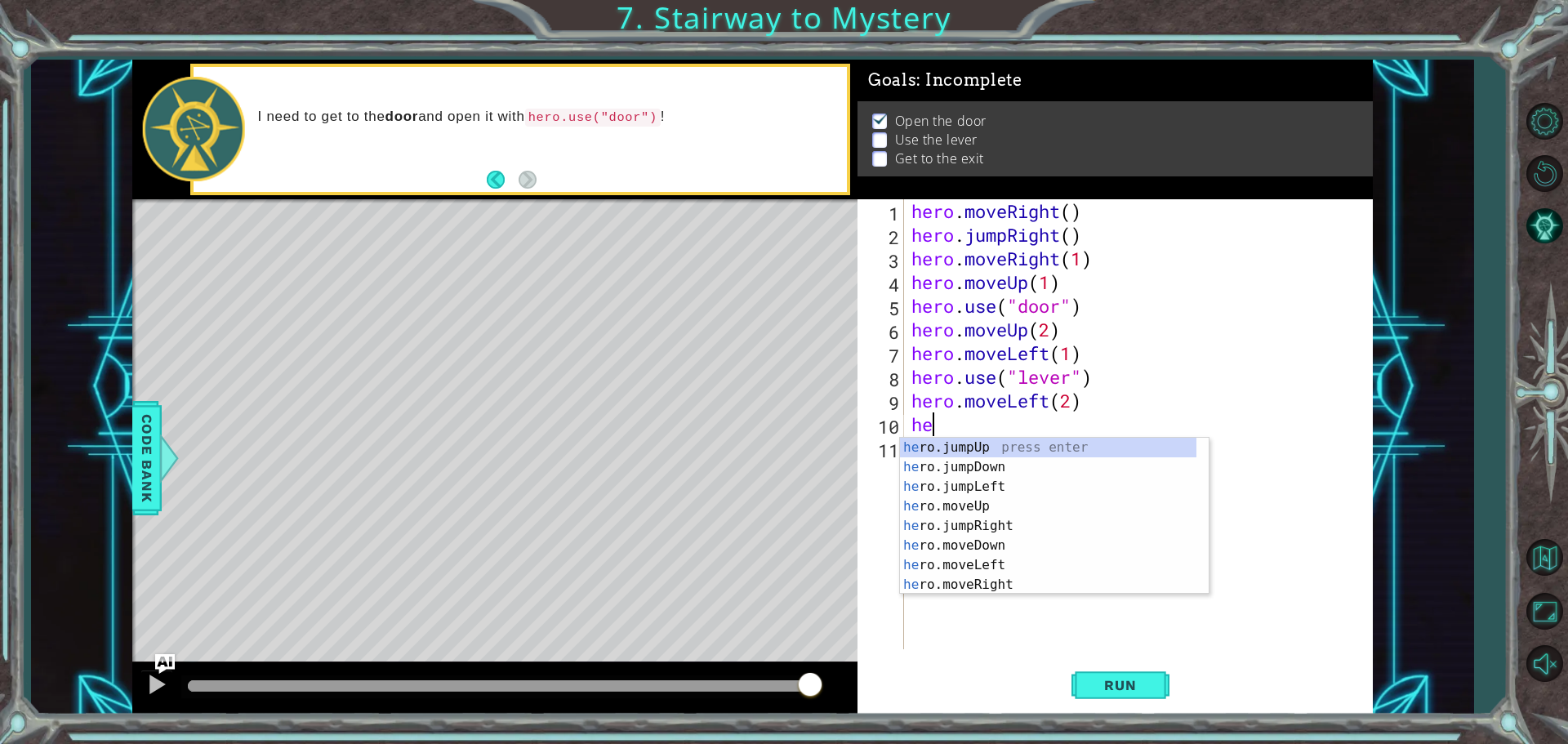
click at [941, 431] on div "hero . moveRight ( ) hero . jumpRight ( ) hero . moveRight ( 1 ) hero . moveUp …" at bounding box center [1141, 447] width 468 height 497
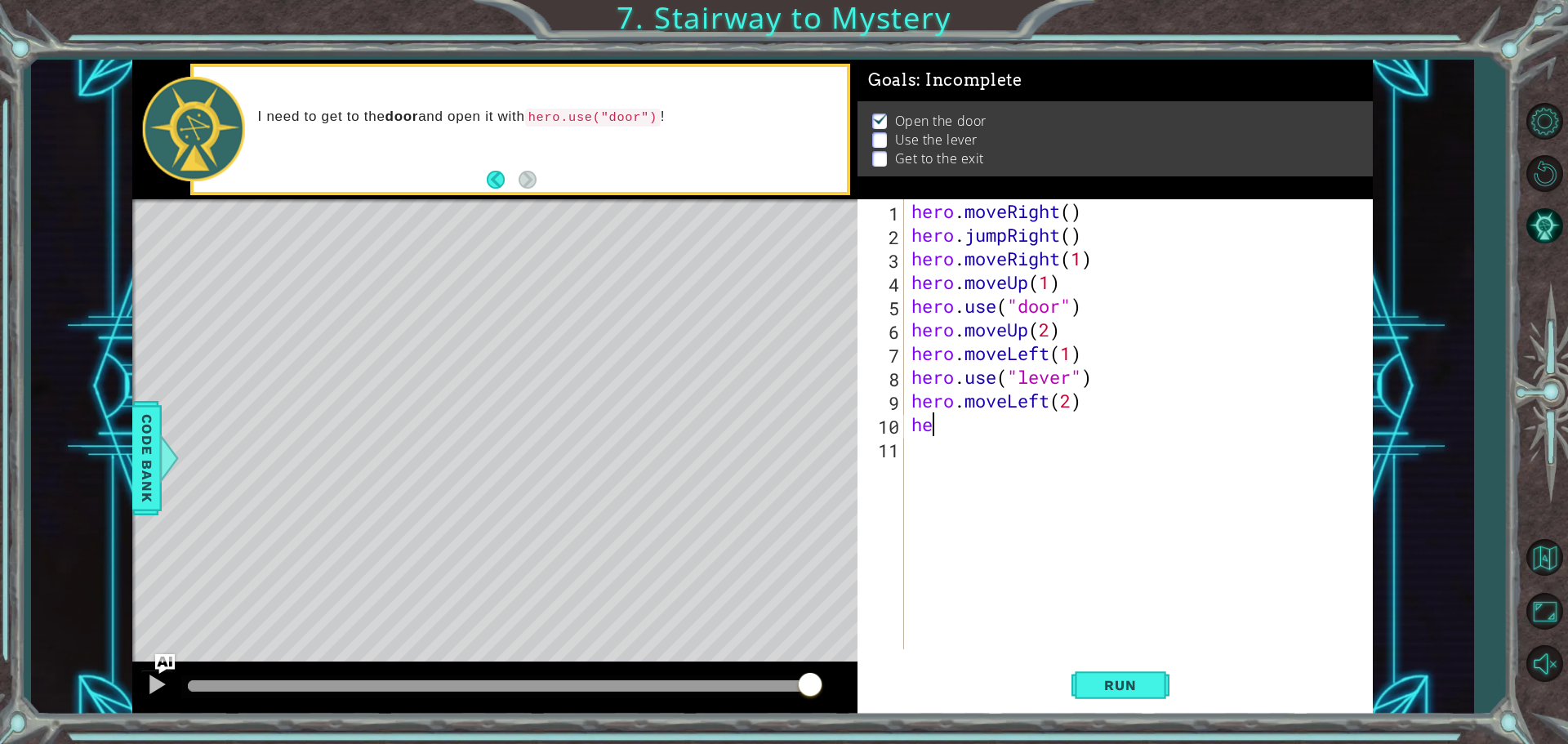
click at [941, 424] on div "hero . moveRight ( ) hero . jumpRight ( ) hero . moveRight ( 1 ) hero . moveUp …" at bounding box center [1141, 447] width 468 height 497
type textarea "her"
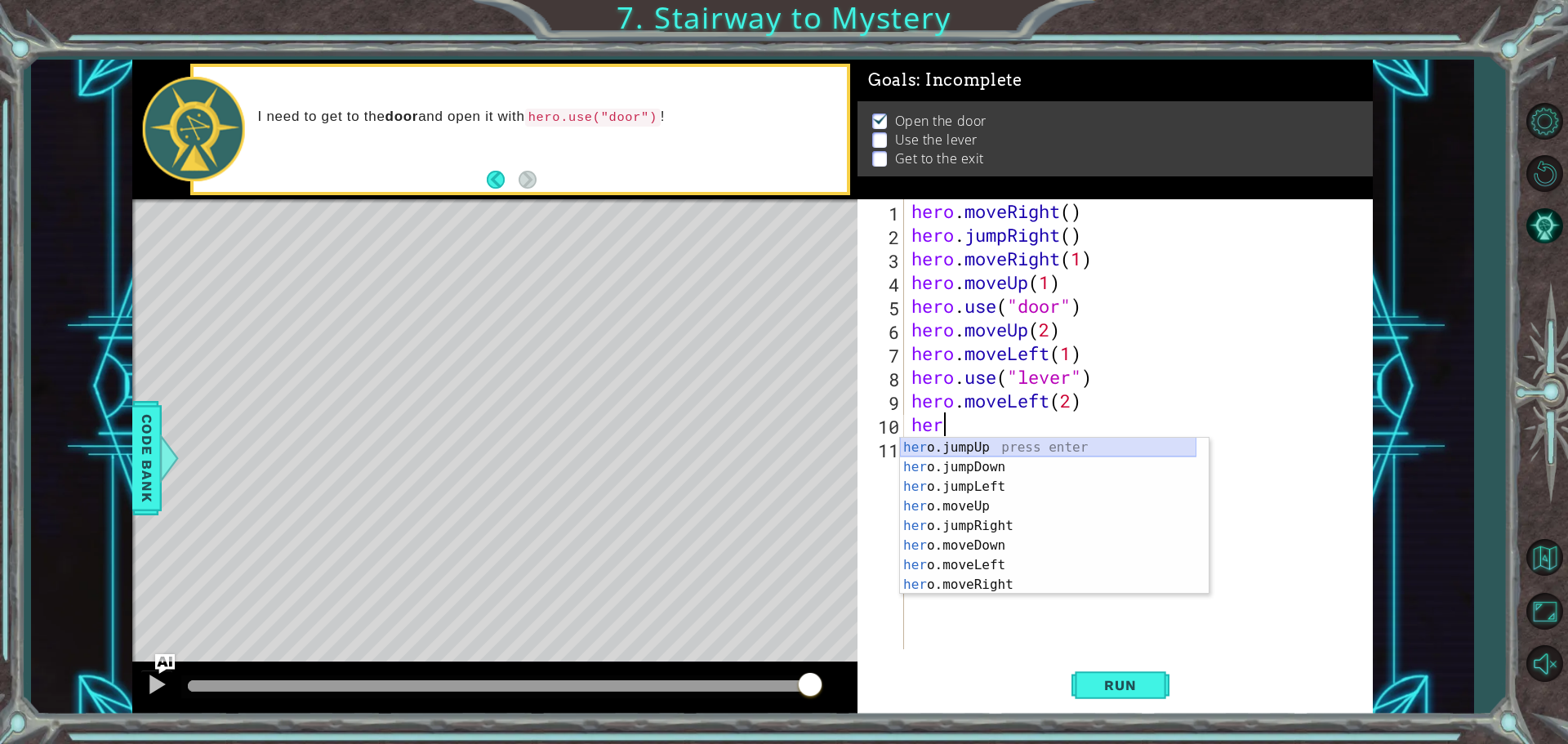
click at [941, 446] on div "her o.jumpUp press enter her o.jumpDown press enter her o.jumpLeft press enter …" at bounding box center [1048, 535] width 297 height 196
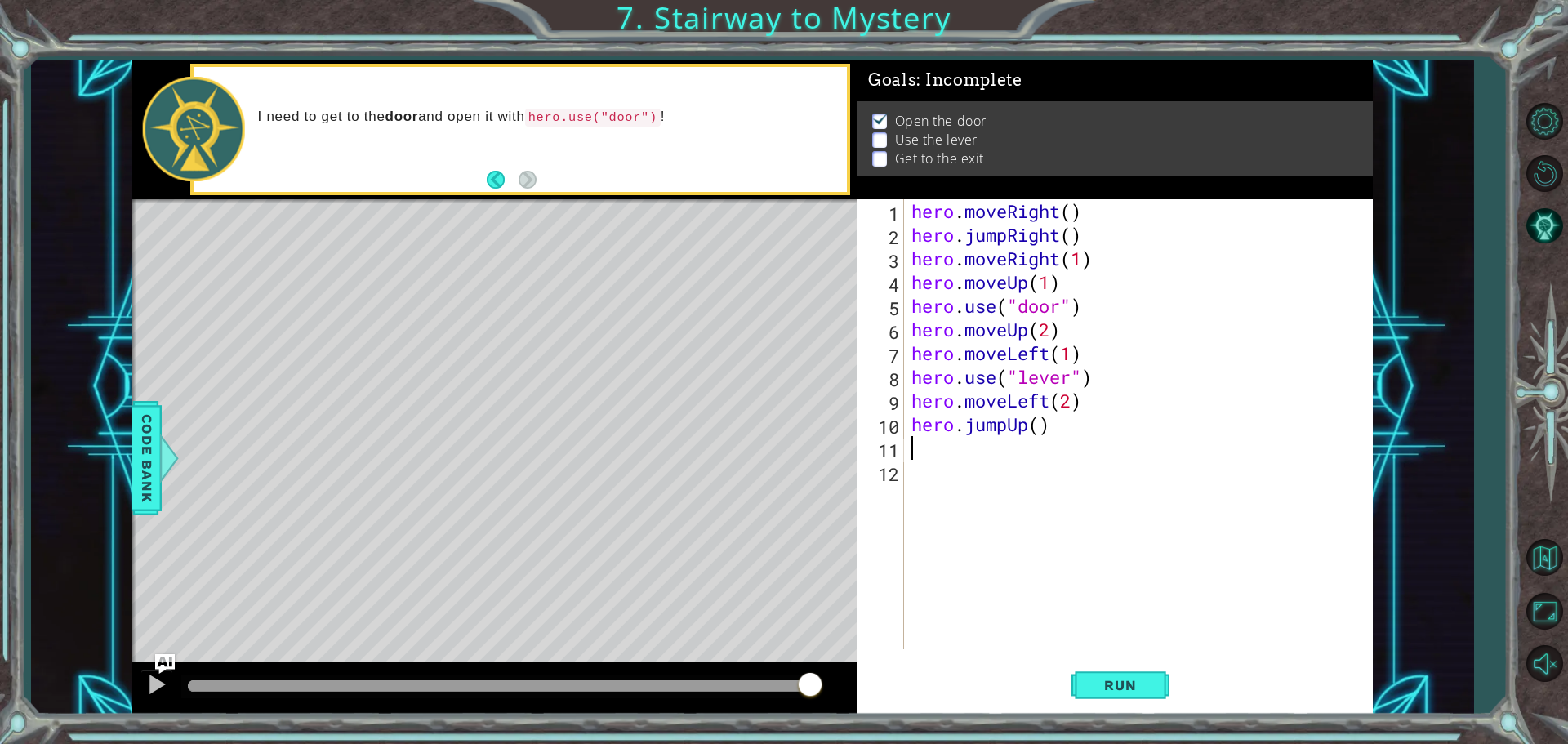
click at [941, 450] on div "hero . moveRight ( ) hero . jumpRight ( ) hero . moveRight ( 1 ) hero . moveUp …" at bounding box center [1141, 447] width 468 height 497
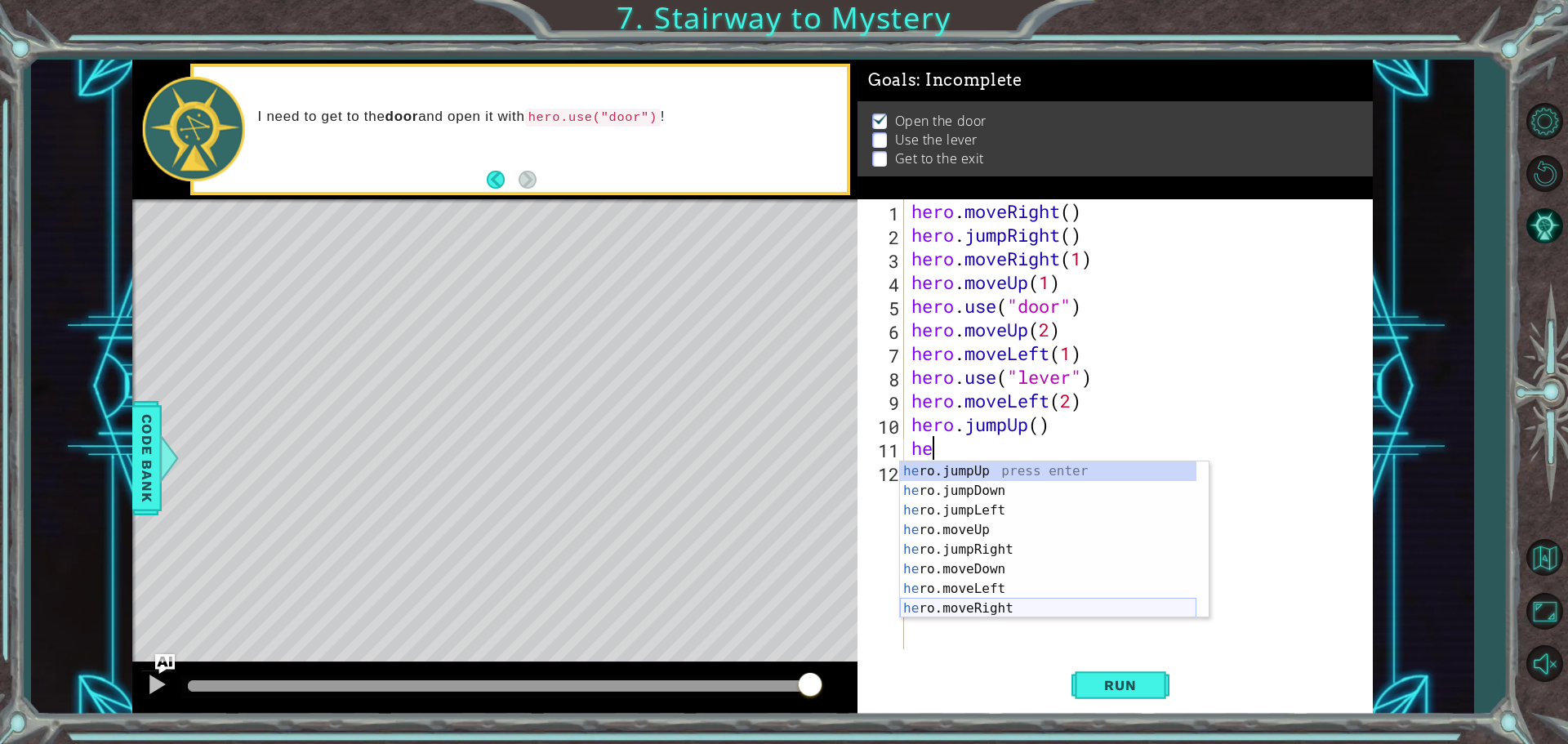
click at [941, 615] on div "he ro.jumpUp press enter he ro.jumpDown press enter he ro.jumpLeft press enter …" at bounding box center [1048, 559] width 297 height 196
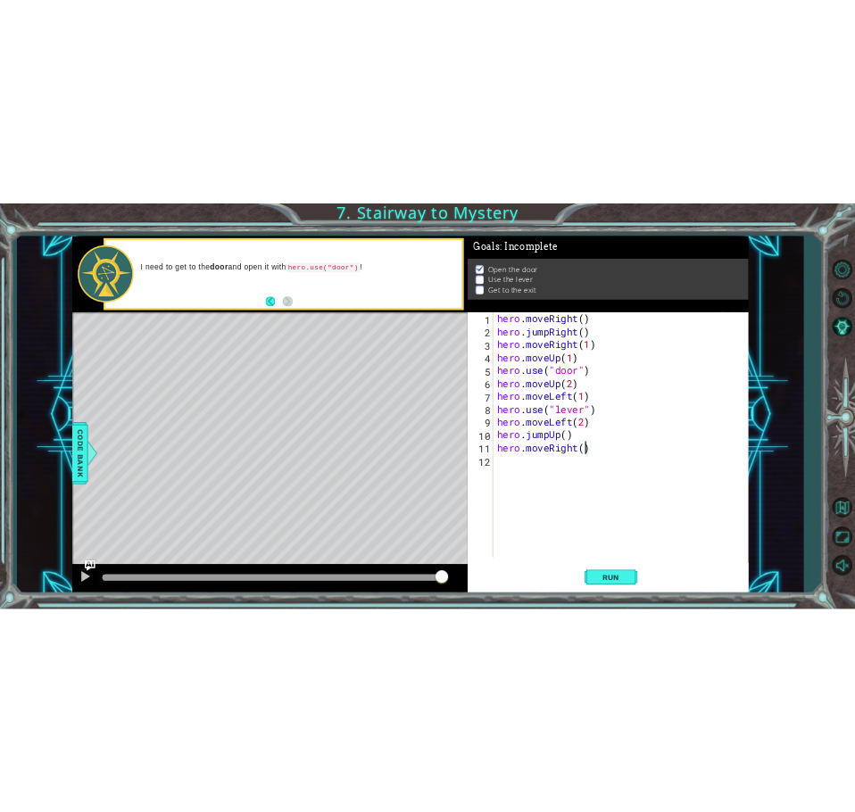
scroll to position [0, 8]
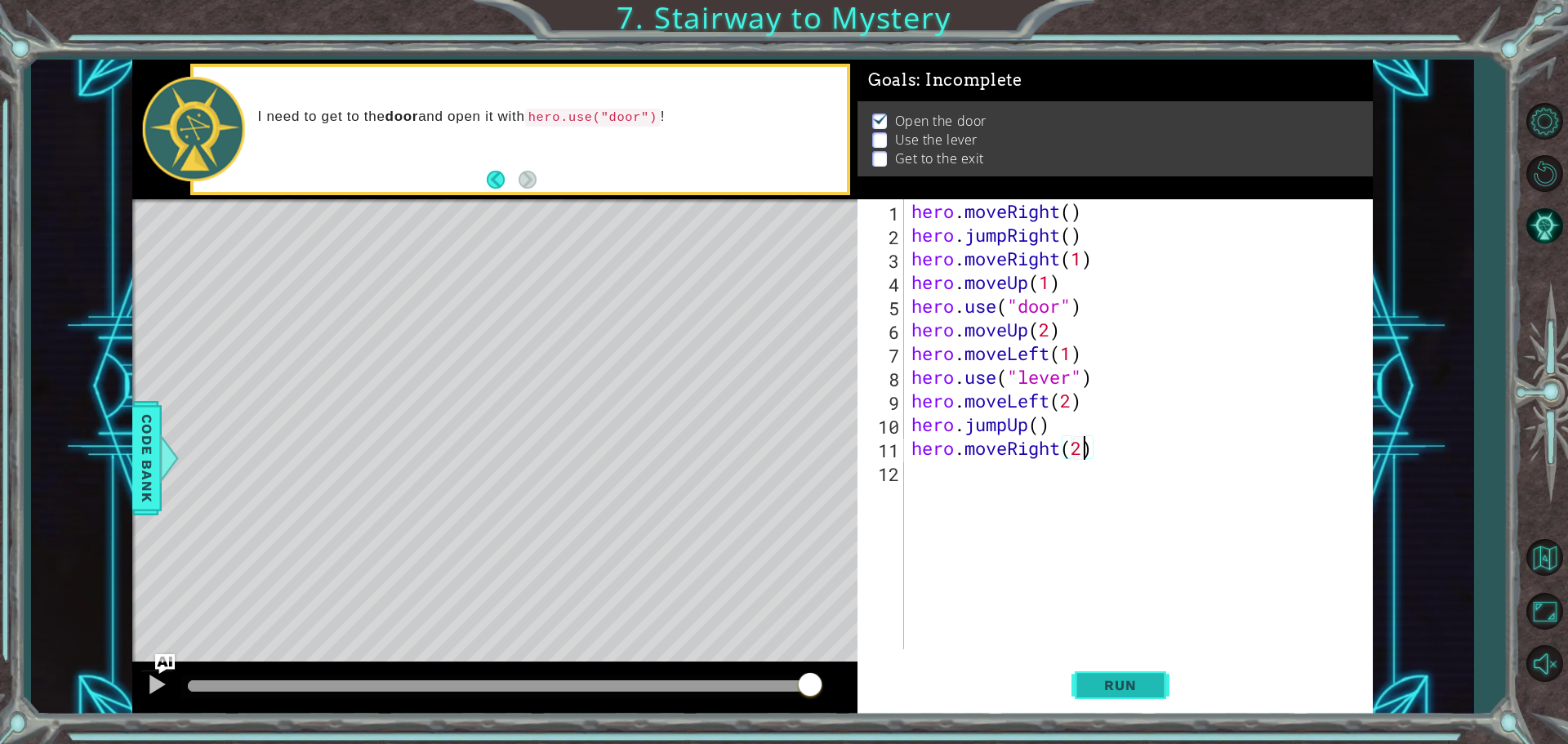
type textarea "hero.moveRight(2)"
drag, startPoint x: 1127, startPoint y: 669, endPoint x: 1138, endPoint y: 676, distance: 13.0
click at [941, 676] on button "Run" at bounding box center [1119, 685] width 98 height 51
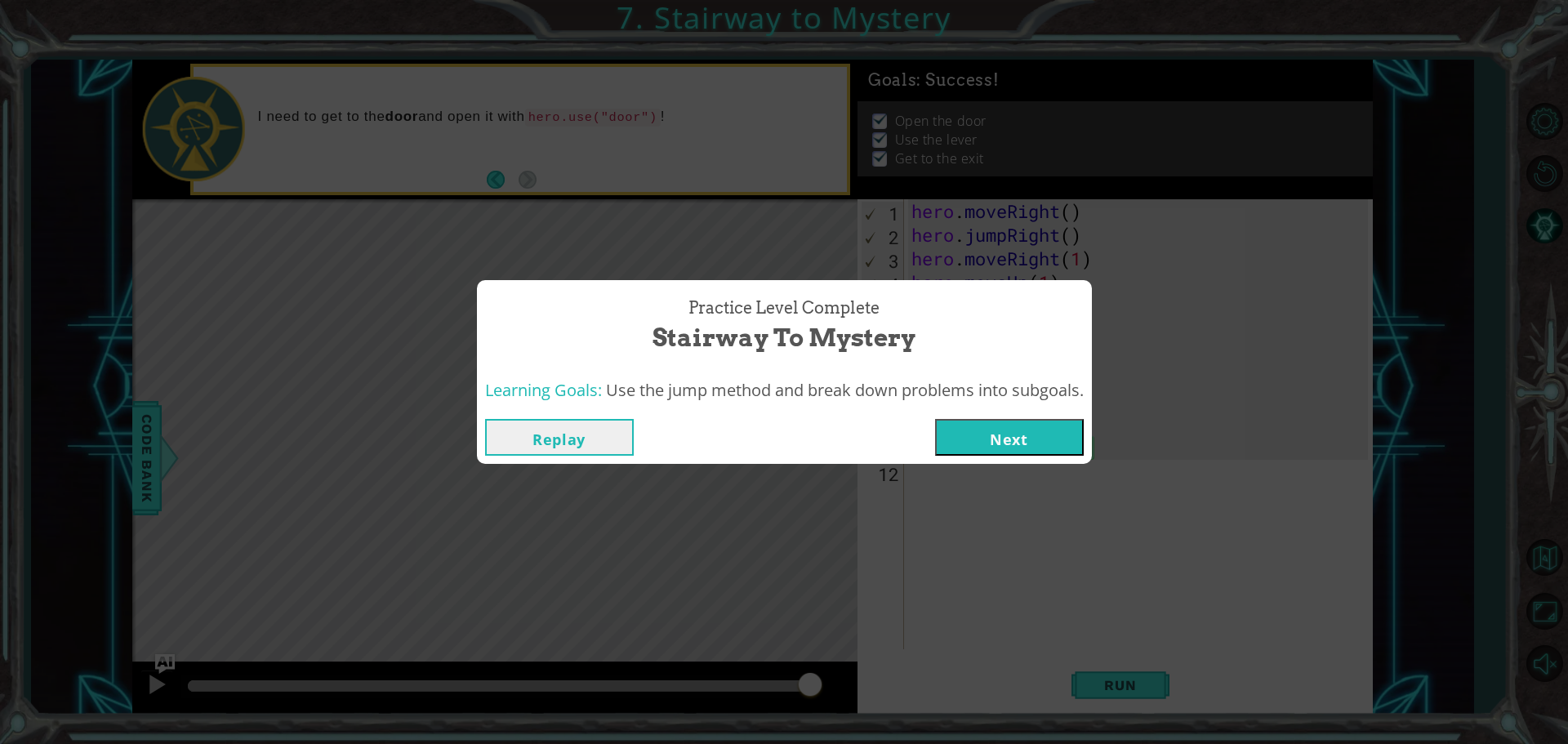
click at [941, 433] on button "Next" at bounding box center [1009, 437] width 148 height 37
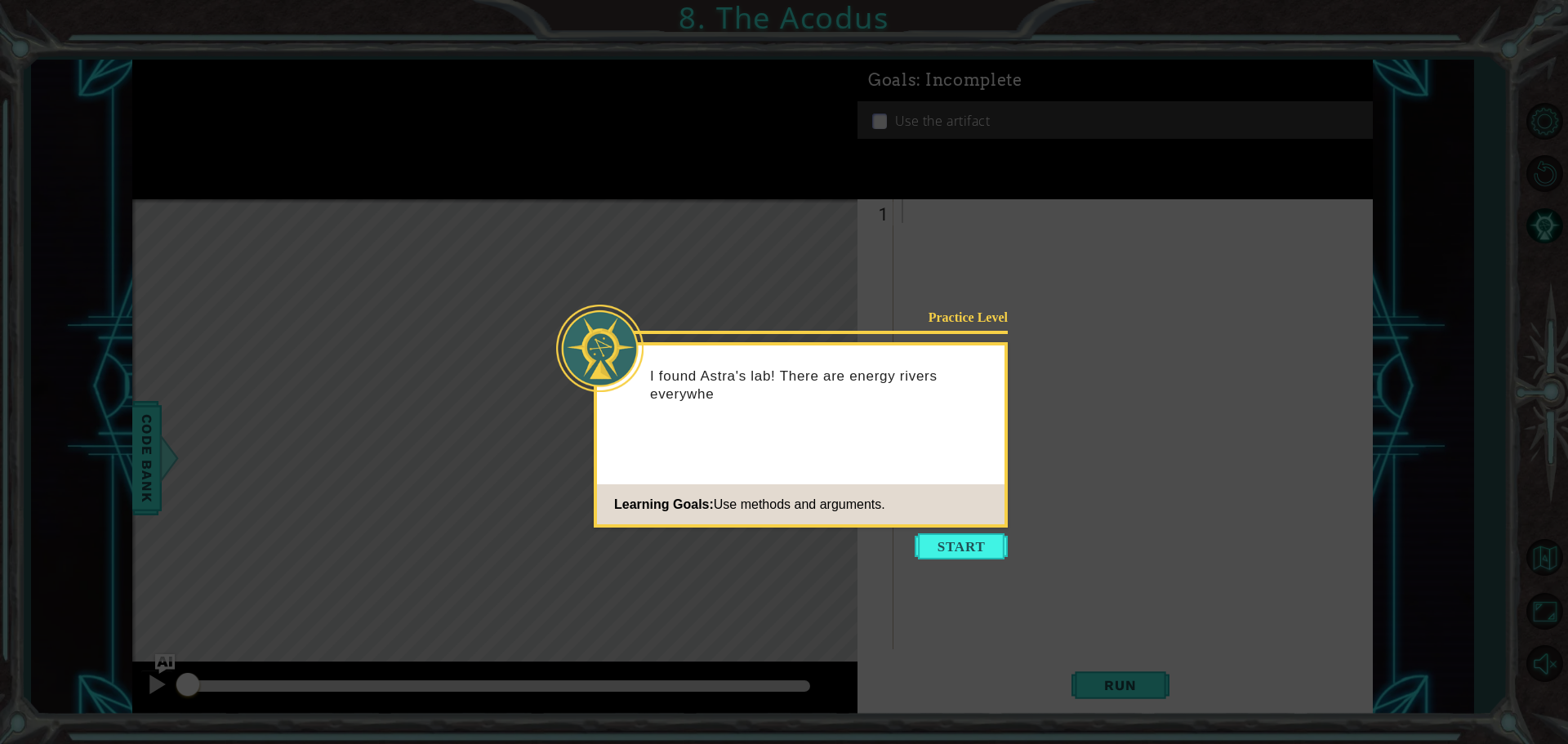
click at [941, 540] on button "Start" at bounding box center [961, 545] width 93 height 27
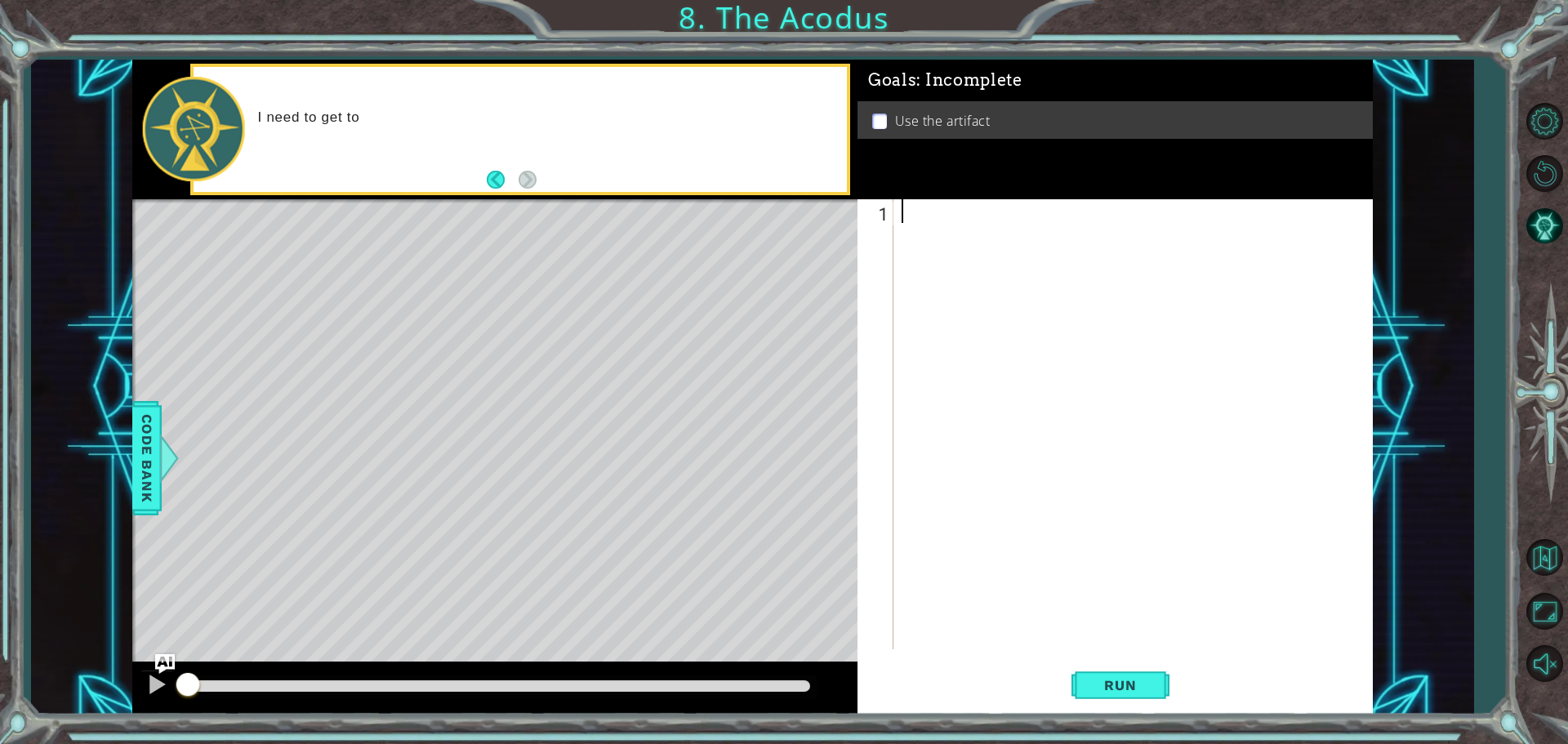
click at [909, 438] on div at bounding box center [1137, 447] width 478 height 497
click at [617, 463] on div "Level Map" at bounding box center [510, 439] width 754 height 480
